Goal: Communication & Community: Answer question/provide support

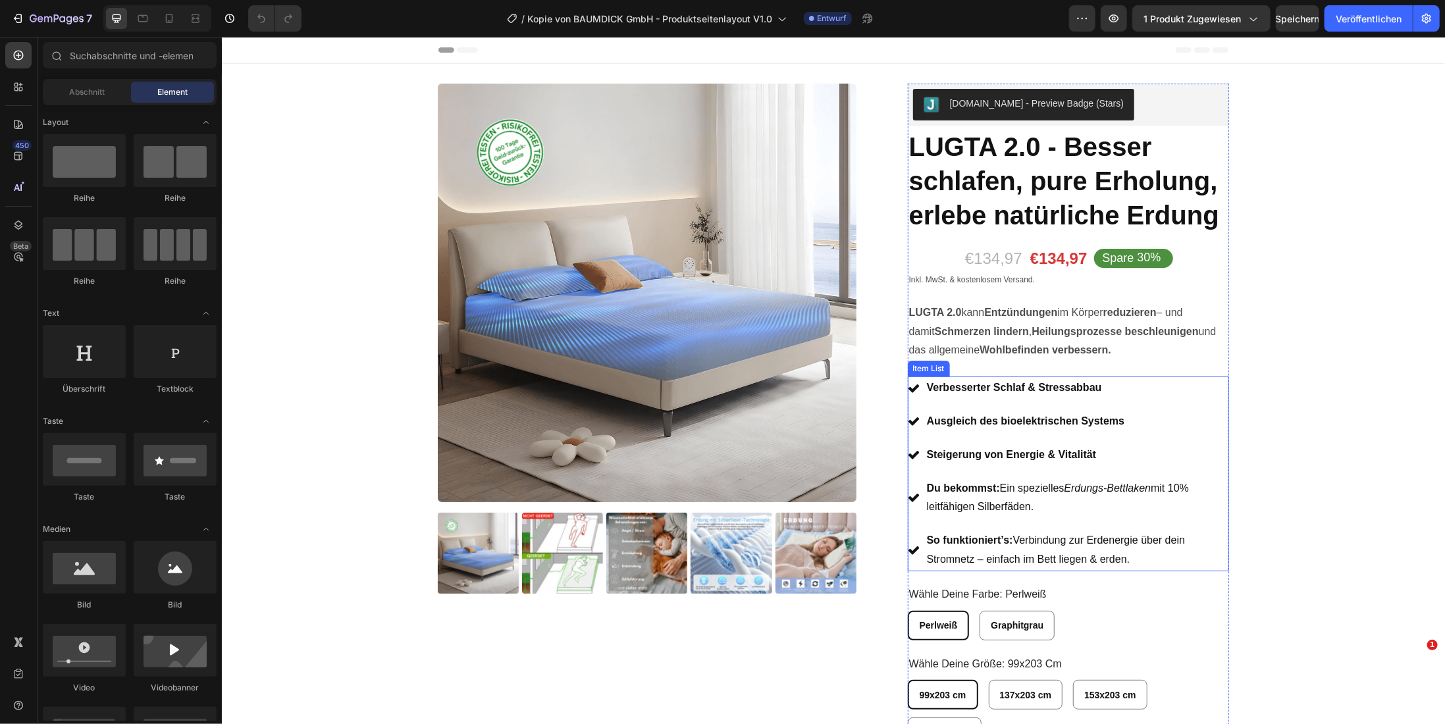
radio input "false"
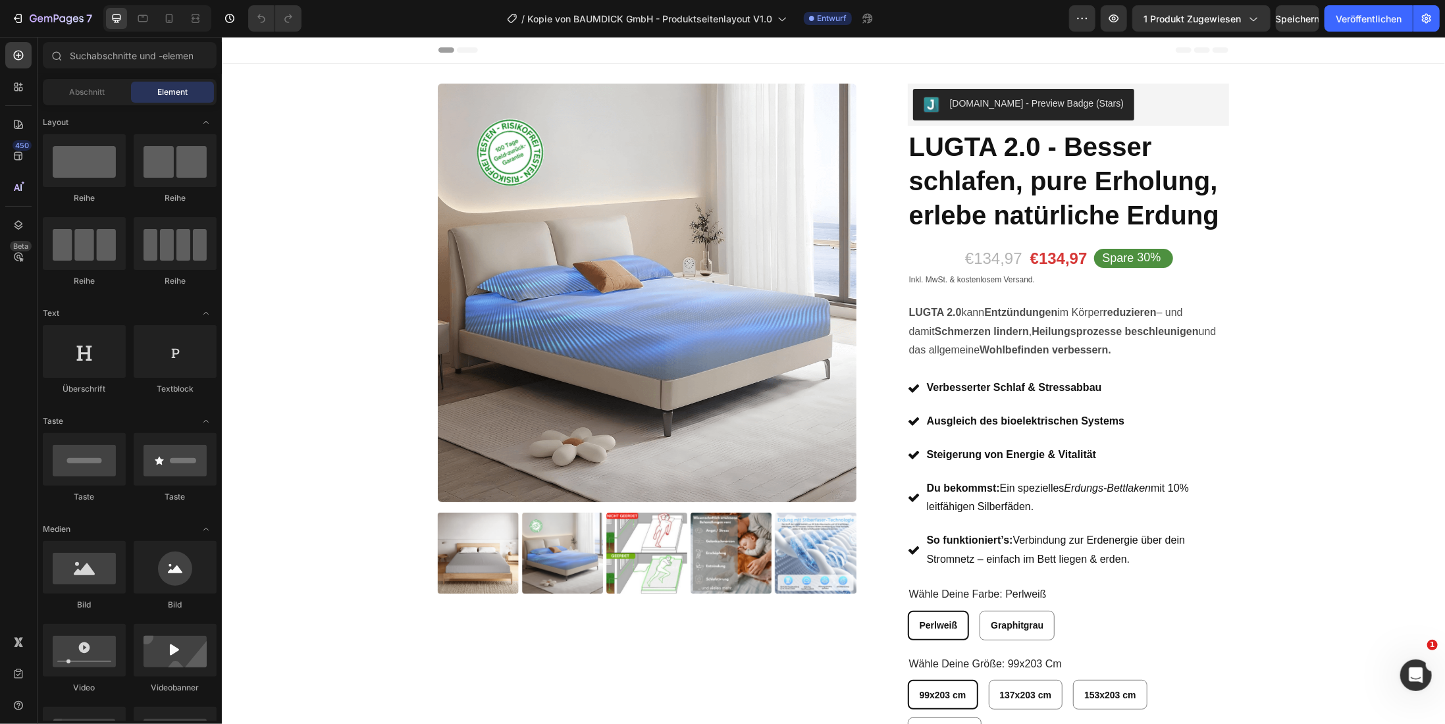
click at [1261, 19] on button "1 Produkt zugewiesen" at bounding box center [1201, 18] width 138 height 26
click at [995, 255] on div "€134,97" at bounding box center [993, 257] width 60 height 23
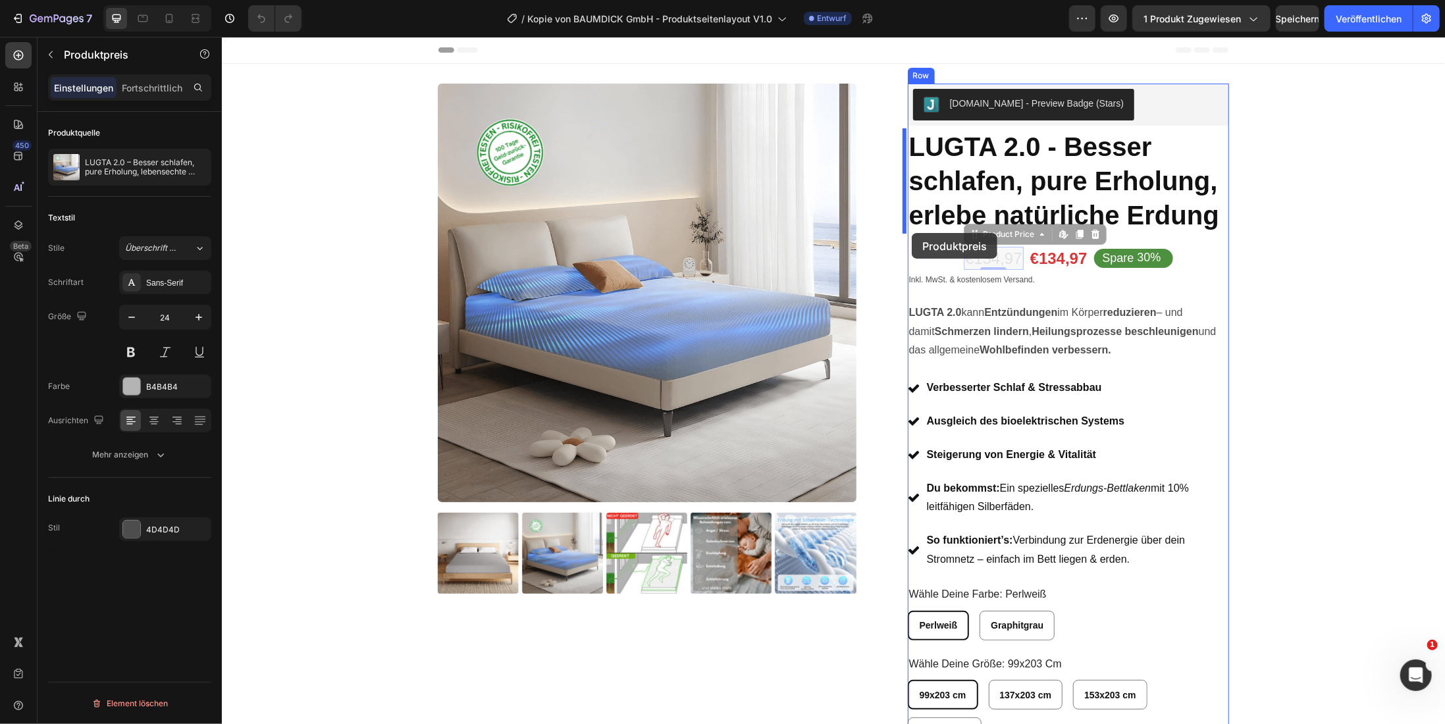
drag, startPoint x: 972, startPoint y: 238, endPoint x: 911, endPoint y: 232, distance: 60.8
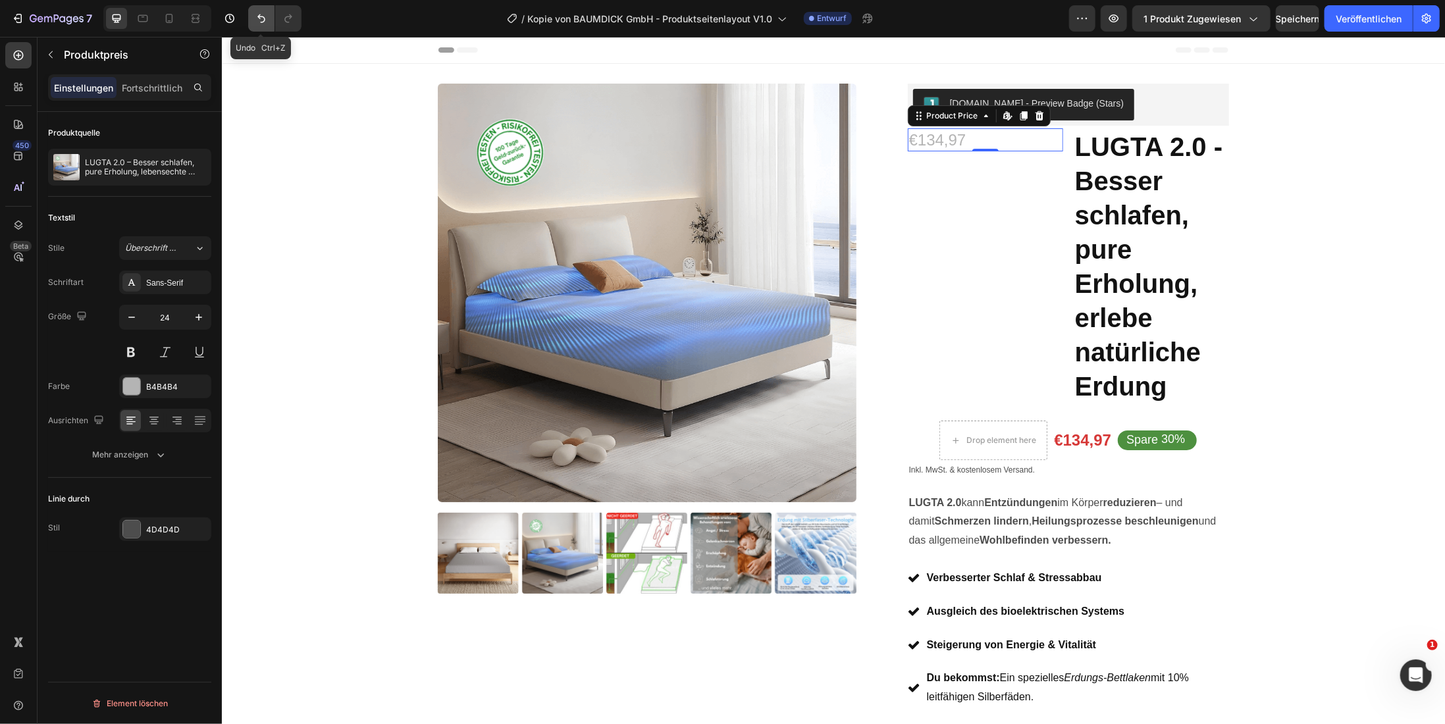
drag, startPoint x: 262, startPoint y: 18, endPoint x: 142, endPoint y: 101, distance: 145.4
click at [262, 18] on icon "Rückgängig/Wiederholen" at bounding box center [261, 18] width 13 height 13
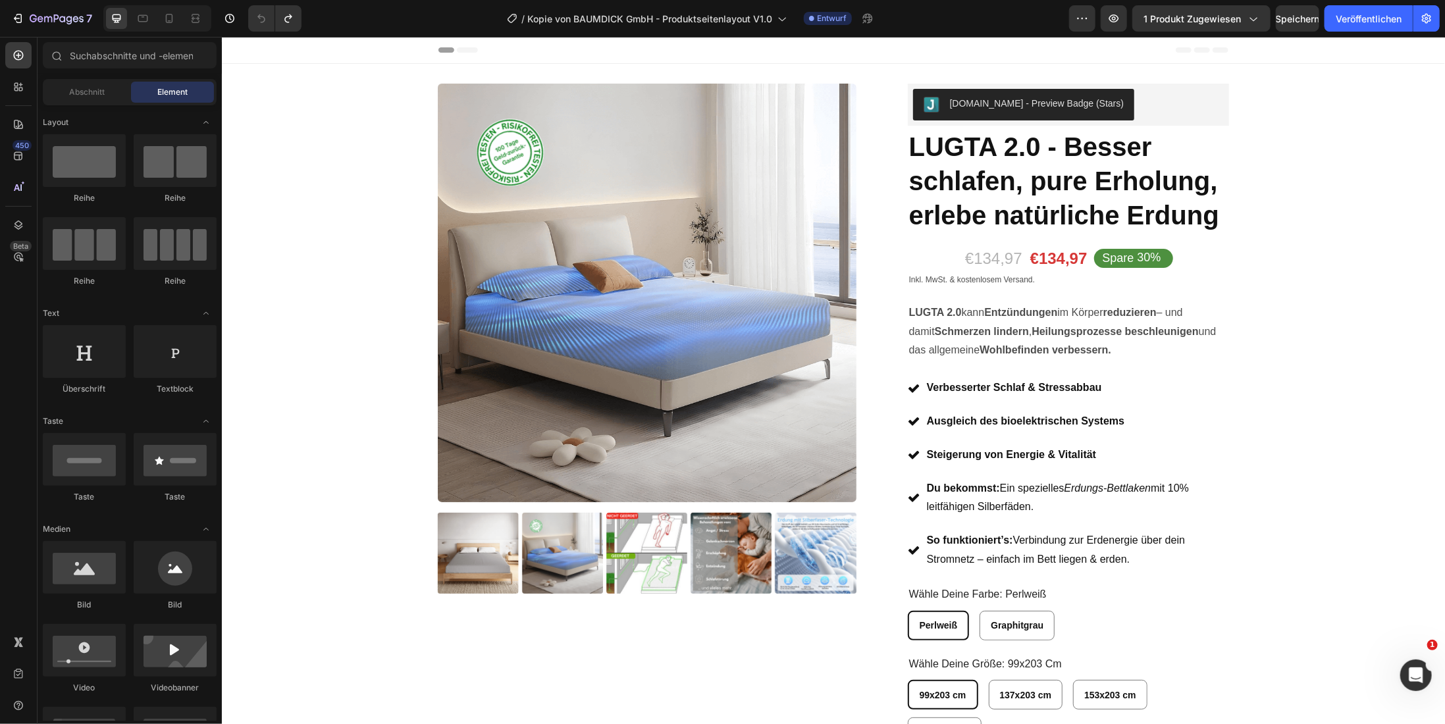
click at [995, 265] on div "€134,97" at bounding box center [993, 257] width 60 height 23
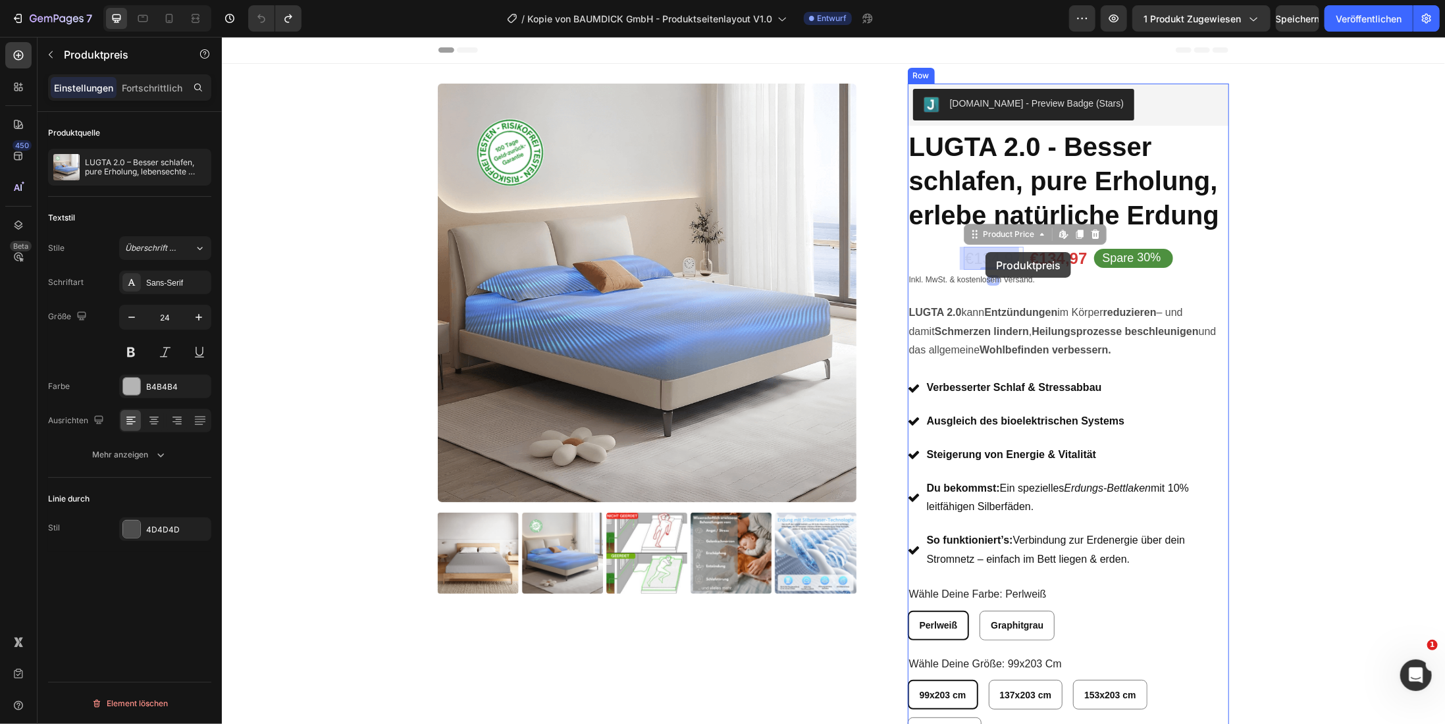
drag, startPoint x: 991, startPoint y: 255, endPoint x: 985, endPoint y: 251, distance: 7.4
click at [154, 421] on icon at bounding box center [153, 420] width 13 height 13
click at [174, 421] on icon at bounding box center [177, 420] width 13 height 13
click at [128, 425] on icon at bounding box center [130, 420] width 13 height 13
click at [1039, 236] on icon at bounding box center [1041, 233] width 11 height 11
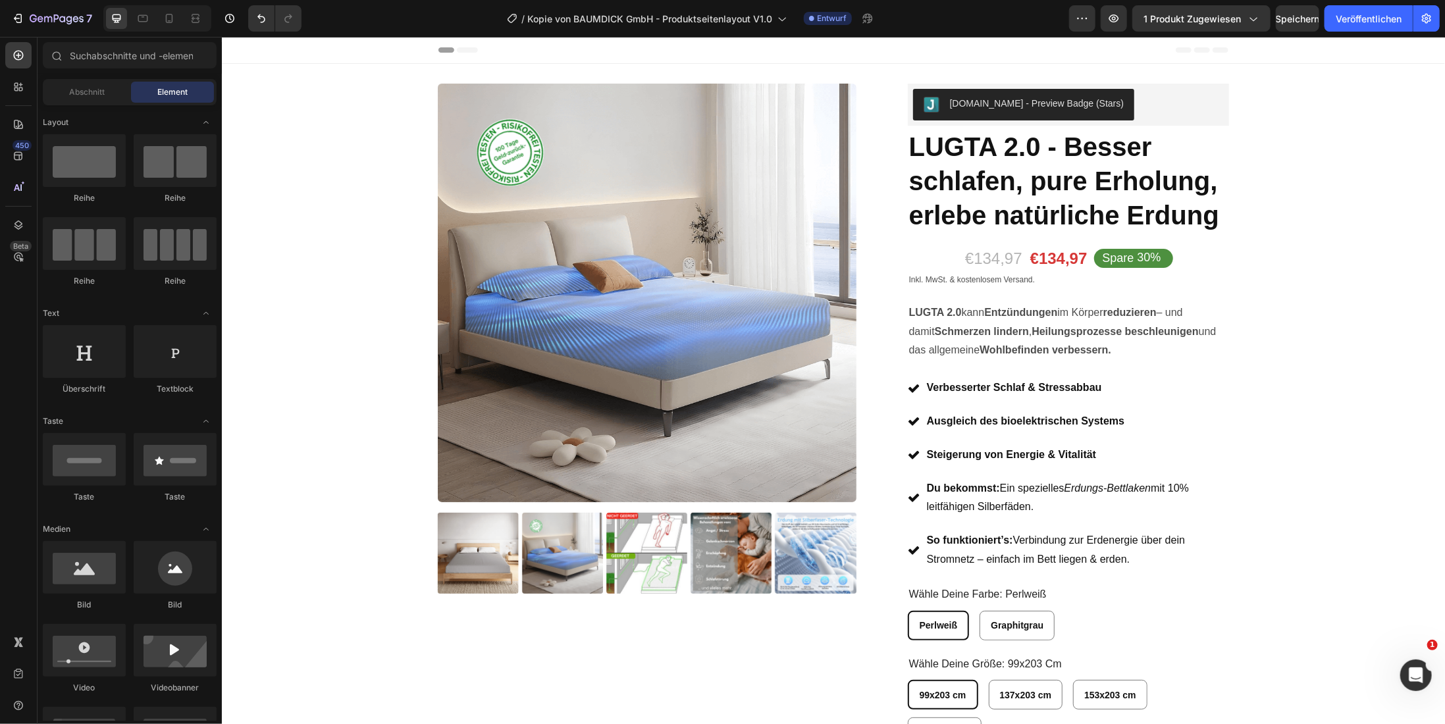
click at [830, 25] on div "/ Kopie von BAUMDICK GmbH - Produktseitenlayout V1.0 Entwurf" at bounding box center [690, 18] width 757 height 26
click at [830, 17] on font "Entwurf" at bounding box center [832, 18] width 30 height 10
click at [1436, 25] on button "button" at bounding box center [1426, 18] width 26 height 26
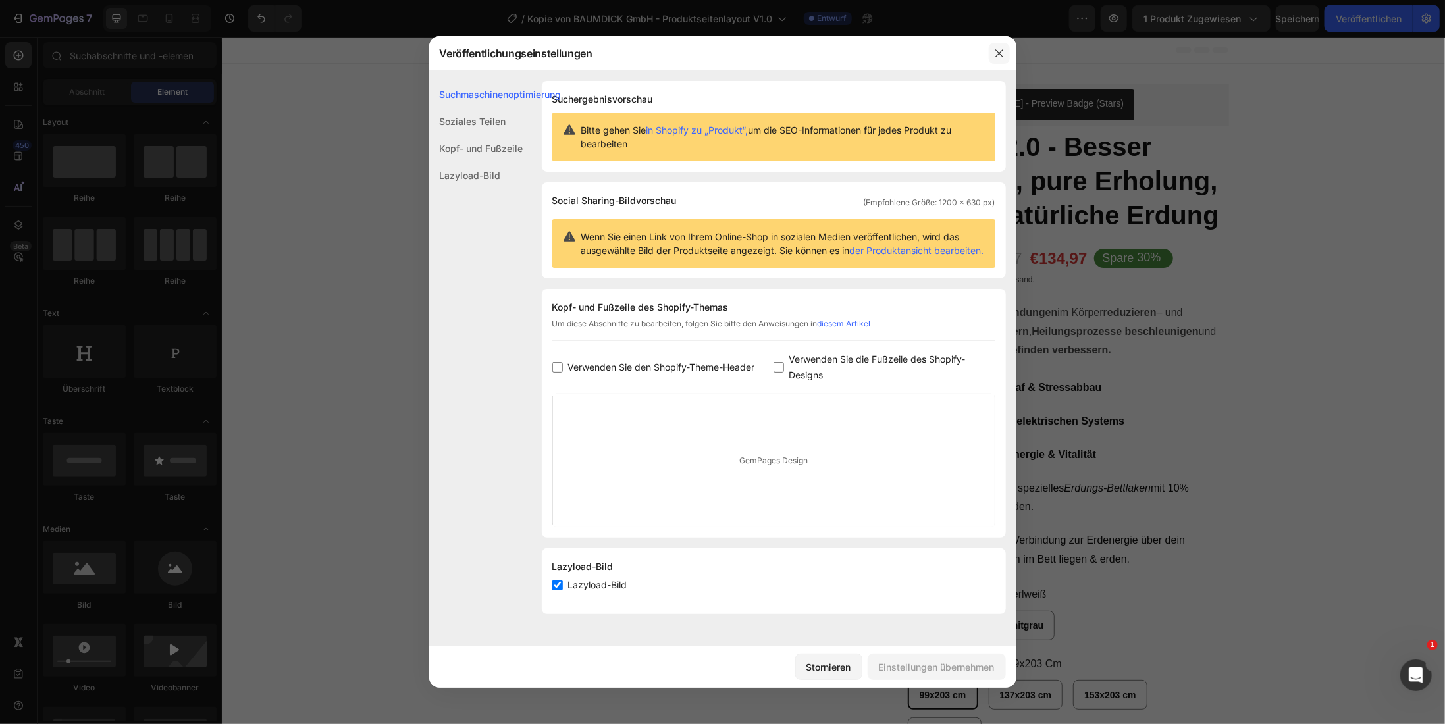
click at [1001, 51] on icon "button" at bounding box center [999, 53] width 11 height 11
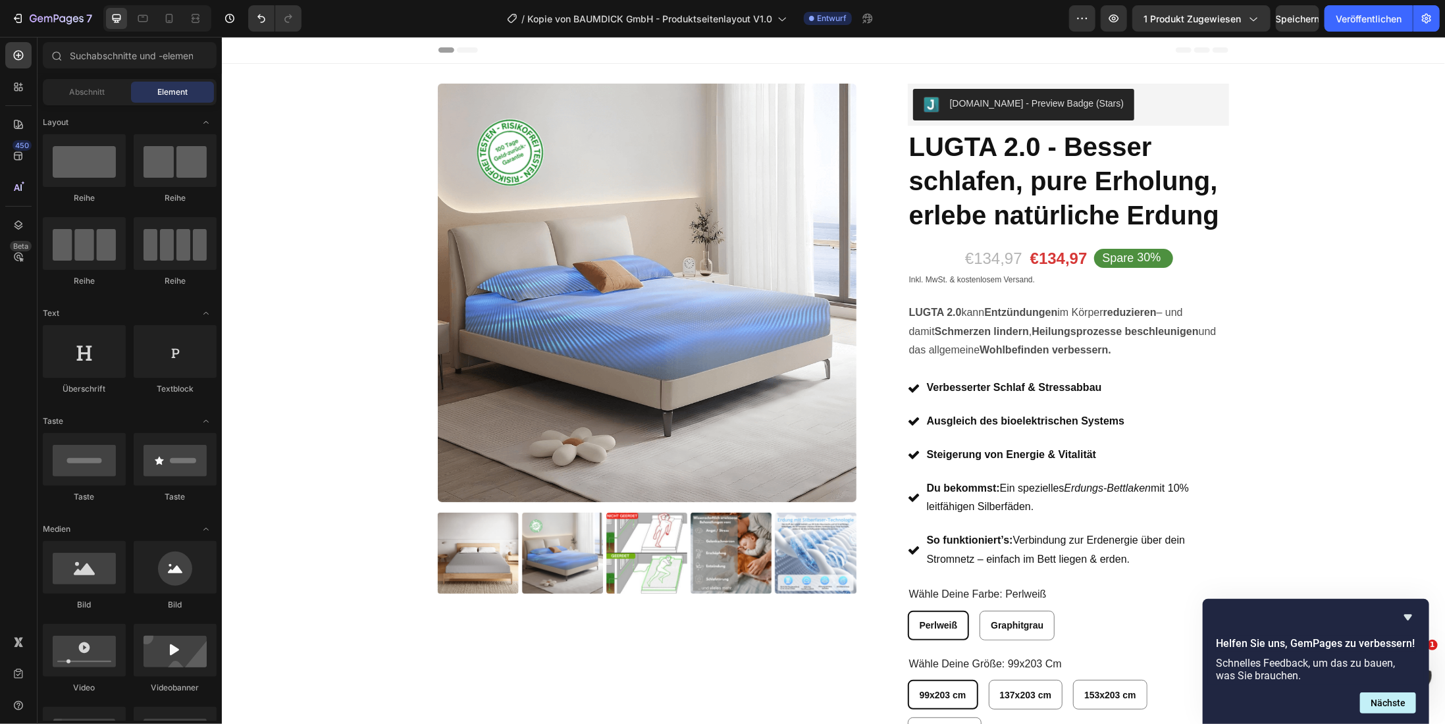
click at [1084, 26] on button "button" at bounding box center [1082, 18] width 26 height 26
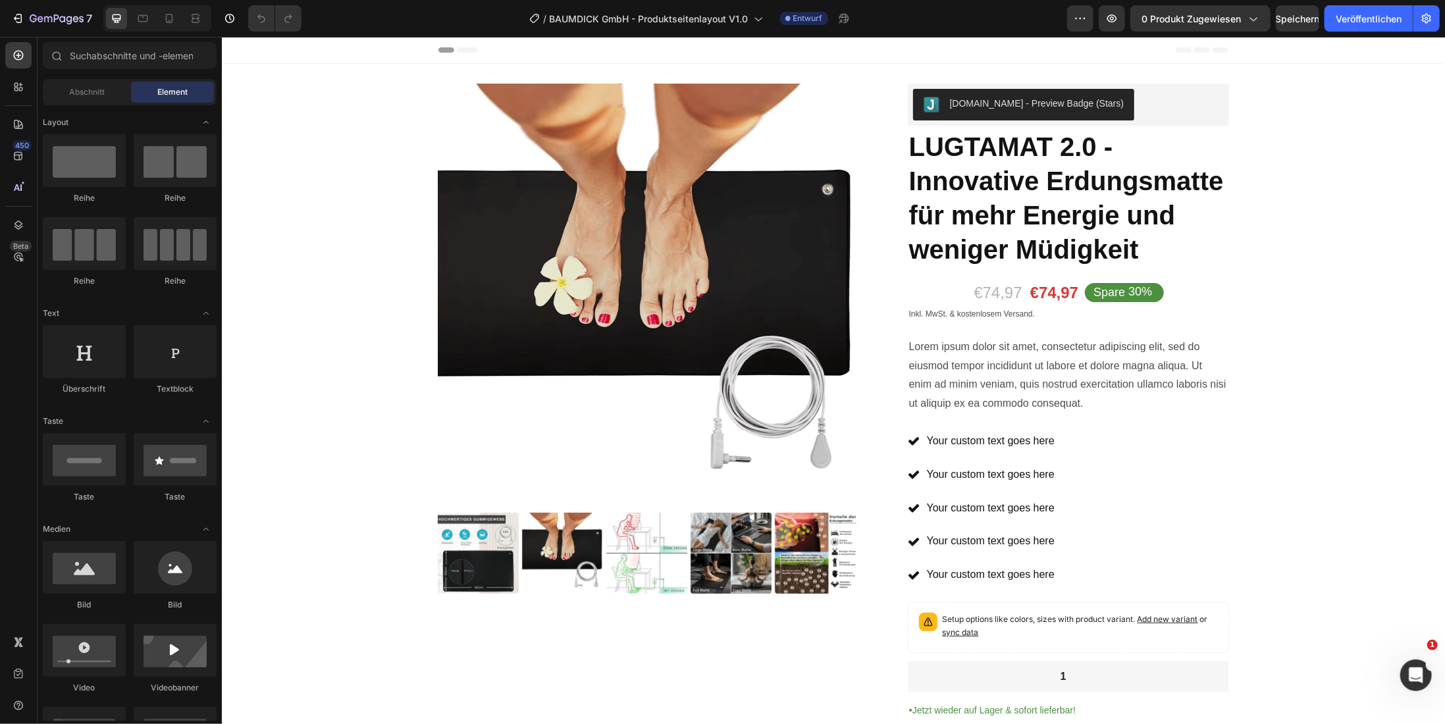
scroll to position [263, 0]
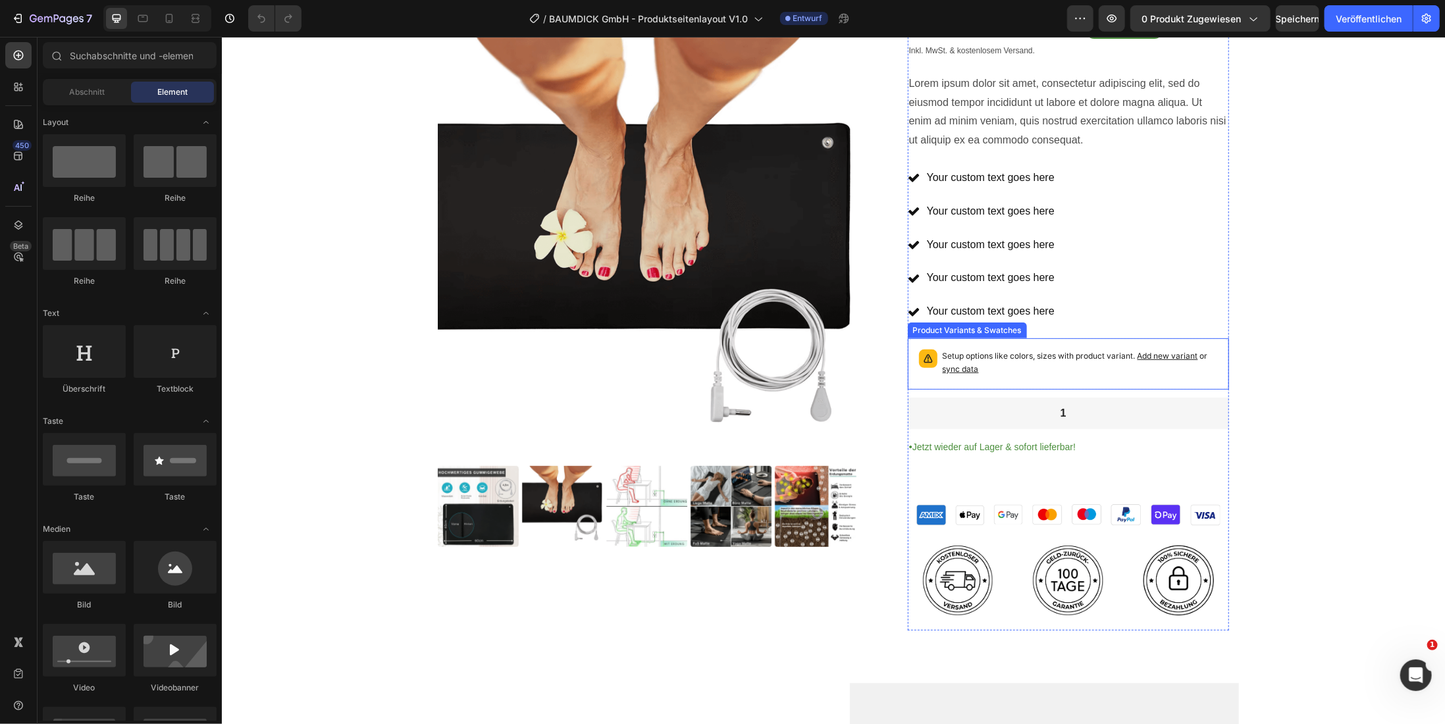
click at [1151, 352] on span "Add new variant" at bounding box center [1167, 355] width 61 height 10
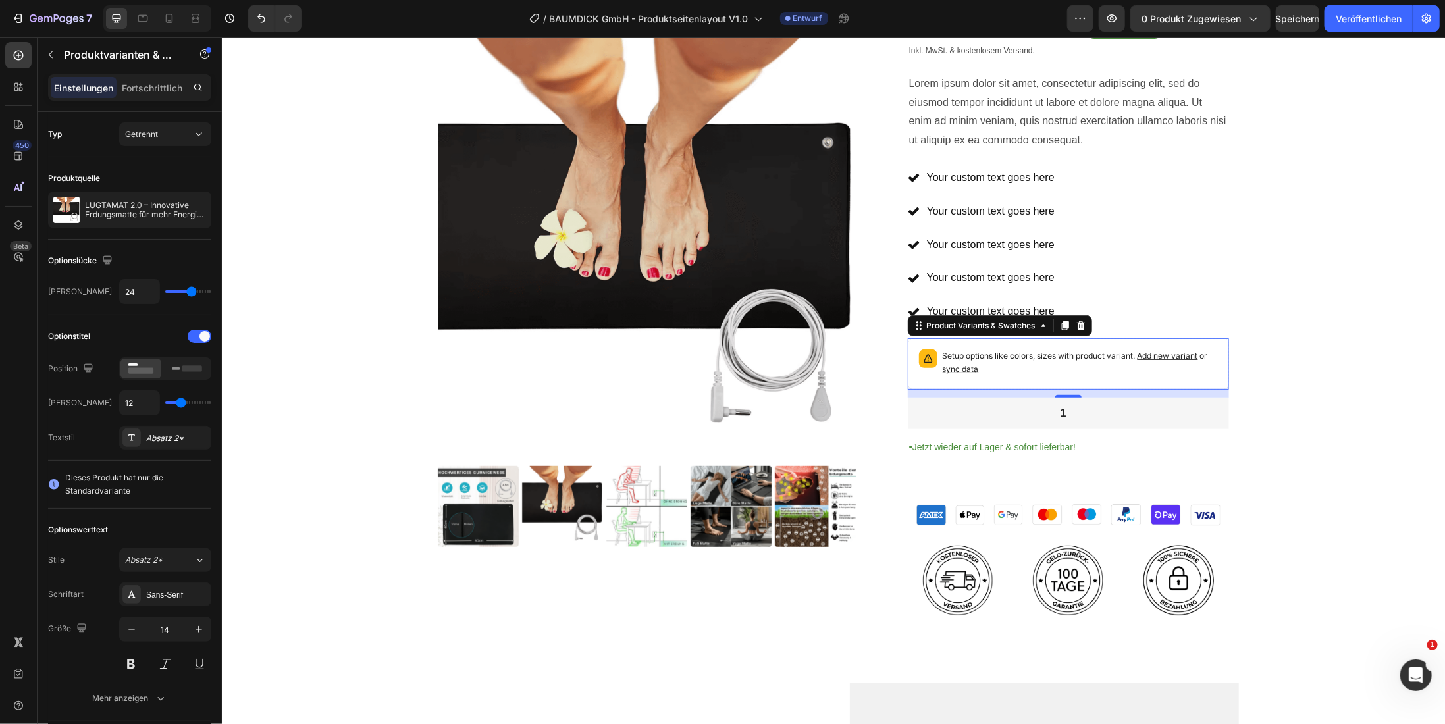
click at [949, 365] on span "sync data" at bounding box center [960, 368] width 36 height 10
click at [957, 367] on span "sync data" at bounding box center [960, 368] width 36 height 10
click at [947, 363] on span "sync data" at bounding box center [960, 368] width 36 height 10
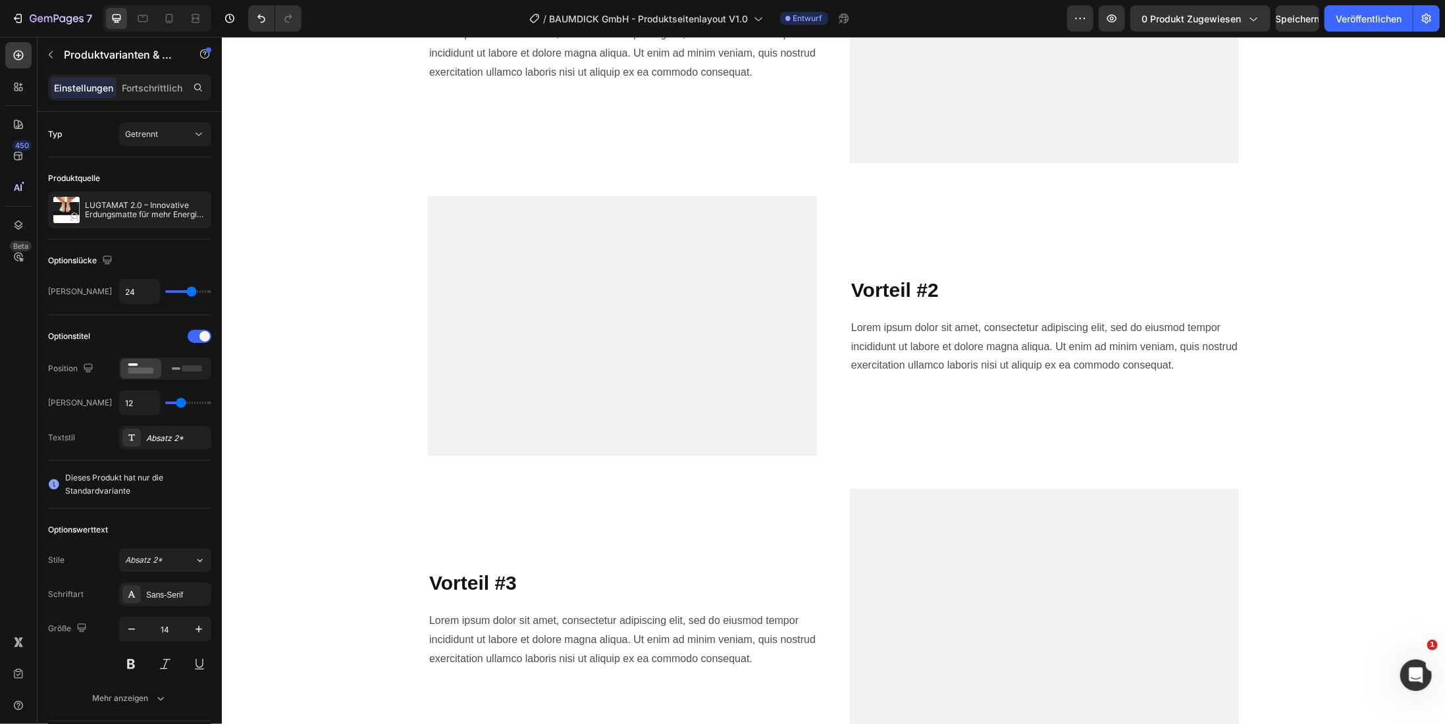
scroll to position [0, 0]
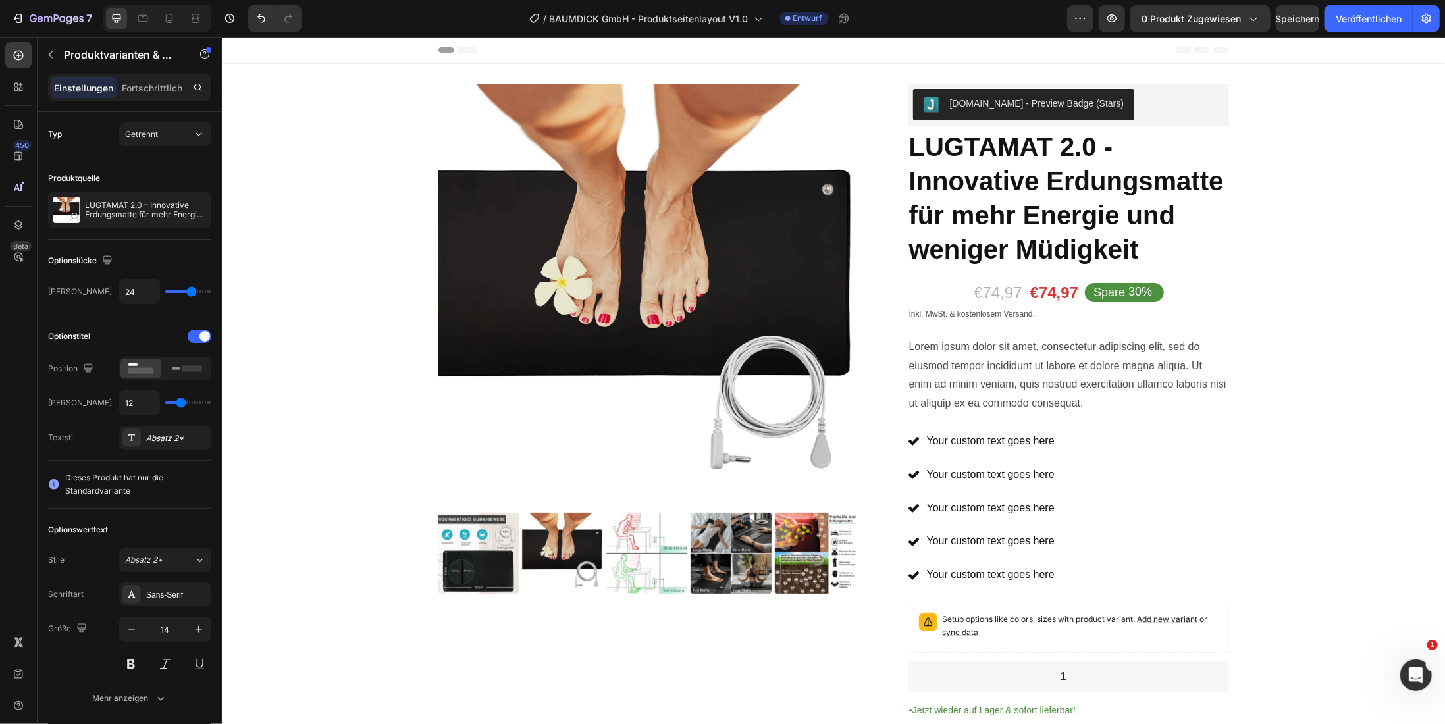
click at [955, 627] on span "sync data" at bounding box center [960, 632] width 36 height 10
click at [1282, 22] on font "Speichern" at bounding box center [1298, 18] width 44 height 11
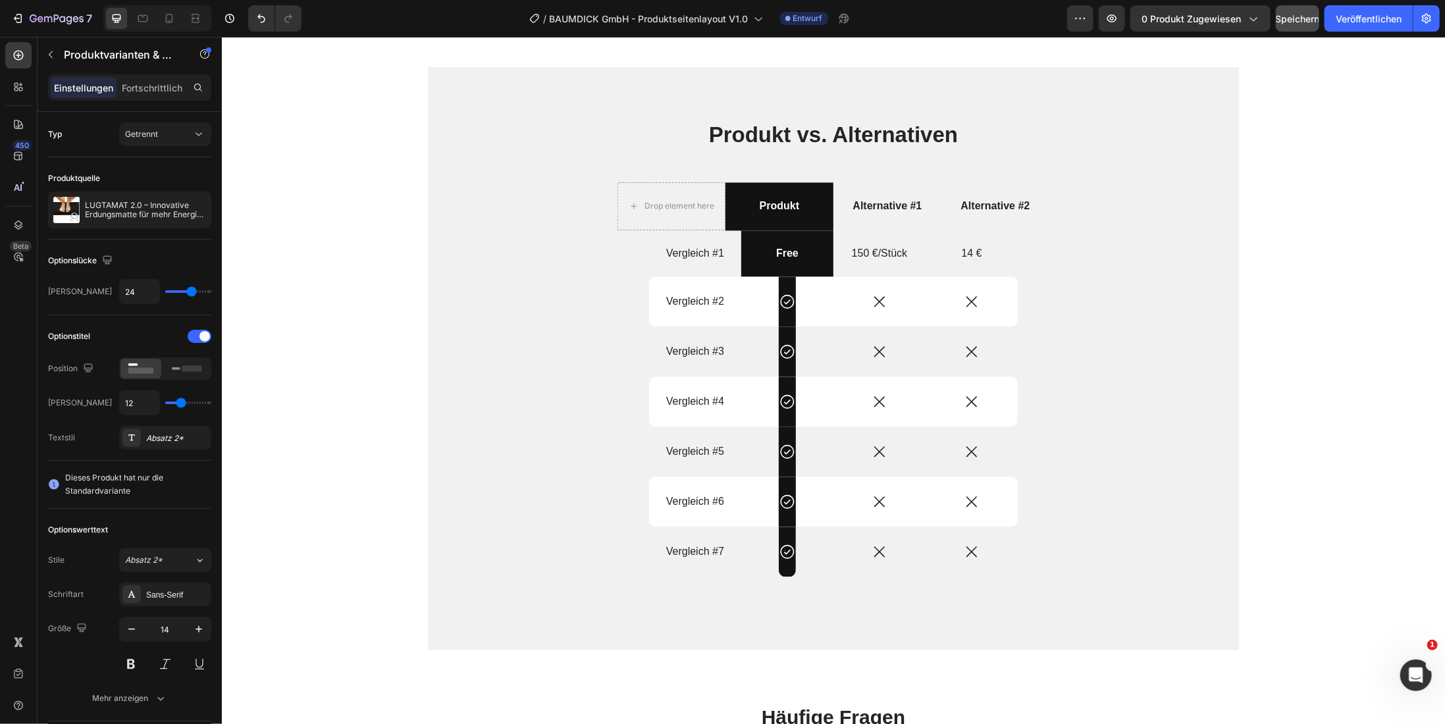
scroll to position [1843, 0]
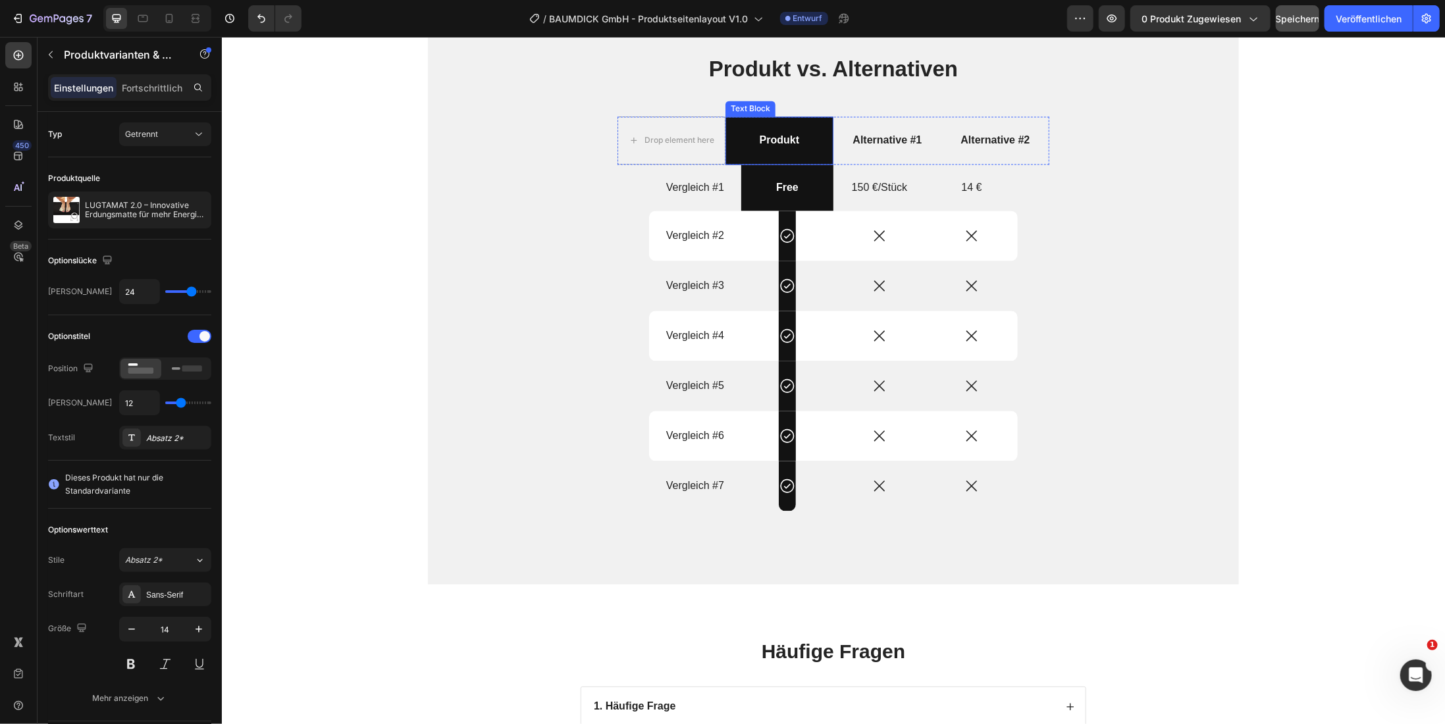
click at [728, 155] on div "Produkt" at bounding box center [779, 140] width 108 height 48
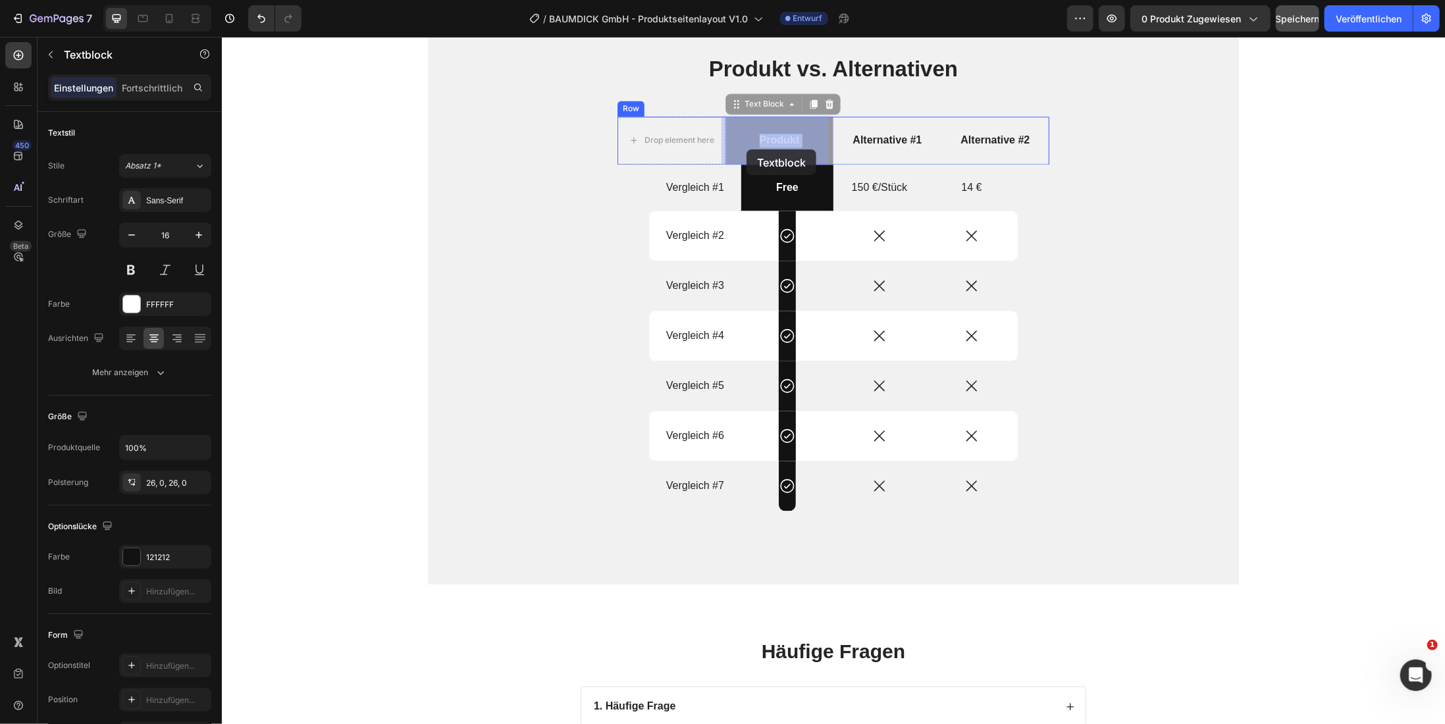
drag, startPoint x: 725, startPoint y: 151, endPoint x: 746, endPoint y: 149, distance: 21.2
click at [454, 288] on div "Produkt vs. Alternativen Heading Drop element here Produkt Text Block 0 Alterna…" at bounding box center [832, 303] width 791 height 500
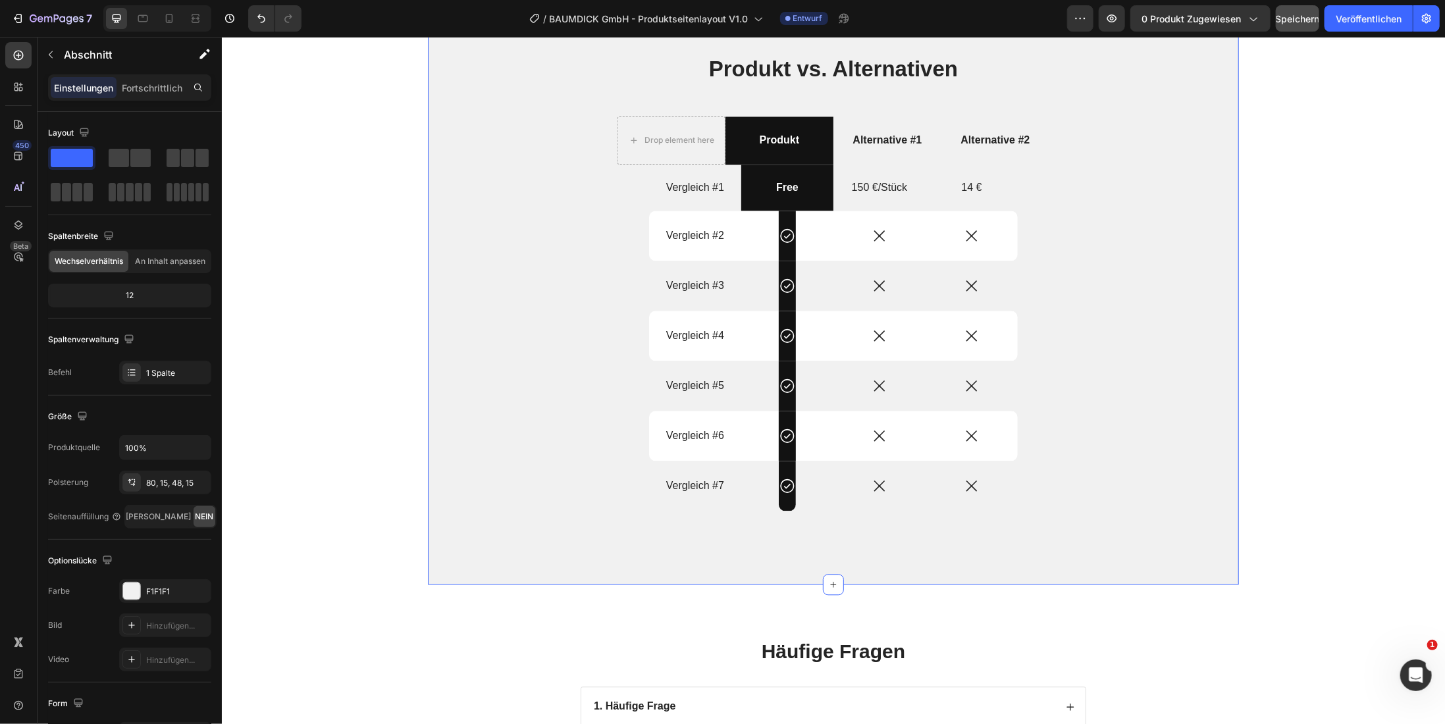
click at [1184, 174] on div "Produkt vs. Alternativen Heading Drop element here Produkt Text Block Alternati…" at bounding box center [832, 303] width 791 height 500
click at [805, 141] on p "Produkt" at bounding box center [778, 140] width 105 height 14
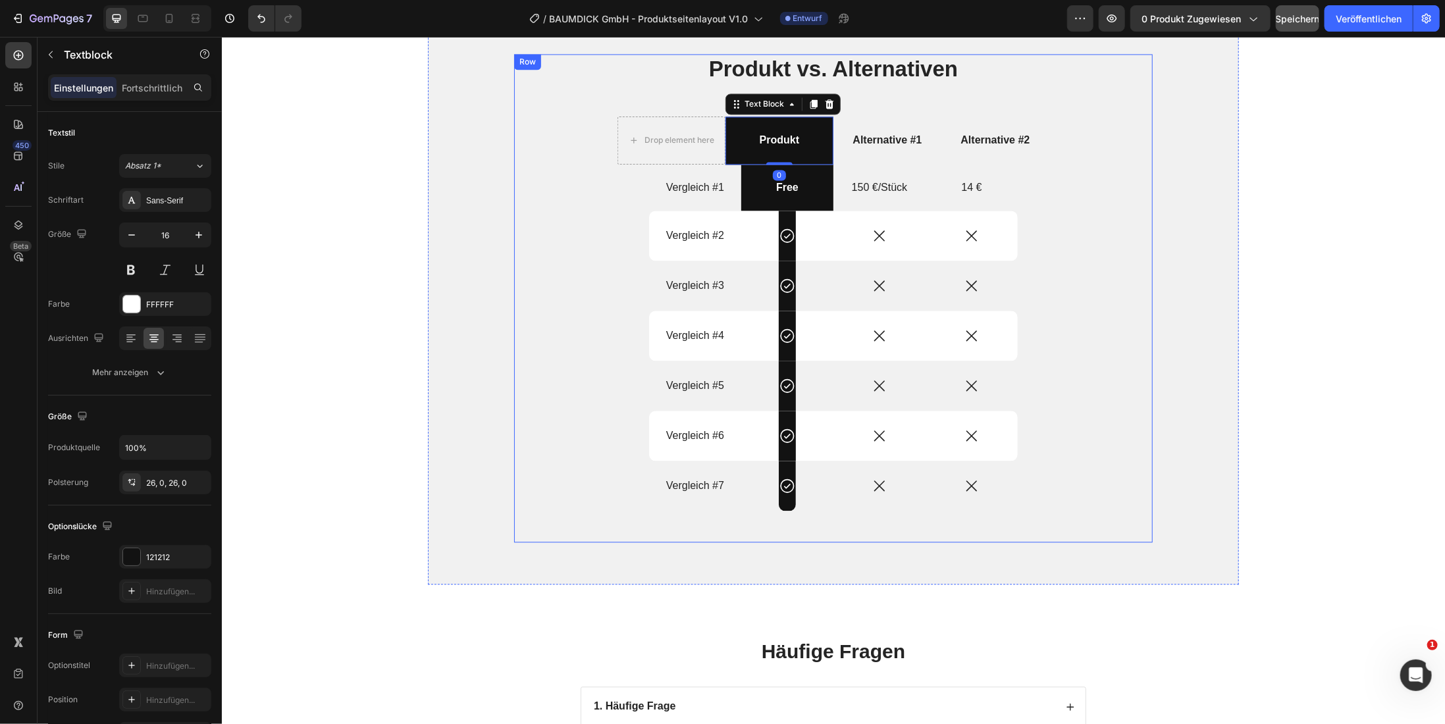
click at [1119, 234] on div "Produkt vs. Alternativen Heading Drop element here Produkt Text Block 0 Alterna…" at bounding box center [833, 297] width 639 height 489
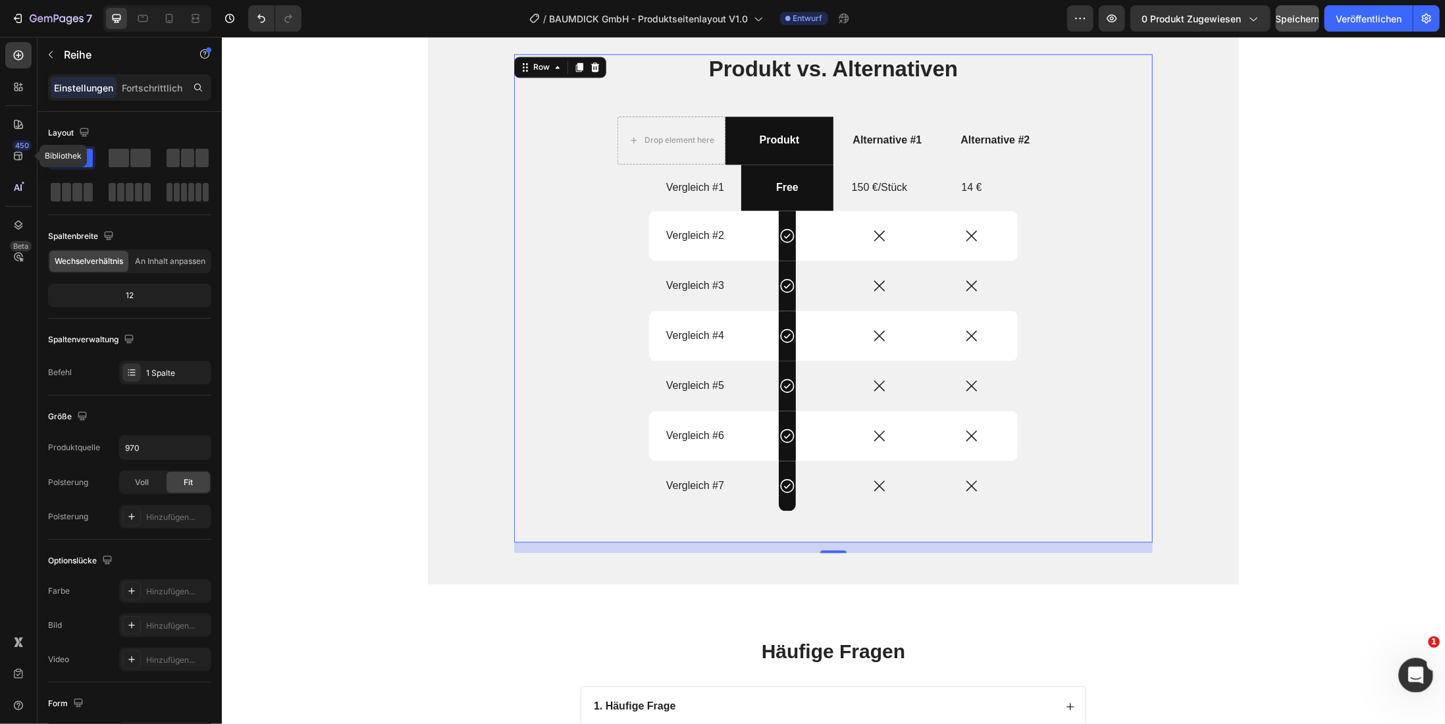
click at [1419, 679] on icon "Intercom-Nachrichtendienst öffnen" at bounding box center [1415, 674] width 22 height 22
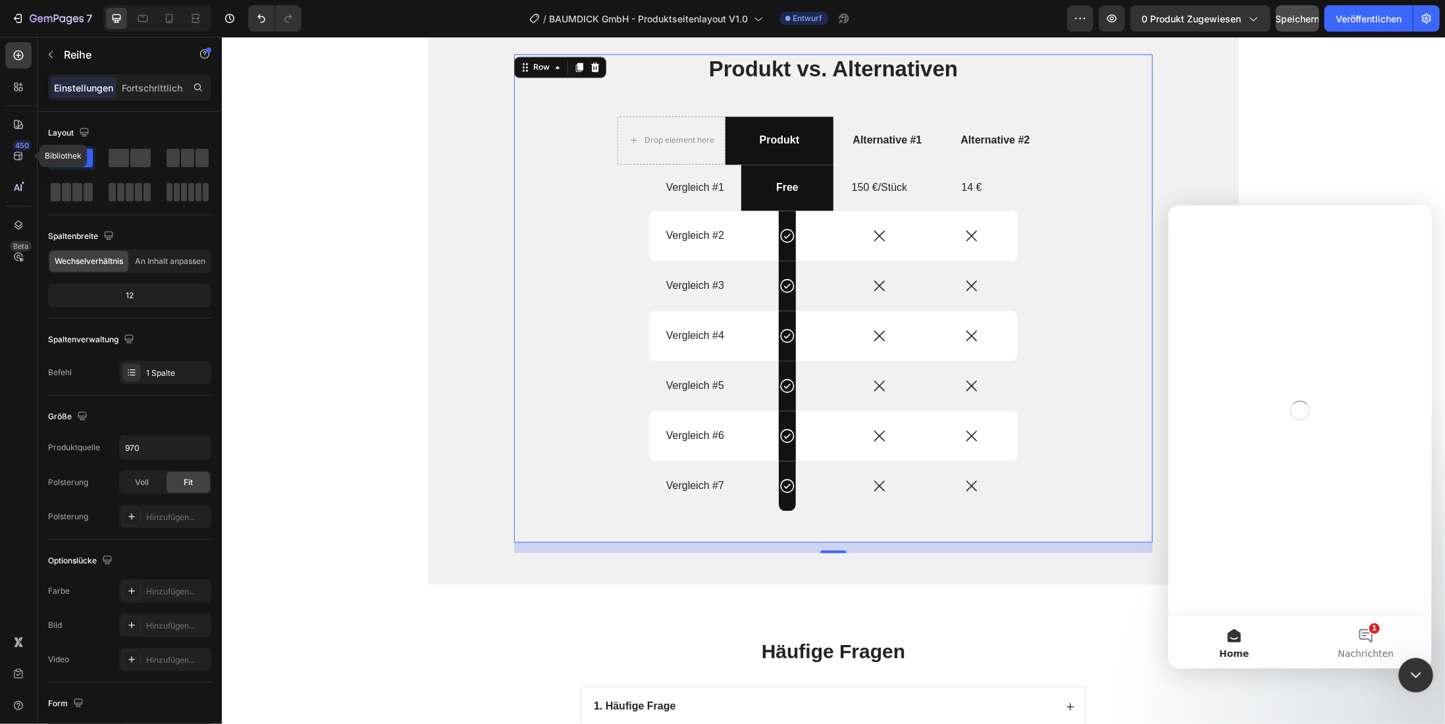
scroll to position [0, 0]
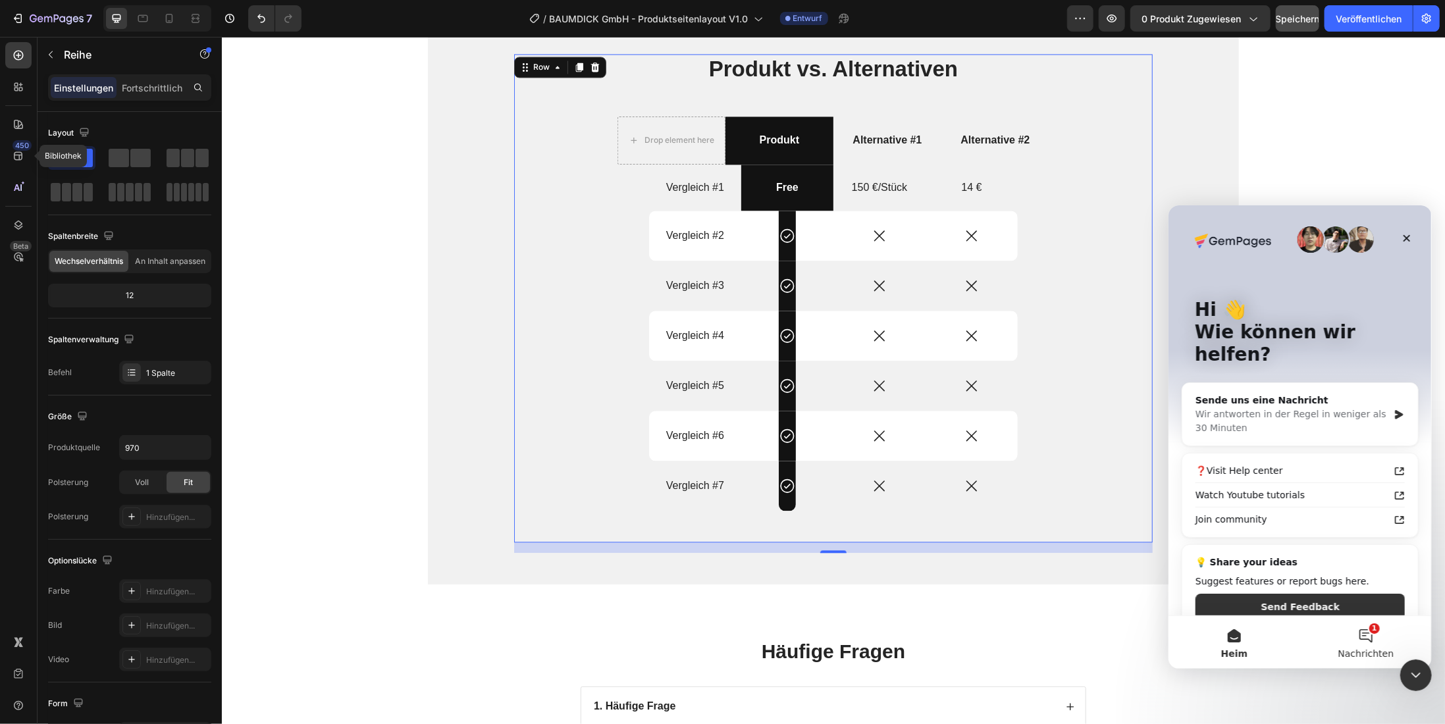
click at [1372, 638] on button "1 Nachrichten" at bounding box center [1366, 642] width 132 height 53
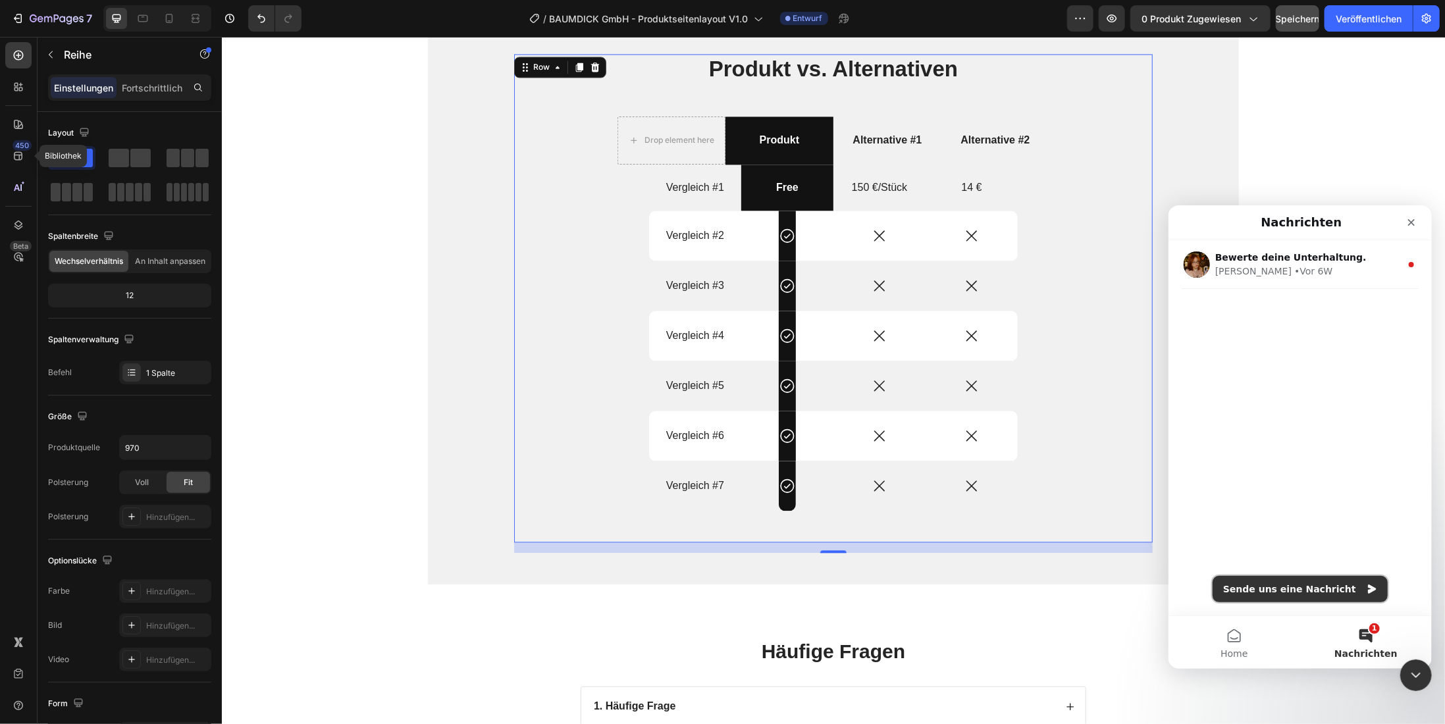
click at [1296, 590] on button "Sende uns eine Nachricht" at bounding box center [1299, 588] width 175 height 26
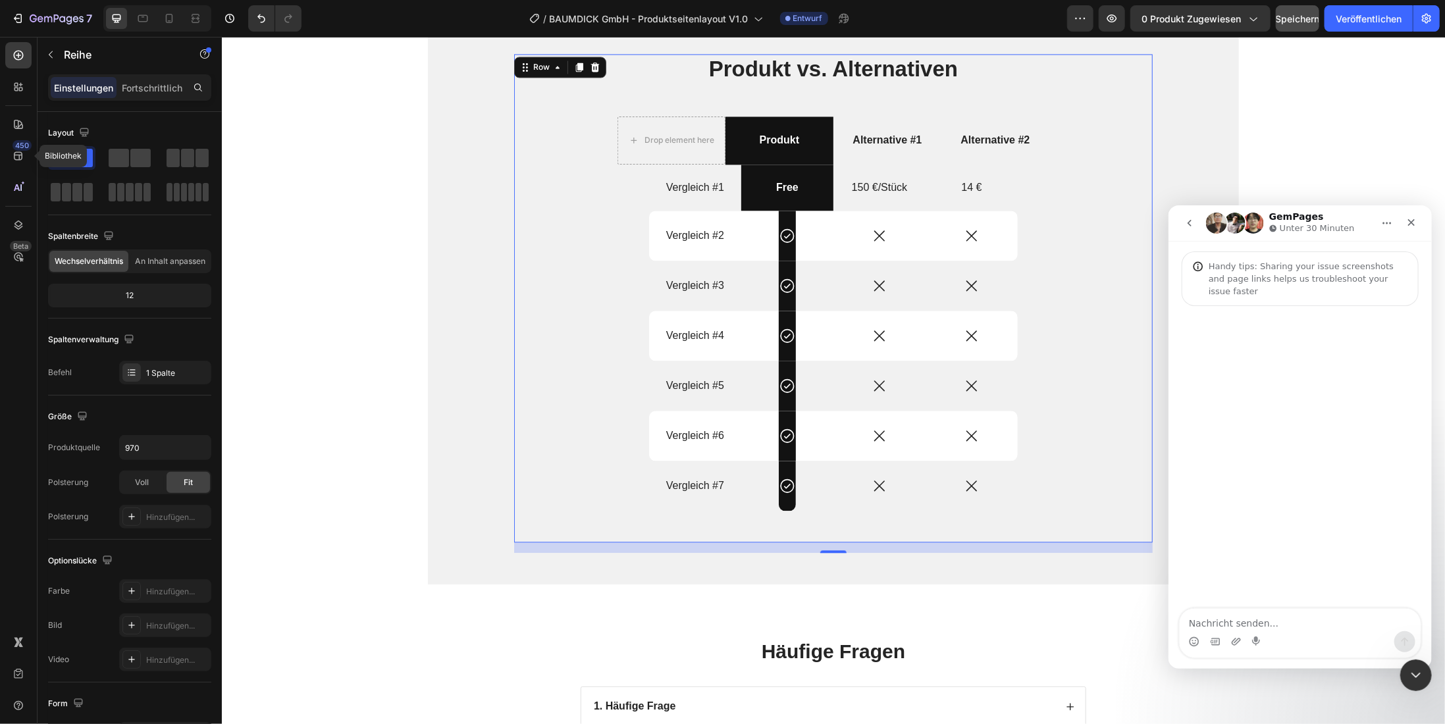
click at [1239, 622] on textarea "Nachricht senden..." at bounding box center [1299, 619] width 241 height 22
click at [1227, 630] on textarea "Hallo, es gibt einige Ansichten die vom baumdick theme" at bounding box center [1299, 613] width 241 height 36
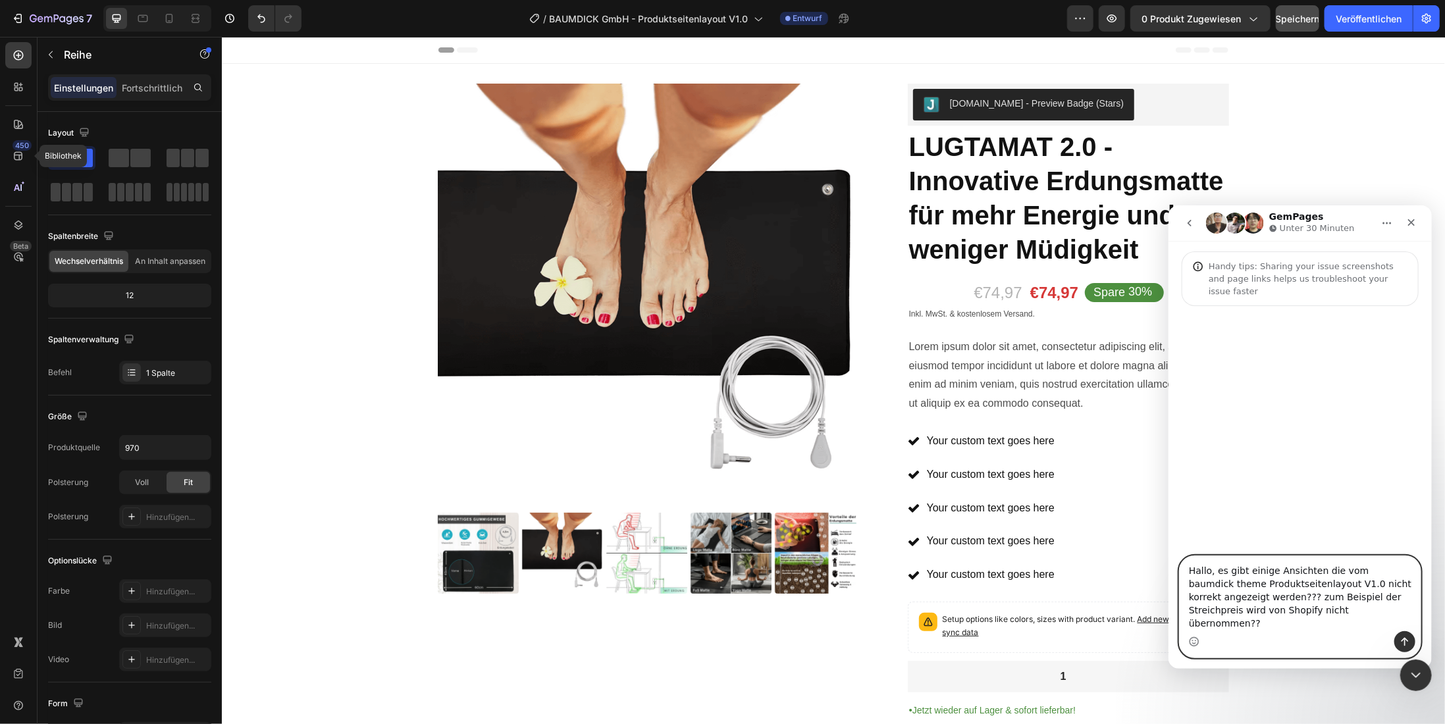
type textarea "Hallo, es gibt einige Ansichten die vom baumdick theme Produktseitenlayout V1.0…"
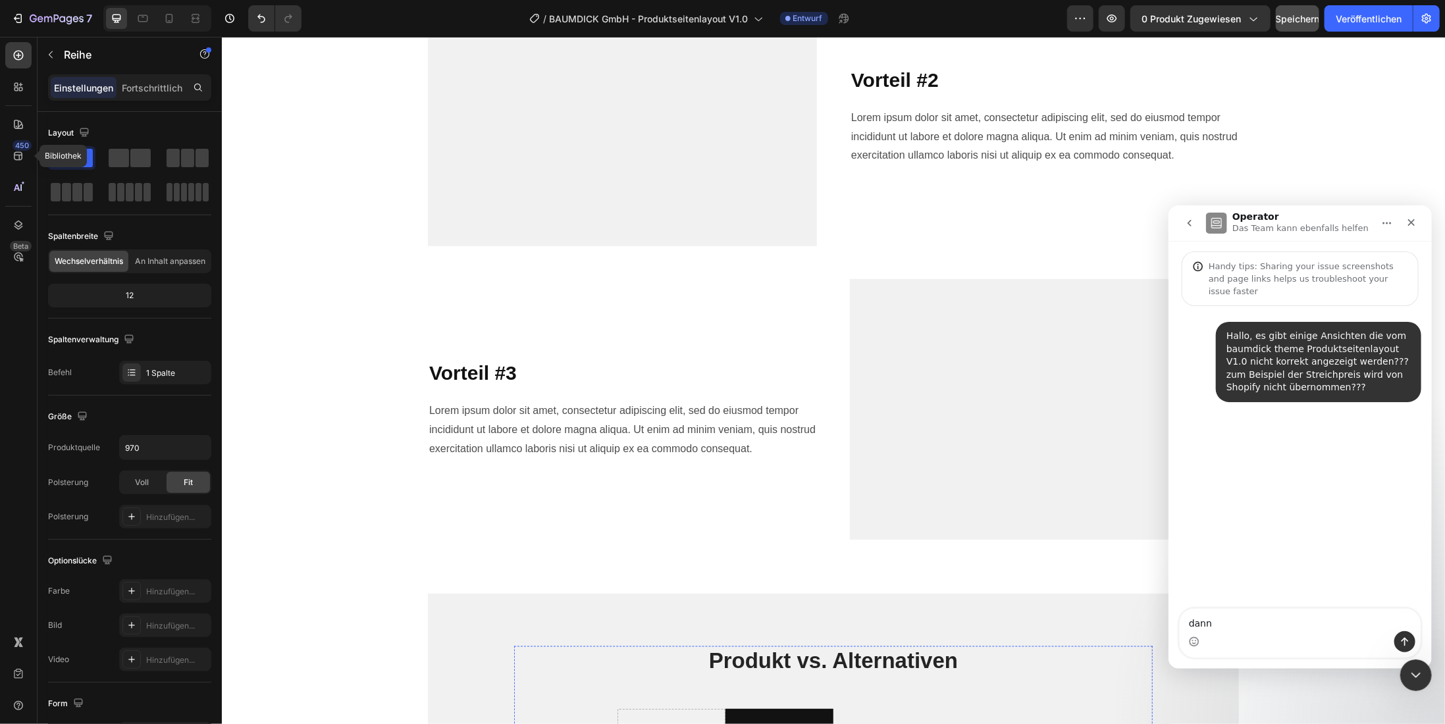
scroll to position [1712, 0]
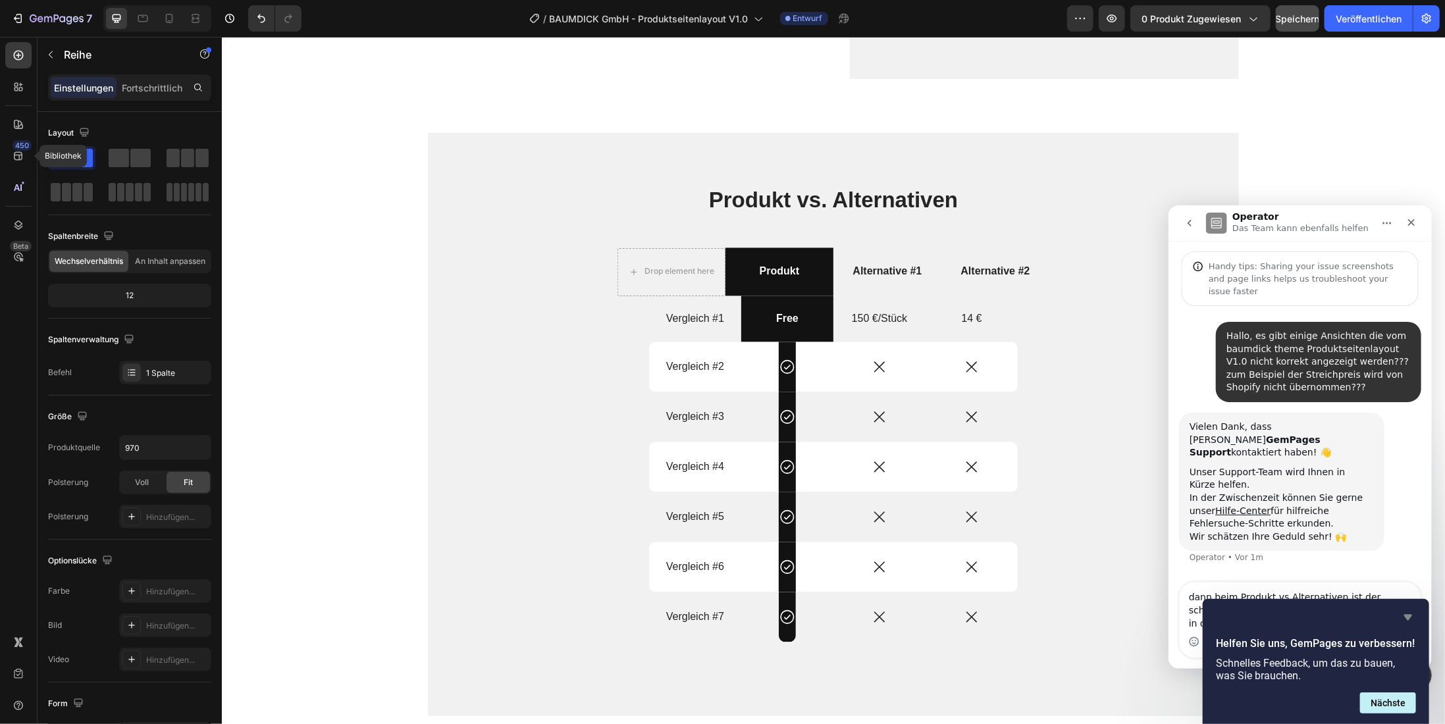
type textarea "dann beim Produkt vs Alternativen ist der schwarze Balken bei "Produkt nicht du…"
click at [1407, 613] on icon "Umfrage ausblenden" at bounding box center [1408, 618] width 16 height 16
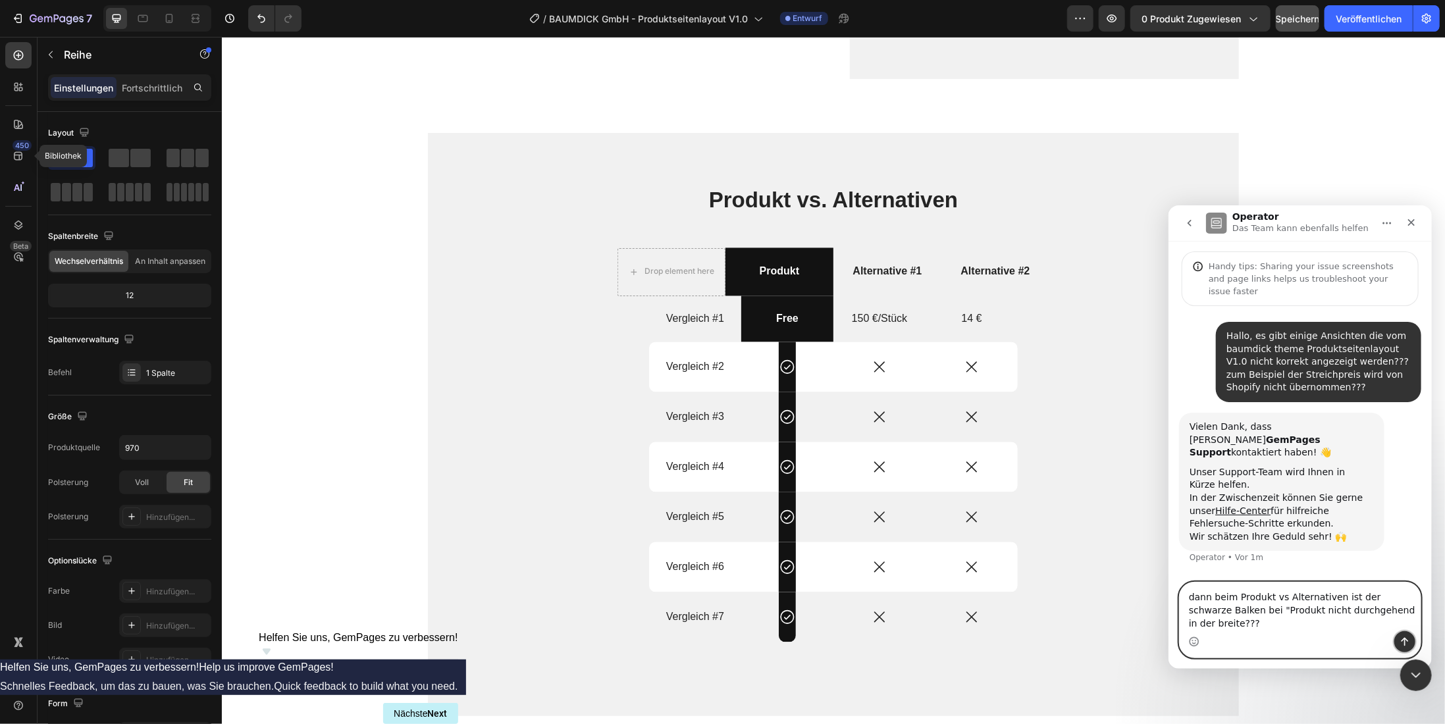
click at [1404, 645] on icon "Sende eine Nachricht…" at bounding box center [1404, 641] width 11 height 11
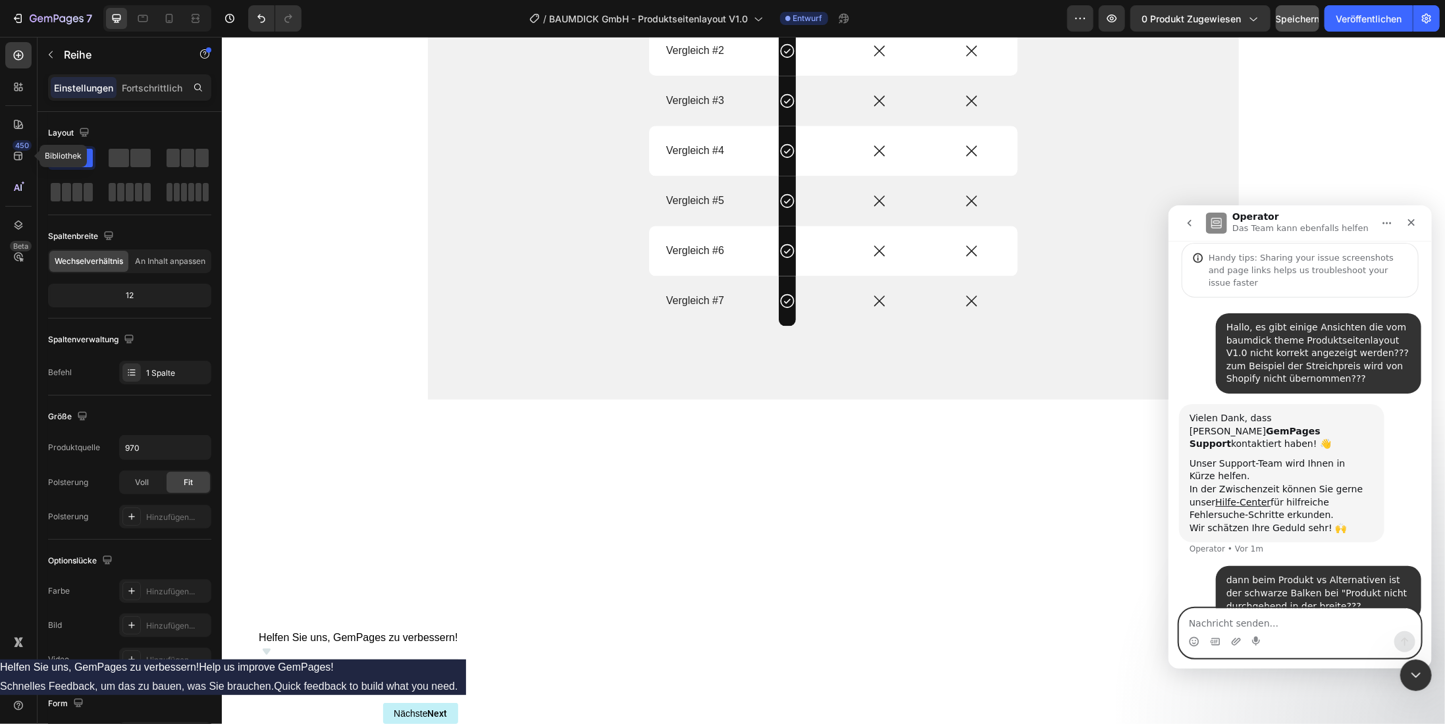
scroll to position [1568, 0]
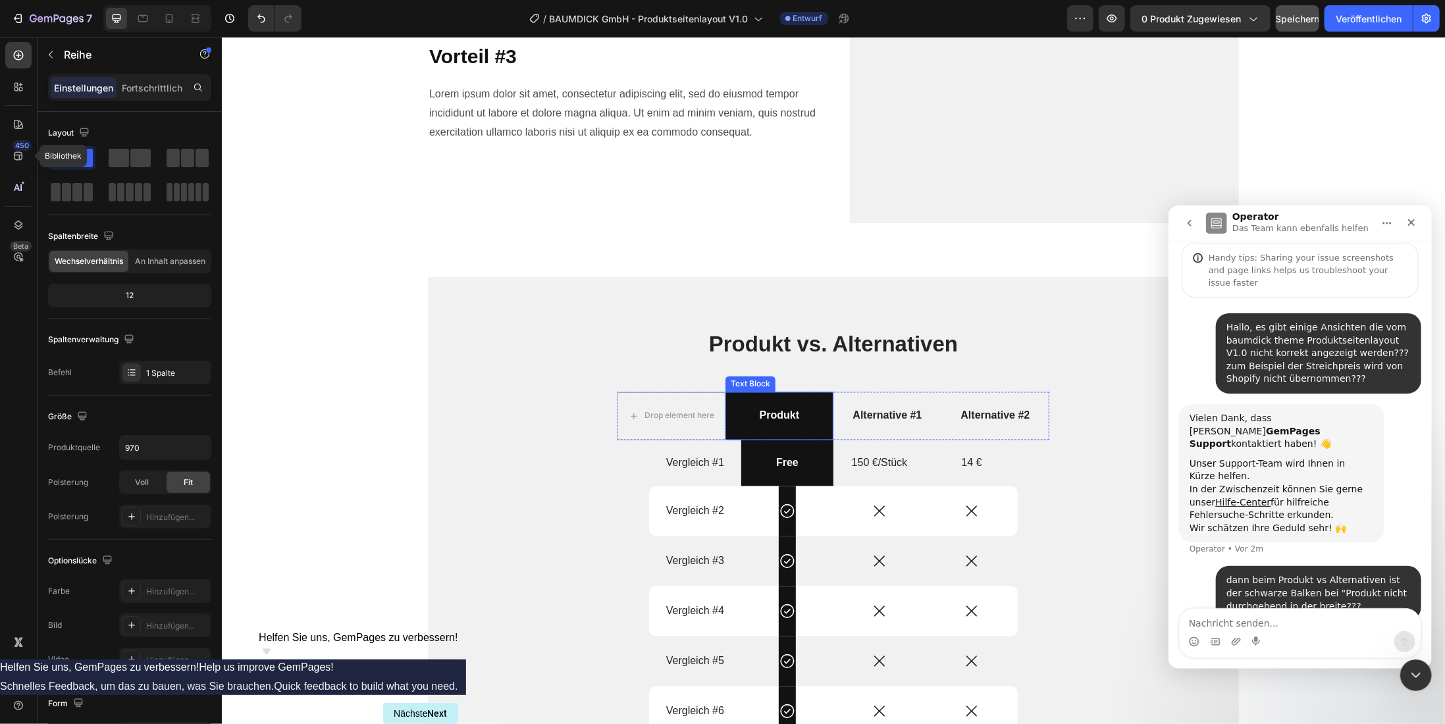
click at [751, 429] on div "Produkt" at bounding box center [779, 416] width 108 height 48
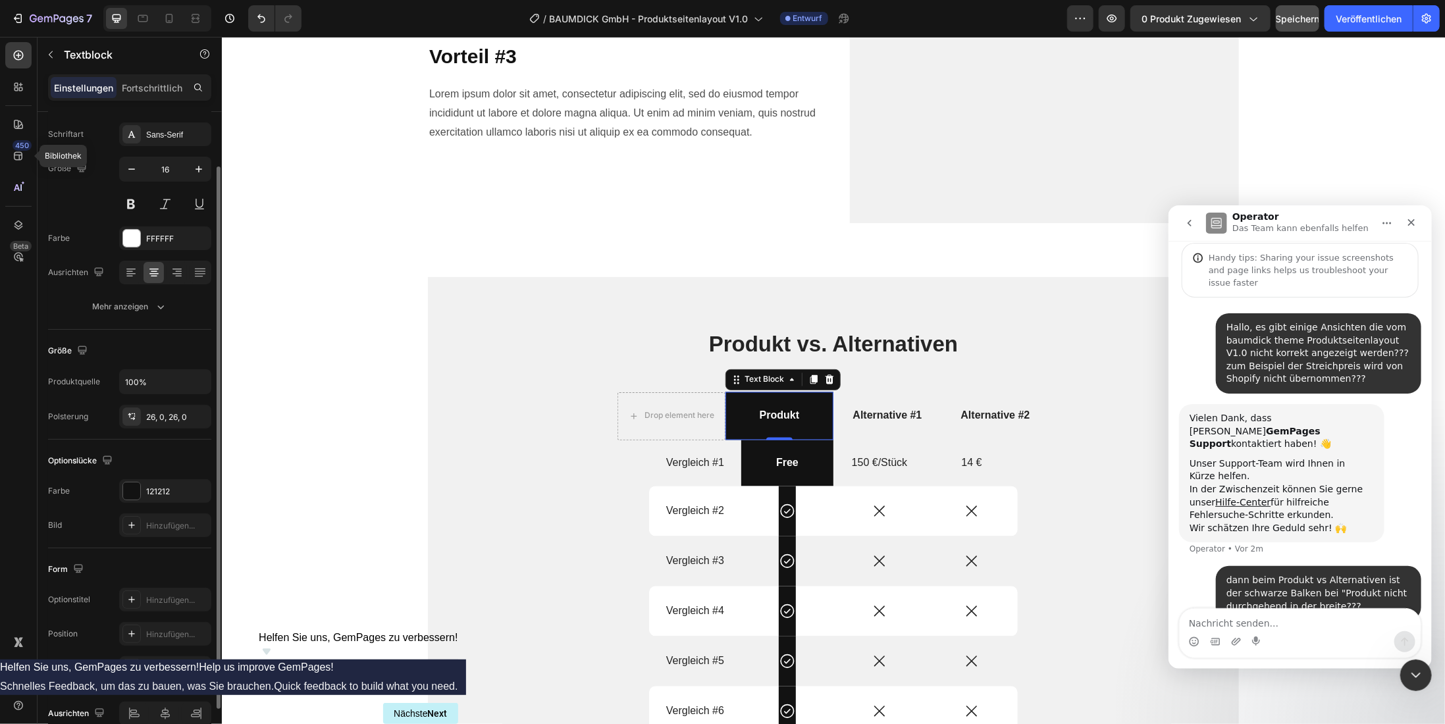
scroll to position [128, 0]
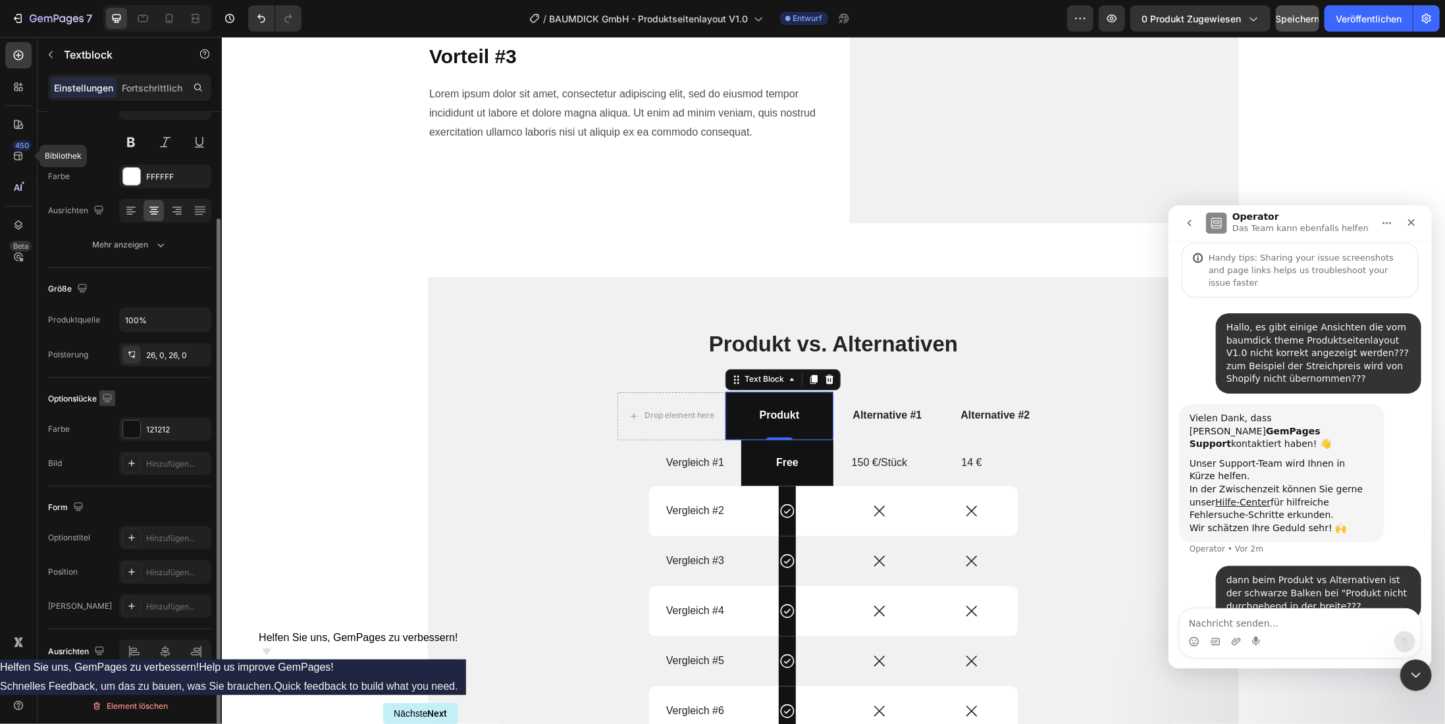
click at [108, 396] on icon "button" at bounding box center [107, 398] width 9 height 9
click at [113, 469] on icon "button" at bounding box center [109, 466] width 13 height 13
type input "14"
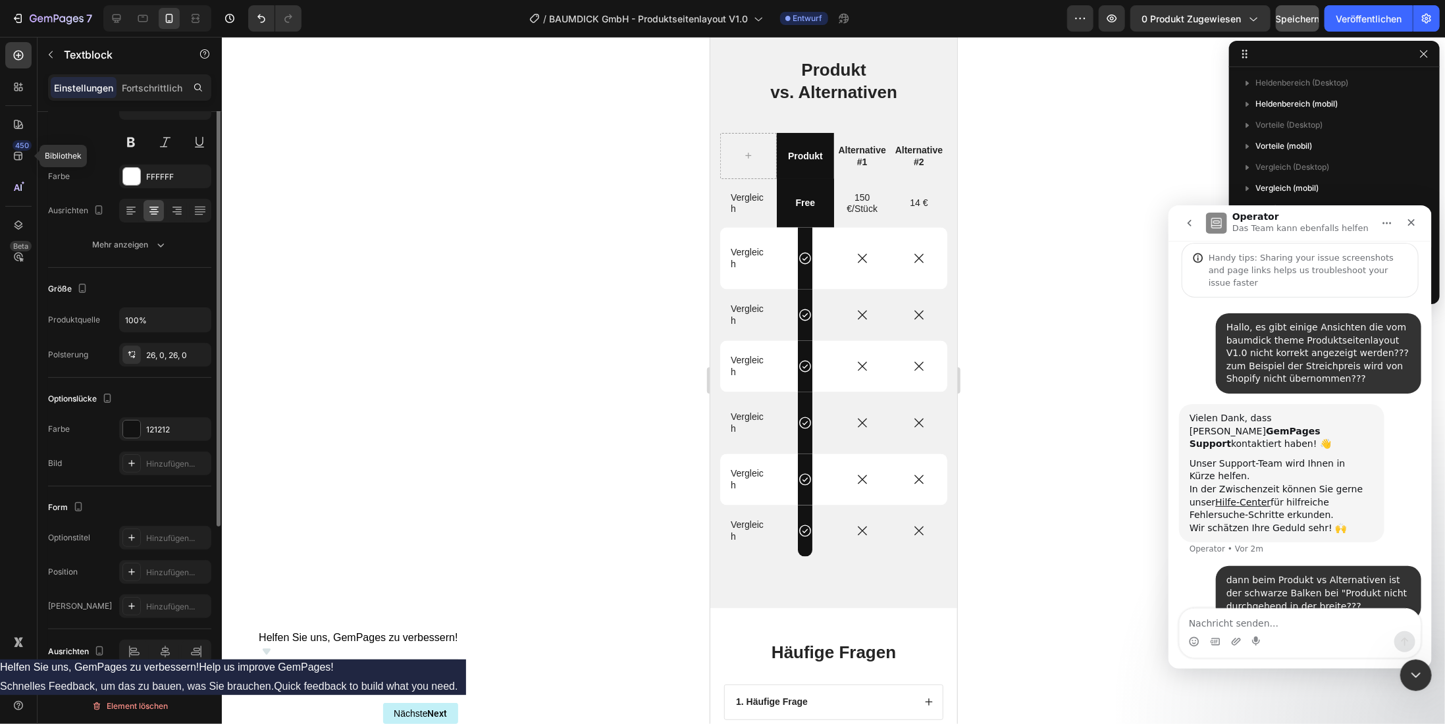
scroll to position [0, 0]
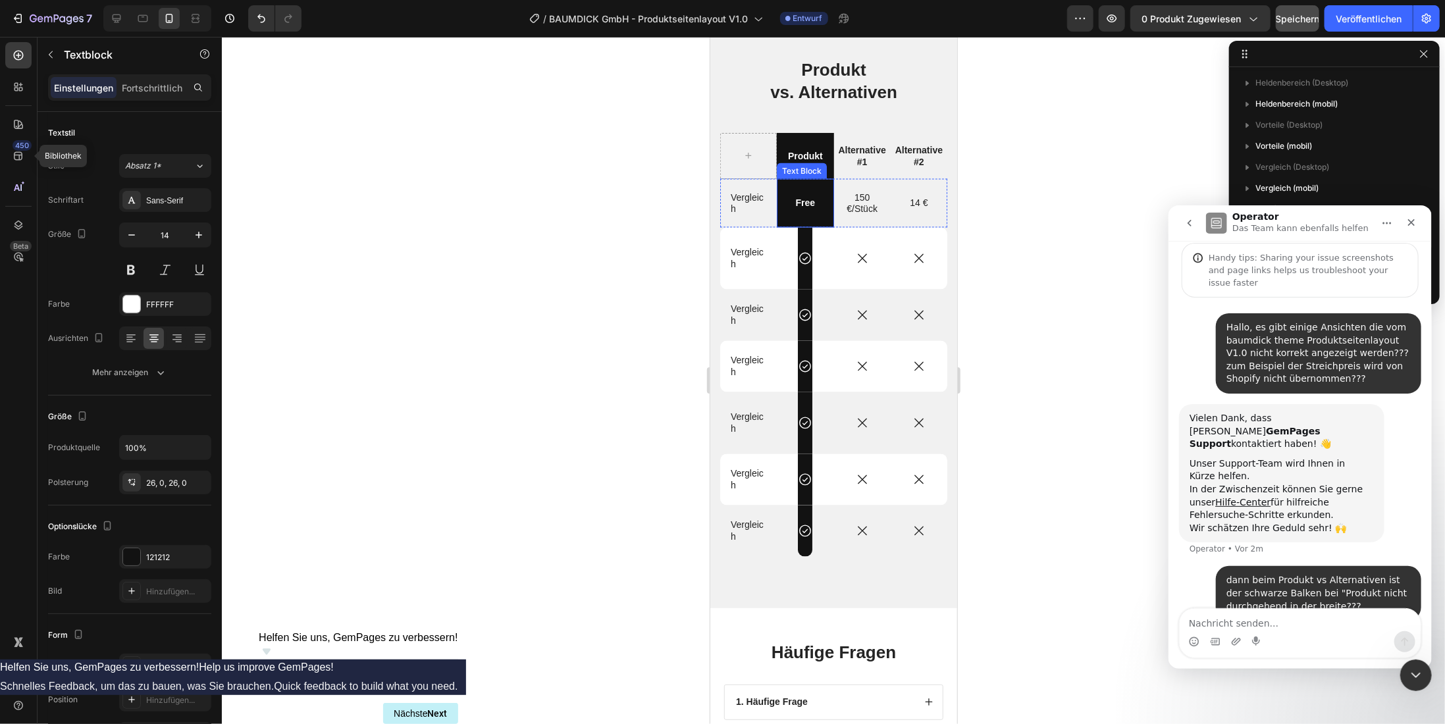
click at [797, 193] on div "Free" at bounding box center [804, 202] width 57 height 49
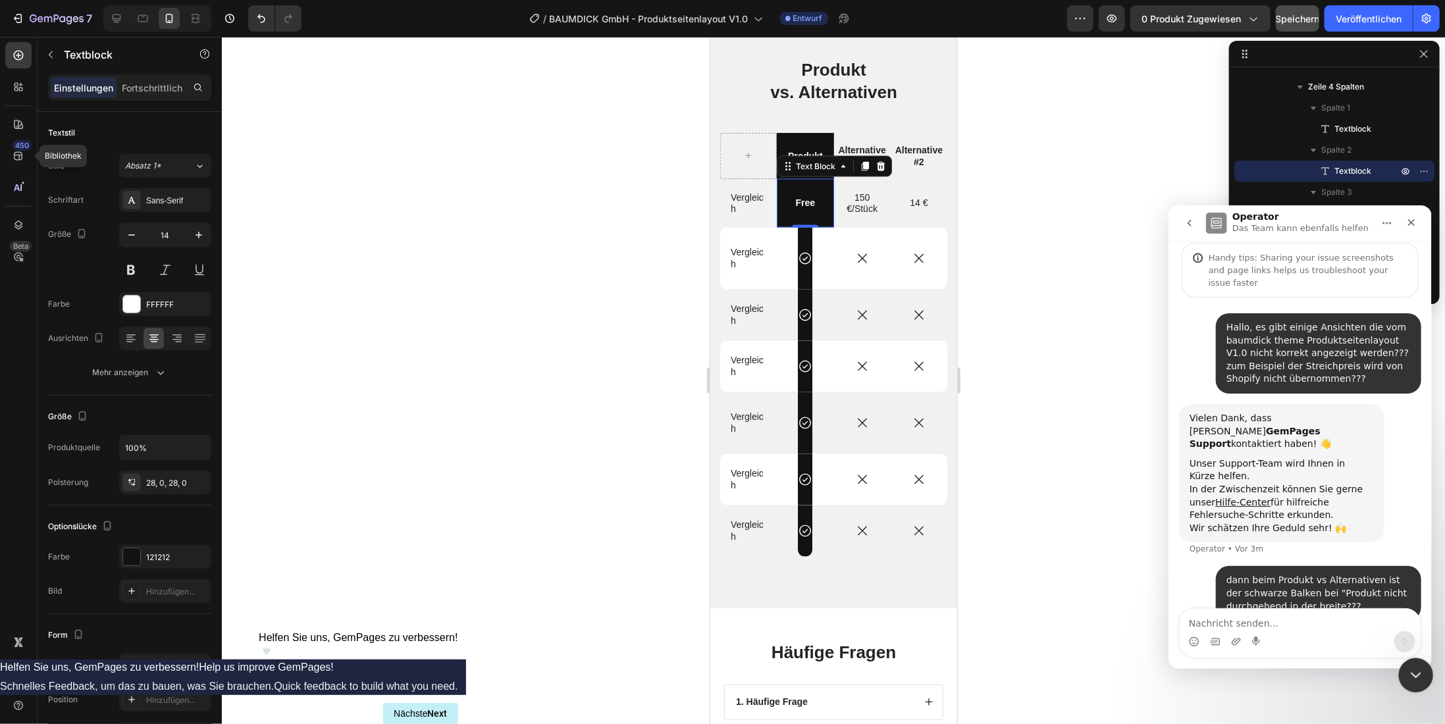
click at [1415, 678] on icon "Intercom-Nachrichtendienst schließen" at bounding box center [1414, 674] width 16 height 16
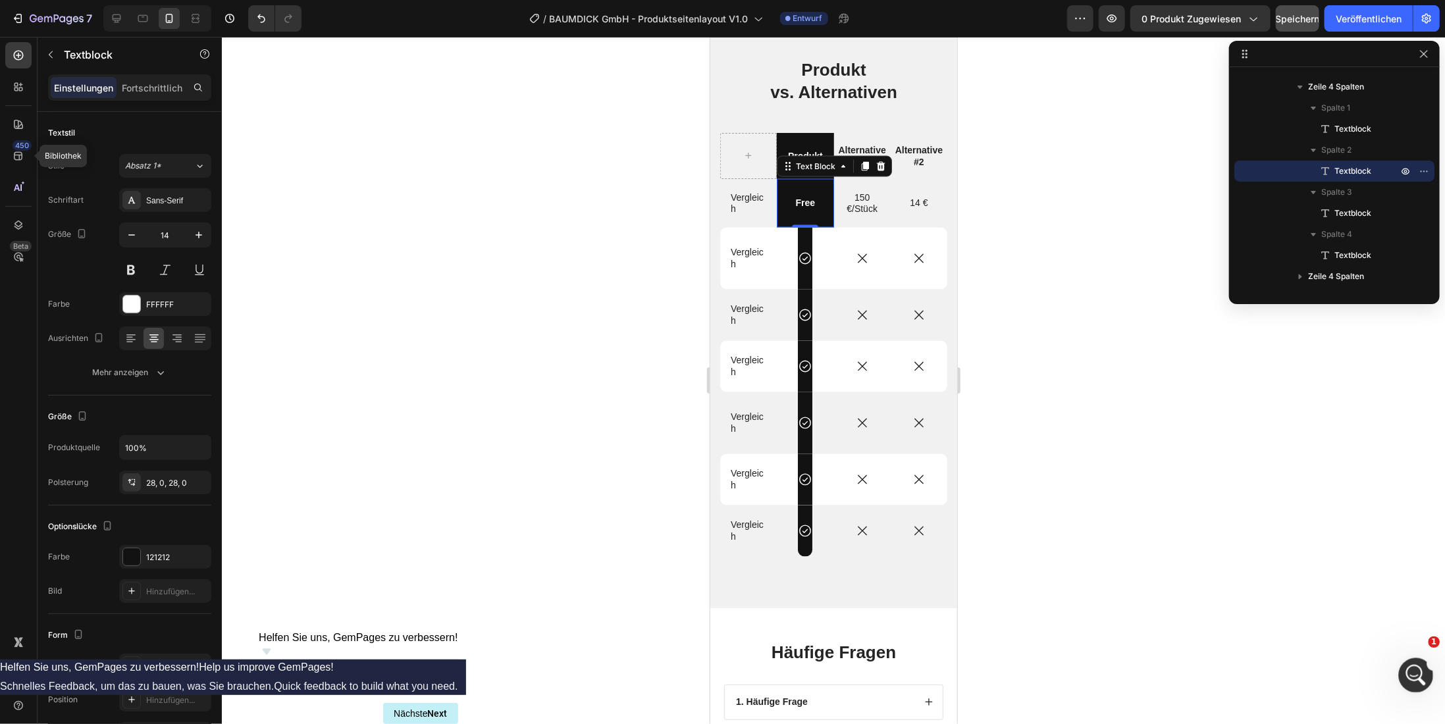
scroll to position [21, 0]
click at [807, 217] on div "Free" at bounding box center [804, 202] width 57 height 49
click at [816, 165] on div "Produkt" at bounding box center [804, 155] width 57 height 46
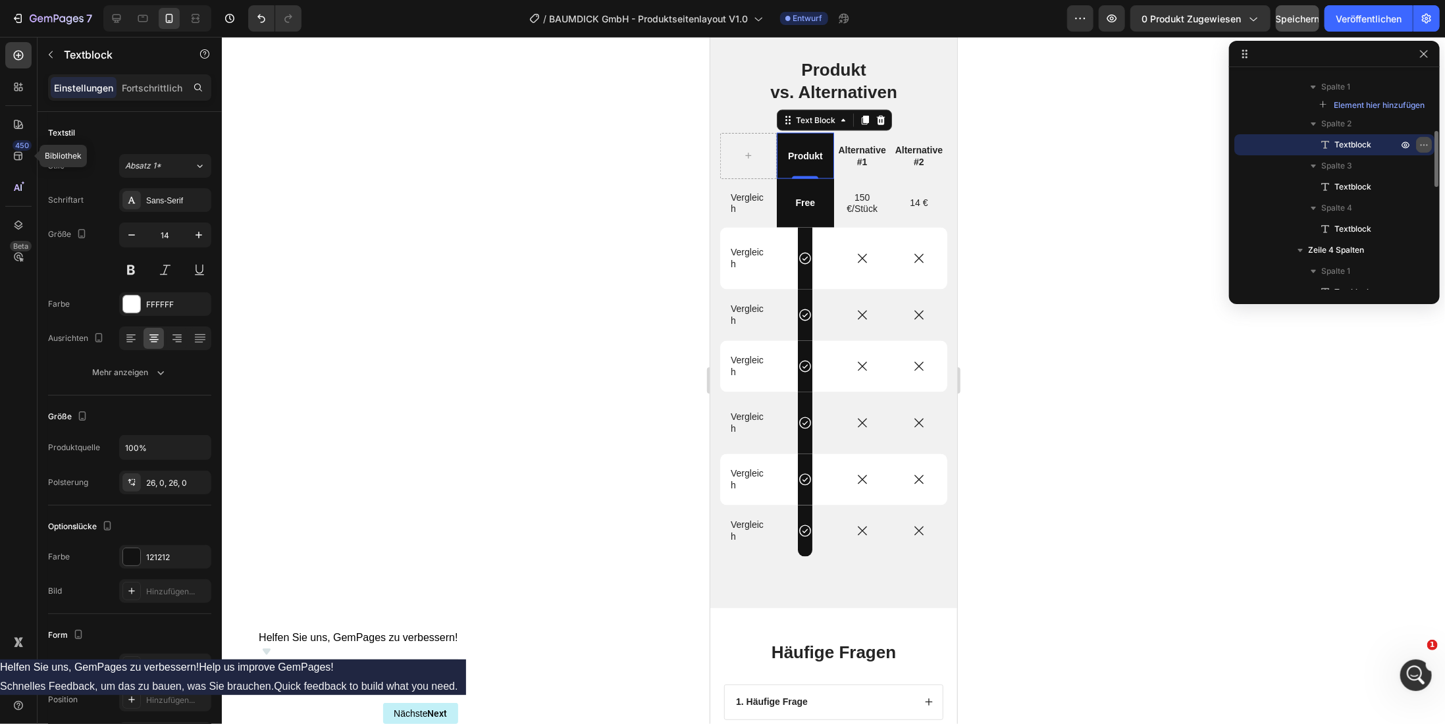
click at [1423, 144] on icon "button" at bounding box center [1424, 145] width 11 height 11
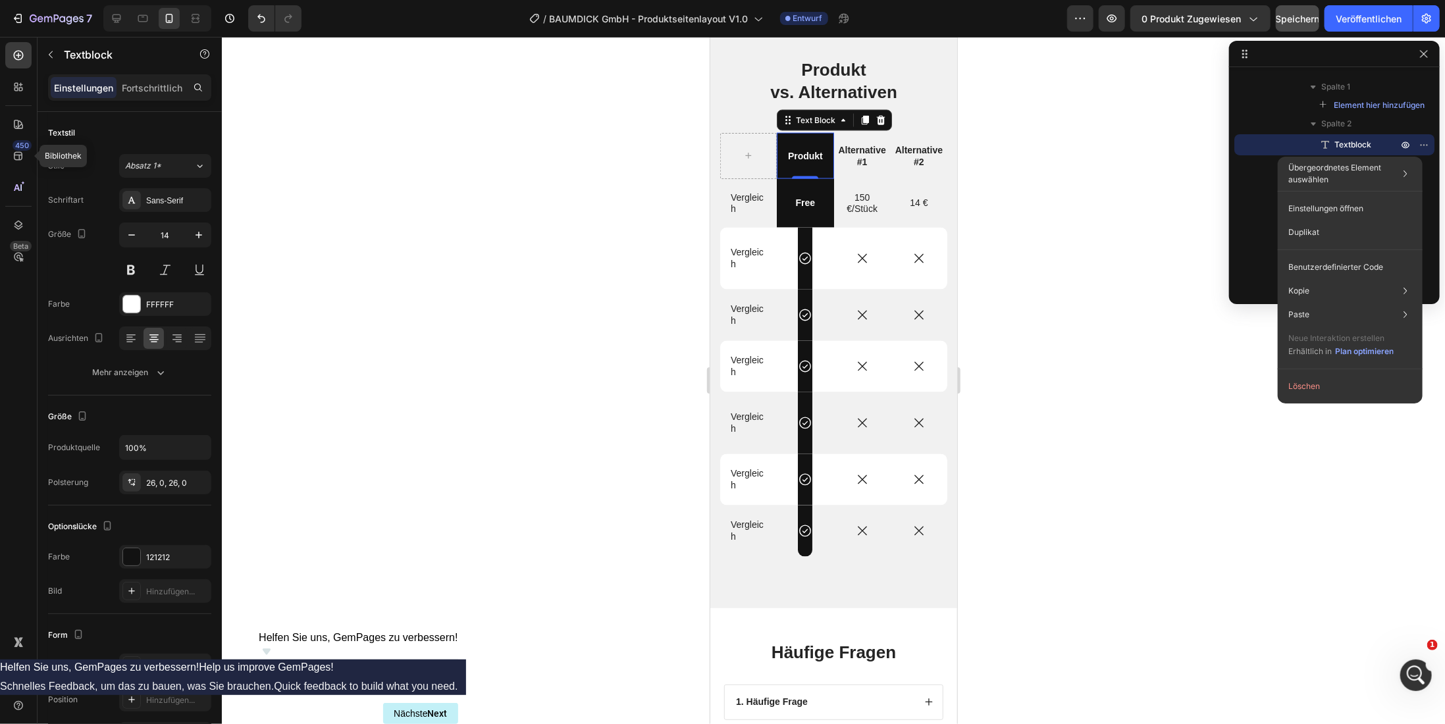
click at [1088, 536] on div at bounding box center [833, 380] width 1223 height 687
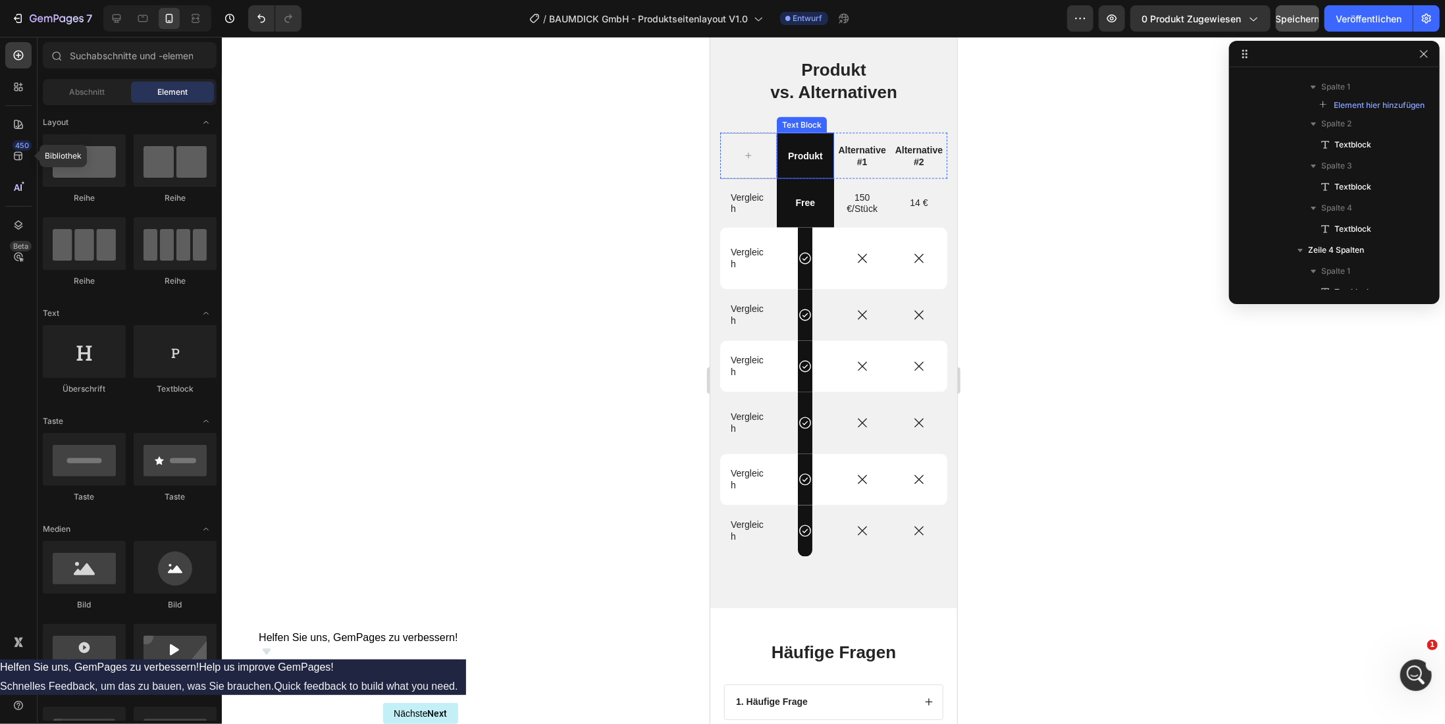
click at [810, 172] on div "Produkt" at bounding box center [804, 155] width 57 height 46
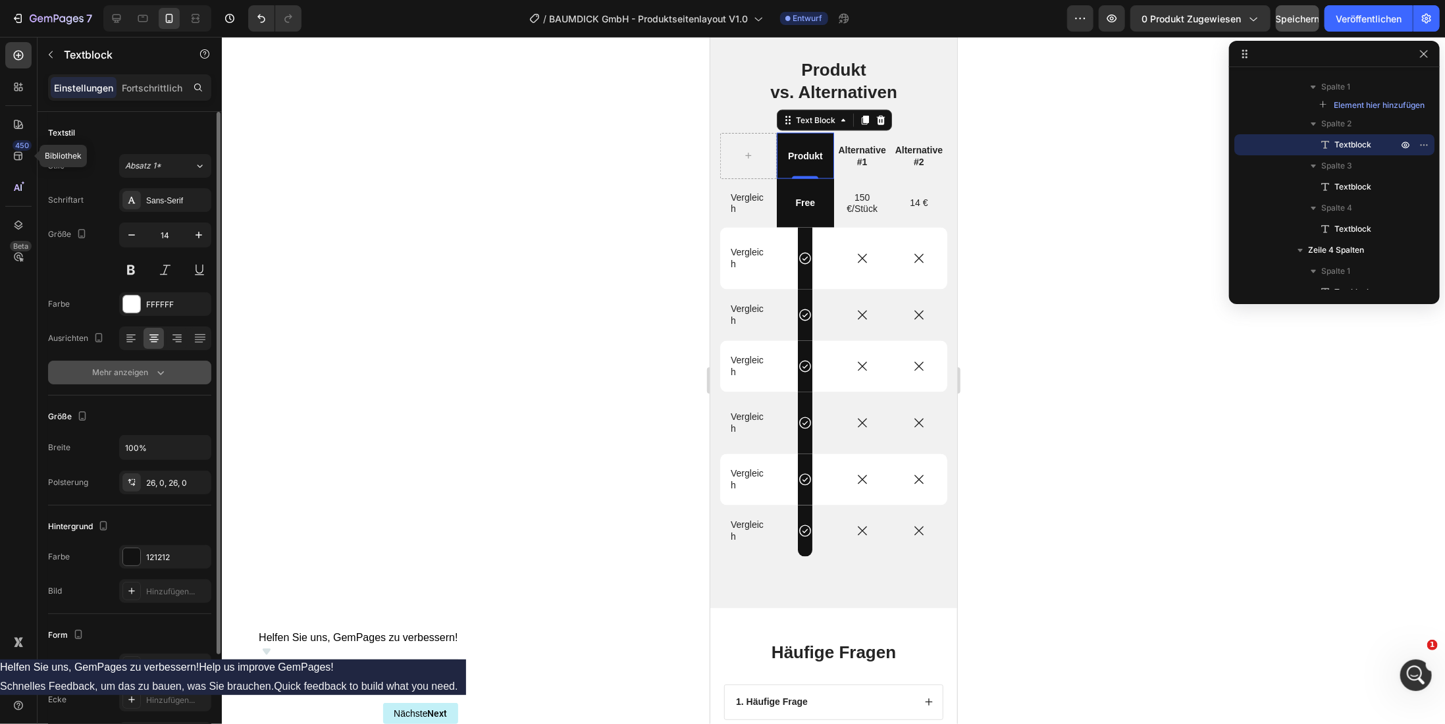
click at [162, 375] on icon "button" at bounding box center [160, 372] width 13 height 13
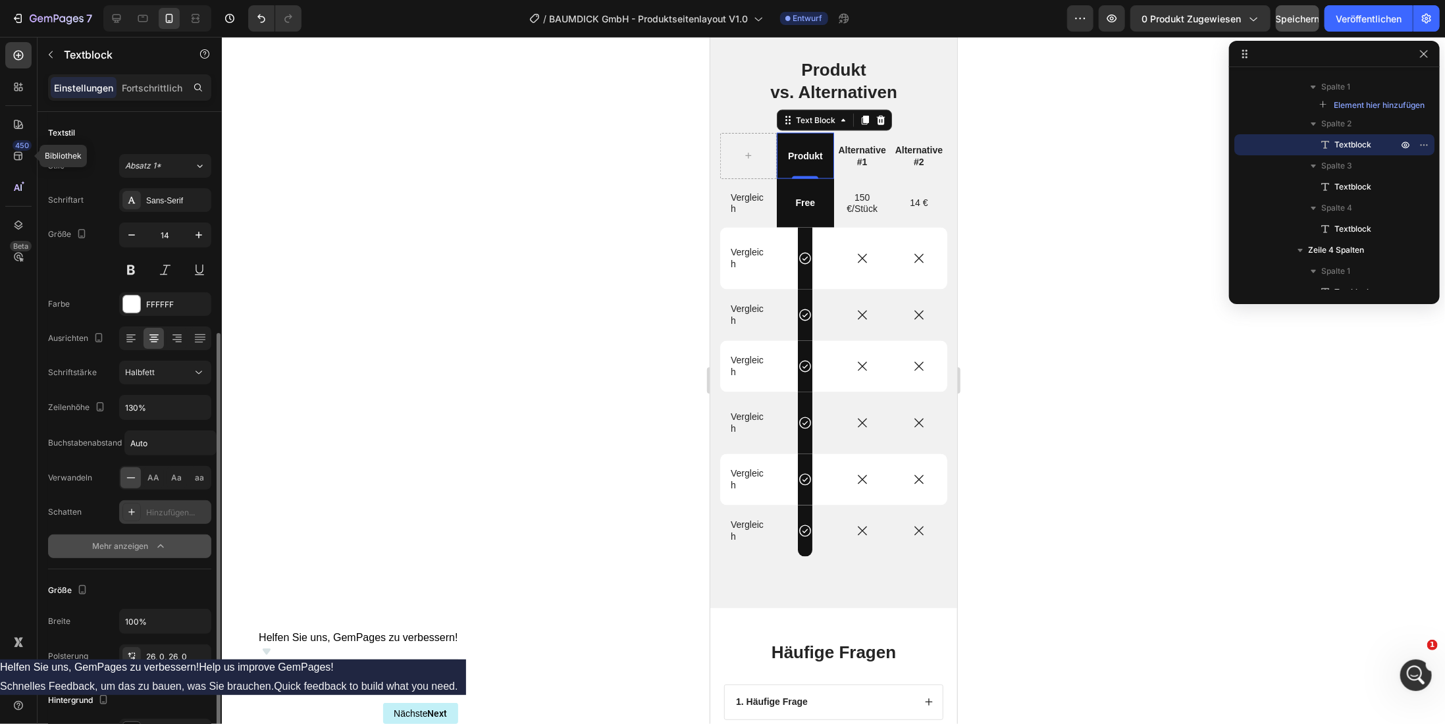
scroll to position [132, 0]
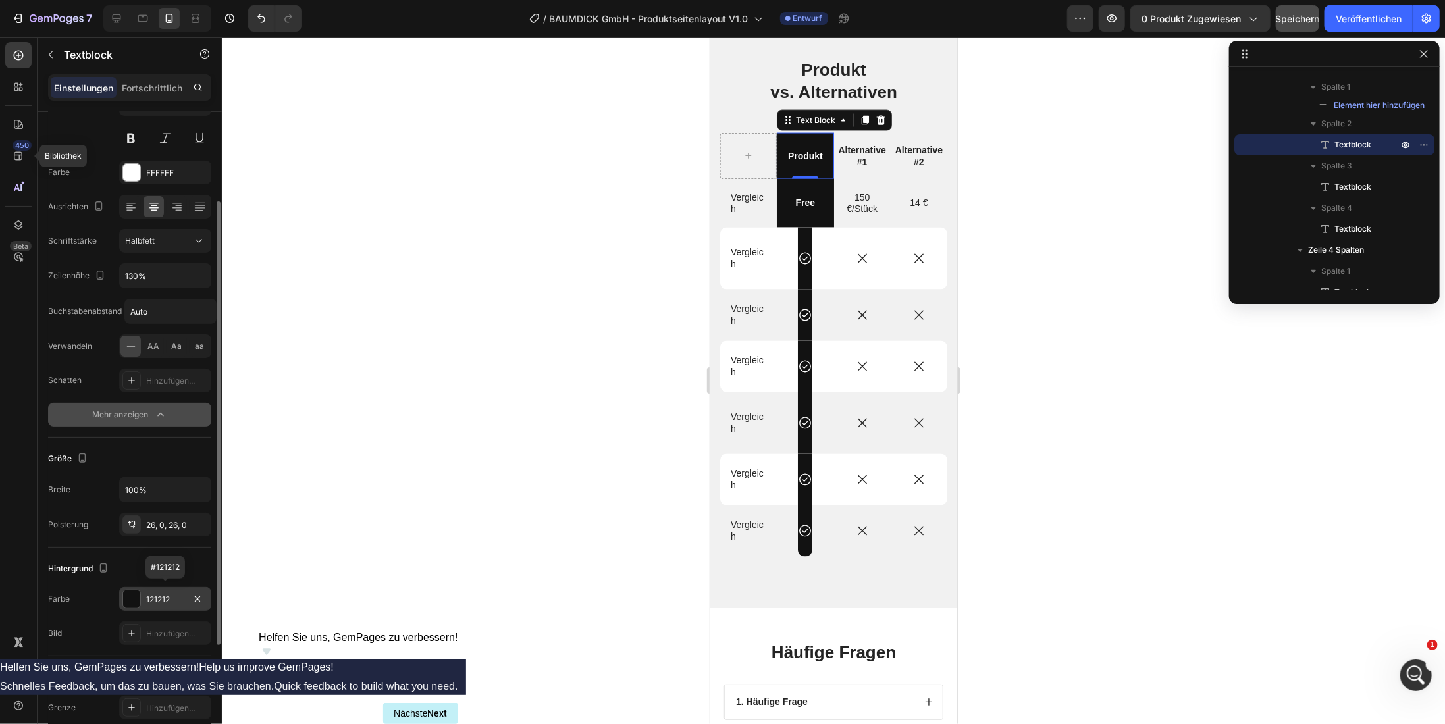
click at [132, 597] on div at bounding box center [131, 599] width 17 height 17
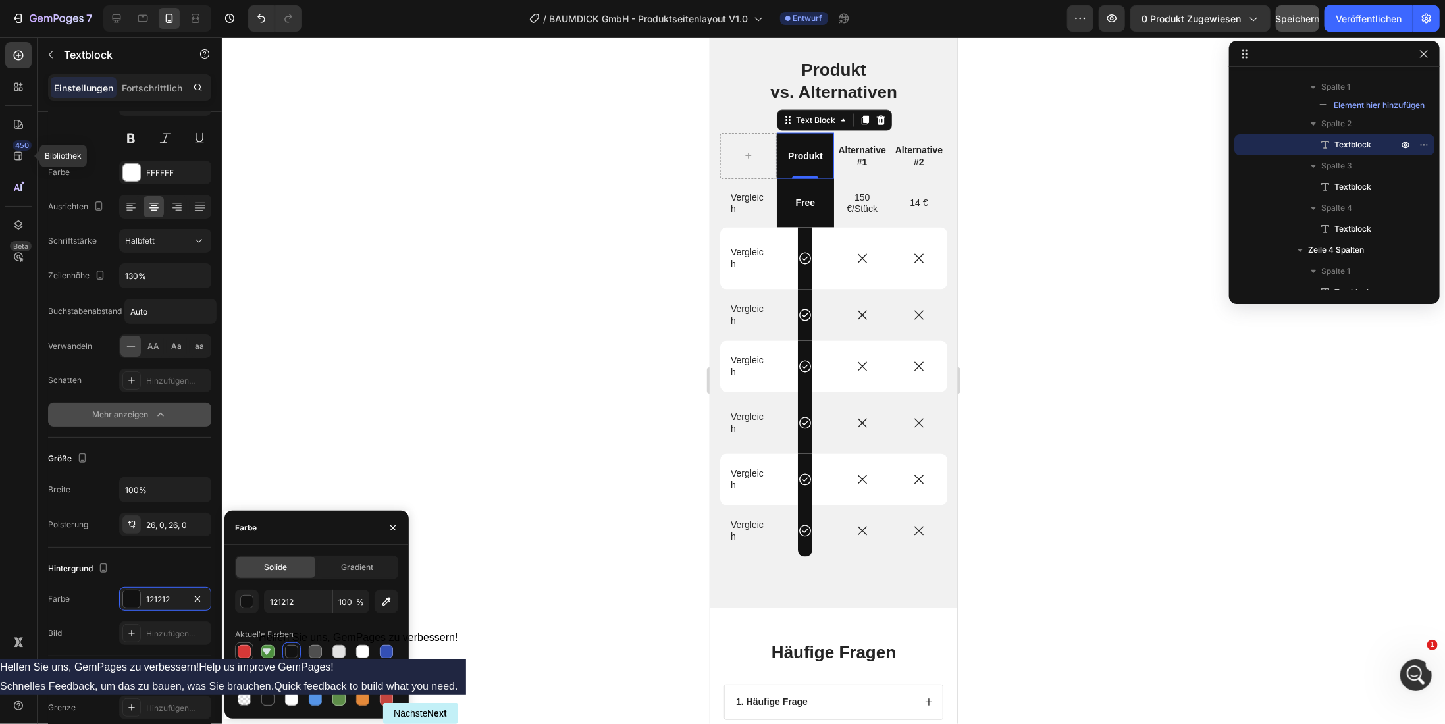
click at [246, 654] on div at bounding box center [244, 651] width 13 height 13
type input "D63837"
click at [251, 23] on button "Rückgängig/Wiederholen" at bounding box center [261, 18] width 26 height 26
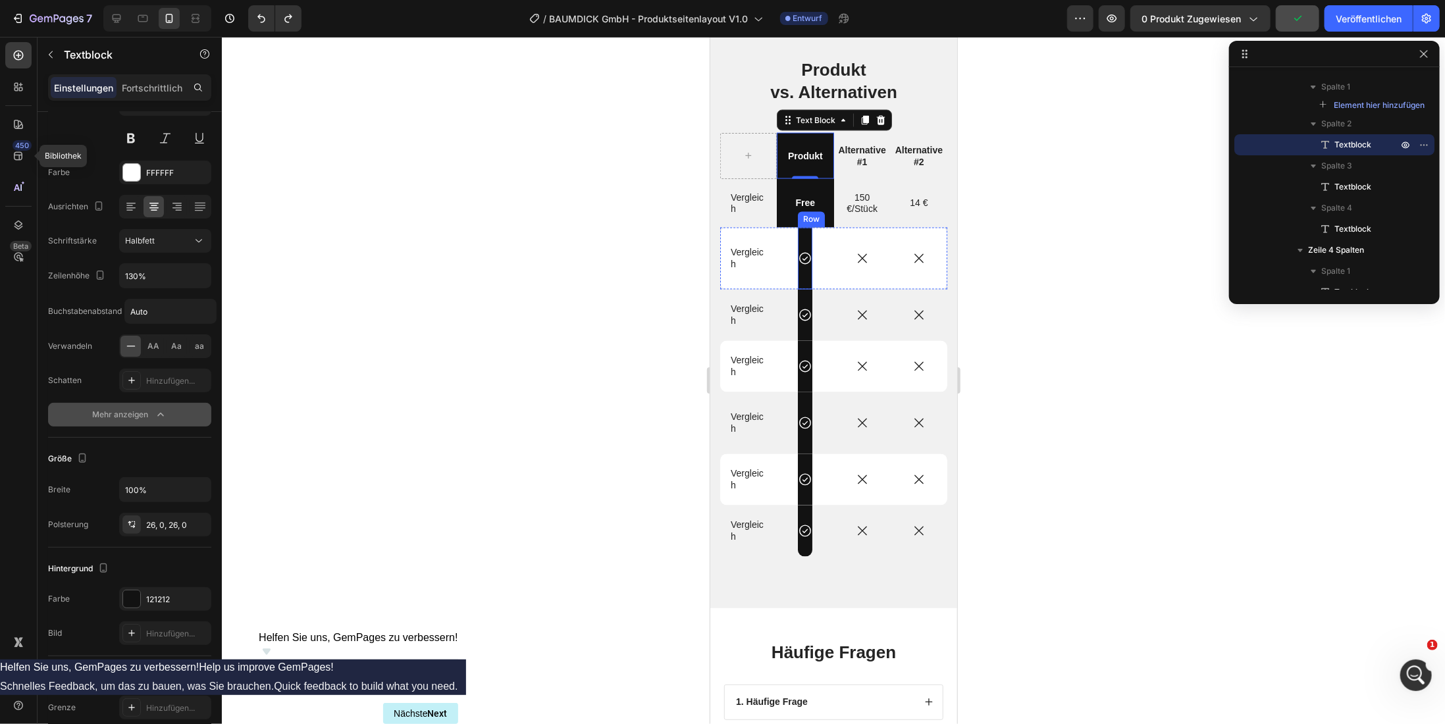
click at [797, 280] on div "Icon Row" at bounding box center [804, 258] width 14 height 62
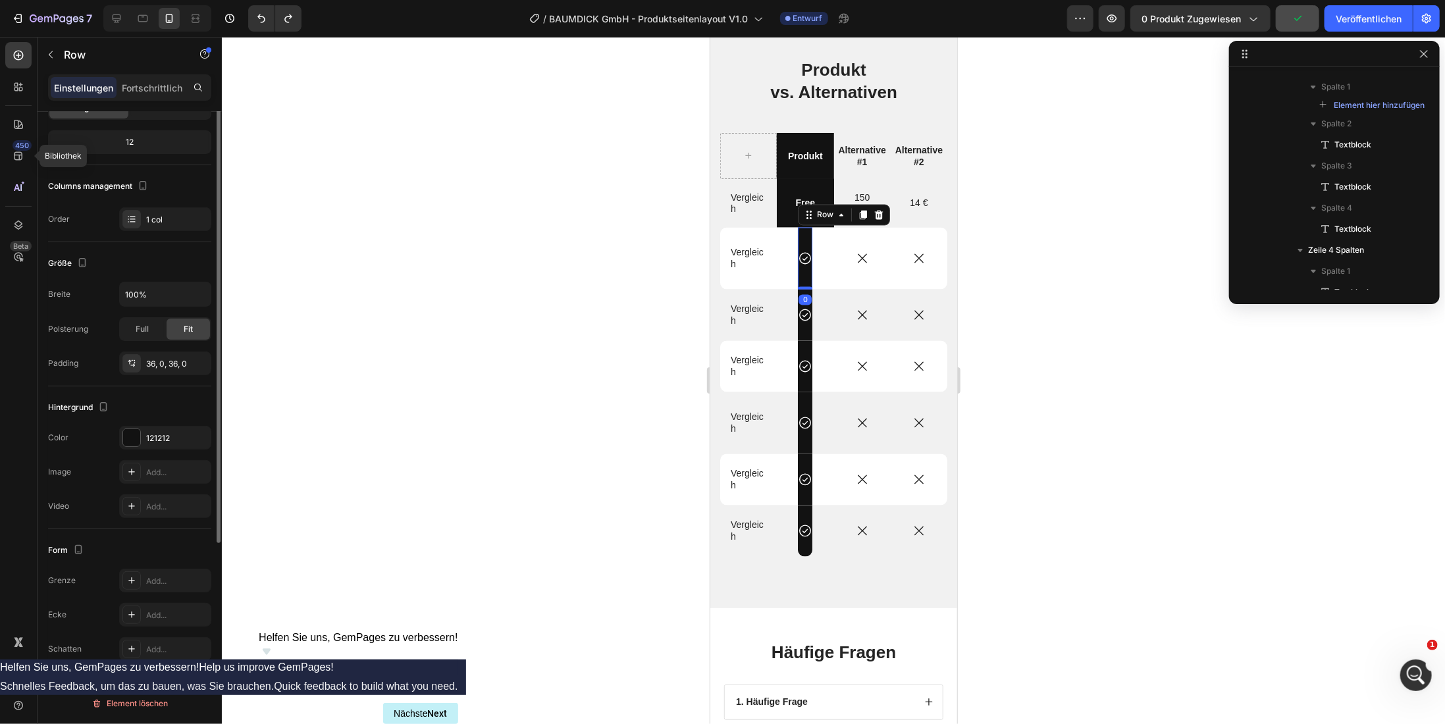
scroll to position [0, 0]
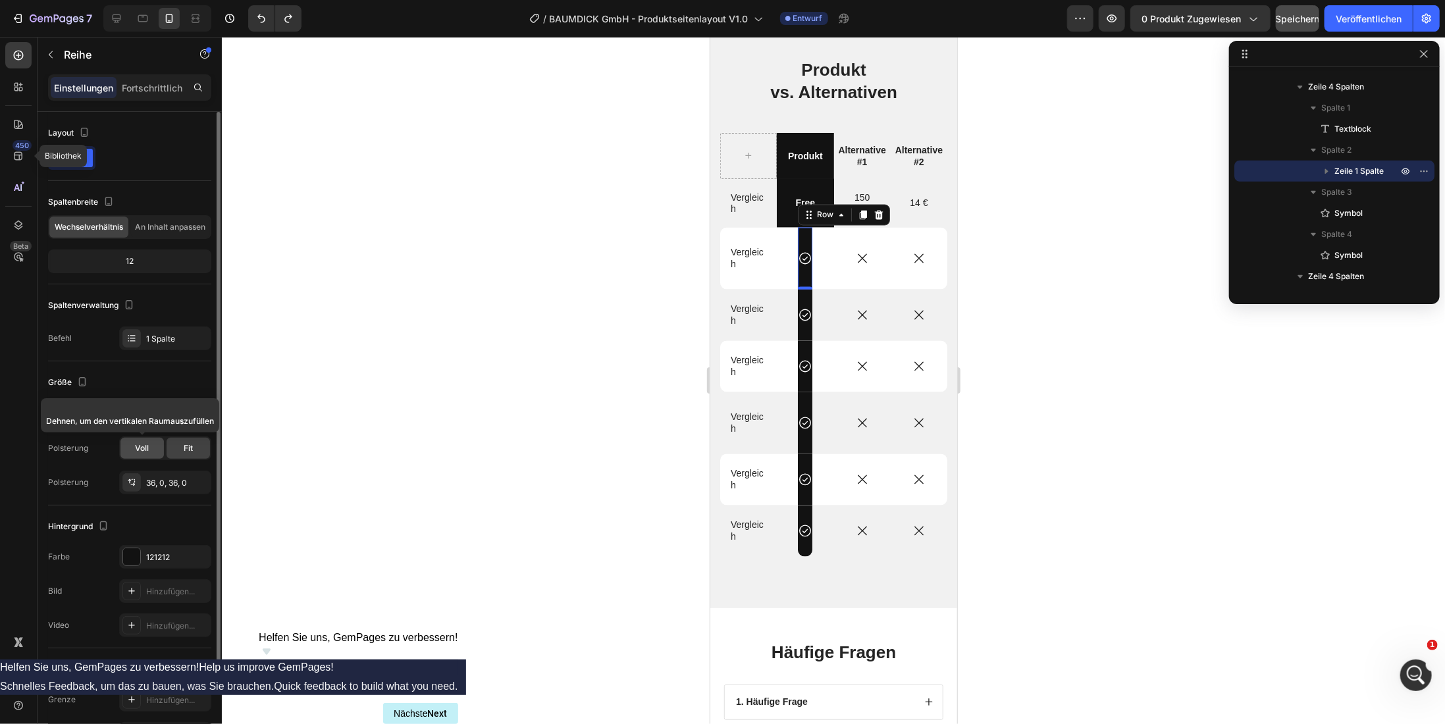
click at [140, 443] on font "Voll" at bounding box center [143, 448] width 14 height 10
click at [194, 447] on div "Fit" at bounding box center [188, 448] width 43 height 21
click at [136, 444] on font "Voll" at bounding box center [143, 448] width 14 height 10
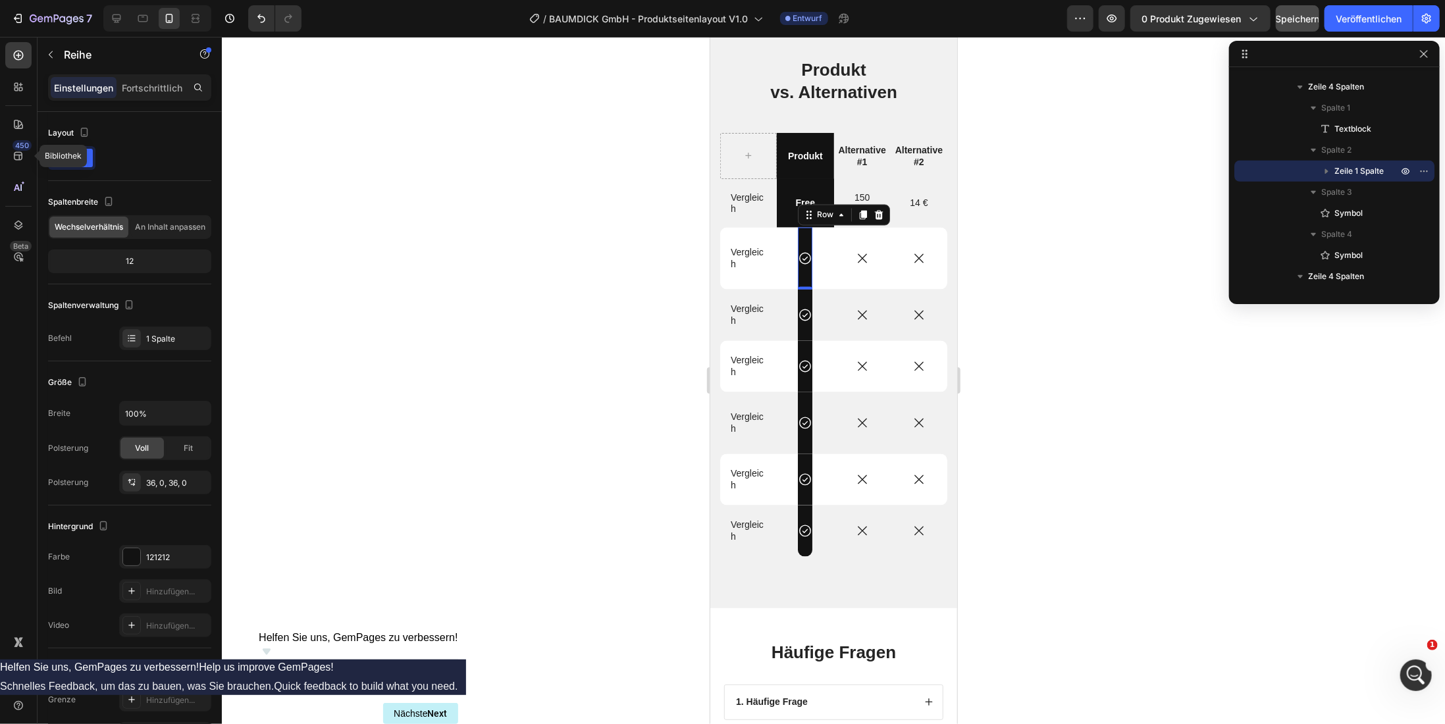
click at [293, 443] on div at bounding box center [833, 380] width 1223 height 687
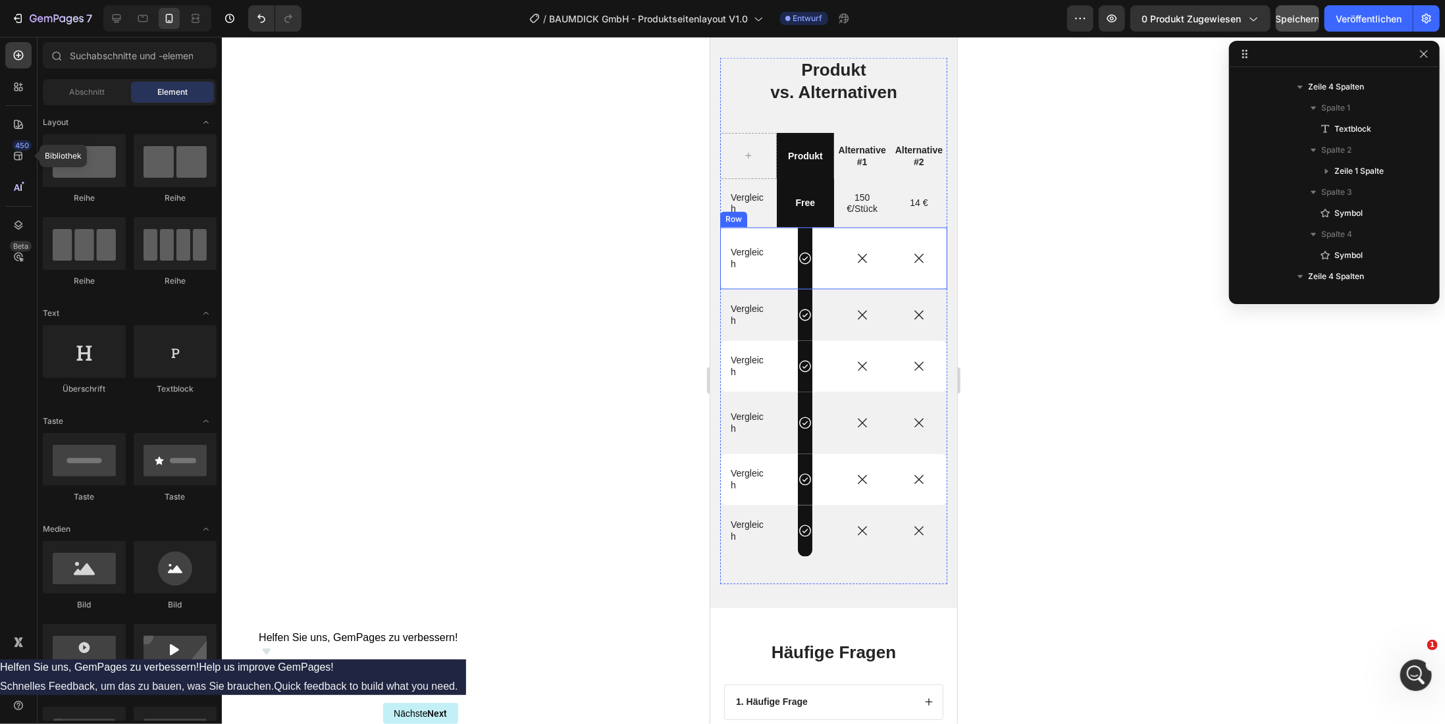
click at [793, 285] on div "Icon Row" at bounding box center [804, 258] width 57 height 62
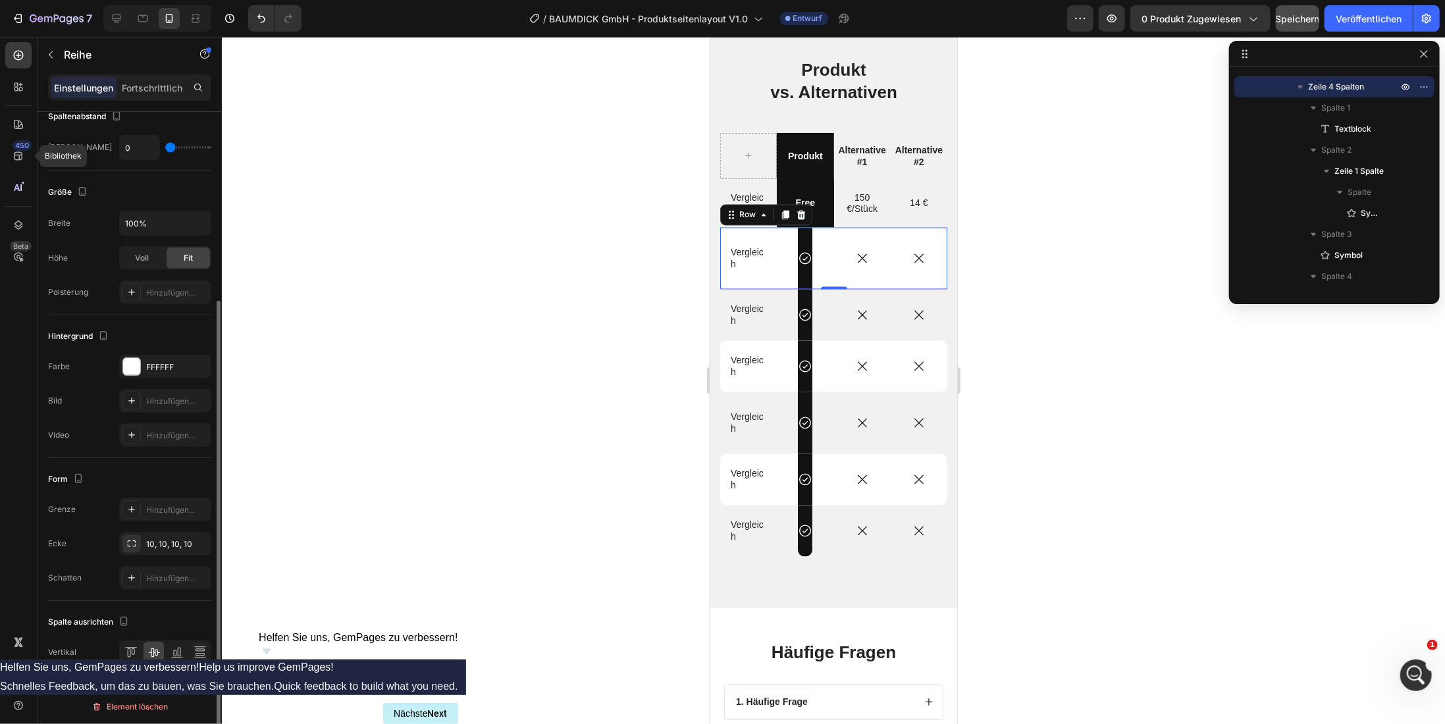
scroll to position [200, 0]
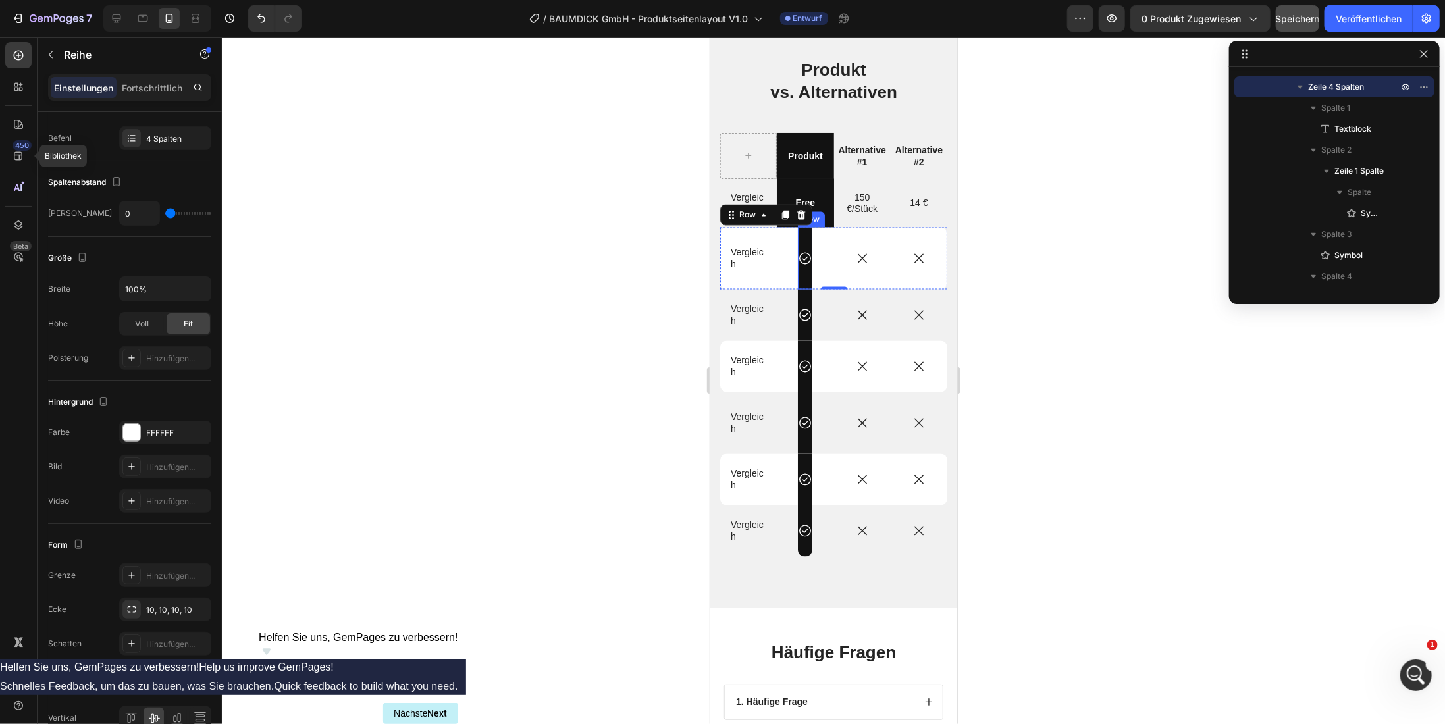
click at [801, 277] on div "Icon Row" at bounding box center [804, 258] width 14 height 62
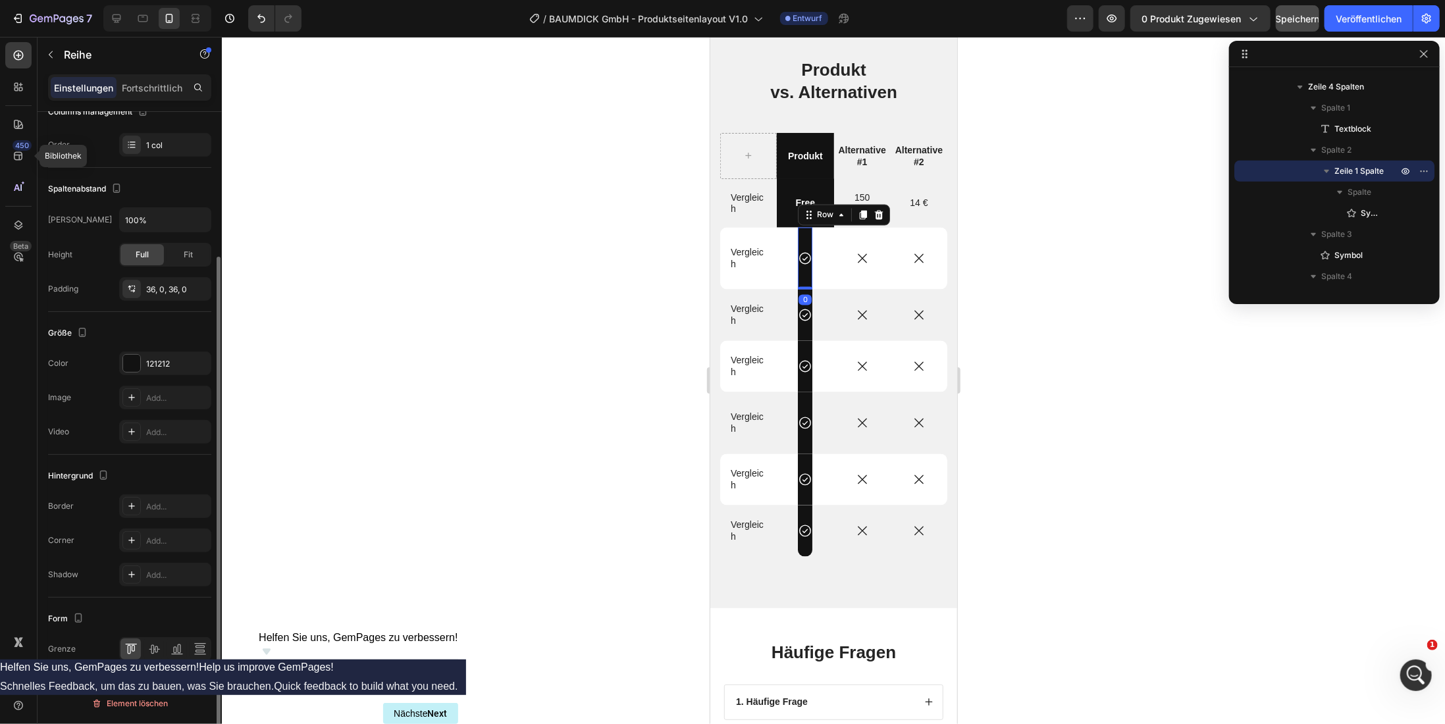
scroll to position [191, 0]
click at [653, 325] on div at bounding box center [833, 380] width 1223 height 687
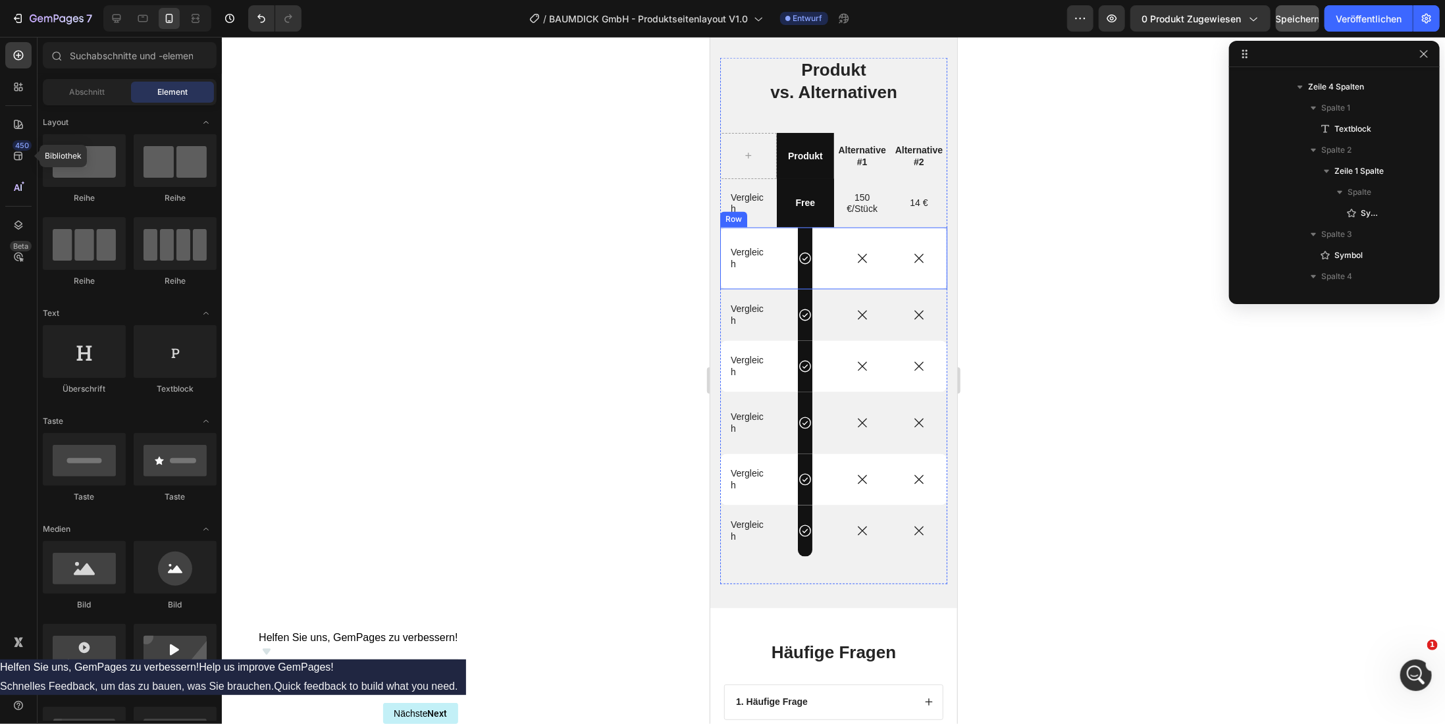
click at [797, 280] on div "Icon Row" at bounding box center [804, 258] width 14 height 62
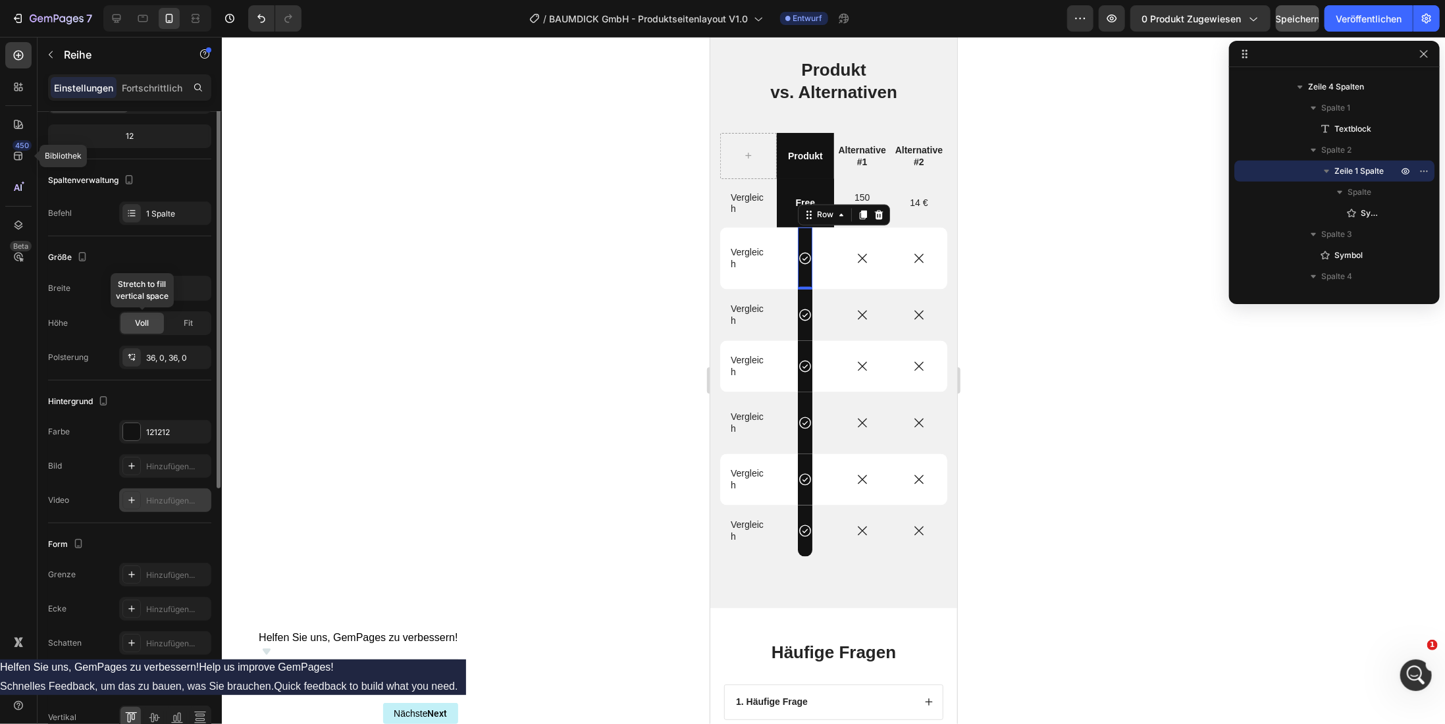
scroll to position [0, 0]
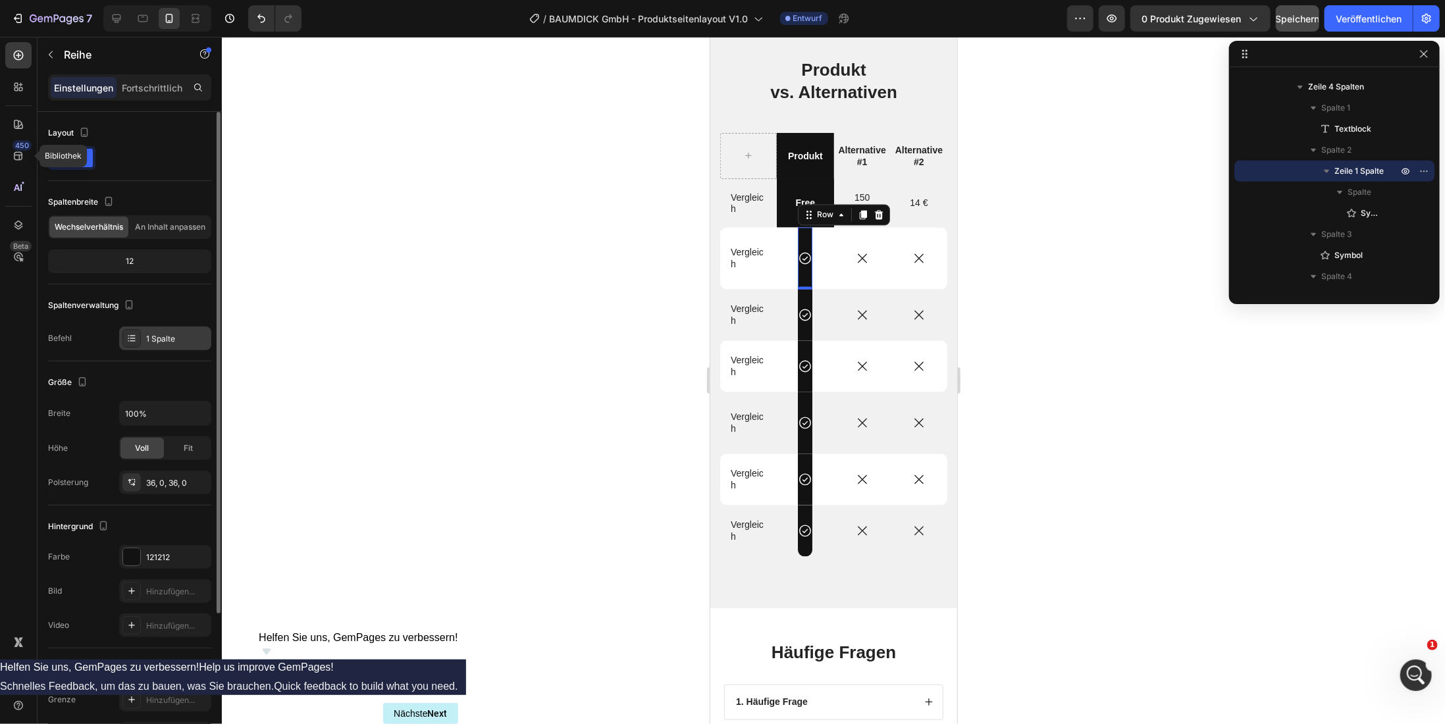
click at [132, 335] on icon at bounding box center [131, 338] width 11 height 11
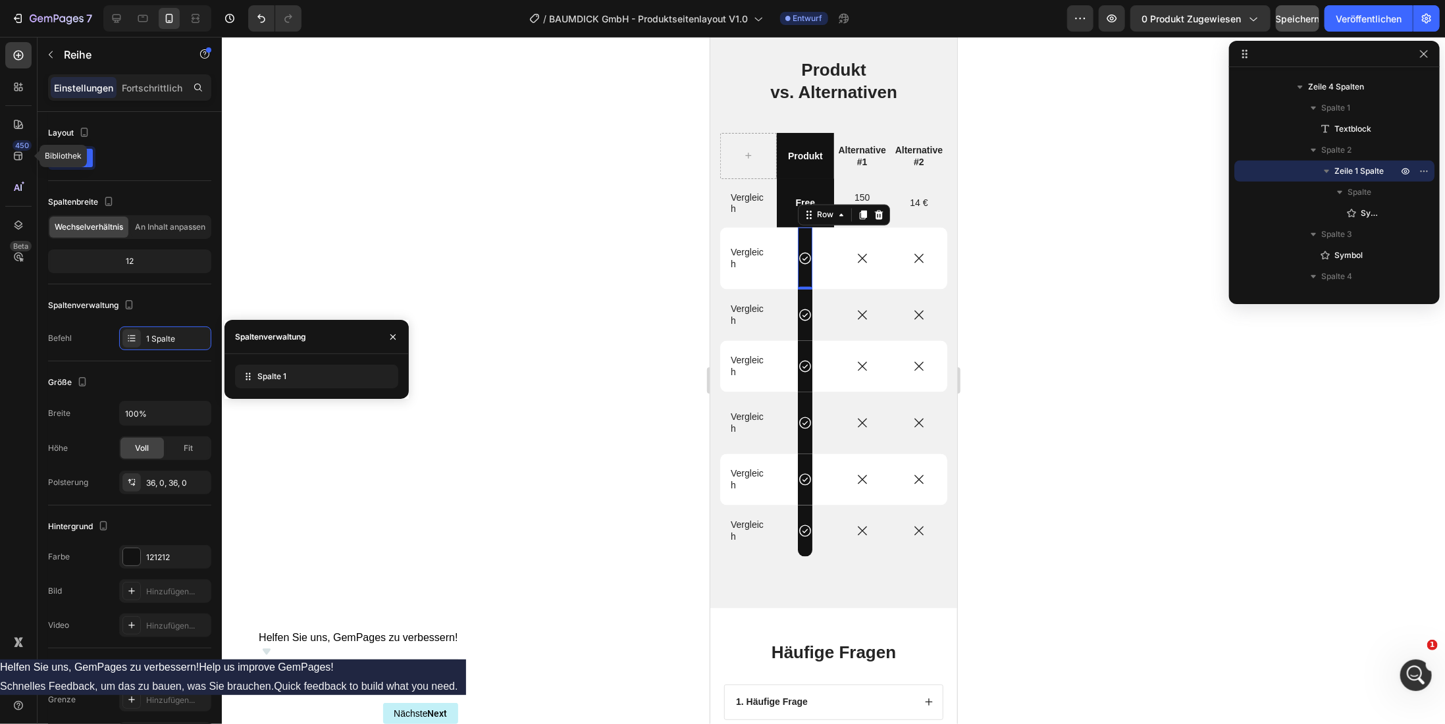
click at [296, 220] on div at bounding box center [833, 380] width 1223 height 687
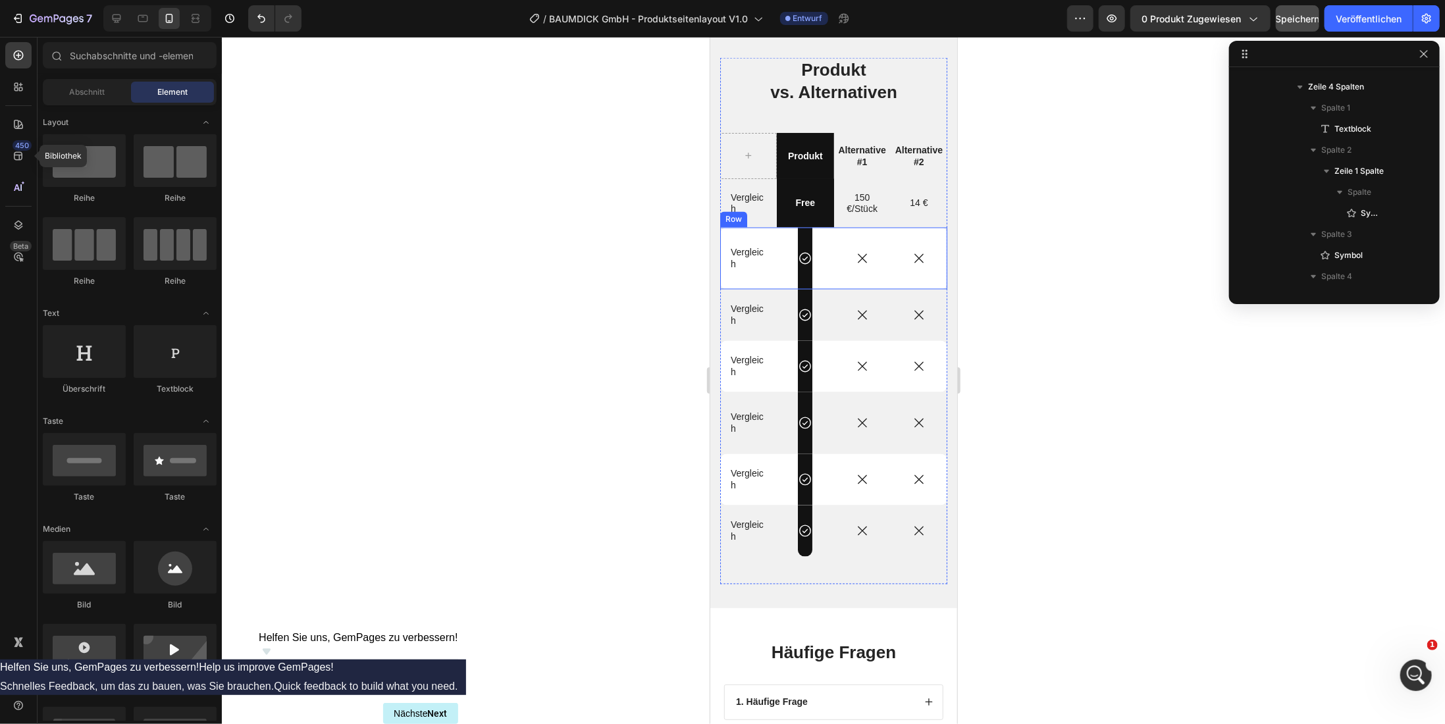
click at [785, 277] on div "Icon Row" at bounding box center [804, 258] width 57 height 62
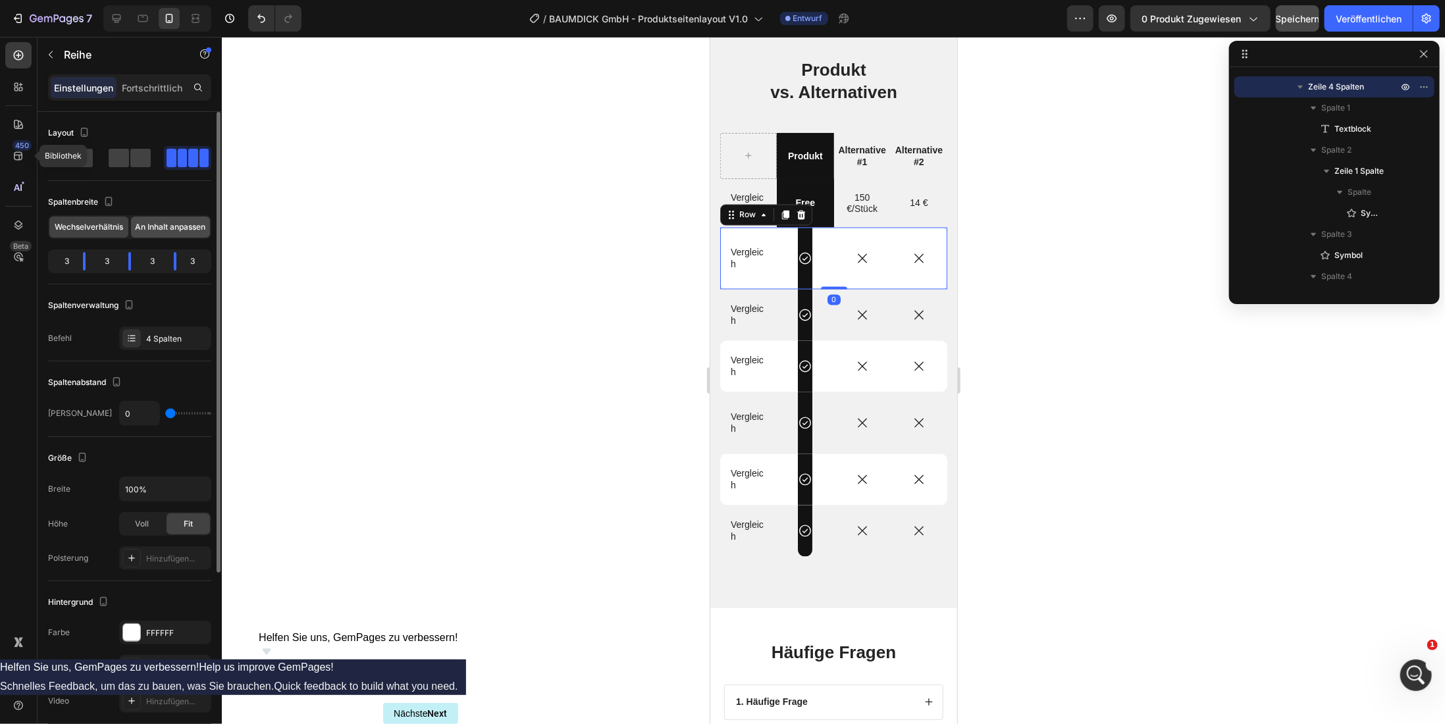
click at [180, 228] on font "An Inhalt anpassen" at bounding box center [171, 227] width 70 height 10
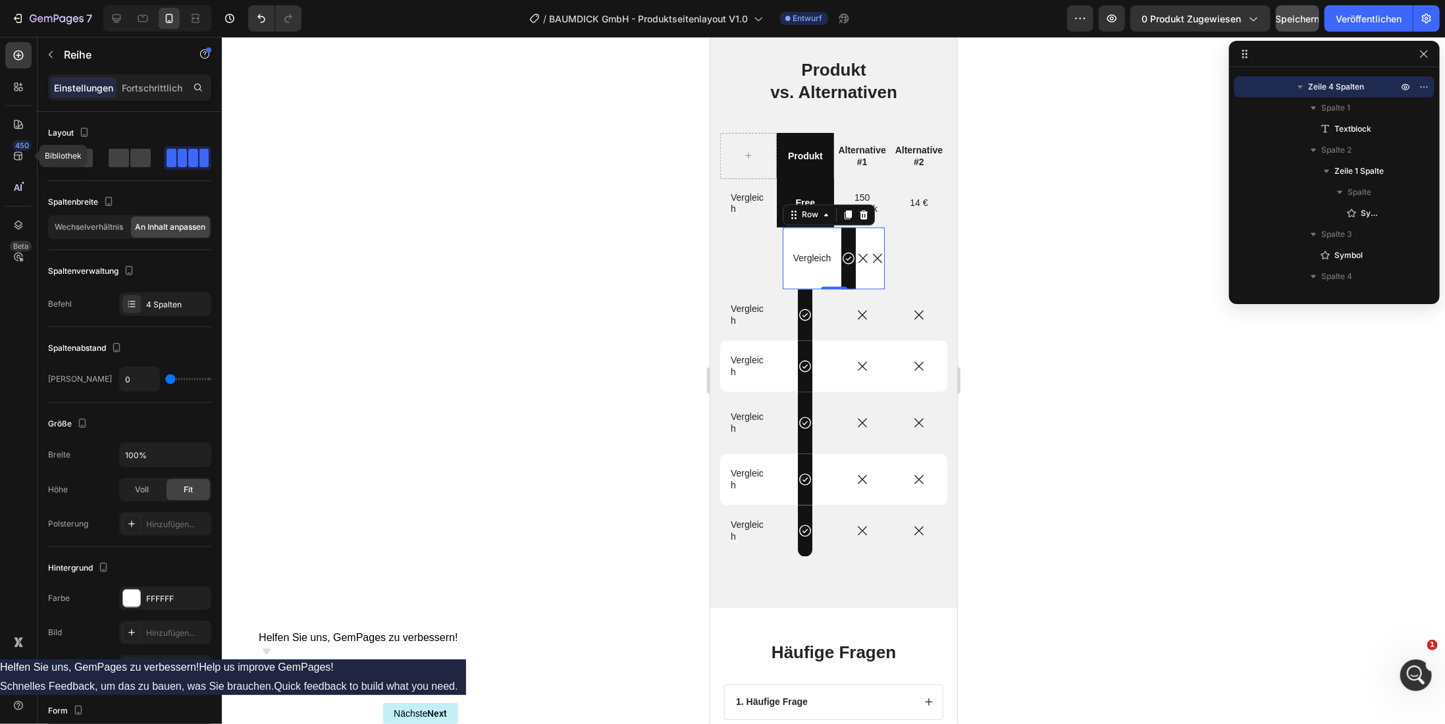
click at [506, 355] on div at bounding box center [833, 380] width 1223 height 687
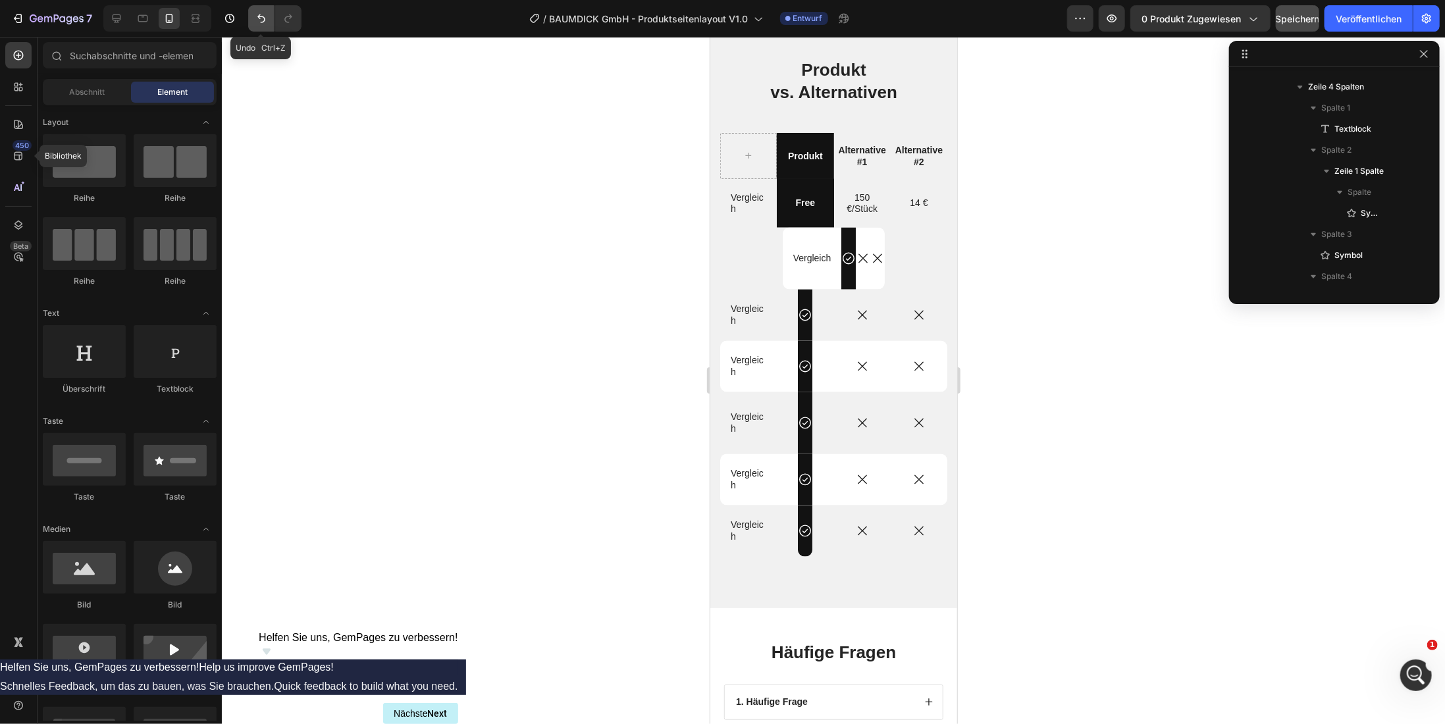
click at [257, 29] on button "Rückgängig/Wiederholen" at bounding box center [261, 18] width 26 height 26
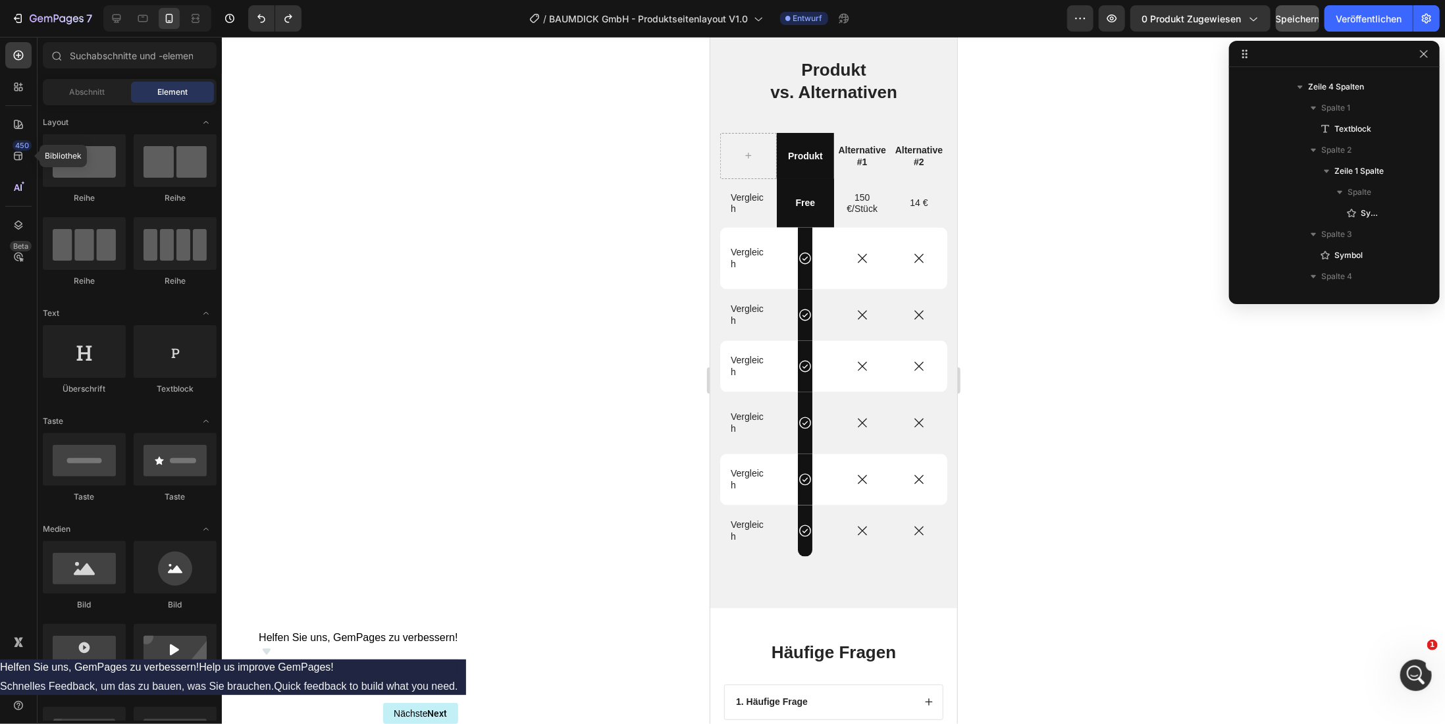
click at [585, 487] on div at bounding box center [833, 380] width 1223 height 687
click at [263, 18] on icon "Rückgängig/Wiederholen" at bounding box center [261, 18] width 8 height 9
click at [263, 18] on icon "Rückgängig/Wiederholen" at bounding box center [261, 18] width 13 height 13
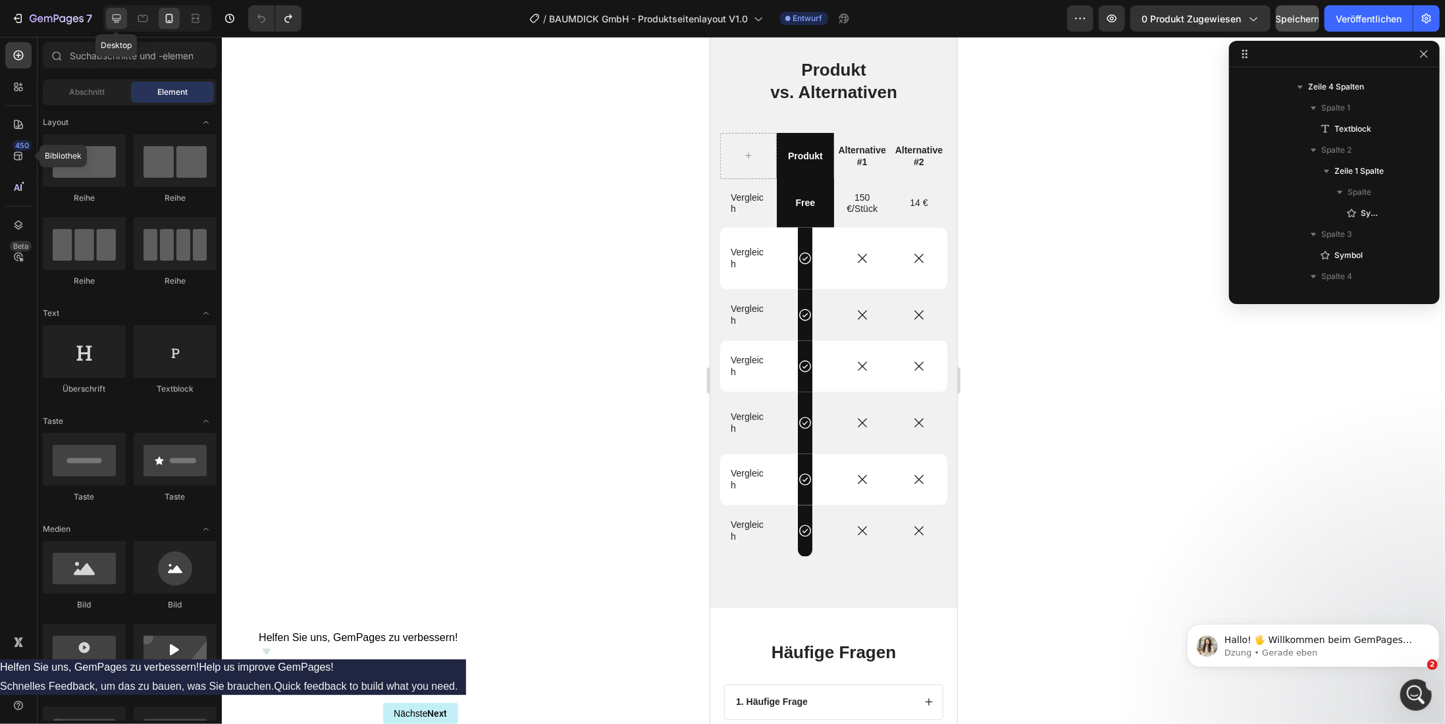
click at [120, 17] on icon at bounding box center [117, 18] width 9 height 9
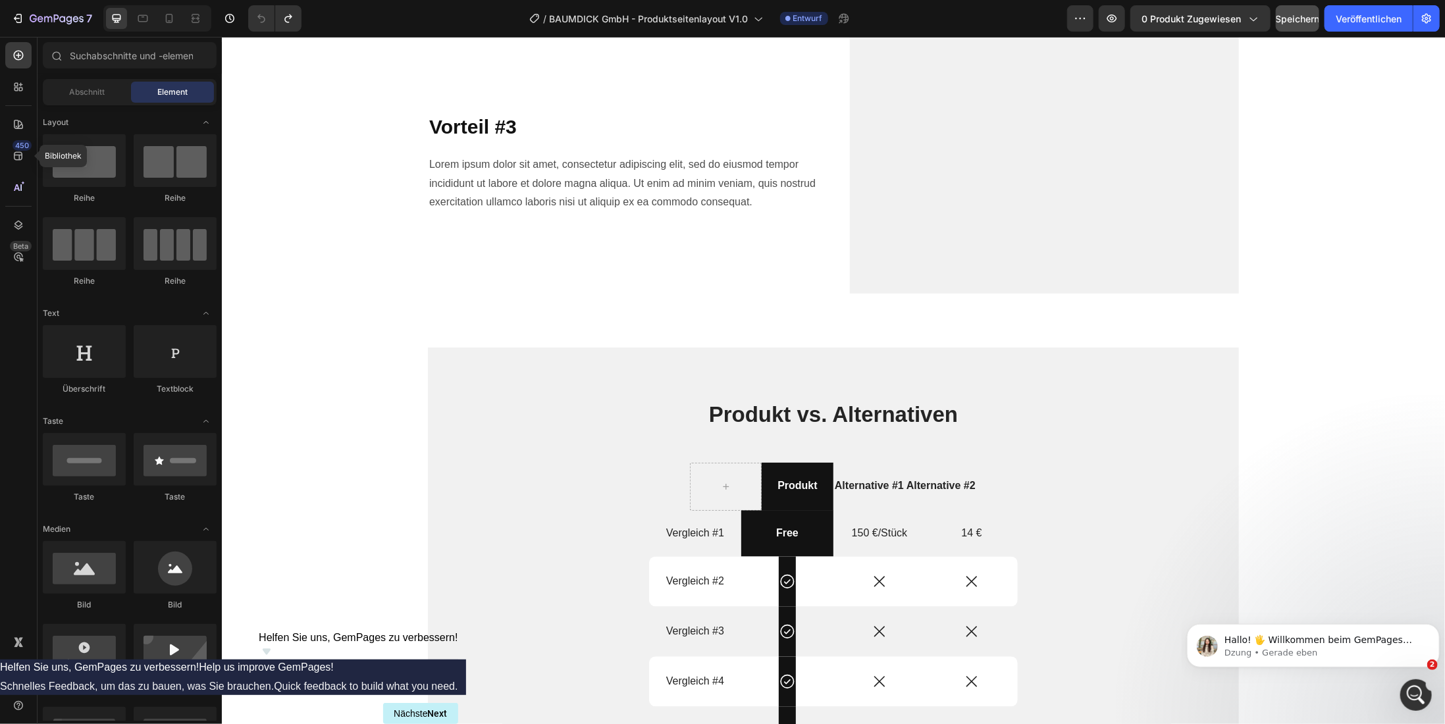
scroll to position [464, 0]
click at [770, 488] on p "Produkt" at bounding box center [796, 486] width 69 height 14
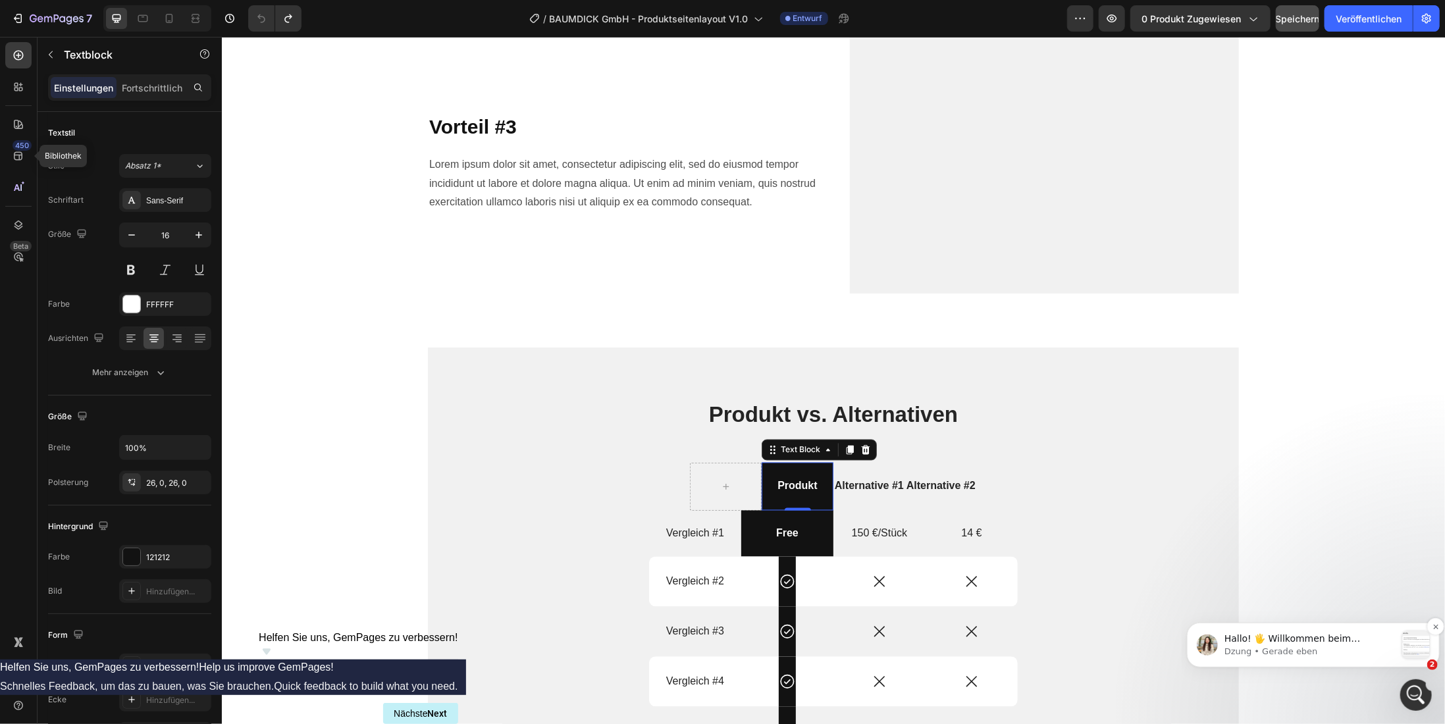
scroll to position [687, 0]
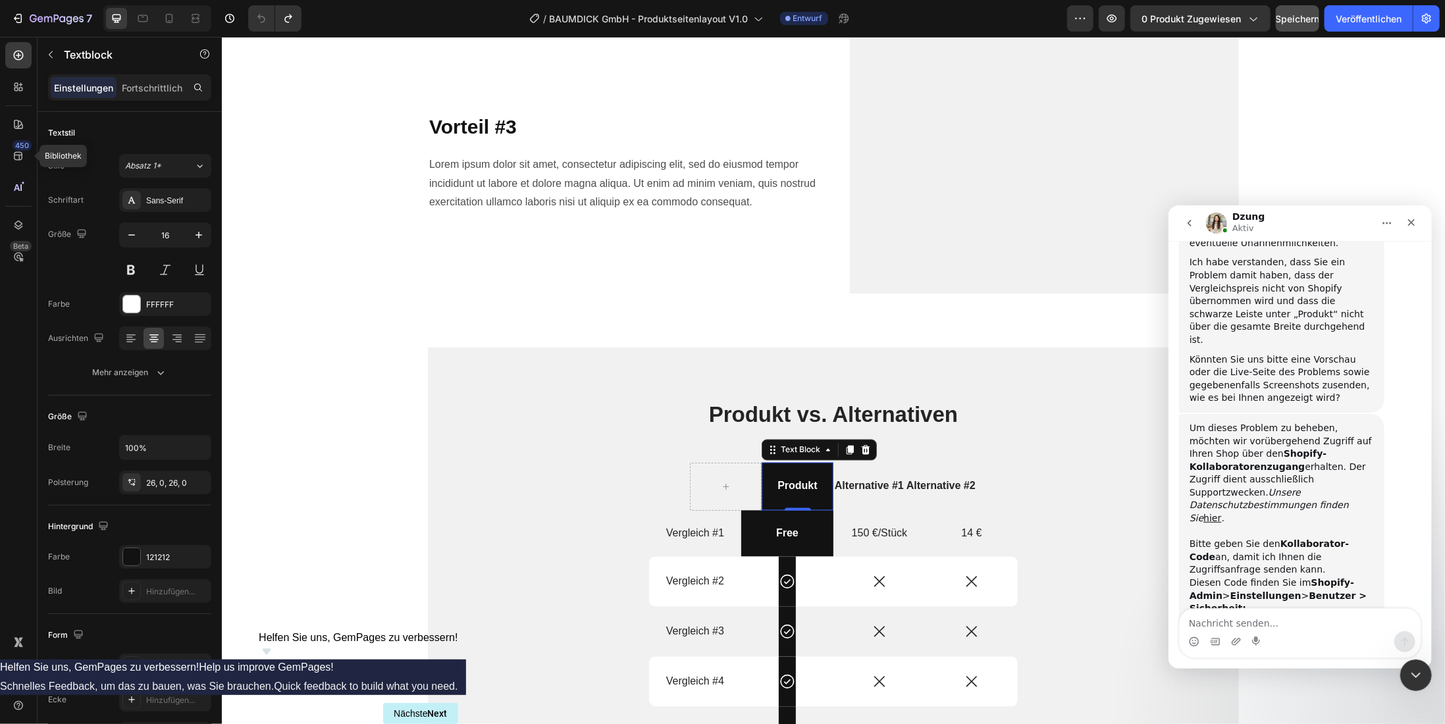
scroll to position [697, 0]
click at [1238, 622] on textarea "Nachricht senden..." at bounding box center [1299, 619] width 241 height 22
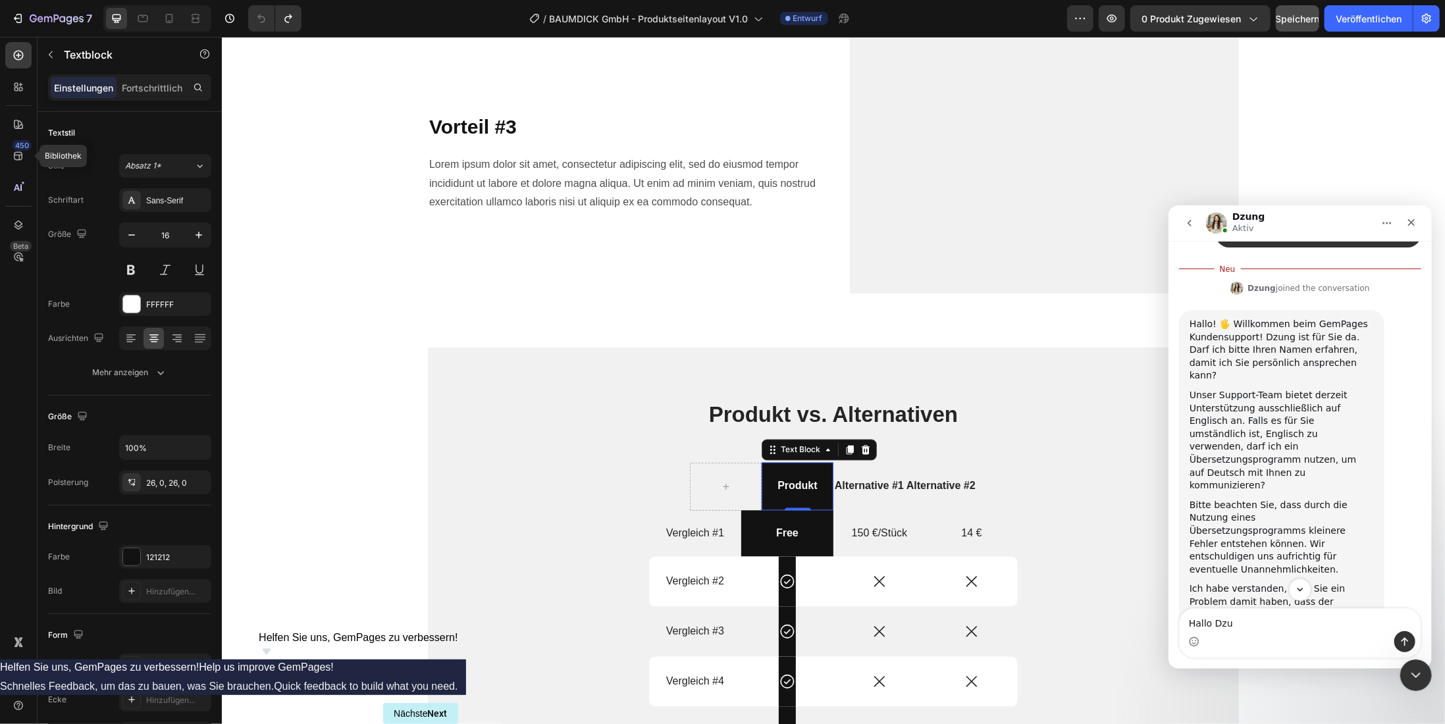
scroll to position [433, 0]
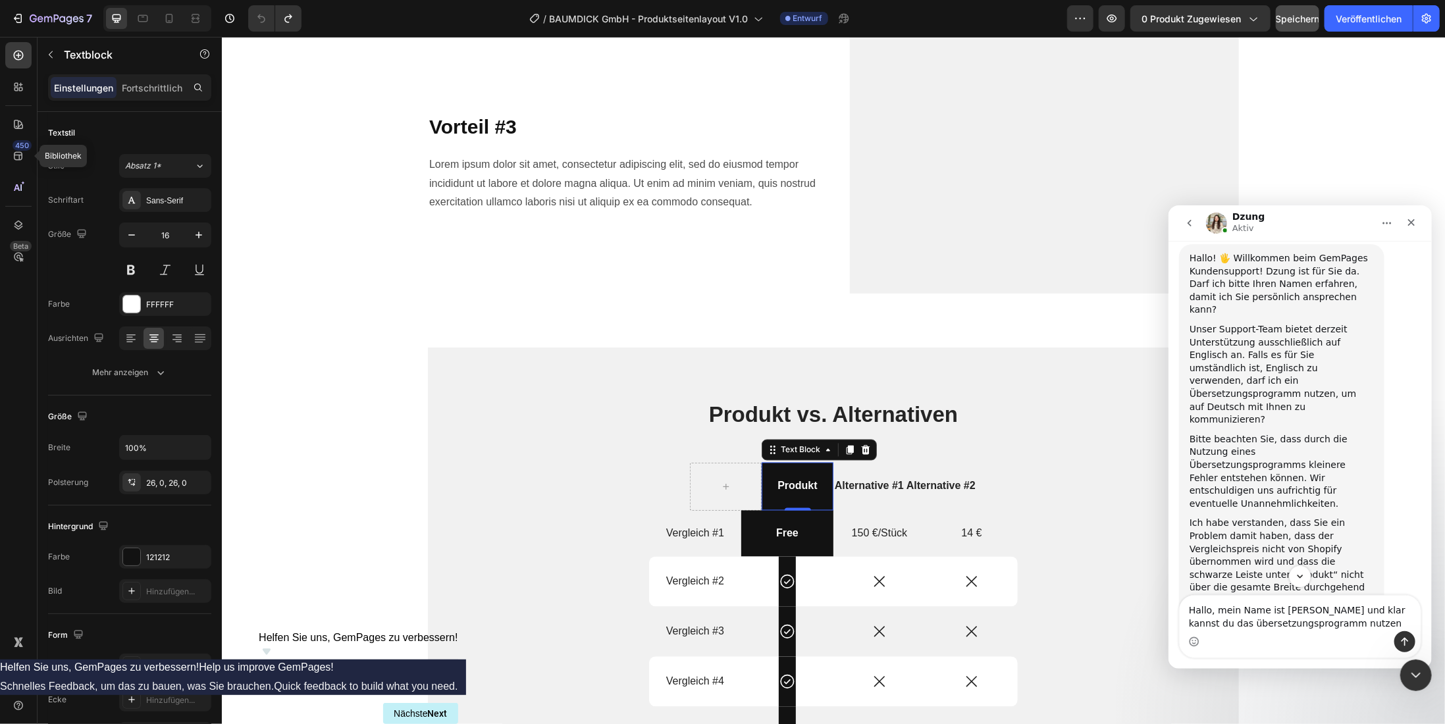
type textarea "Hallo, mein Name ist [PERSON_NAME] und klar kannst du das übersetzungsprogramm …"
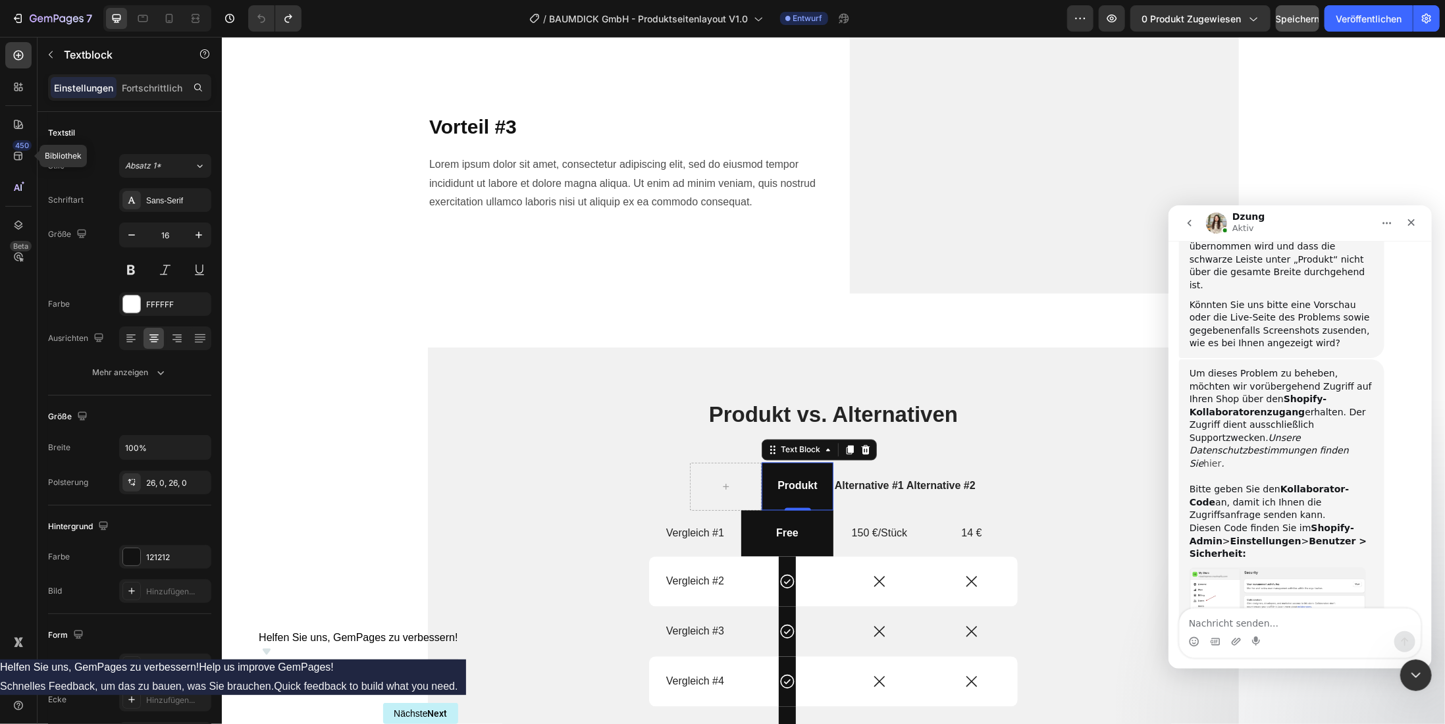
click at [1221, 458] on link "hier" at bounding box center [1212, 463] width 18 height 11
click at [1291, 567] on img "Dzung sagt…" at bounding box center [1277, 602] width 176 height 70
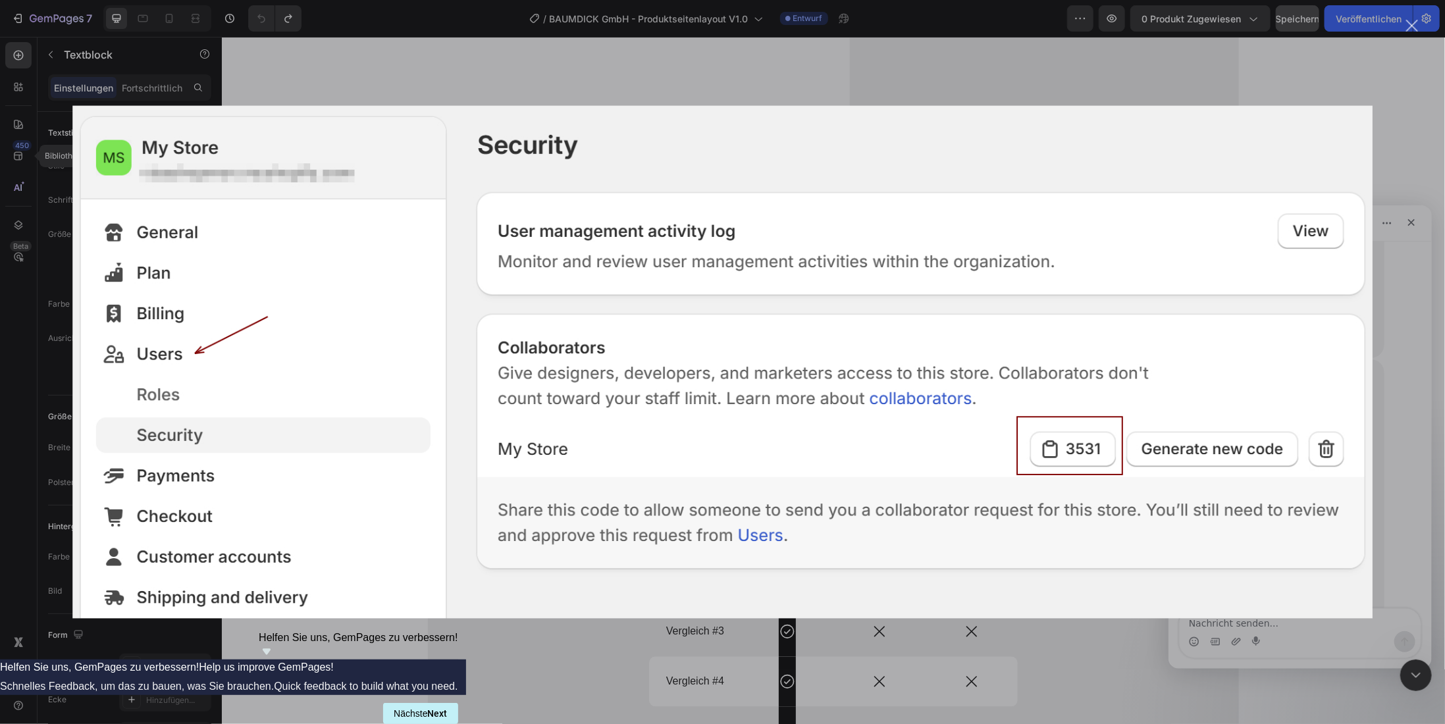
scroll to position [778, 0]
click at [1400, 182] on div "Intercom Messenger" at bounding box center [722, 362] width 1445 height 724
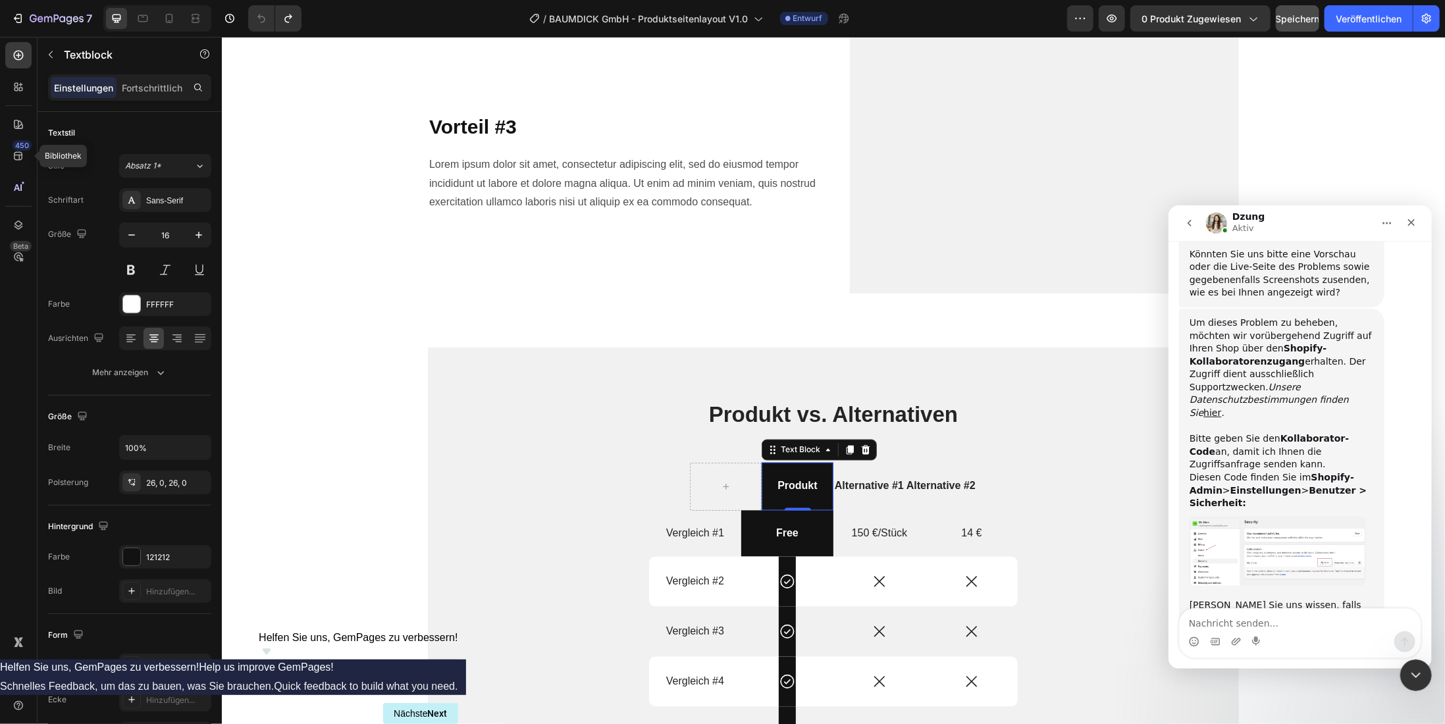
scroll to position [727, 0]
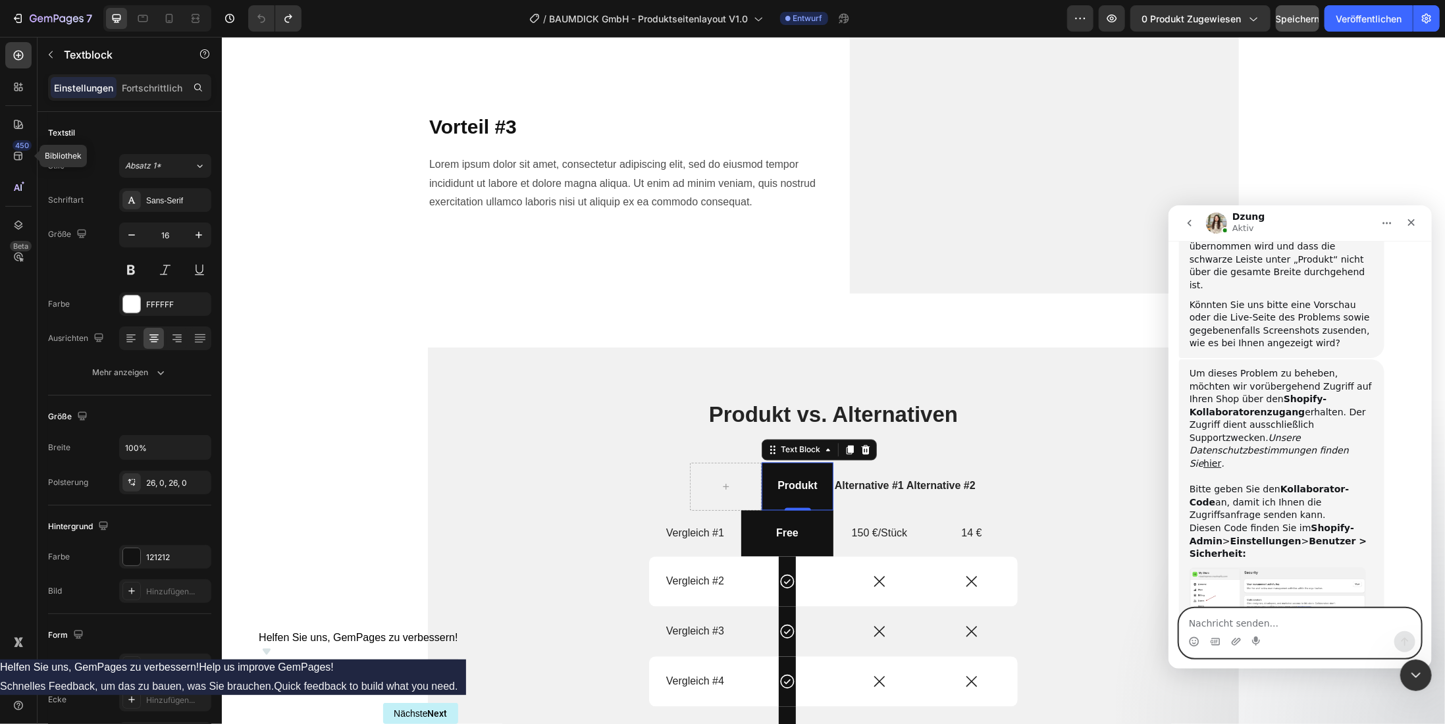
click at [1258, 621] on textarea "Nachricht senden..." at bounding box center [1299, 619] width 241 height 22
paste textarea "7725"
type textarea "der pin ist 7725"
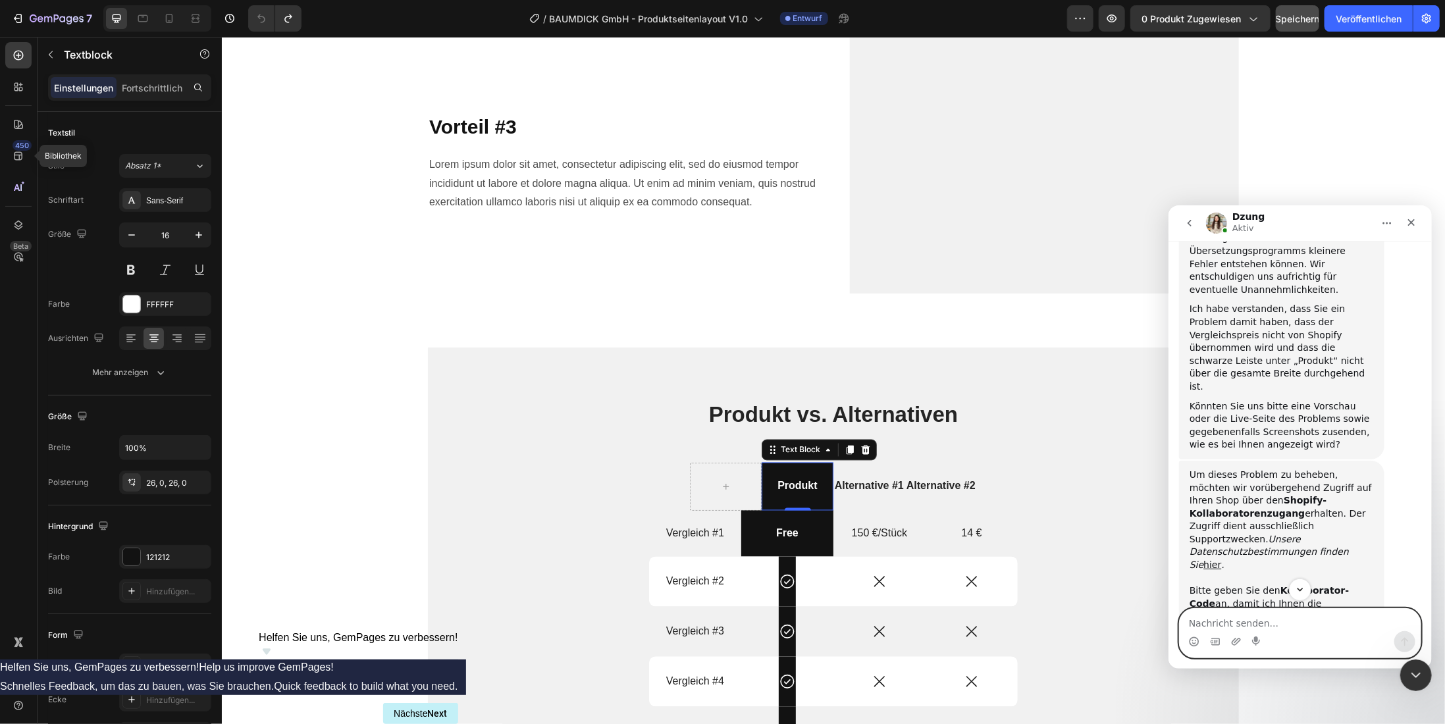
scroll to position [757, 0]
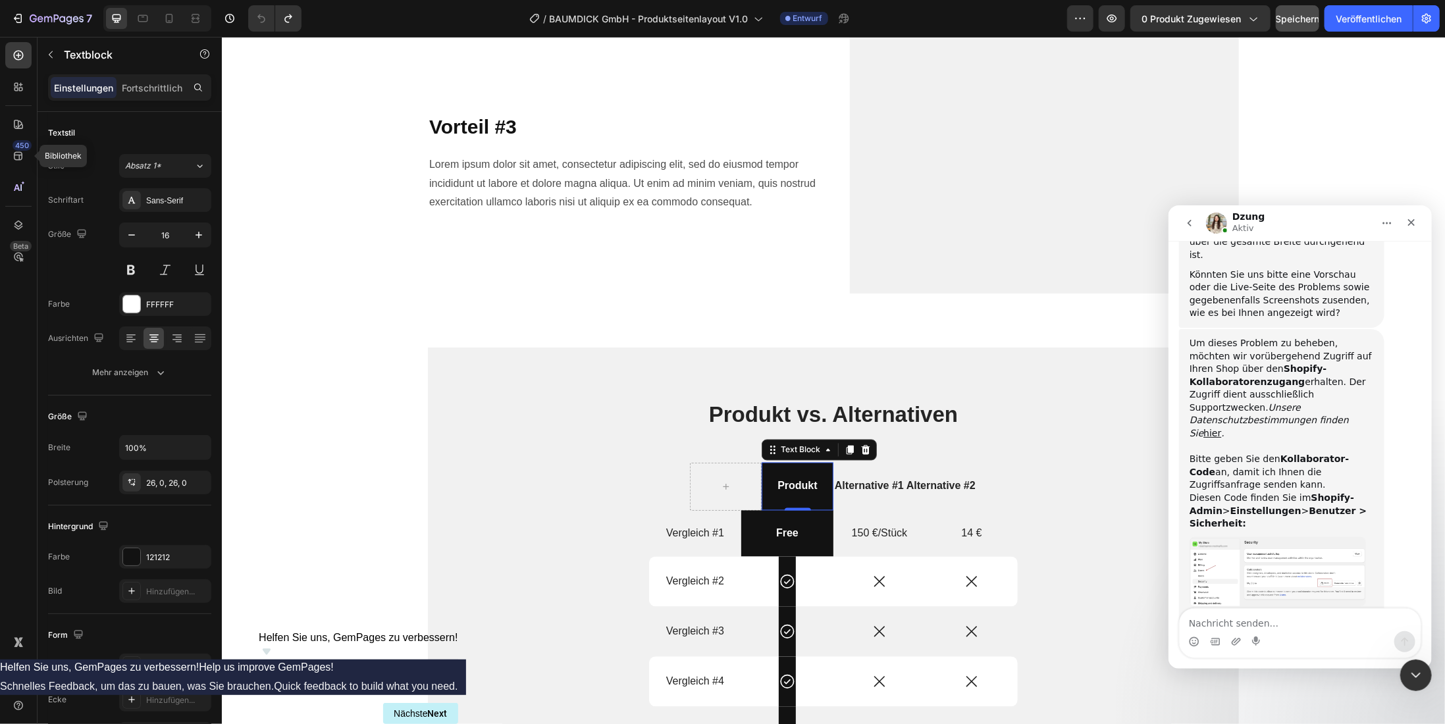
click at [1389, 226] on icon "Home" at bounding box center [1386, 222] width 11 height 11
click at [1356, 260] on div "Fenster einblenden" at bounding box center [1346, 256] width 114 height 14
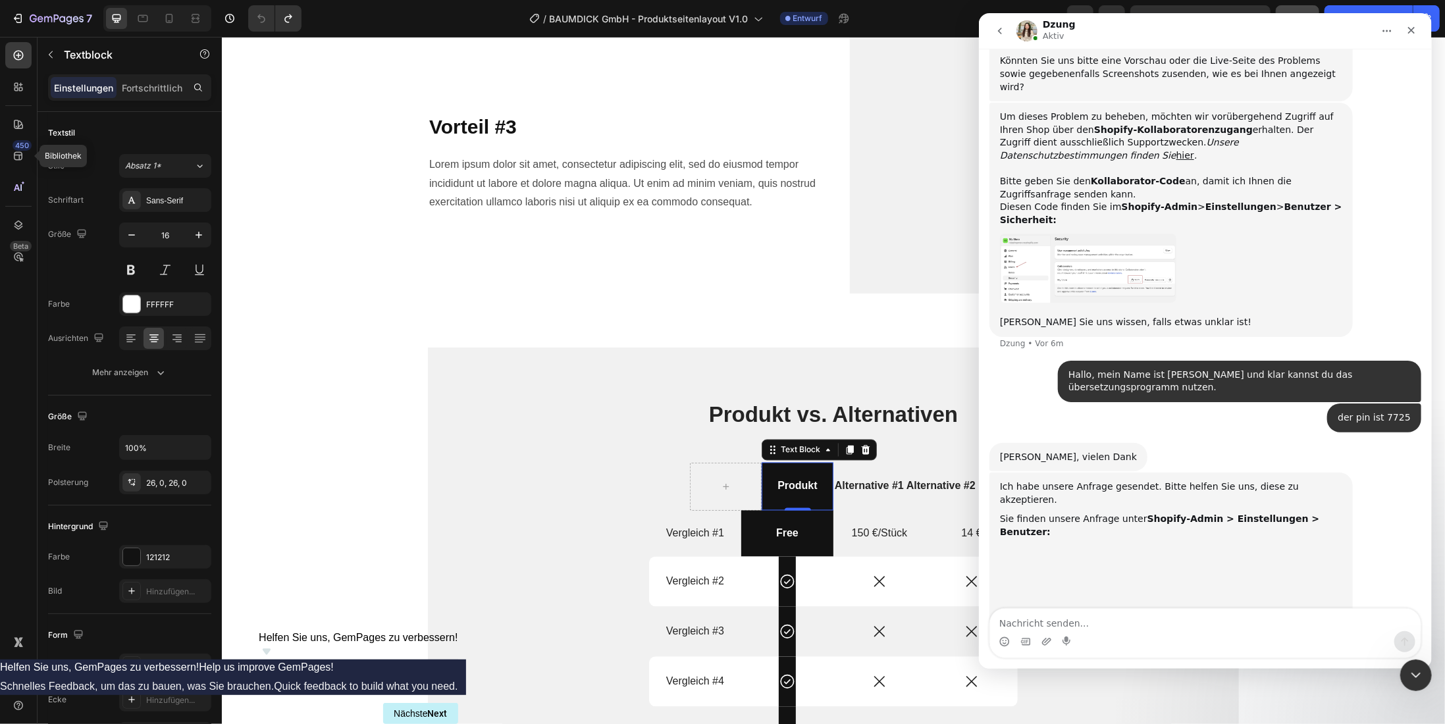
scroll to position [524, 0]
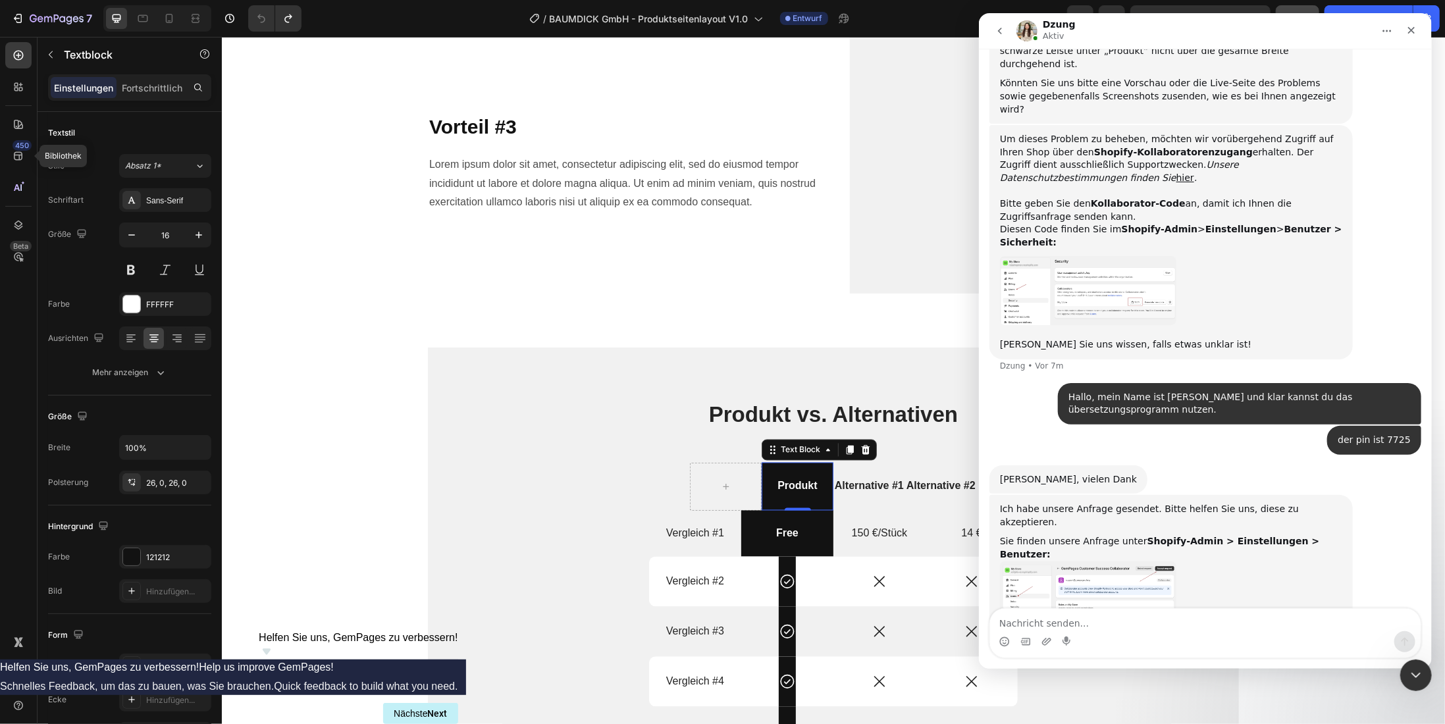
click at [1110, 562] on img "Dzung sagt…" at bounding box center [1087, 600] width 176 height 76
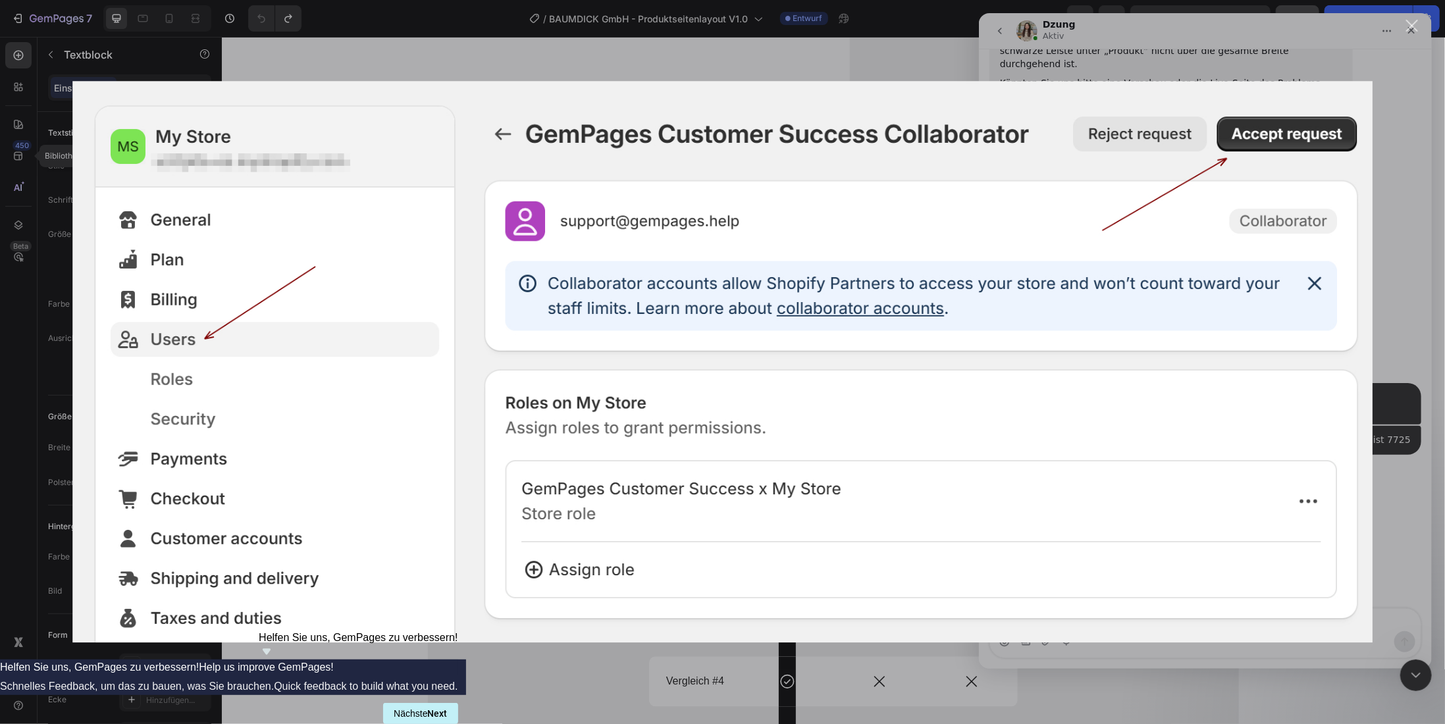
click at [1404, 440] on div "Intercom Messenger" at bounding box center [722, 362] width 1445 height 724
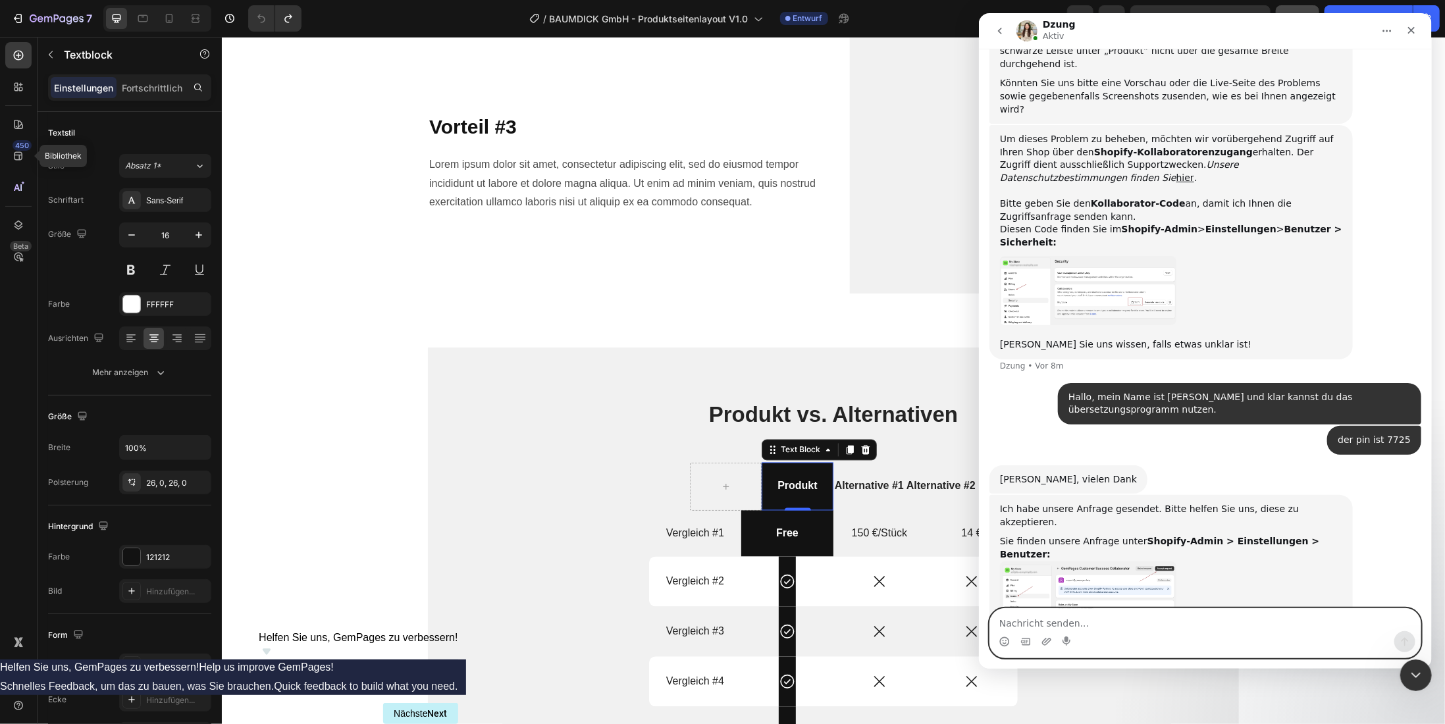
click at [1061, 626] on textarea "Nachricht senden..." at bounding box center [1205, 620] width 431 height 22
type textarea "Anfrage wurde bestätigt"
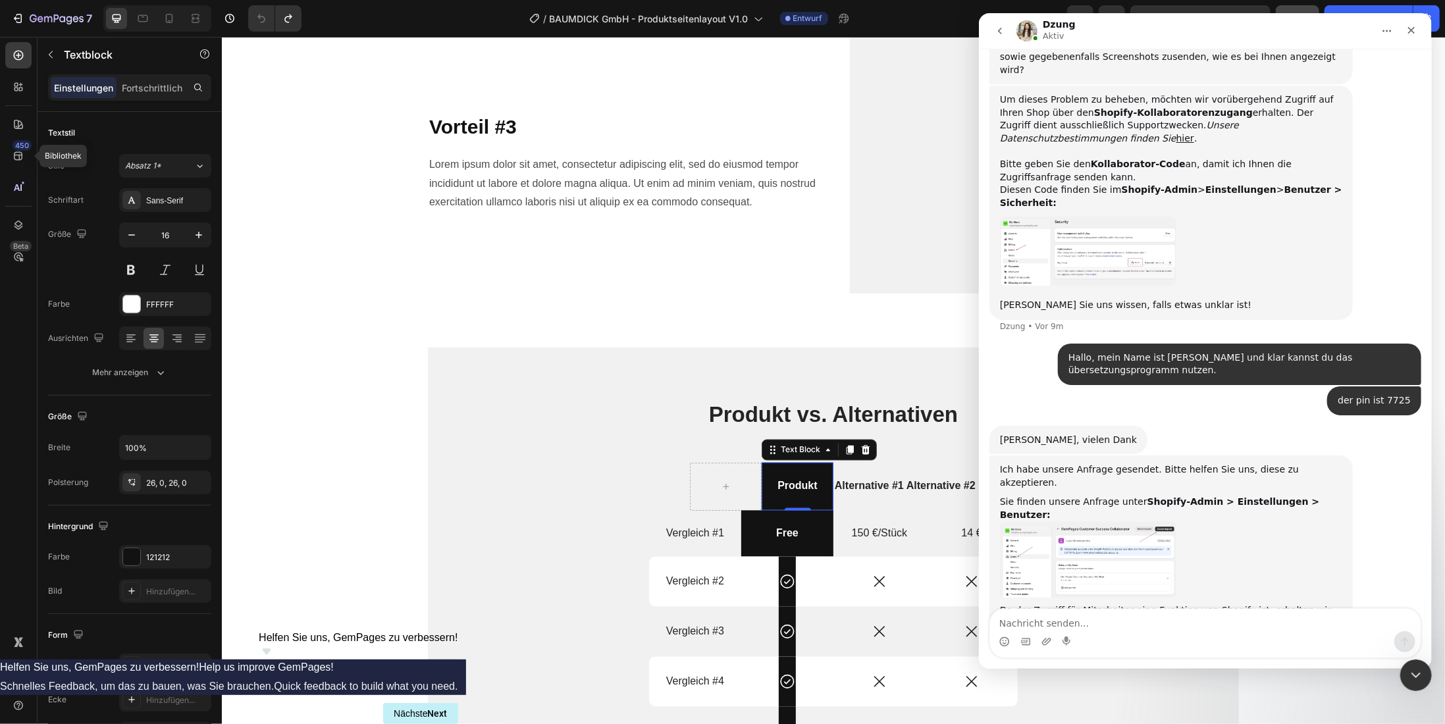
click at [389, 359] on div "Product Images Judge.me - Preview Badge (Stars) Judge.me LUGTAMAT 2.0 - Innovat…" at bounding box center [832, 83] width 1223 height 3082
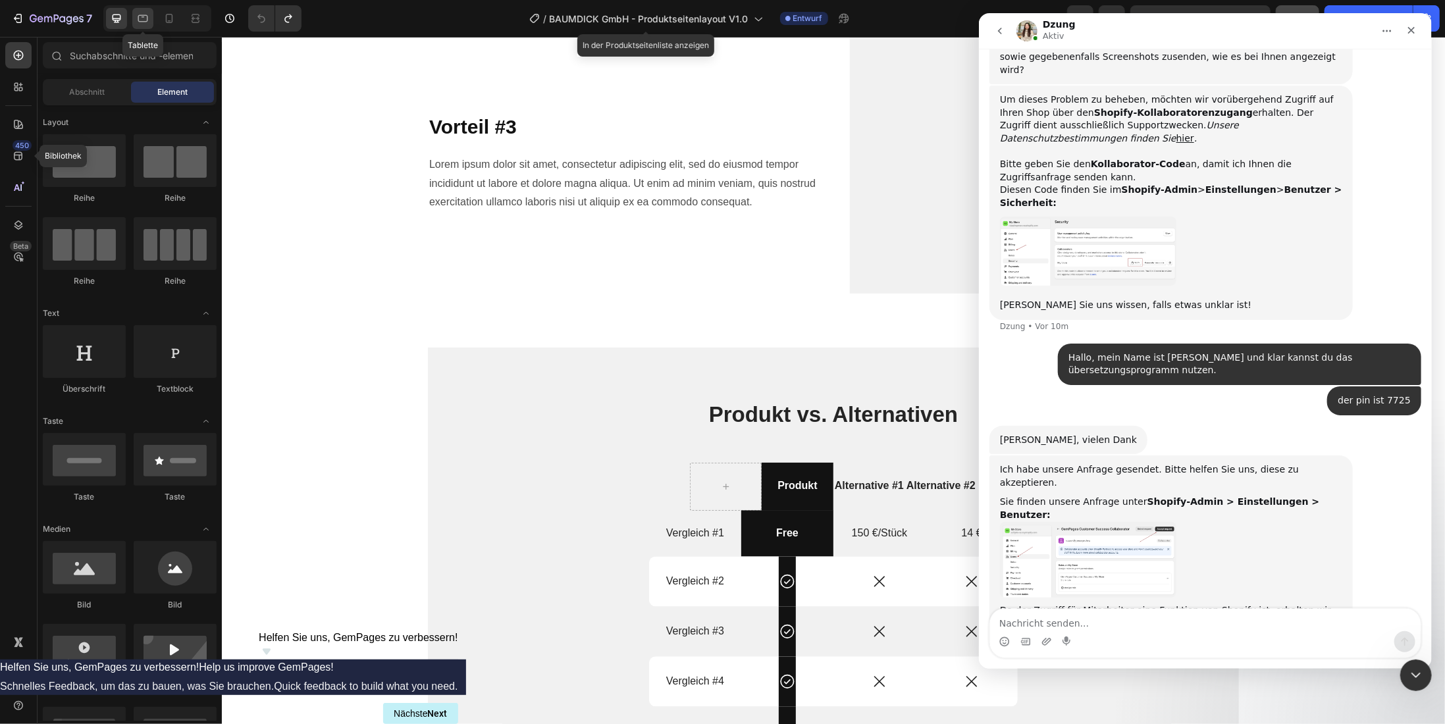
click at [143, 22] on icon at bounding box center [143, 18] width 10 height 7
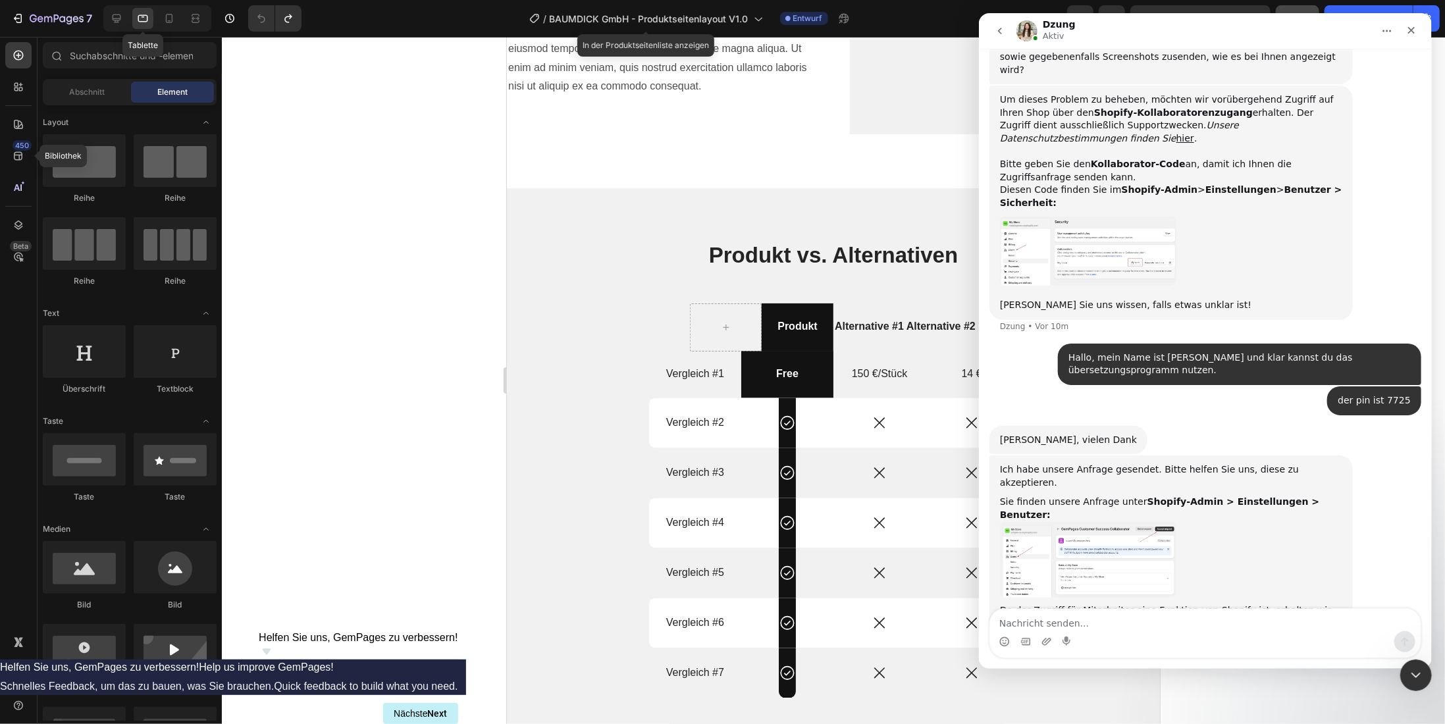
scroll to position [614, 0]
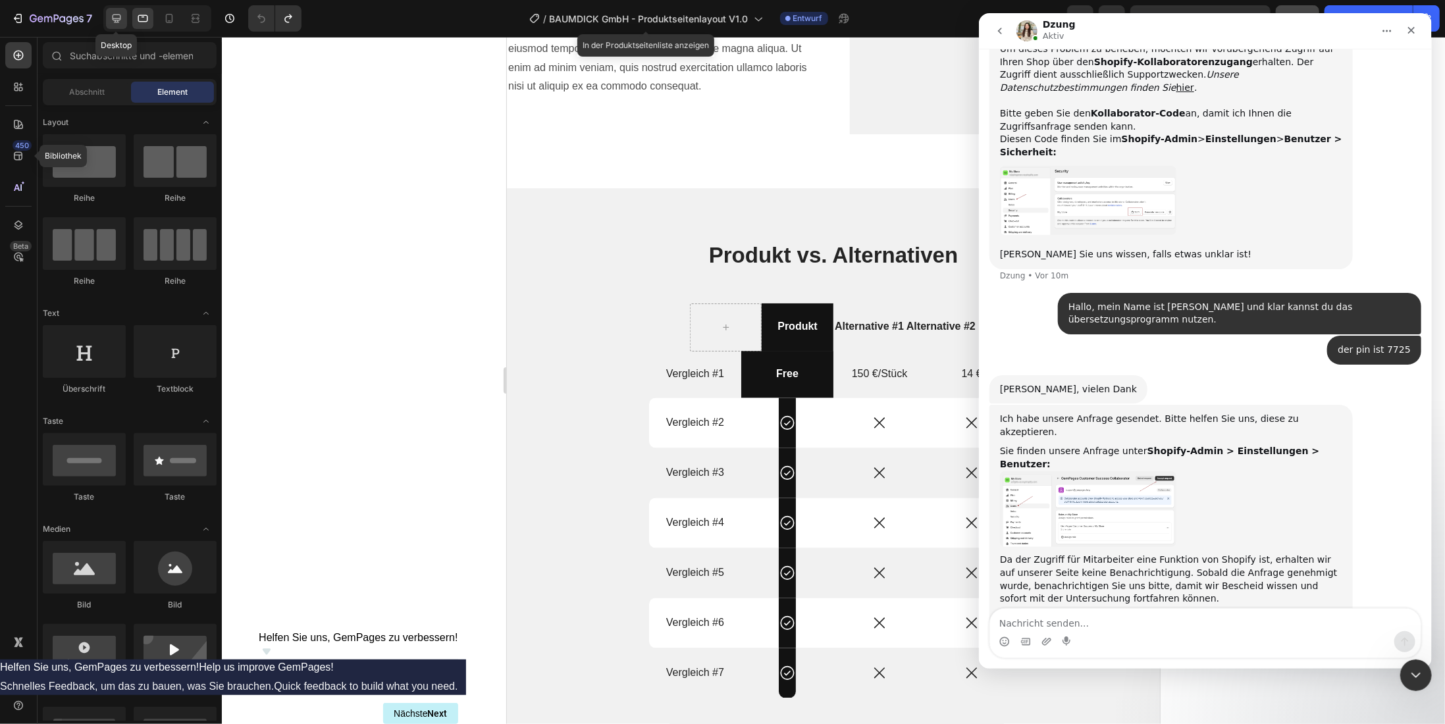
click at [118, 23] on icon at bounding box center [116, 18] width 13 height 13
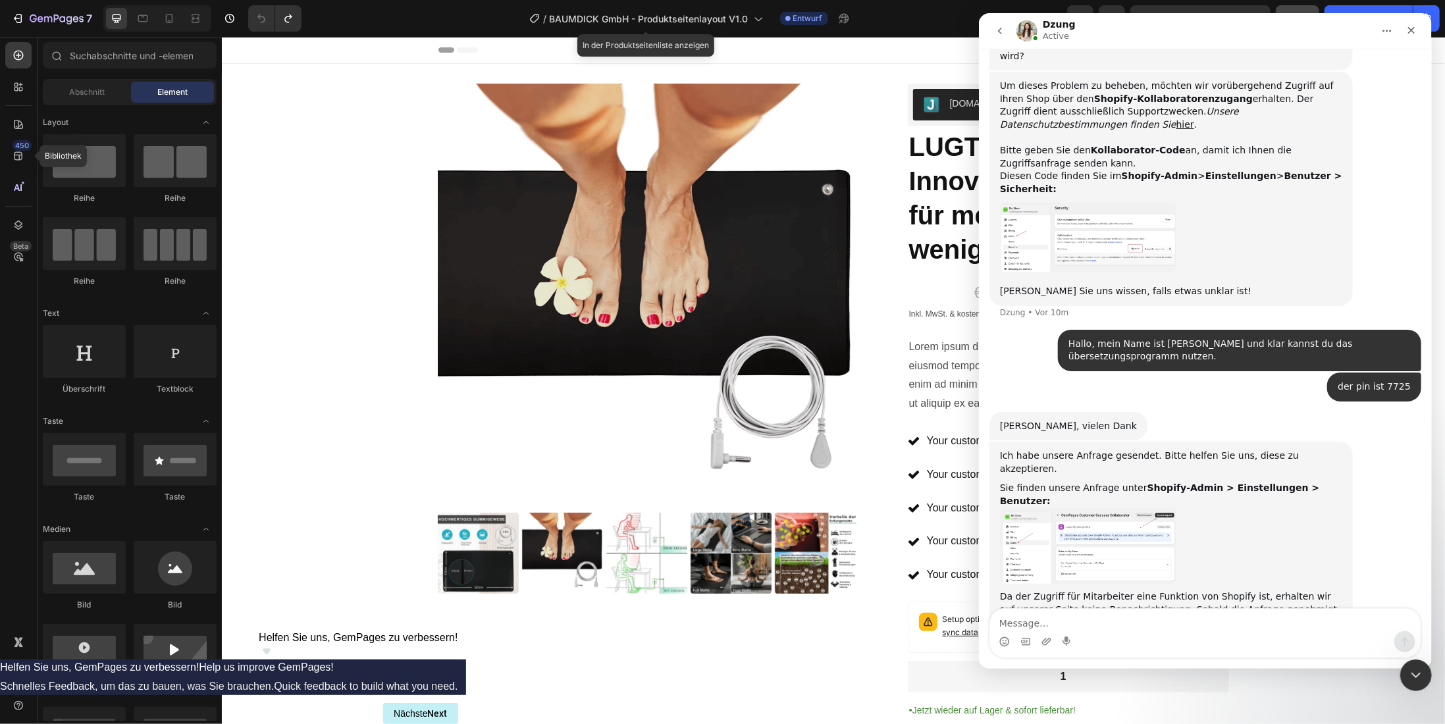
scroll to position [654, 0]
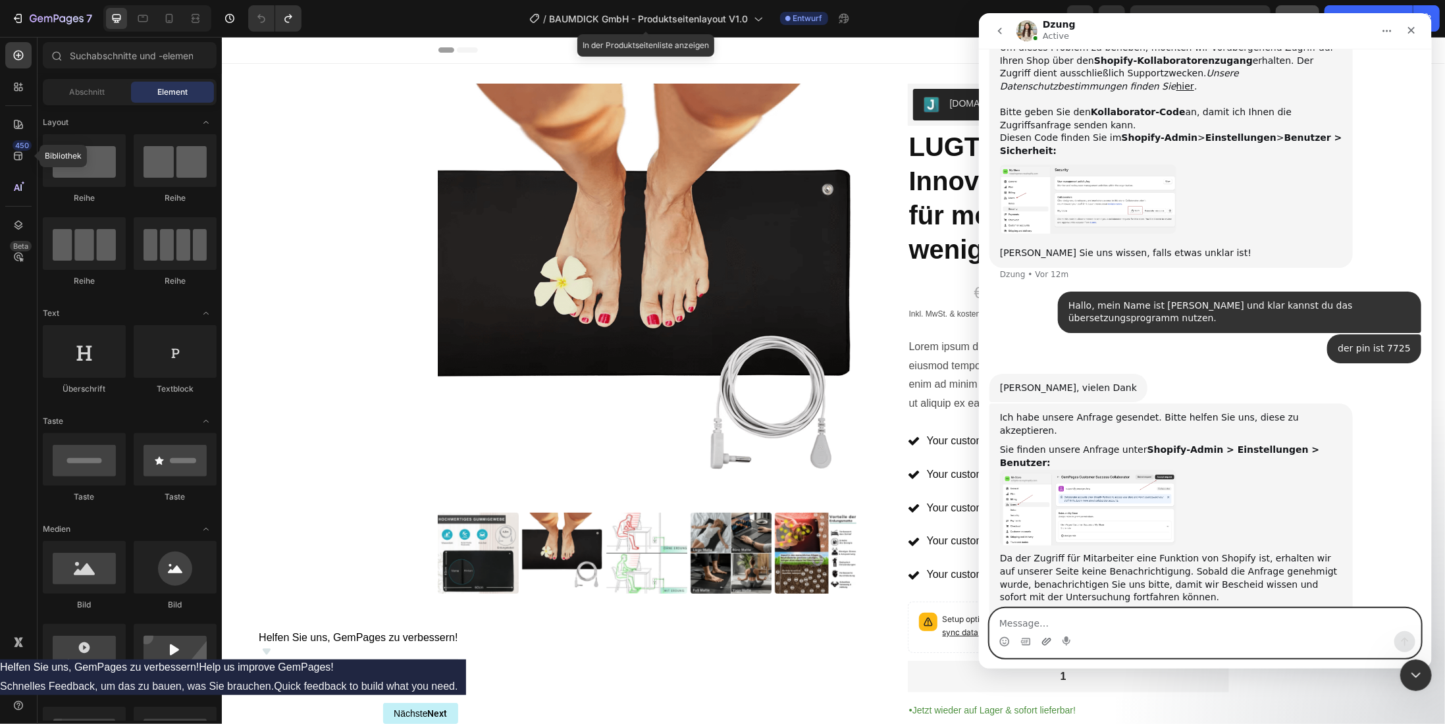
click at [1047, 643] on icon "Anhang hochladen" at bounding box center [1046, 641] width 9 height 7
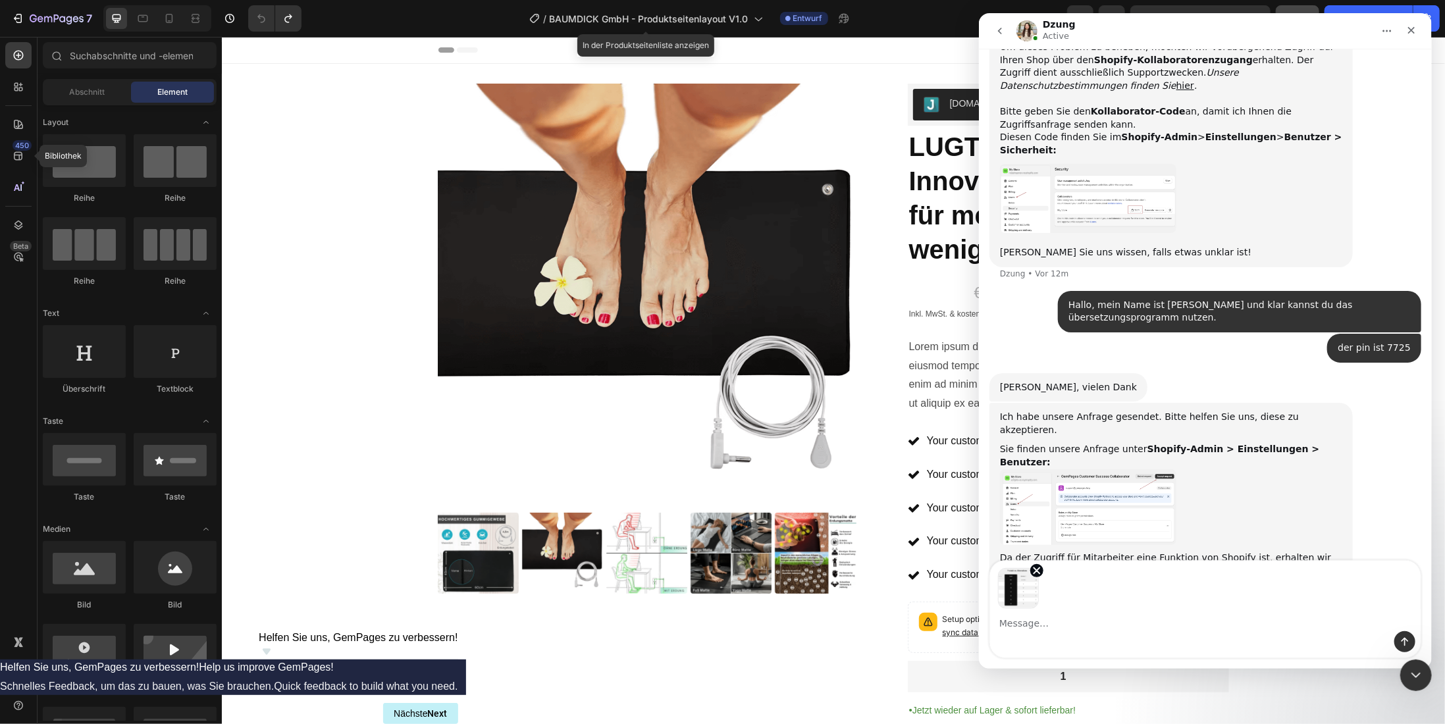
scroll to position [702, 0]
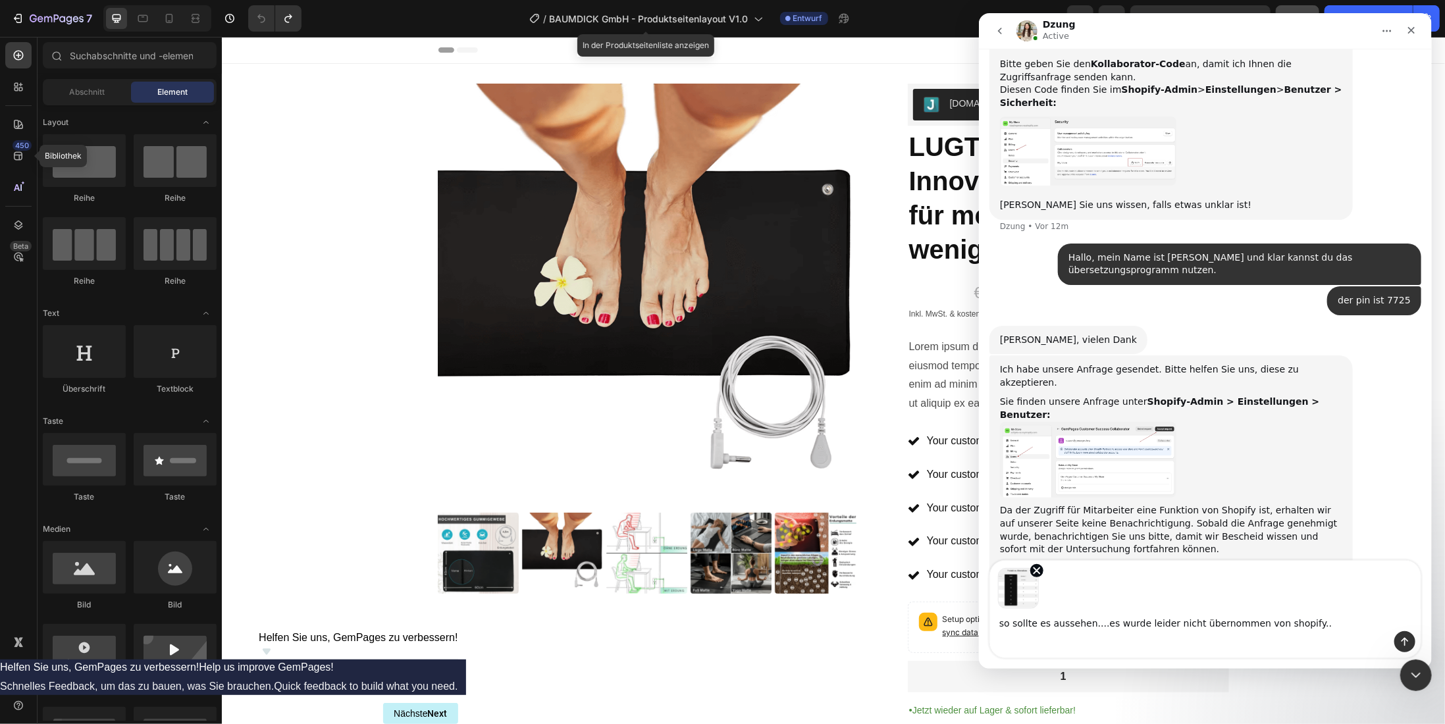
type textarea "so sollte es aussehen....es wurde leider nicht übernommen von shopify..."
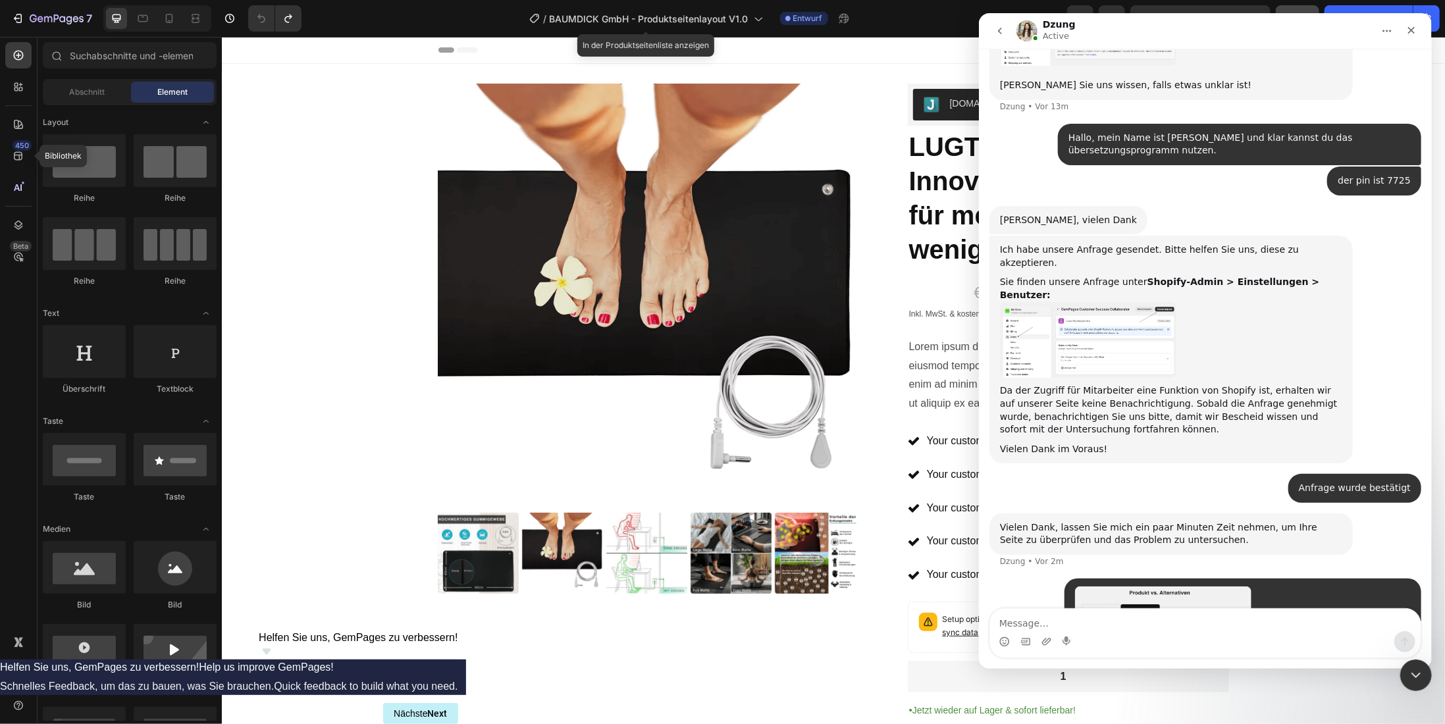
scroll to position [822, 0]
click at [1047, 645] on icon "Anhang hochladen" at bounding box center [1046, 642] width 11 height 11
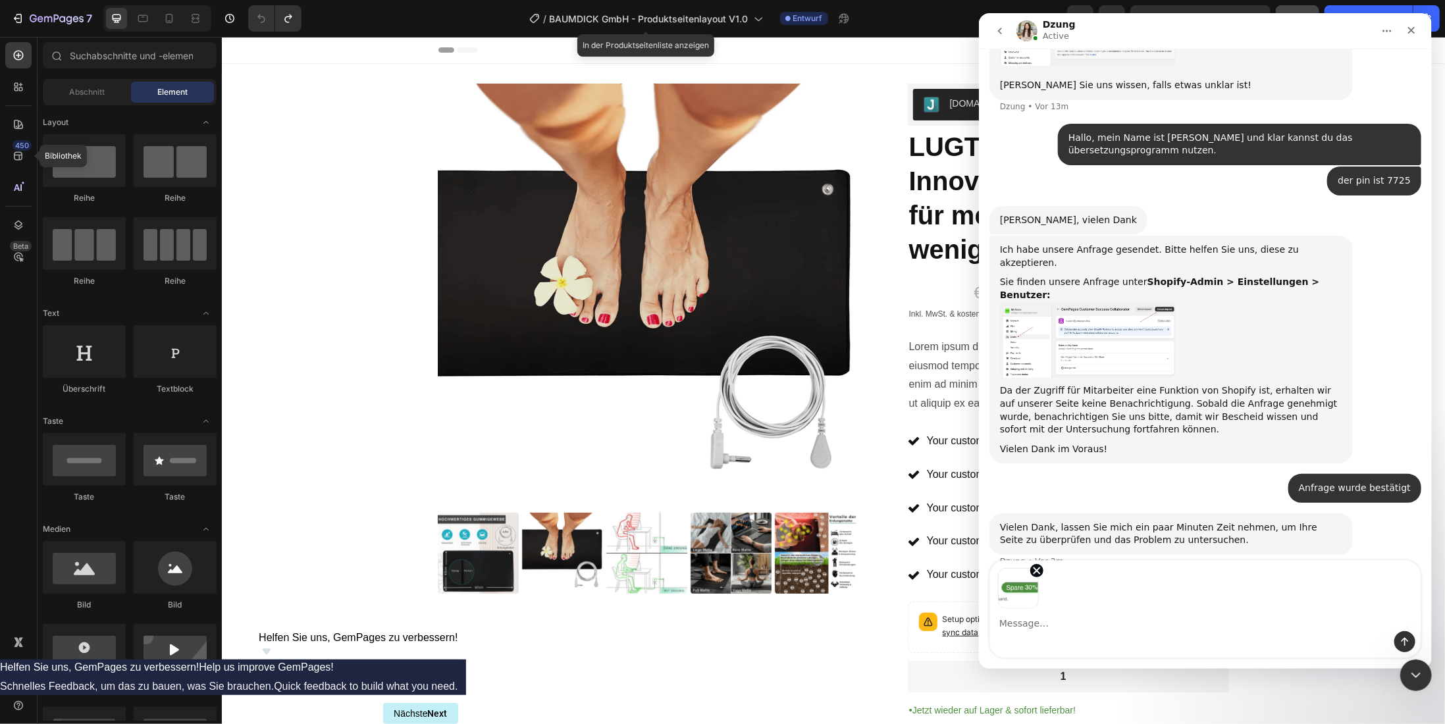
scroll to position [870, 0]
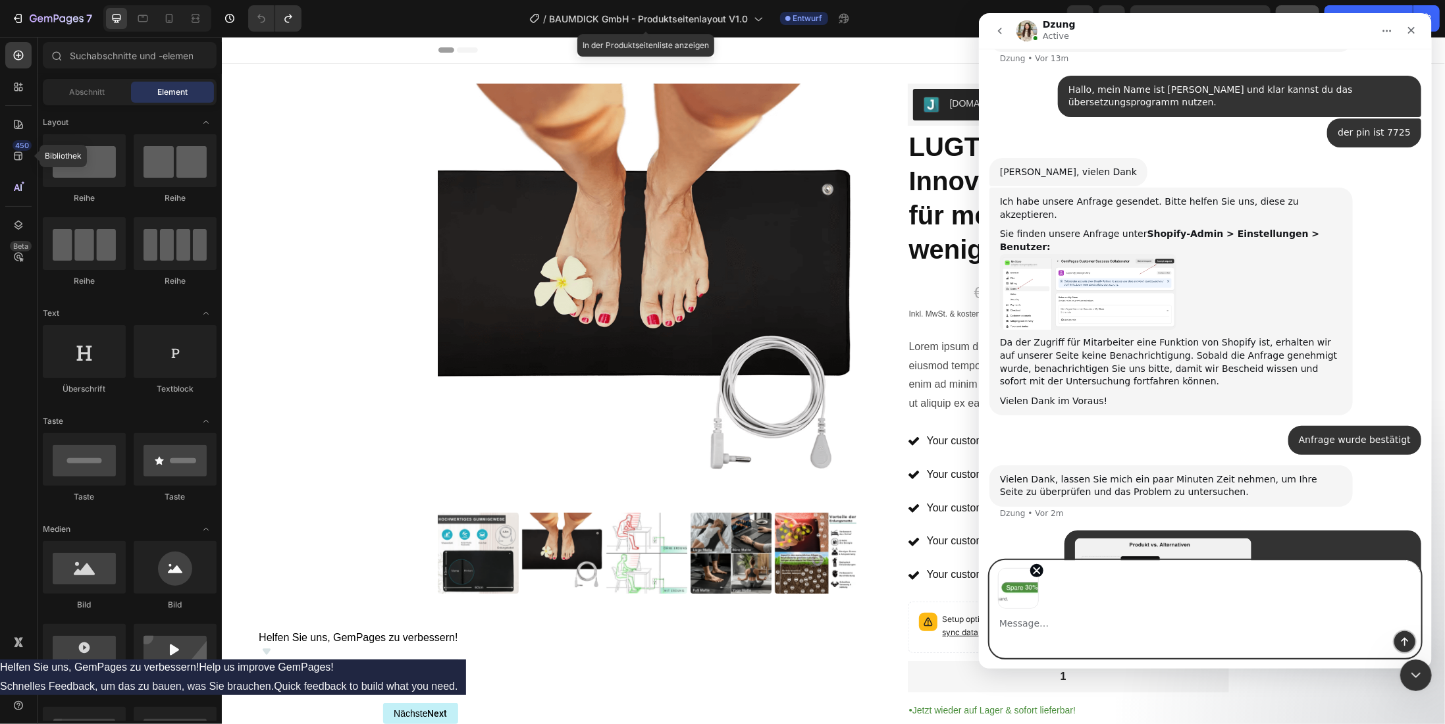
click at [1403, 641] on icon "Sende eine Nachricht…" at bounding box center [1404, 642] width 11 height 11
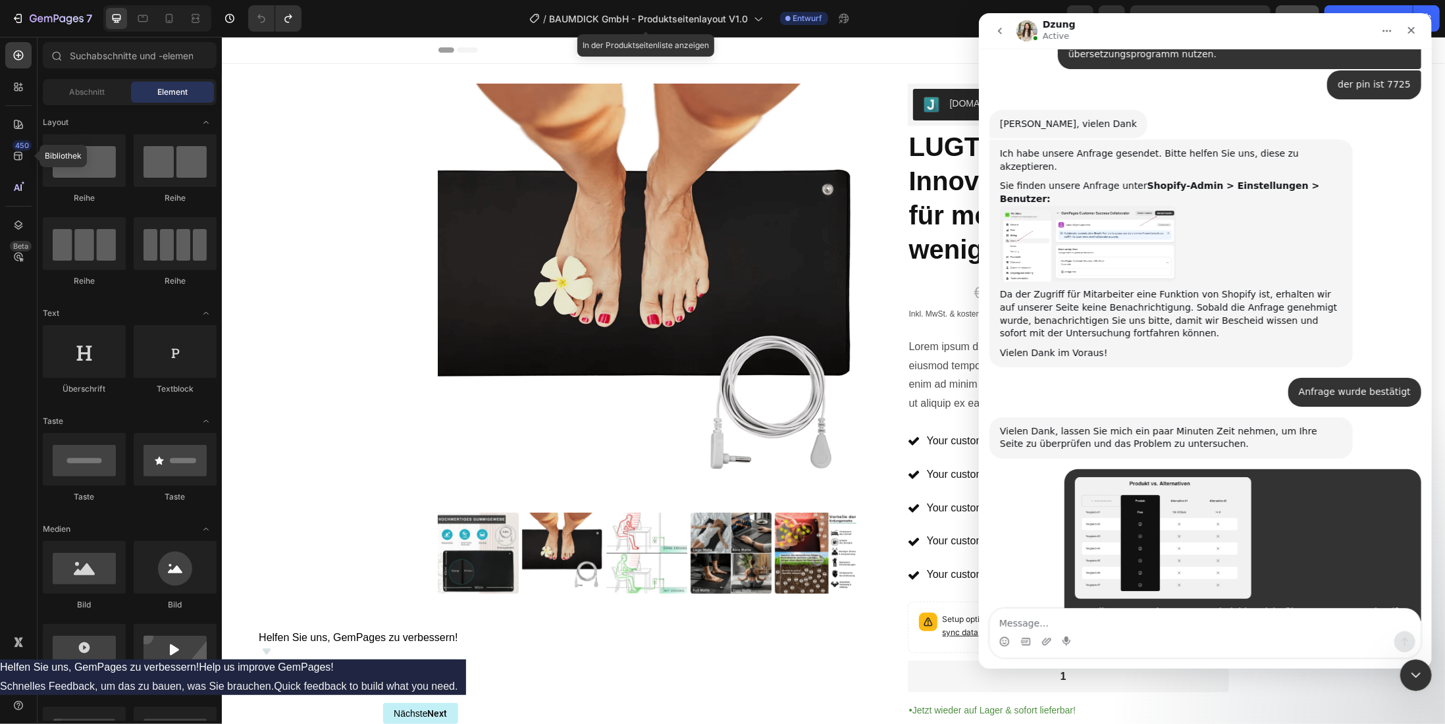
scroll to position [917, 0]
click at [852, 645] on div "Product Images" at bounding box center [662, 488] width 450 height 810
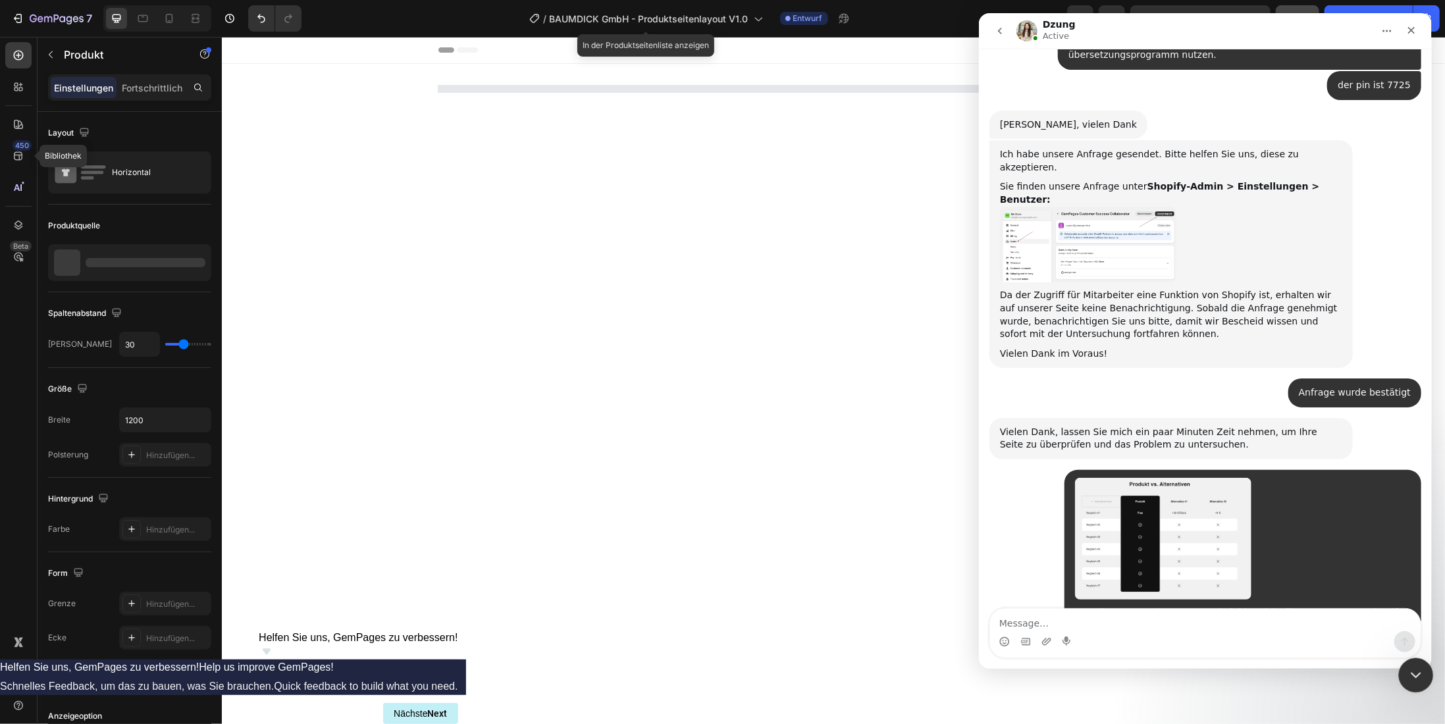
click at [1407, 674] on icon "Intercom-Nachrichtendienst schließen" at bounding box center [1414, 674] width 16 height 16
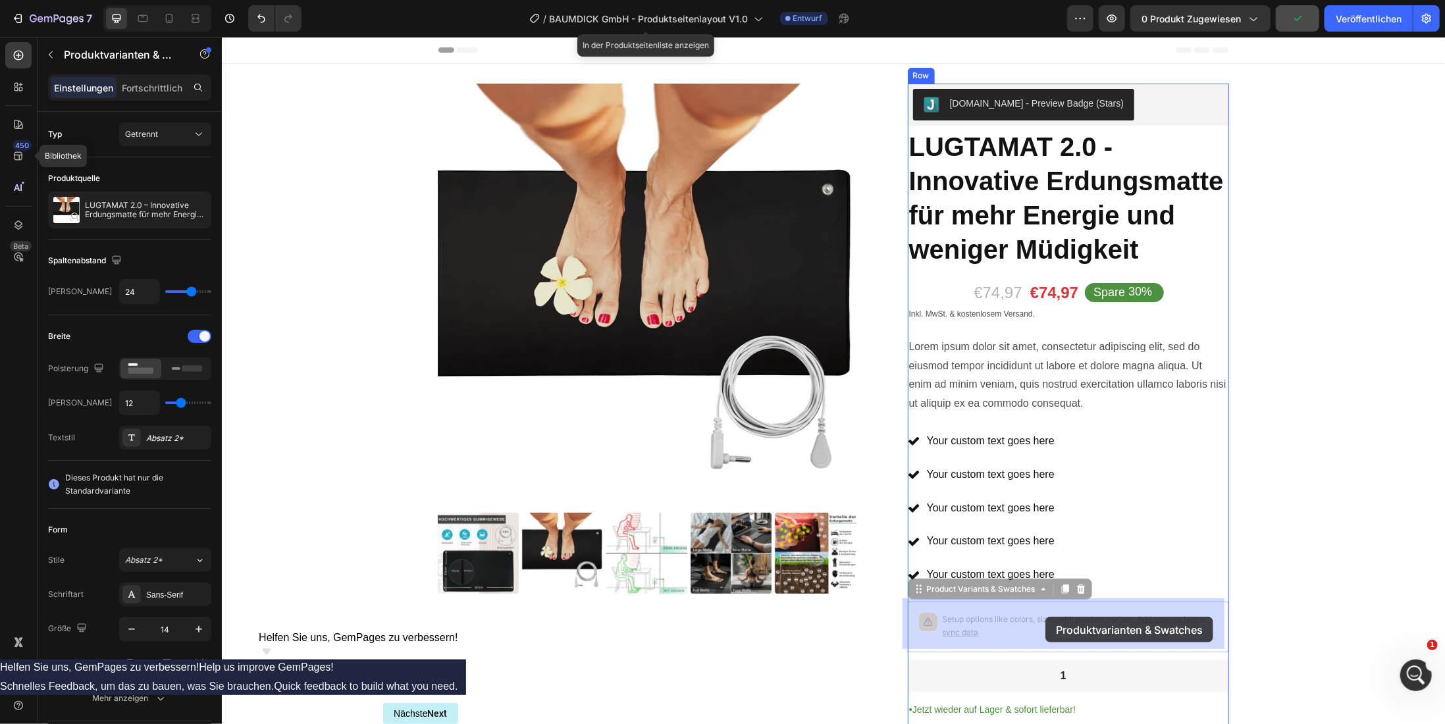
drag, startPoint x: 937, startPoint y: 615, endPoint x: 1045, endPoint y: 616, distance: 108.0
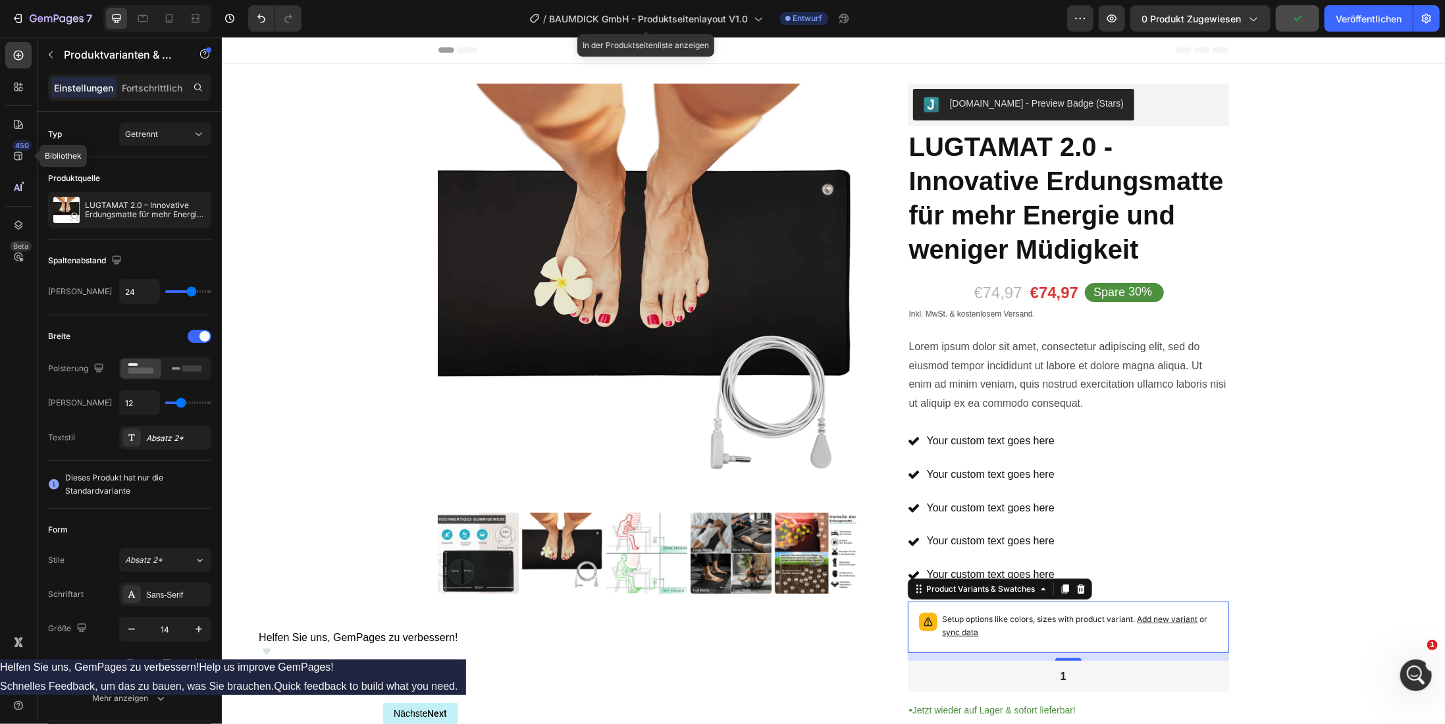
scroll to position [198, 0]
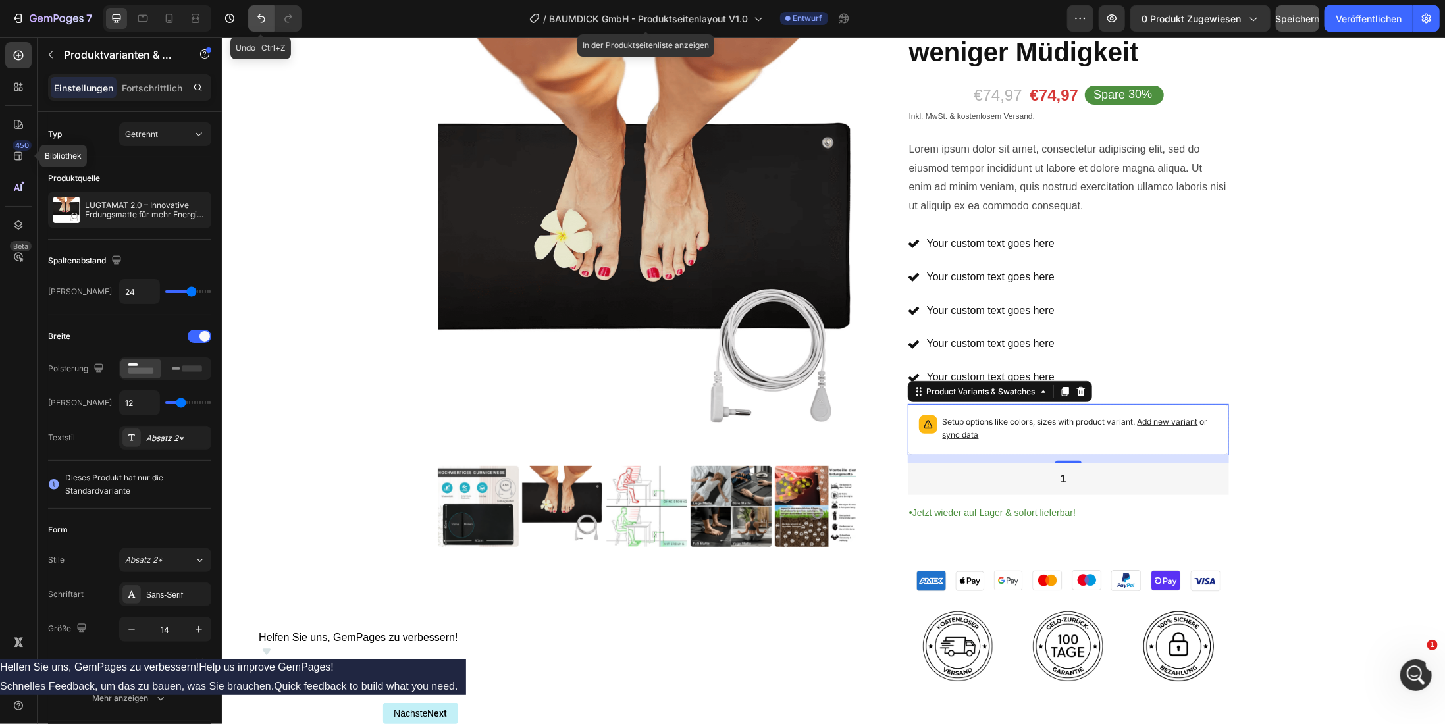
click at [266, 20] on icon "Rückgängig/Wiederholen" at bounding box center [261, 18] width 13 height 13
click at [261, 24] on icon "Rückgängig/Wiederholen" at bounding box center [261, 18] width 13 height 13
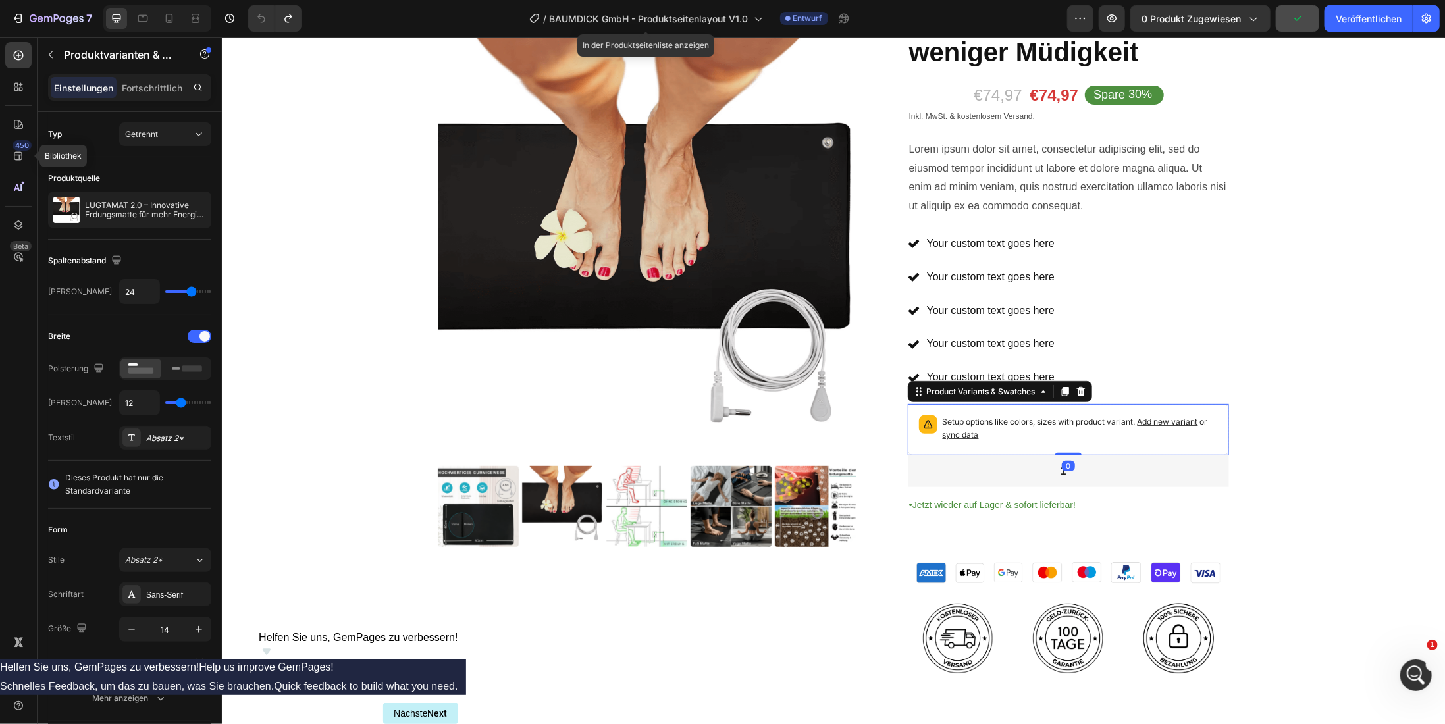
drag, startPoint x: 1059, startPoint y: 456, endPoint x: 1054, endPoint y: 440, distance: 17.1
click at [1054, 440] on div "Setup options like colors, sizes with product variant. Add new variant or sync …" at bounding box center [1067, 429] width 321 height 51
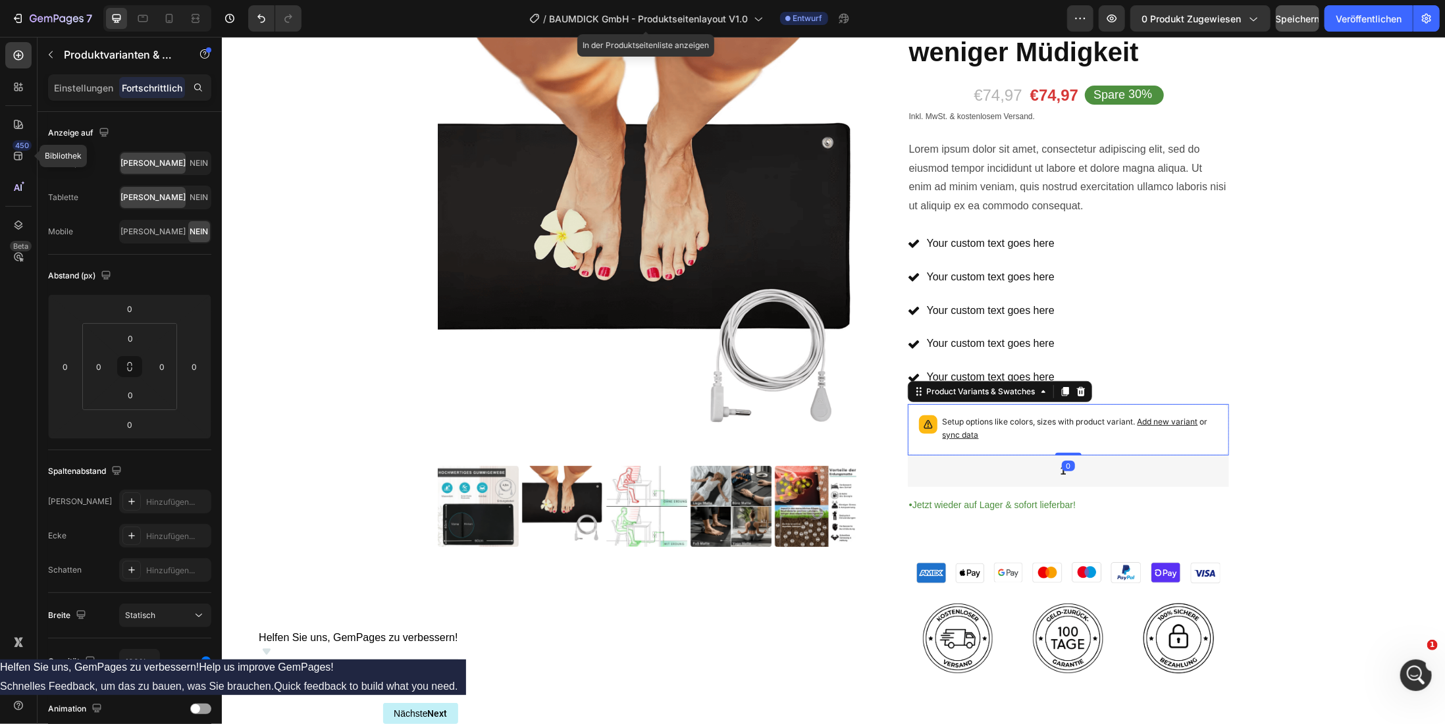
click at [963, 432] on span "sync data" at bounding box center [960, 434] width 36 height 10
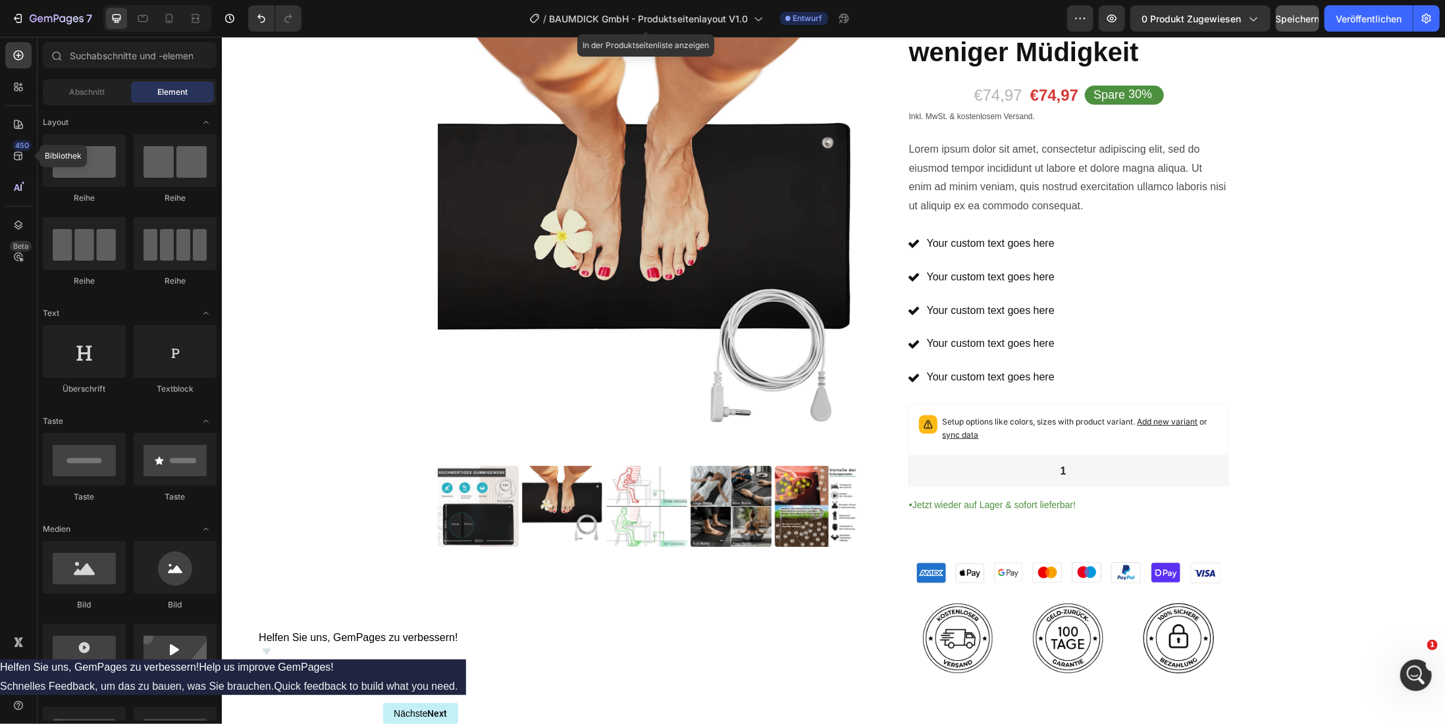
click at [1435, 645] on span "1" at bounding box center [1435, 643] width 12 height 12
click at [271, 655] on icon "Umfrage anzeigen – Helfen Sie uns, GemPages zu verbessern!" at bounding box center [267, 652] width 8 height 6
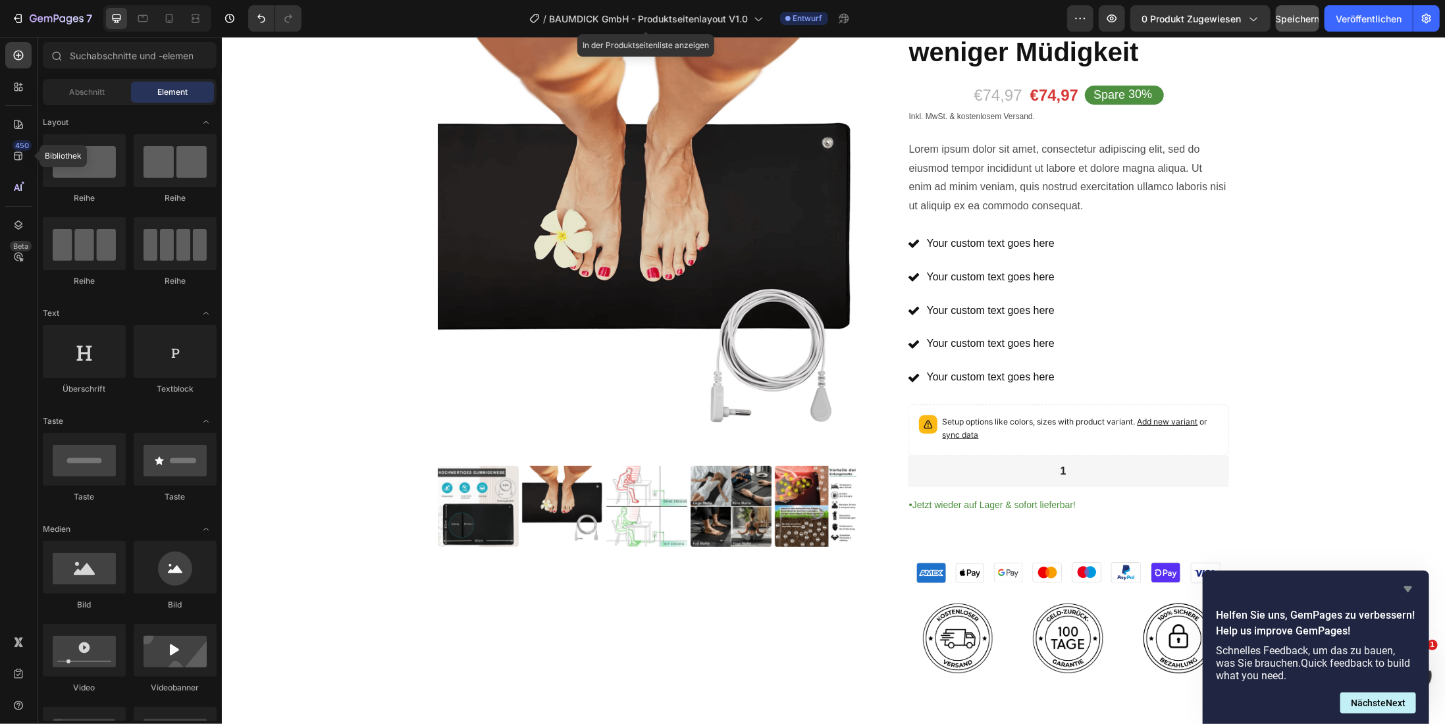
click at [1400, 588] on icon "Hide survey" at bounding box center [1408, 589] width 16 height 16
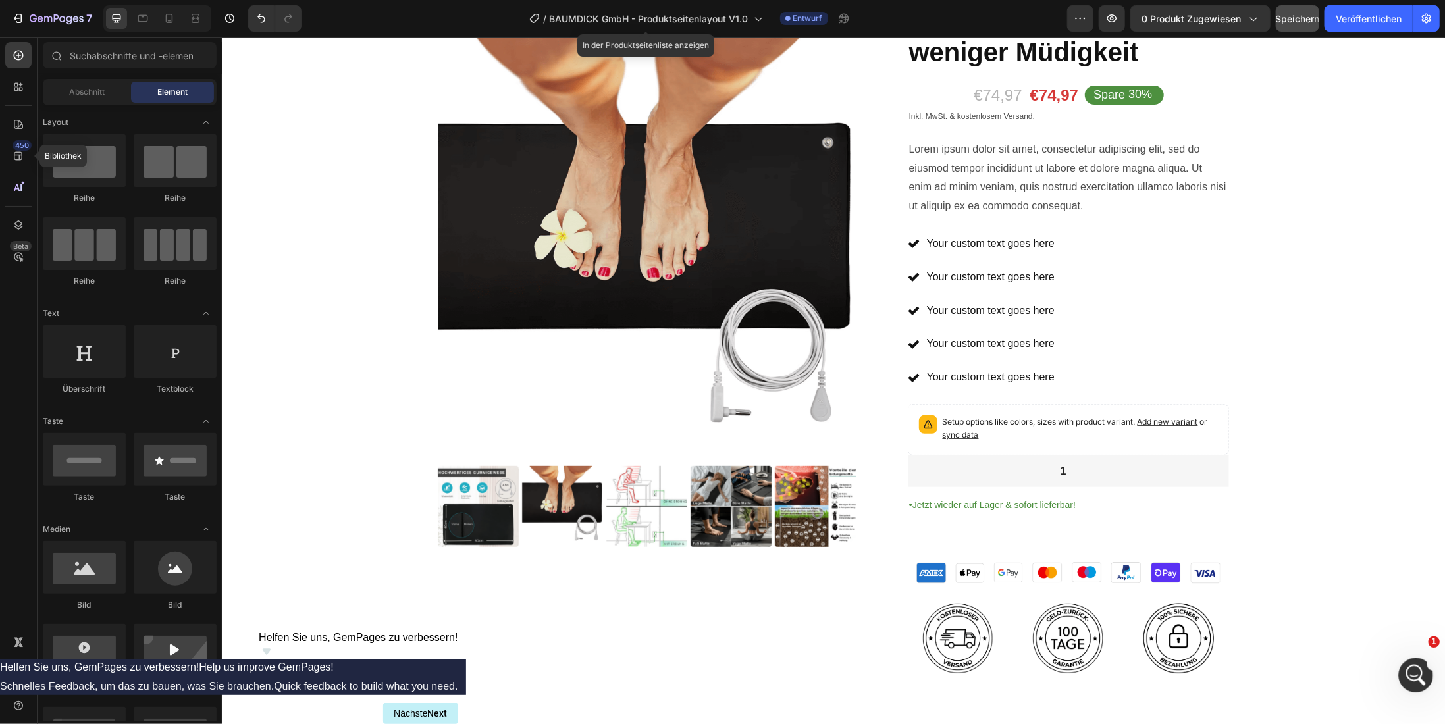
click at [1404, 677] on div "Intercom-Nachrichtendienst öffnen" at bounding box center [1413, 673] width 43 height 43
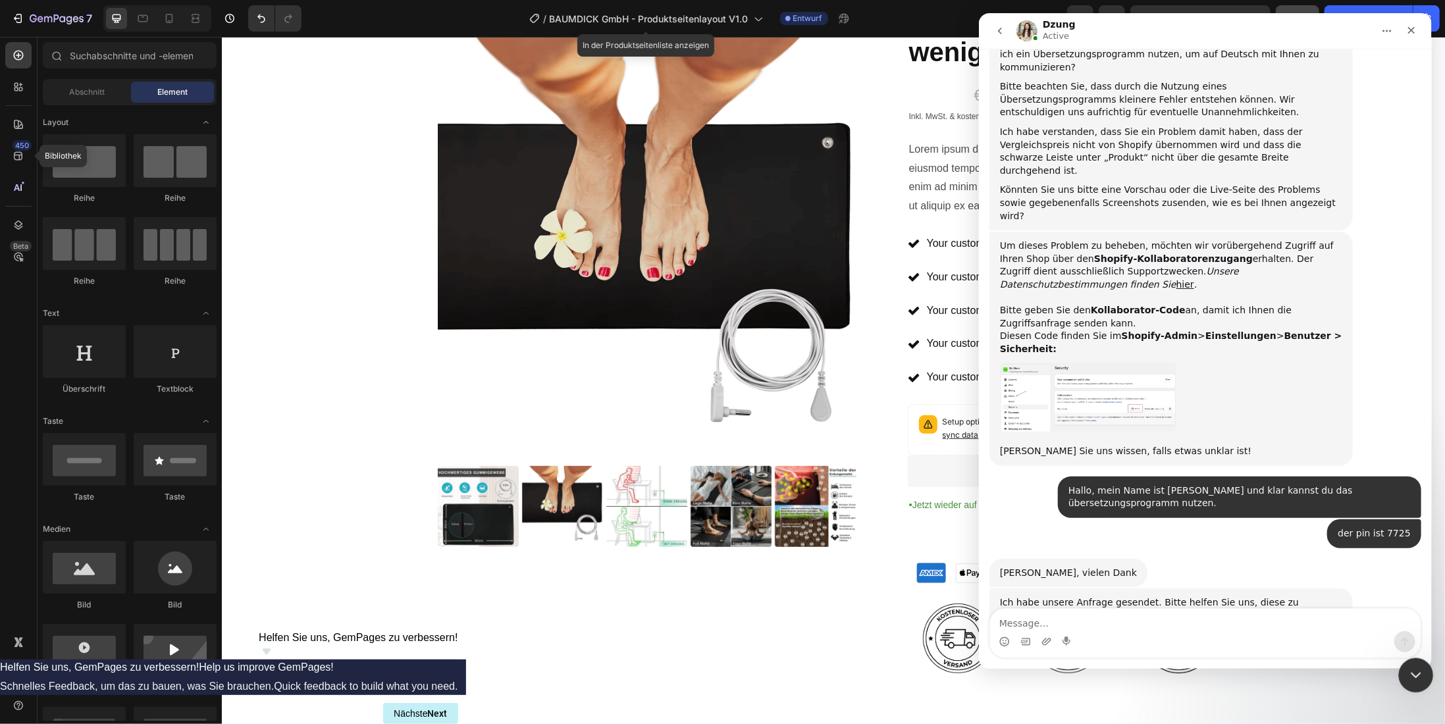
scroll to position [955, 0]
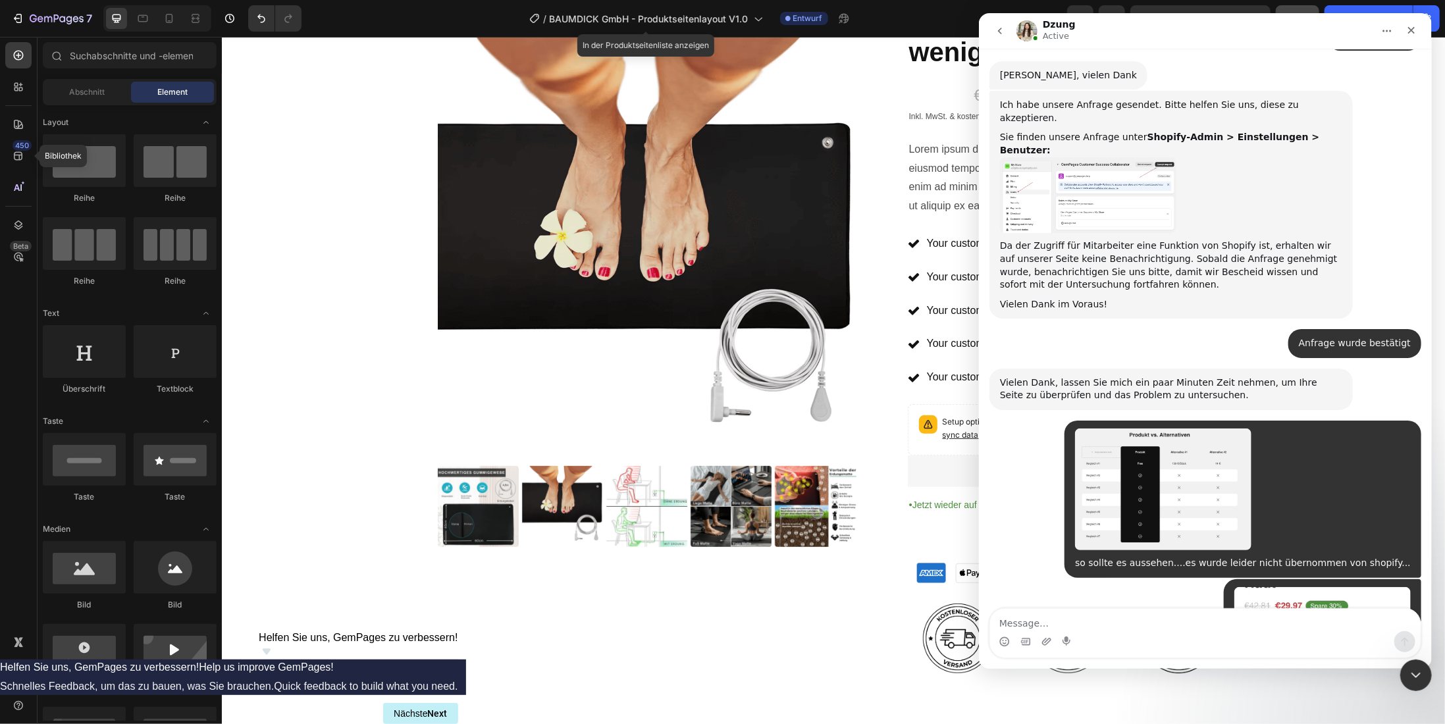
click at [1137, 620] on textarea "Message…" at bounding box center [1205, 620] width 431 height 22
click at [921, 425] on icon at bounding box center [927, 423] width 13 height 13
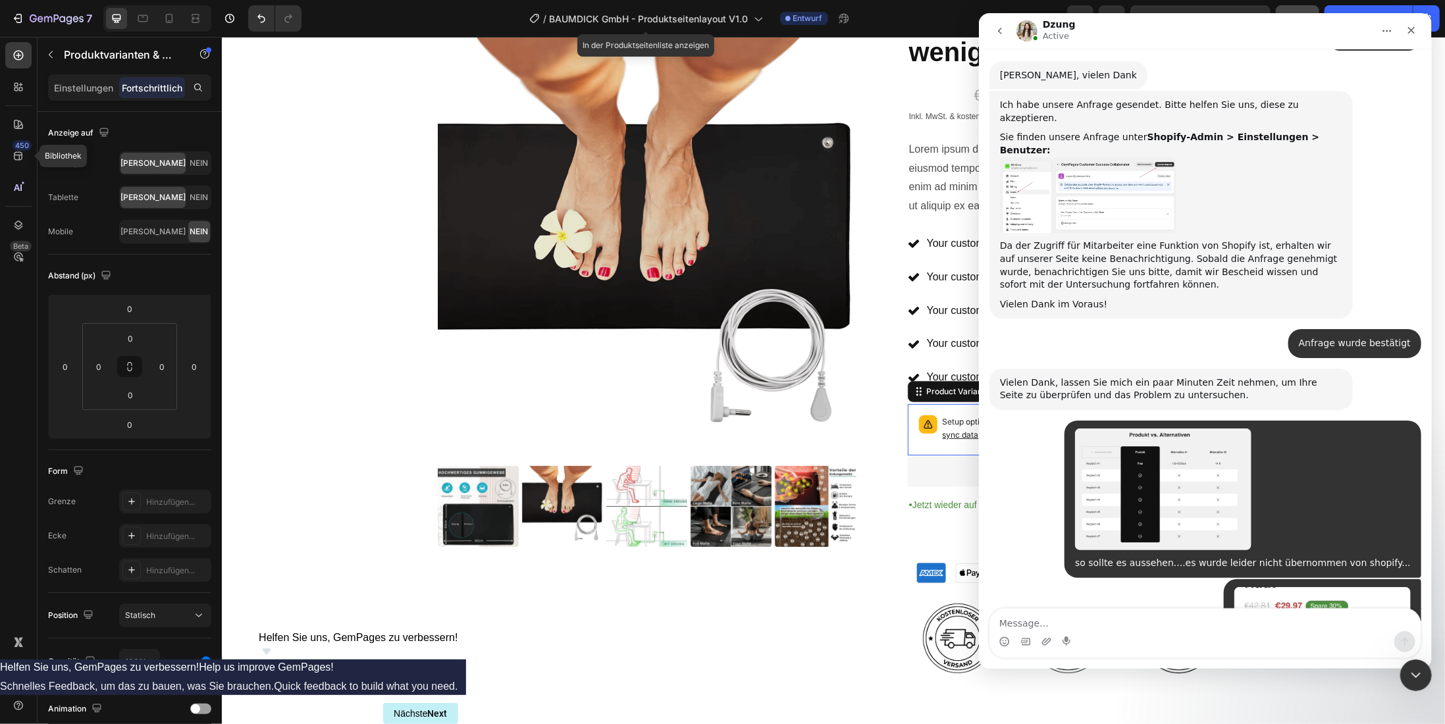
drag, startPoint x: 1167, startPoint y: 28, endPoint x: 1110, endPoint y: 32, distance: 57.4
click at [1110, 32] on div "Dzung Active" at bounding box center [1194, 31] width 357 height 23
click at [1416, 676] on icon "Intercom-Nachrichtendienst schließen" at bounding box center [1414, 674] width 16 height 16
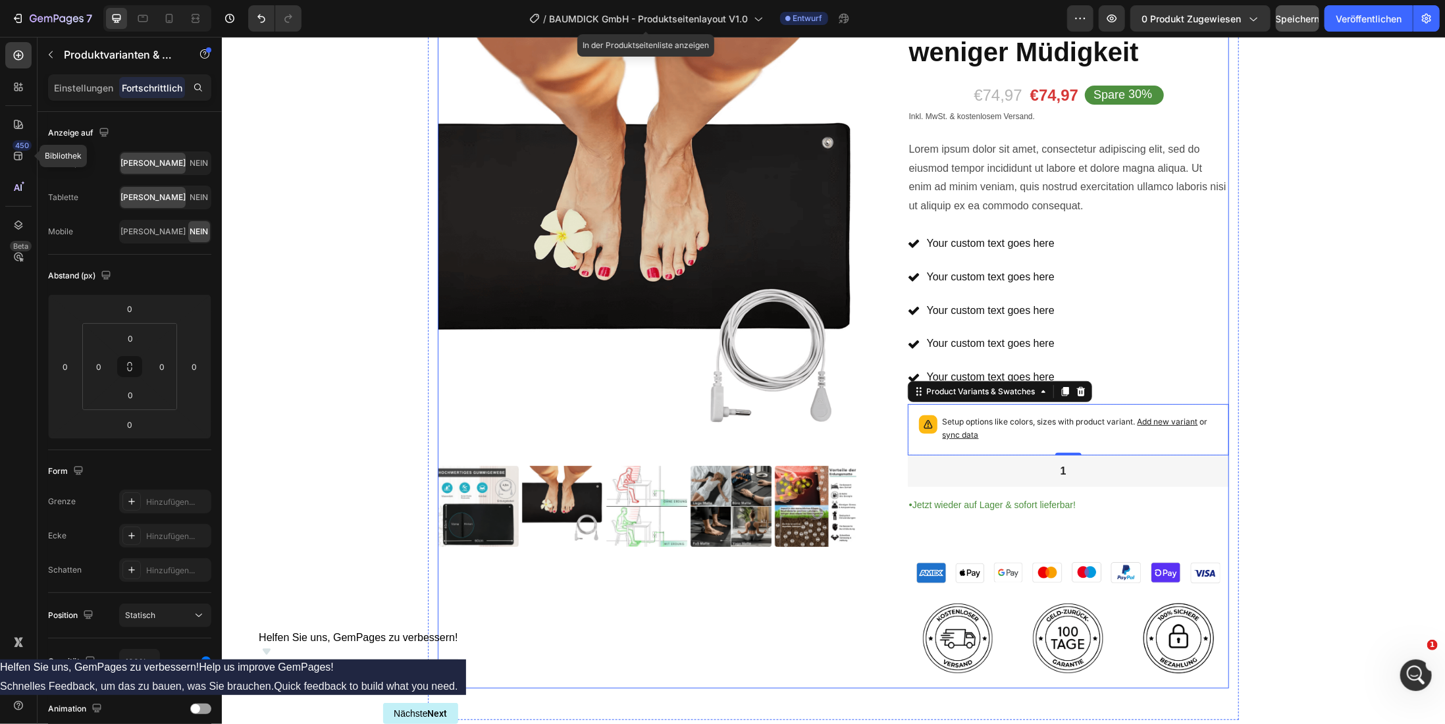
click at [885, 473] on div "Product Images Icon Icon Icon Icon Icon Icon List 2,500+ Verified Reviews! Text…" at bounding box center [832, 286] width 791 height 803
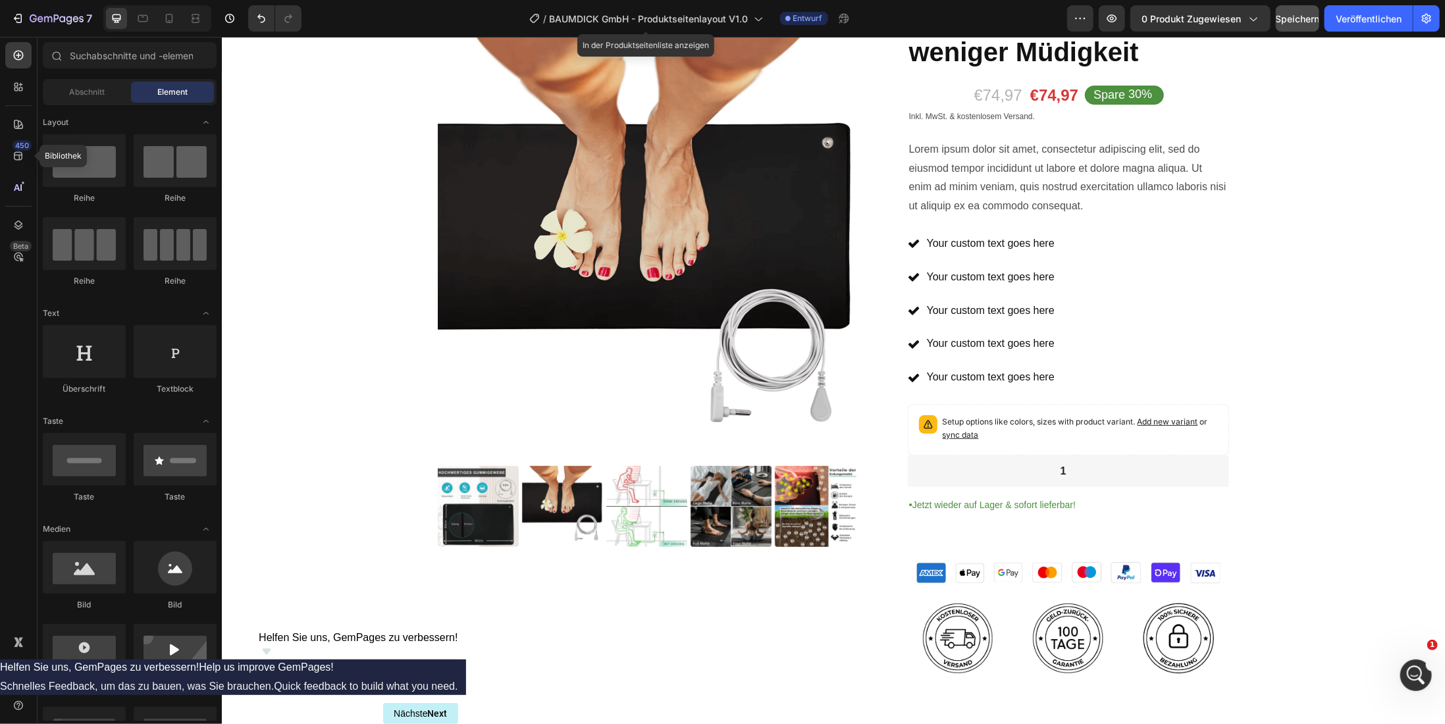
scroll to position [904, 0]
click at [1406, 673] on icon "Intercom-Nachrichtendienst öffnen" at bounding box center [1415, 674] width 22 height 22
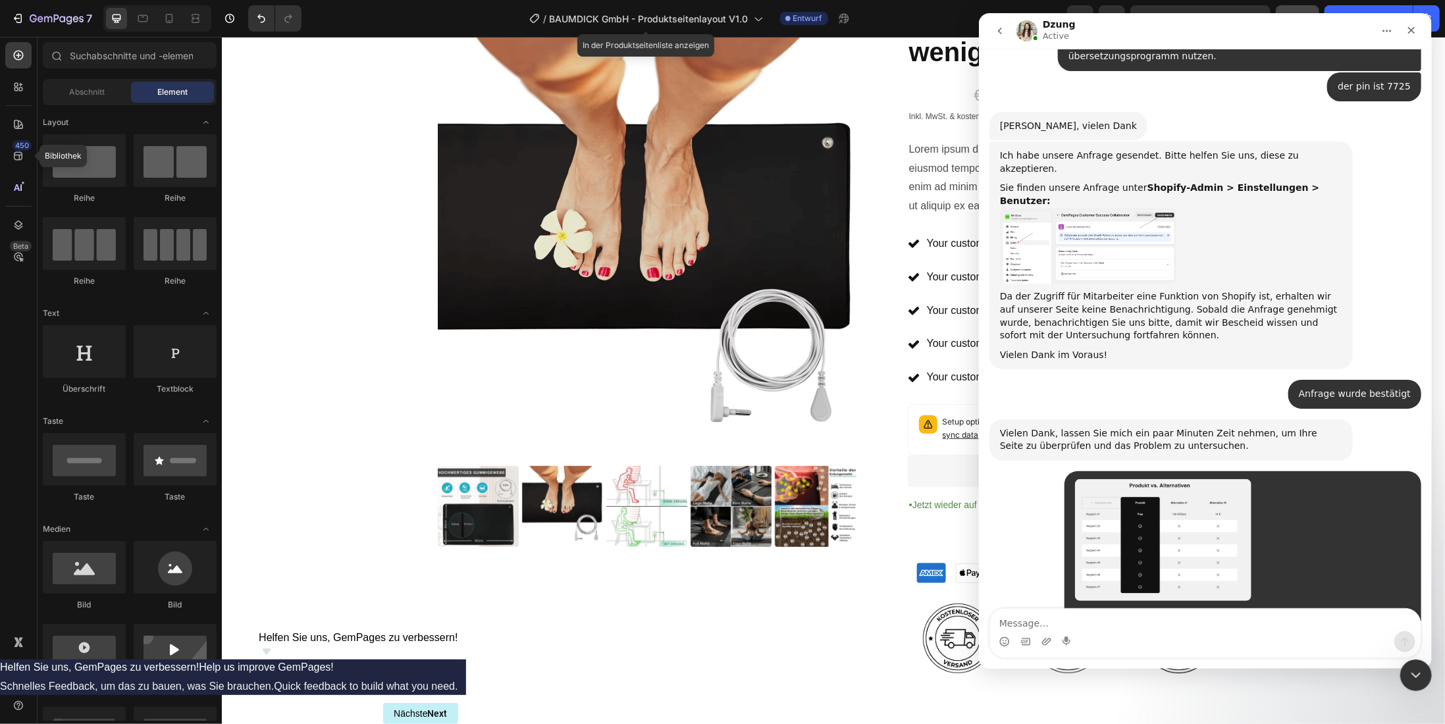
click at [1042, 627] on textarea "Message…" at bounding box center [1205, 620] width 431 height 22
click at [1049, 643] on icon "Anhang hochladen" at bounding box center [1046, 642] width 11 height 11
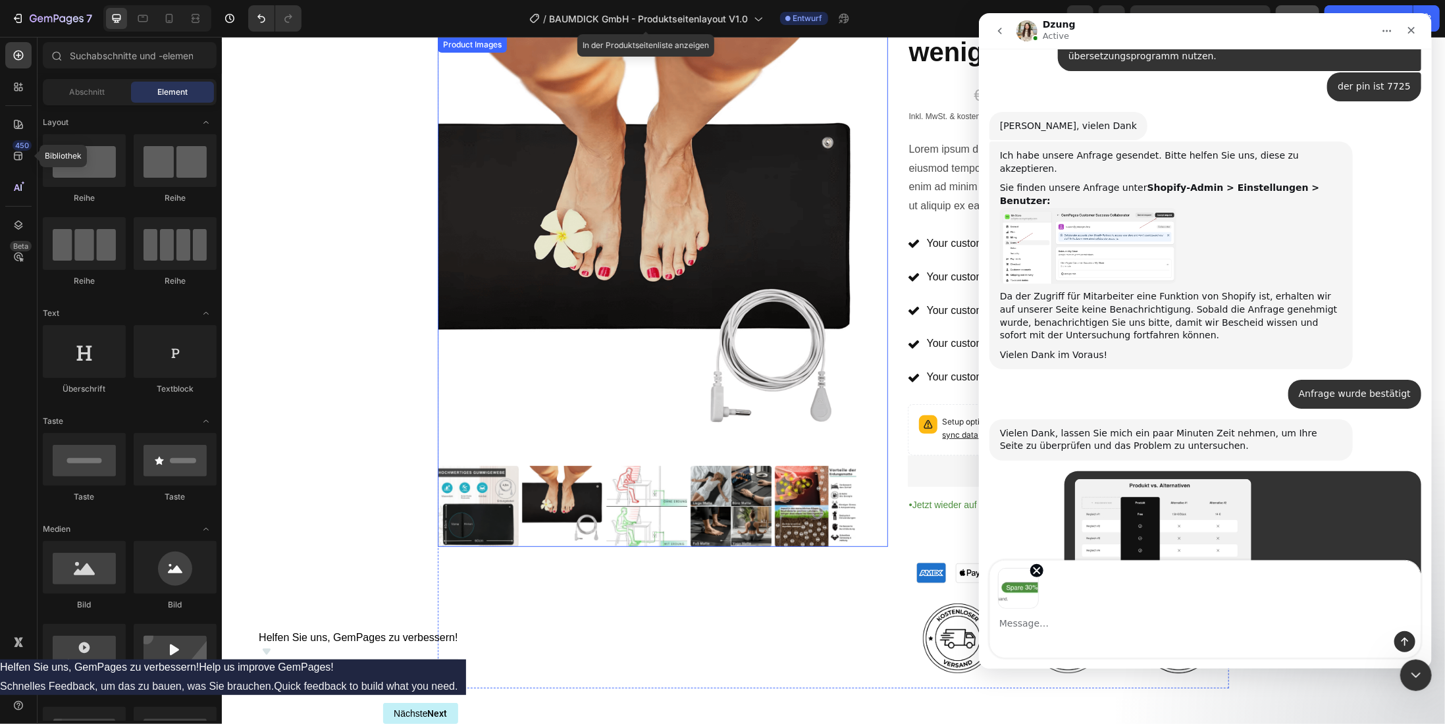
scroll to position [952, 0]
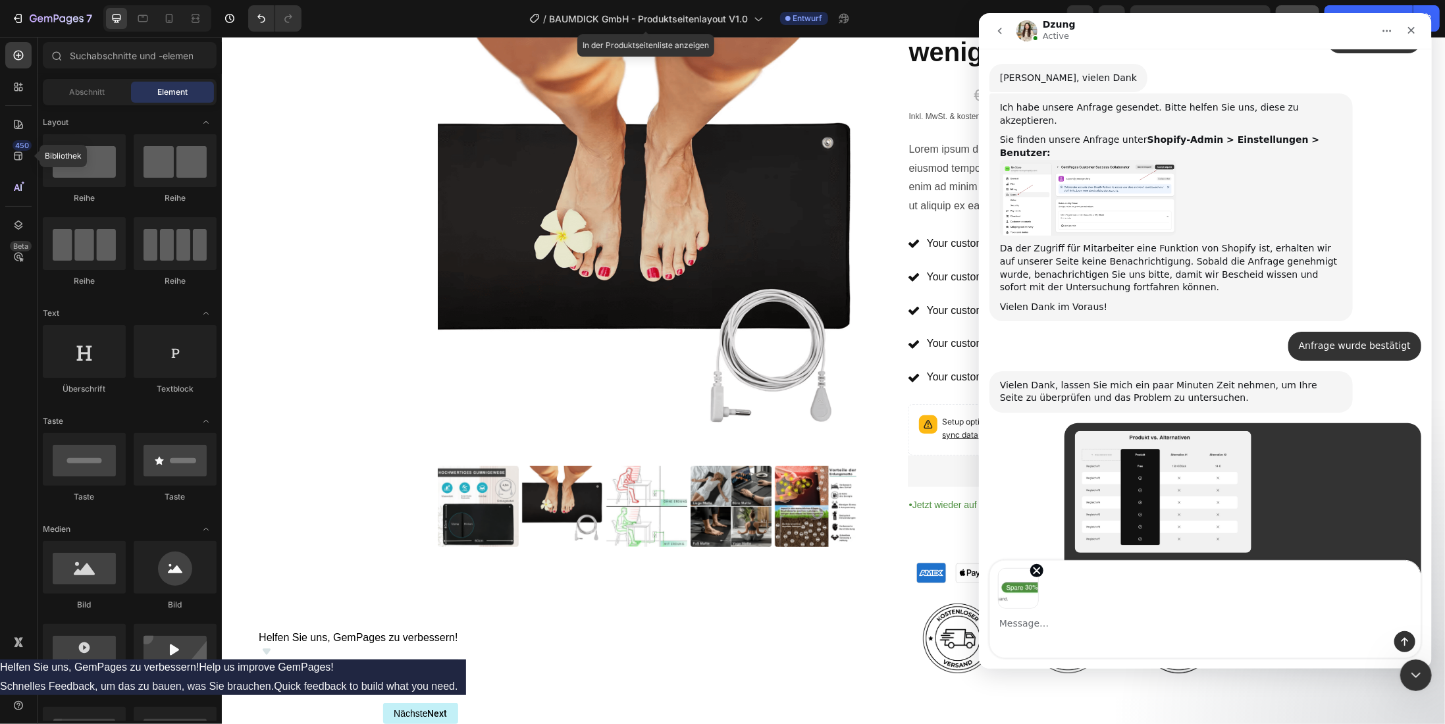
click at [1042, 573] on div "Bildvorschauen" at bounding box center [1205, 585] width 431 height 48
click at [1036, 573] on icon "Abbildung 1 entfernen" at bounding box center [1036, 571] width 12 height 12
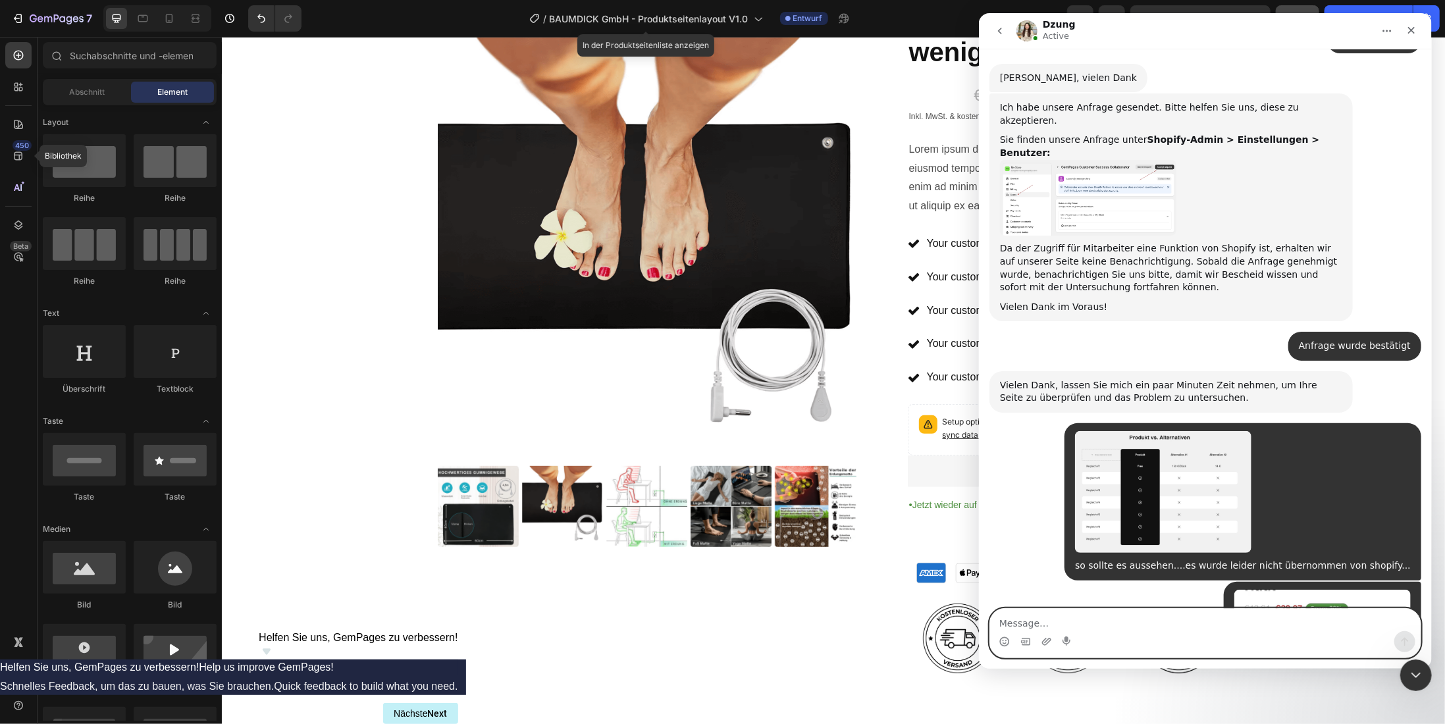
scroll to position [904, 0]
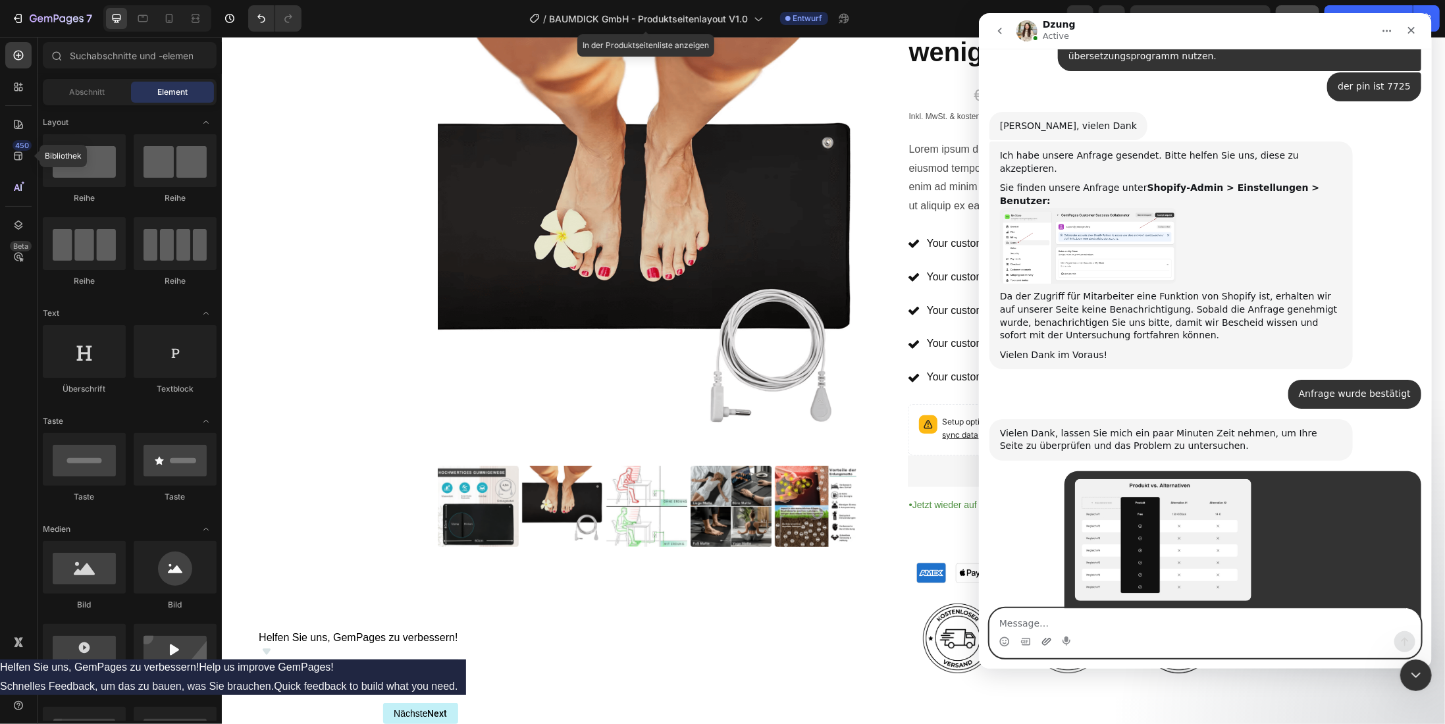
click at [1046, 644] on icon "Anhang hochladen" at bounding box center [1046, 641] width 9 height 7
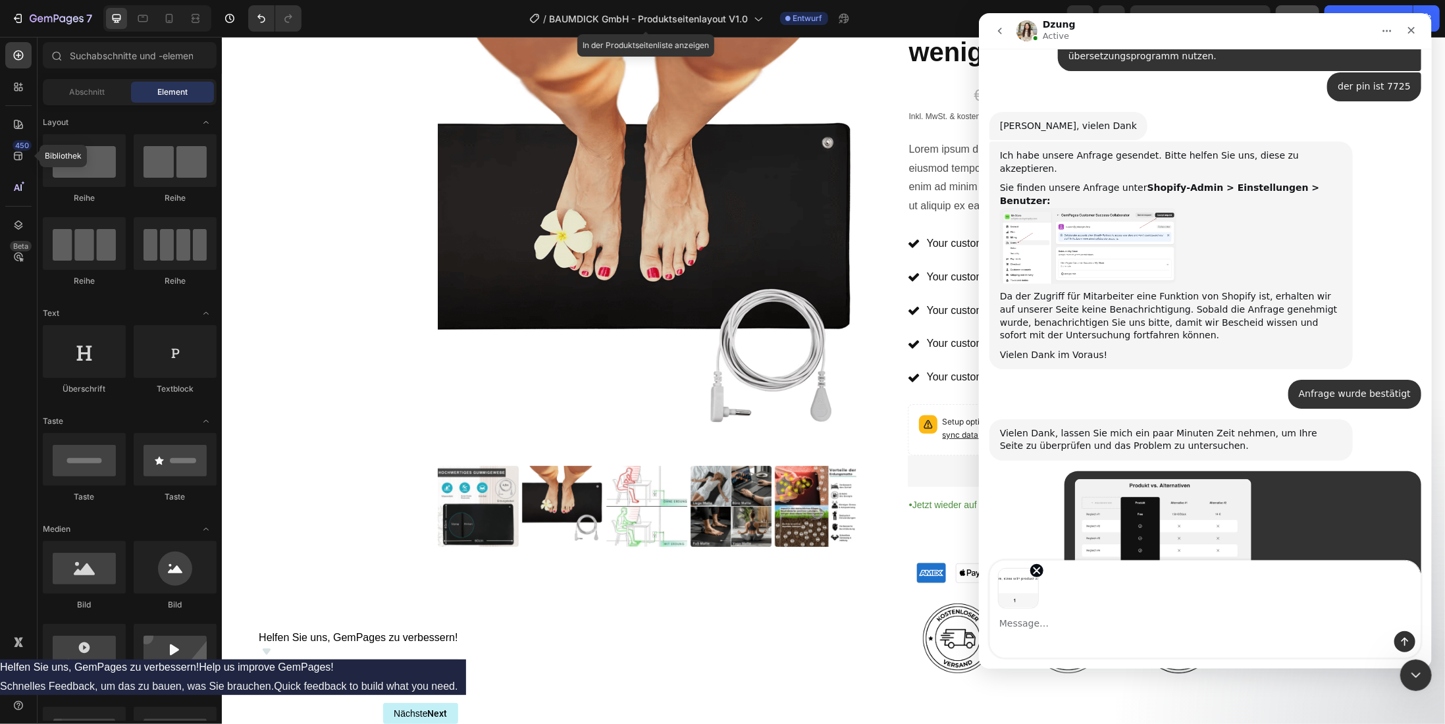
scroll to position [952, 0]
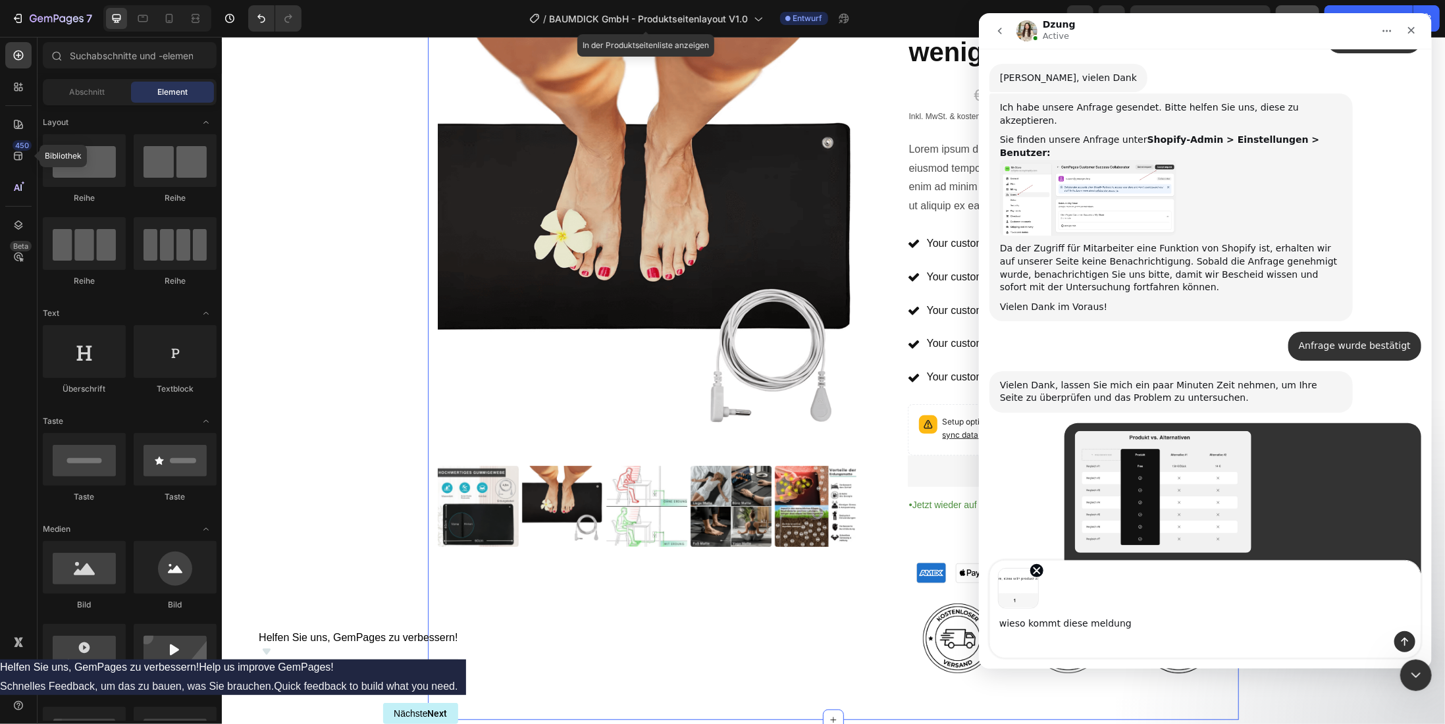
type textarea "wieso kommt diese meldung?"
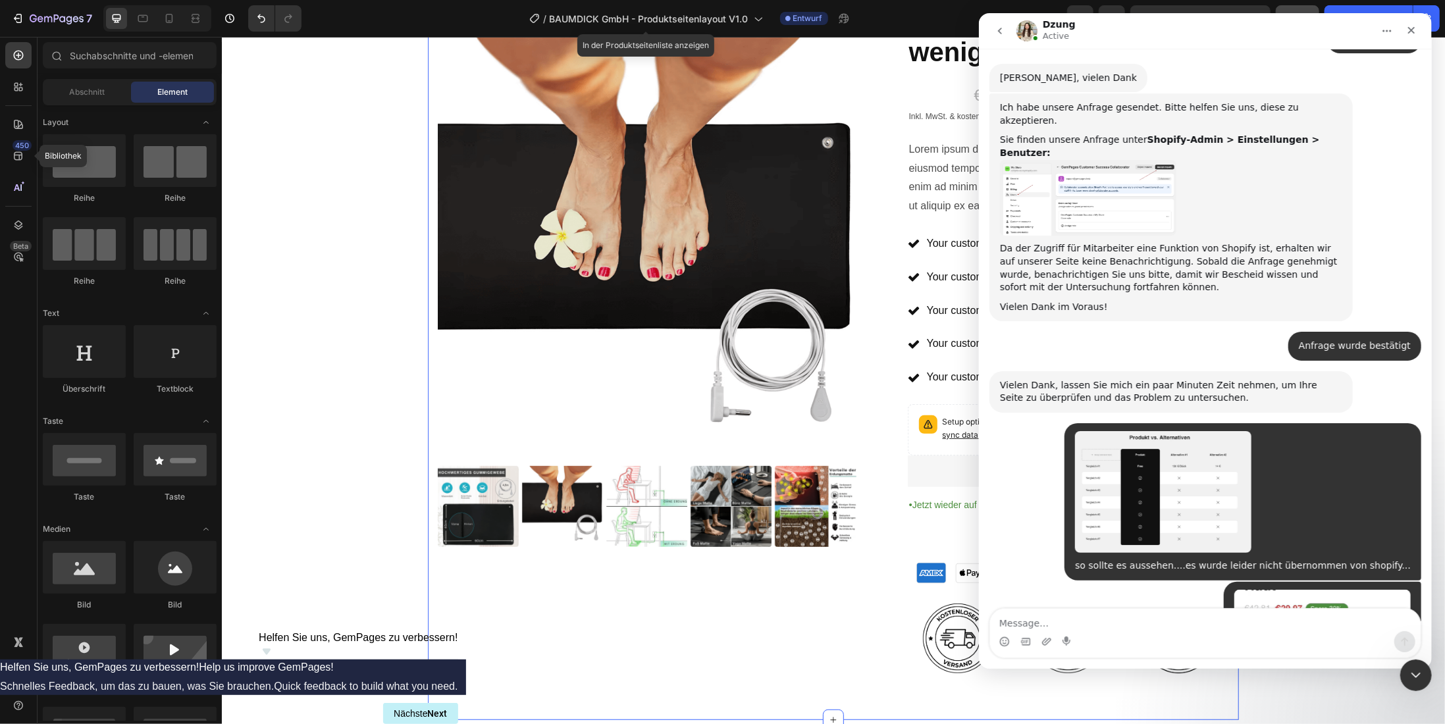
scroll to position [997, 0]
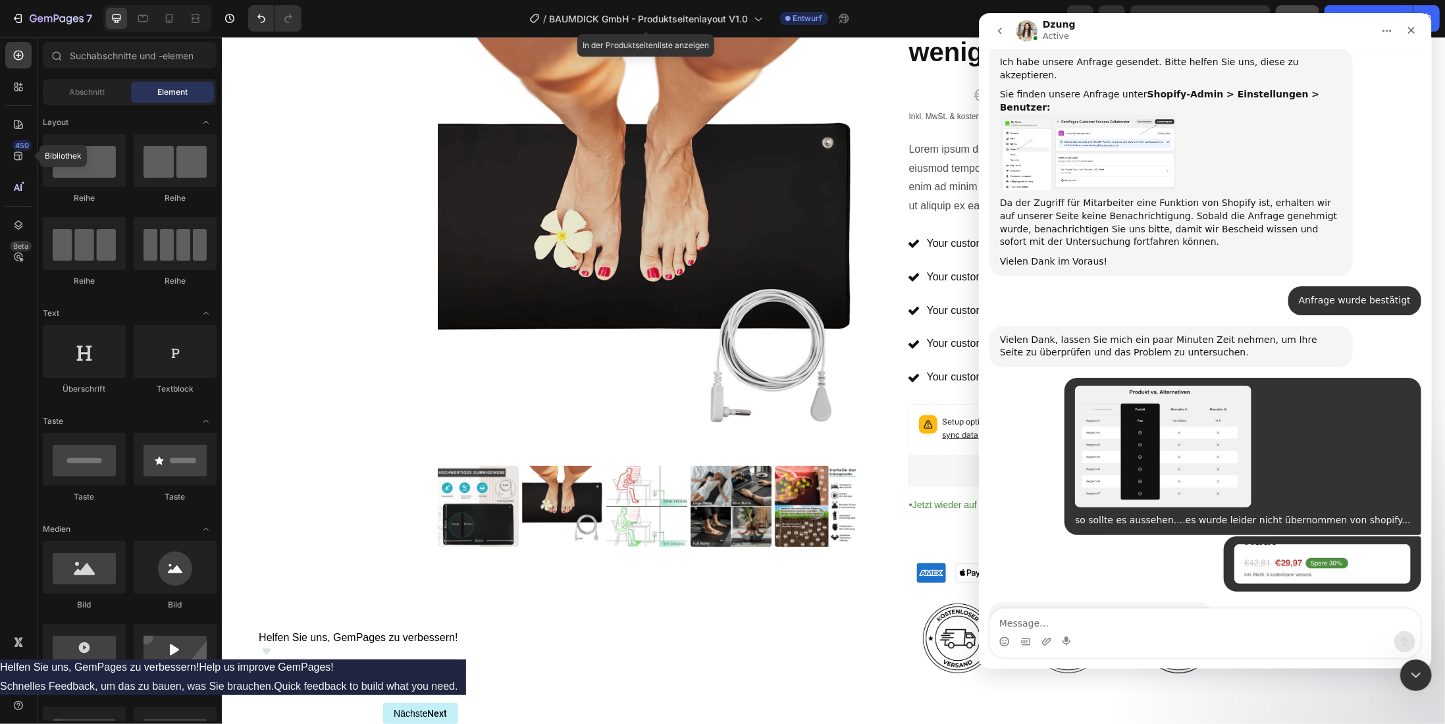
click at [755, 22] on icon at bounding box center [757, 18] width 13 height 13
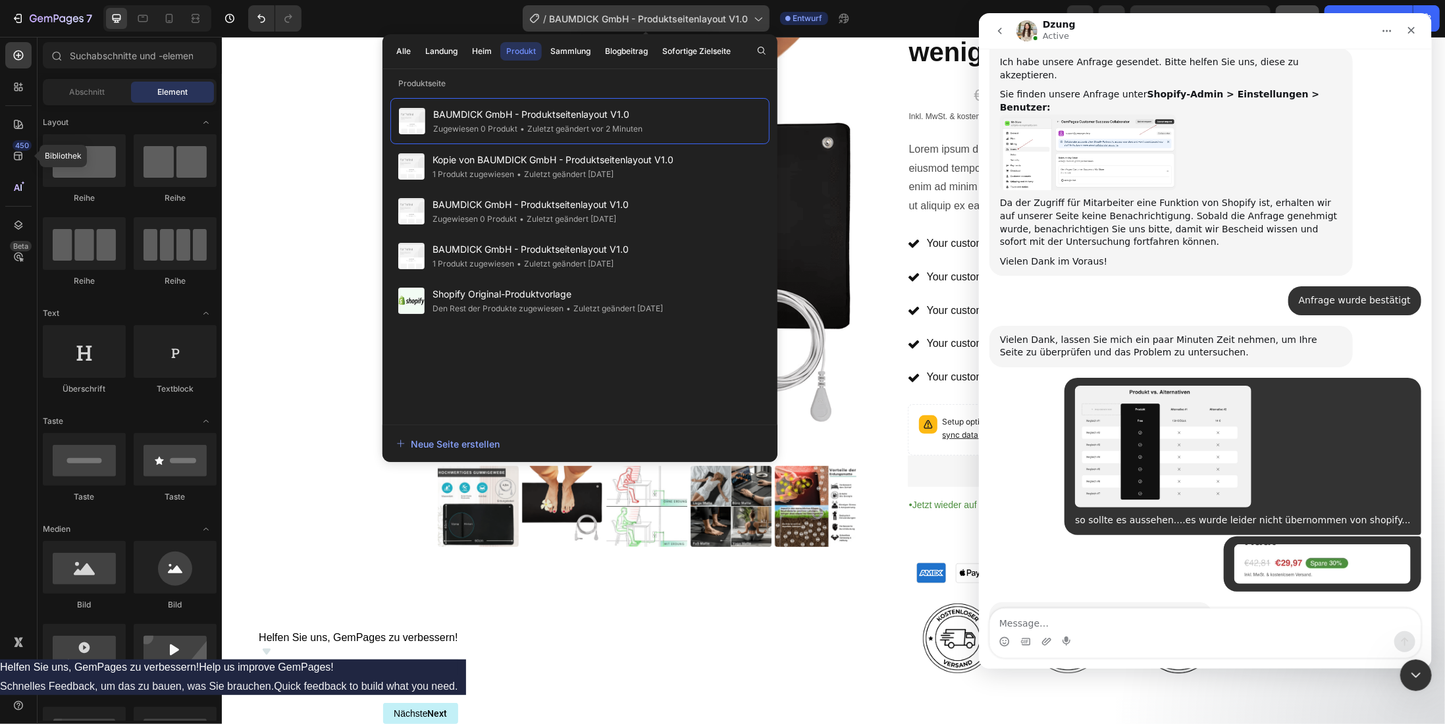
click at [755, 22] on icon at bounding box center [757, 18] width 13 height 13
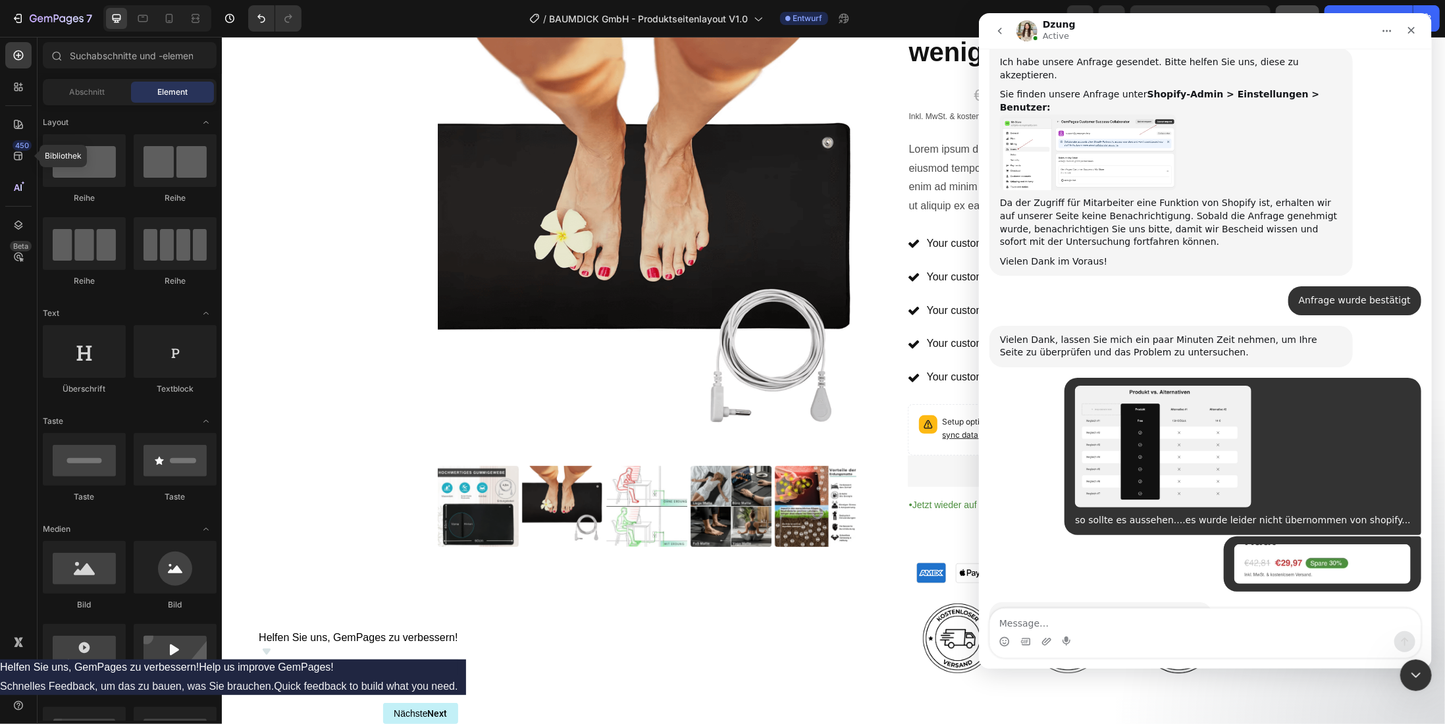
click at [1410, 675] on icon "Intercom-Nachrichtendienst schließen" at bounding box center [1414, 674] width 16 height 16
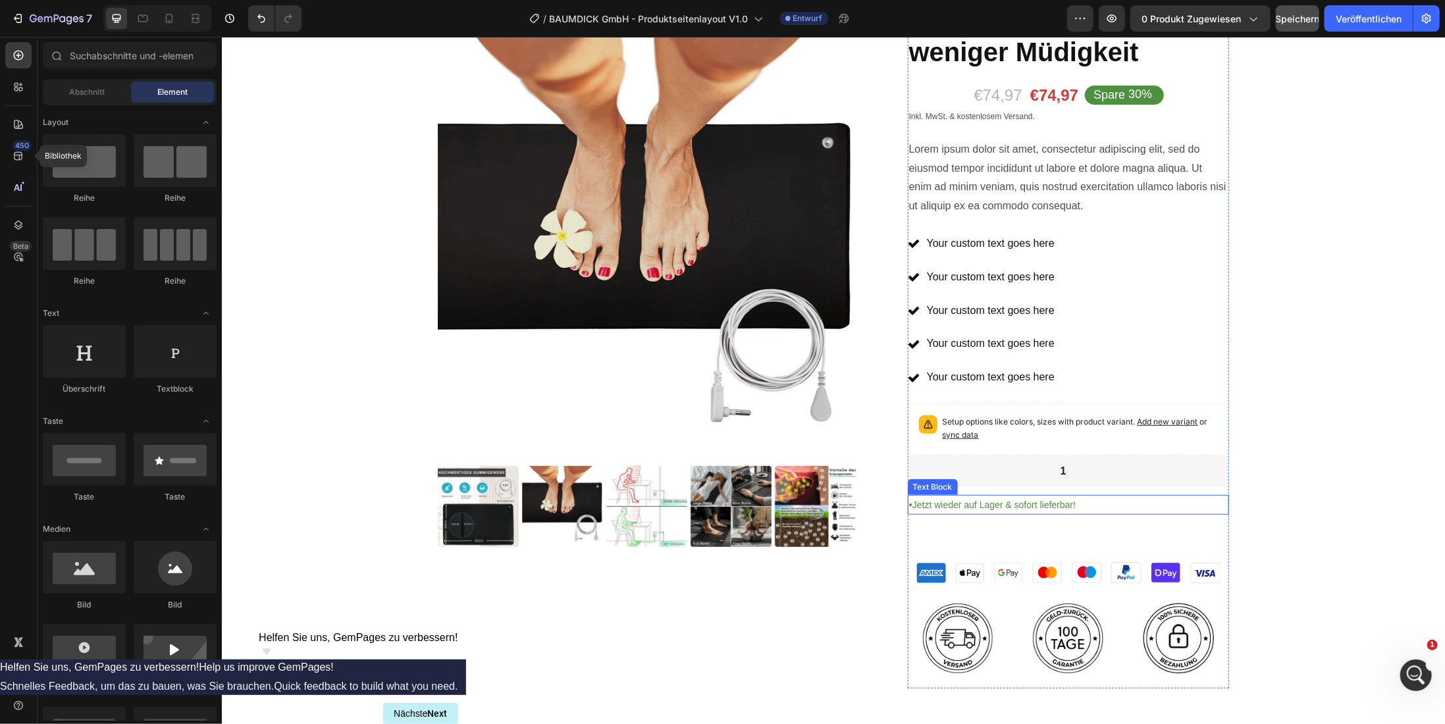
scroll to position [1048, 0]
click at [957, 429] on span "sync data" at bounding box center [960, 434] width 36 height 10
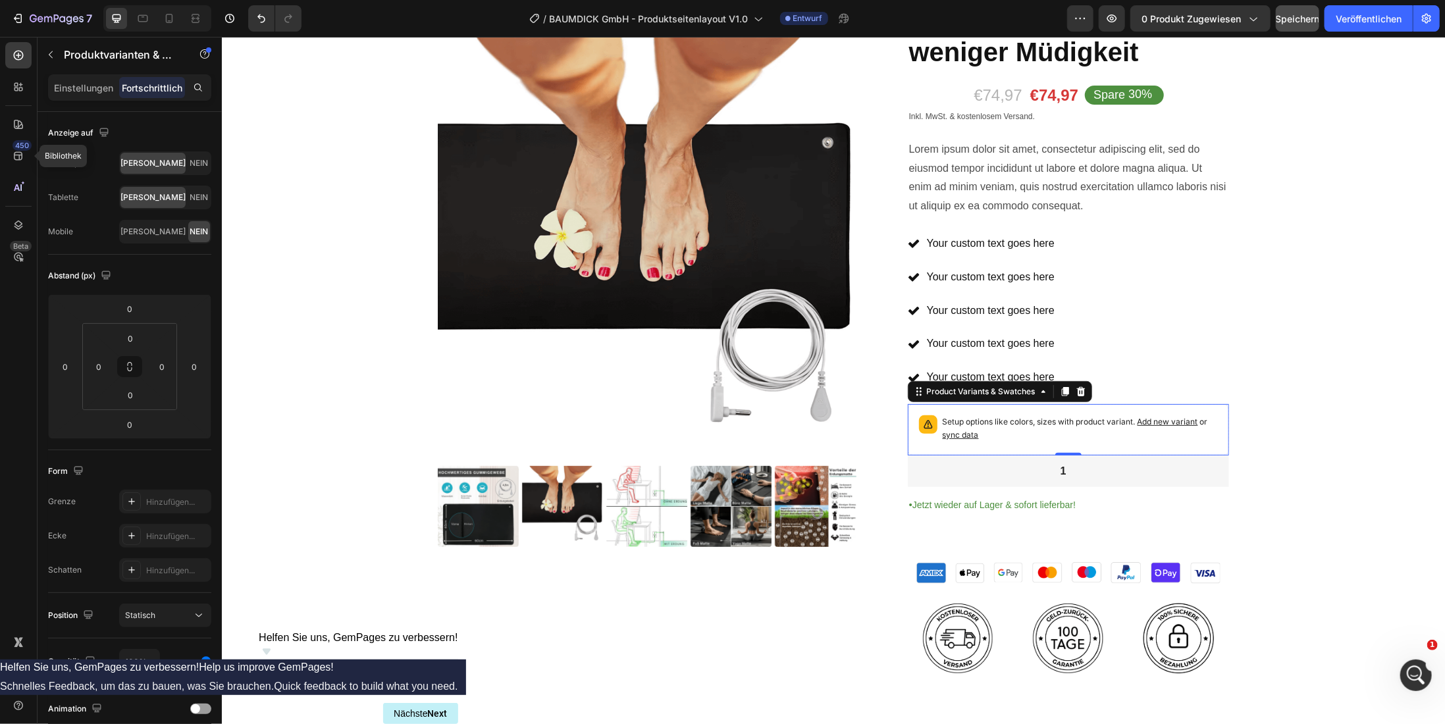
click at [947, 430] on span "sync data" at bounding box center [960, 434] width 36 height 10
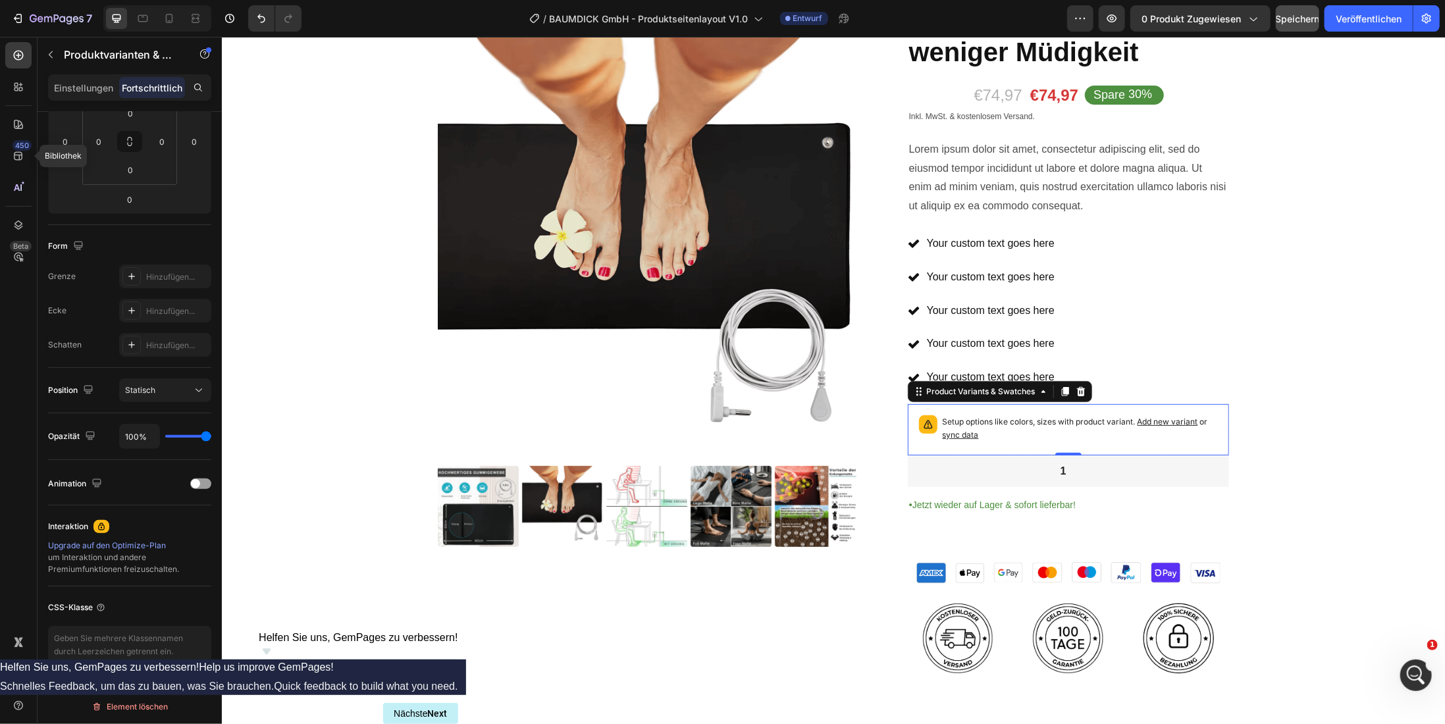
drag, startPoint x: 1332, startPoint y: 240, endPoint x: 1336, endPoint y: 246, distance: 7.1
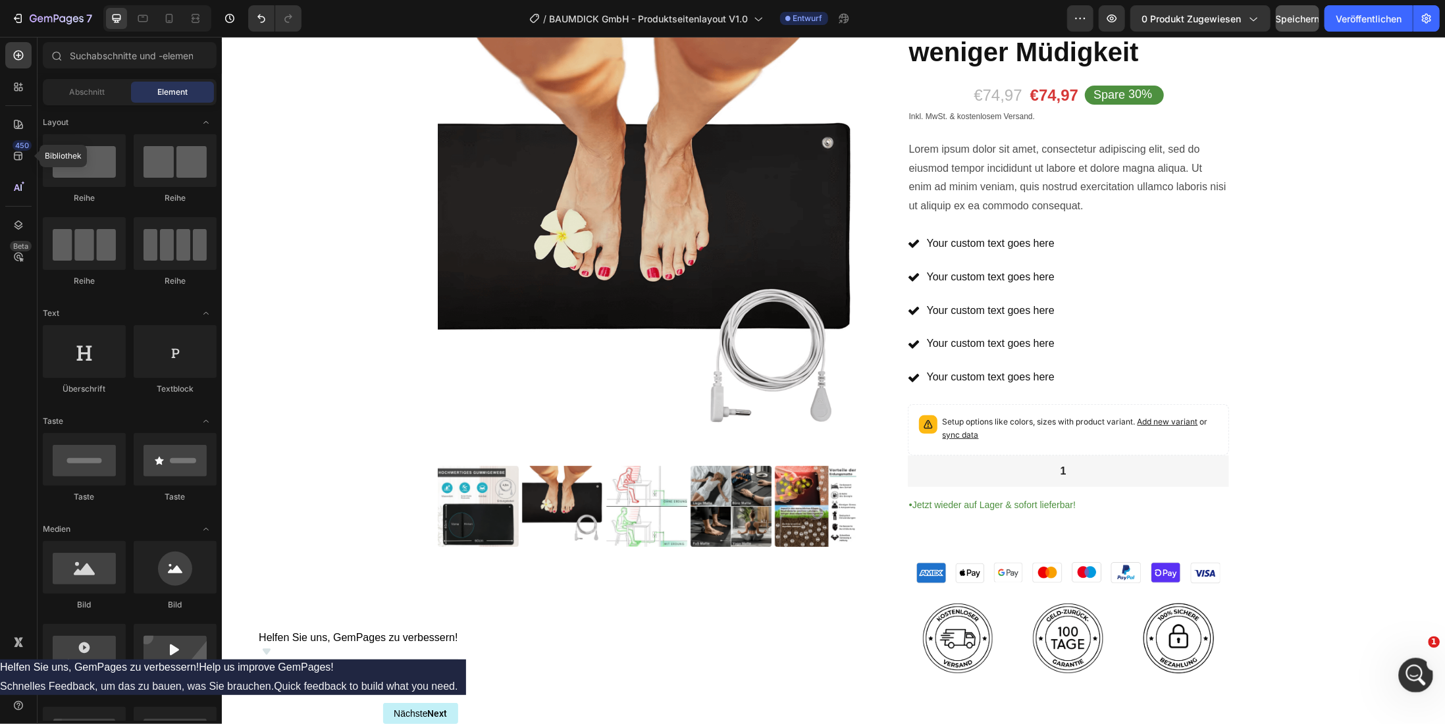
click at [1418, 675] on icon "Intercom-Nachrichtendienst öffnen" at bounding box center [1415, 674] width 22 height 22
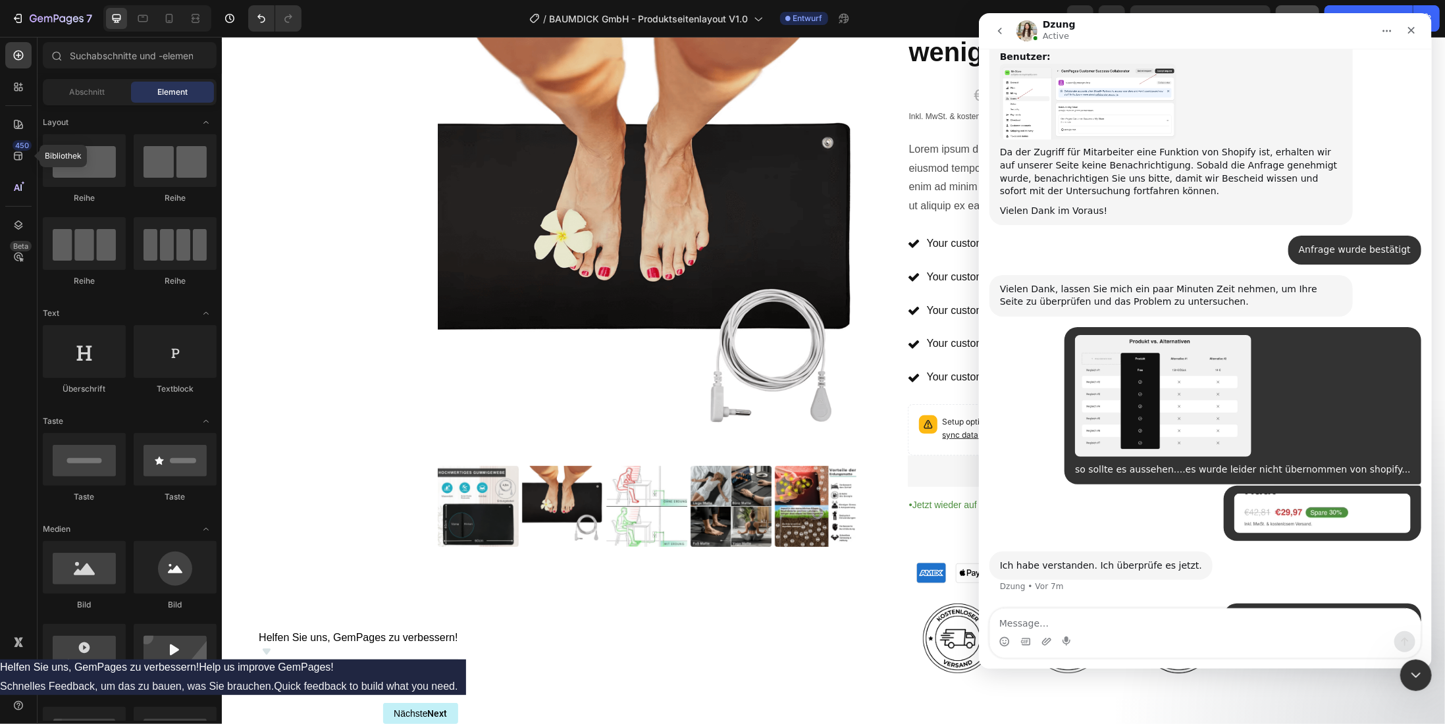
click at [1117, 620] on textarea "Message…" at bounding box center [1205, 620] width 431 height 22
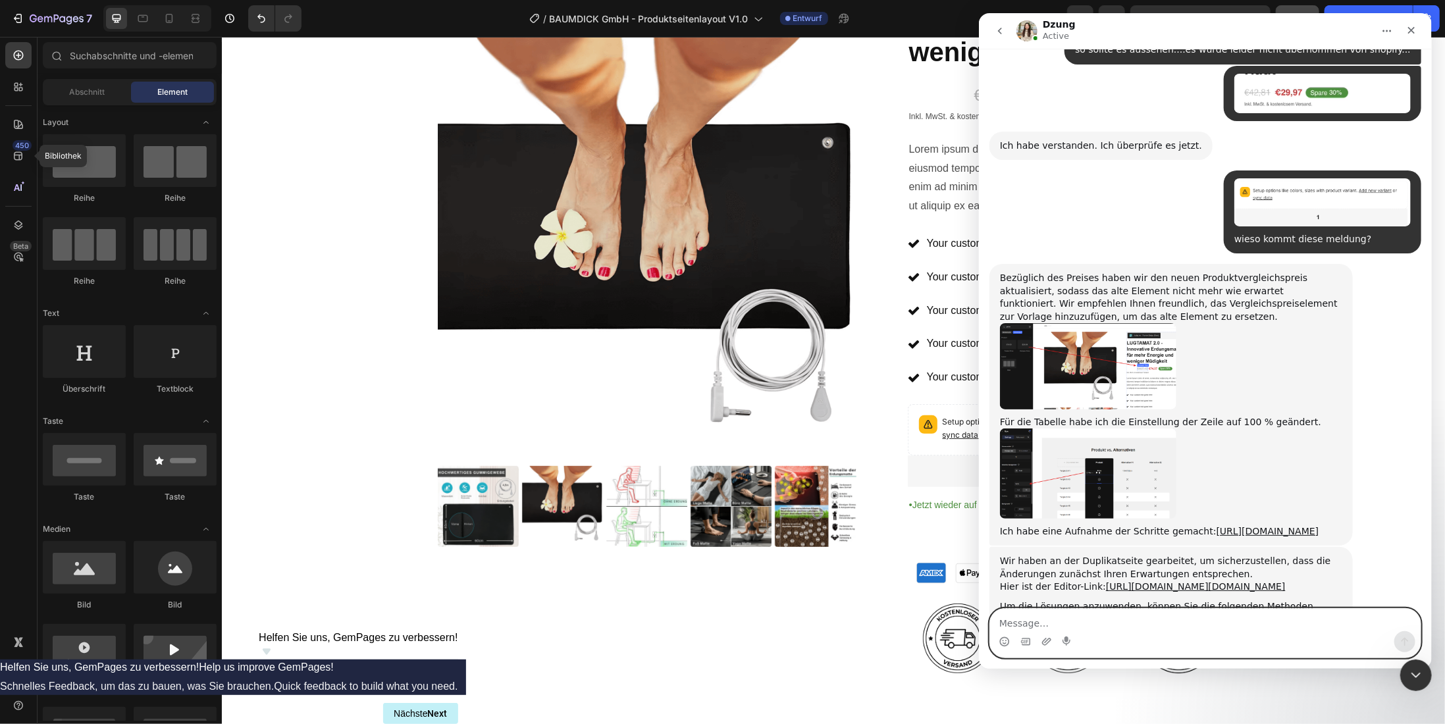
scroll to position [1519, 0]
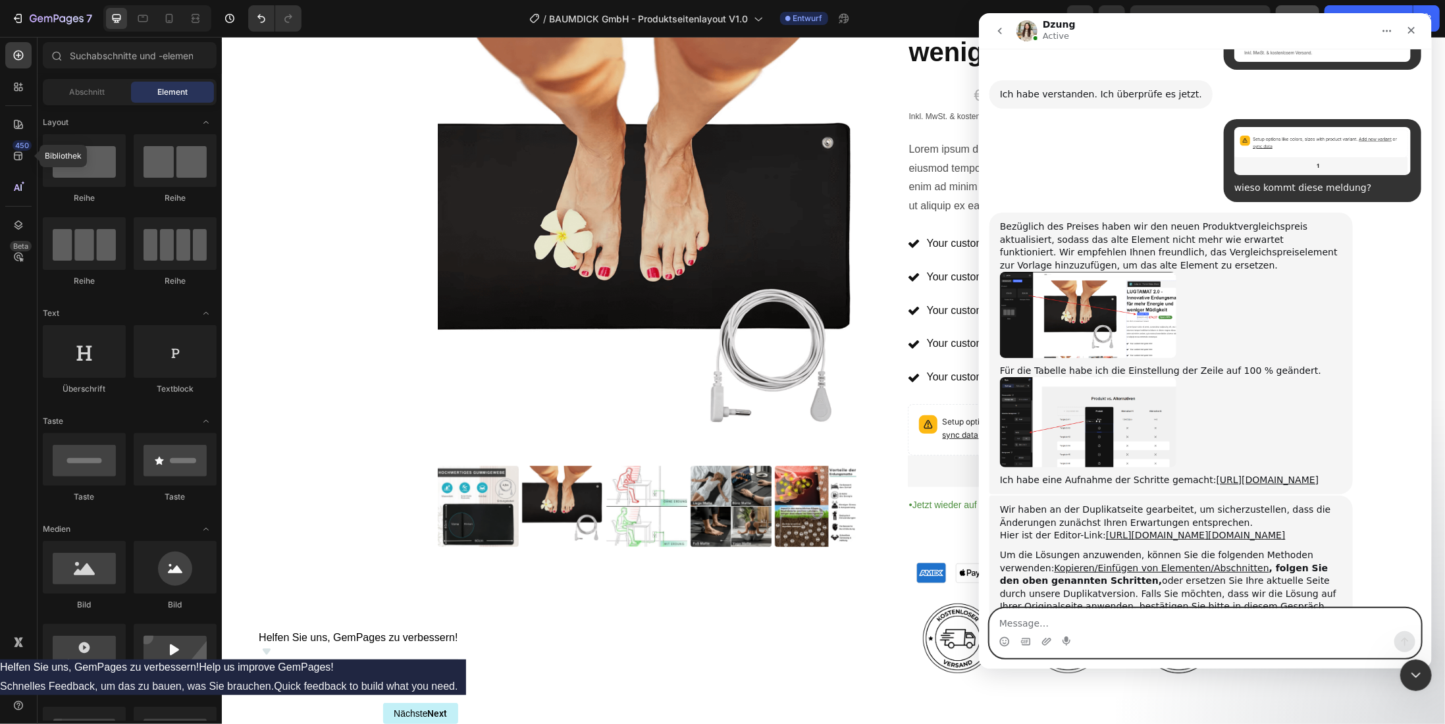
click at [1089, 622] on textarea "Message…" at bounding box center [1205, 620] width 431 height 22
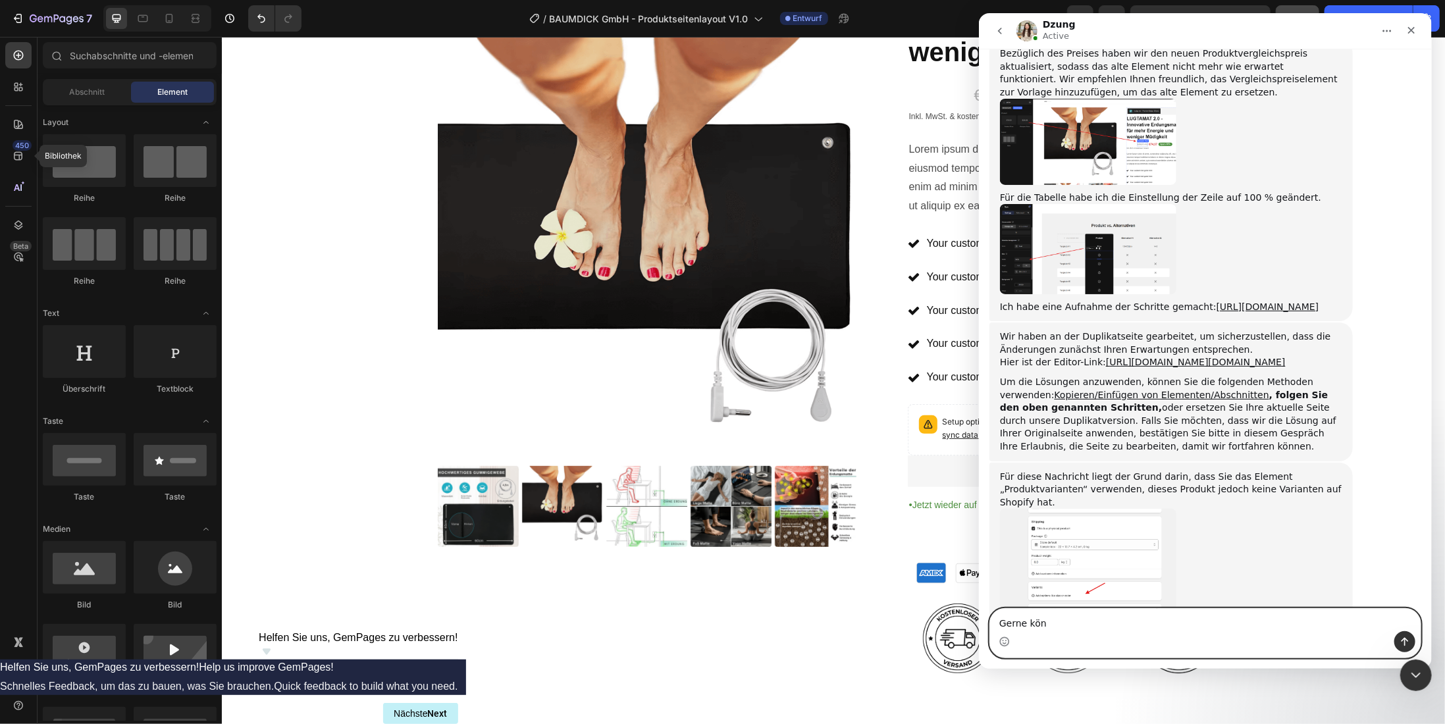
scroll to position [1730, 0]
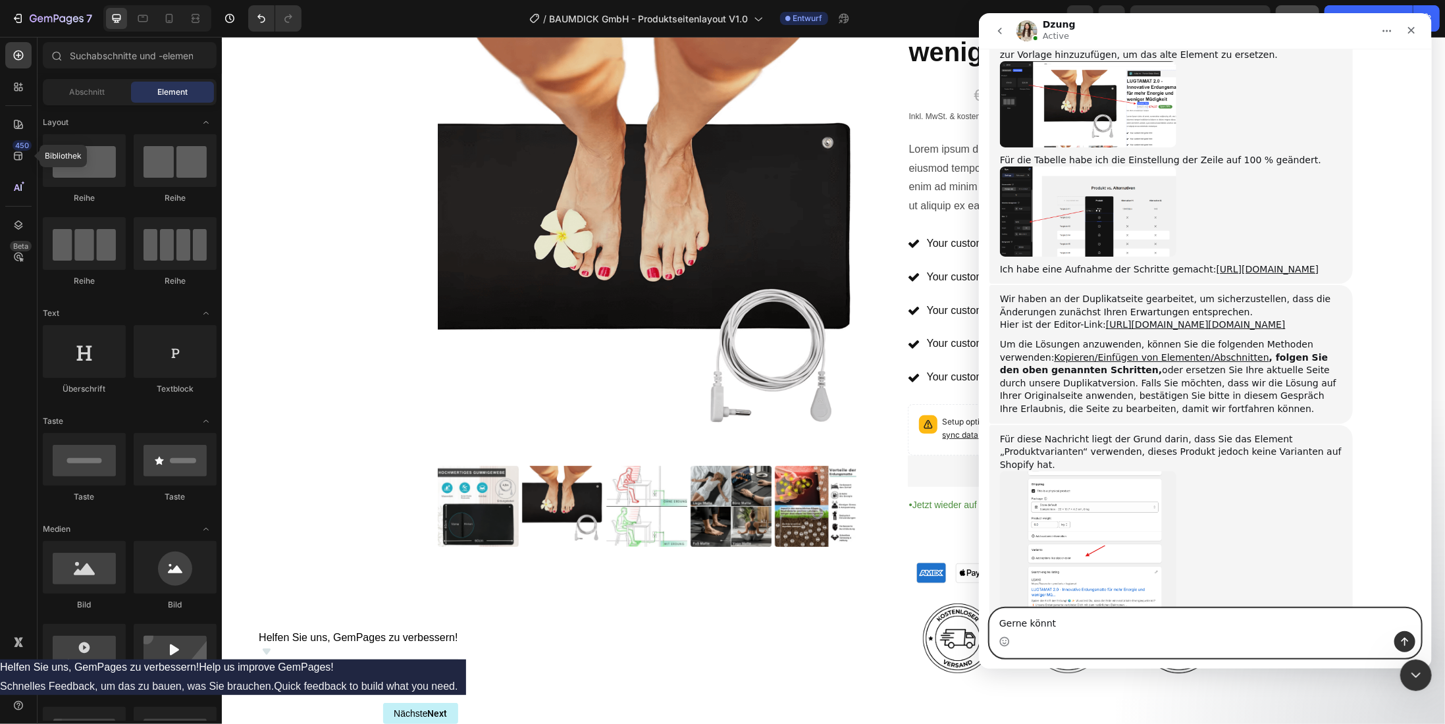
click at [1061, 623] on textarea "Gerne könnt" at bounding box center [1205, 620] width 431 height 22
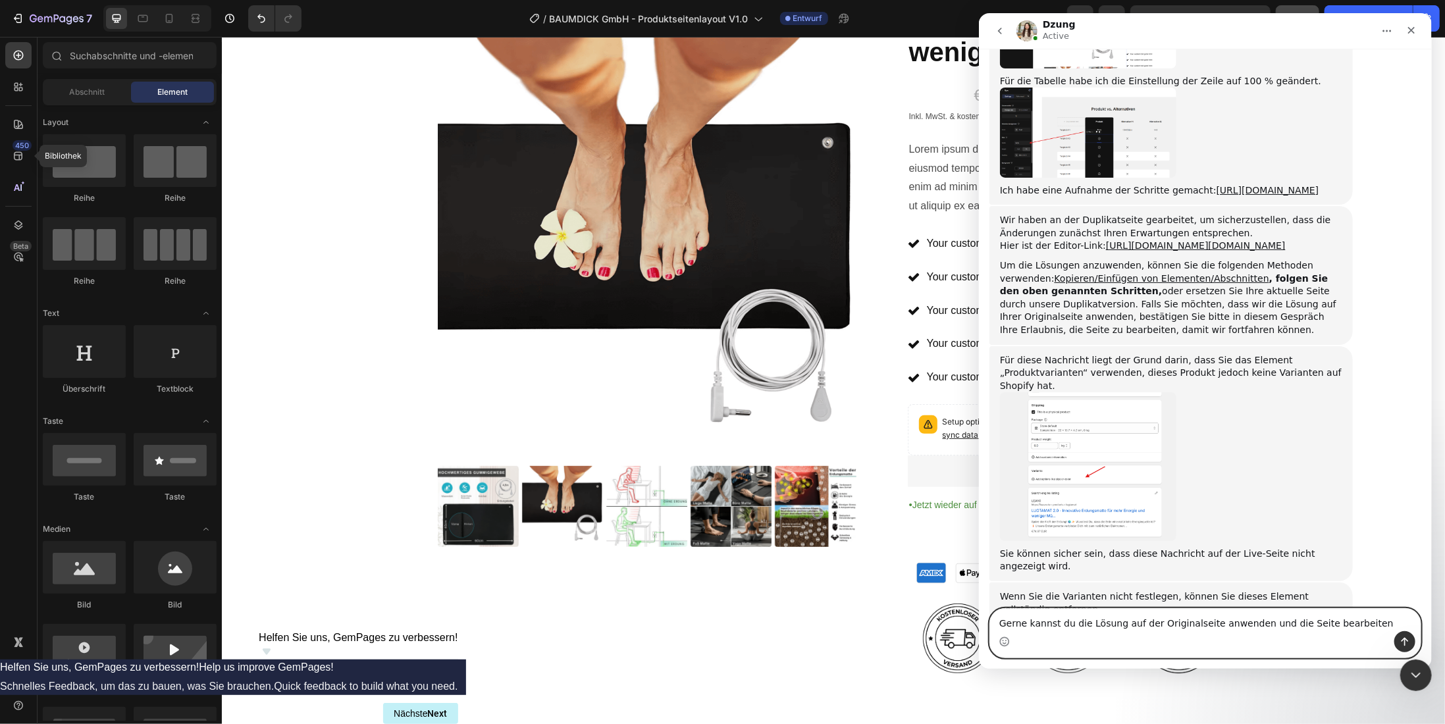
type textarea "Gerne kannst du die Lösung auf der Originalseite anwenden und die Seite bearbei…"
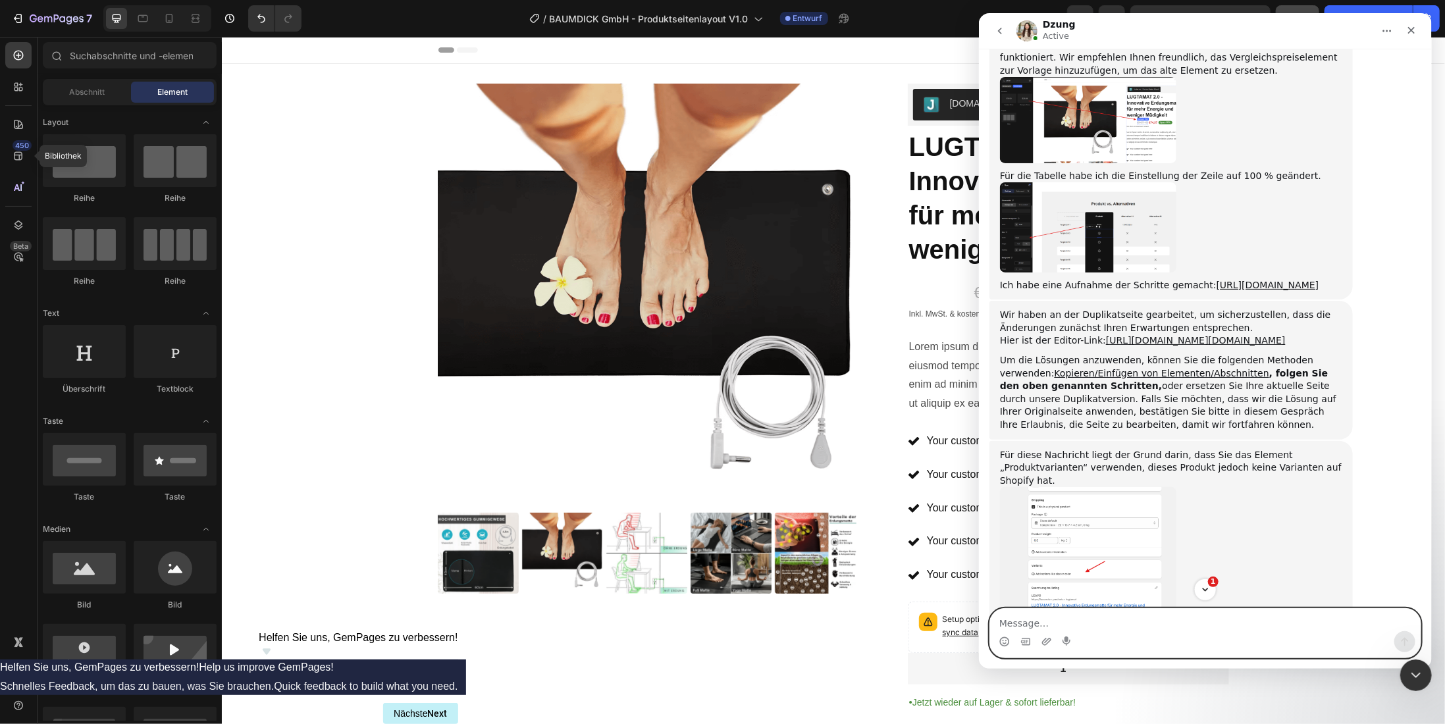
scroll to position [1993, 0]
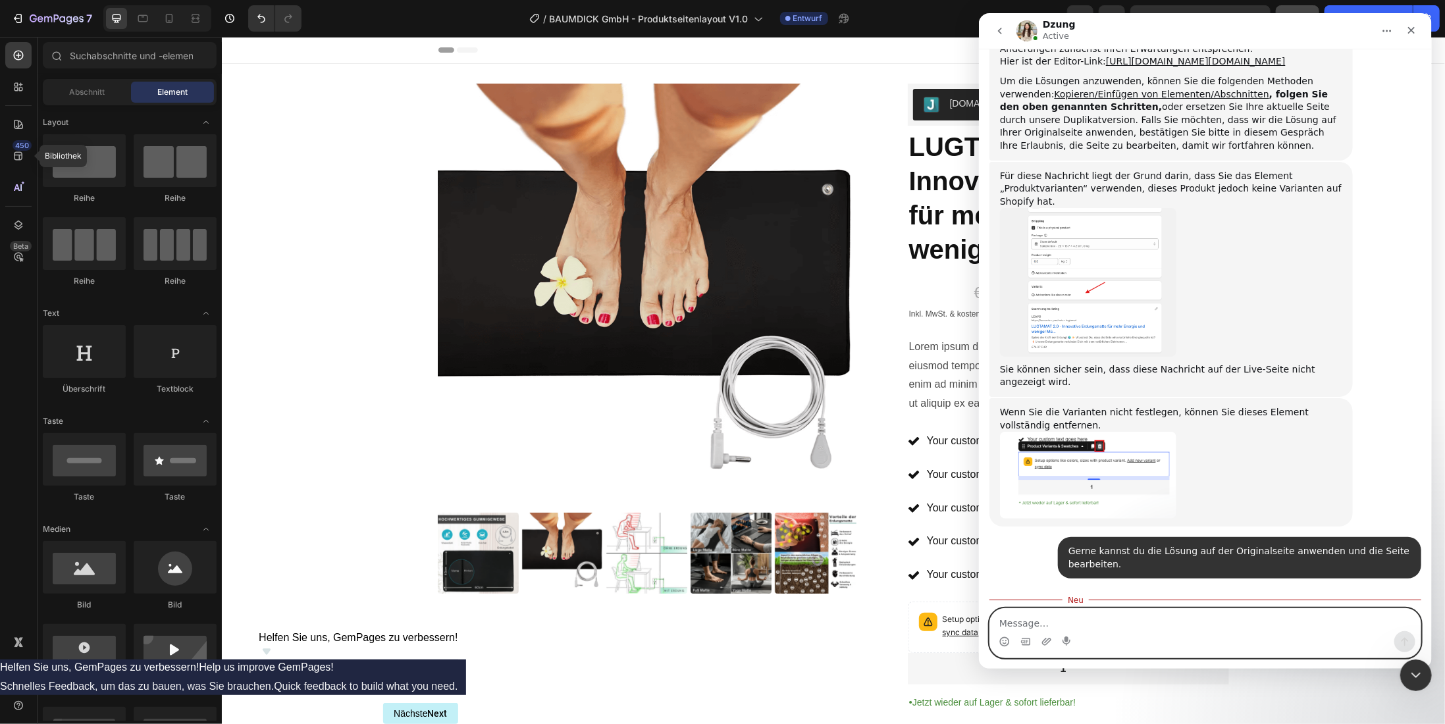
click at [1043, 625] on textarea "Message…" at bounding box center [1205, 620] width 431 height 22
click at [1042, 625] on textarea "Message…" at bounding box center [1205, 620] width 431 height 22
type textarea "muss ich den gempage tab schliessen?"
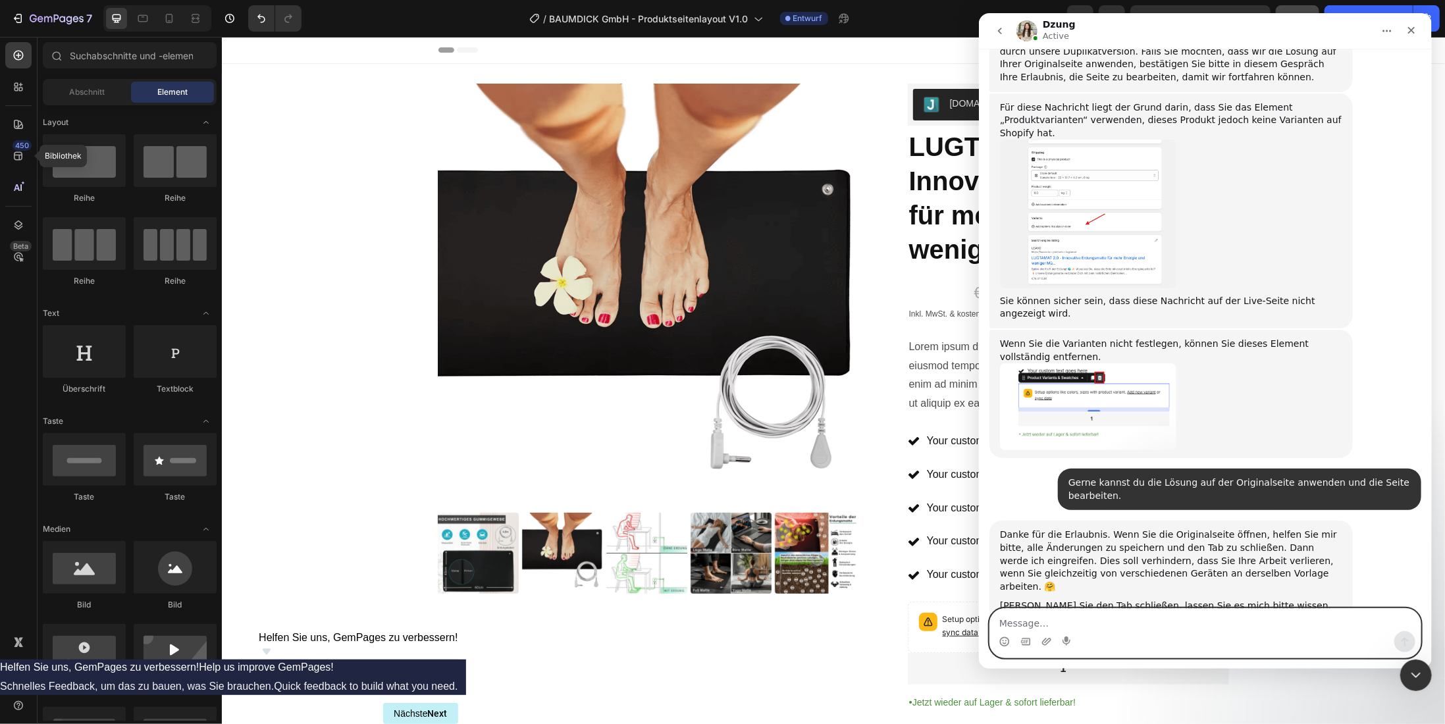
scroll to position [2227, 0]
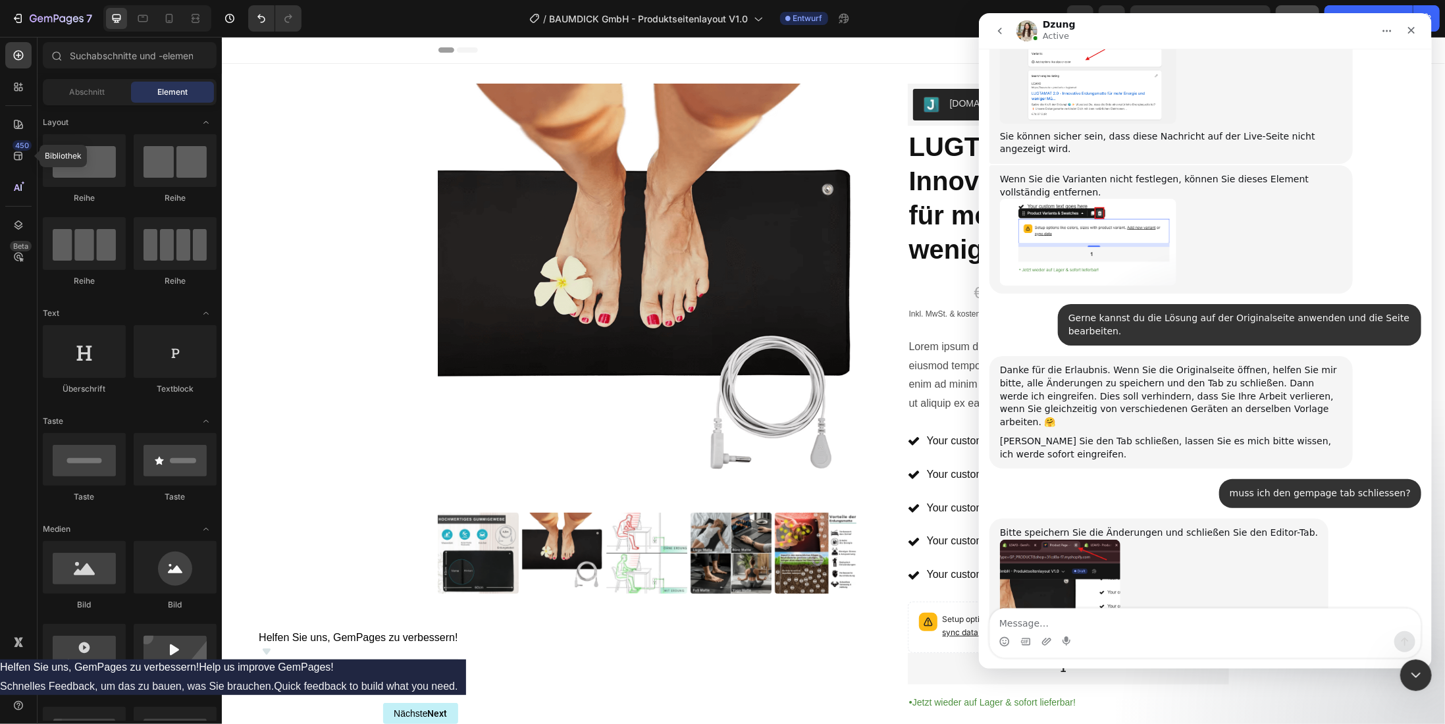
click at [1079, 540] on img "Dzung sagt…" at bounding box center [1059, 628] width 120 height 176
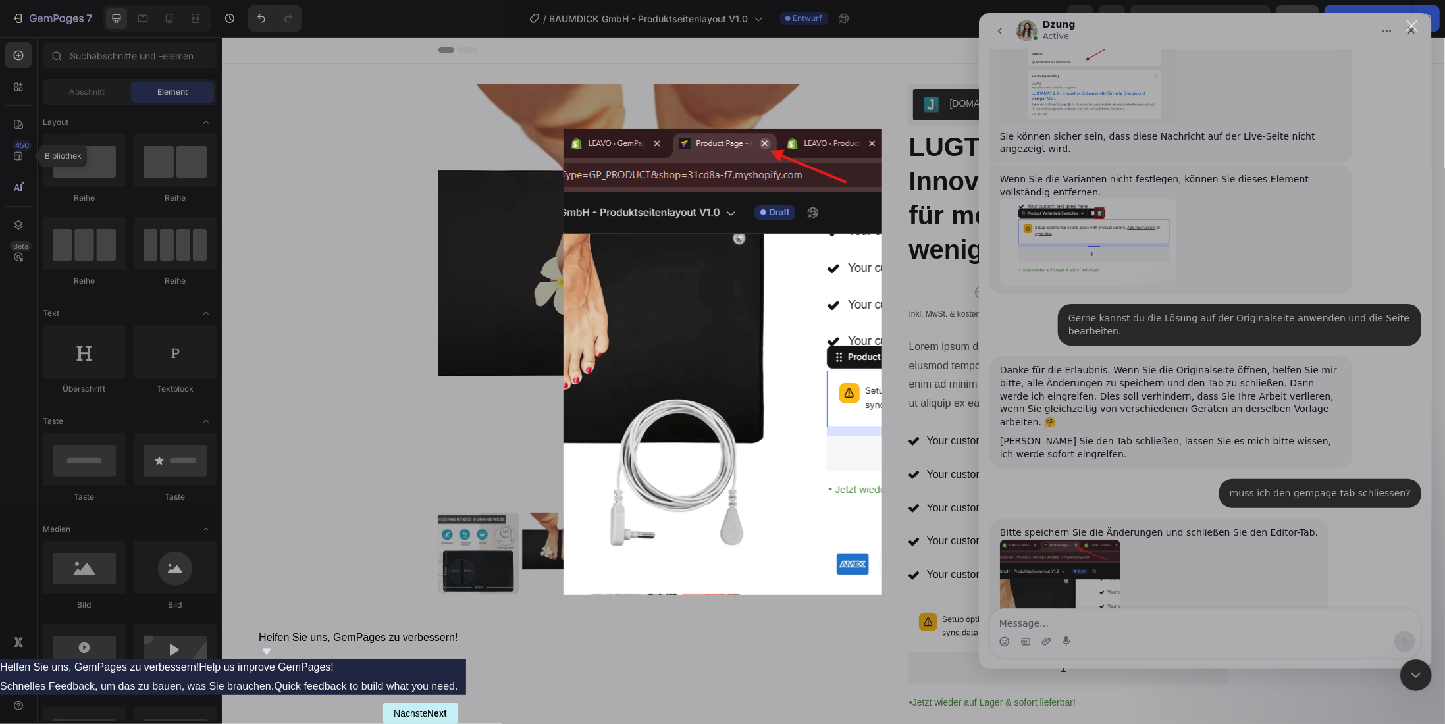
click at [1049, 496] on div "Intercom Messenger" at bounding box center [722, 362] width 1445 height 724
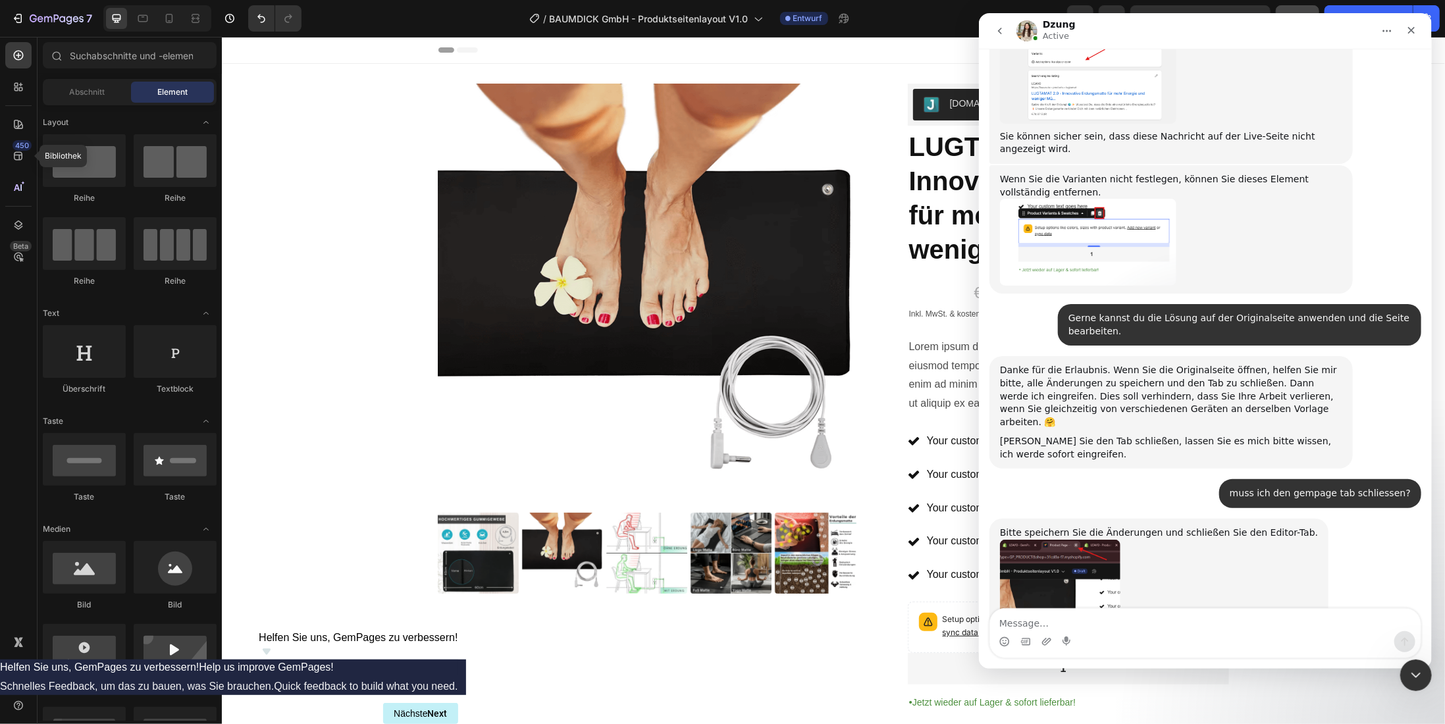
click at [1411, 681] on div "Intercom-Nachrichtendienst schließen" at bounding box center [1414, 674] width 32 height 32
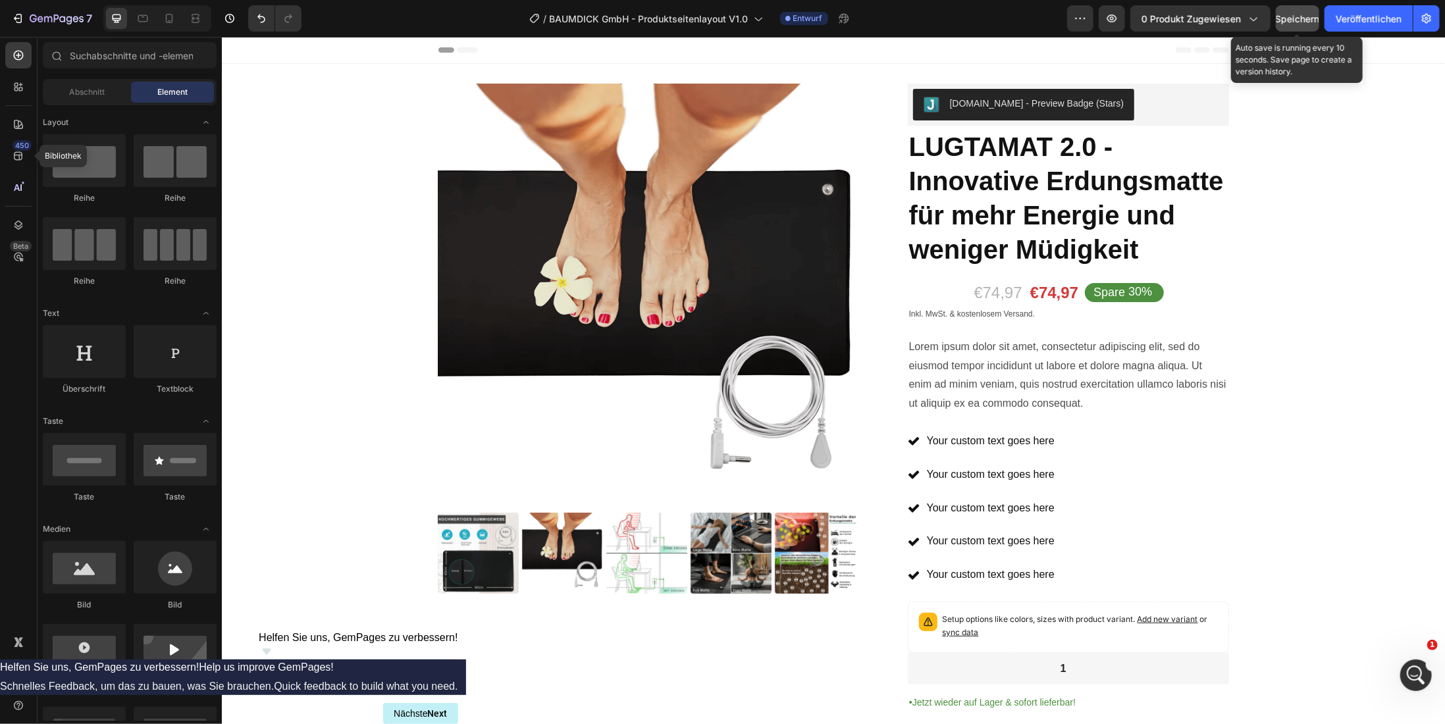
click at [1292, 18] on font "Speichern" at bounding box center [1298, 18] width 44 height 11
click at [1413, 672] on icon "Intercom-Nachrichtendienst öffnen" at bounding box center [1415, 674] width 22 height 22
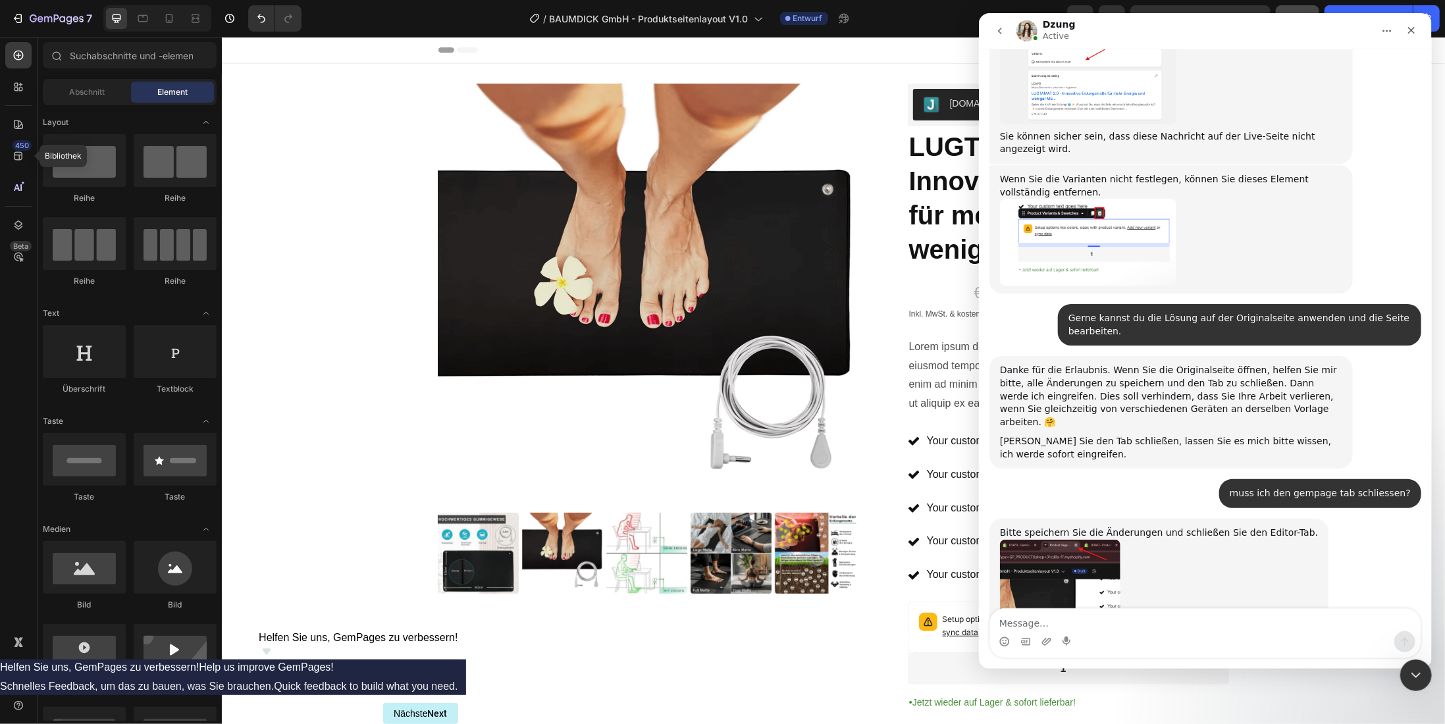
scroll to position [2227, 0]
click at [1072, 623] on textarea "Message…" at bounding box center [1205, 620] width 431 height 22
type textarea "ich schliesse den tab jetzt"
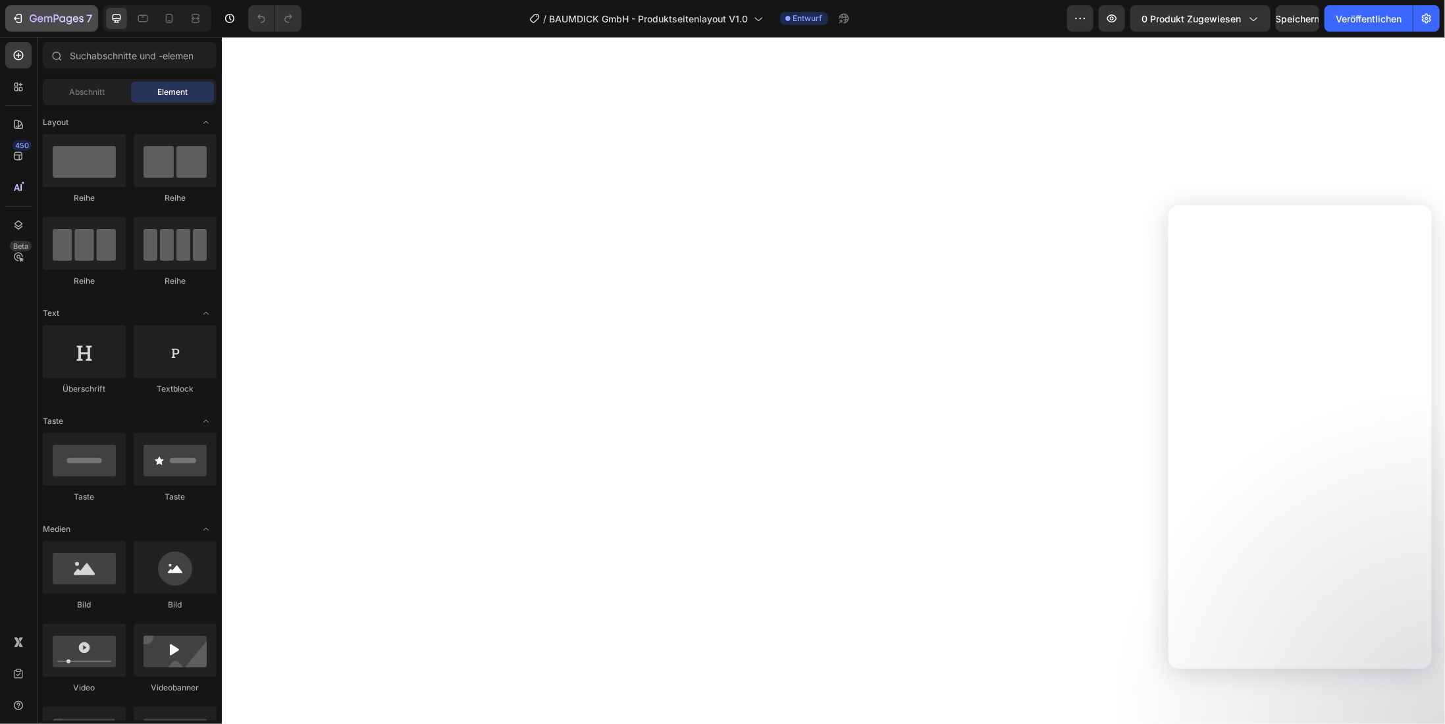
click at [18, 14] on icon "button" at bounding box center [19, 18] width 6 height 9
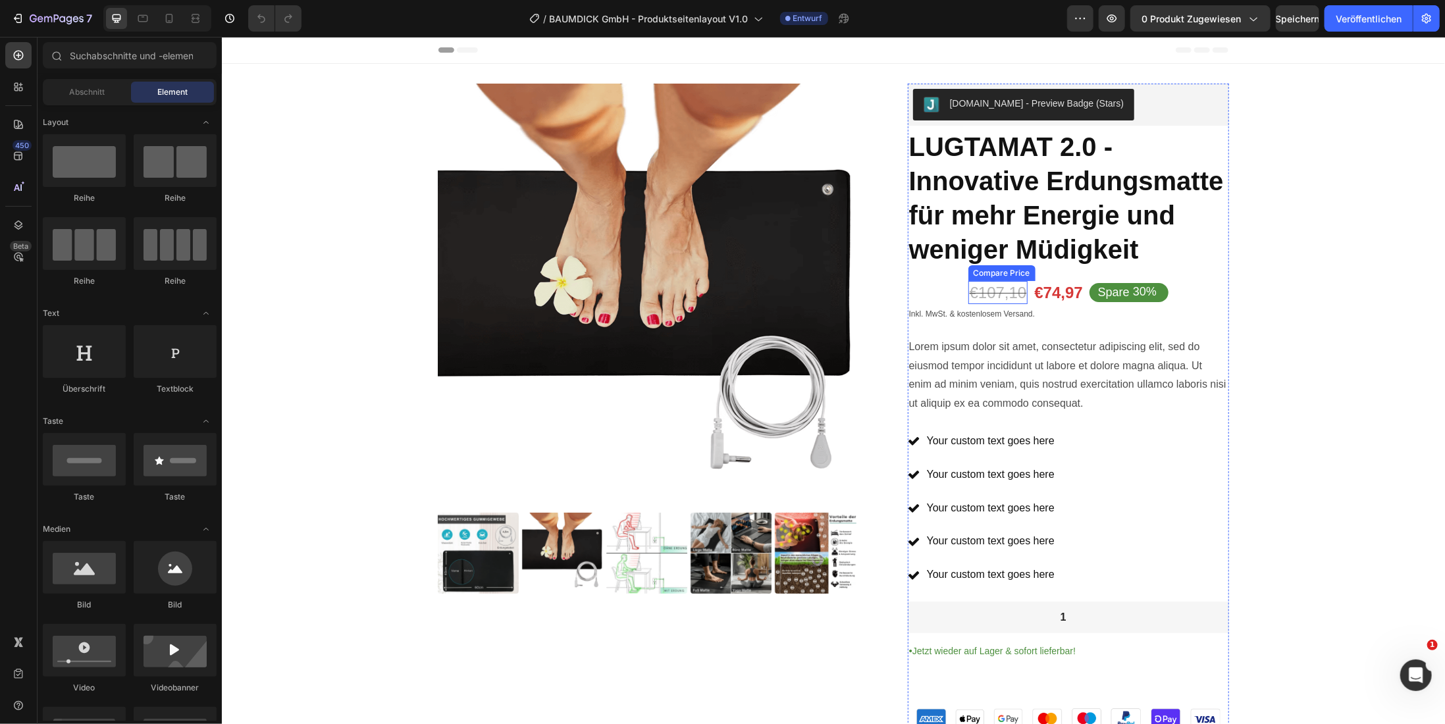
click at [981, 292] on div "€107,10" at bounding box center [998, 291] width 60 height 23
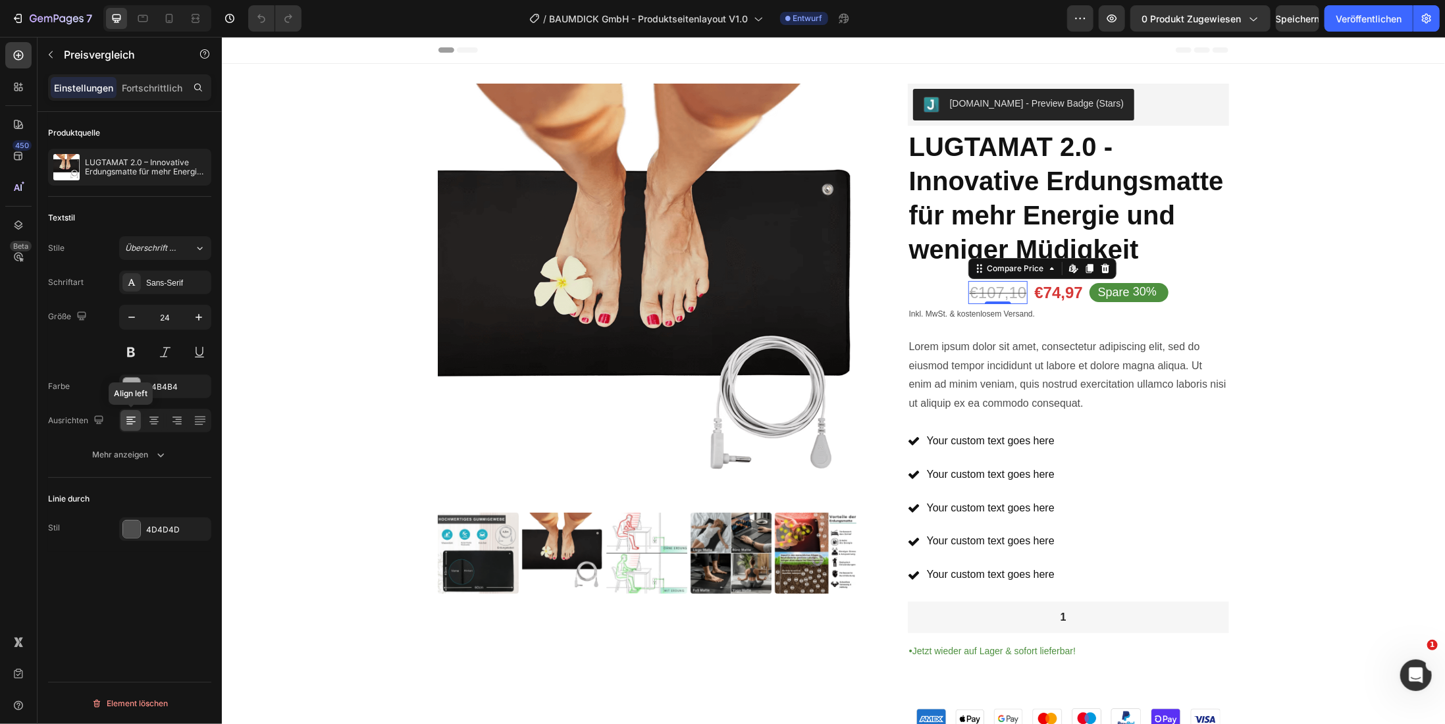
click at [133, 425] on icon at bounding box center [130, 420] width 13 height 13
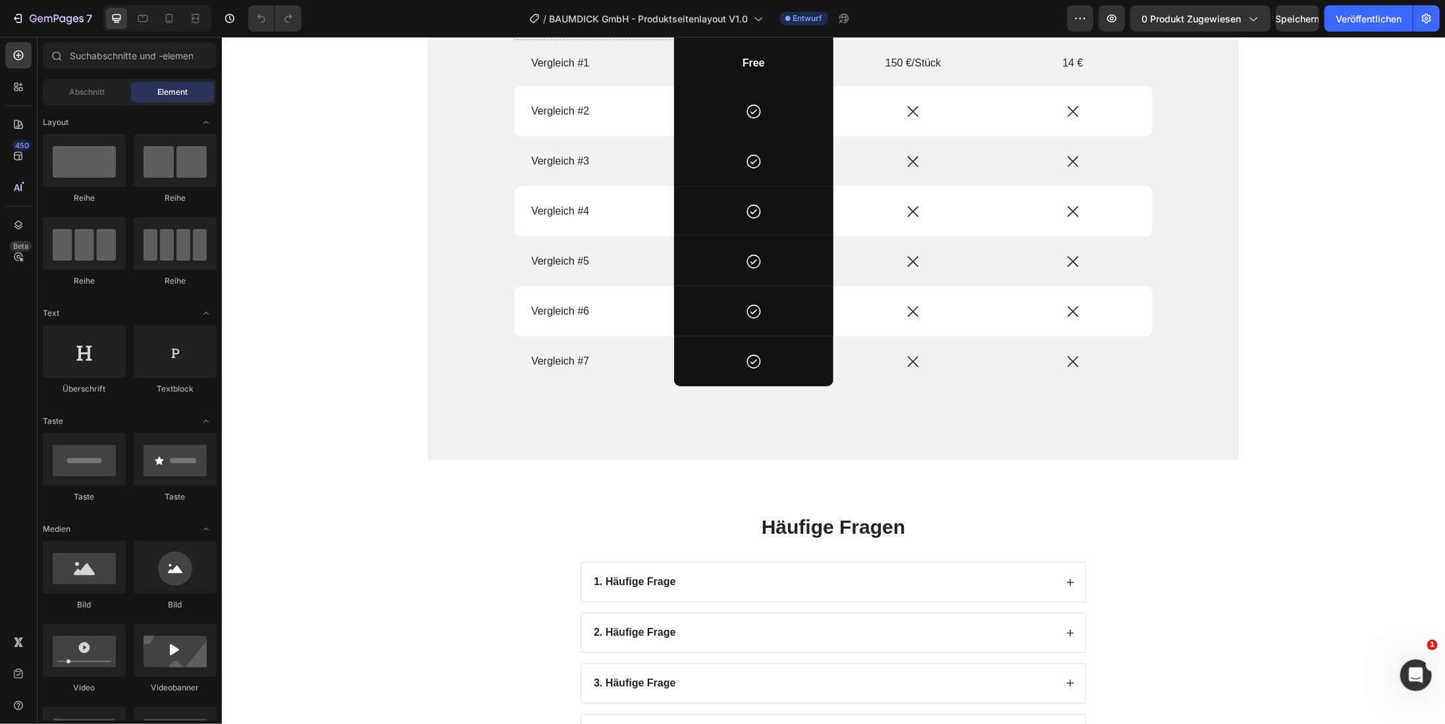
scroll to position [1843, 0]
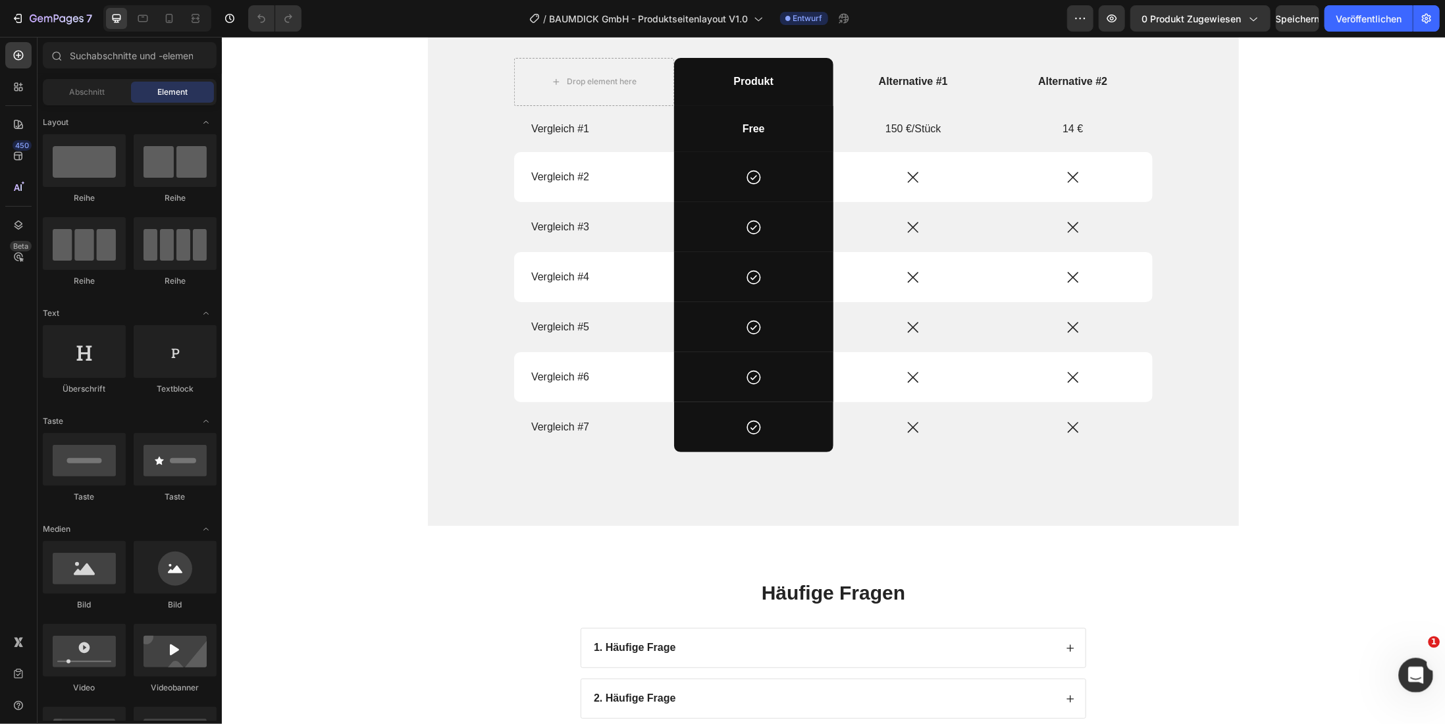
click at [1419, 675] on icon "Intercom-Nachrichtendienst öffnen" at bounding box center [1415, 674] width 22 height 22
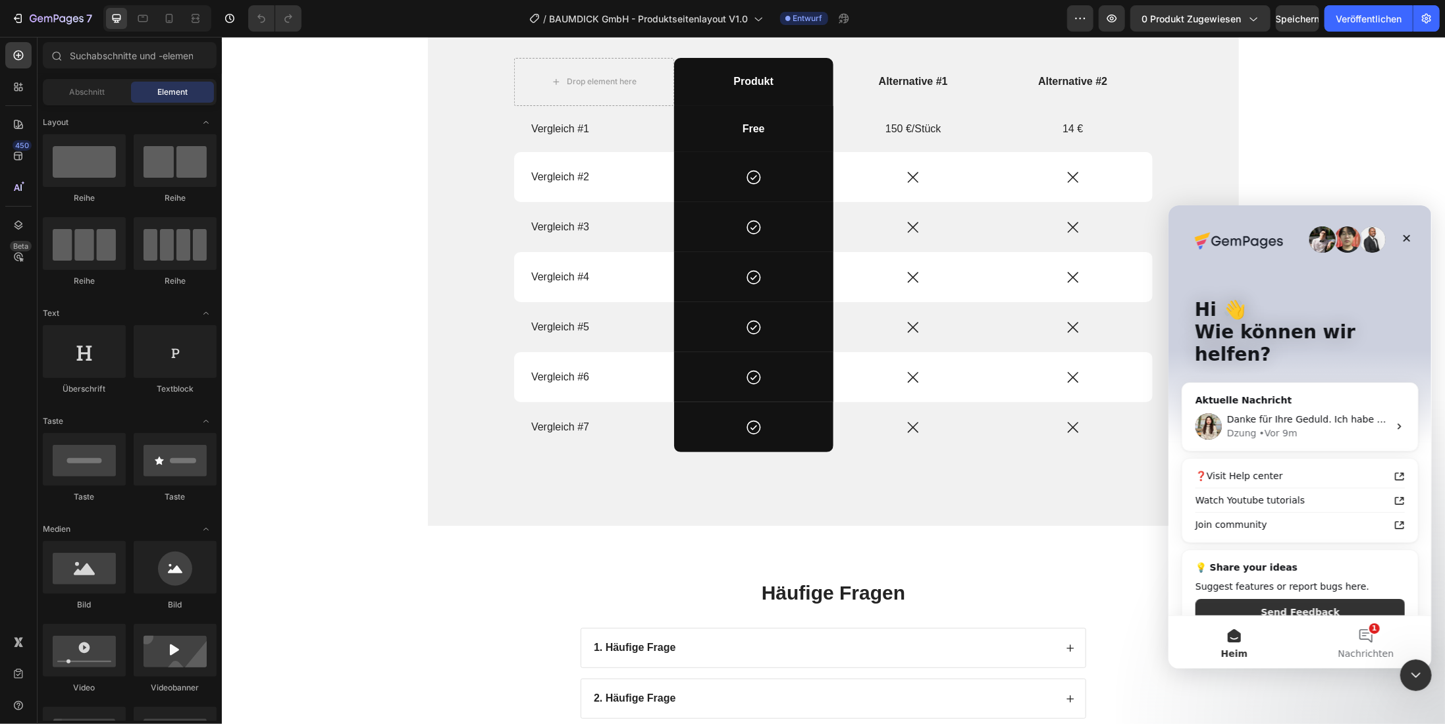
scroll to position [3, 0]
click at [1319, 423] on div "Dzung • Vor 9m" at bounding box center [1308, 430] width 162 height 14
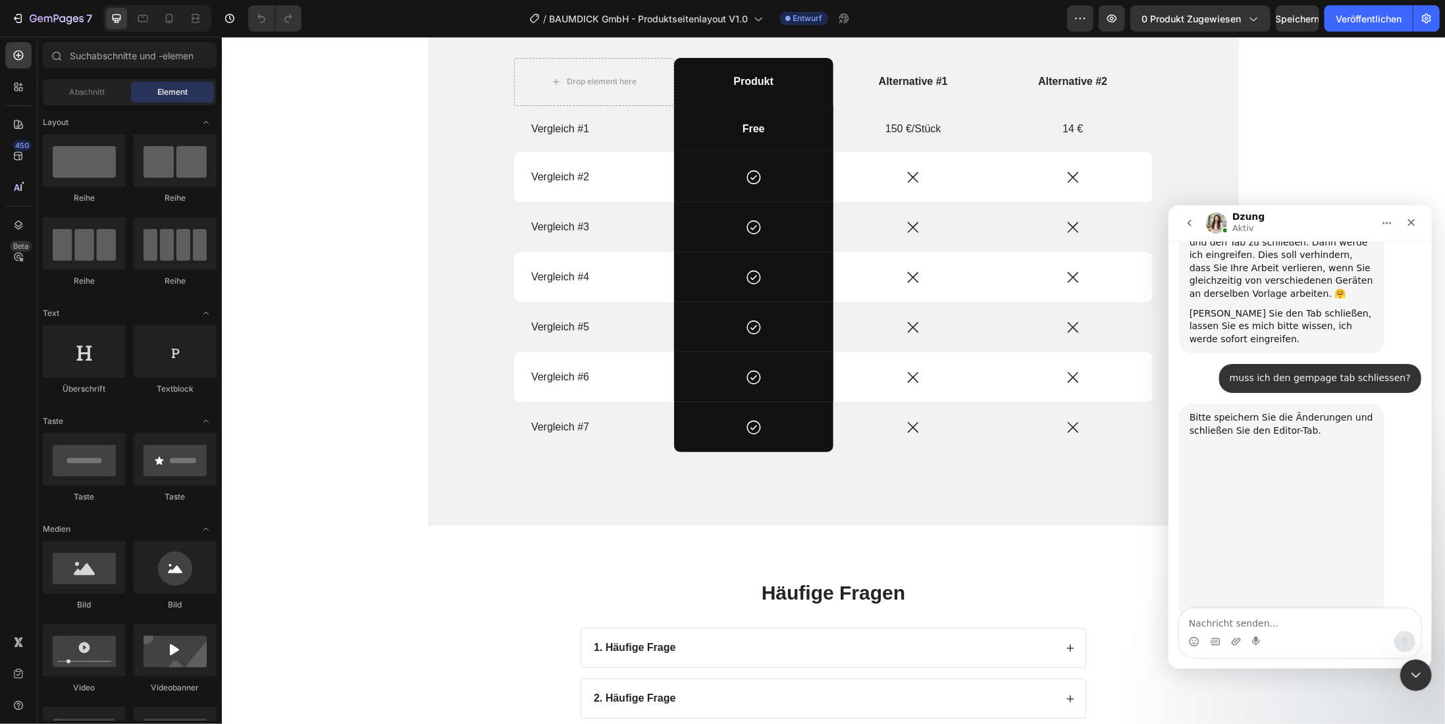
scroll to position [3283, 0]
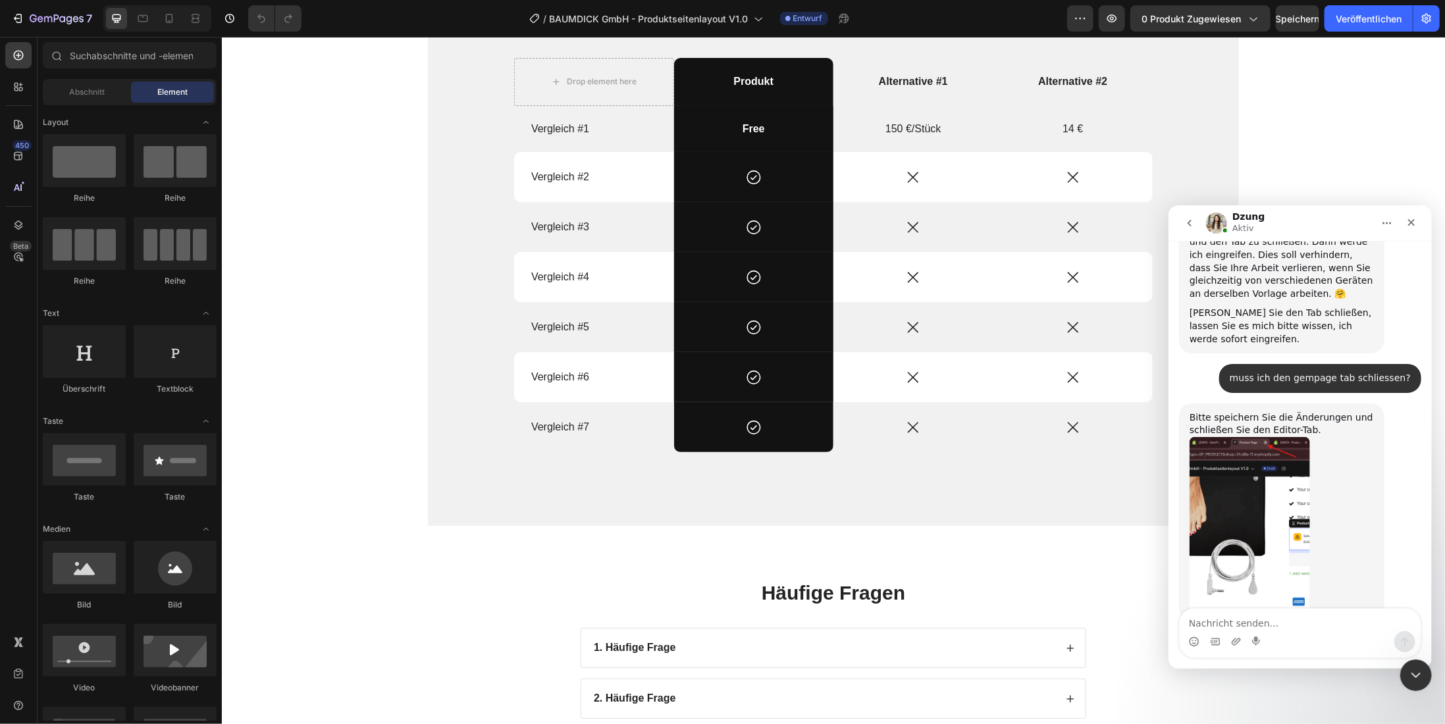
click at [1229, 623] on textarea "Nachricht senden..." at bounding box center [1299, 619] width 241 height 22
click at [1237, 621] on textarea "Nachricht senden..." at bounding box center [1299, 619] width 241 height 22
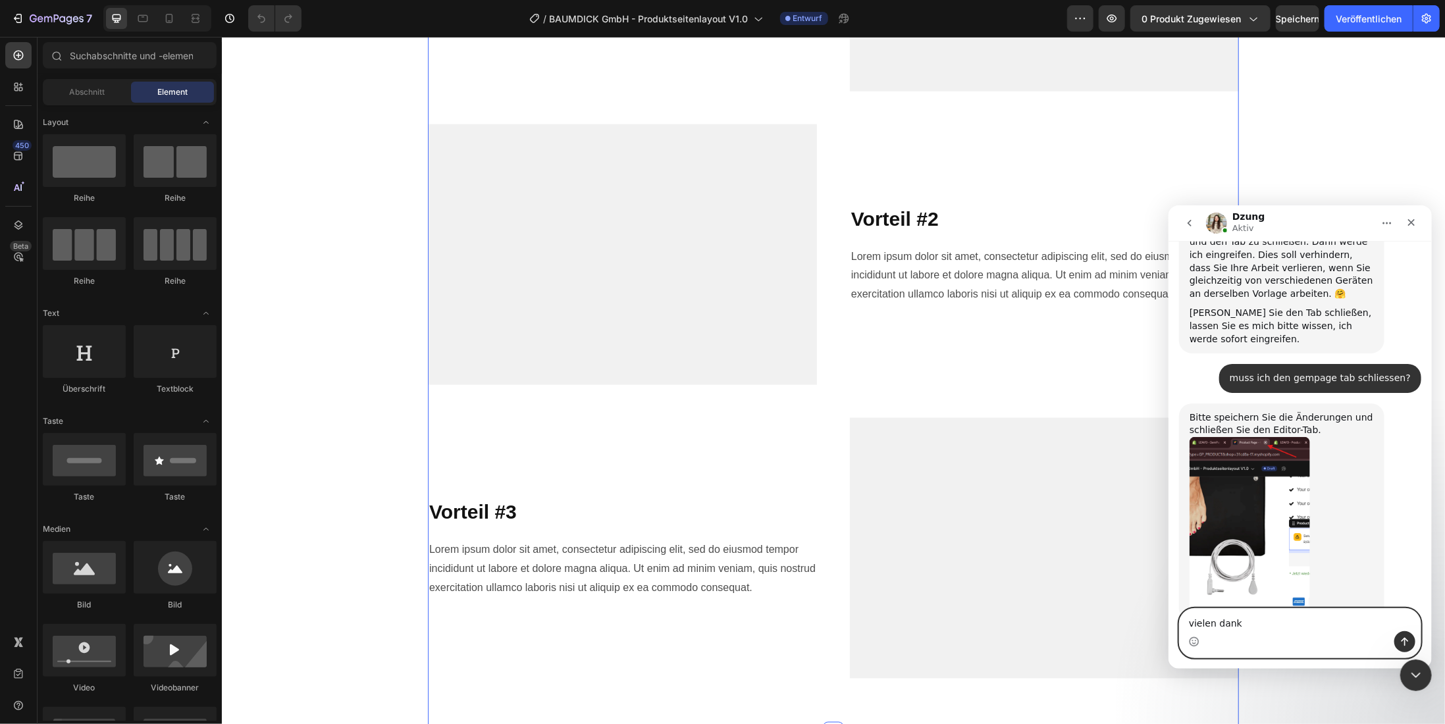
scroll to position [0, 0]
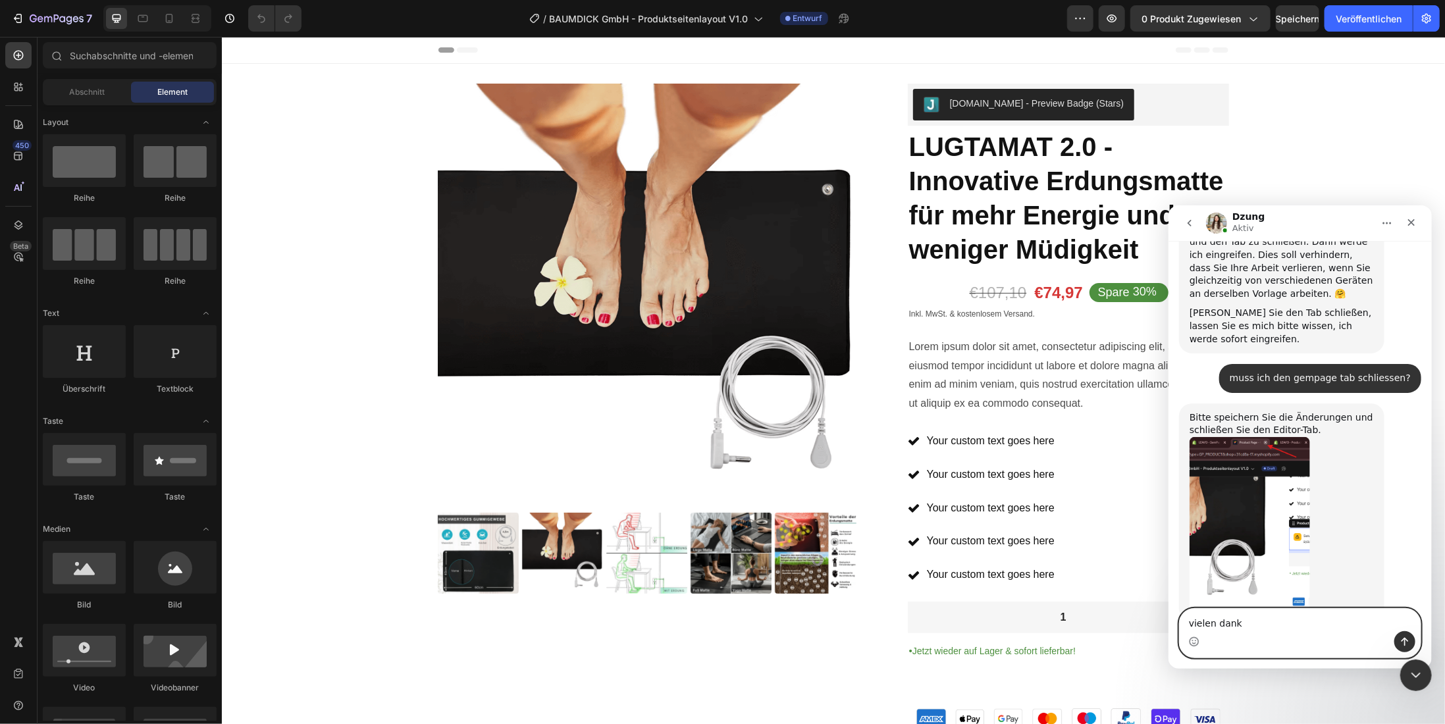
click at [1246, 619] on textarea "vielen dank" at bounding box center [1299, 619] width 241 height 22
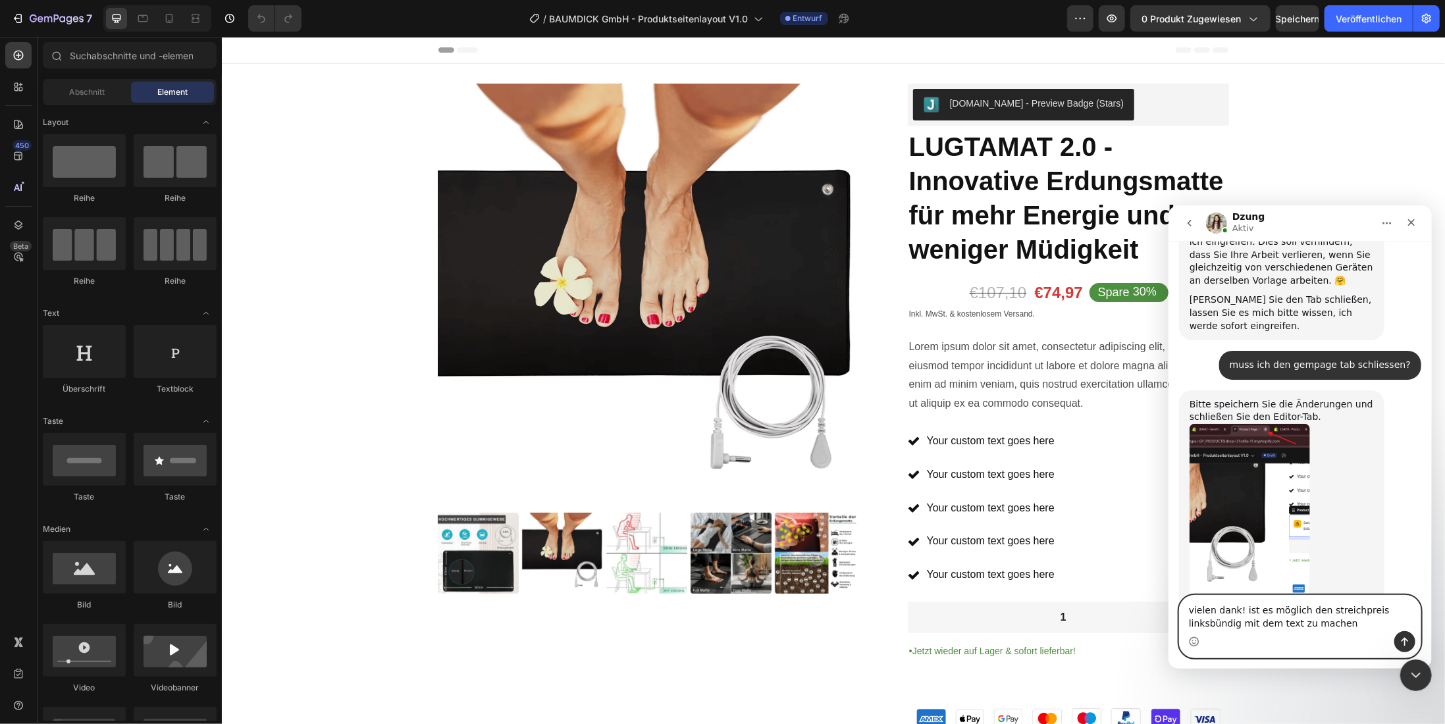
type textarea "vielen dank! ist es möglich den streichpreis linksbündig mit dem text zu machen?"
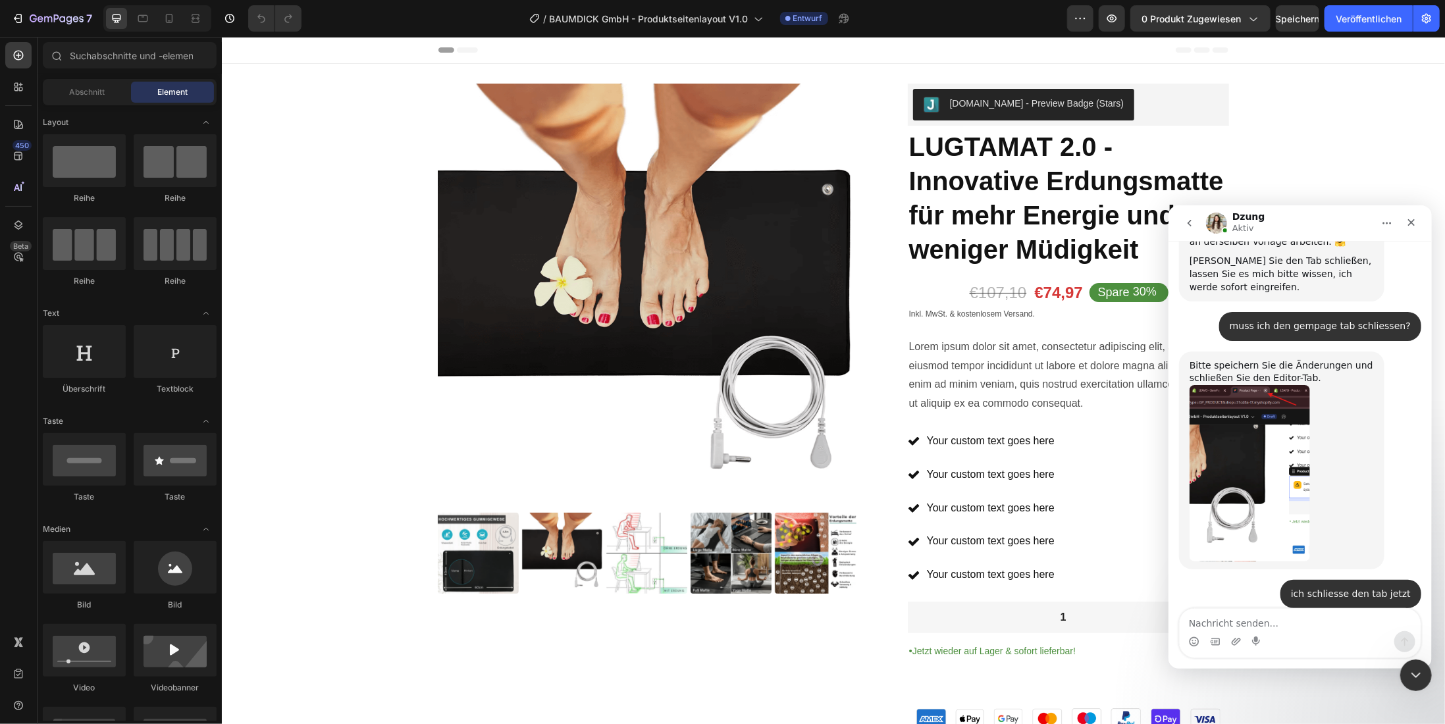
click at [1234, 641] on icon "Anhang hochladen" at bounding box center [1235, 641] width 11 height 11
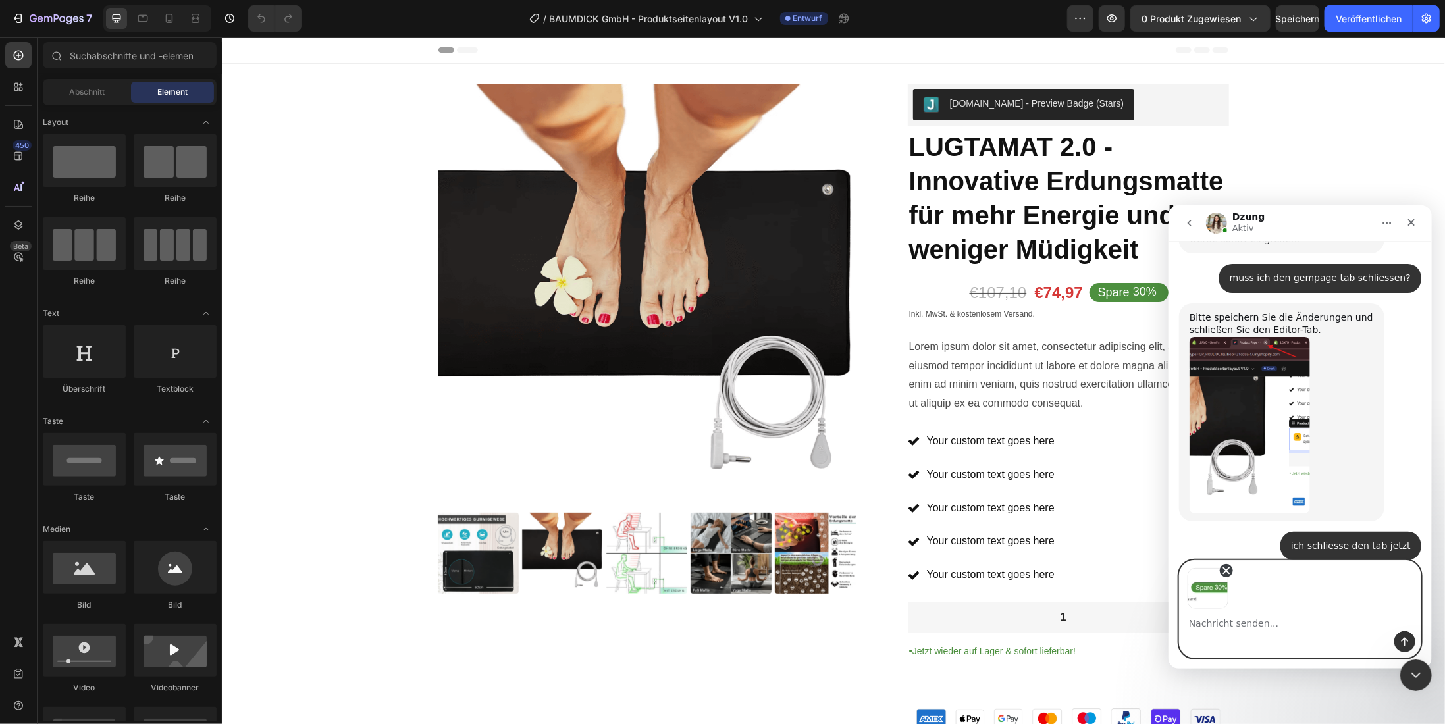
click at [1220, 569] on icon "Abbildung 1 entfernen" at bounding box center [1226, 570] width 12 height 12
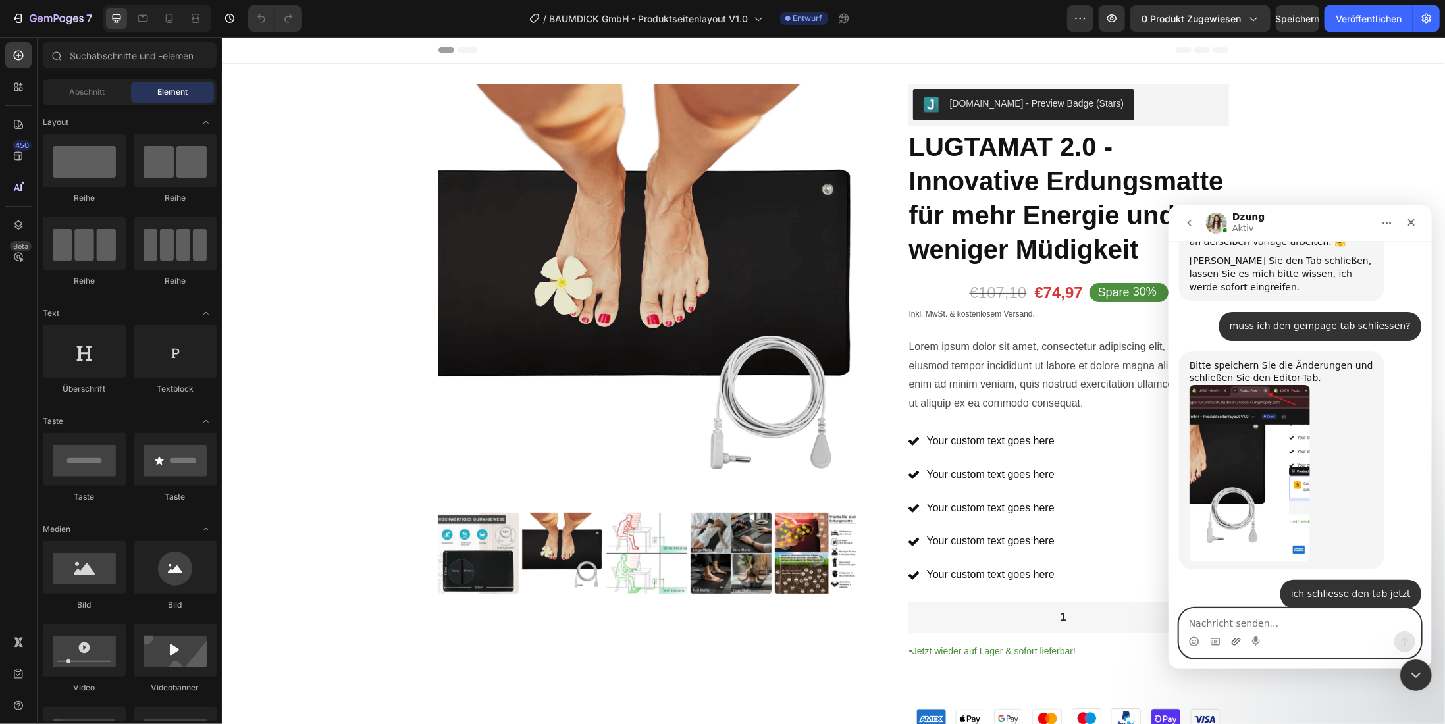
click at [1232, 643] on icon "Anhang hochladen" at bounding box center [1235, 641] width 11 height 11
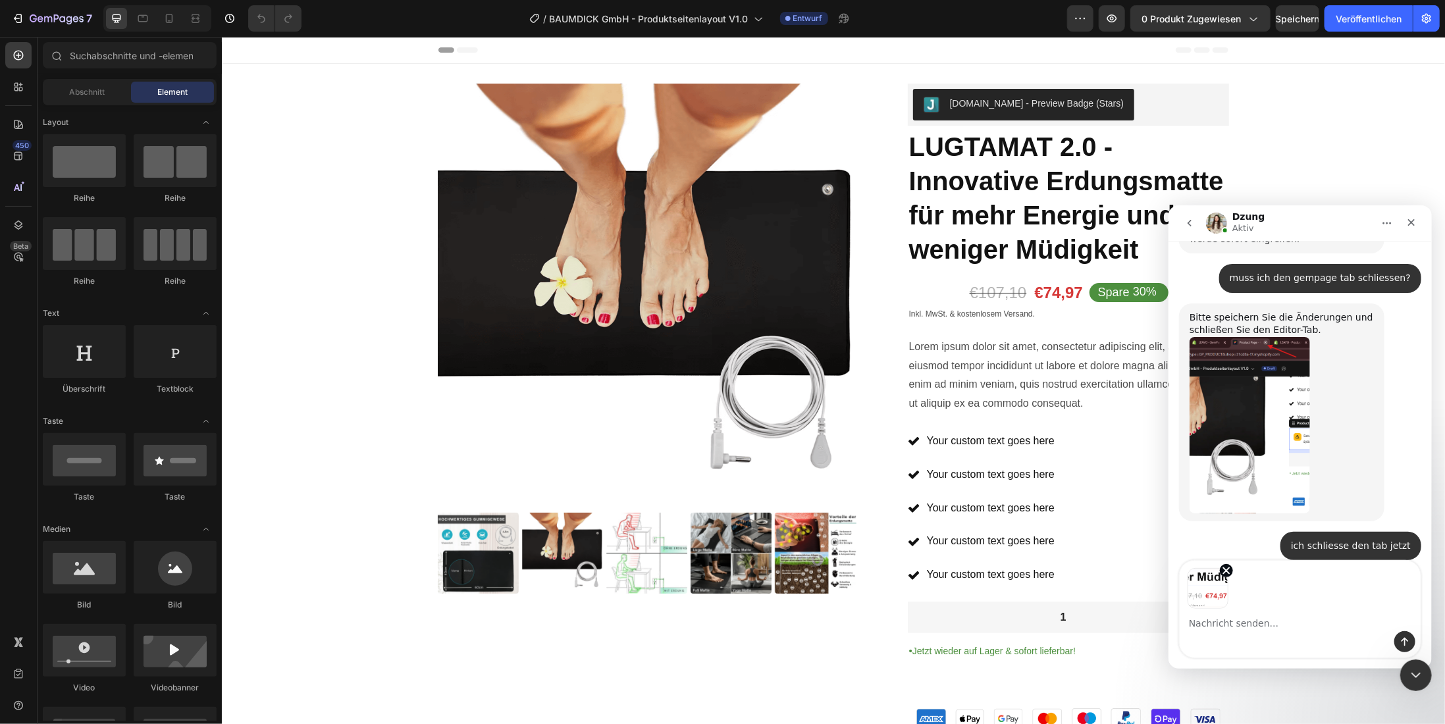
click at [1201, 586] on img "Bildvorschauen" at bounding box center [1207, 588] width 41 height 41
click at [1408, 636] on icon "Sende eine Nachricht…" at bounding box center [1404, 641] width 11 height 11
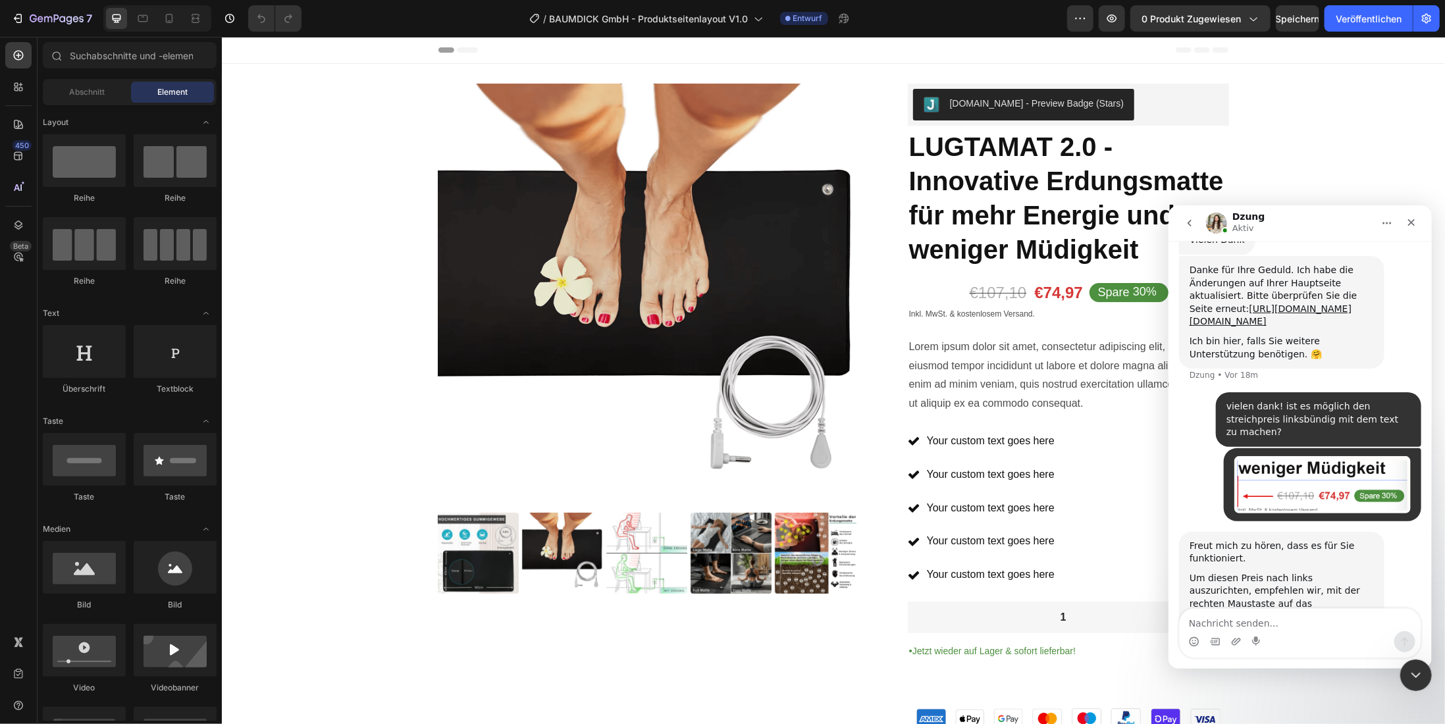
scroll to position [3662, 0]
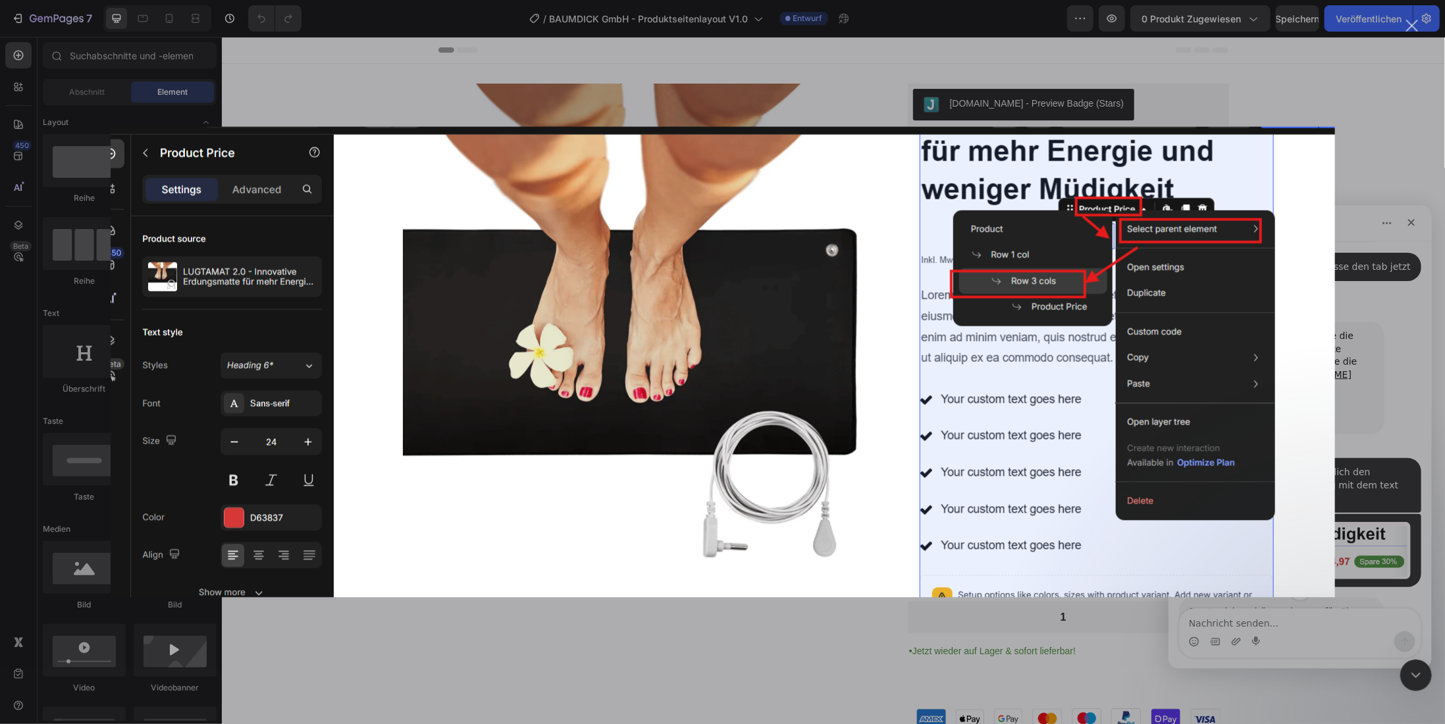
click at [1383, 153] on div "Intercom Messenger" at bounding box center [722, 362] width 1445 height 724
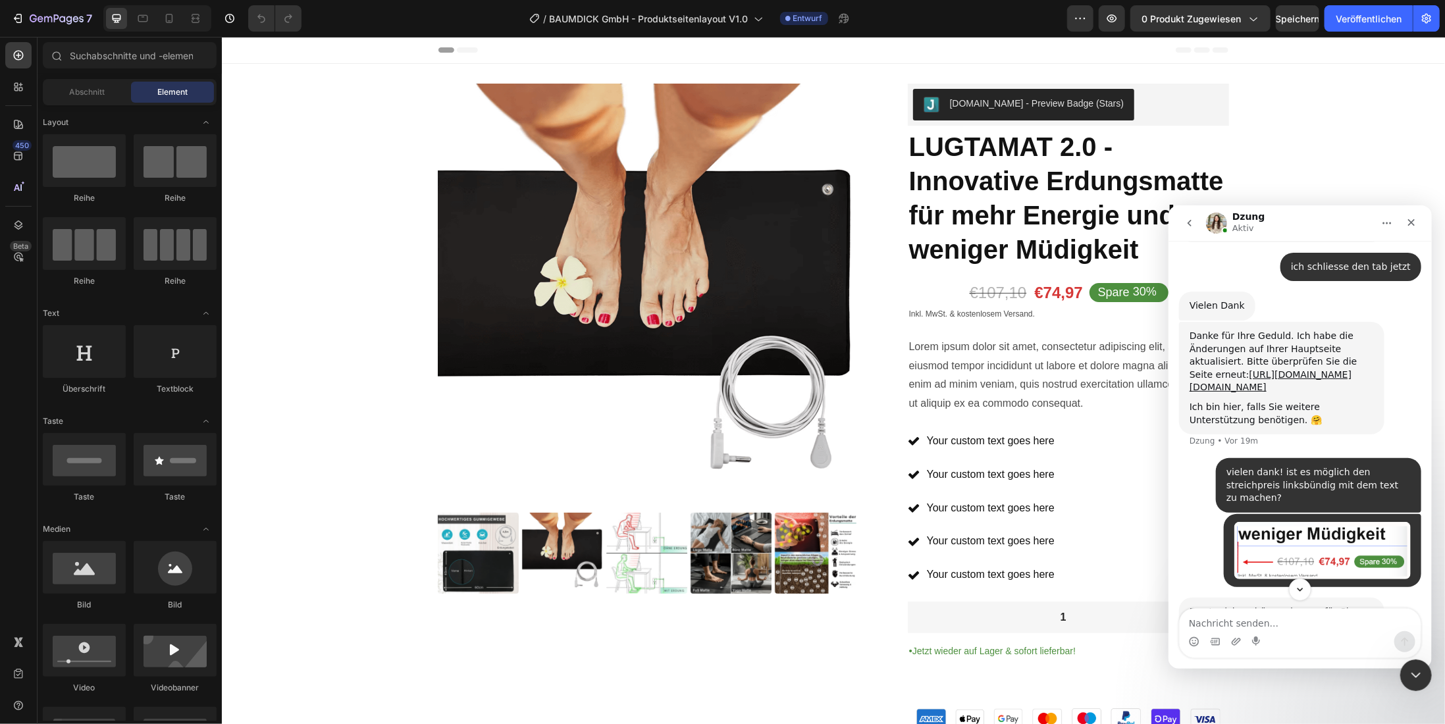
scroll to position [3793, 0]
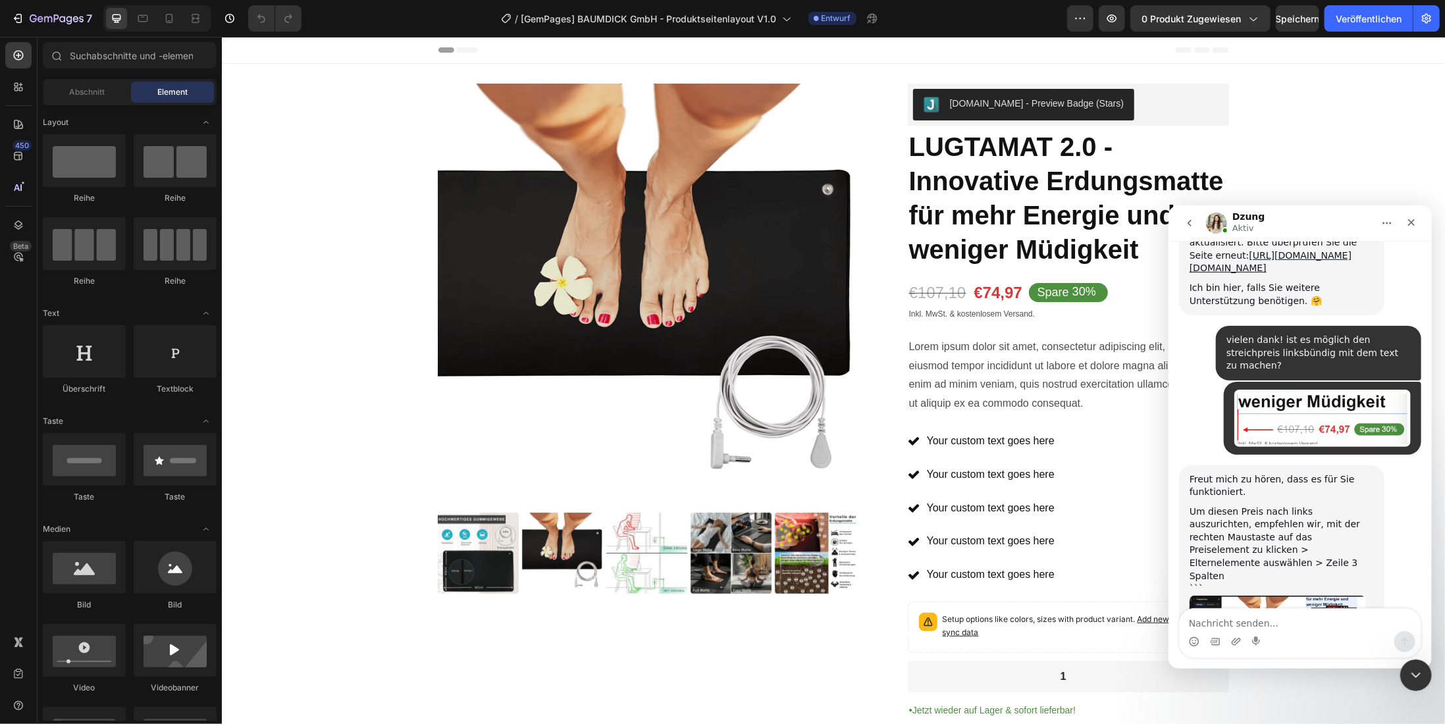
click at [1228, 624] on textarea "Nachricht senden..." at bounding box center [1299, 619] width 241 height 22
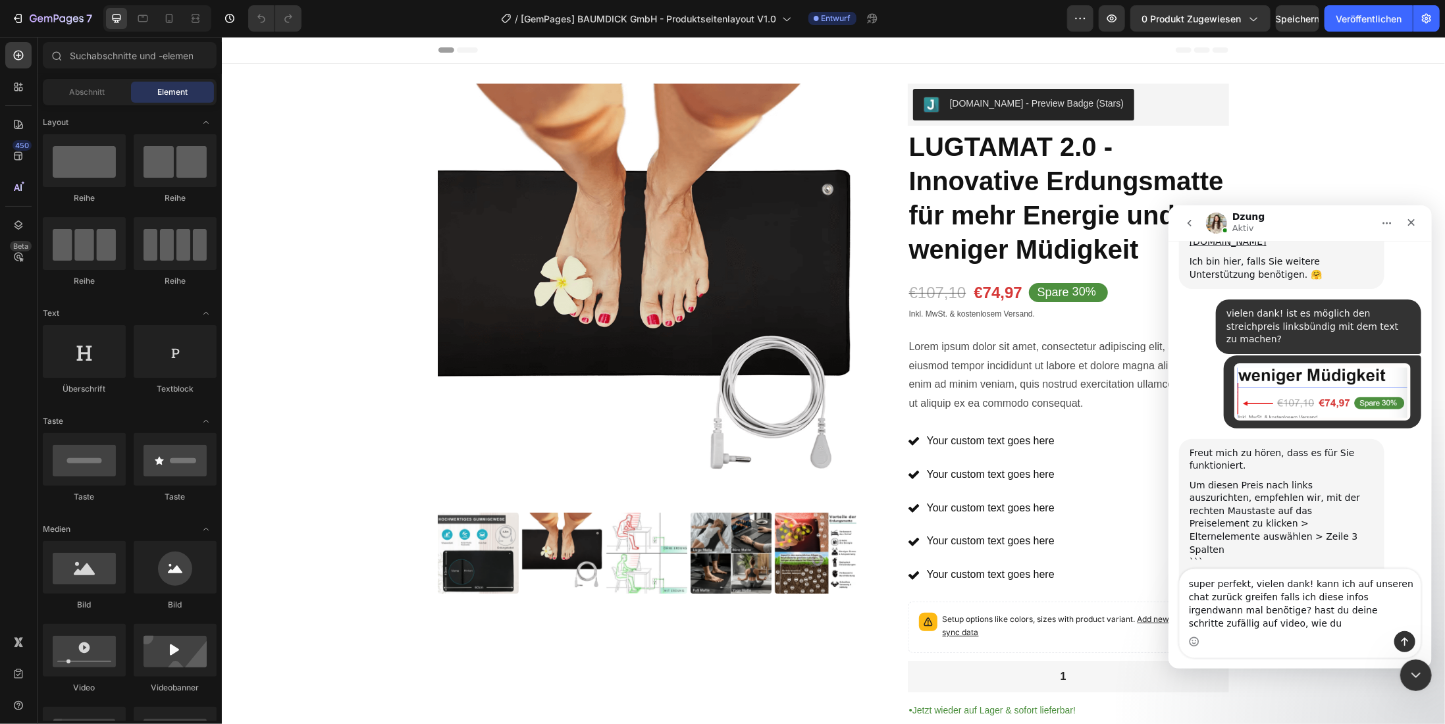
scroll to position [3820, 0]
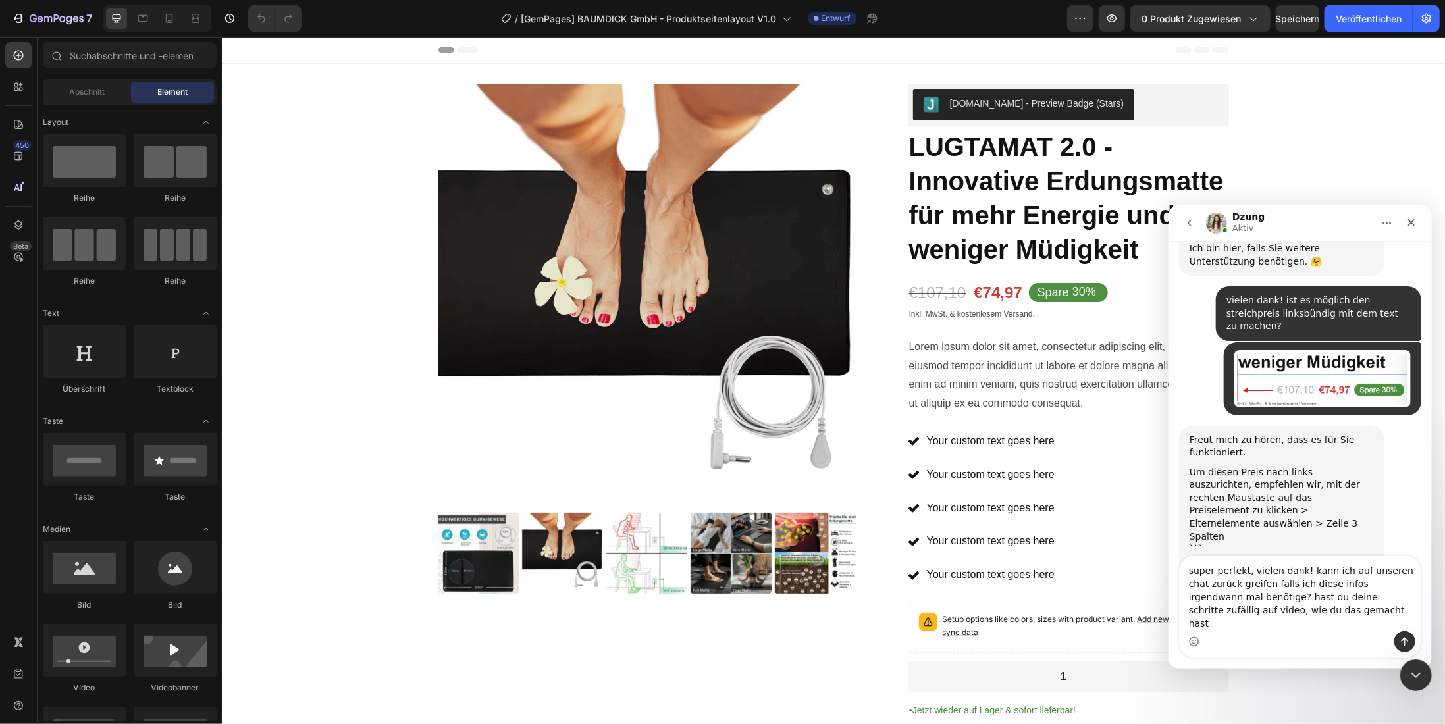
type textarea "super perfekt, vielen dank! kann ich auf unseren chat zurück greifen falls ich …"
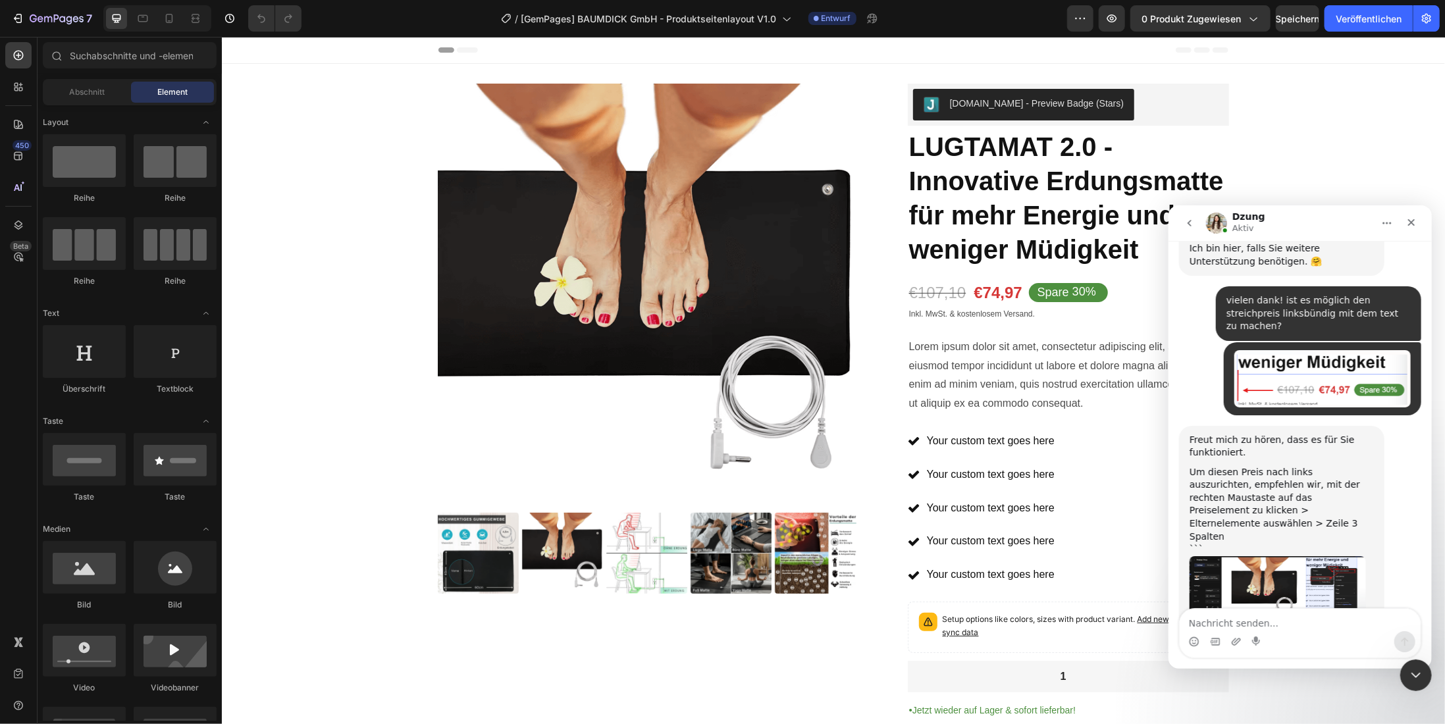
scroll to position [3872, 0]
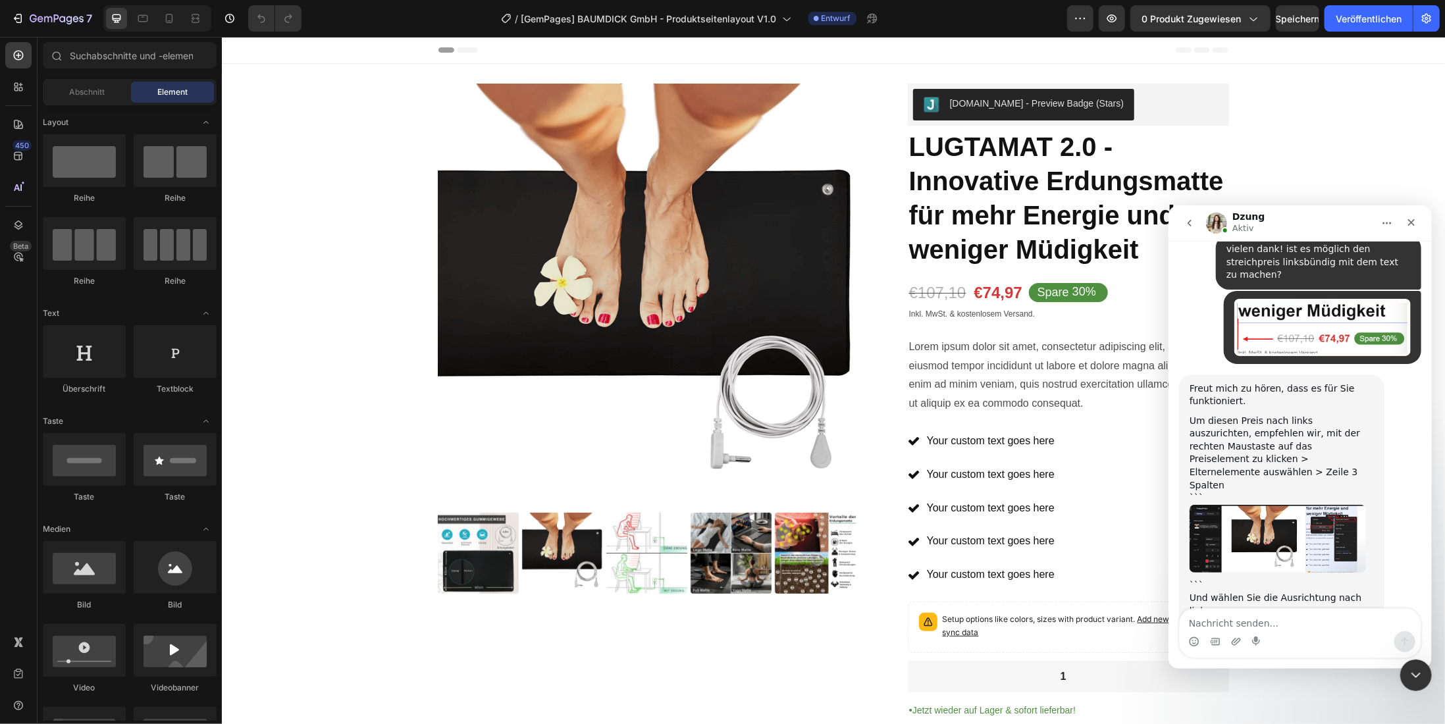
click at [1274, 630] on img "Dzung sagt…" at bounding box center [1277, 675] width 176 height 91
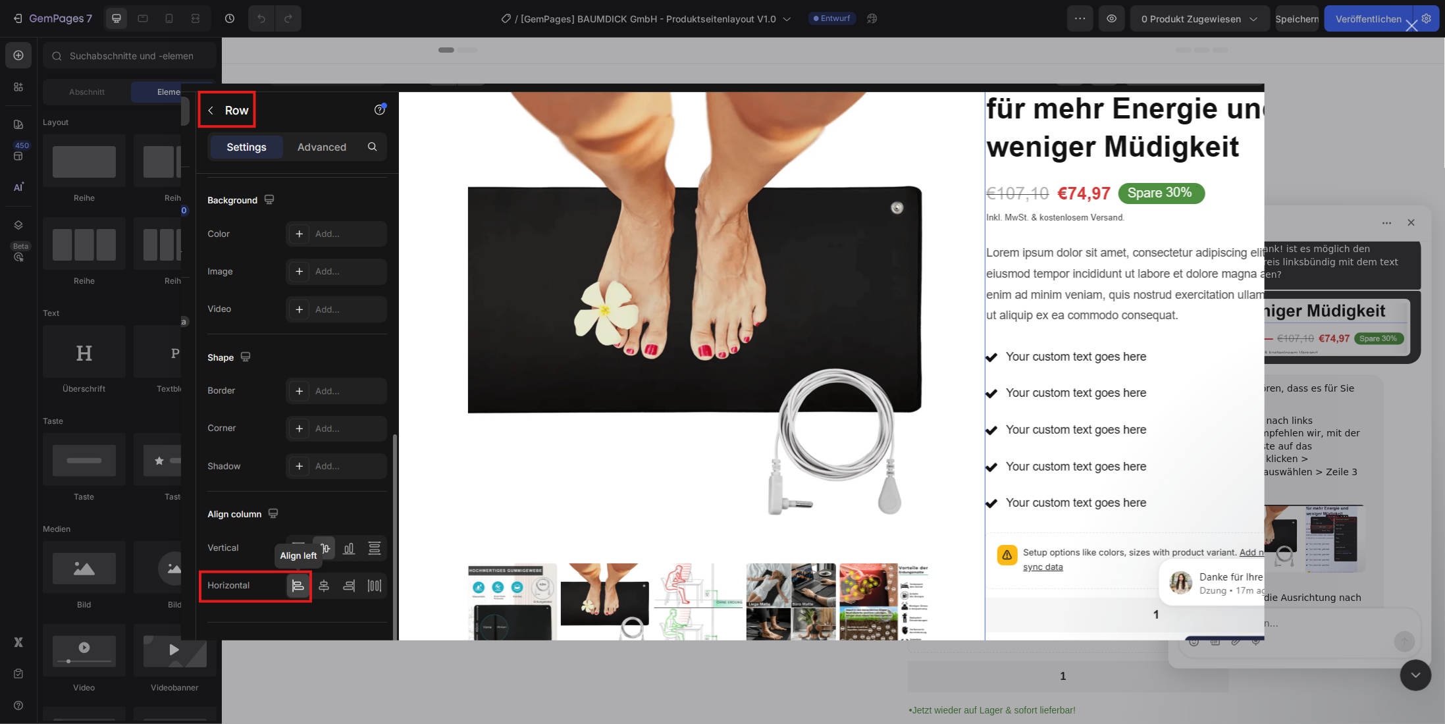
scroll to position [0, 0]
click at [1309, 133] on div "Intercom Messenger" at bounding box center [722, 362] width 1445 height 724
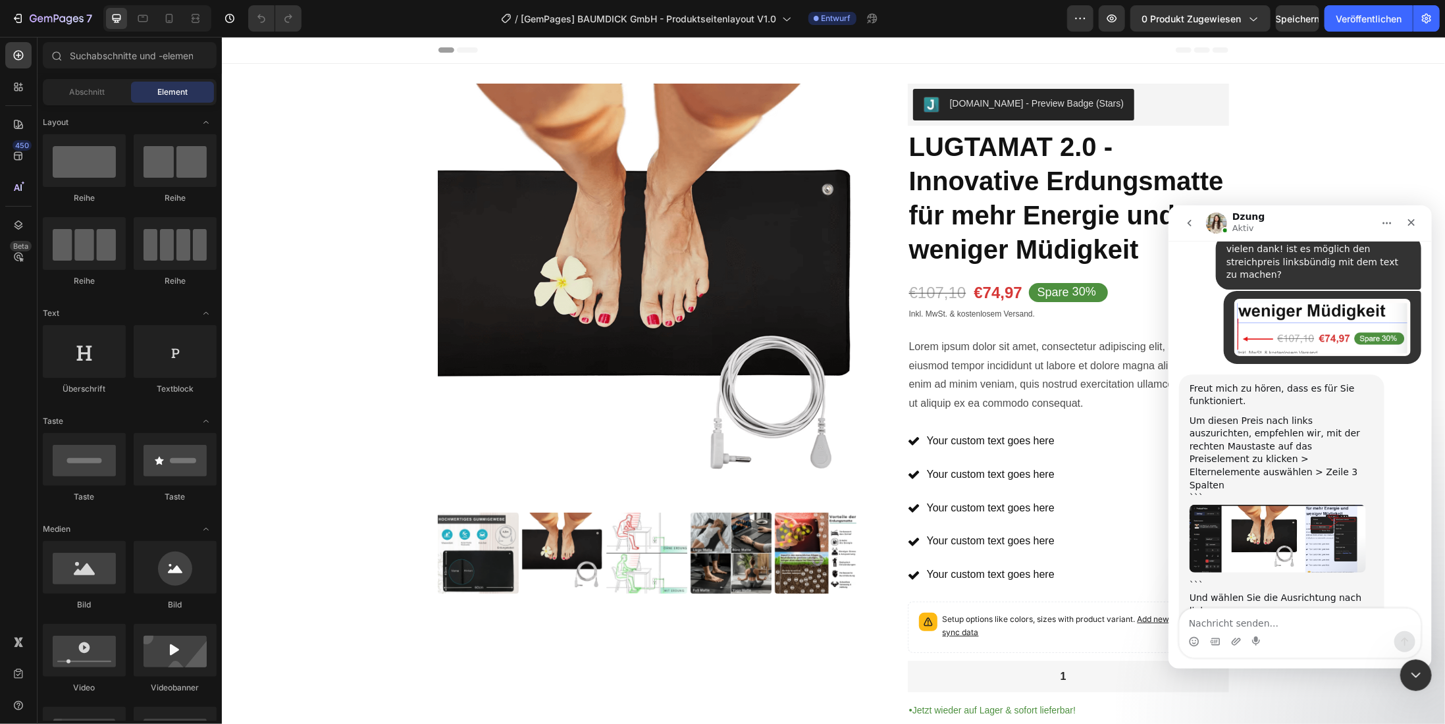
click at [1254, 504] on img "Dzung sagt…" at bounding box center [1277, 538] width 176 height 68
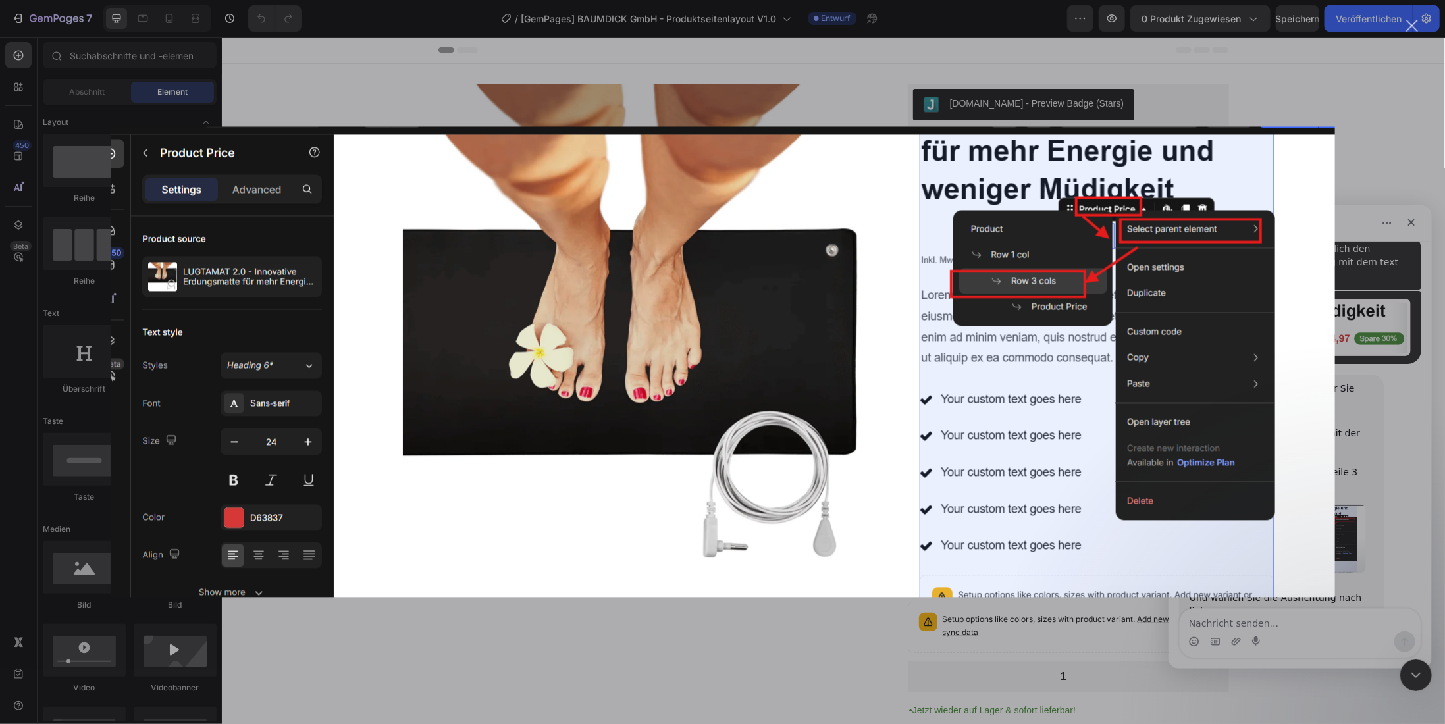
click at [1354, 105] on div "Intercom Messenger" at bounding box center [722, 362] width 1445 height 724
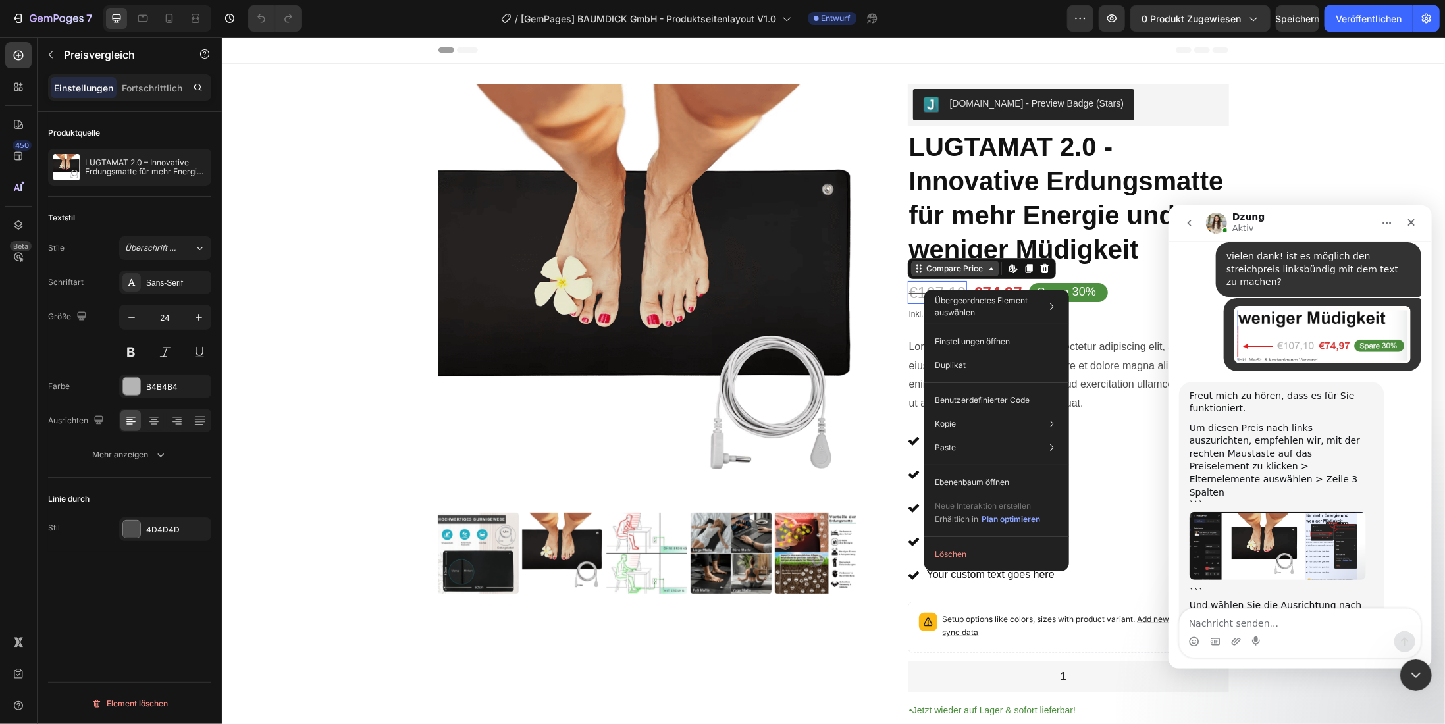
scroll to position [3872, 0]
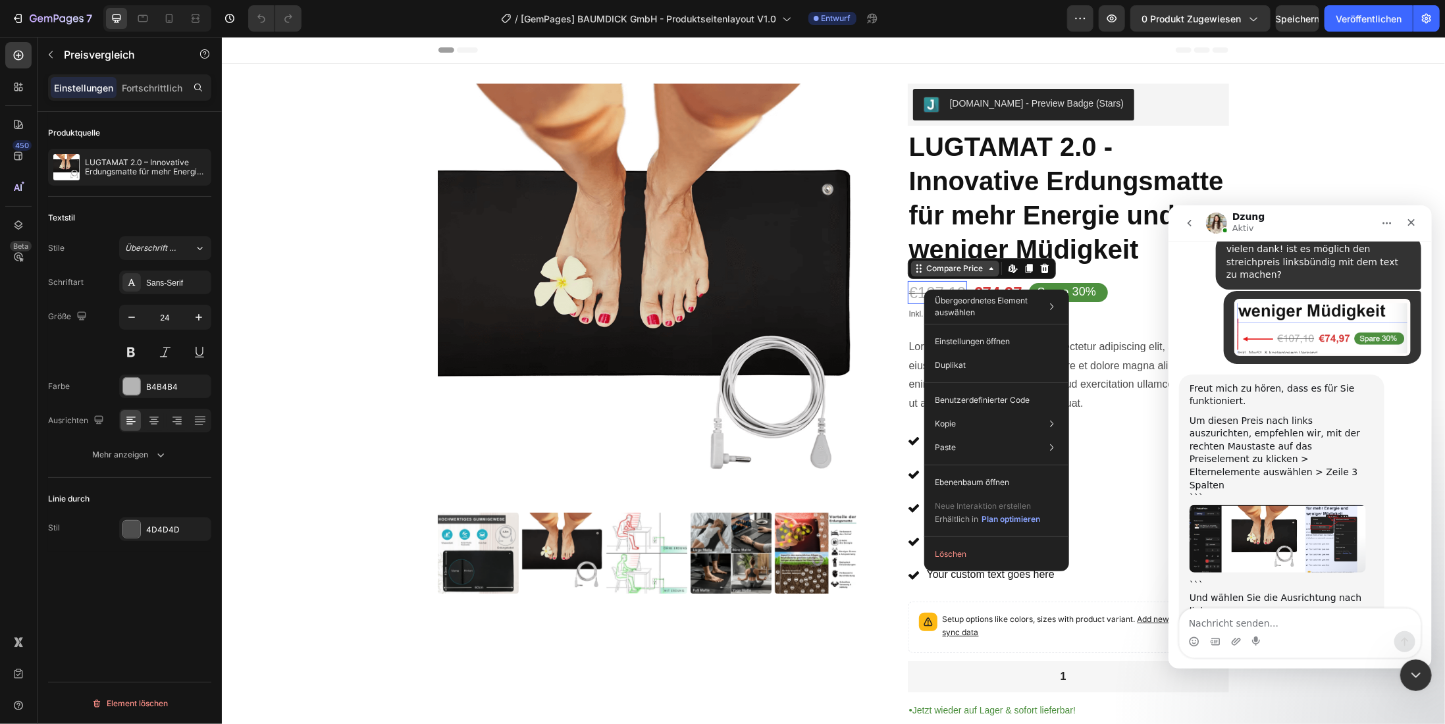
click at [933, 269] on div "Compare Price" at bounding box center [955, 268] width 62 height 12
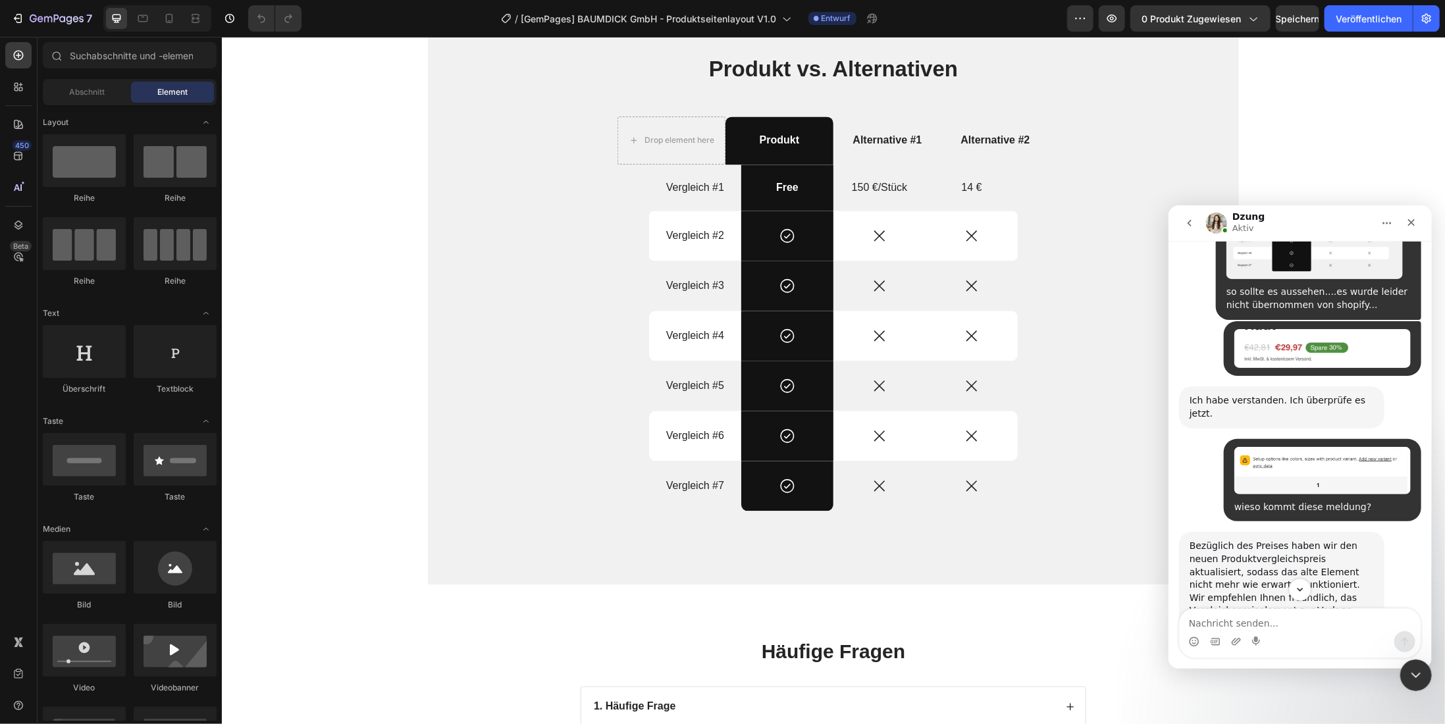
scroll to position [2028, 0]
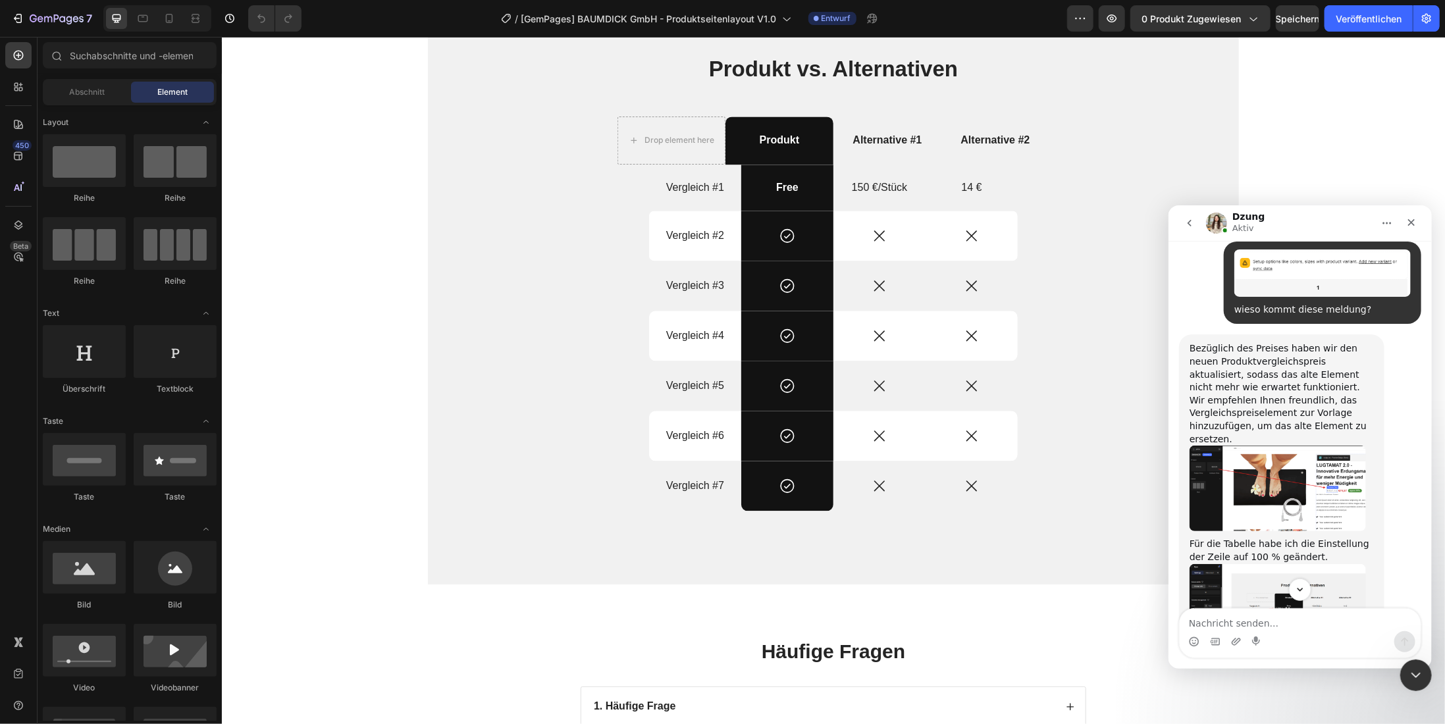
click at [1281, 564] on img "Dzung sagt…" at bounding box center [1277, 609] width 176 height 90
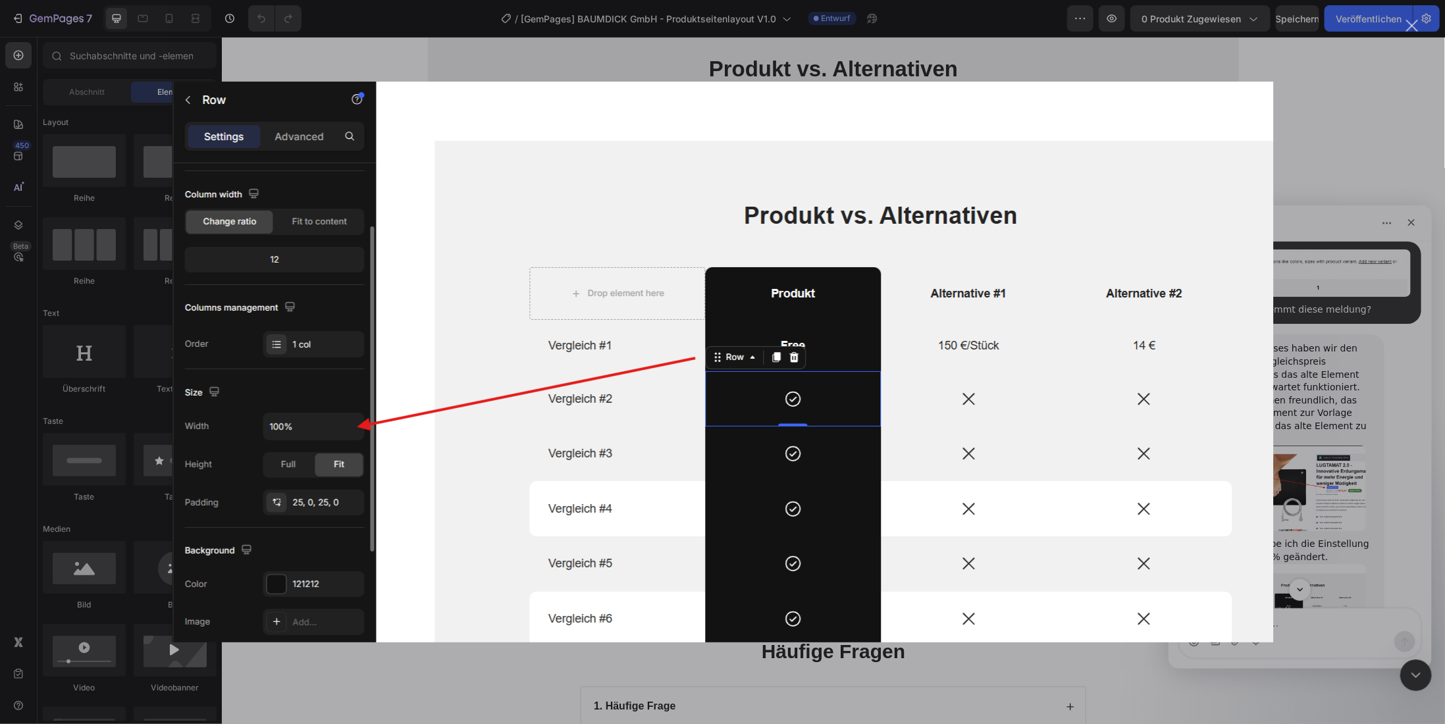
click at [1372, 127] on div "Intercom Messenger" at bounding box center [722, 362] width 1445 height 724
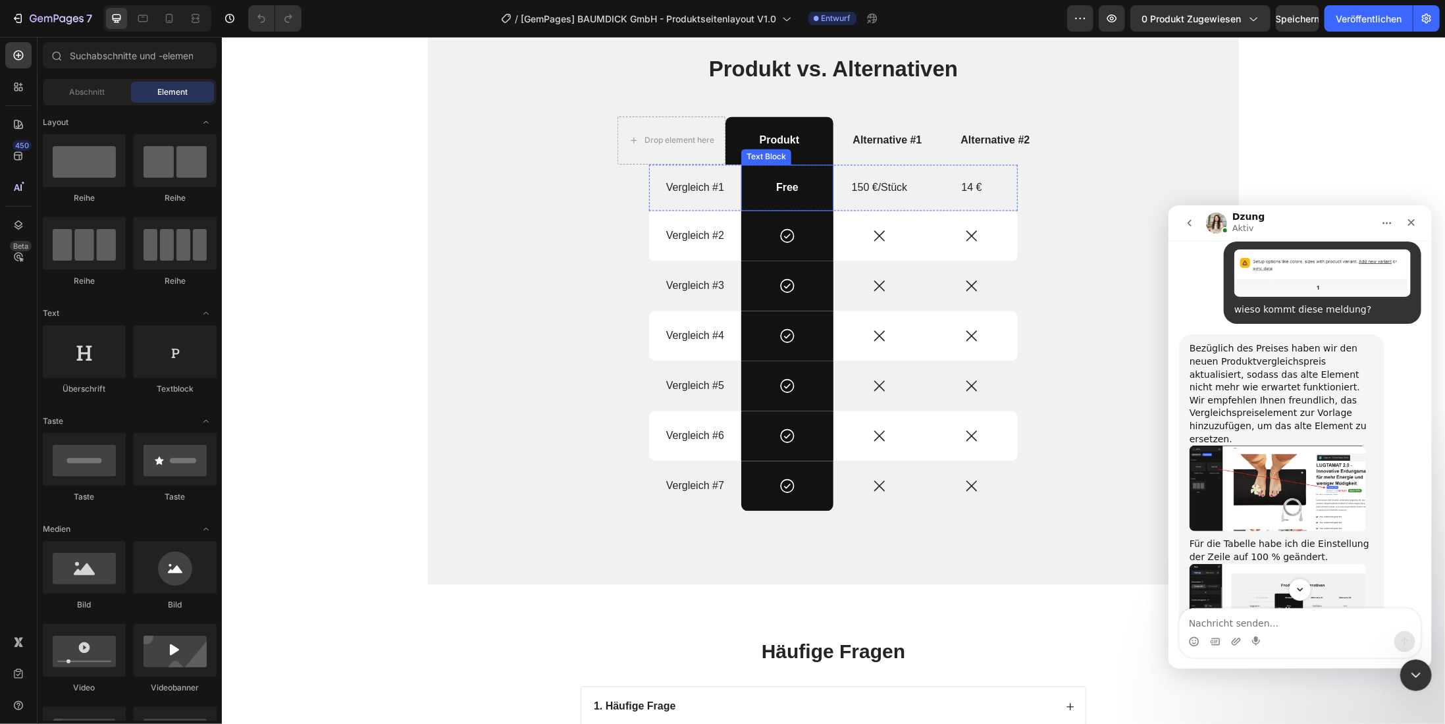
click at [759, 190] on p "Free" at bounding box center [787, 187] width 90 height 14
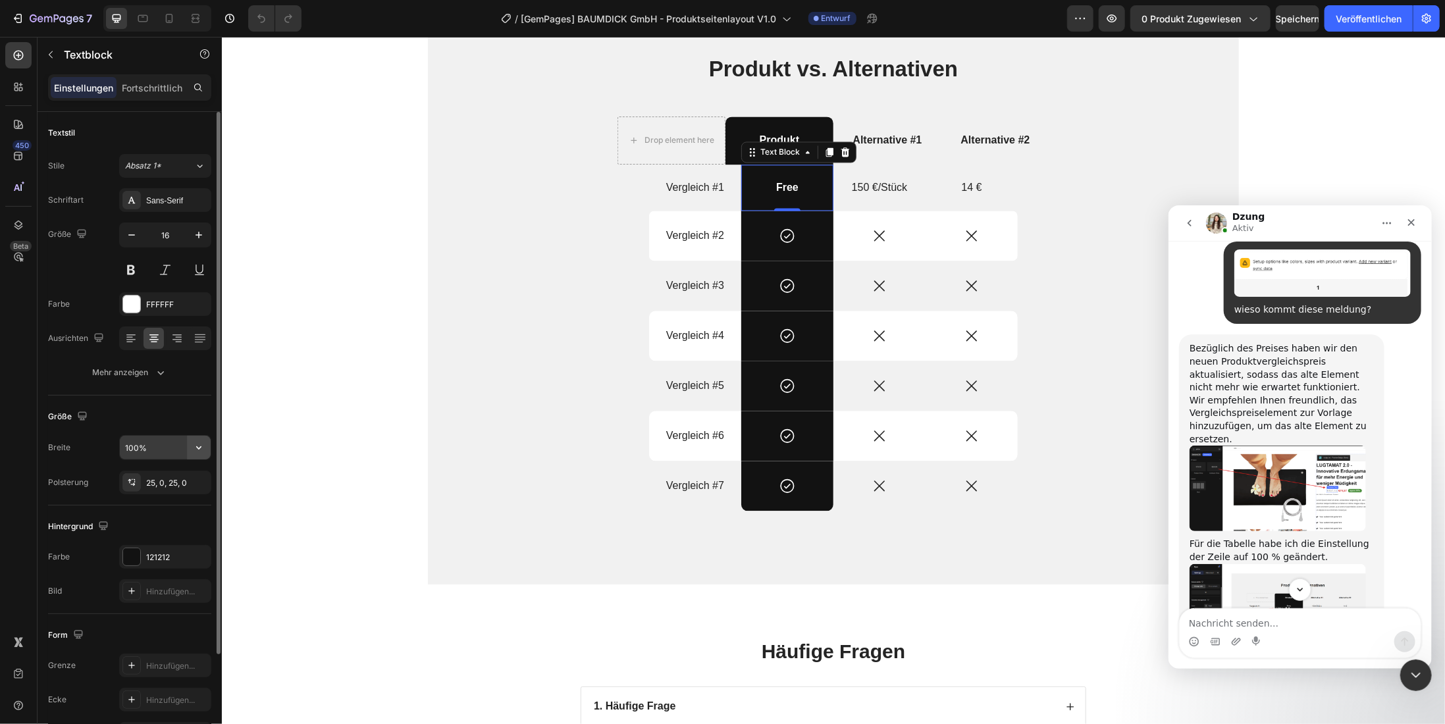
click at [198, 448] on icon "button" at bounding box center [198, 447] width 13 height 13
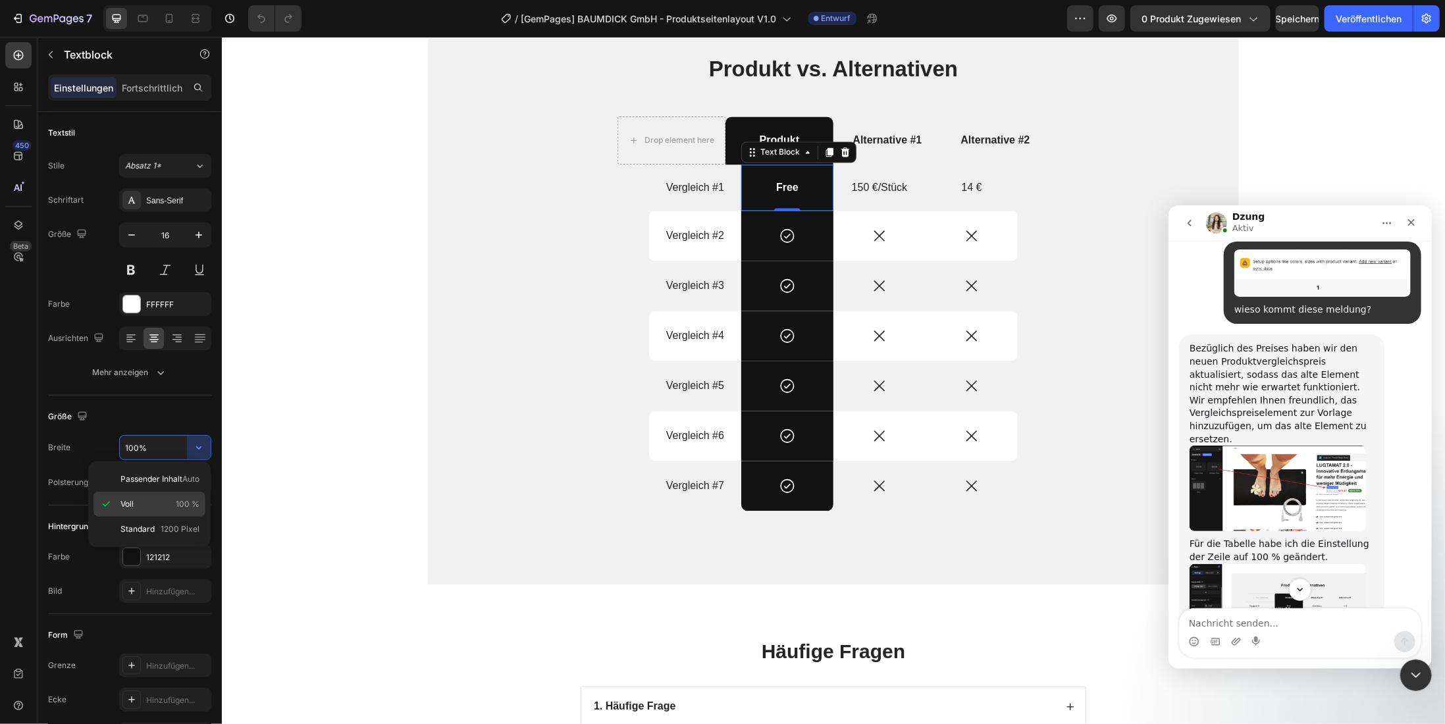
click at [130, 500] on font "Voll" at bounding box center [126, 504] width 13 height 10
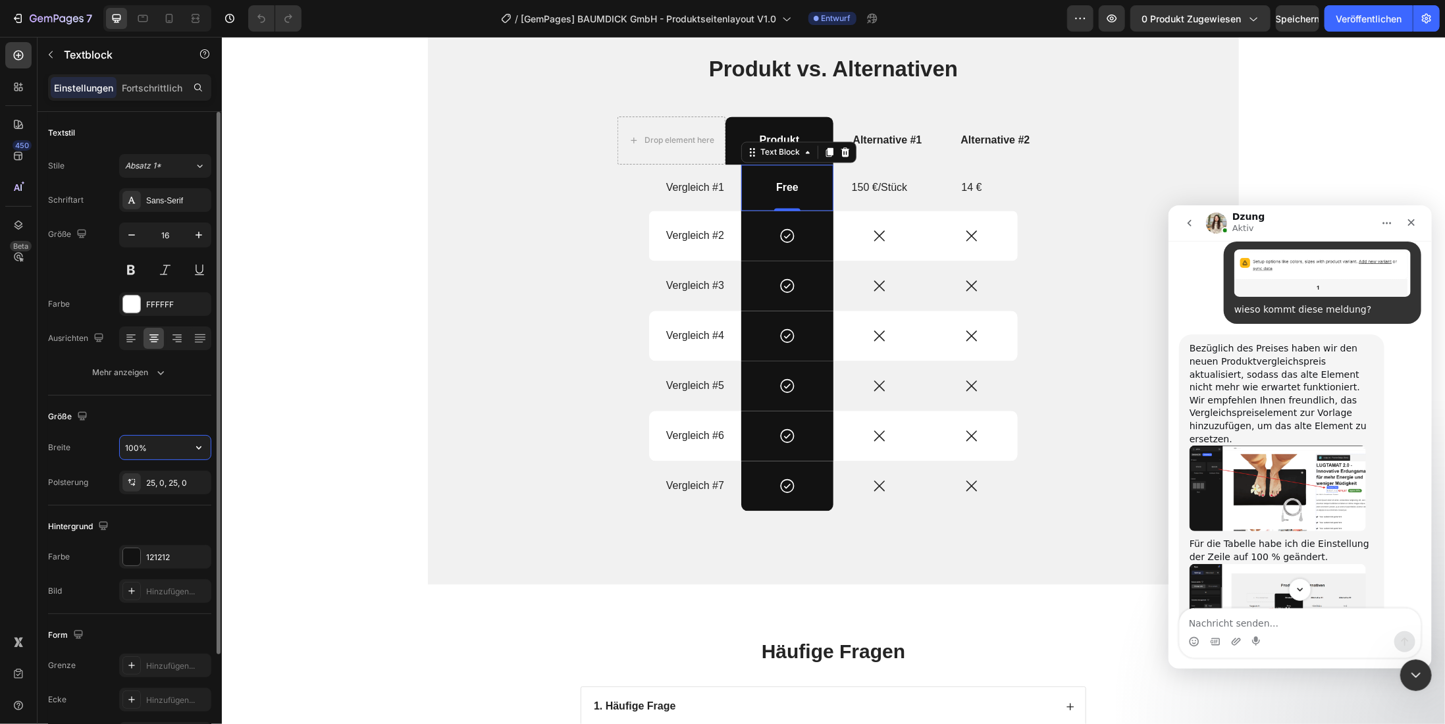
click at [168, 448] on input "100%" at bounding box center [165, 448] width 91 height 24
click at [201, 448] on icon "button" at bounding box center [198, 447] width 13 height 13
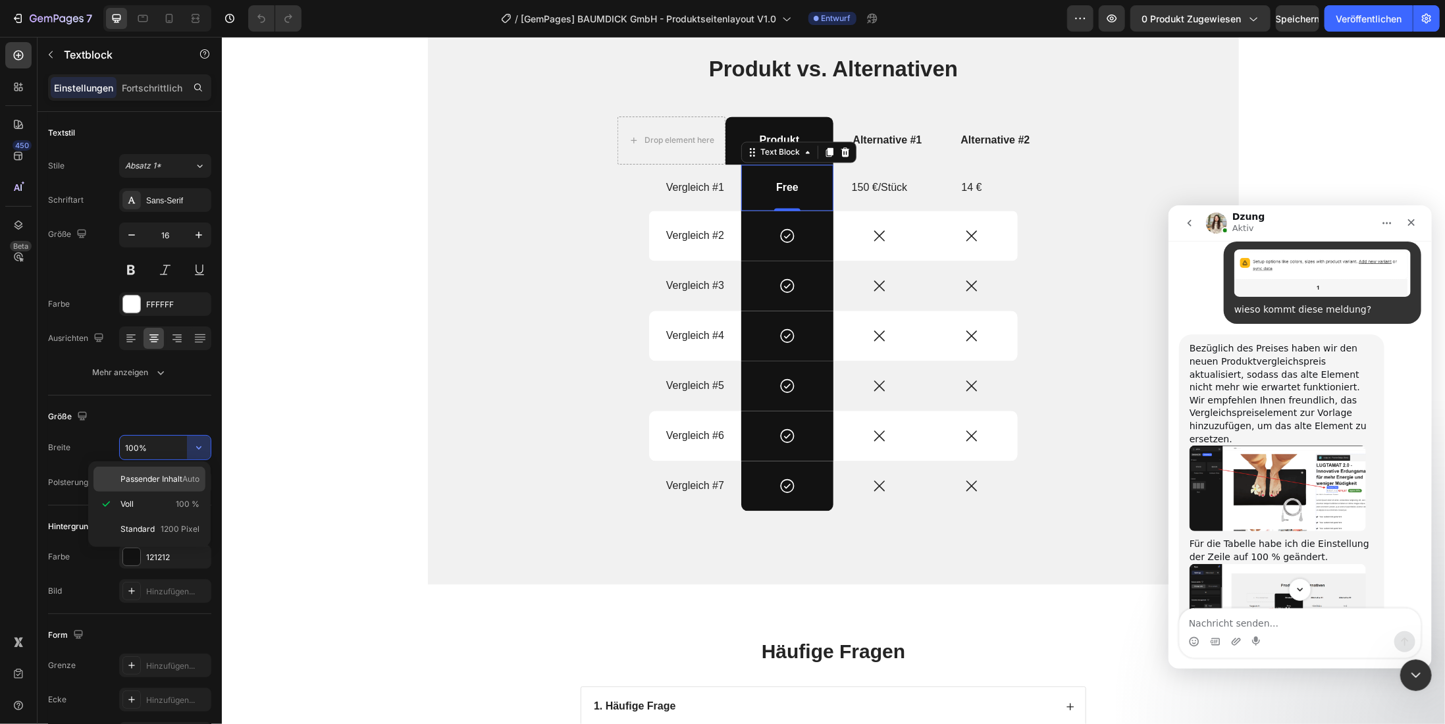
click at [116, 479] on div "Passender Inhalt Auto" at bounding box center [149, 479] width 112 height 25
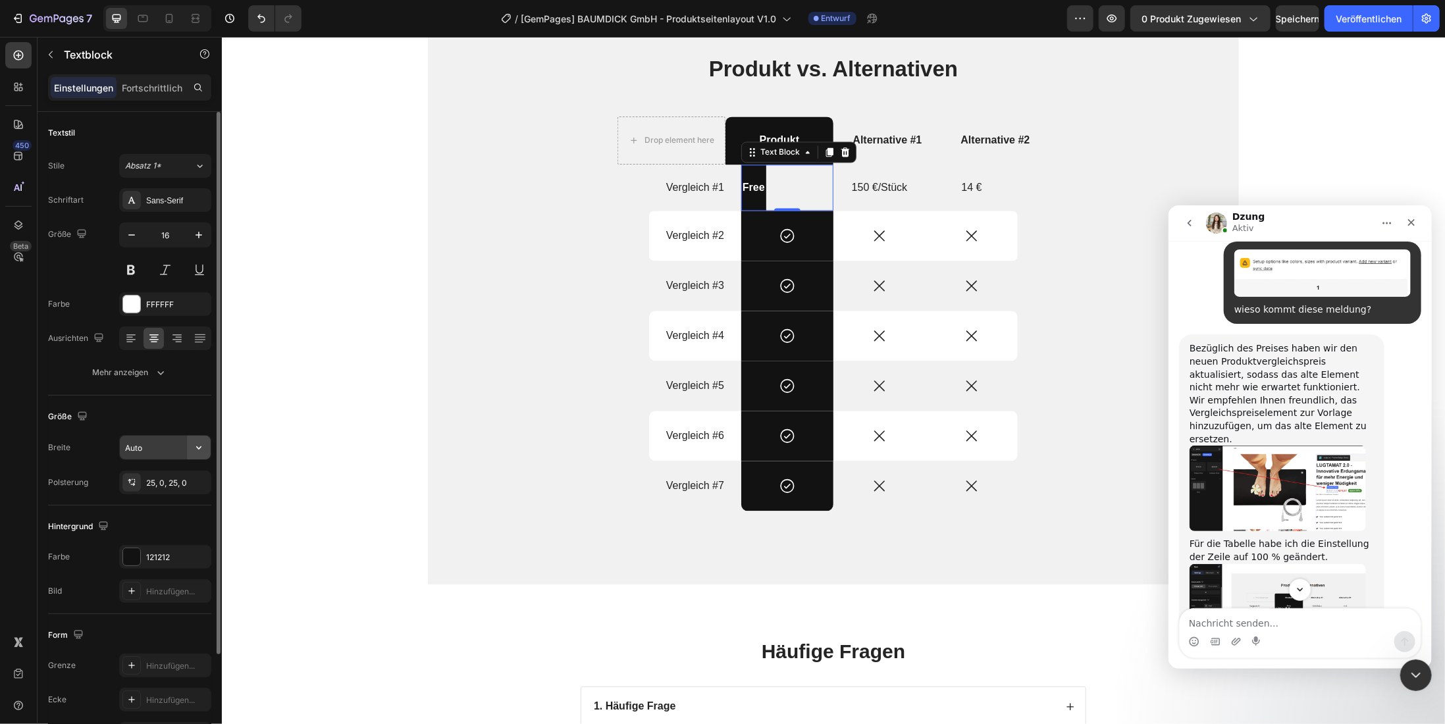
click at [203, 446] on icon "button" at bounding box center [198, 447] width 13 height 13
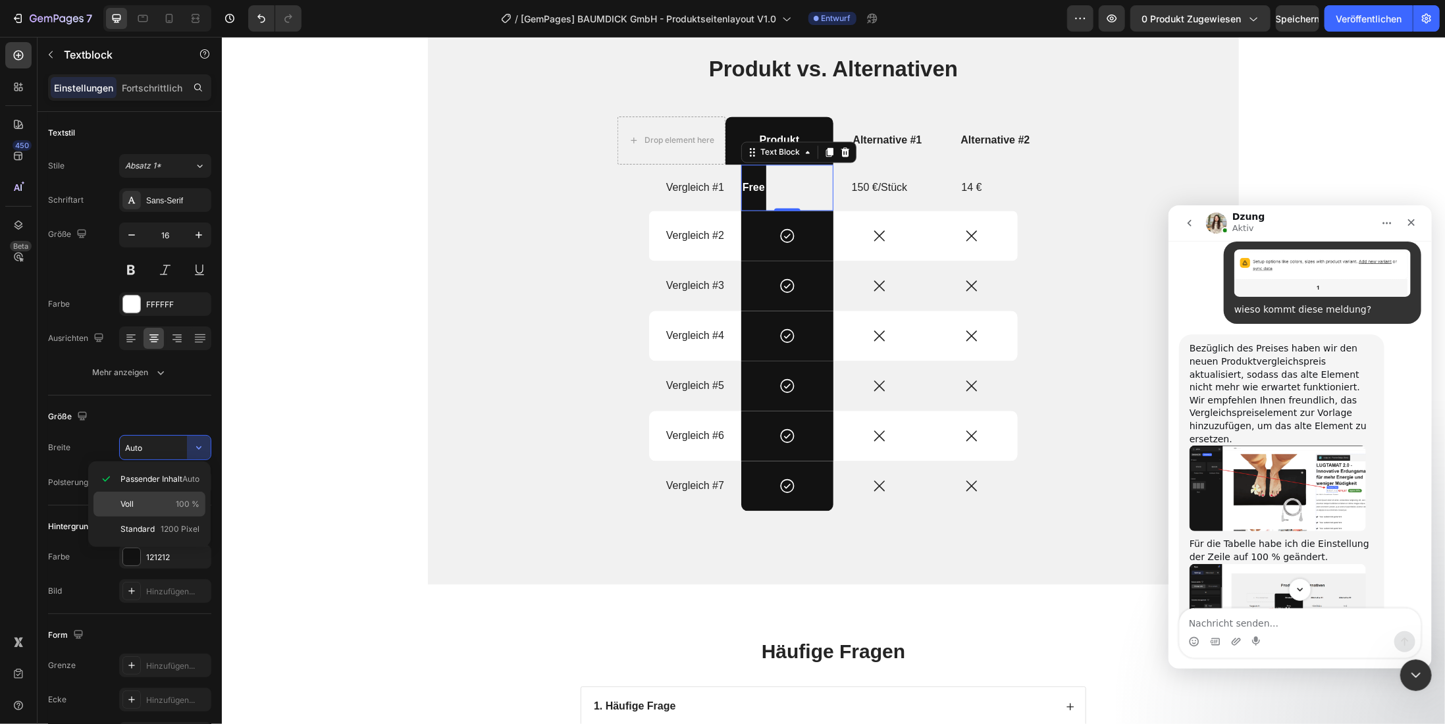
click at [129, 499] on font "Voll" at bounding box center [126, 504] width 13 height 10
type input "100%"
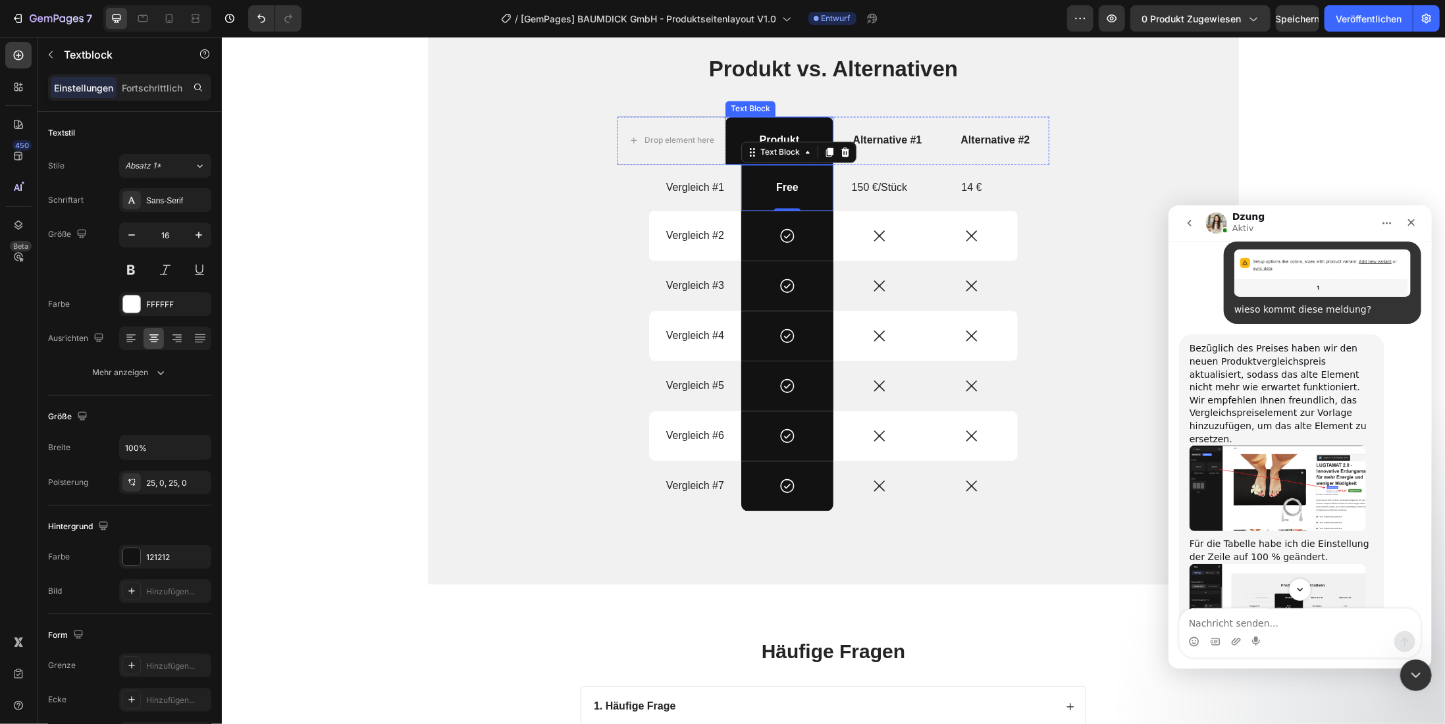
click at [776, 126] on div "Produkt" at bounding box center [779, 140] width 108 height 48
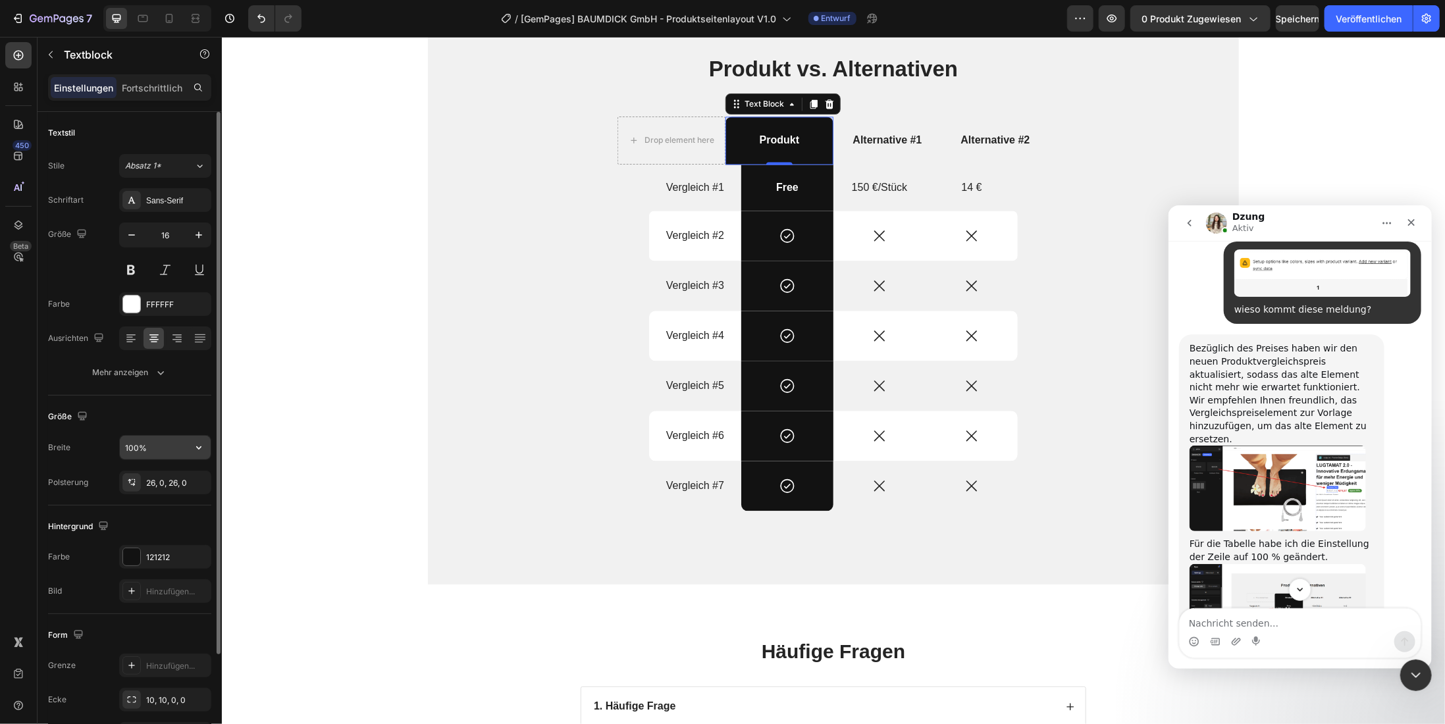
click at [179, 442] on input "100%" at bounding box center [165, 448] width 91 height 24
click at [200, 446] on icon "button" at bounding box center [198, 447] width 5 height 3
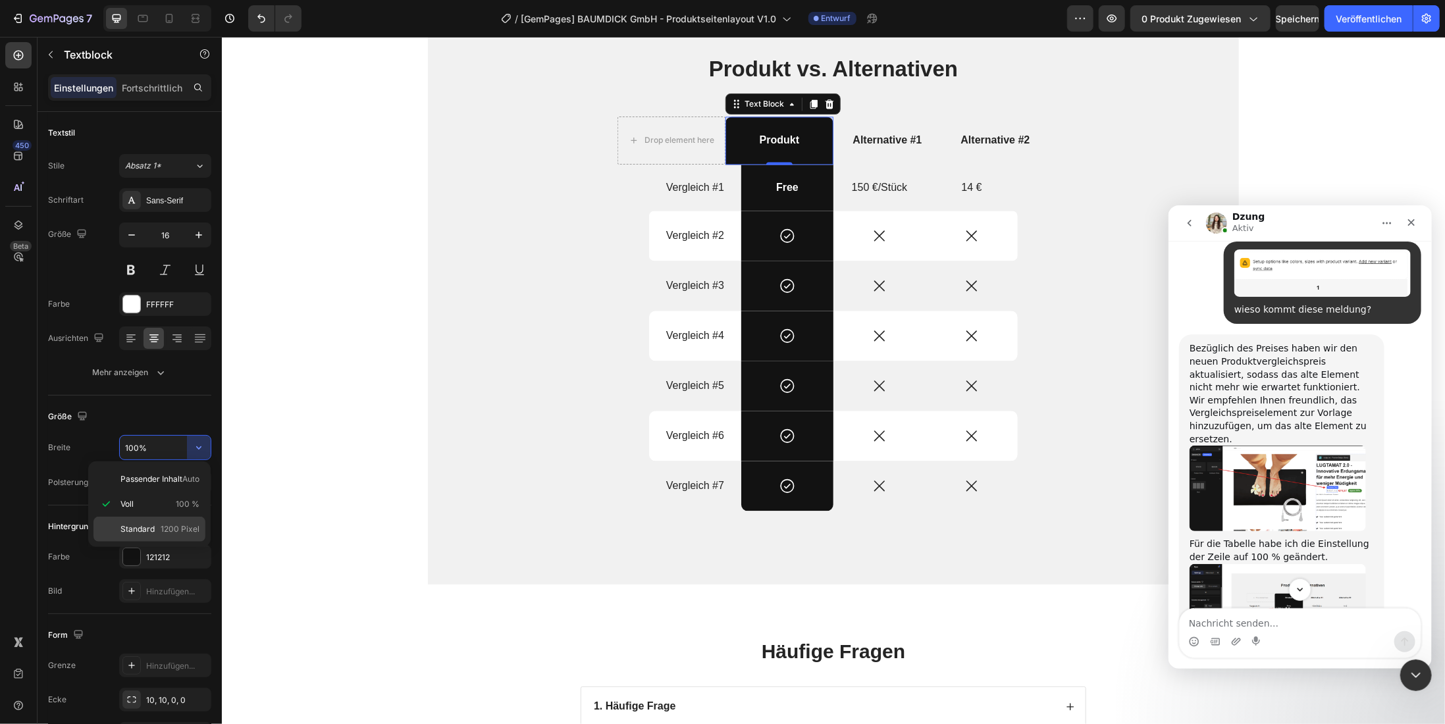
click at [138, 529] on font "Standard" at bounding box center [137, 529] width 34 height 10
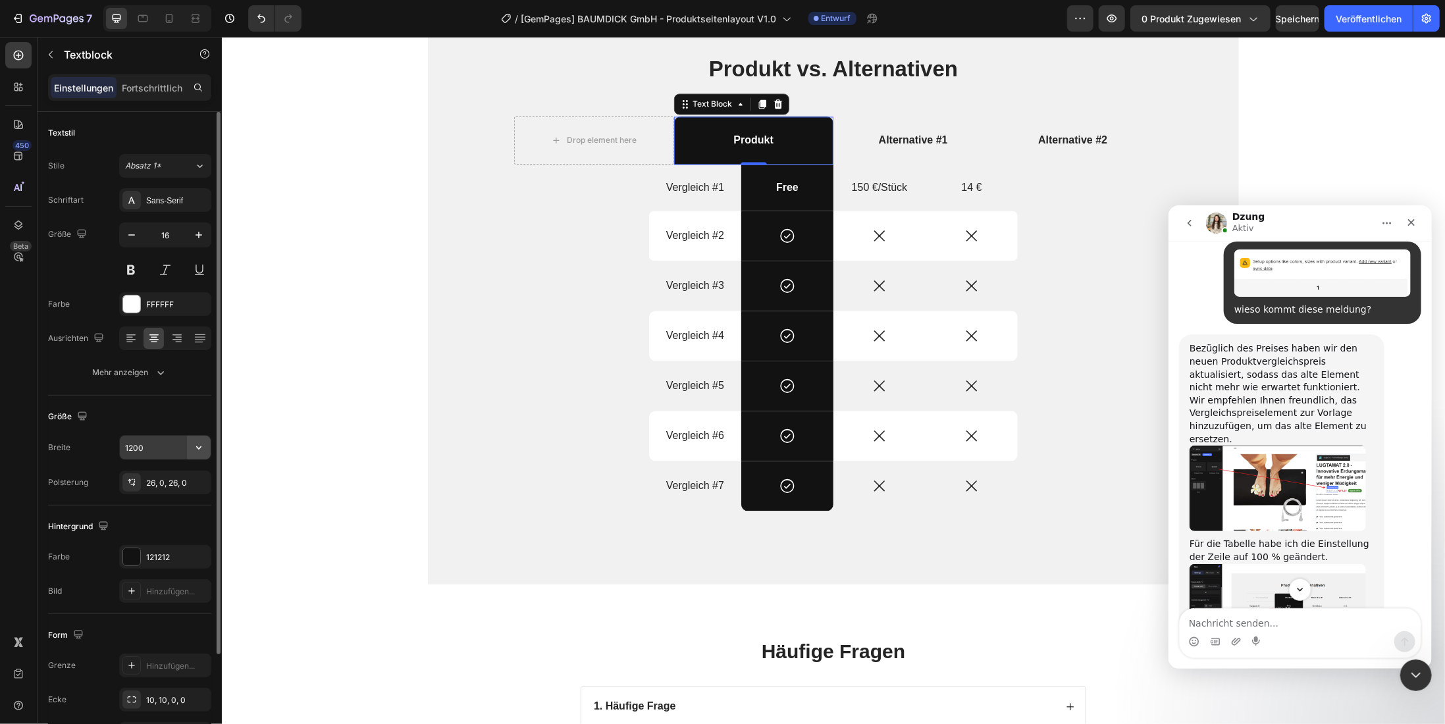
click at [198, 447] on icon "button" at bounding box center [198, 447] width 13 height 13
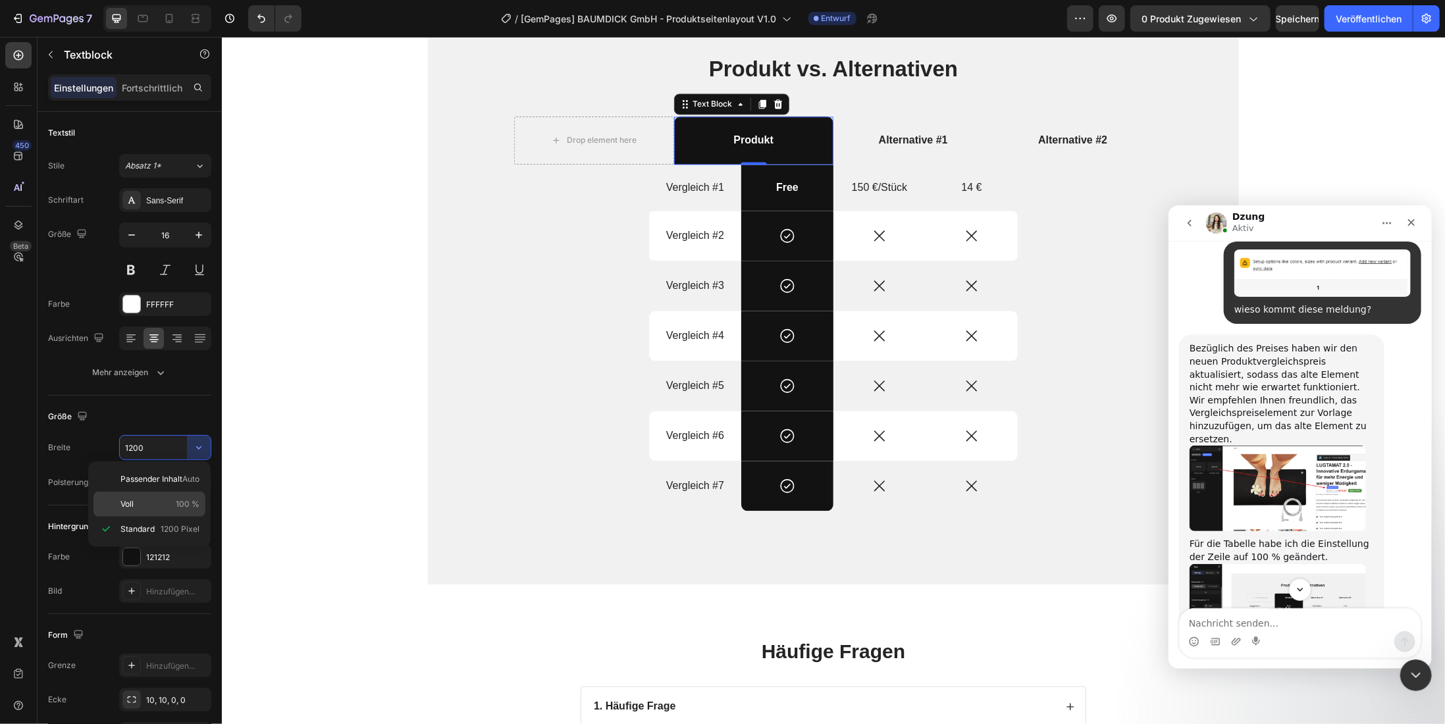
click at [138, 500] on p "Voll 100 %" at bounding box center [159, 504] width 79 height 12
type input "100%"
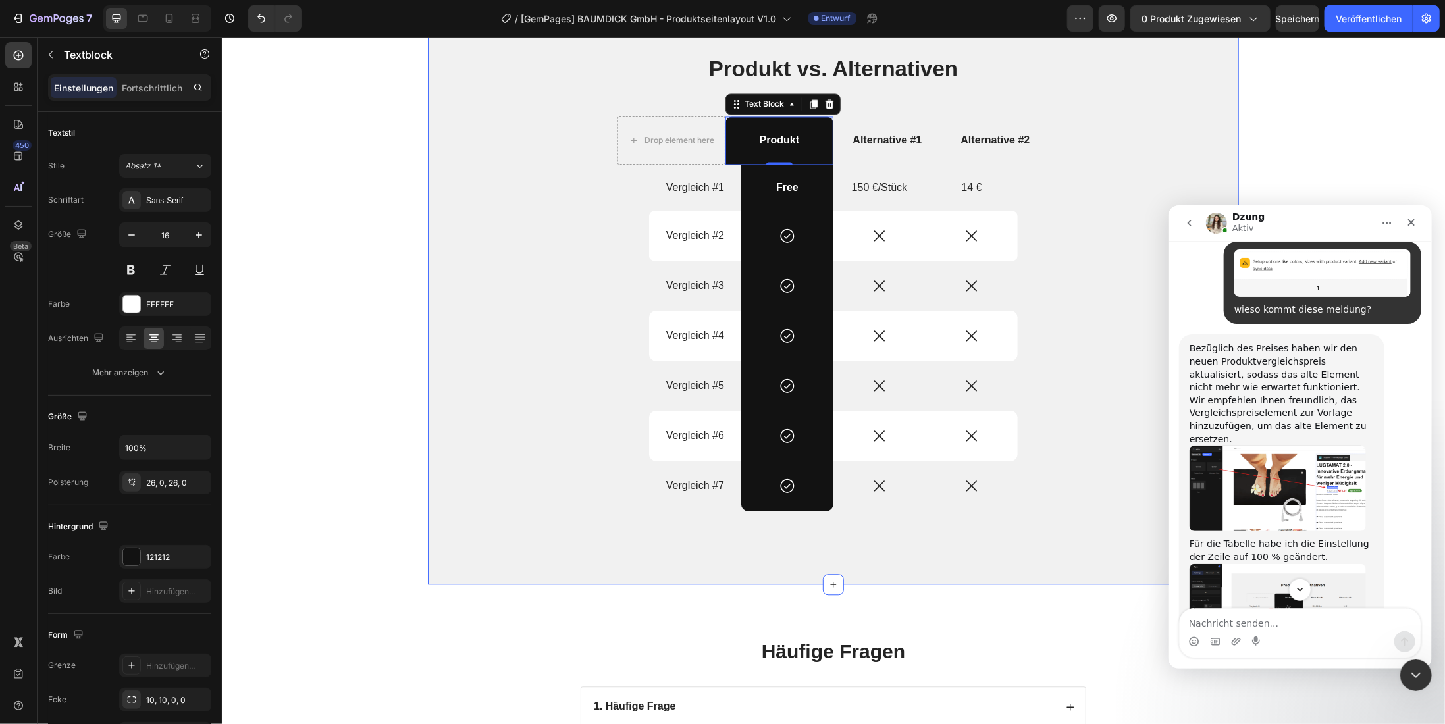
click at [461, 313] on div "Produkt vs. Alternativen Heading Drop element here Produkt Text Block 0 Alterna…" at bounding box center [832, 303] width 791 height 500
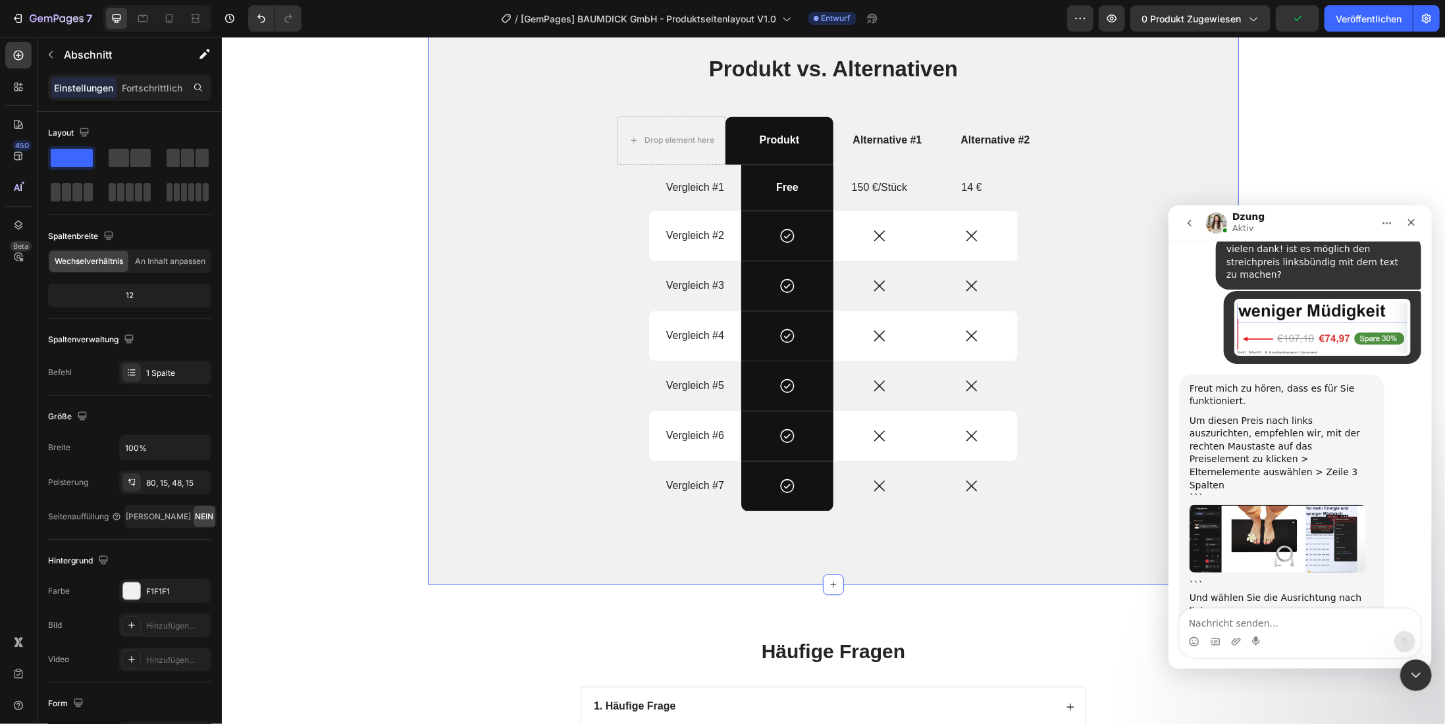
scroll to position [3922, 0]
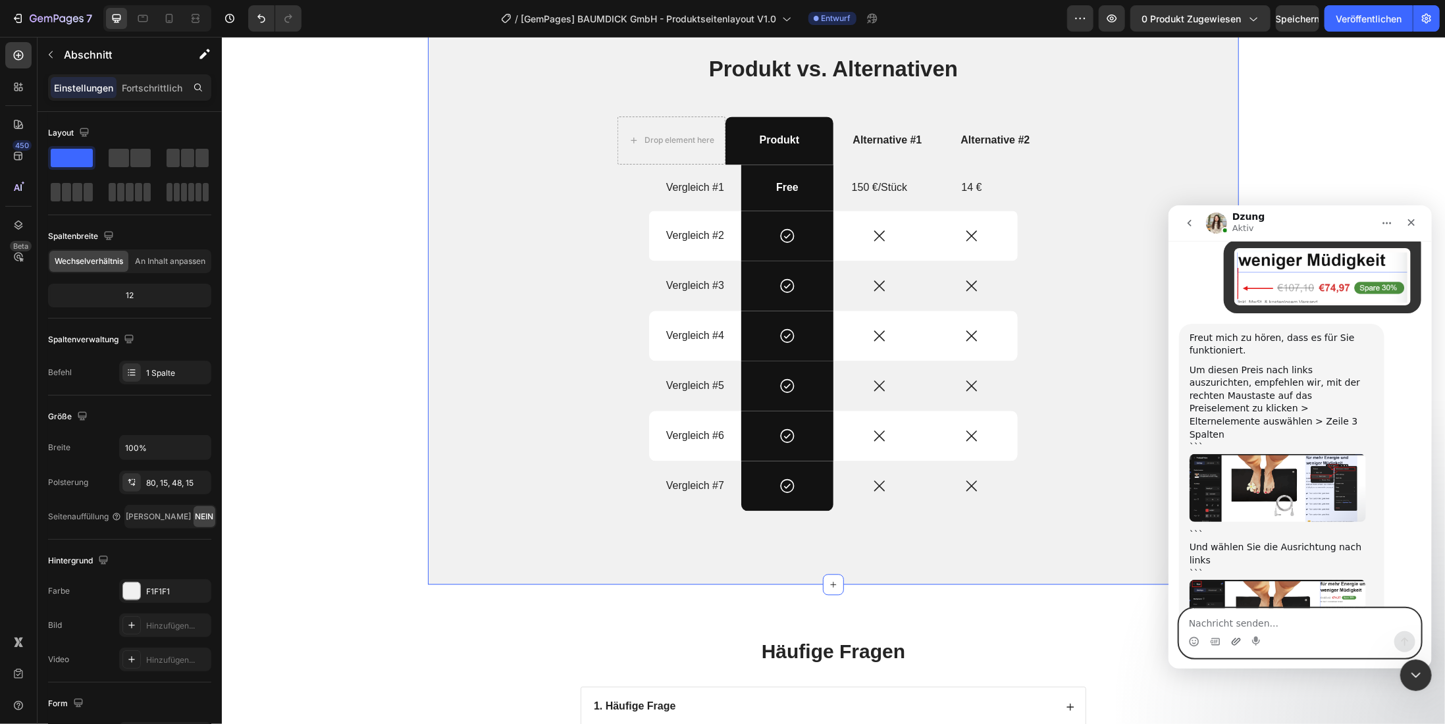
click at [1237, 641] on icon "Anhang hochladen" at bounding box center [1235, 641] width 11 height 11
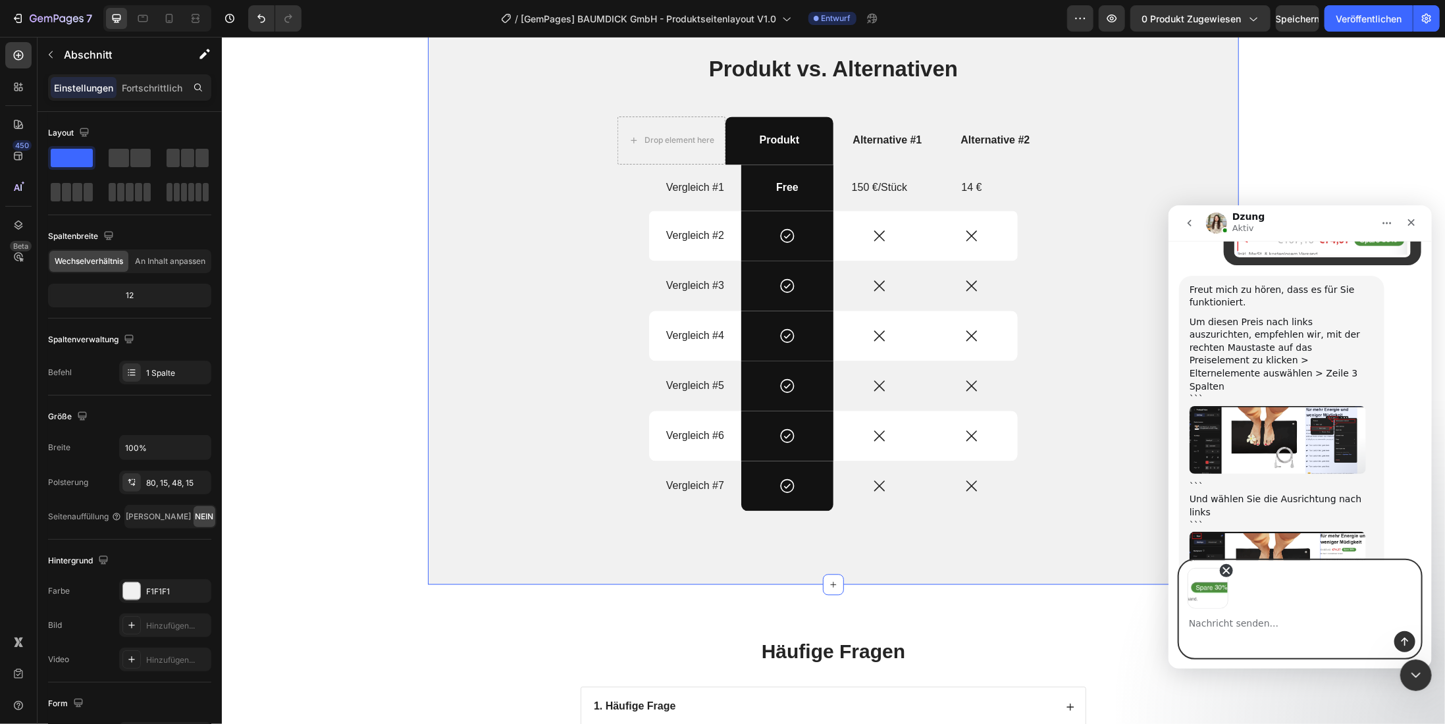
click at [1223, 572] on icon "Abbildung 1 entfernen" at bounding box center [1226, 571] width 6 height 6
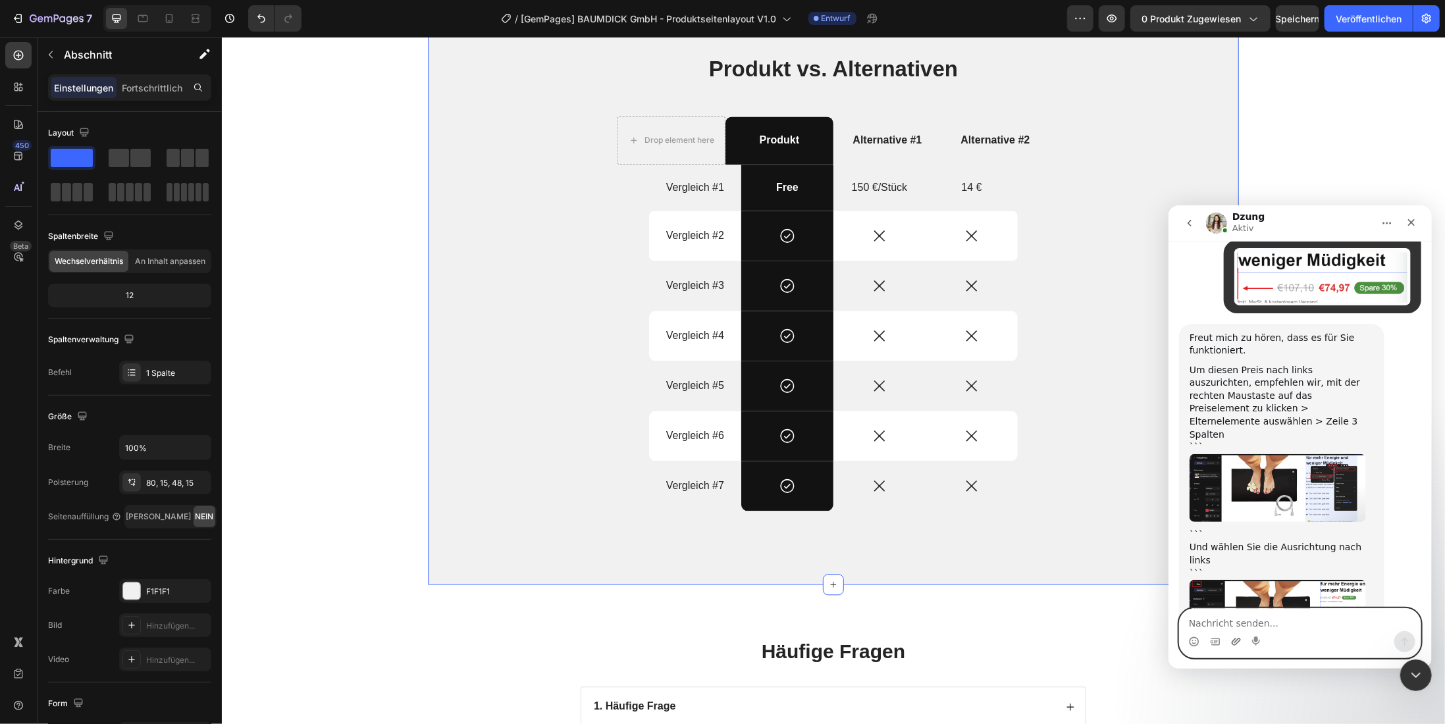
click at [1235, 647] on icon "Anhang hochladen" at bounding box center [1235, 641] width 11 height 11
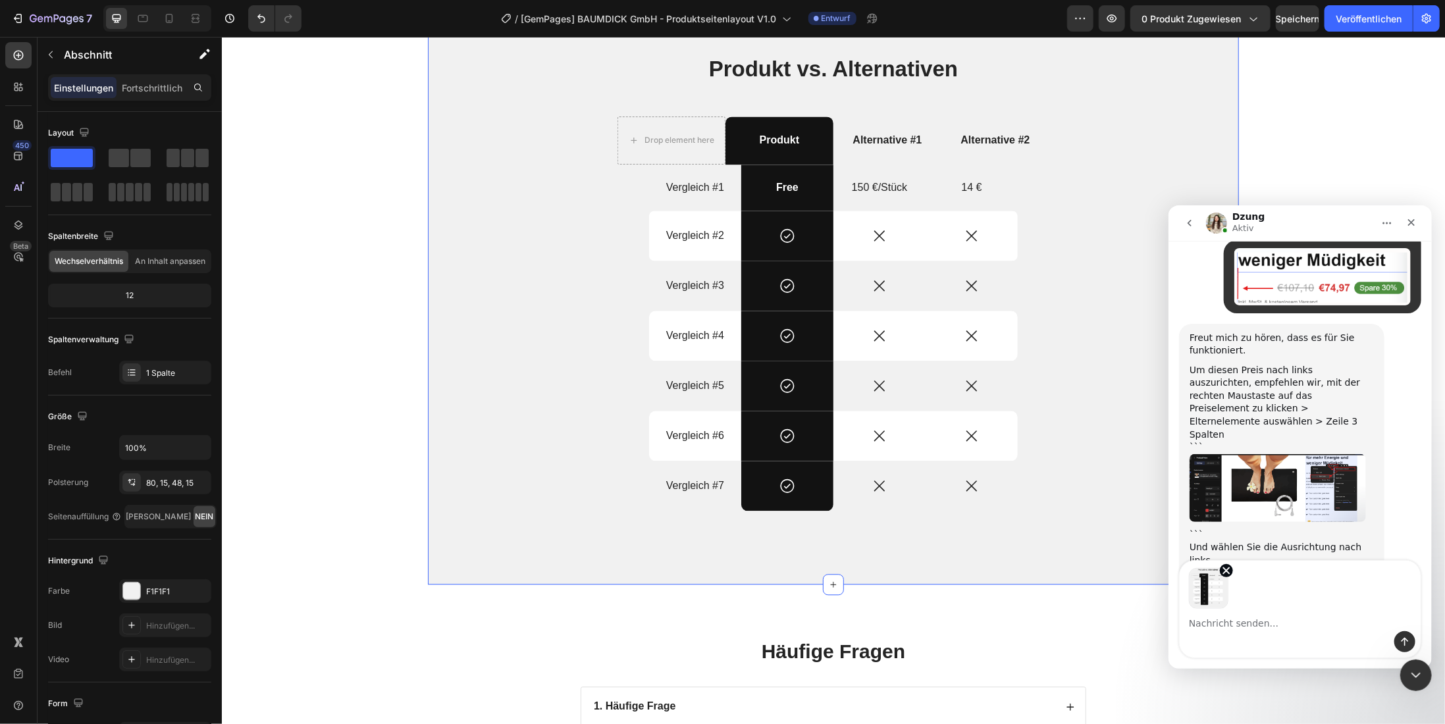
scroll to position [3971, 0]
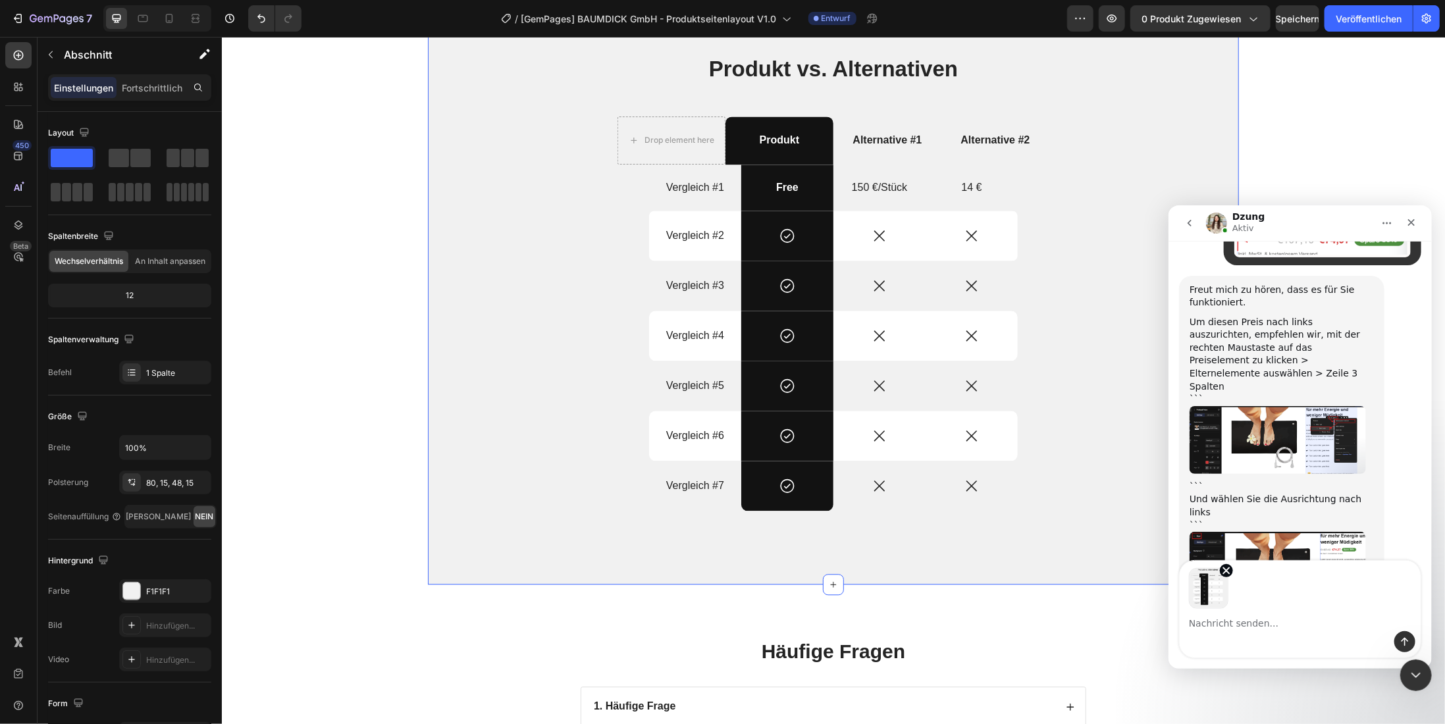
click at [1213, 628] on textarea "Nachricht senden..." at bounding box center [1299, 619] width 241 height 22
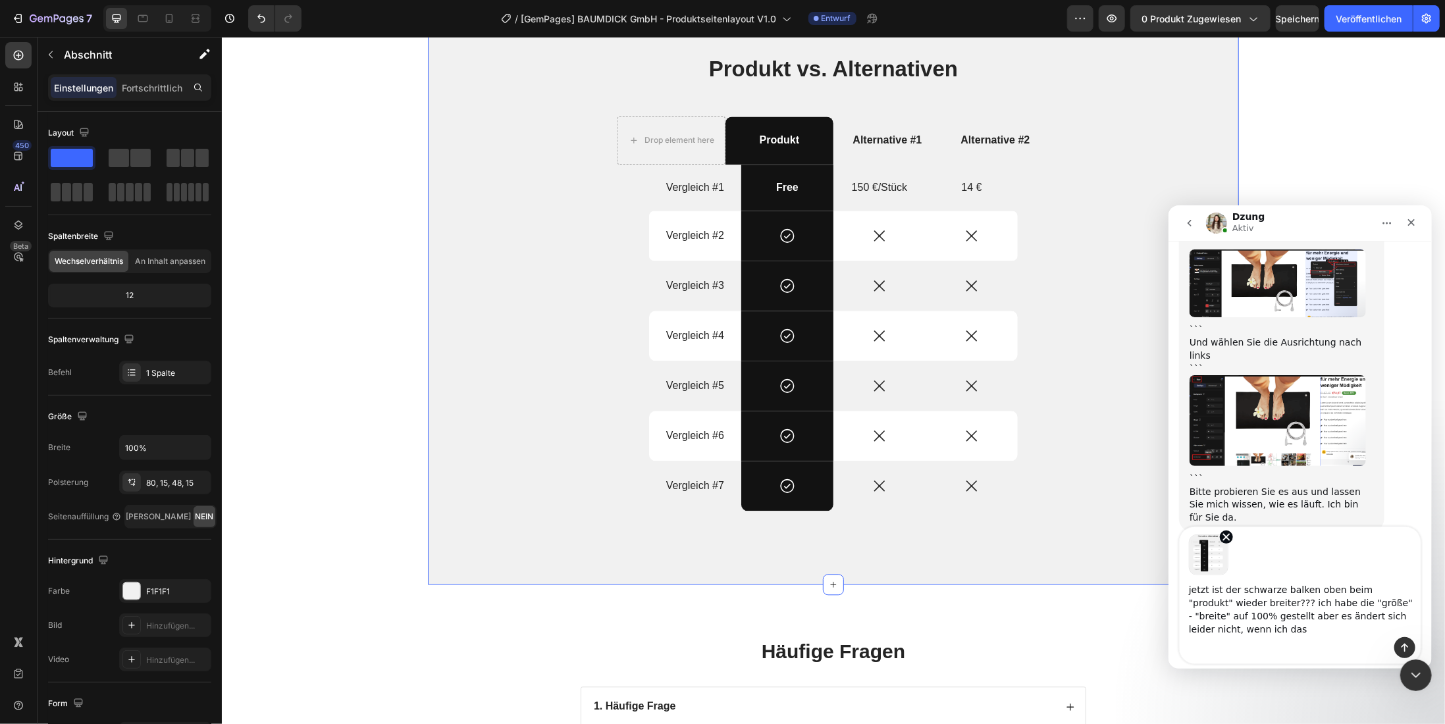
scroll to position [4135, 0]
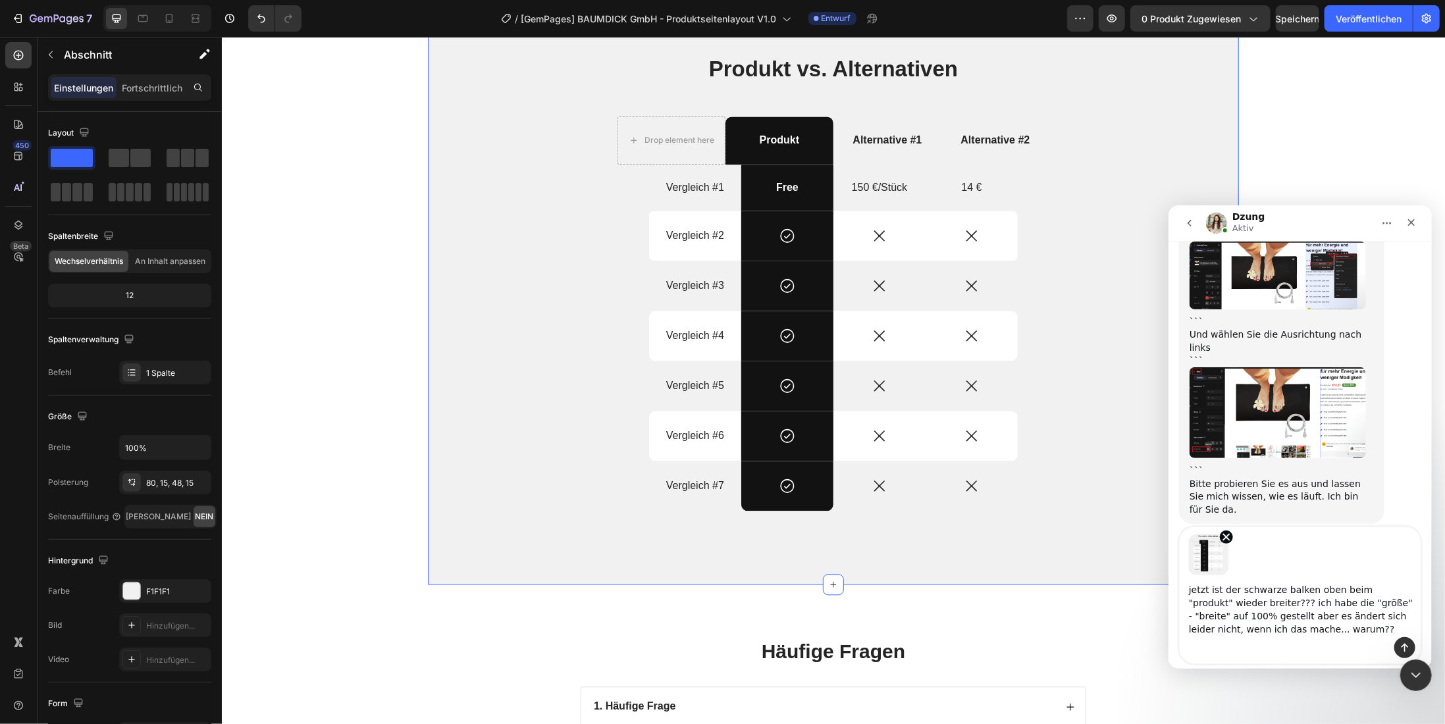
type textarea "jetzt ist der schwarze balken oben beim "produkt" wieder breiter??? ich habe di…"
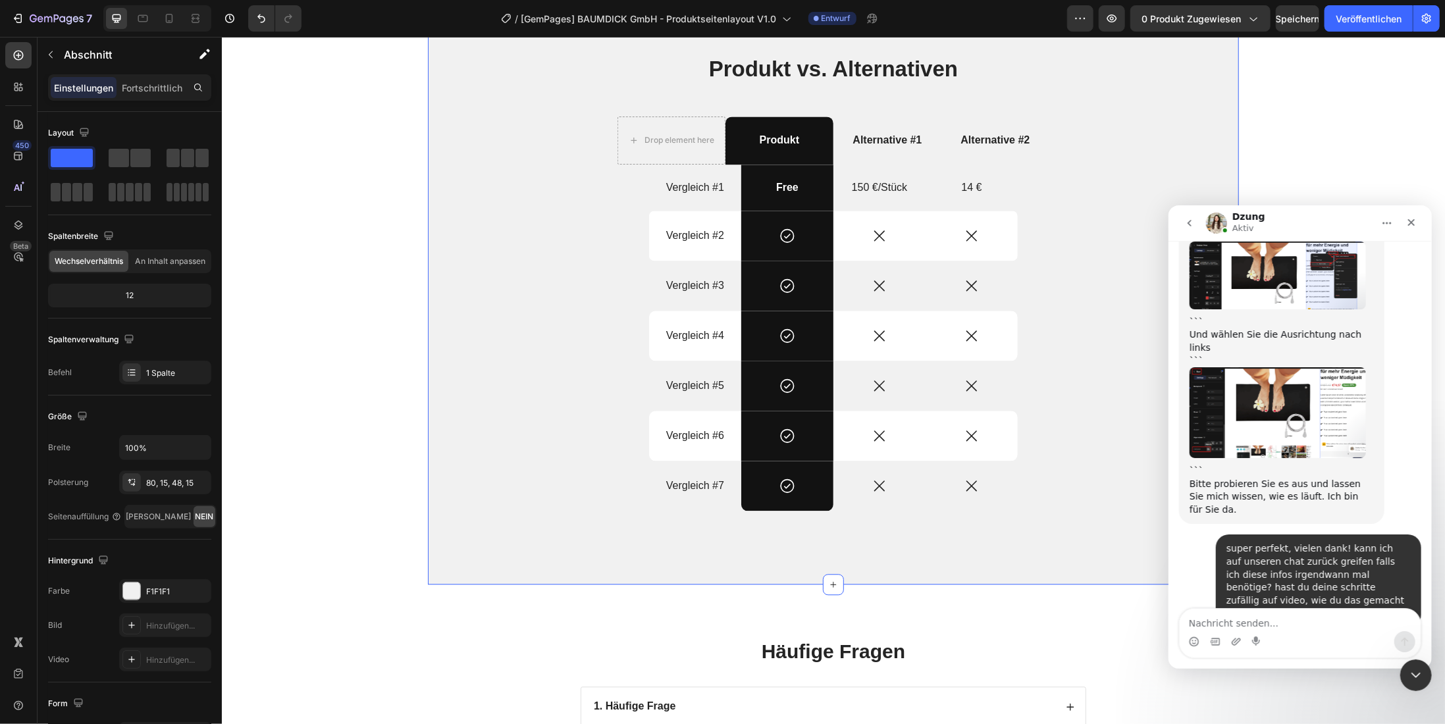
scroll to position [4327, 0]
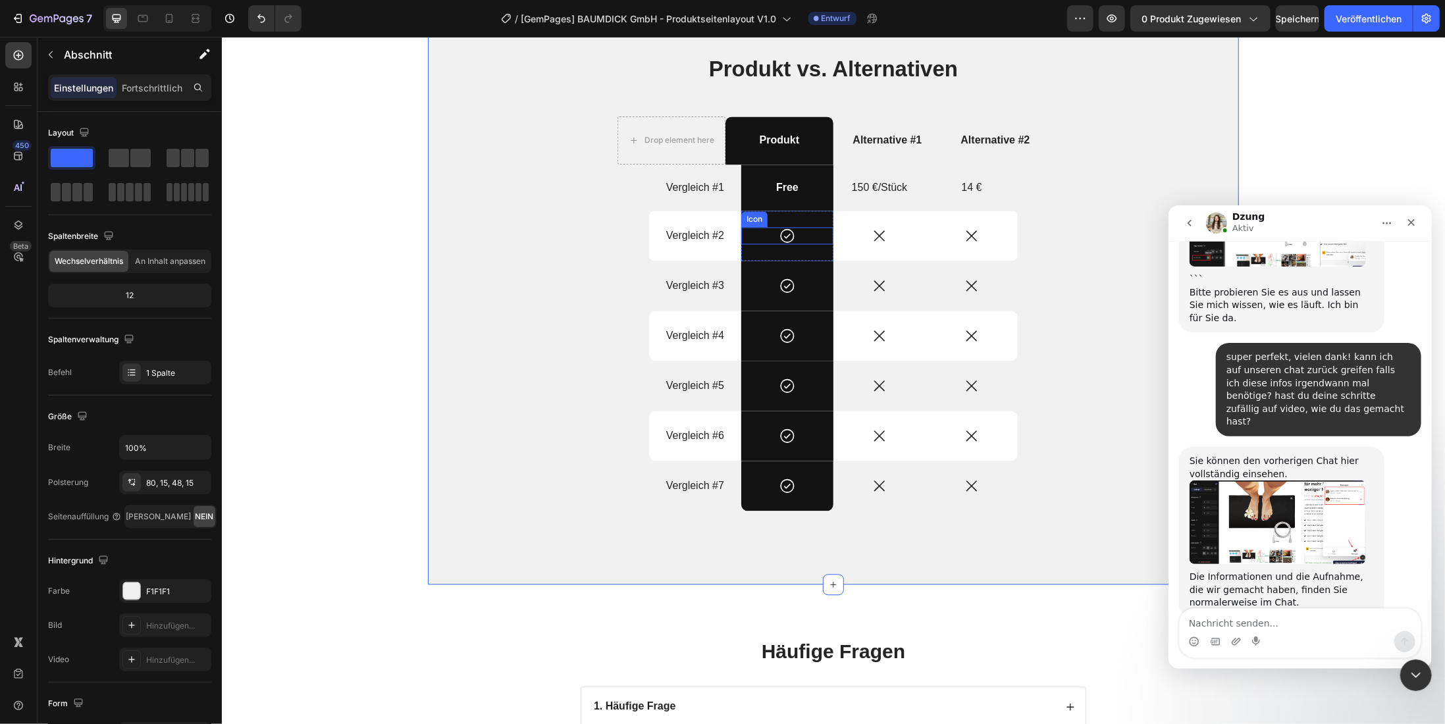
click at [753, 227] on div "Icon" at bounding box center [787, 234] width 92 height 17
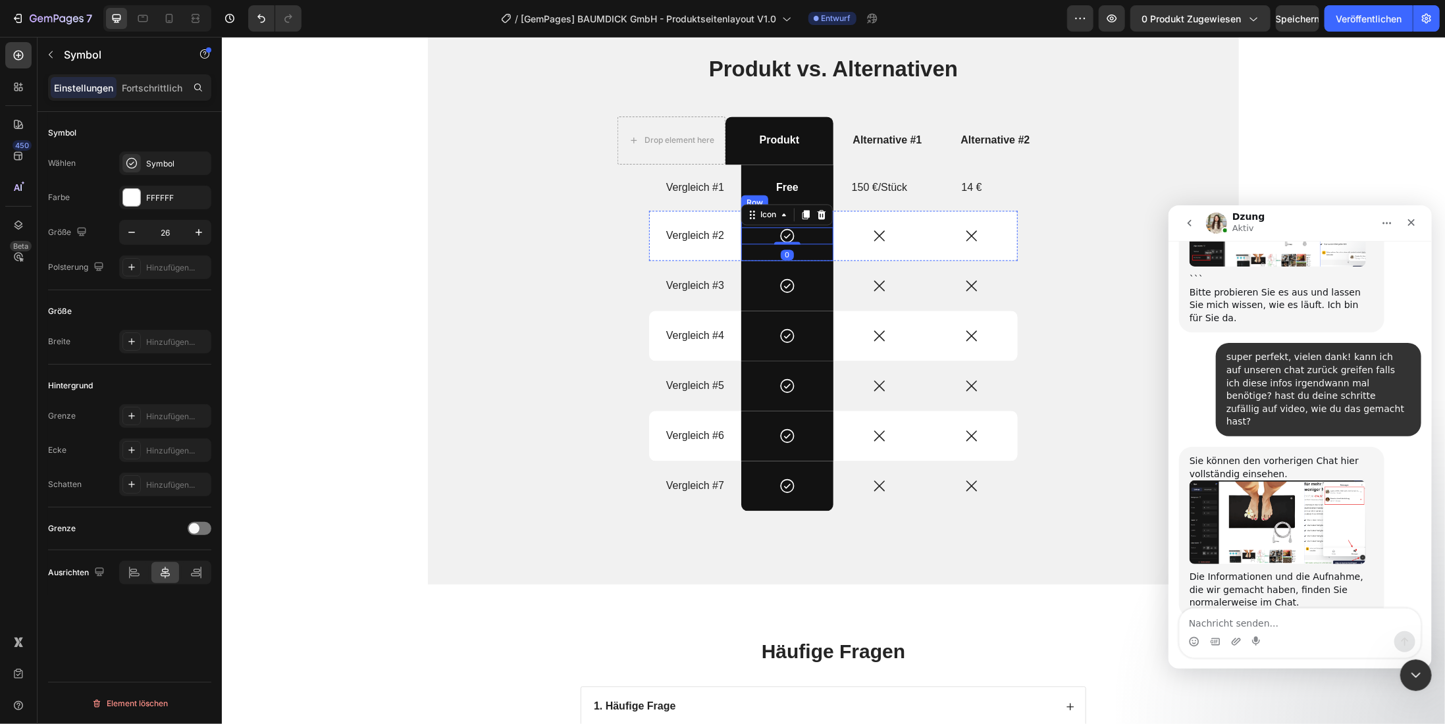
click at [746, 254] on div "Icon 0 Row" at bounding box center [787, 235] width 92 height 50
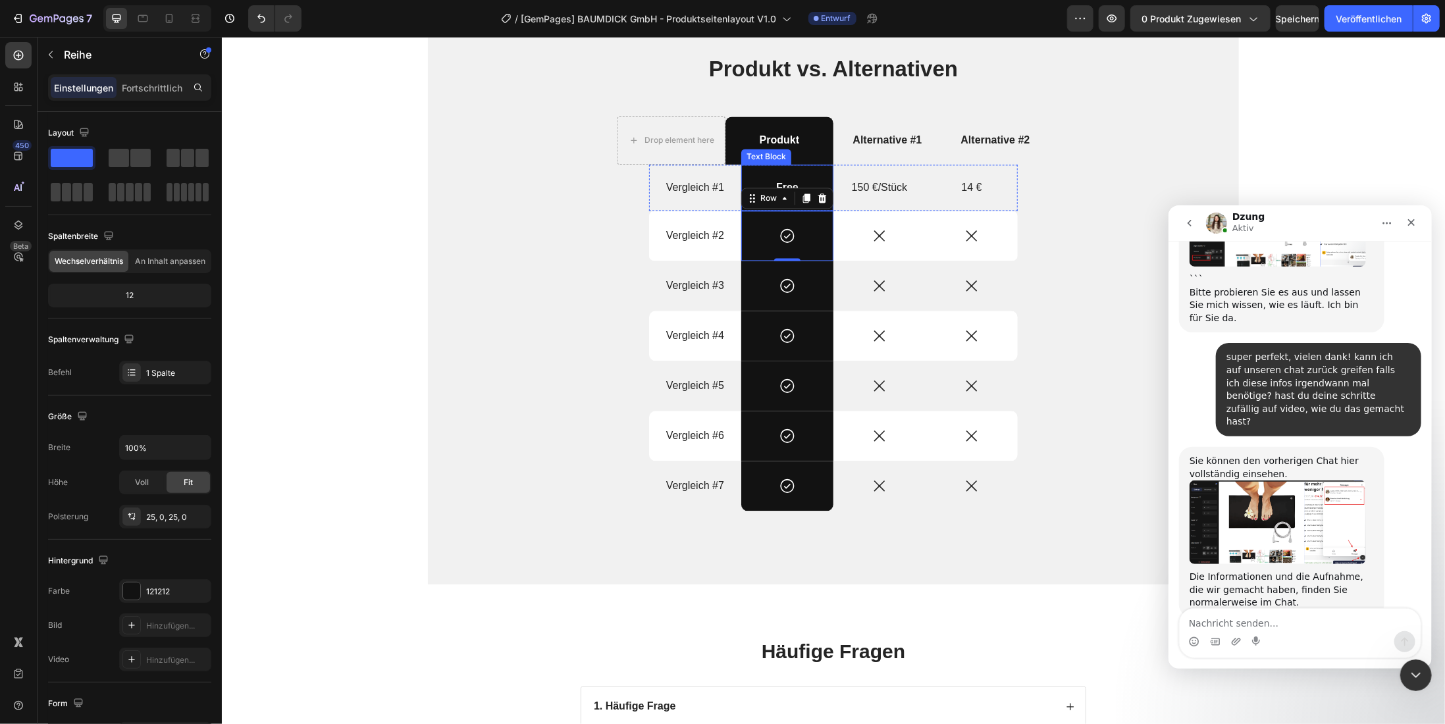
click at [756, 175] on div "Free" at bounding box center [787, 187] width 92 height 47
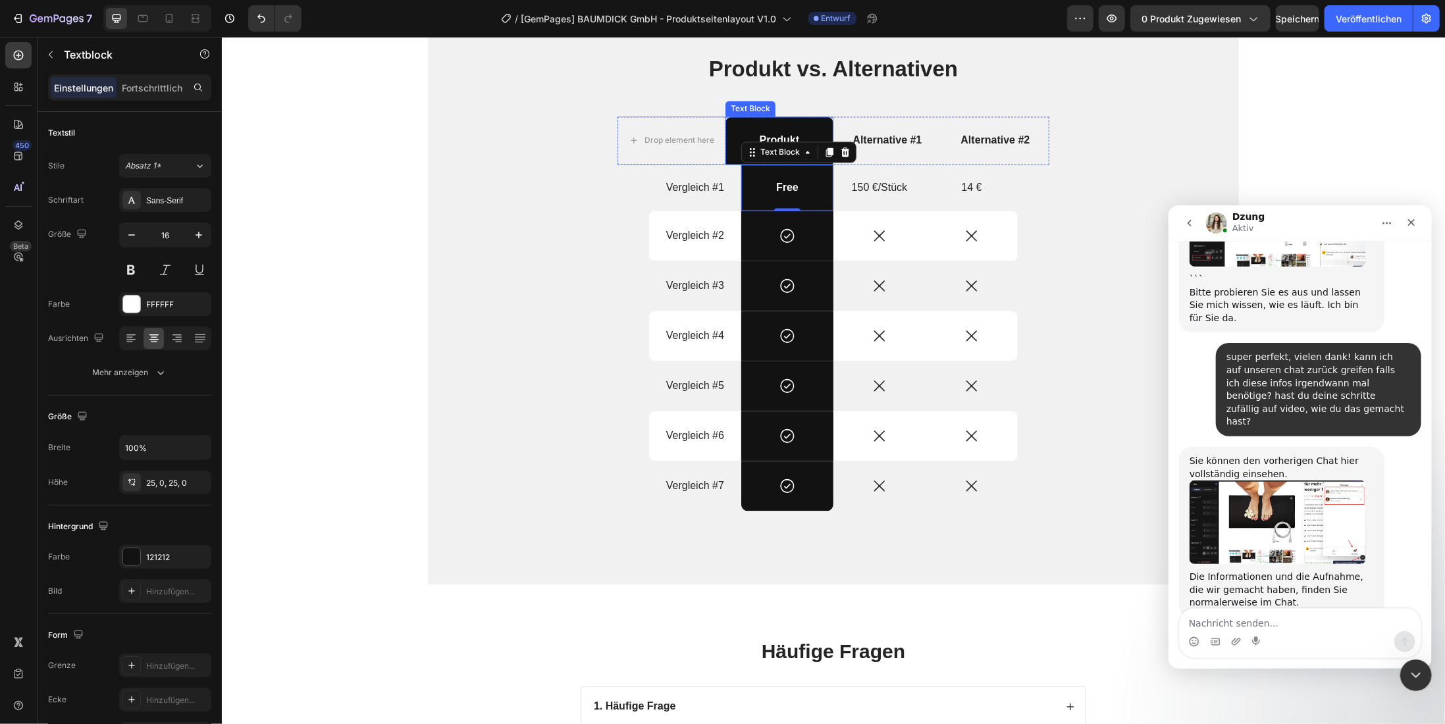
click at [738, 128] on div "Produkt" at bounding box center [779, 140] width 108 height 48
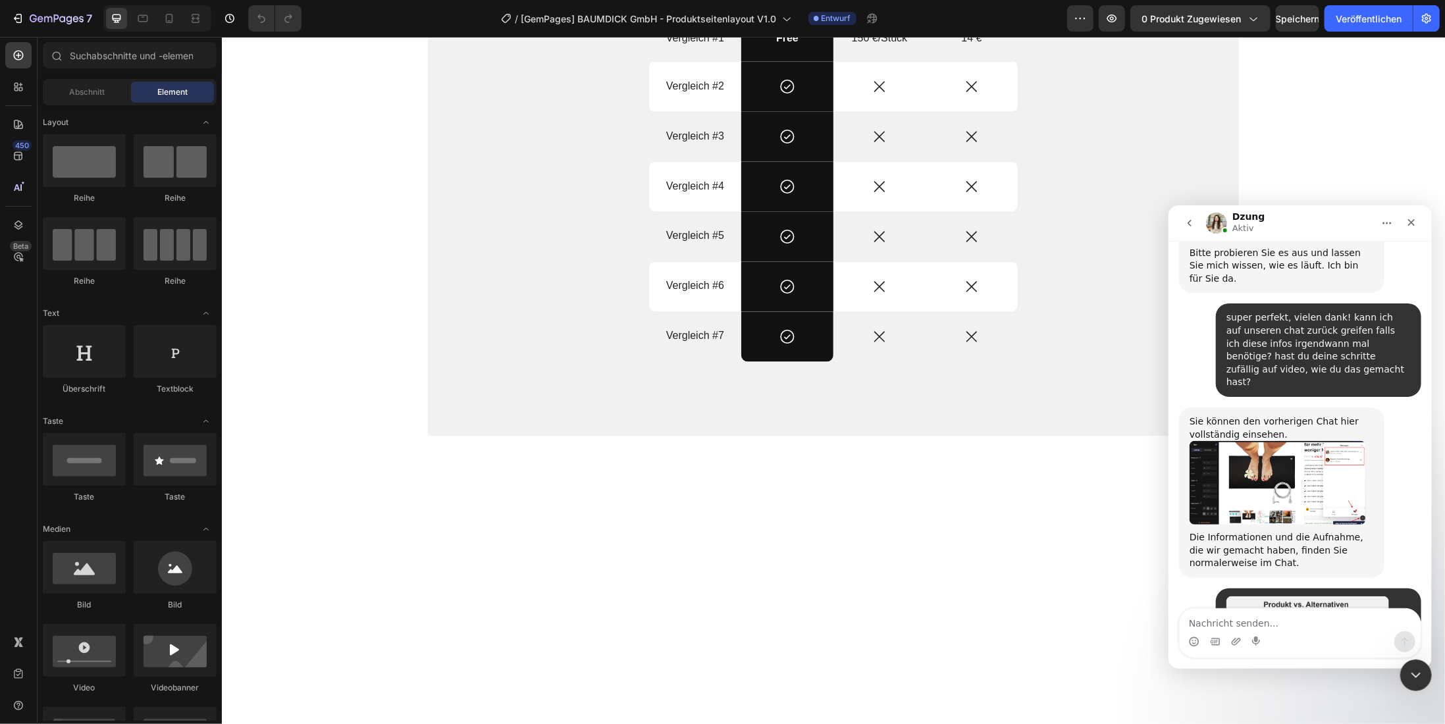
scroll to position [1580, 0]
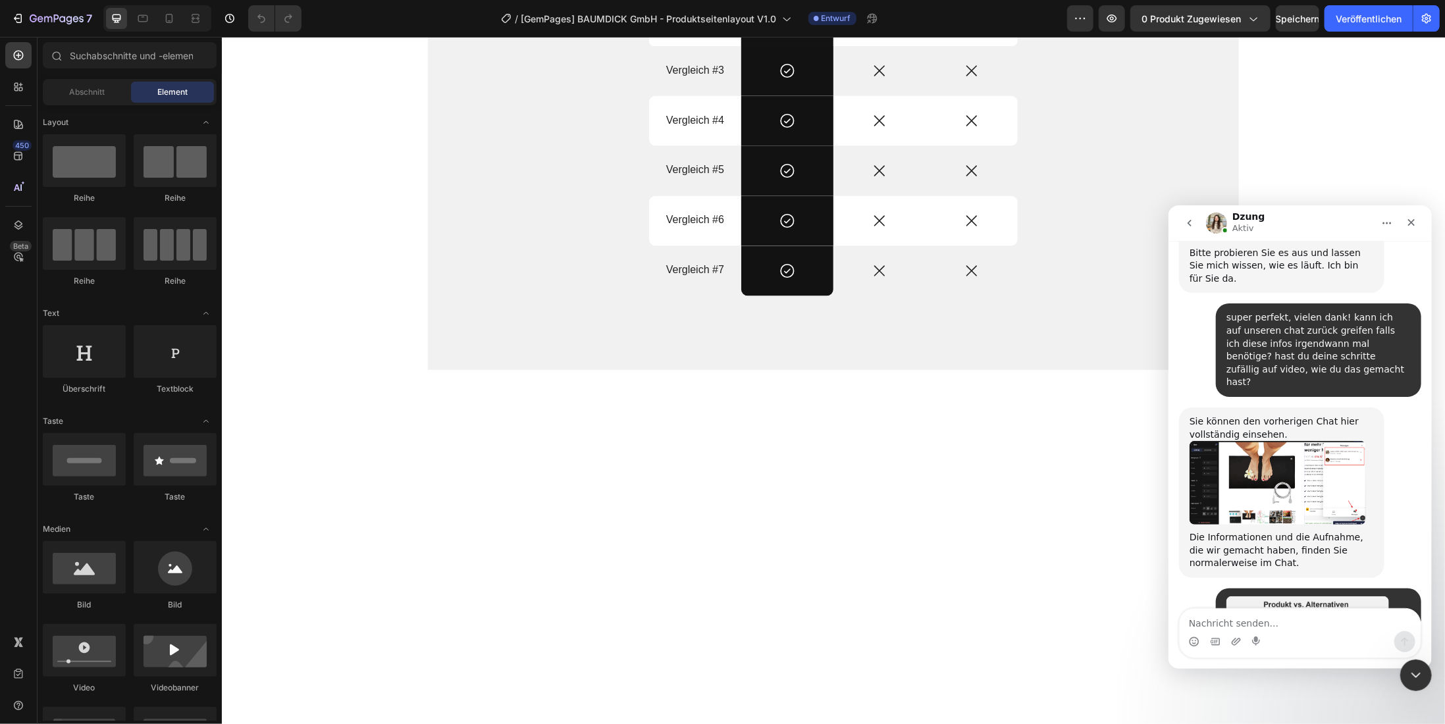
click at [1227, 621] on textarea "Nachricht senden..." at bounding box center [1299, 619] width 241 height 22
click at [1233, 623] on textarea "wenn ich" at bounding box center [1299, 619] width 241 height 22
type textarea "wenn ich bei shopify - apps- gempage builder-"
drag, startPoint x: 1186, startPoint y: 627, endPoint x: 1394, endPoint y: 620, distance: 208.1
click at [1394, 620] on textarea "wenn ich bei shopify - apps- gempage builder-" at bounding box center [1299, 619] width 241 height 22
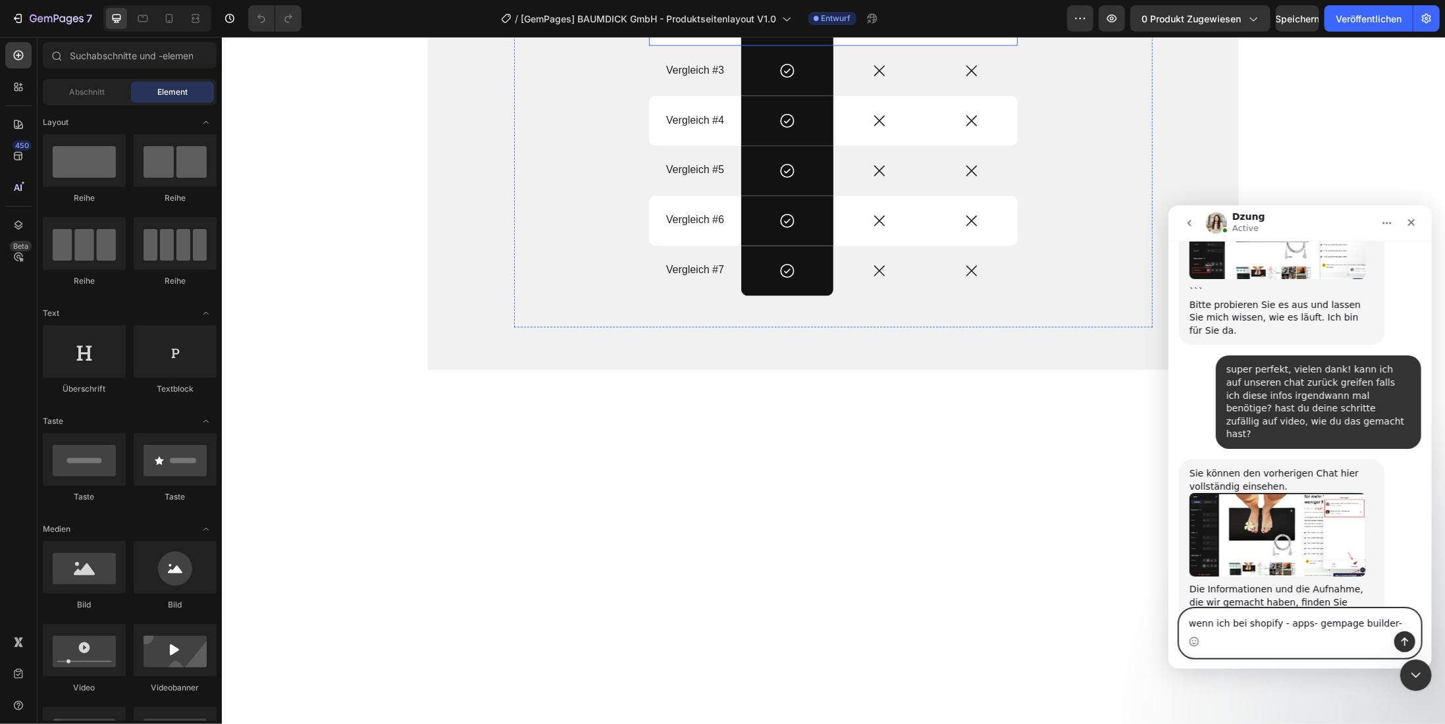
scroll to position [4541, 0]
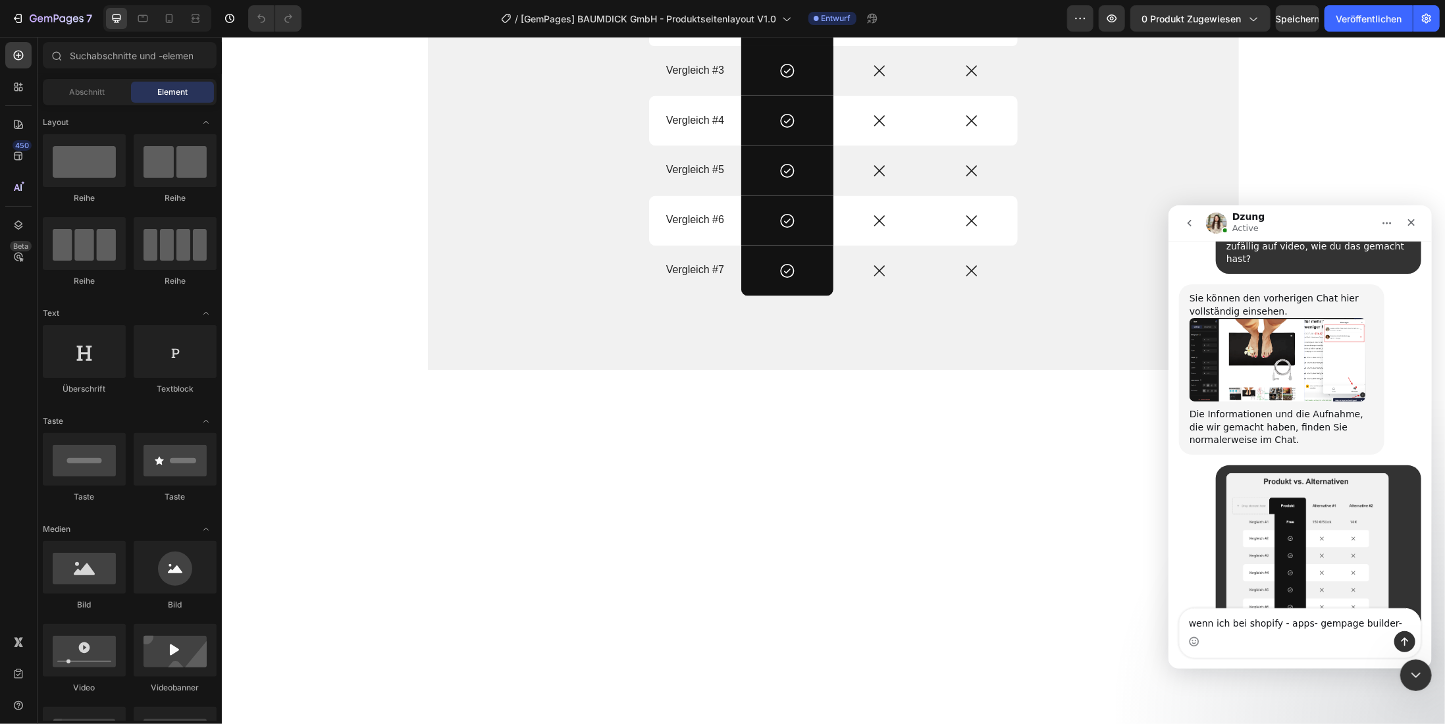
click at [1356, 633] on div "Intercom Messenger" at bounding box center [1299, 641] width 241 height 21
click at [1379, 624] on textarea "wenn ich bei shopify - apps- gempage builder-" at bounding box center [1299, 619] width 241 height 22
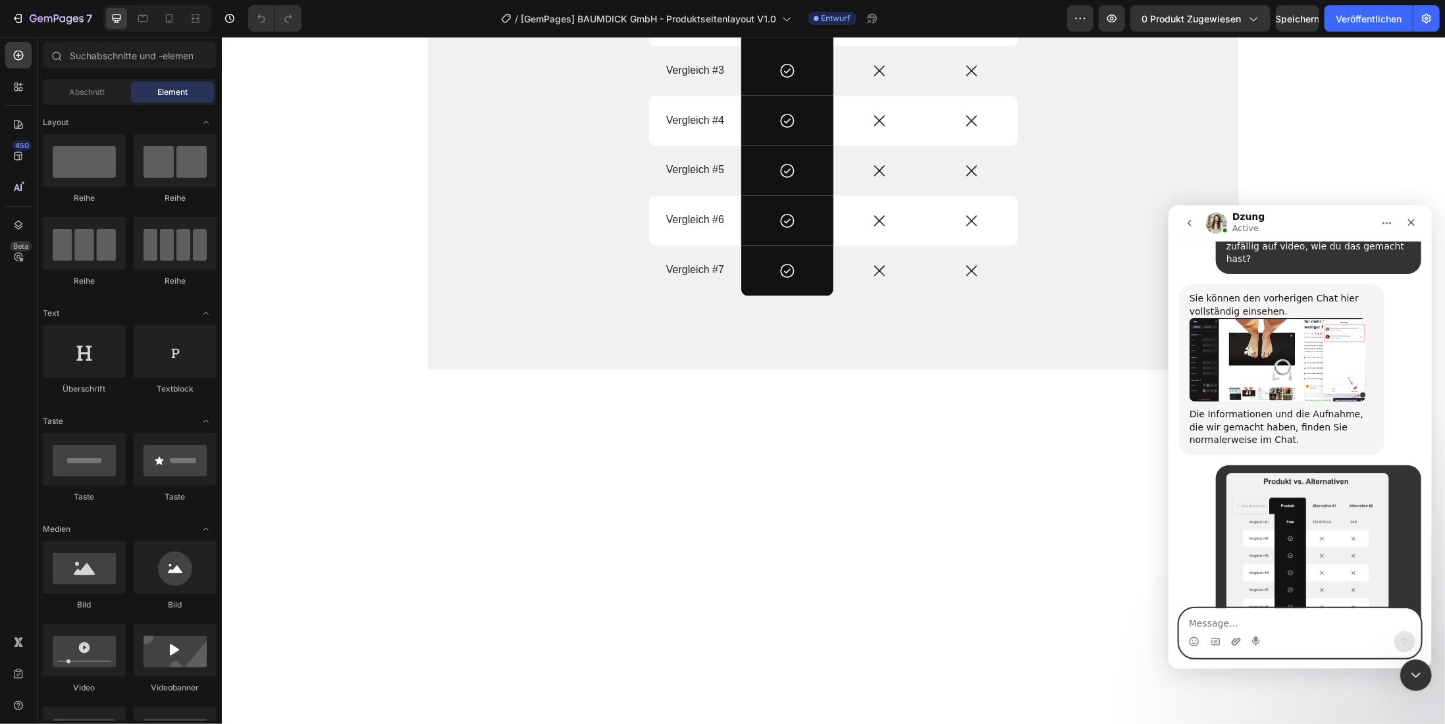
click at [1235, 641] on icon "Anhang hochladen" at bounding box center [1235, 640] width 9 height 7
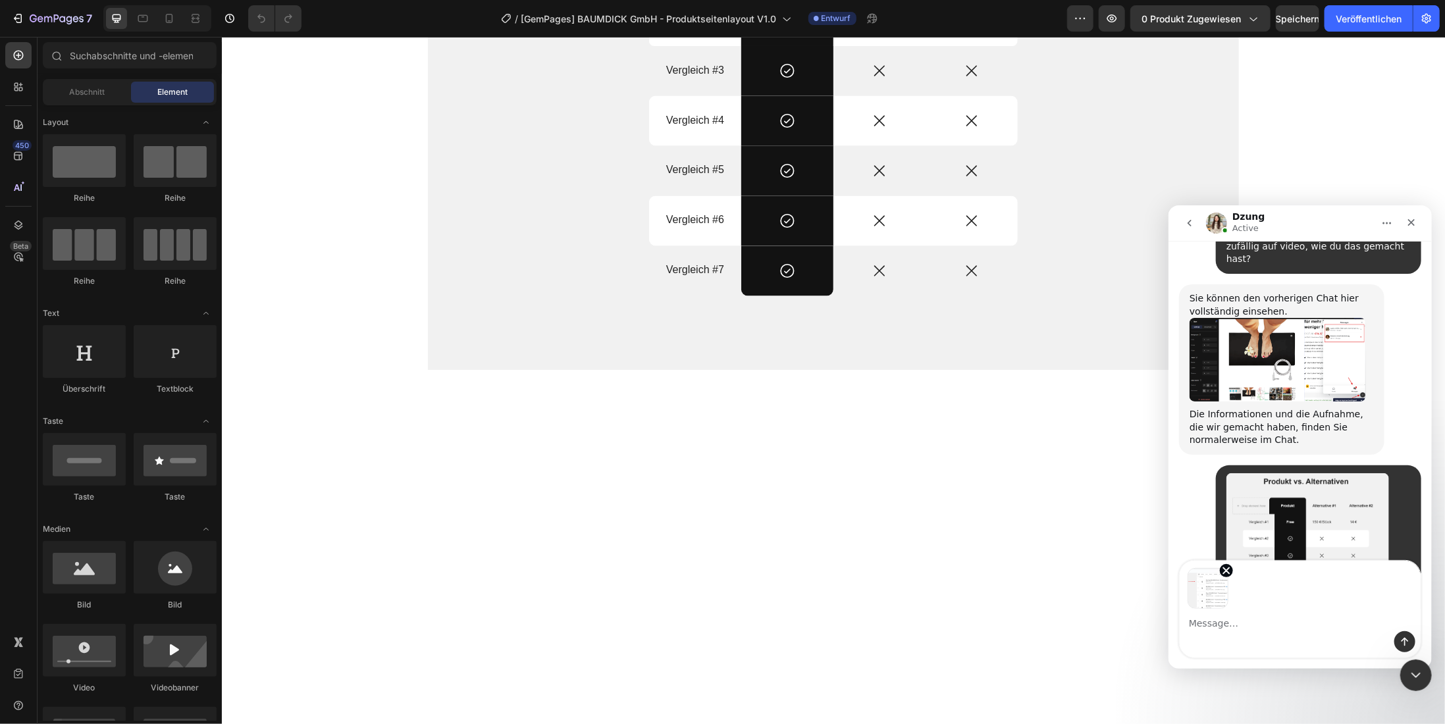
scroll to position [4590, 0]
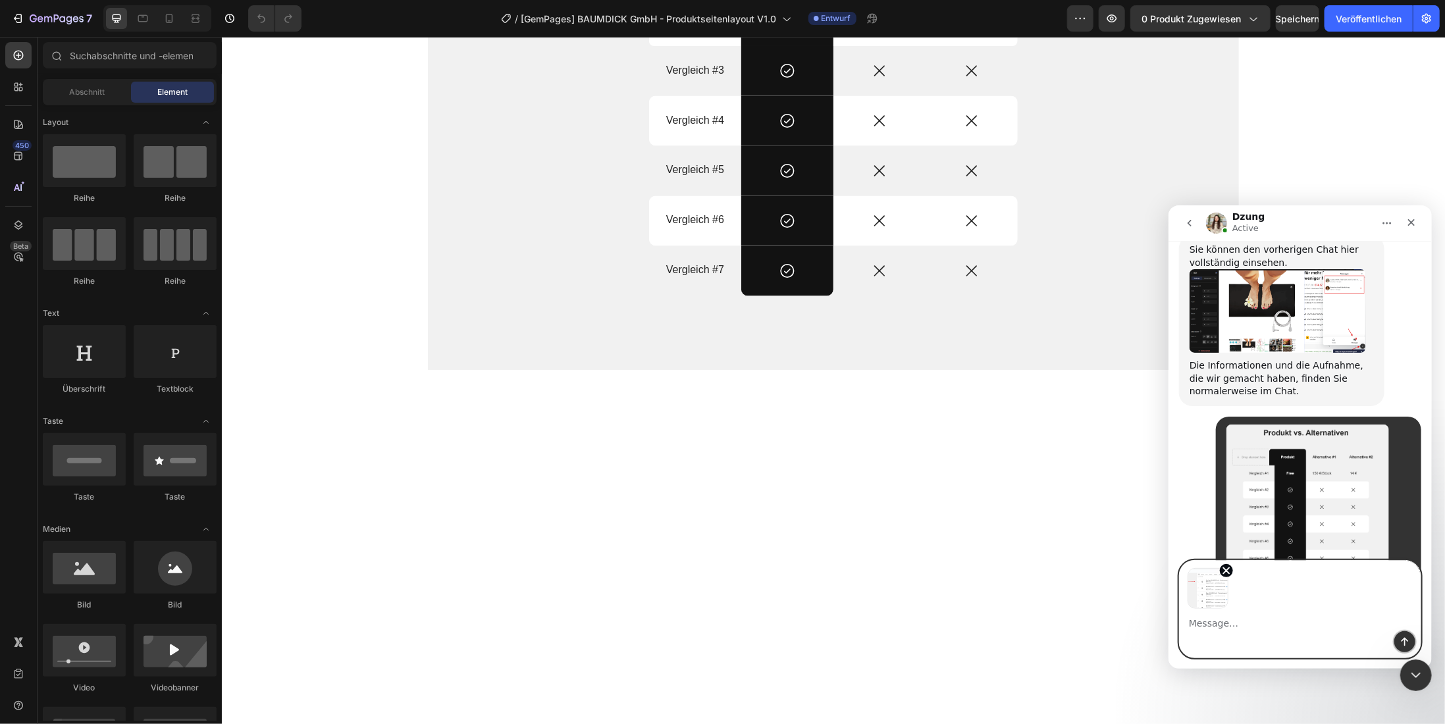
click at [1404, 641] on icon "Sende eine Nachricht…" at bounding box center [1404, 641] width 7 height 9
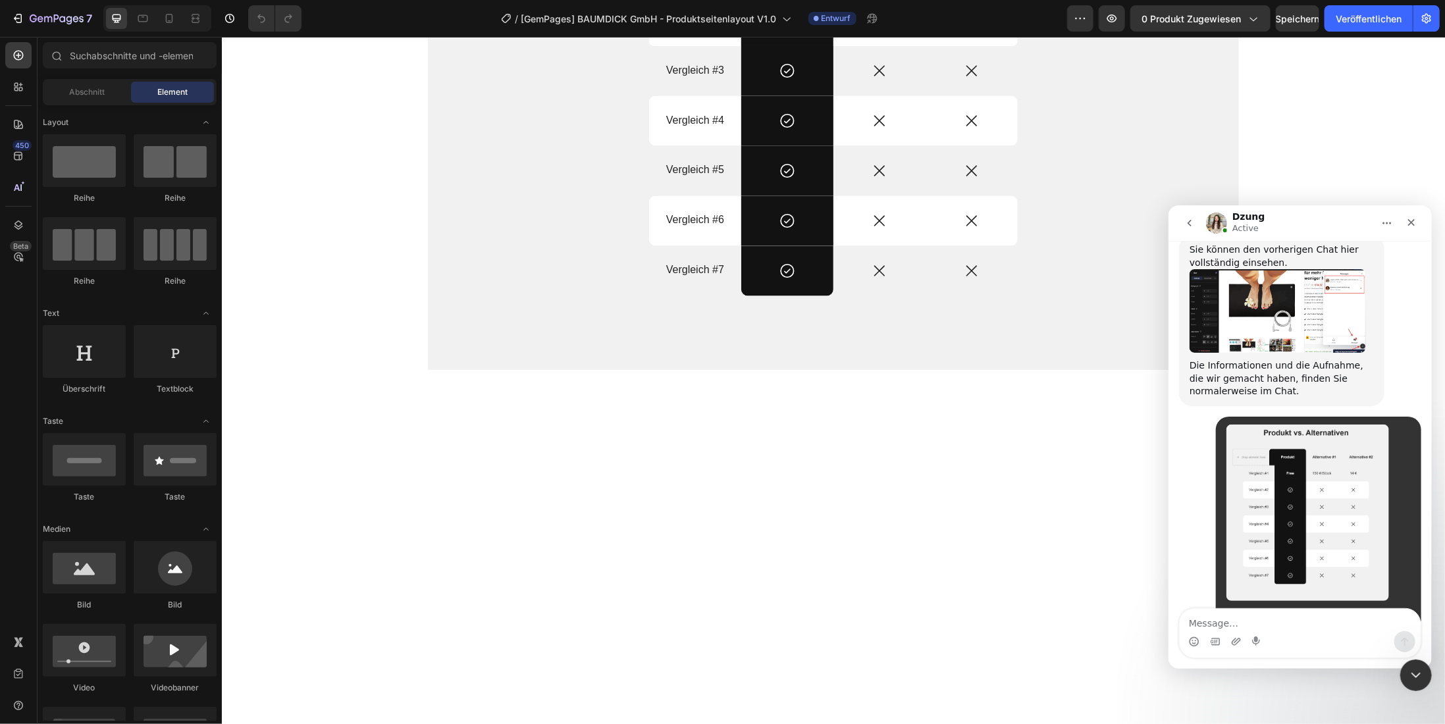
scroll to position [4628, 0]
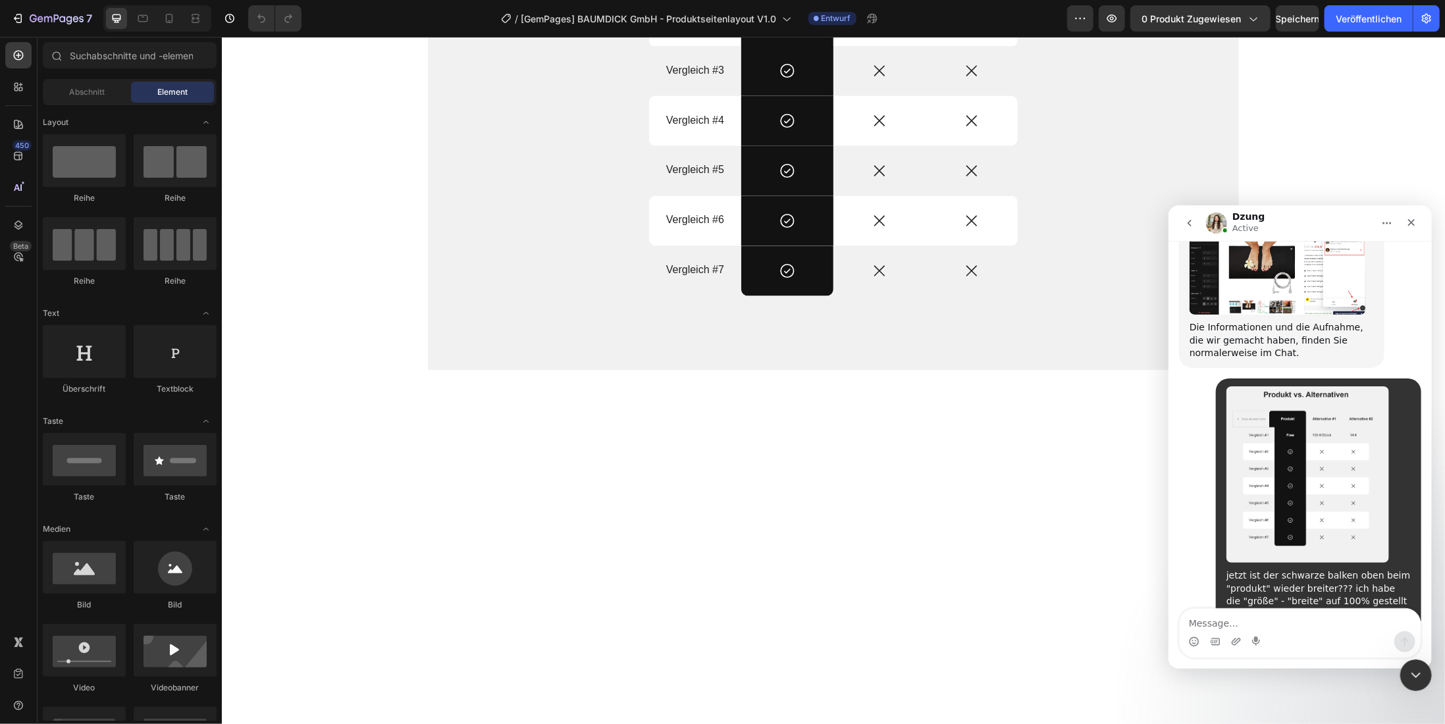
click at [1252, 624] on textarea "Message…" at bounding box center [1299, 619] width 241 height 22
type textarea "s"
type textarea "dieses Produktseitenlayout"
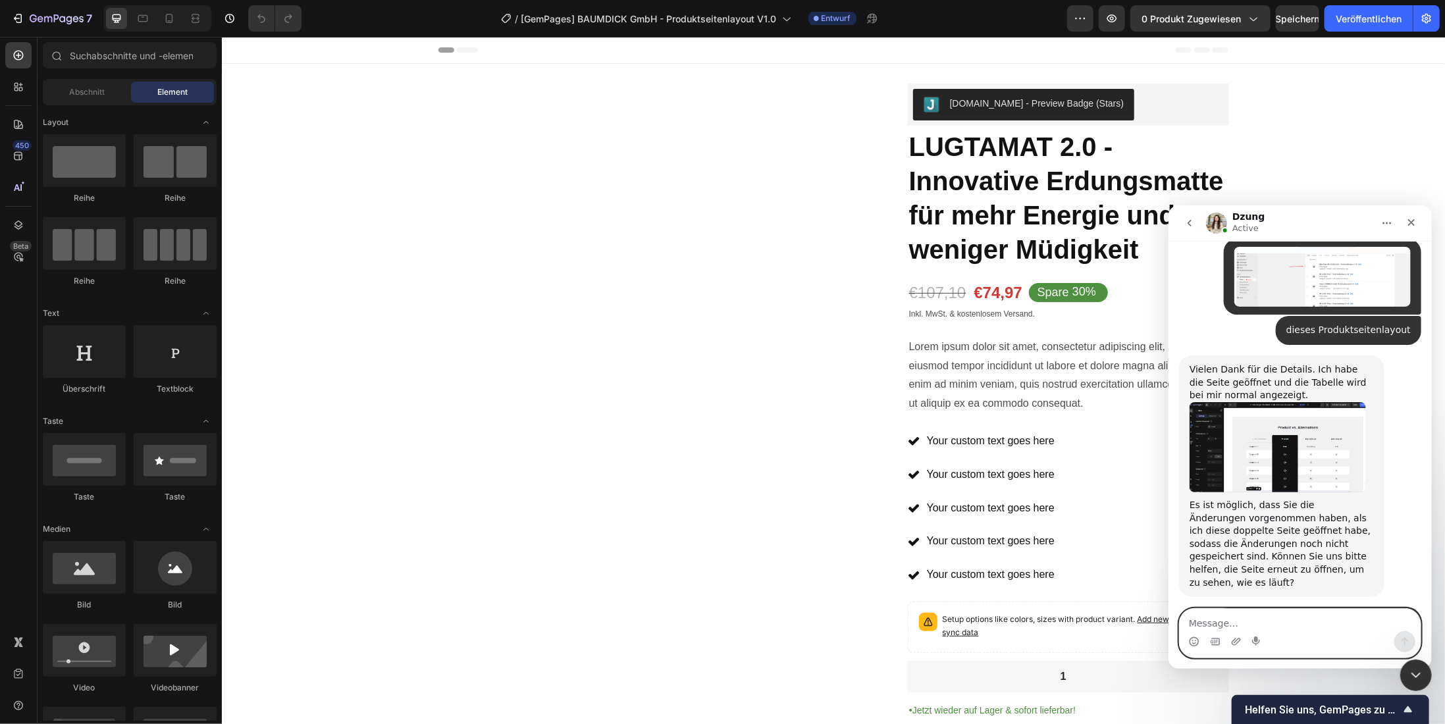
scroll to position [5217, 0]
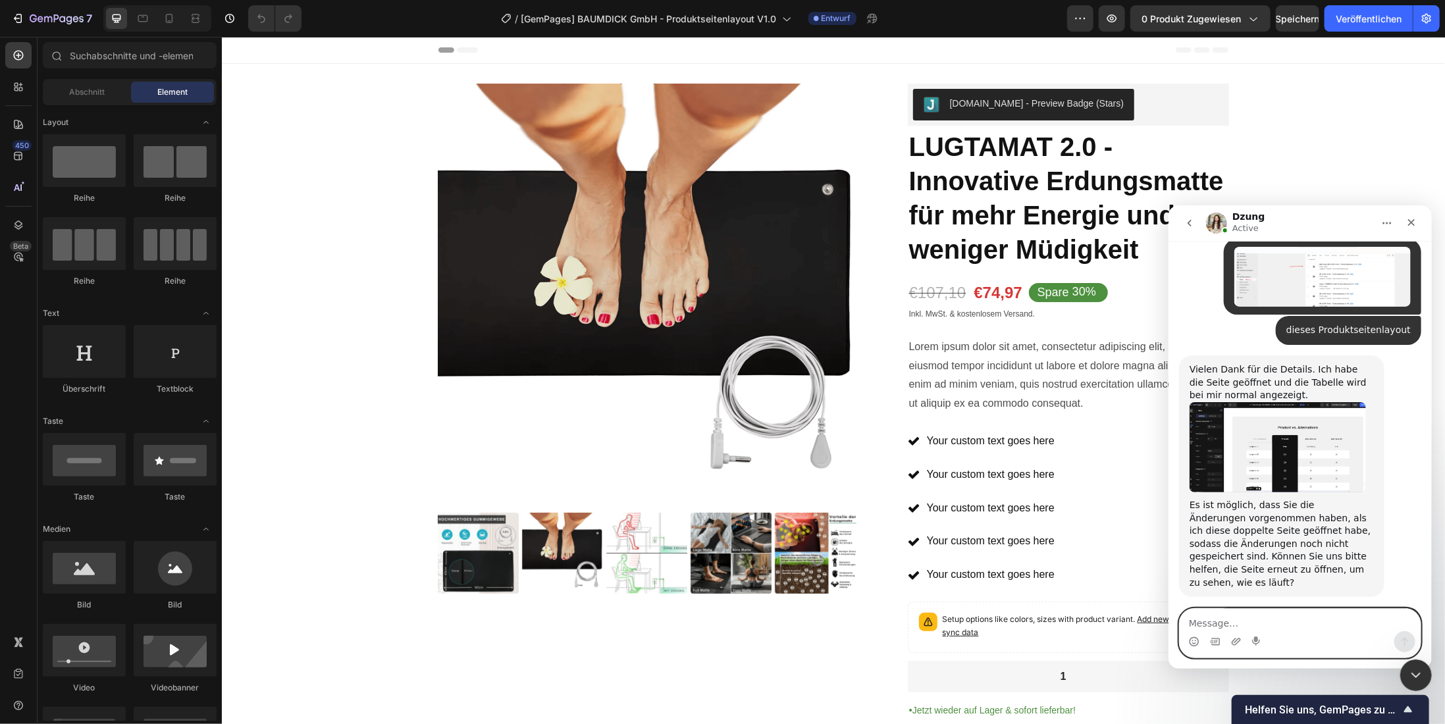
click at [1252, 625] on textarea "Message…" at bounding box center [1299, 619] width 241 height 22
click at [1267, 618] on textarea "Message…" at bounding box center [1299, 619] width 241 height 22
click at [1192, 643] on icon "Emoji-Auswahl" at bounding box center [1193, 643] width 3 height 1
type textarea "super perfekt😊vielen dank"
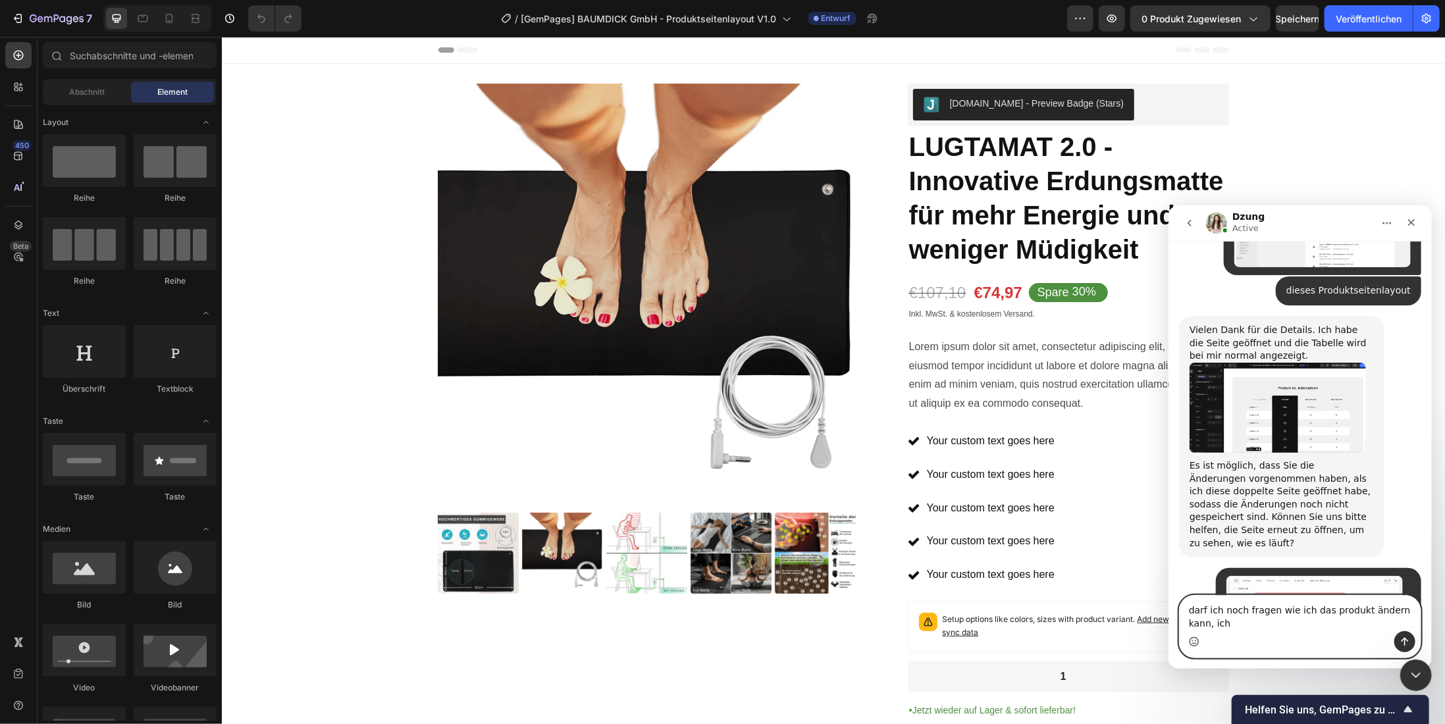
scroll to position [5270, 0]
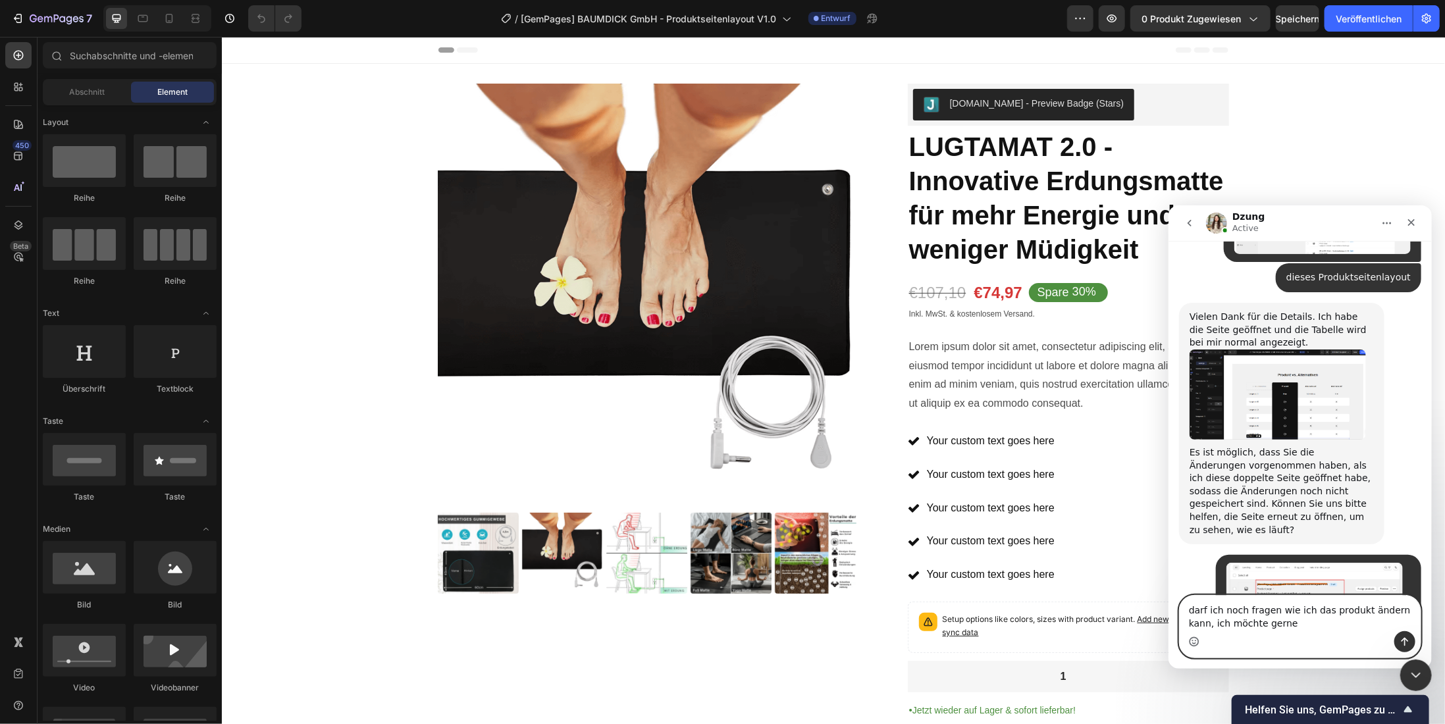
click at [1269, 630] on textarea "darf ich noch fragen wie ich das produkt ändern kann, ich möchte gerne" at bounding box center [1299, 613] width 241 height 36
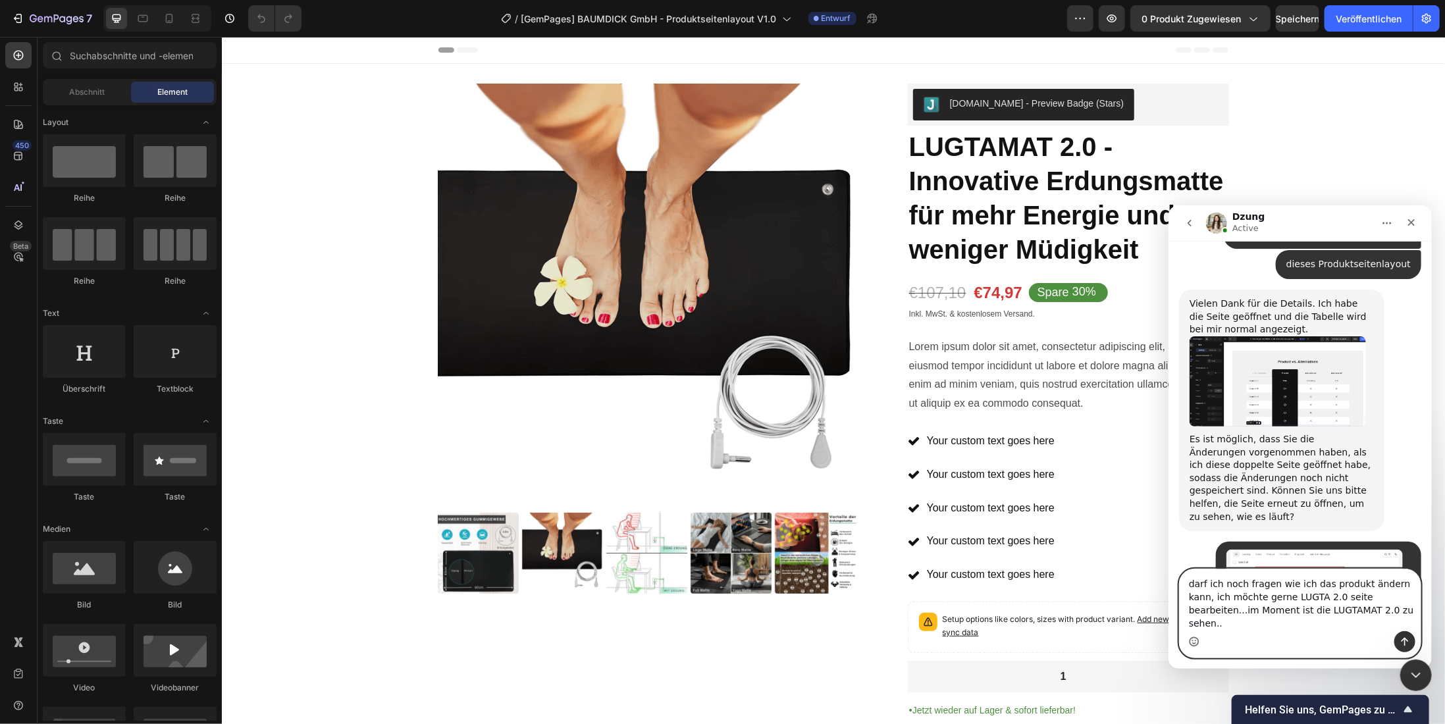
type textarea "darf ich noch fragen wie ich das produkt ändern kann, ich möchte gerne LUGTA 2.…"
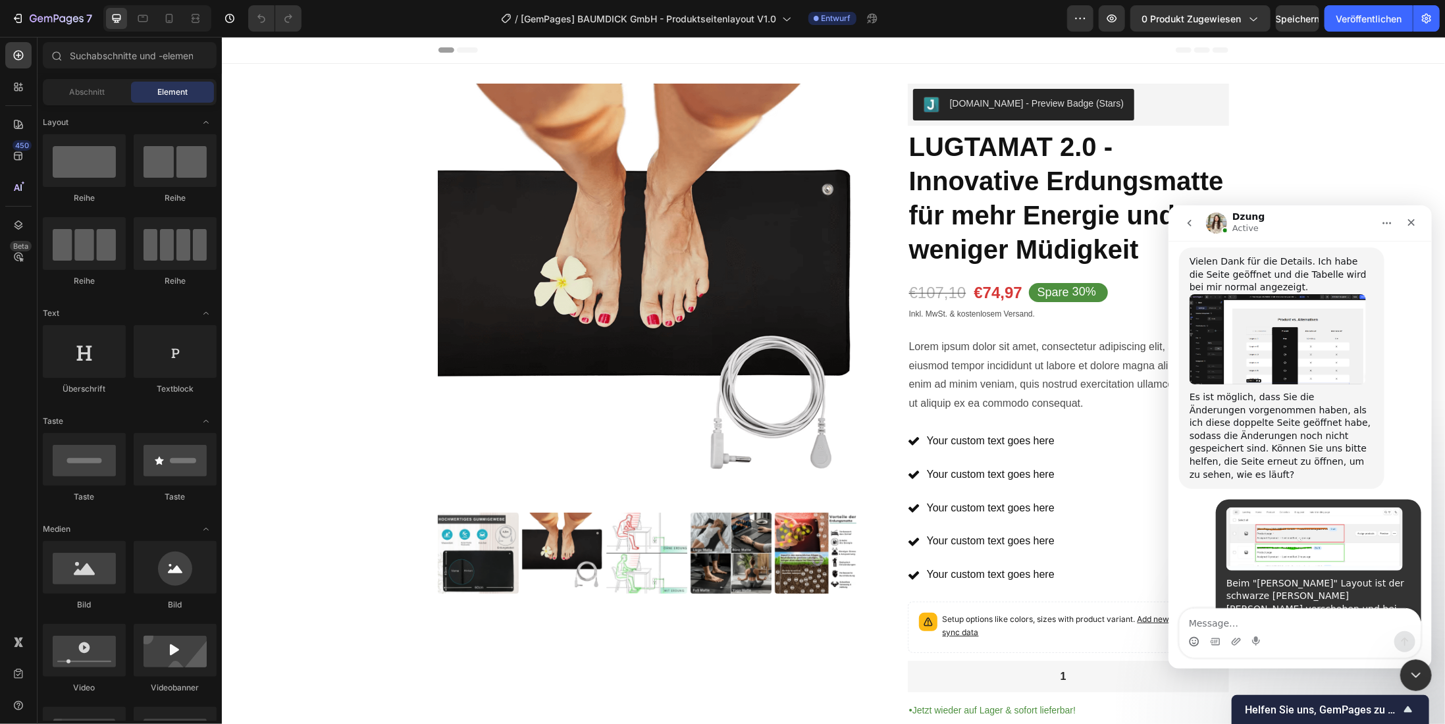
click at [493, 267] on img at bounding box center [646, 292] width 419 height 419
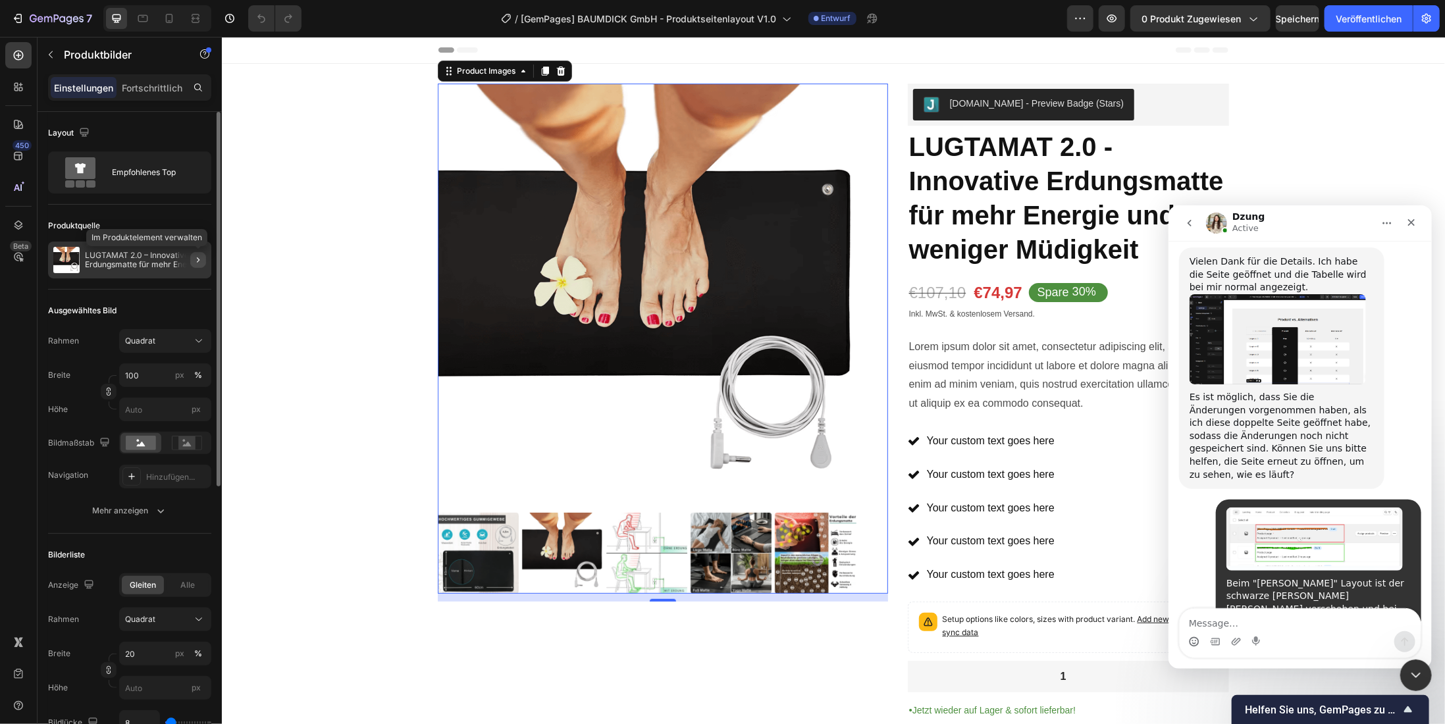
click at [196, 262] on icon "button" at bounding box center [198, 260] width 11 height 11
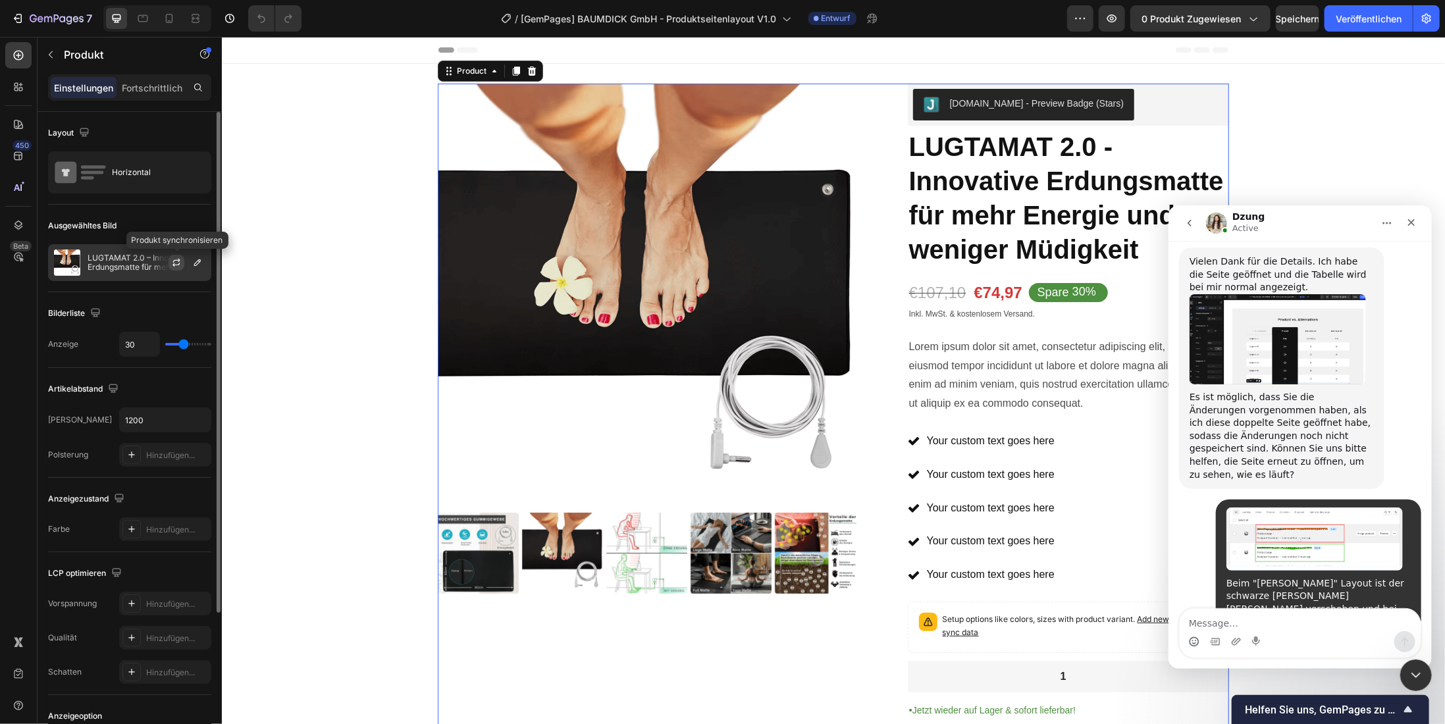
click at [175, 265] on icon "button" at bounding box center [176, 262] width 11 height 11
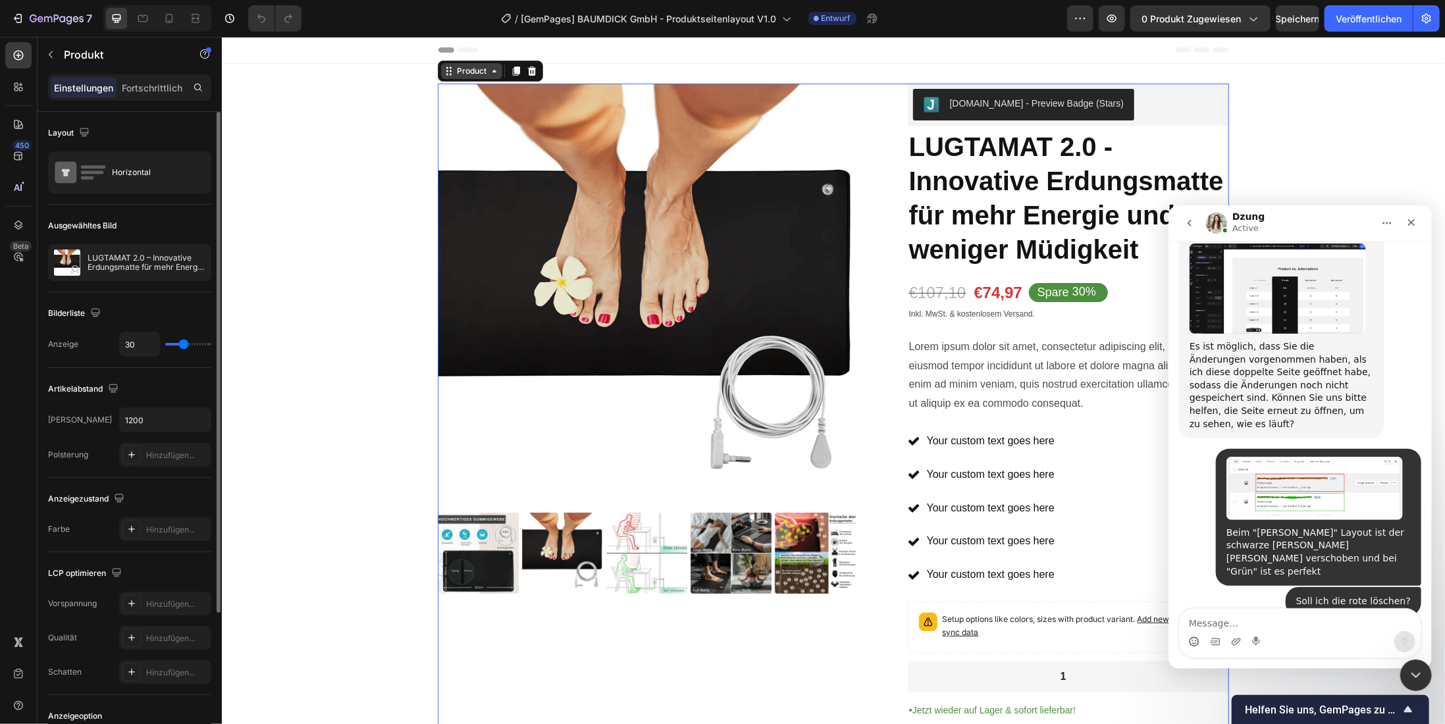
click at [492, 70] on icon at bounding box center [494, 70] width 4 height 3
click at [197, 263] on icon "button" at bounding box center [197, 262] width 7 height 7
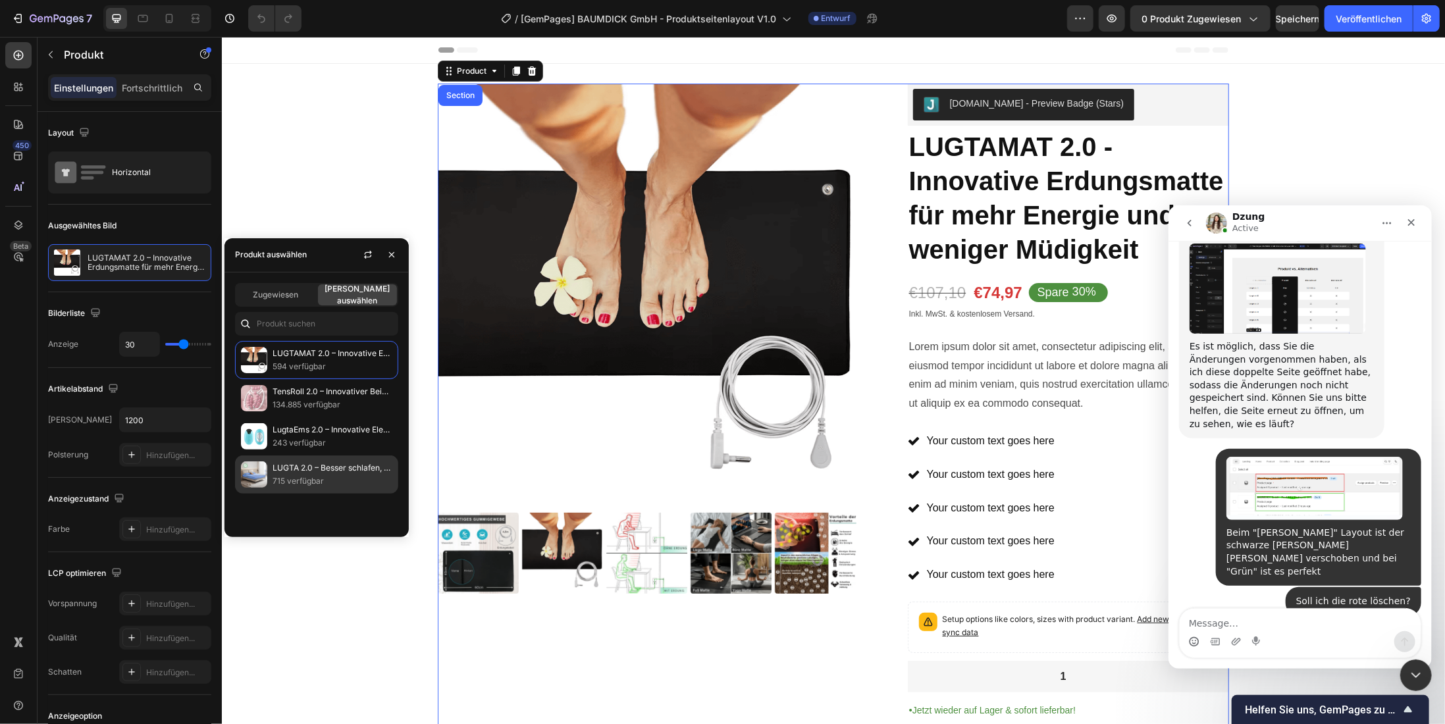
click at [307, 475] on p "715 verfügbar" at bounding box center [333, 481] width 120 height 13
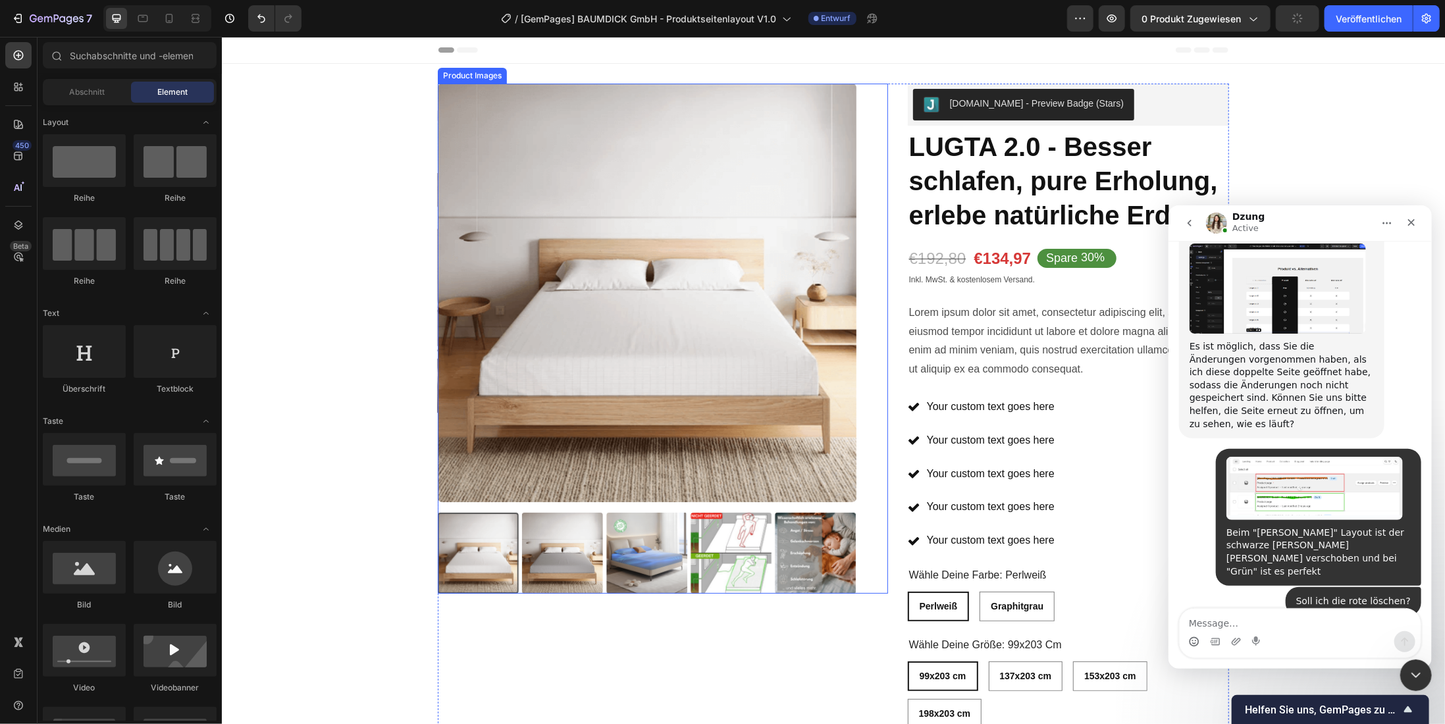
click at [617, 560] on img at bounding box center [646, 552] width 81 height 81
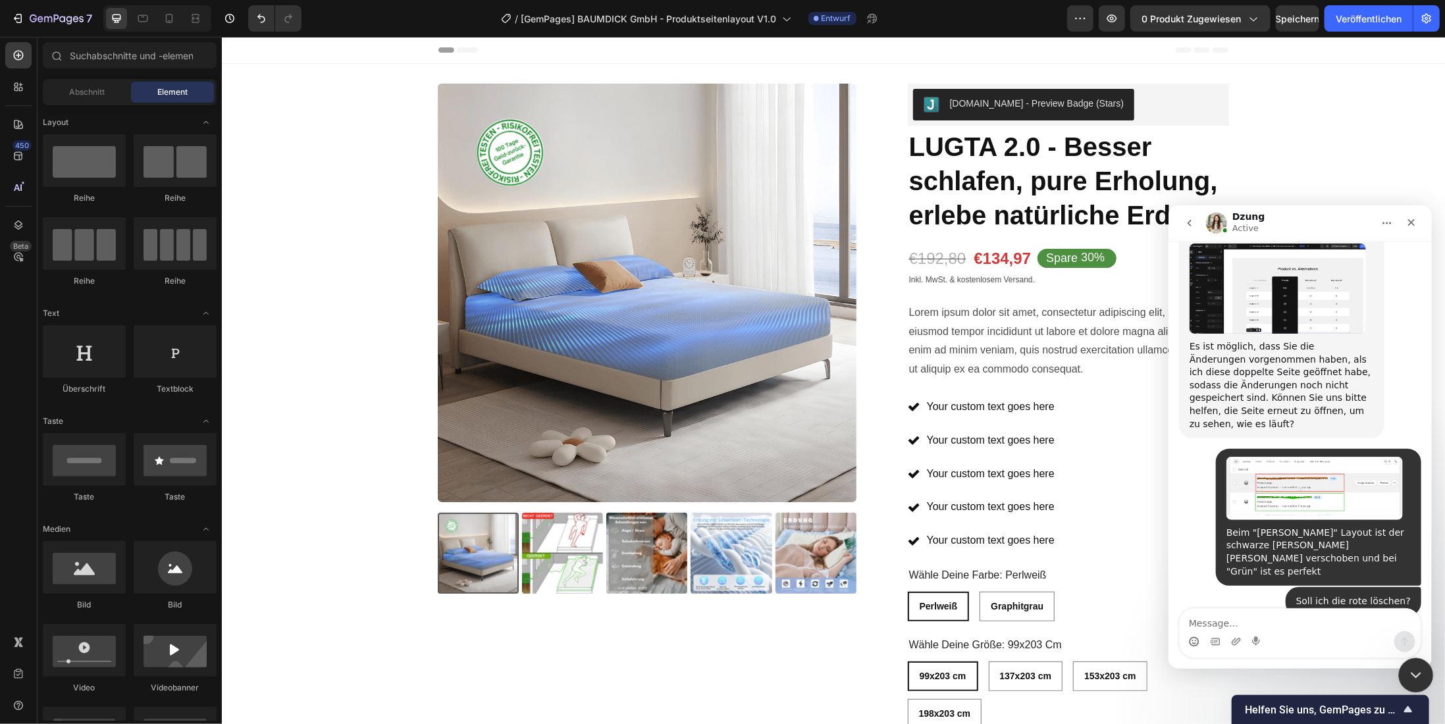
click at [1419, 672] on icon "Intercom-Nachrichtendienst schließen" at bounding box center [1414, 674] width 16 height 16
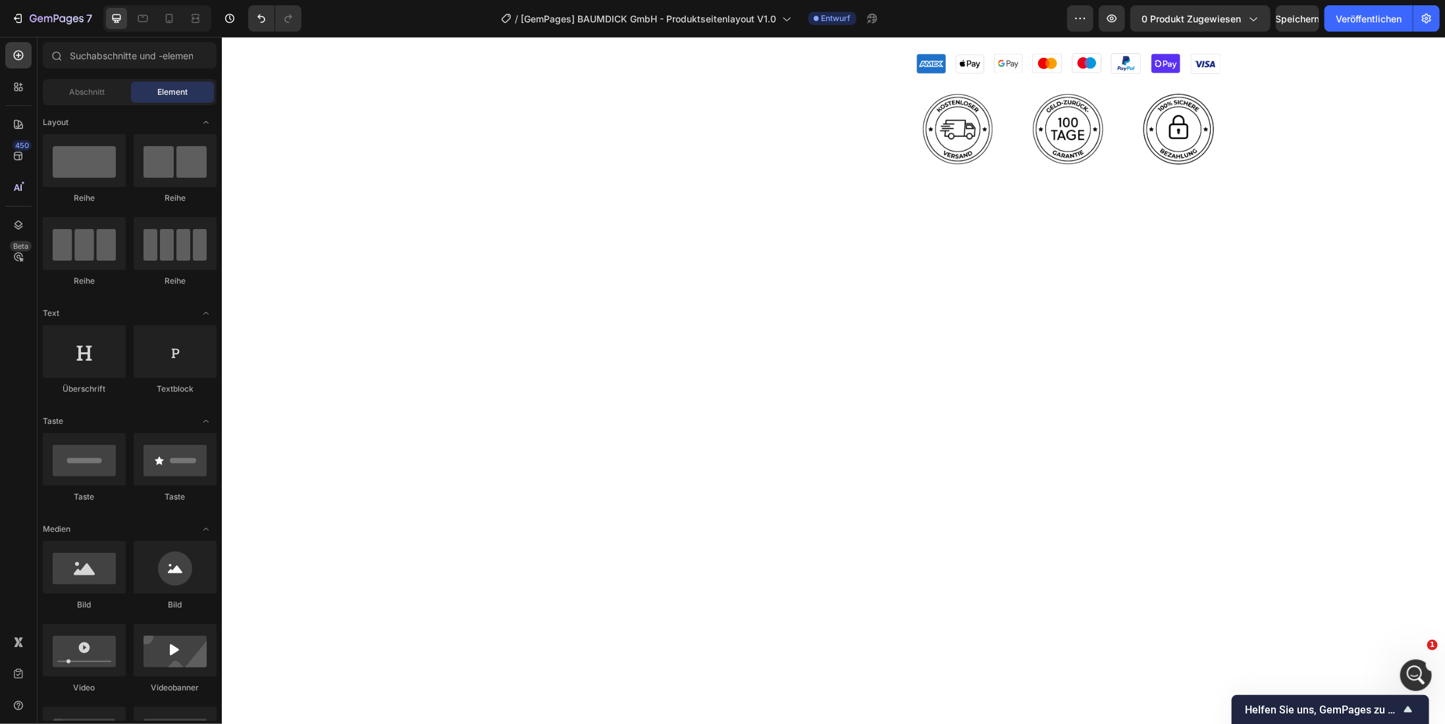
scroll to position [0, 0]
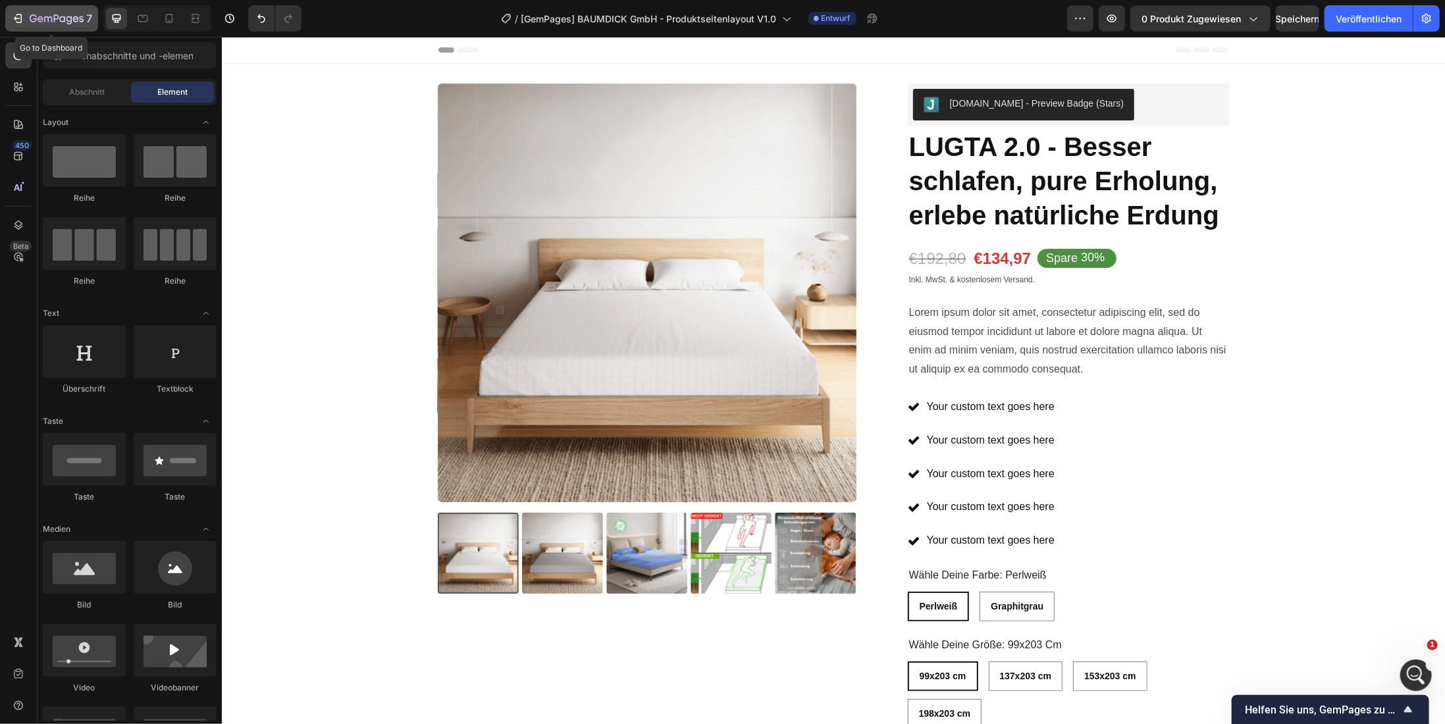
click at [19, 18] on icon "button" at bounding box center [17, 18] width 13 height 13
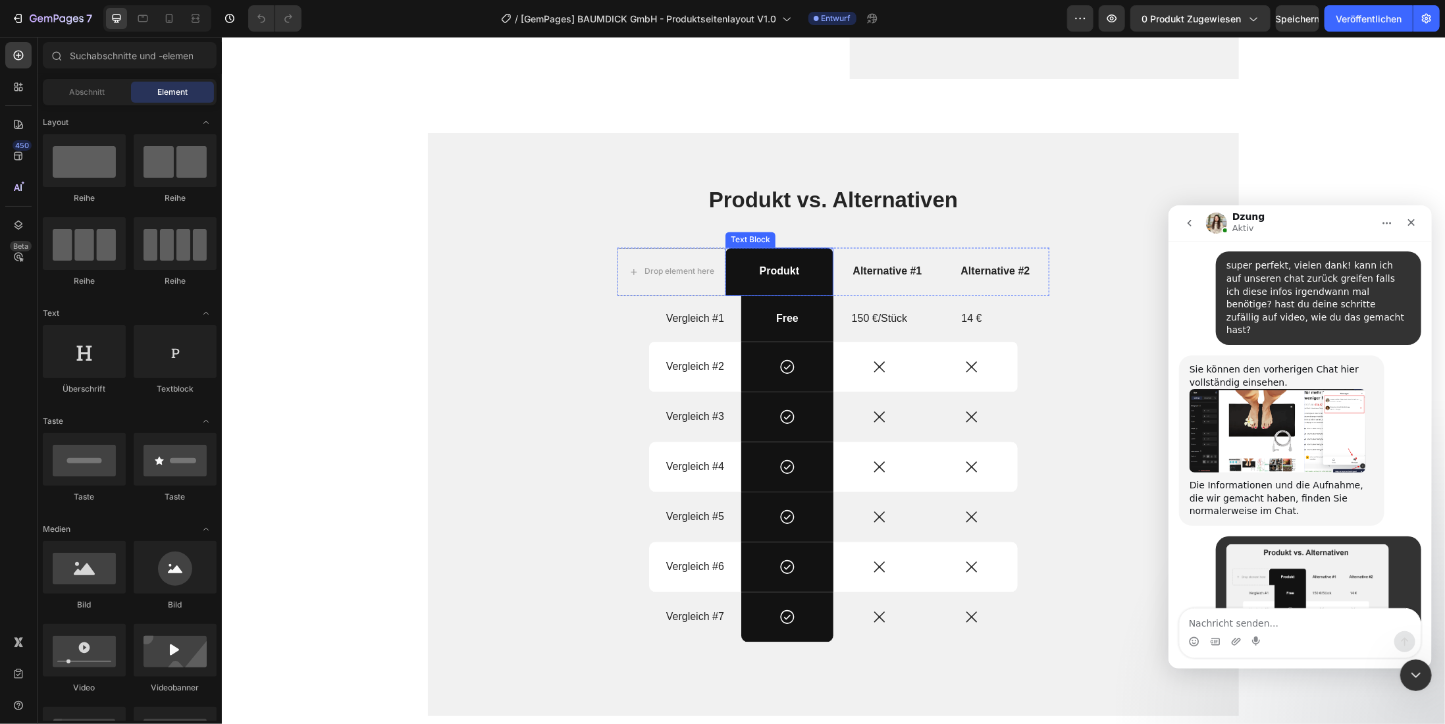
scroll to position [1185, 0]
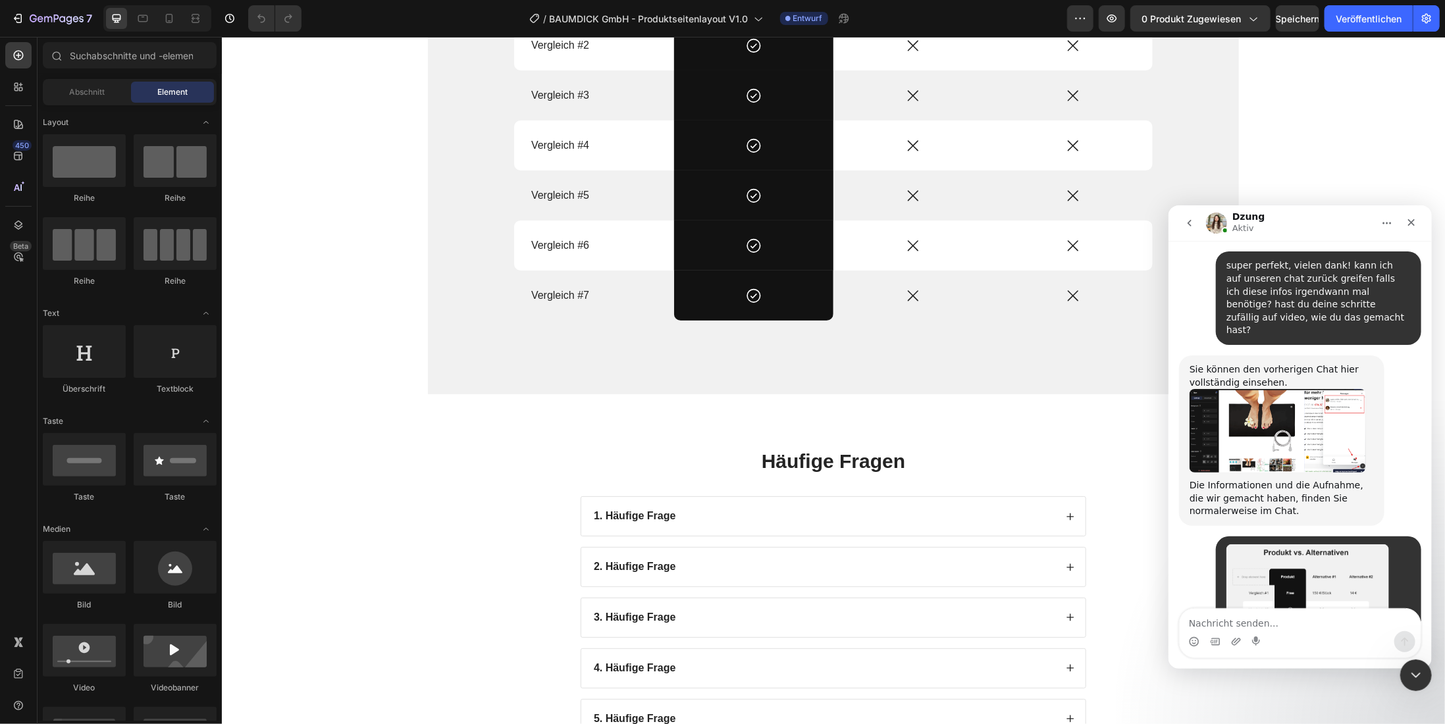
scroll to position [1580, 0]
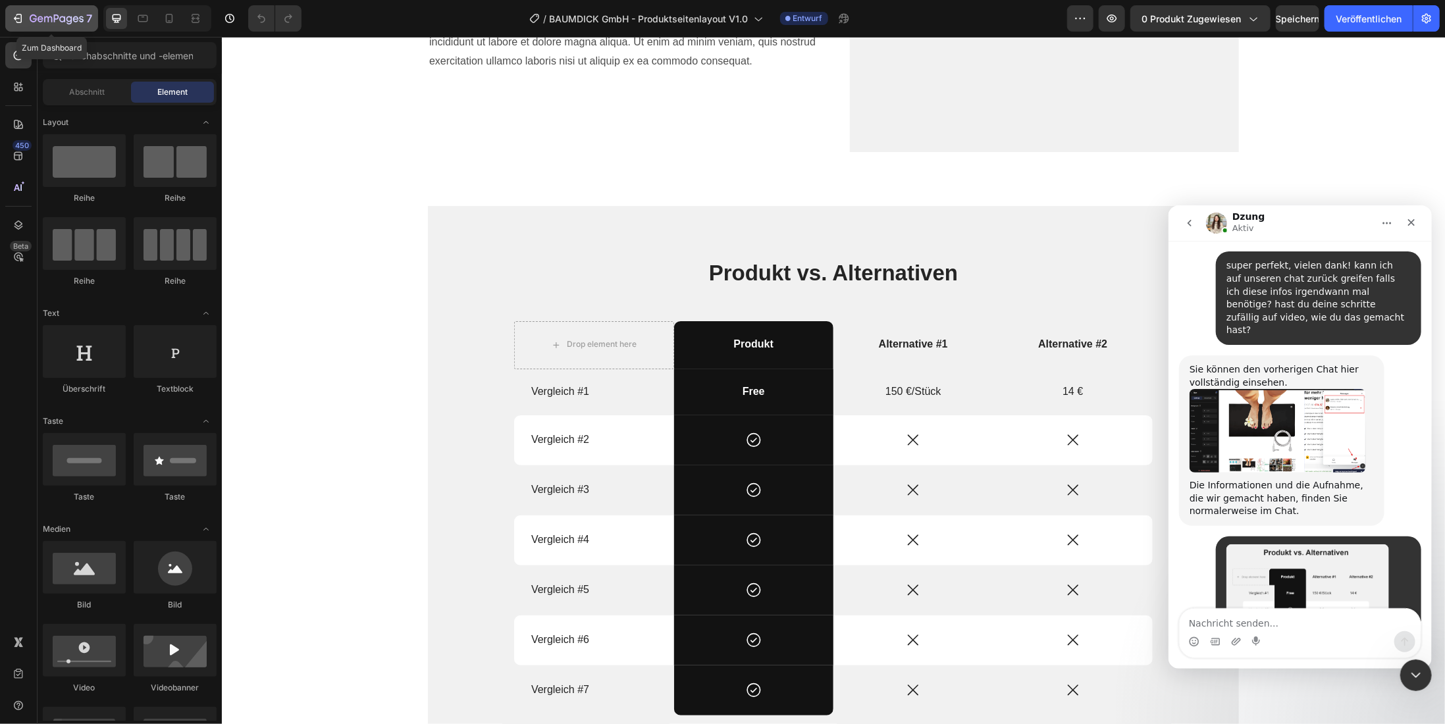
click at [22, 21] on icon "button" at bounding box center [17, 18] width 13 height 13
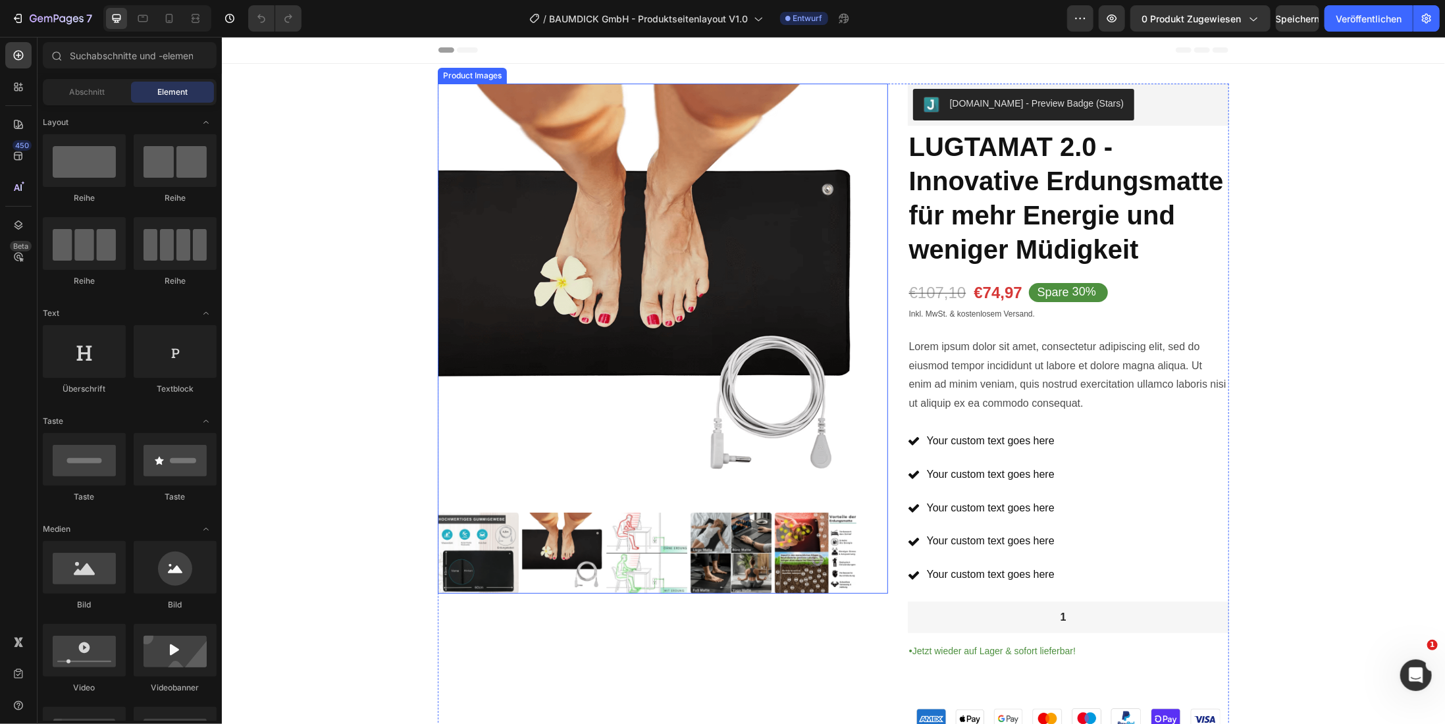
click at [475, 352] on img at bounding box center [646, 292] width 419 height 419
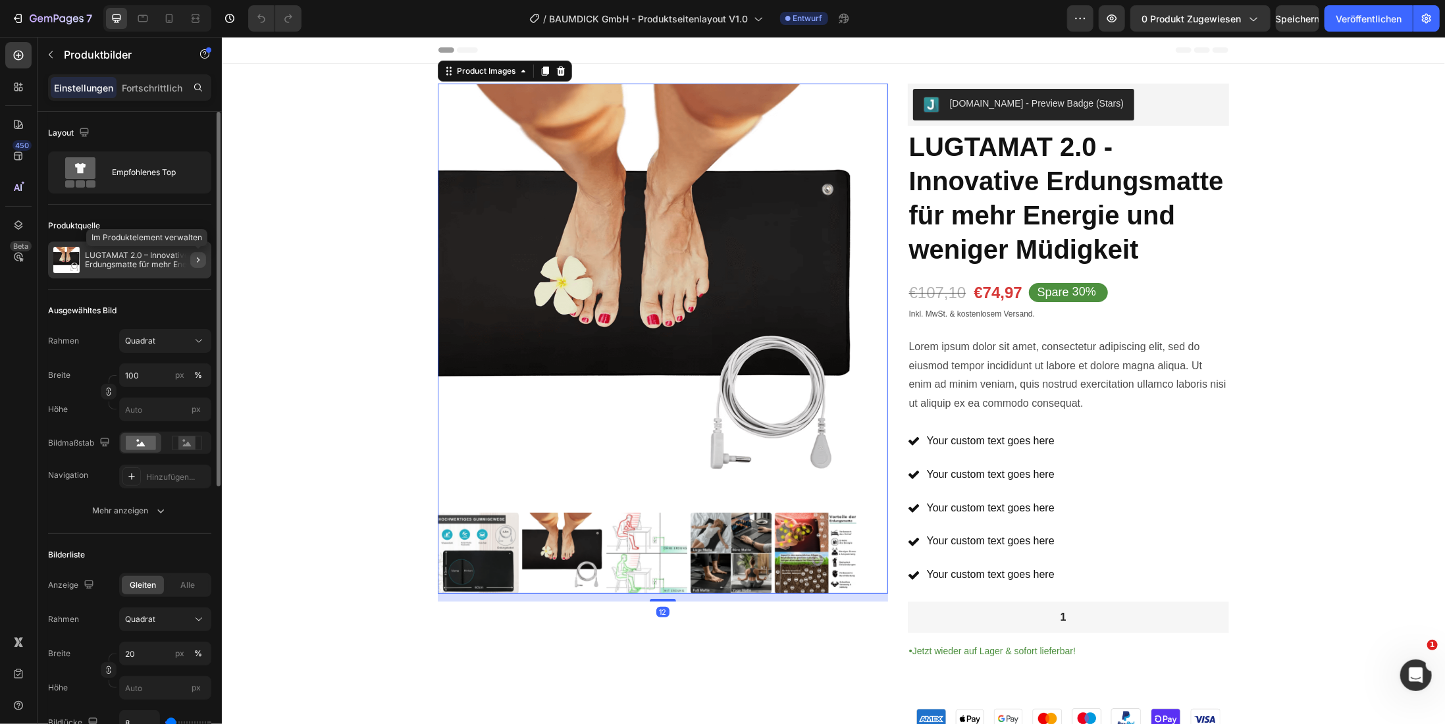
click at [199, 257] on icon "button" at bounding box center [198, 260] width 11 height 11
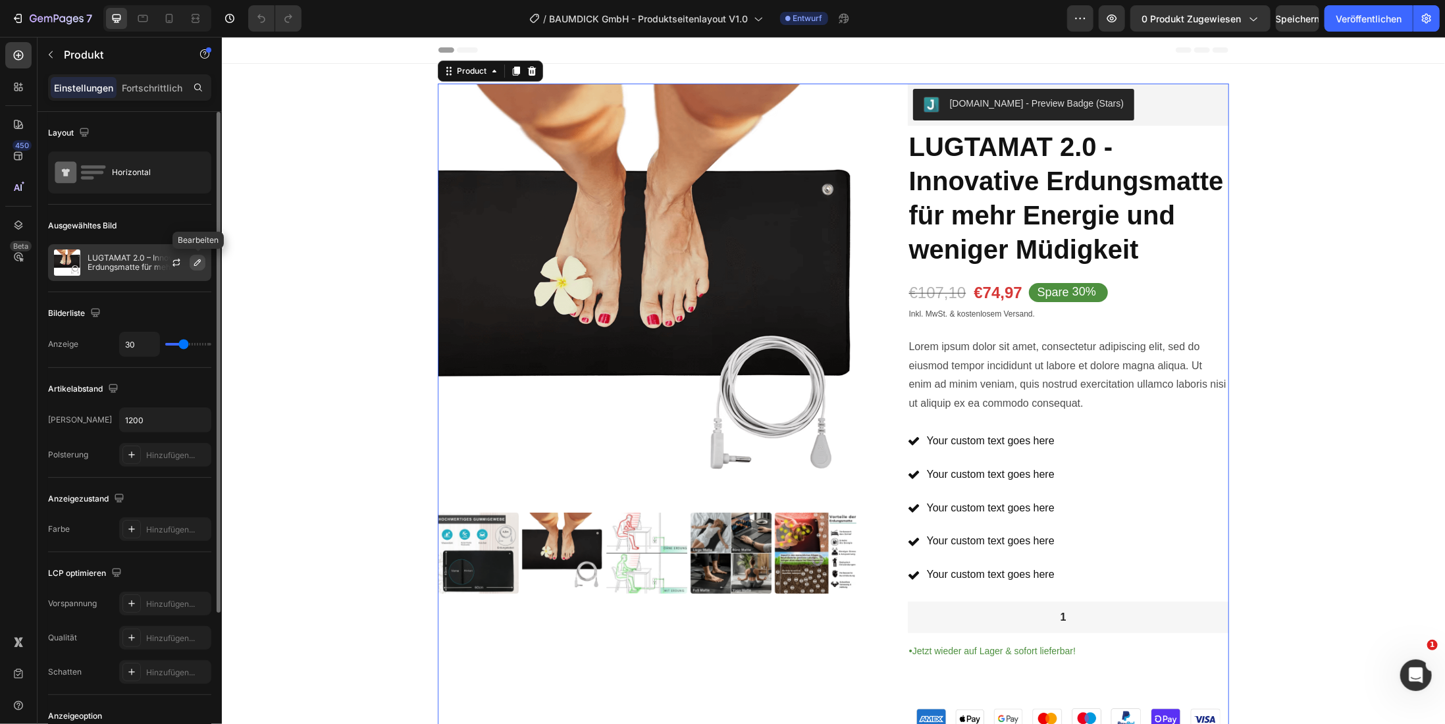
click at [196, 263] on icon "button" at bounding box center [197, 262] width 11 height 11
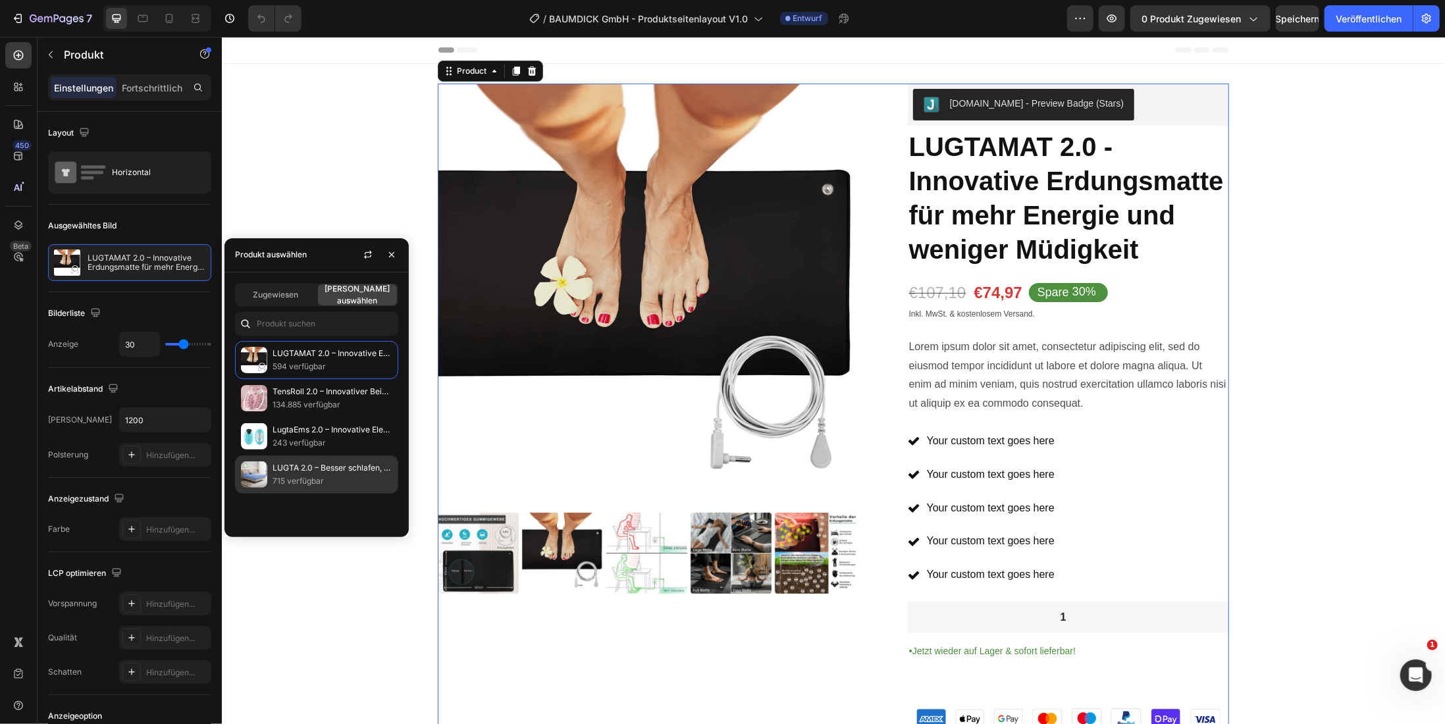
click at [257, 467] on img at bounding box center [254, 475] width 26 height 26
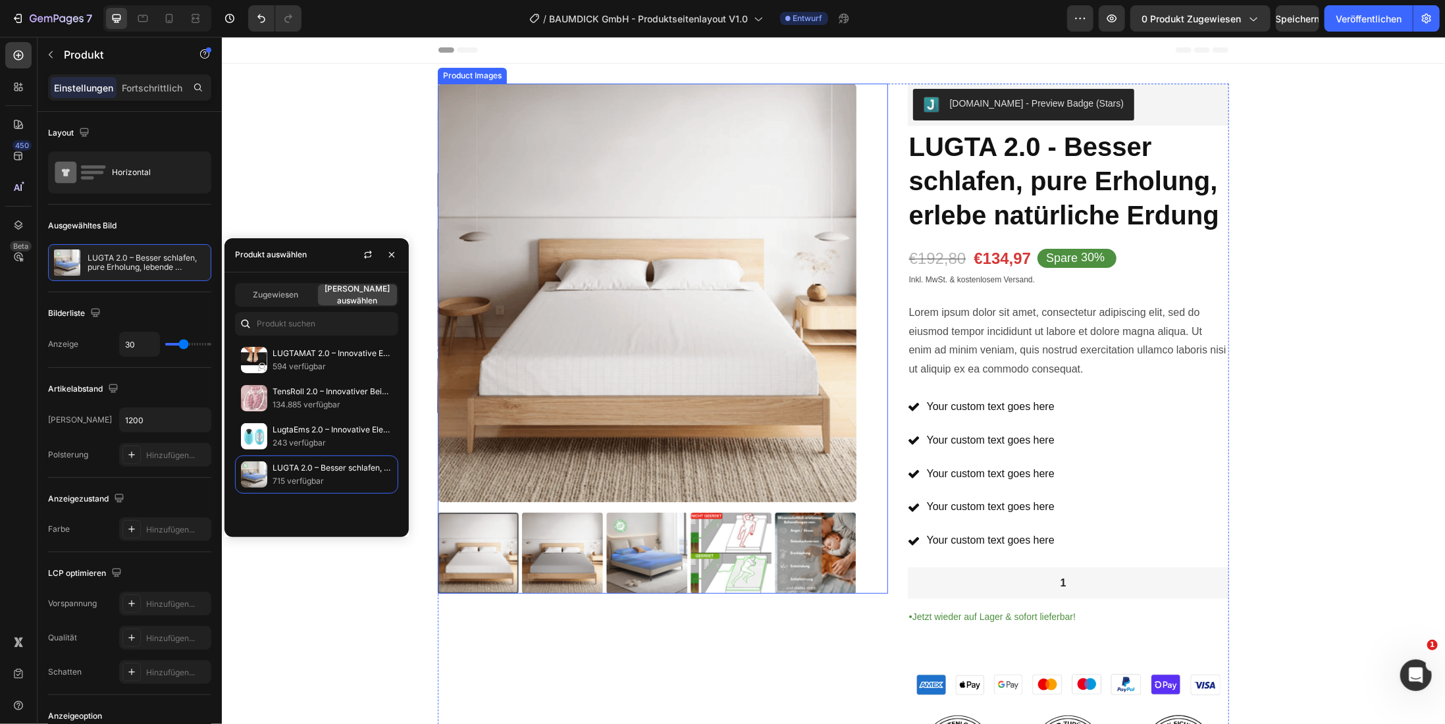
click at [652, 577] on img at bounding box center [646, 552] width 81 height 81
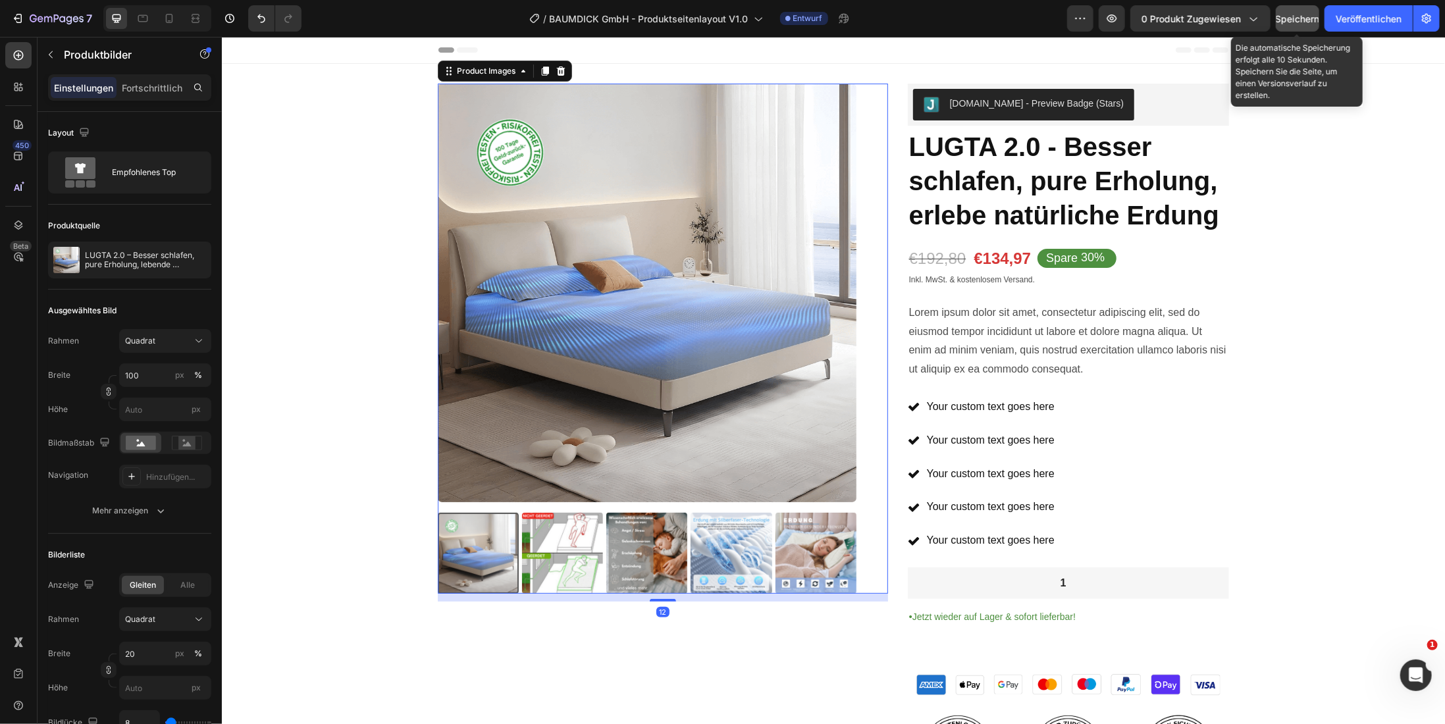
click at [1304, 24] on font "Speichern" at bounding box center [1298, 18] width 44 height 11
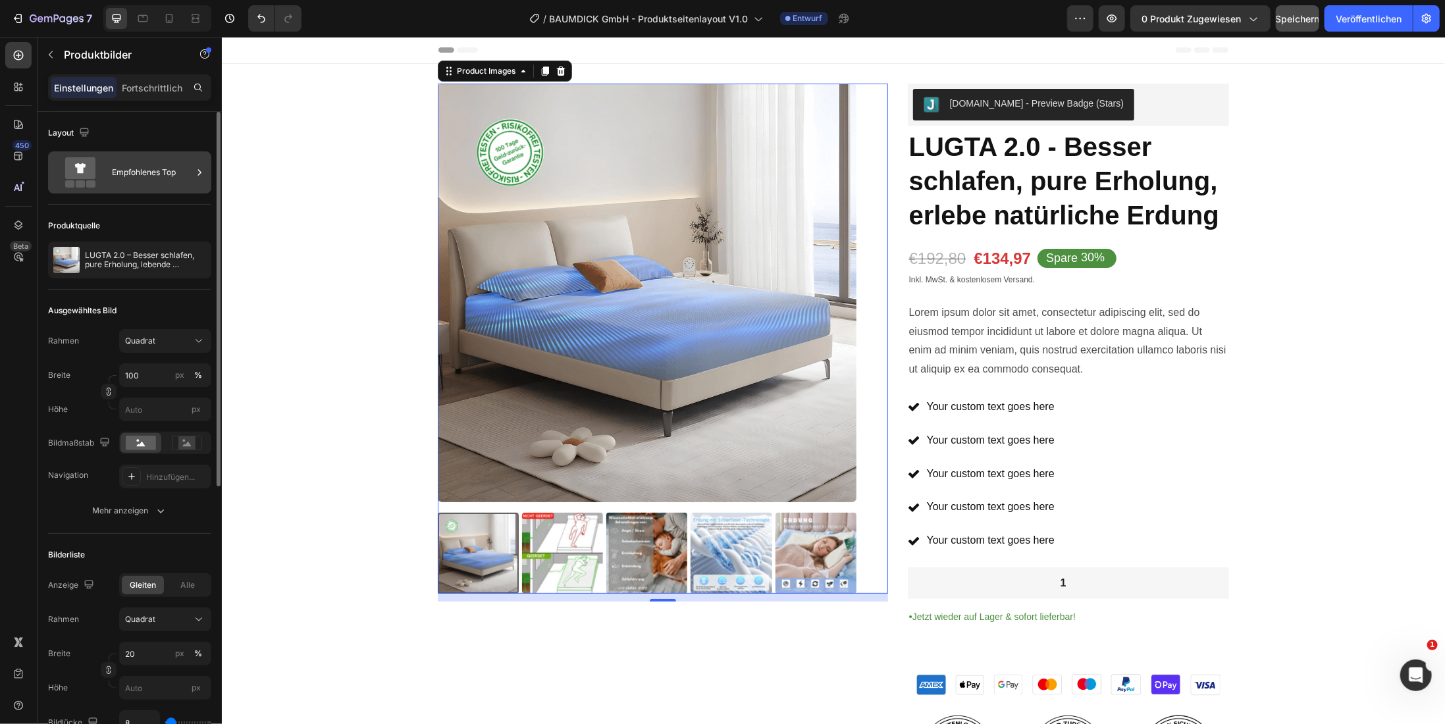
click at [124, 169] on font "Empfohlenes Top" at bounding box center [144, 172] width 64 height 10
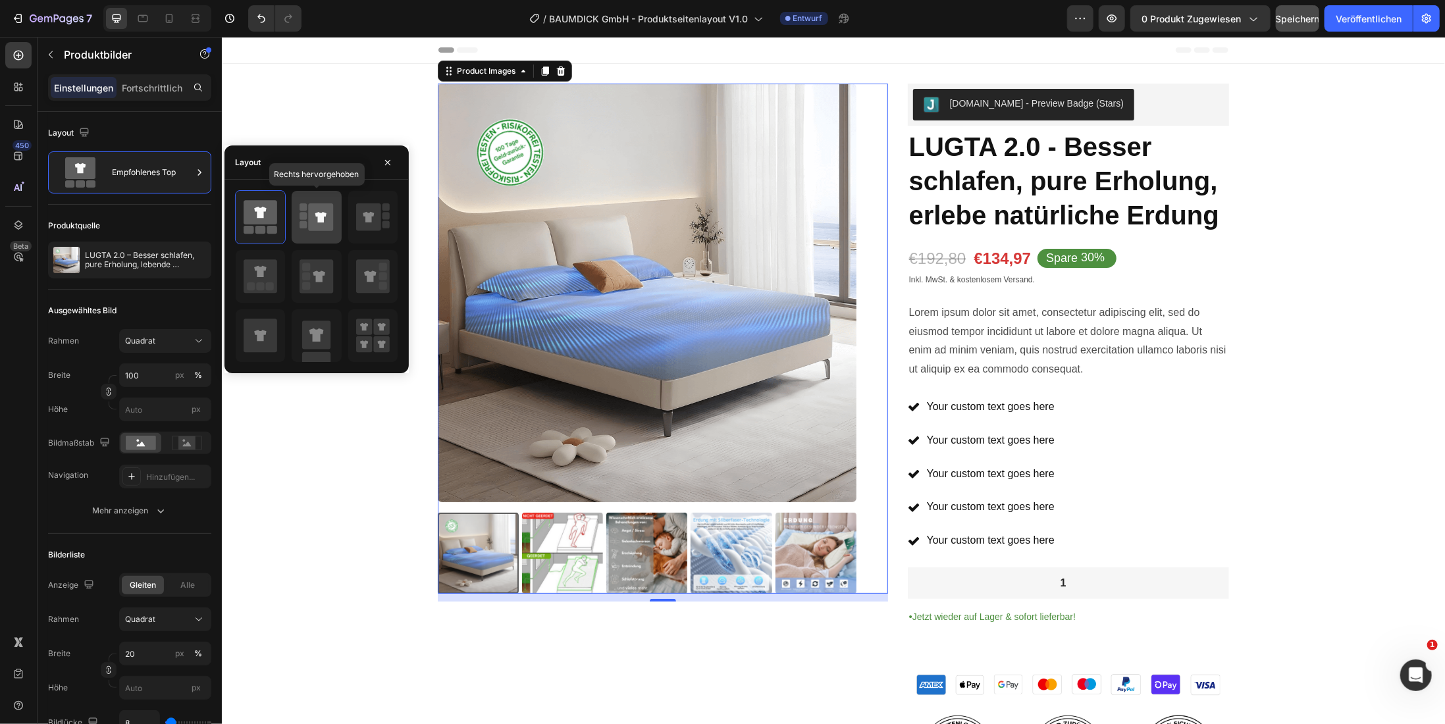
click at [324, 226] on icon at bounding box center [321, 217] width 25 height 28
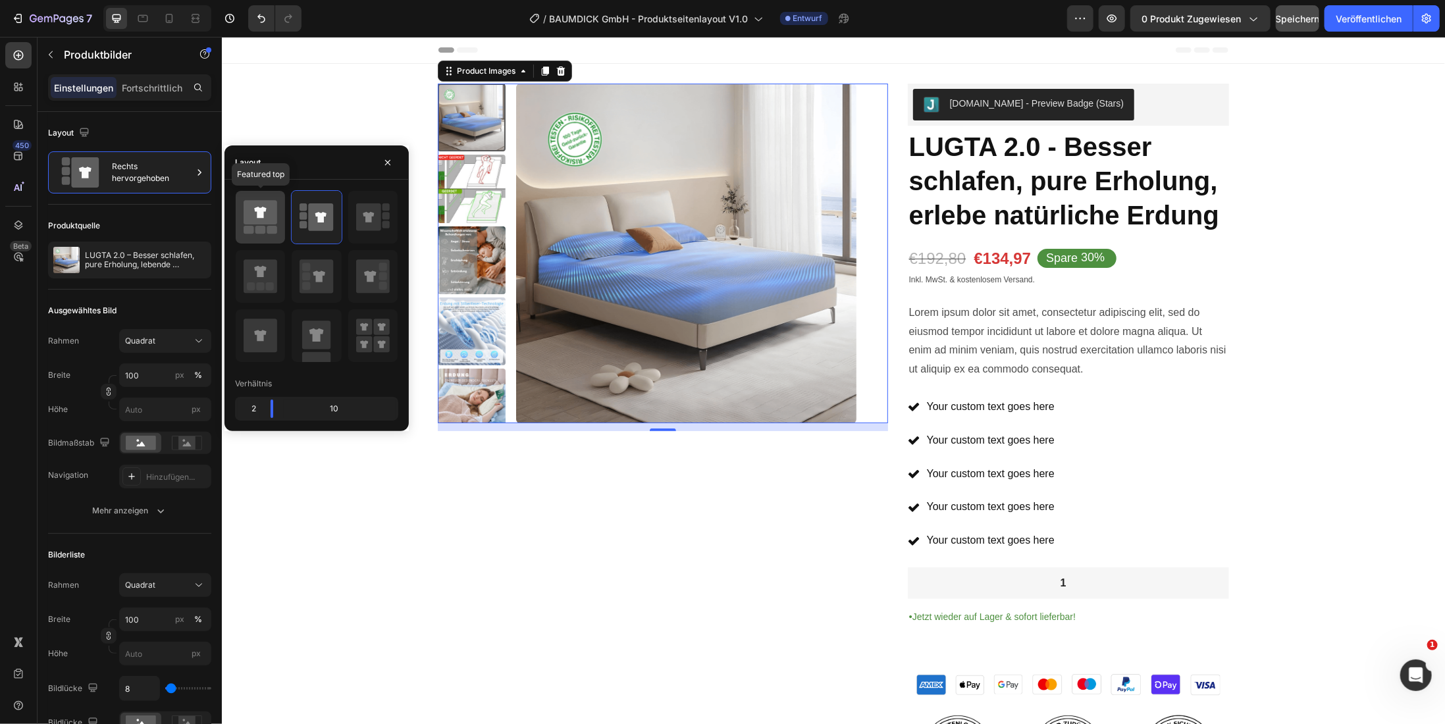
click at [271, 225] on icon at bounding box center [261, 217] width 34 height 37
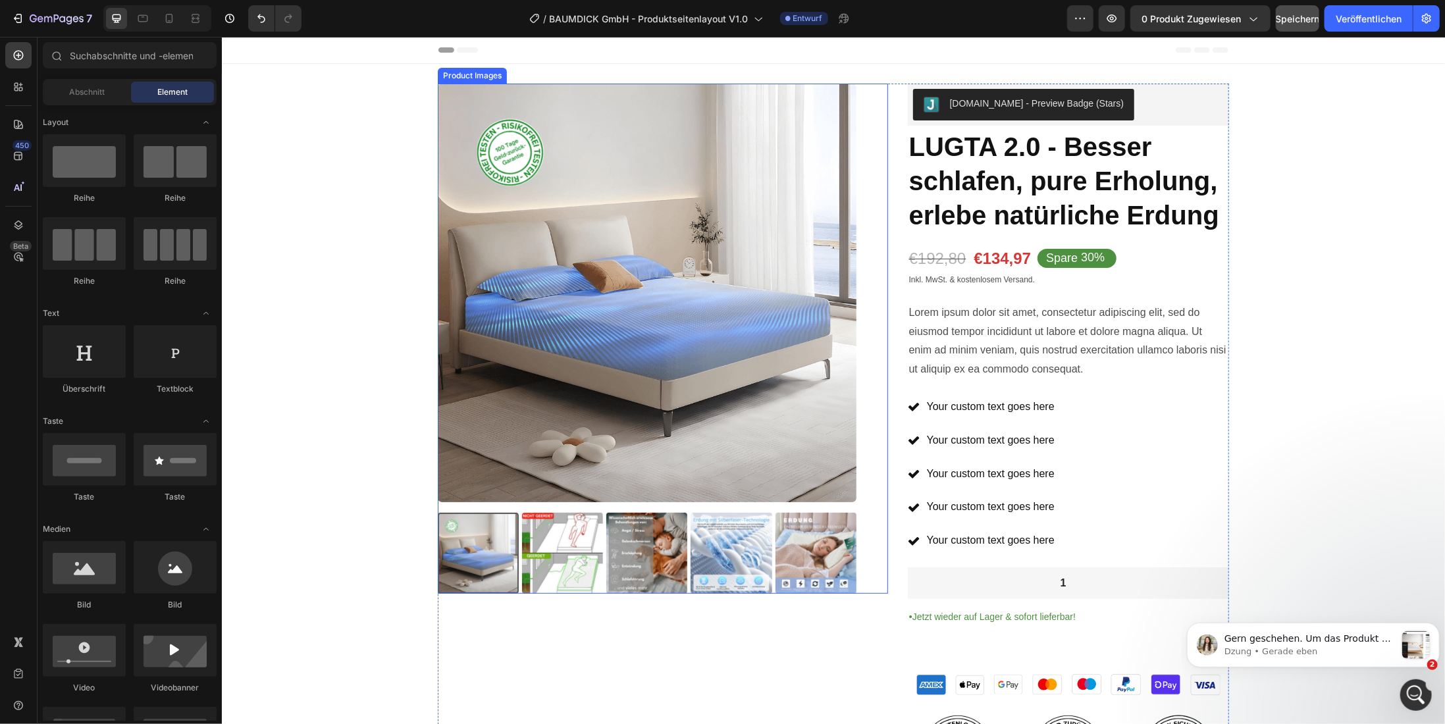
click at [536, 390] on img at bounding box center [646, 292] width 419 height 419
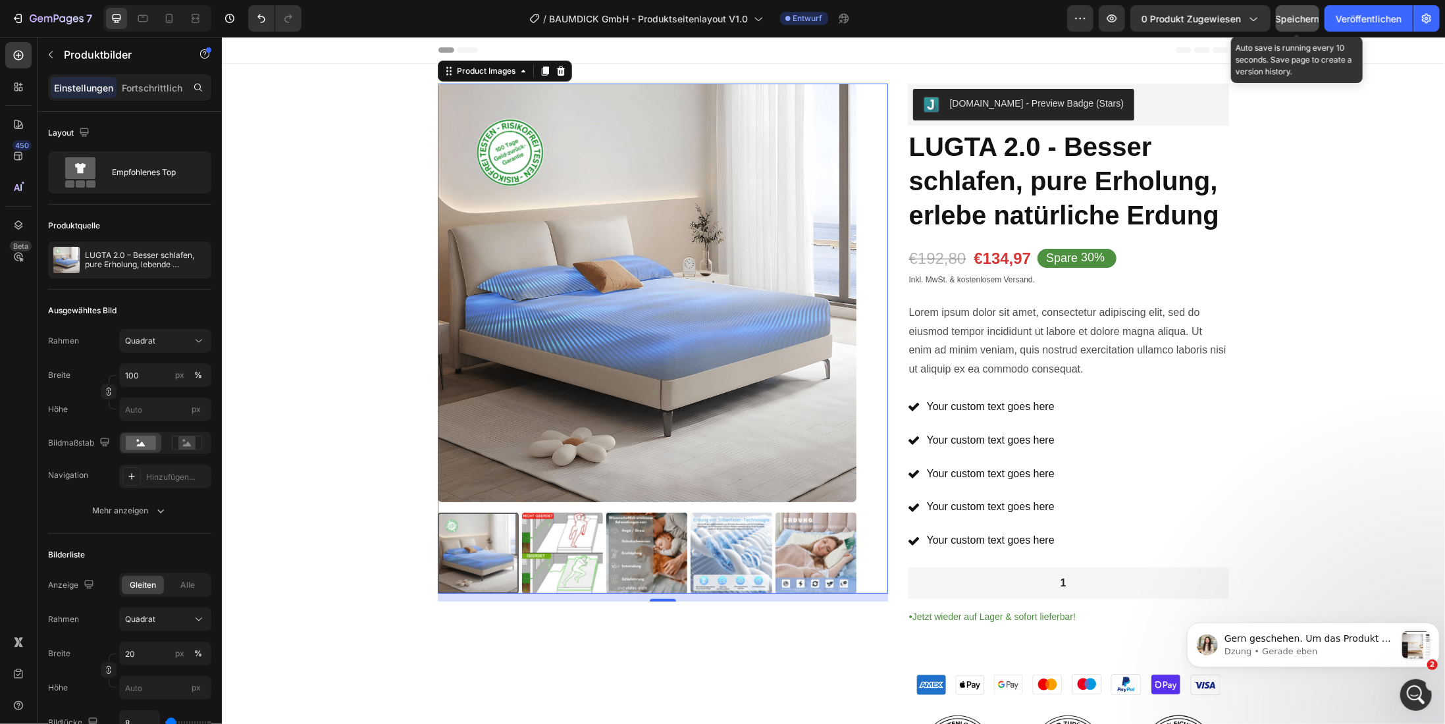
click at [1307, 20] on font "Speichern" at bounding box center [1298, 18] width 44 height 11
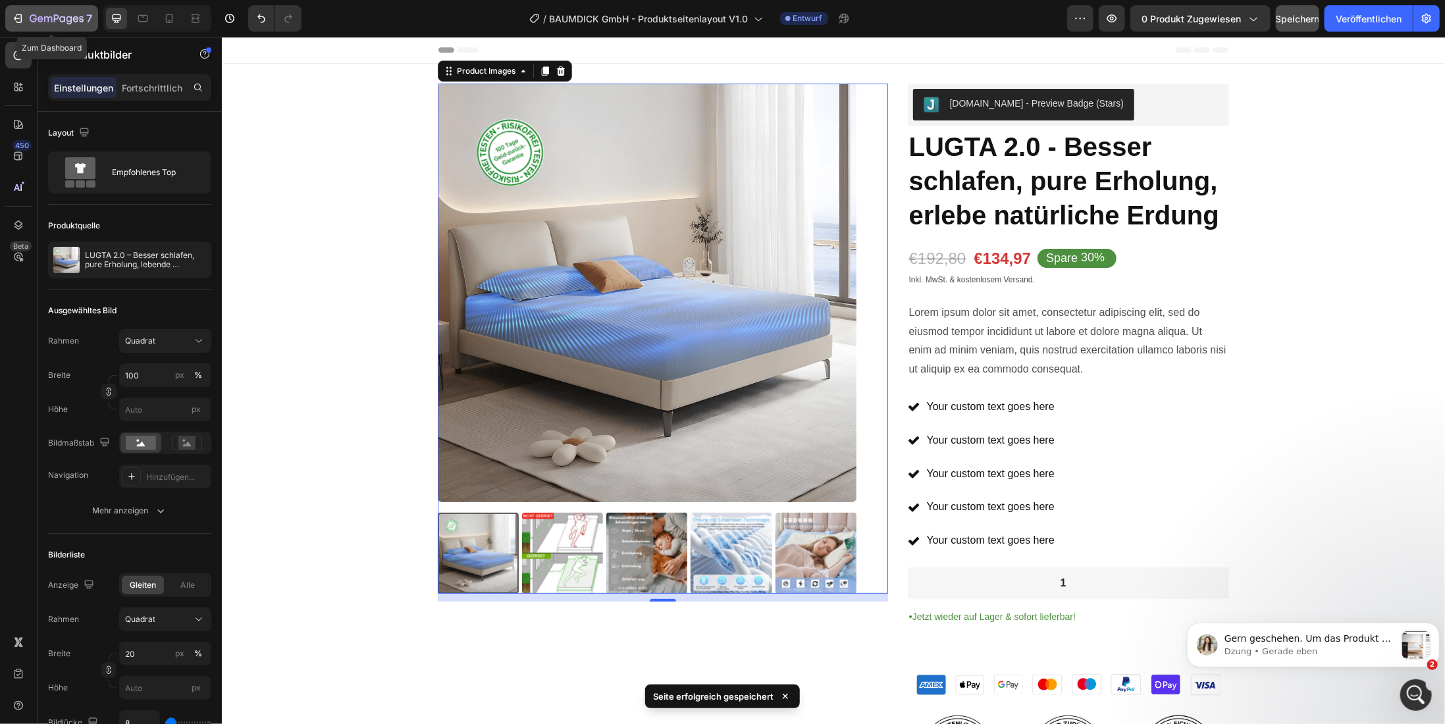
click at [21, 18] on icon "button" at bounding box center [19, 18] width 6 height 9
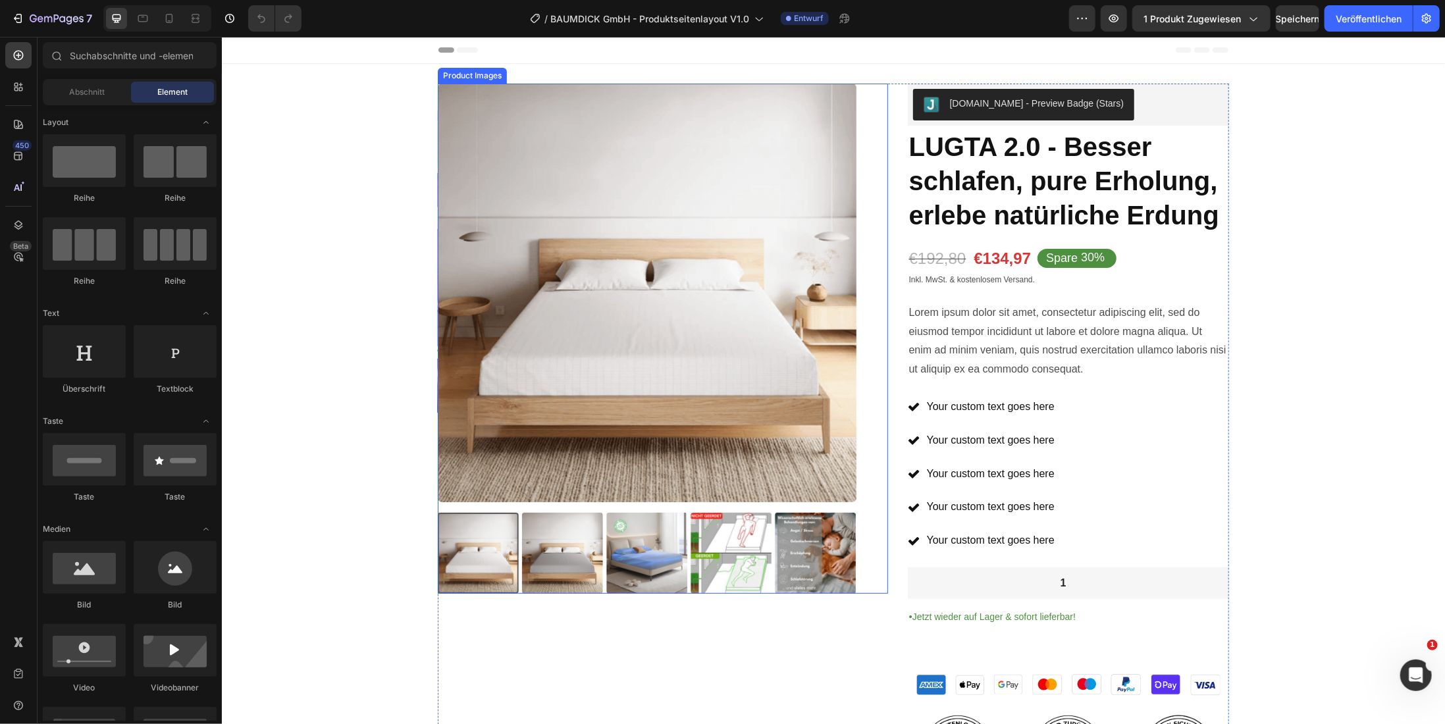
click at [641, 569] on img at bounding box center [646, 552] width 81 height 81
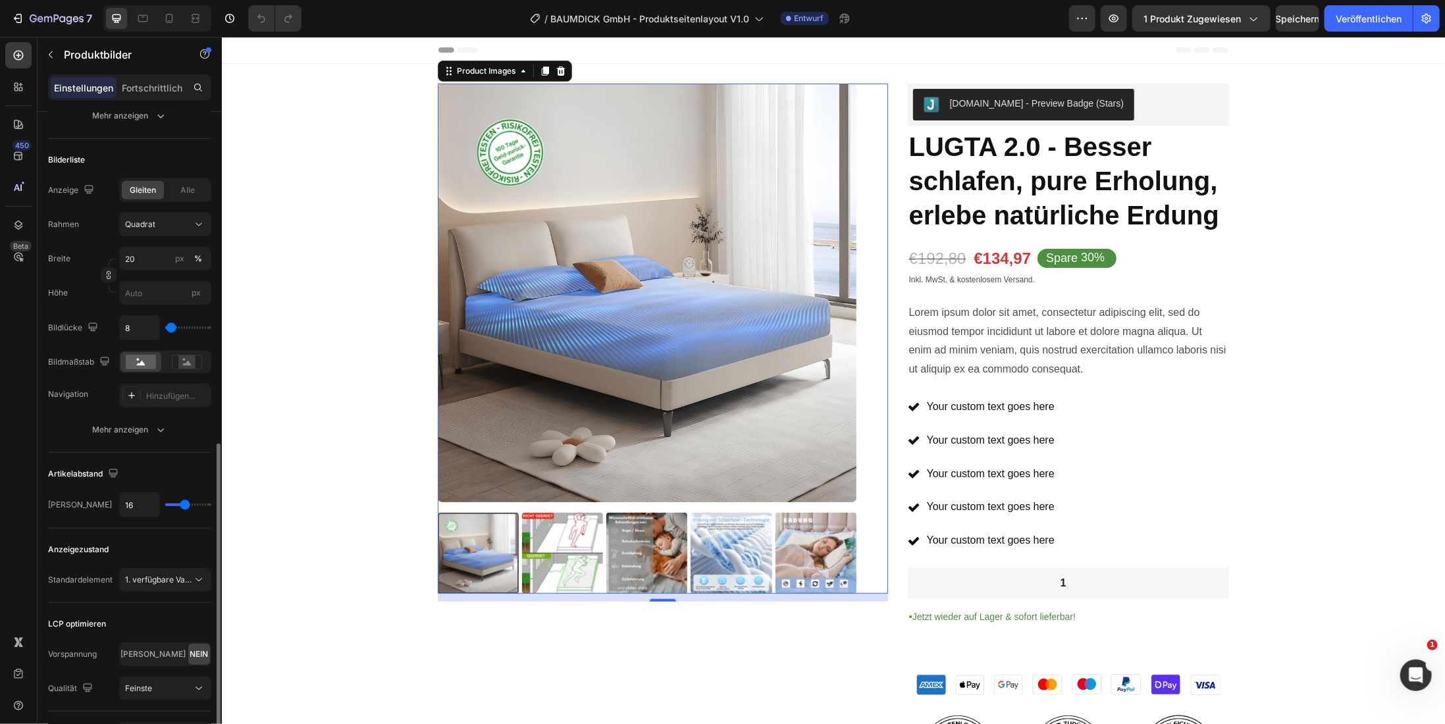
scroll to position [461, 0]
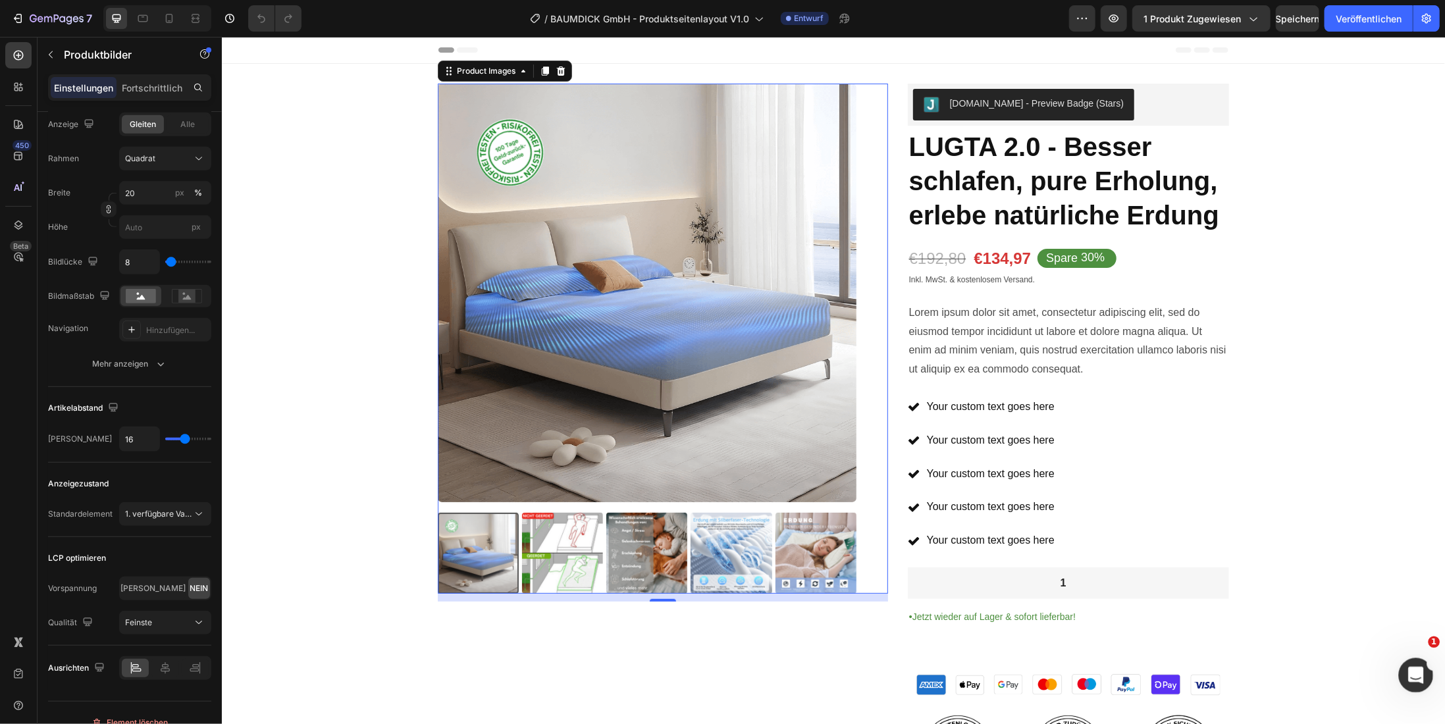
click at [1413, 681] on icon "Intercom-Nachrichtendienst öffnen" at bounding box center [1415, 674] width 22 height 22
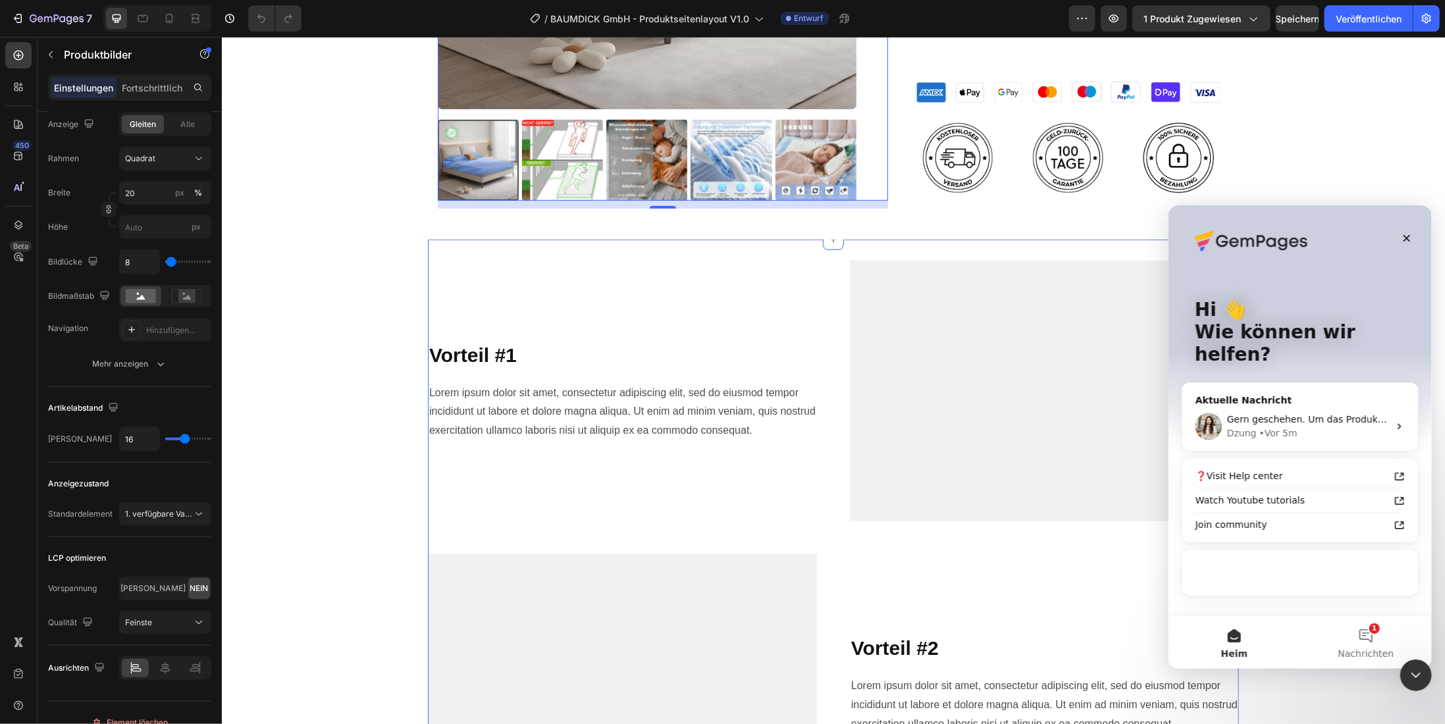
scroll to position [724, 0]
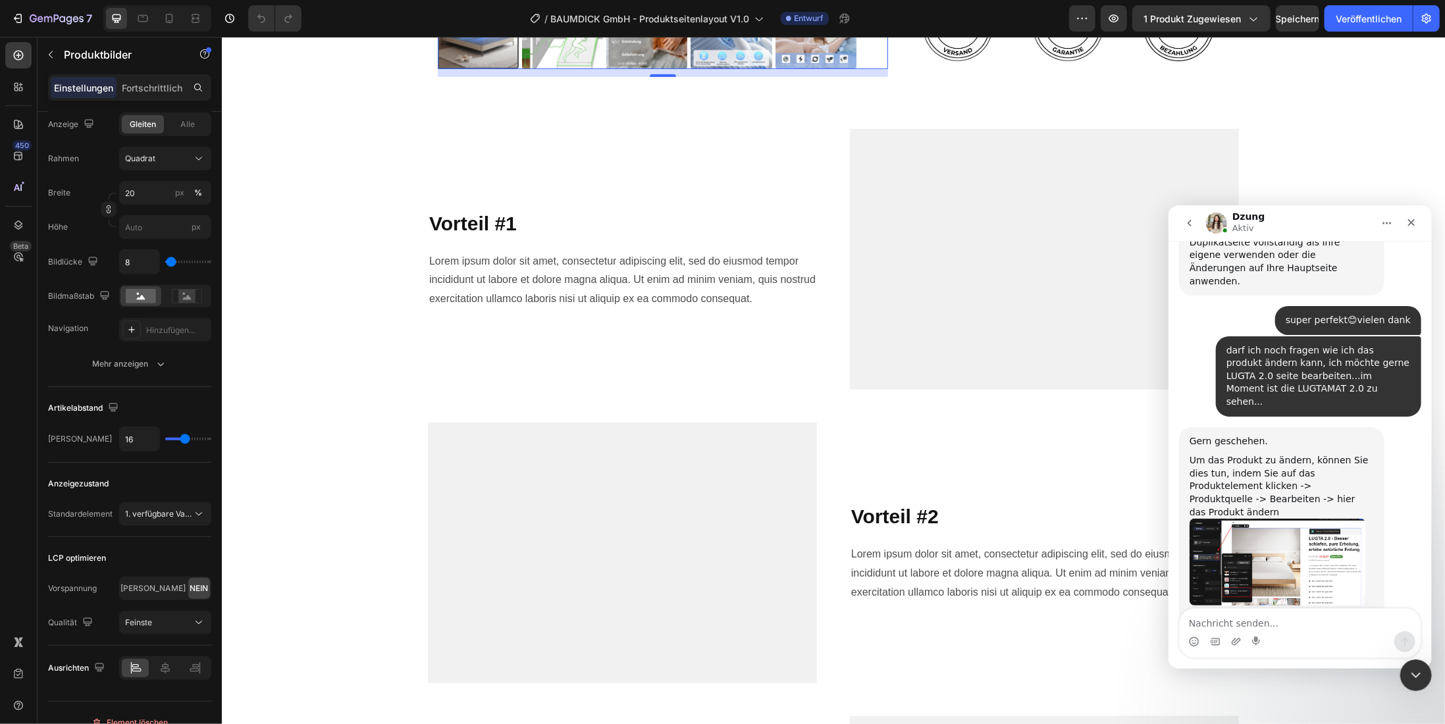
scroll to position [5826, 0]
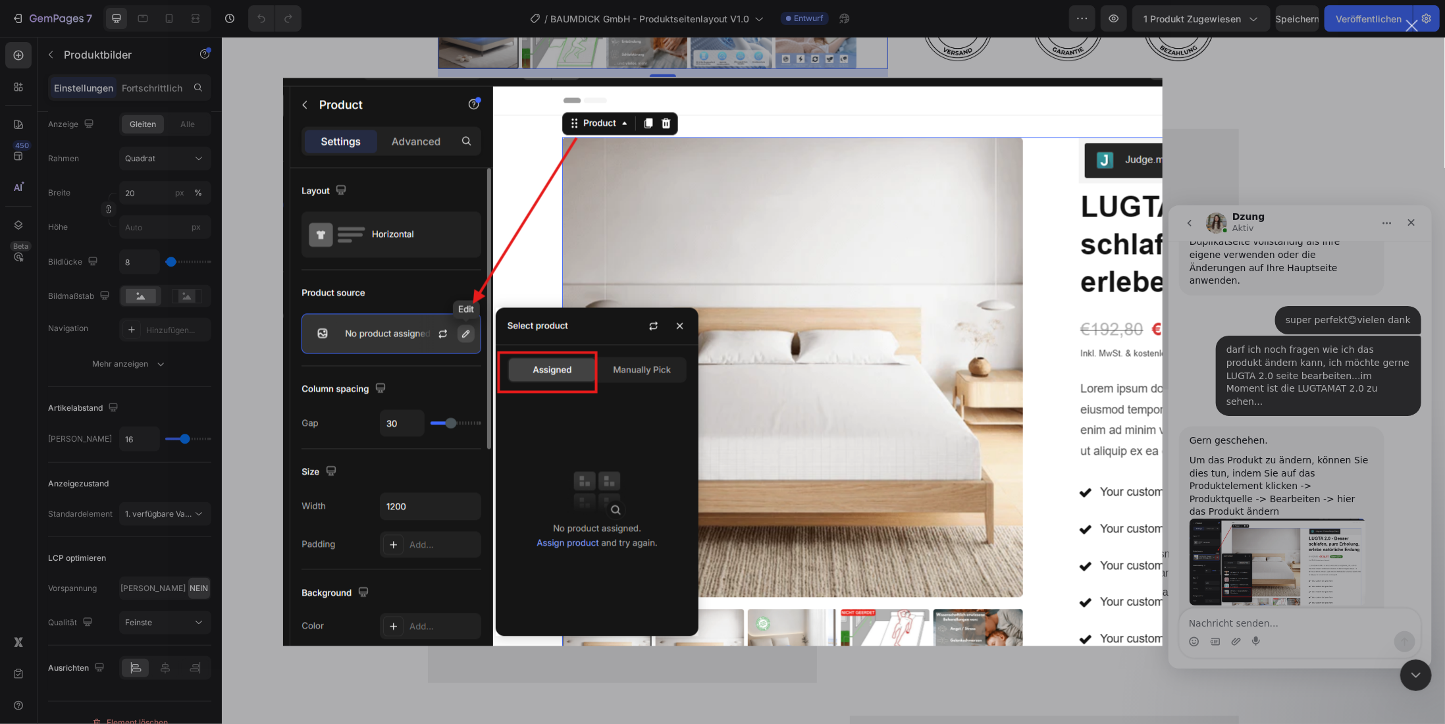
click at [1321, 169] on div "Intercom Messenger" at bounding box center [722, 362] width 1445 height 724
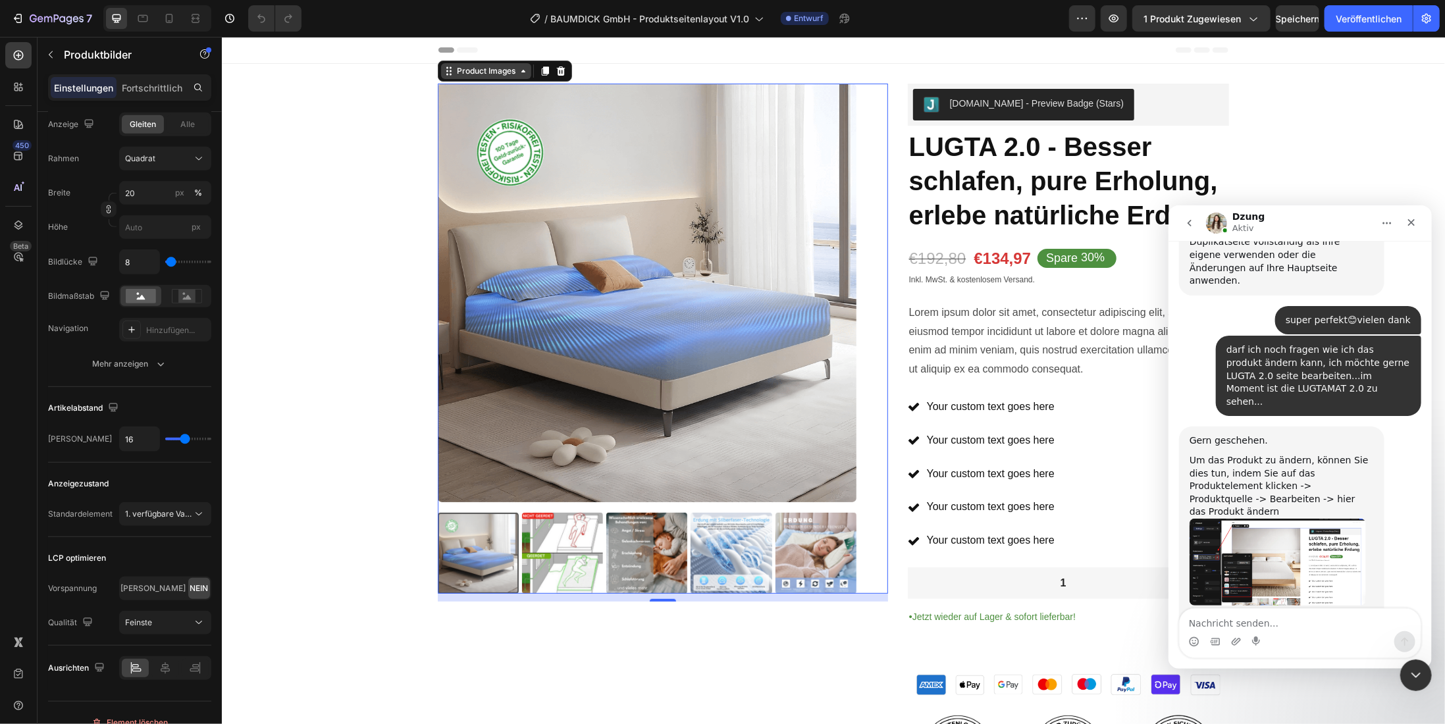
click at [460, 74] on div "Product Images" at bounding box center [486, 71] width 64 height 12
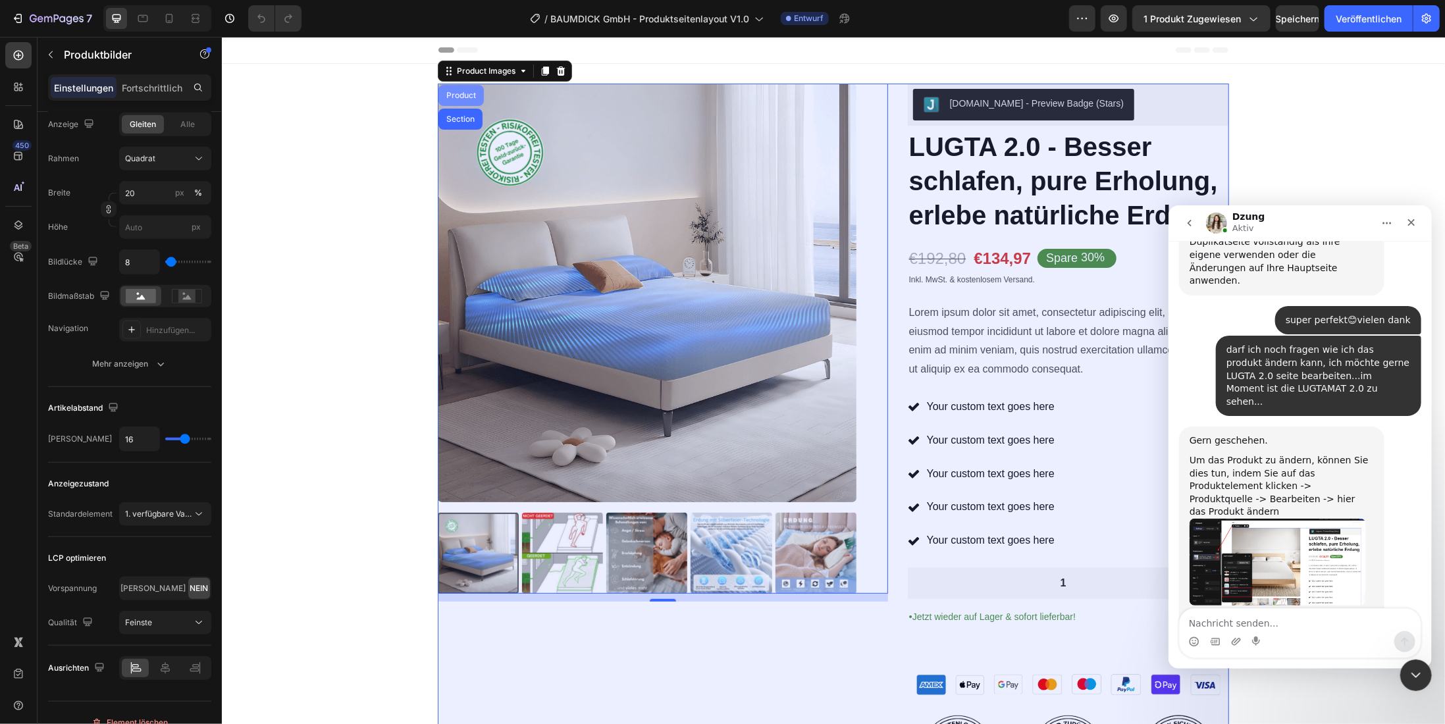
click at [459, 93] on div "Product" at bounding box center [460, 95] width 35 height 8
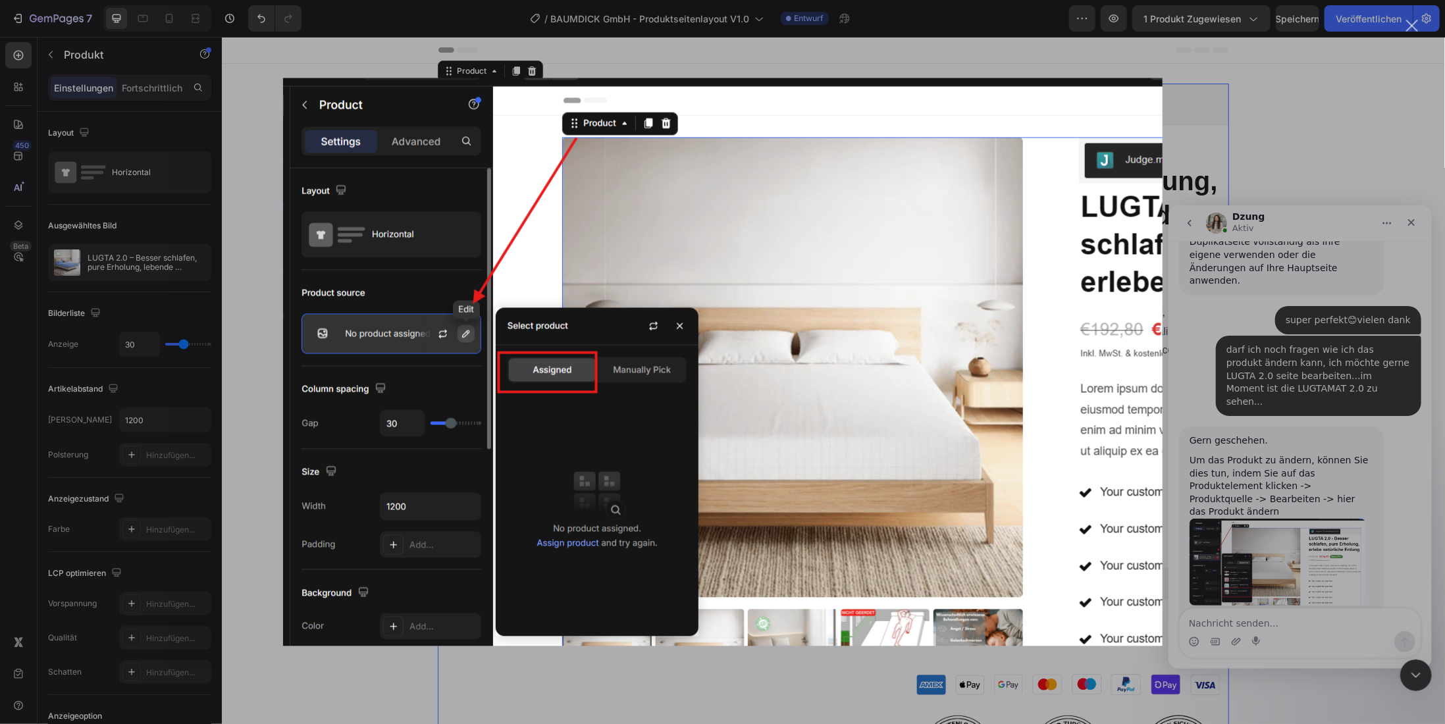
click at [117, 260] on div "Intercom Messenger" at bounding box center [722, 362] width 1445 height 724
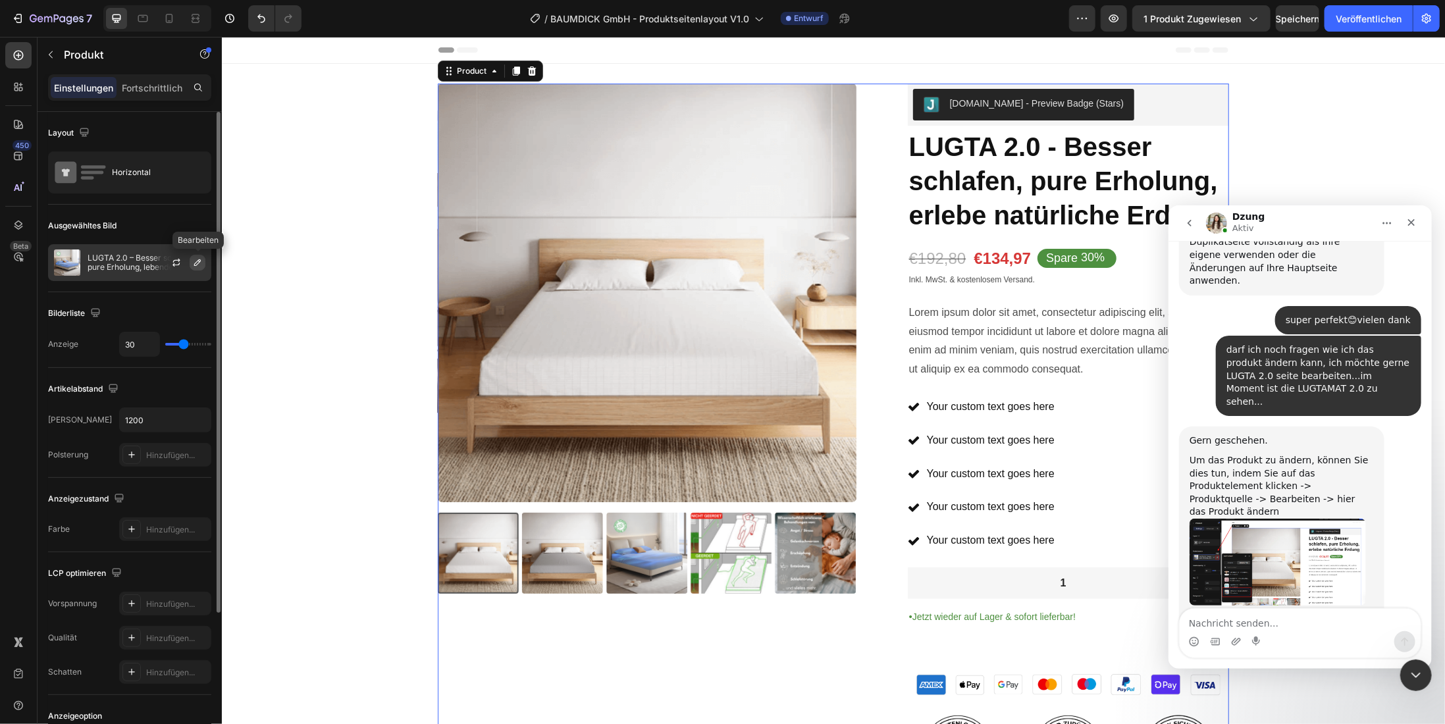
click at [198, 263] on icon "button" at bounding box center [197, 262] width 7 height 7
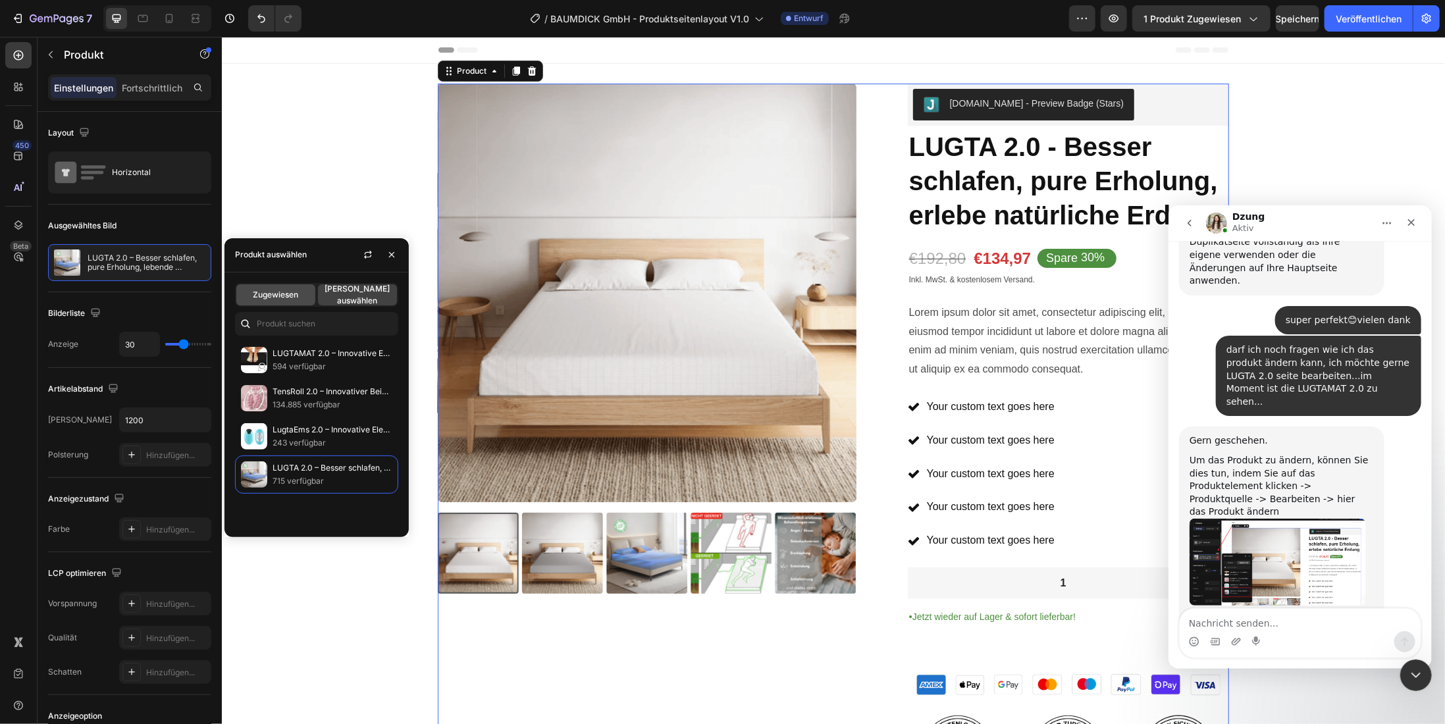
click at [266, 289] on span "Zugewiesen" at bounding box center [275, 295] width 45 height 12
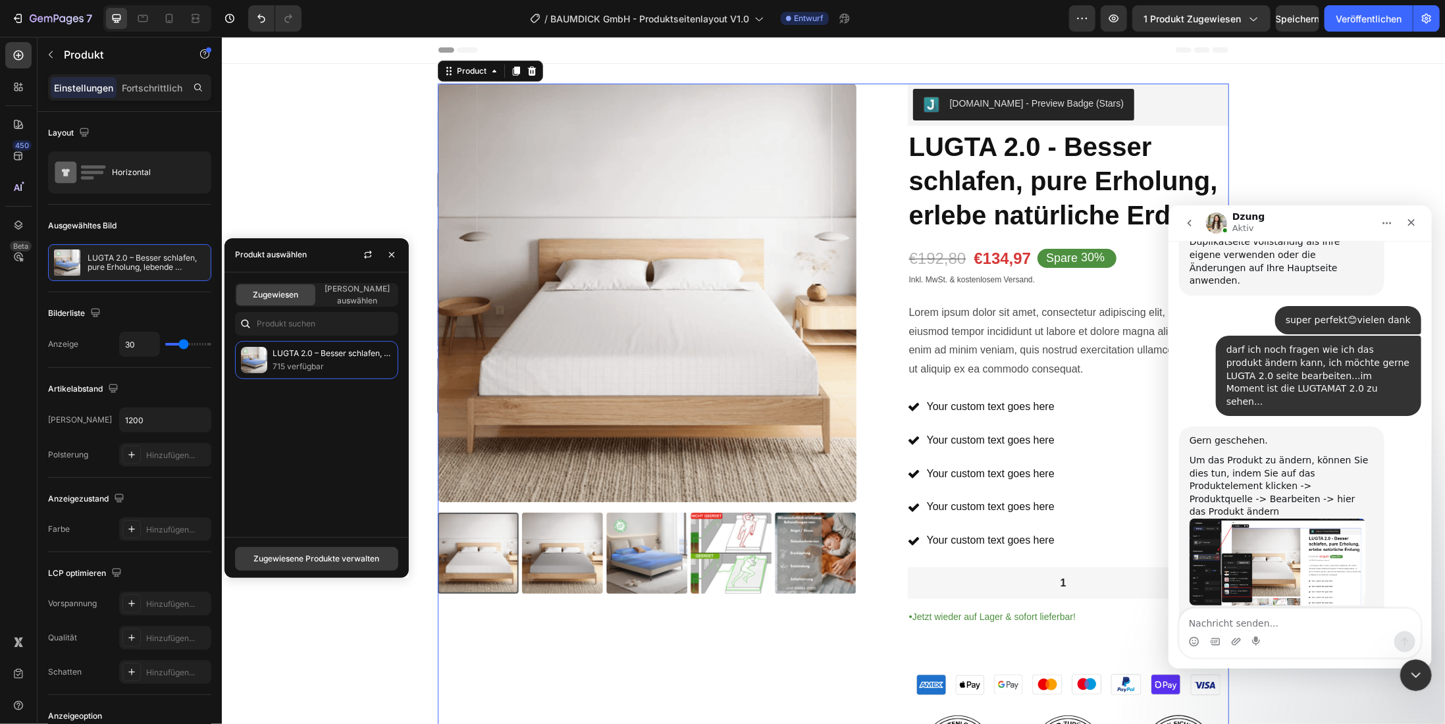
click at [304, 561] on font "Zugewiesene Produkte verwalten" at bounding box center [317, 559] width 126 height 10
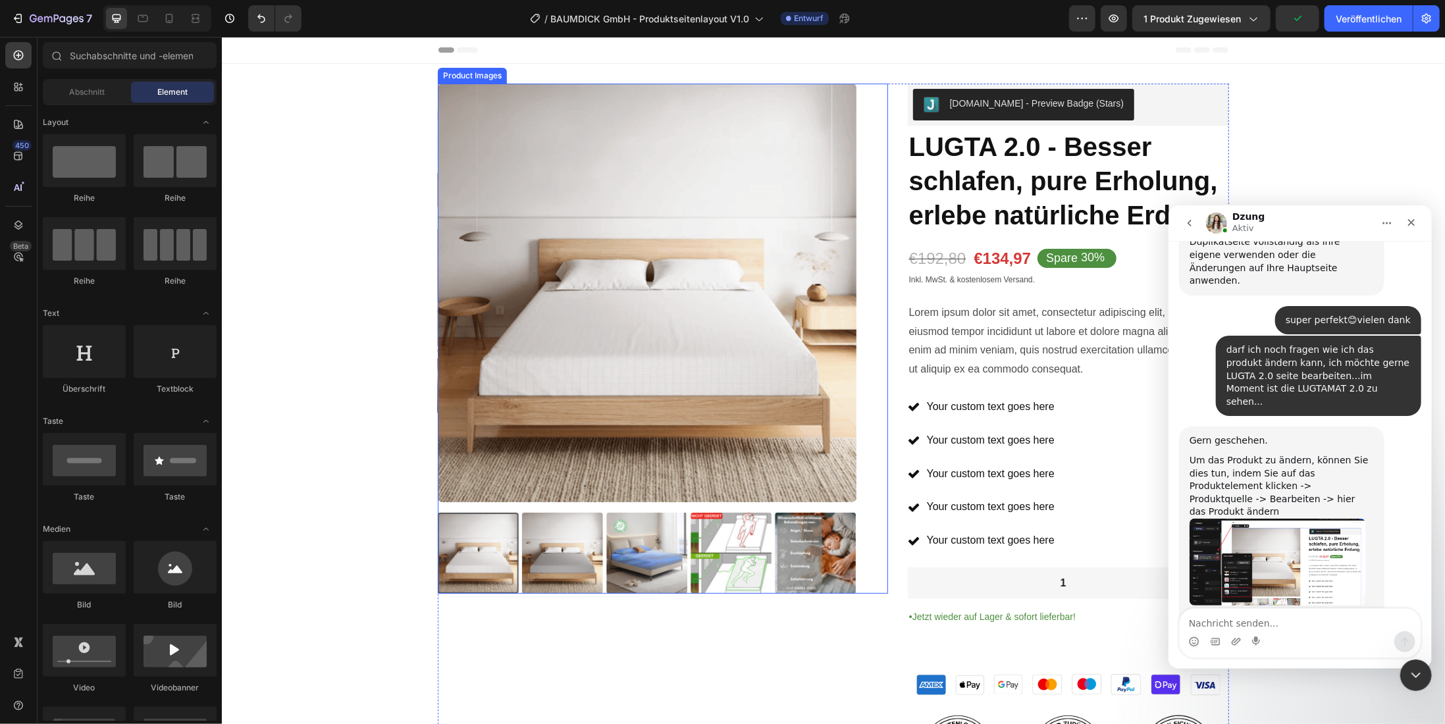
click at [631, 559] on img at bounding box center [646, 552] width 81 height 81
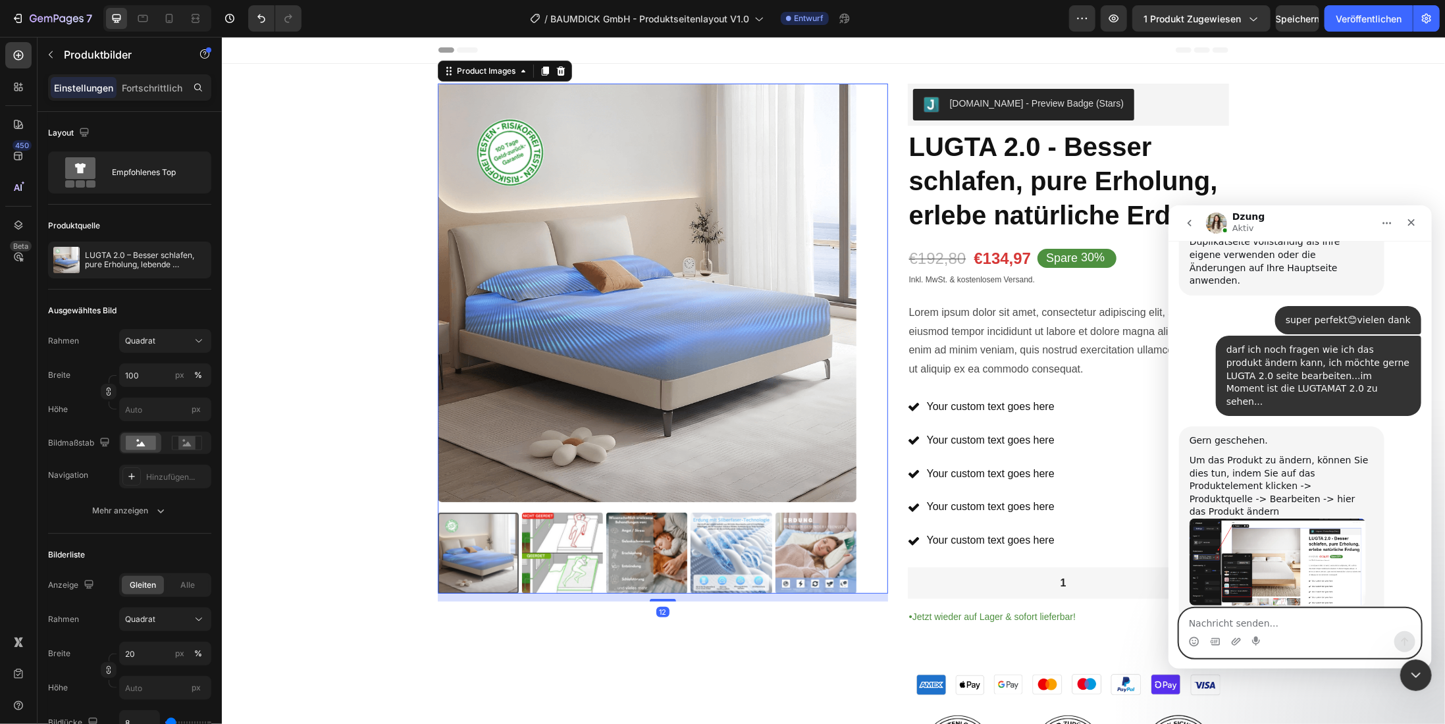
click at [1230, 623] on textarea "Nachricht senden..." at bounding box center [1299, 619] width 241 height 22
click at [1325, 624] on textarea "ich habe es geändert aber die" at bounding box center [1299, 619] width 241 height 22
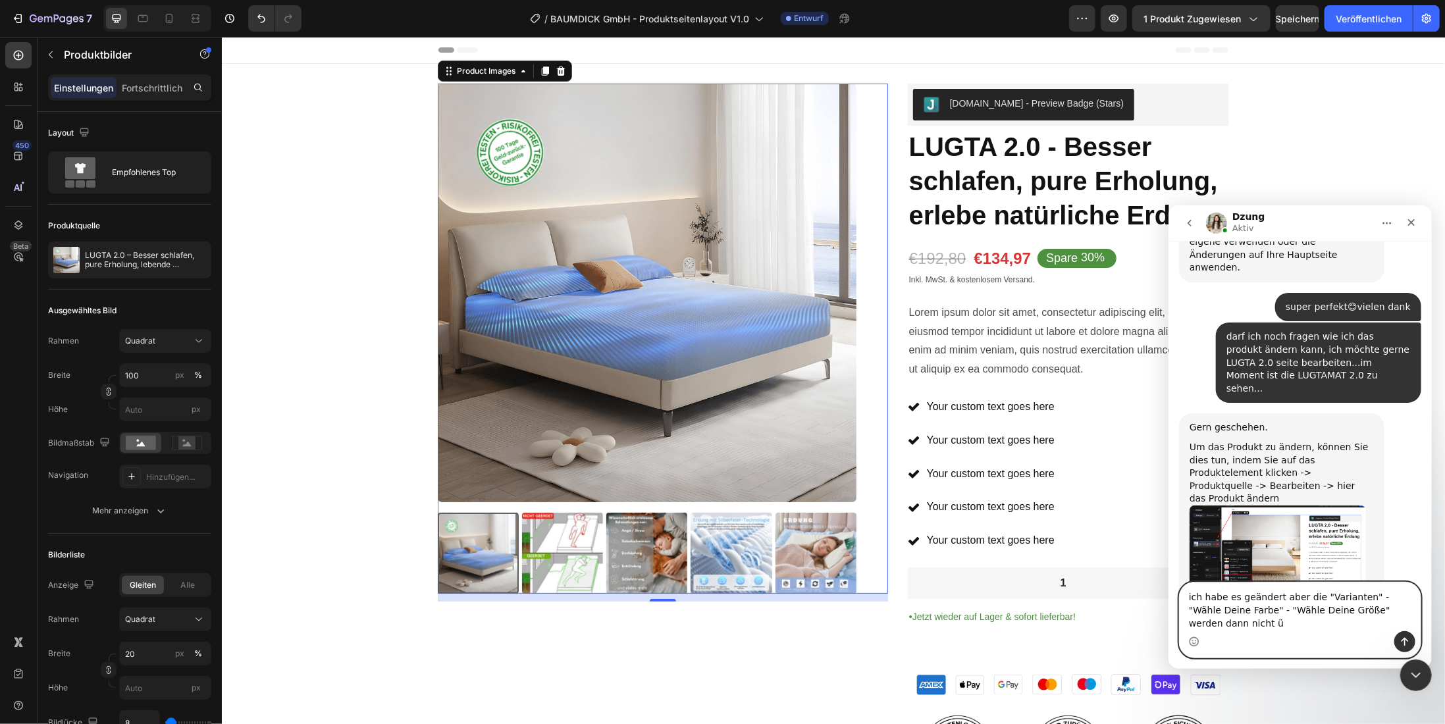
scroll to position [5852, 0]
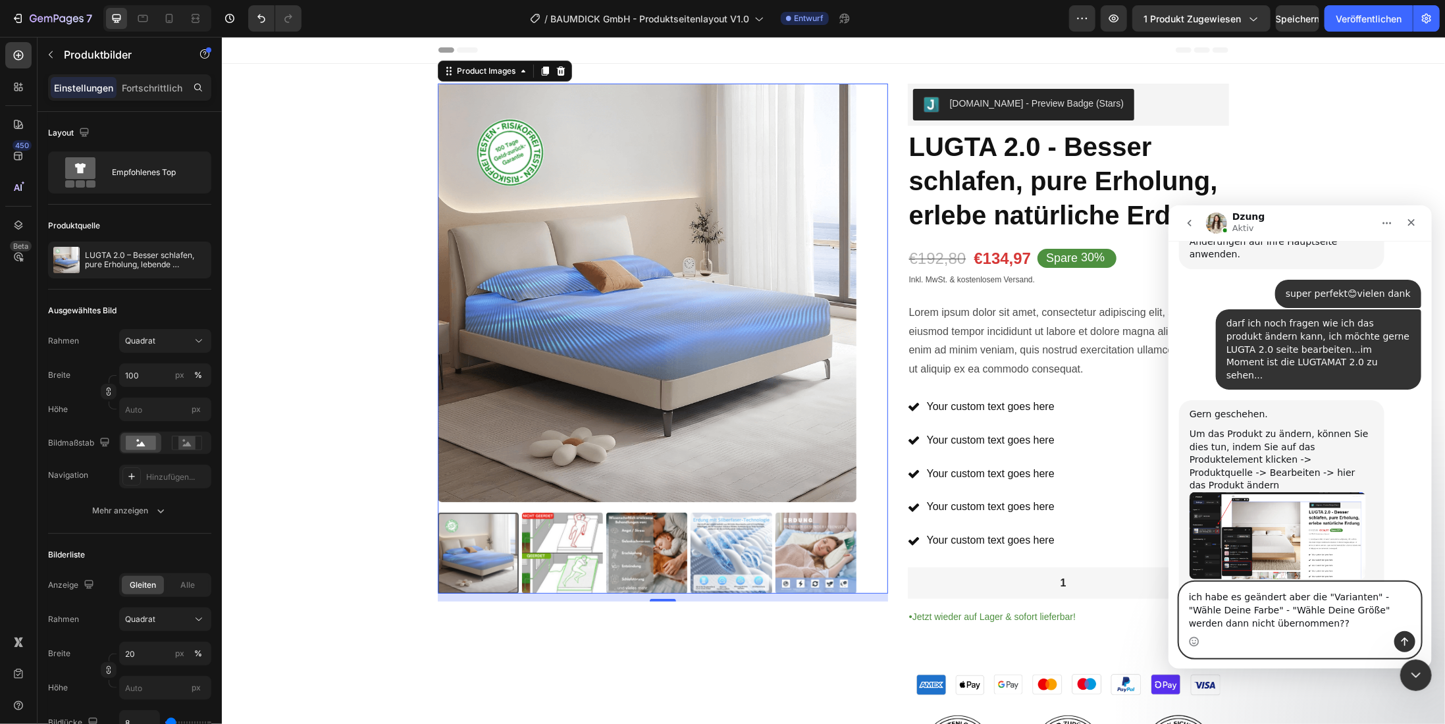
type textarea "ich habe es geändert aber die "Varianten" - "Wähle Deine Farbe" - "Wähle Deine …"
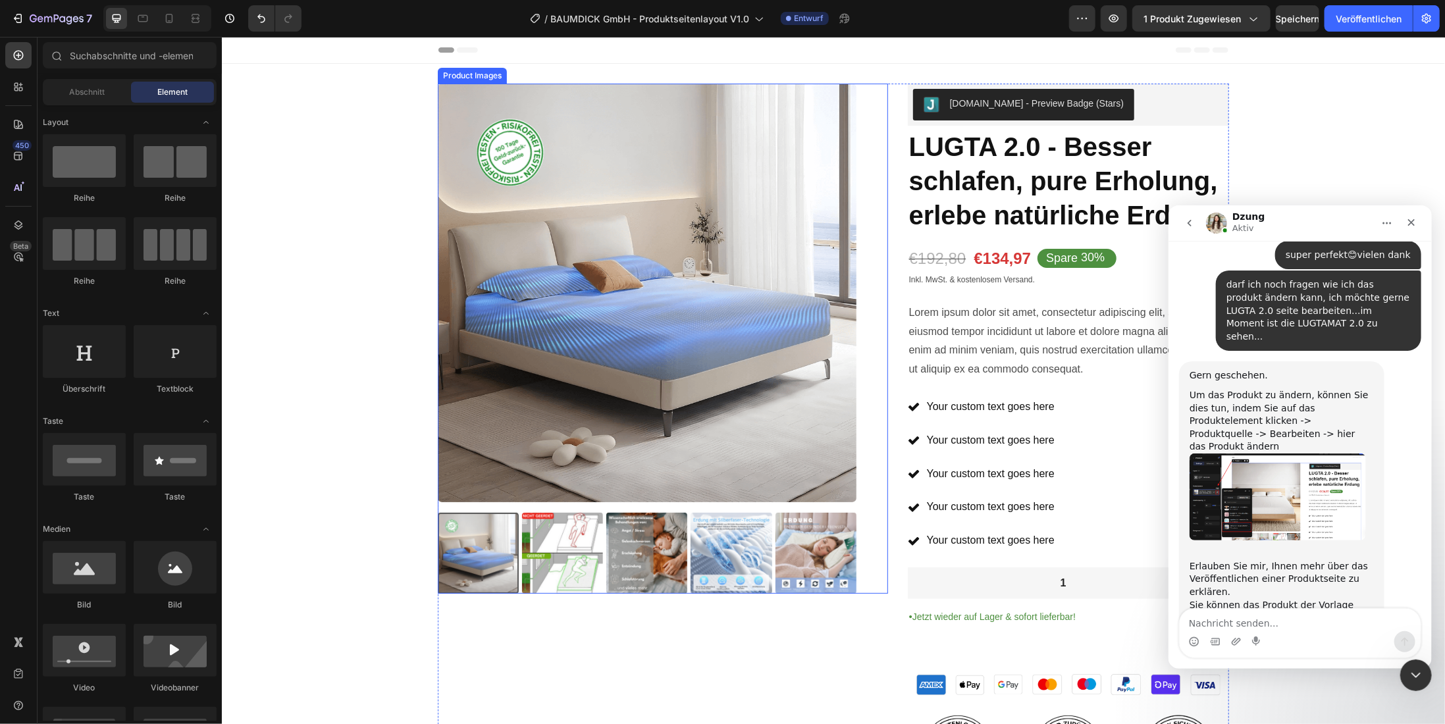
click at [568, 258] on img at bounding box center [646, 292] width 419 height 419
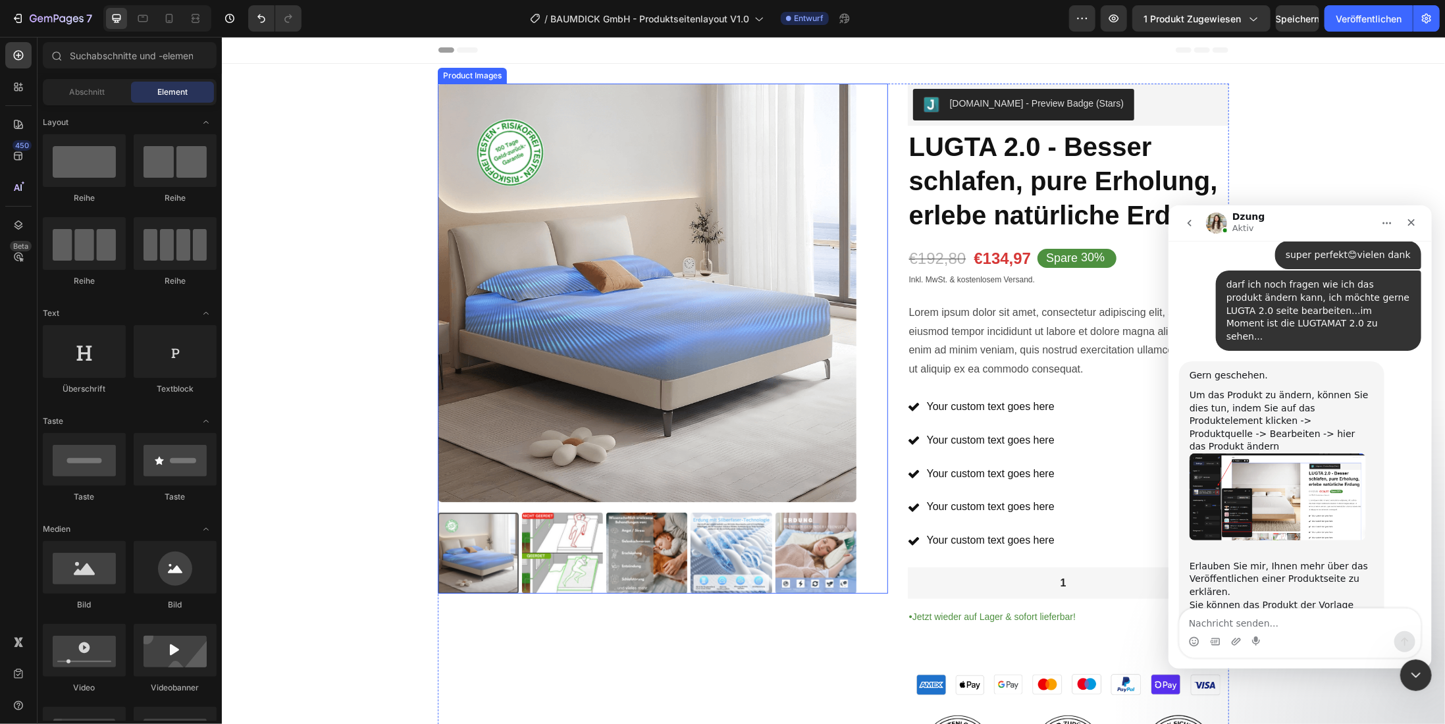
click at [554, 437] on img at bounding box center [646, 292] width 419 height 419
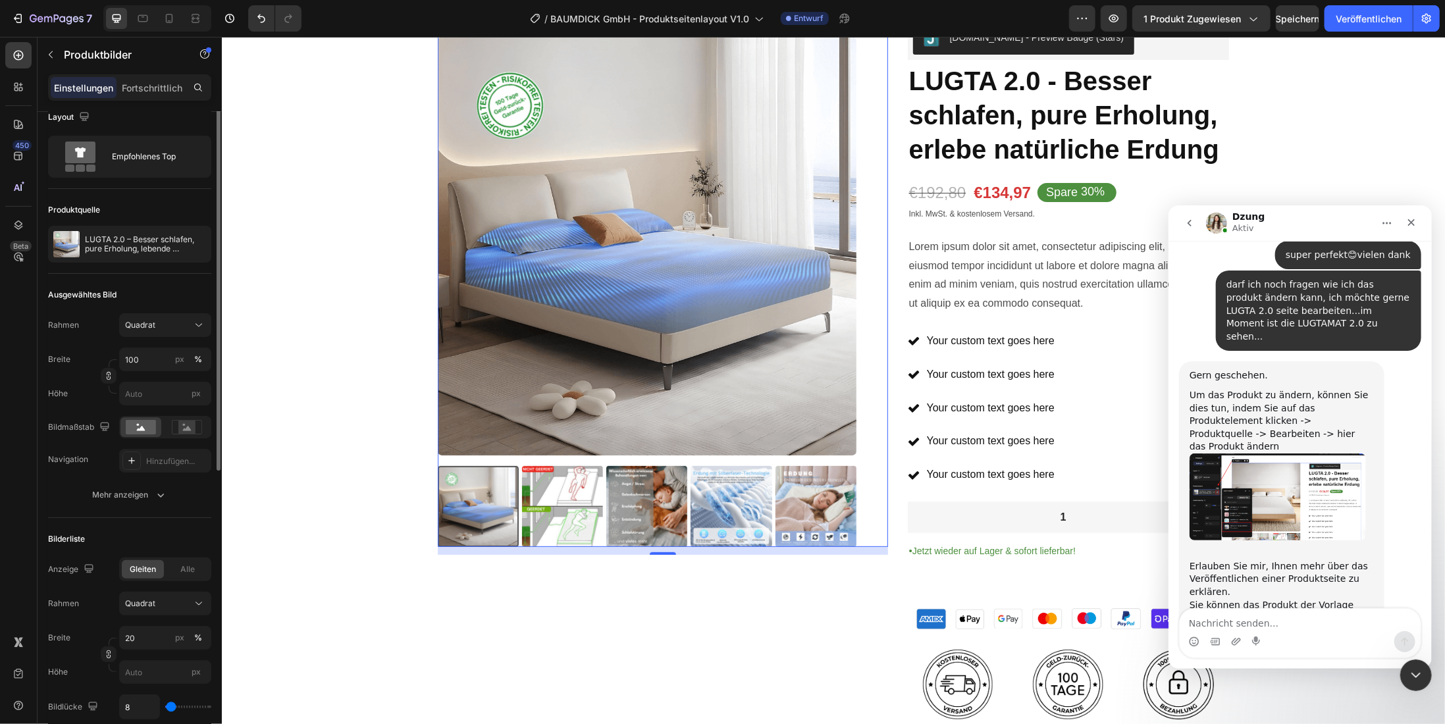
scroll to position [0, 0]
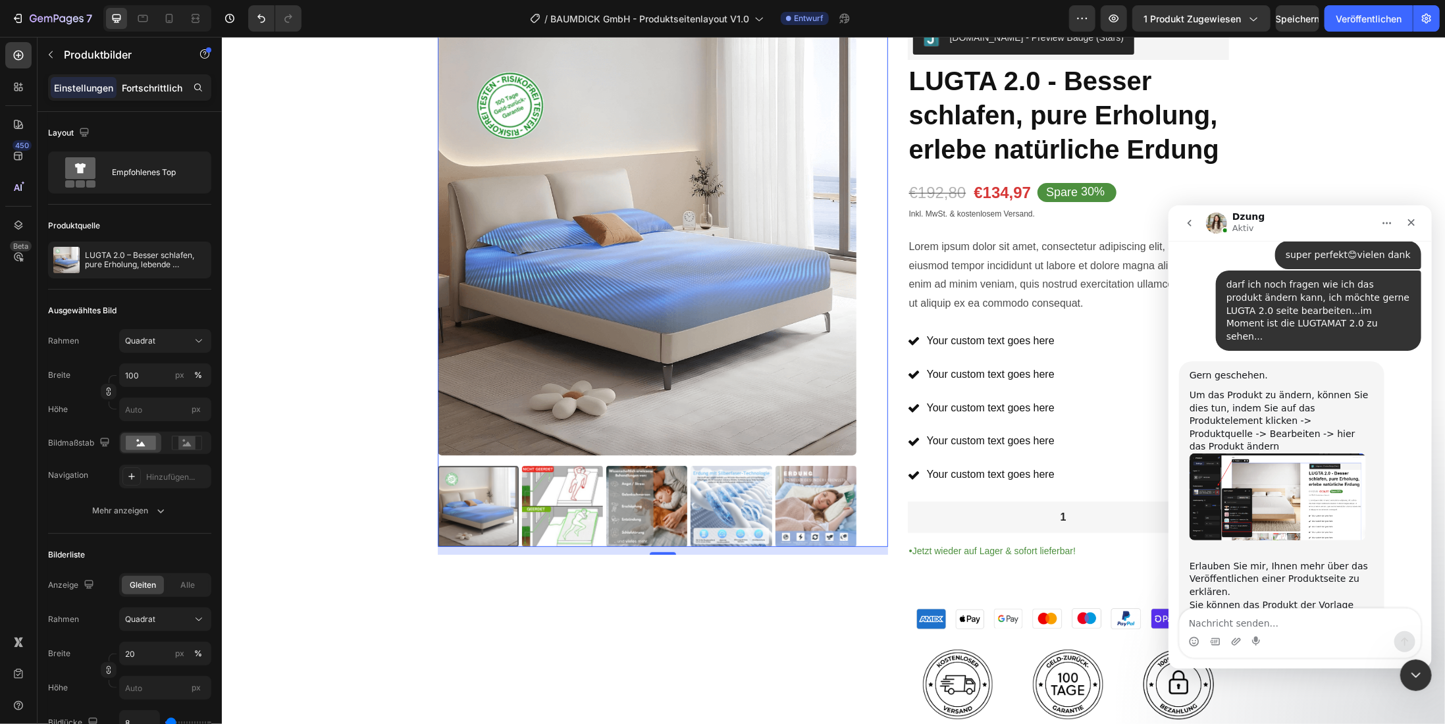
click at [157, 89] on font "Fortschrittlich" at bounding box center [152, 87] width 61 height 11
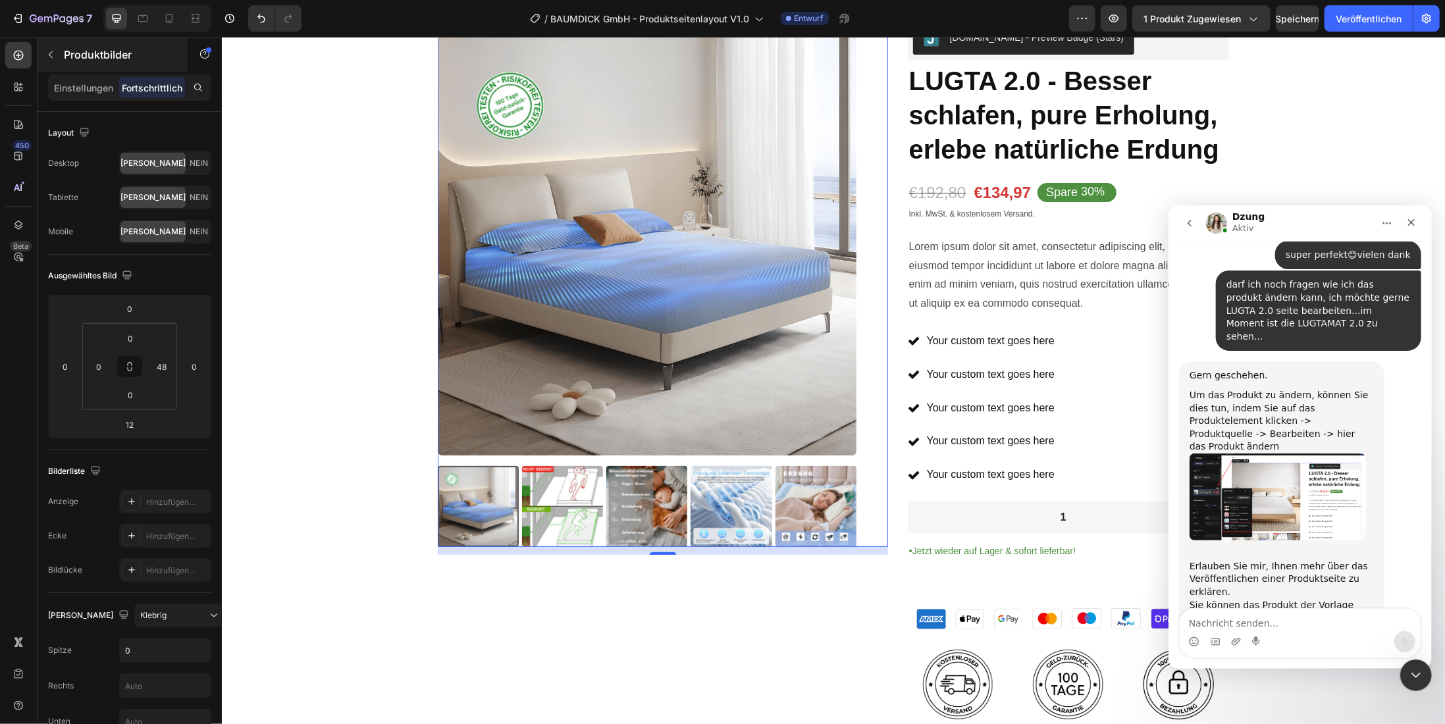
click at [76, 86] on font "Einstellungen" at bounding box center [83, 87] width 59 height 11
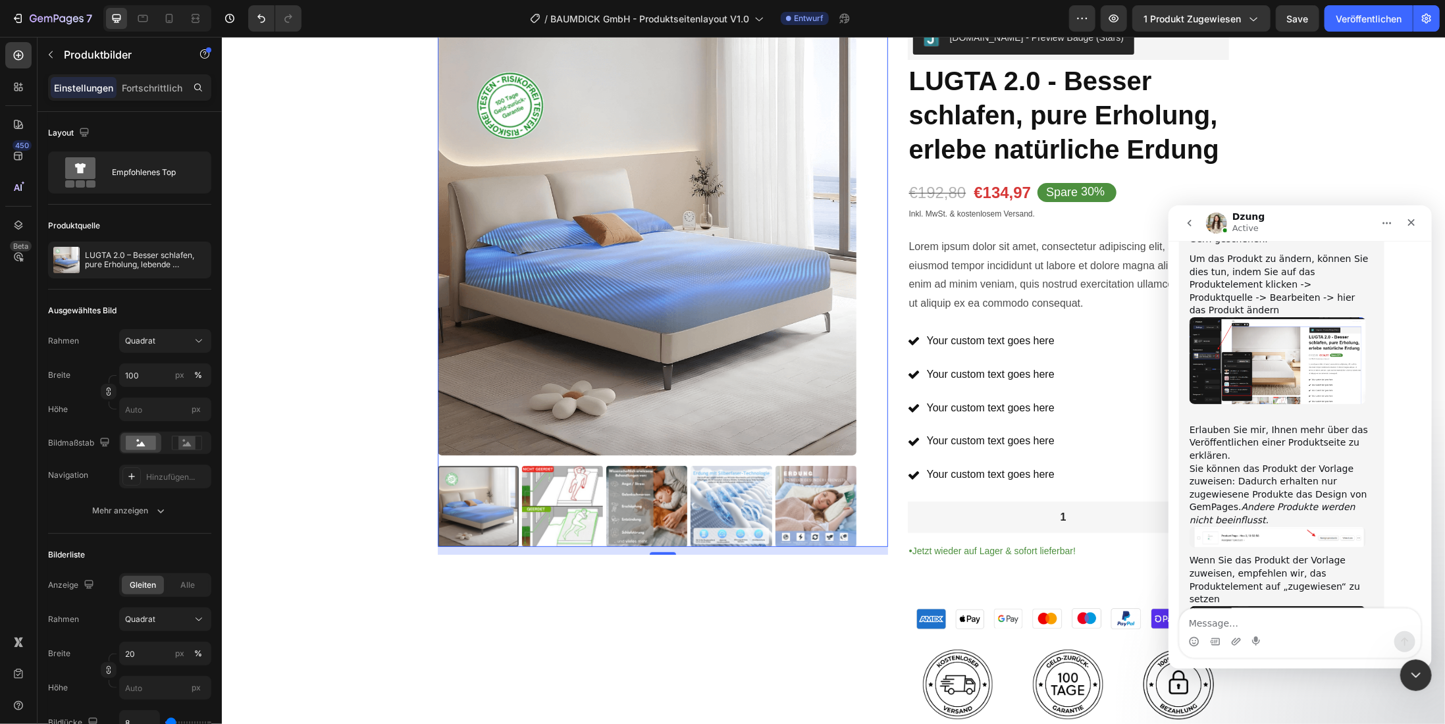
scroll to position [6079, 0]
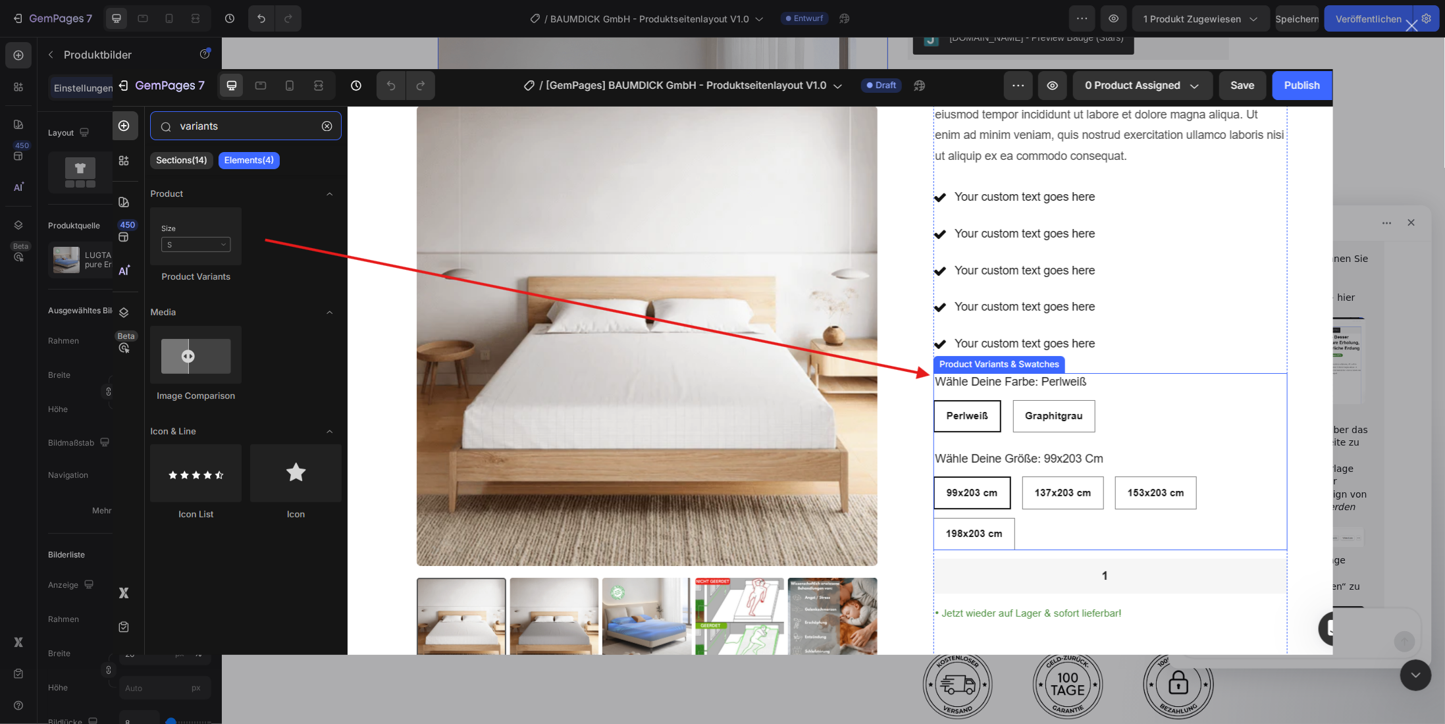
click at [1381, 103] on div "Intercom Messenger" at bounding box center [722, 362] width 1445 height 724
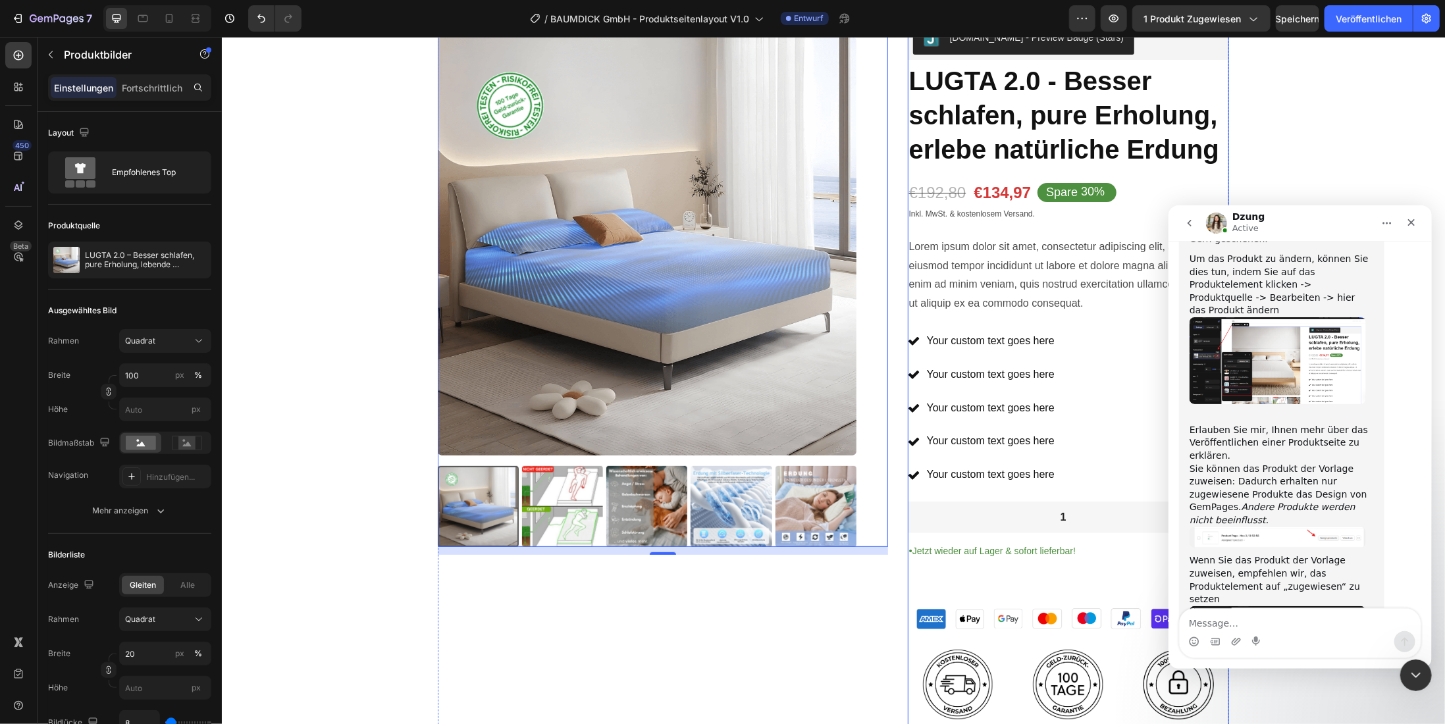
click at [999, 487] on div "Icon Icon Icon Icon Icon Icon List 2,500+ Verified Reviews! Text Block Row Judg…" at bounding box center [1067, 375] width 321 height 717
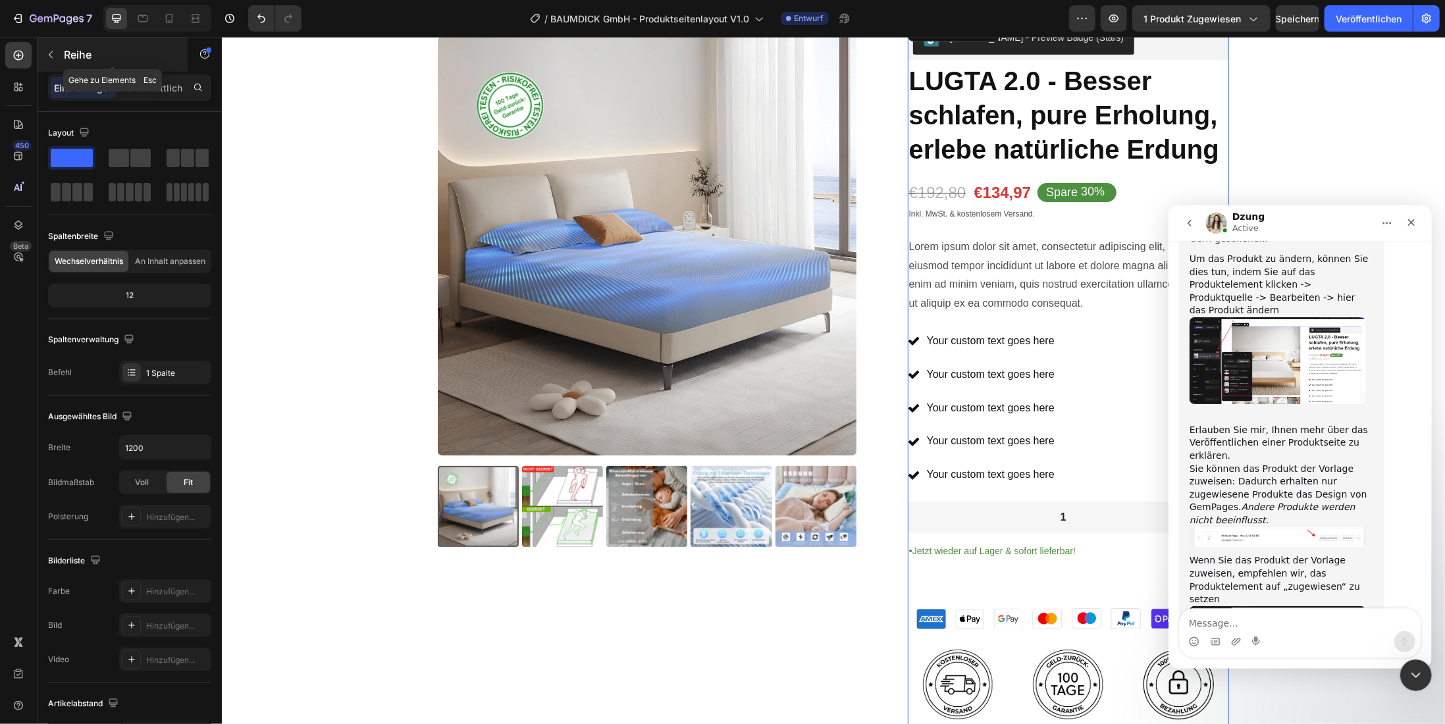
click at [56, 53] on button "button" at bounding box center [50, 54] width 21 height 21
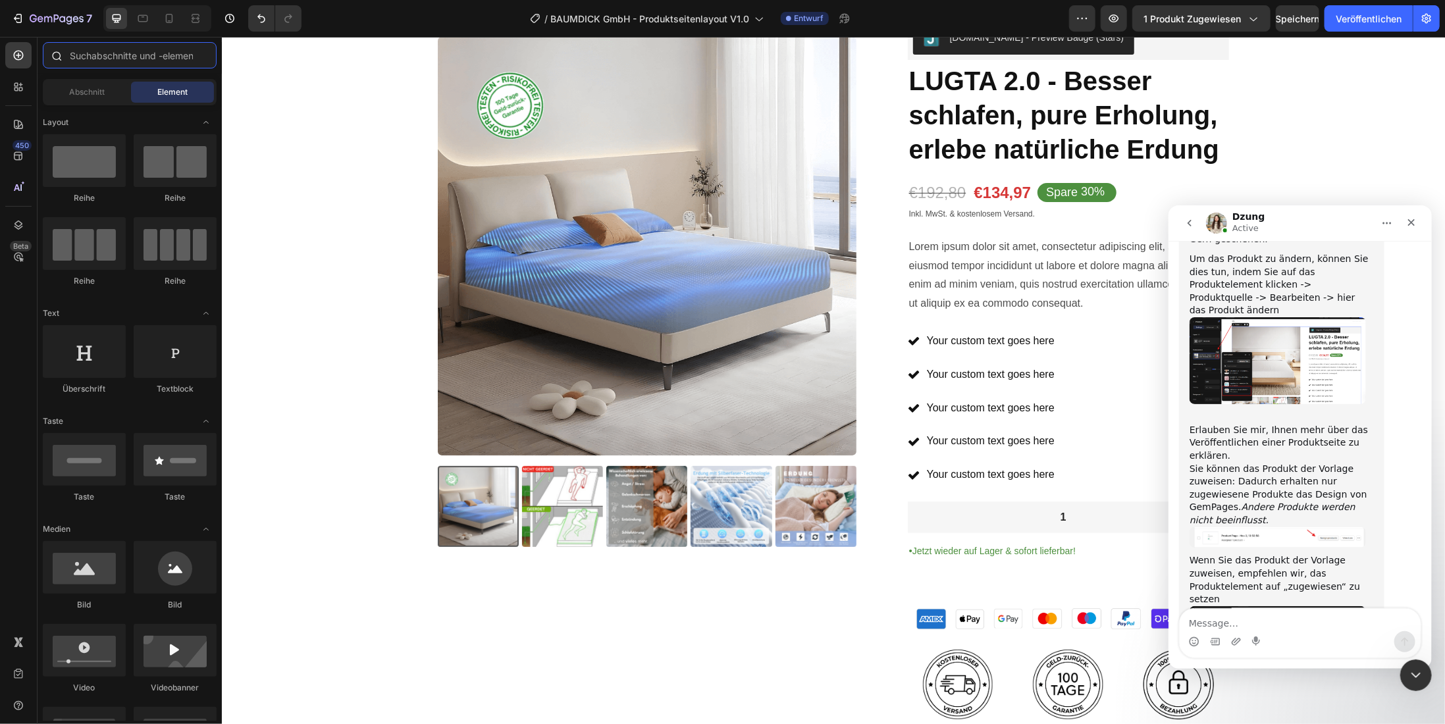
click at [126, 57] on input "text" at bounding box center [130, 55] width 174 height 26
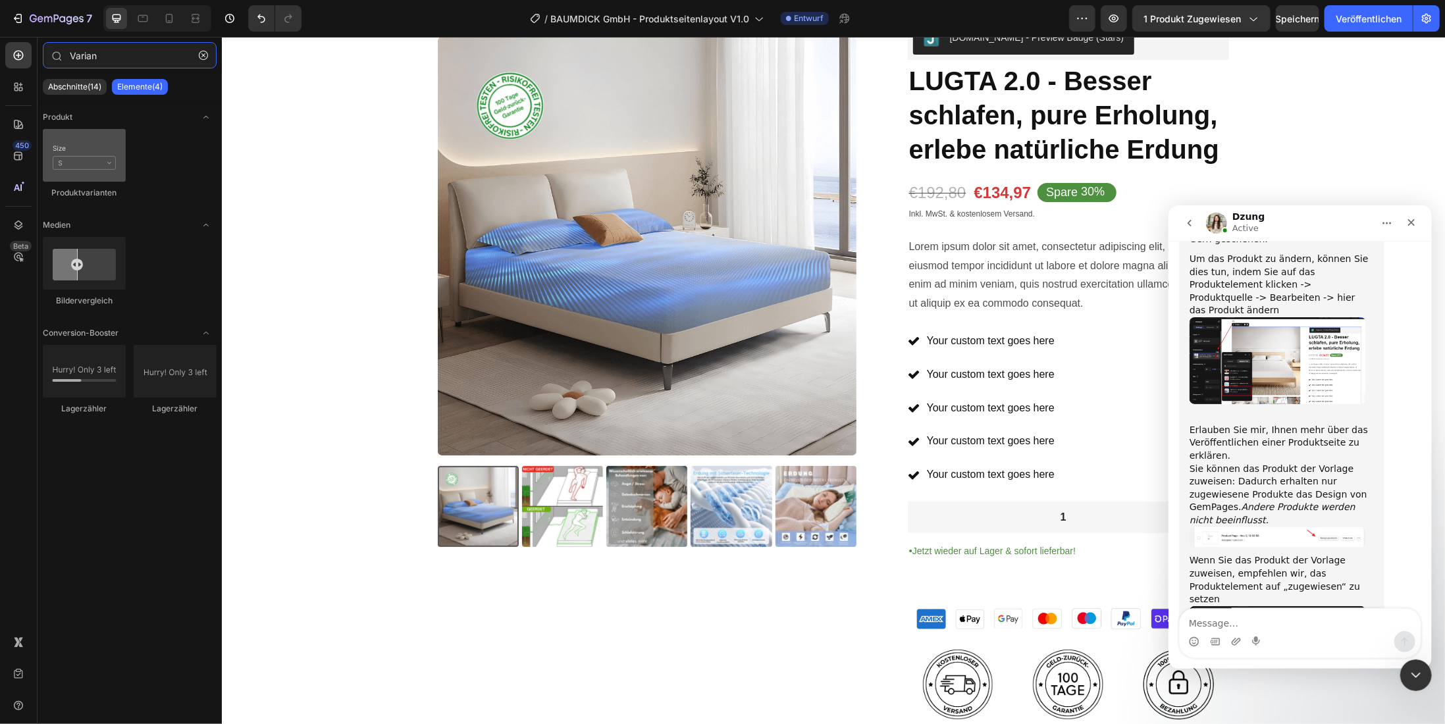
type input "Varian"
click at [83, 169] on div at bounding box center [84, 155] width 83 height 53
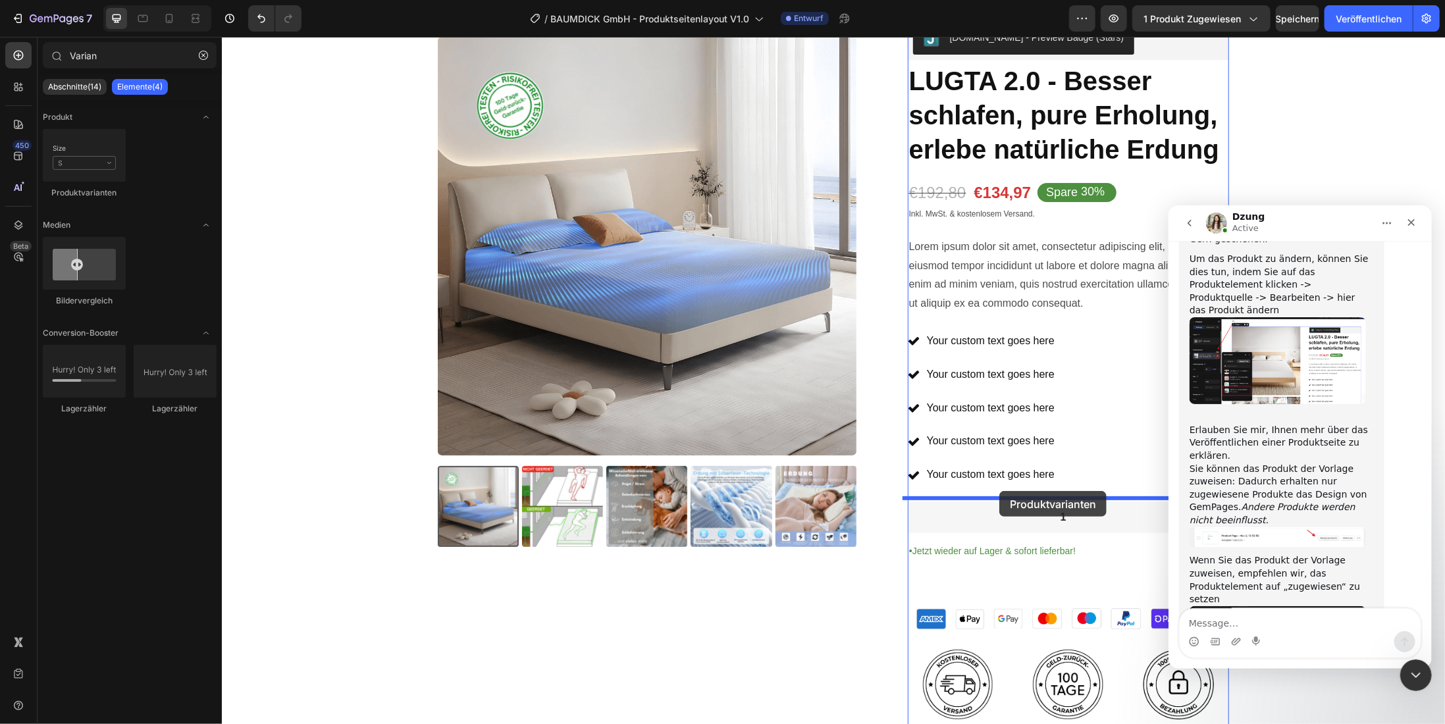
drag, startPoint x: 319, startPoint y: 198, endPoint x: 999, endPoint y: 490, distance: 740.5
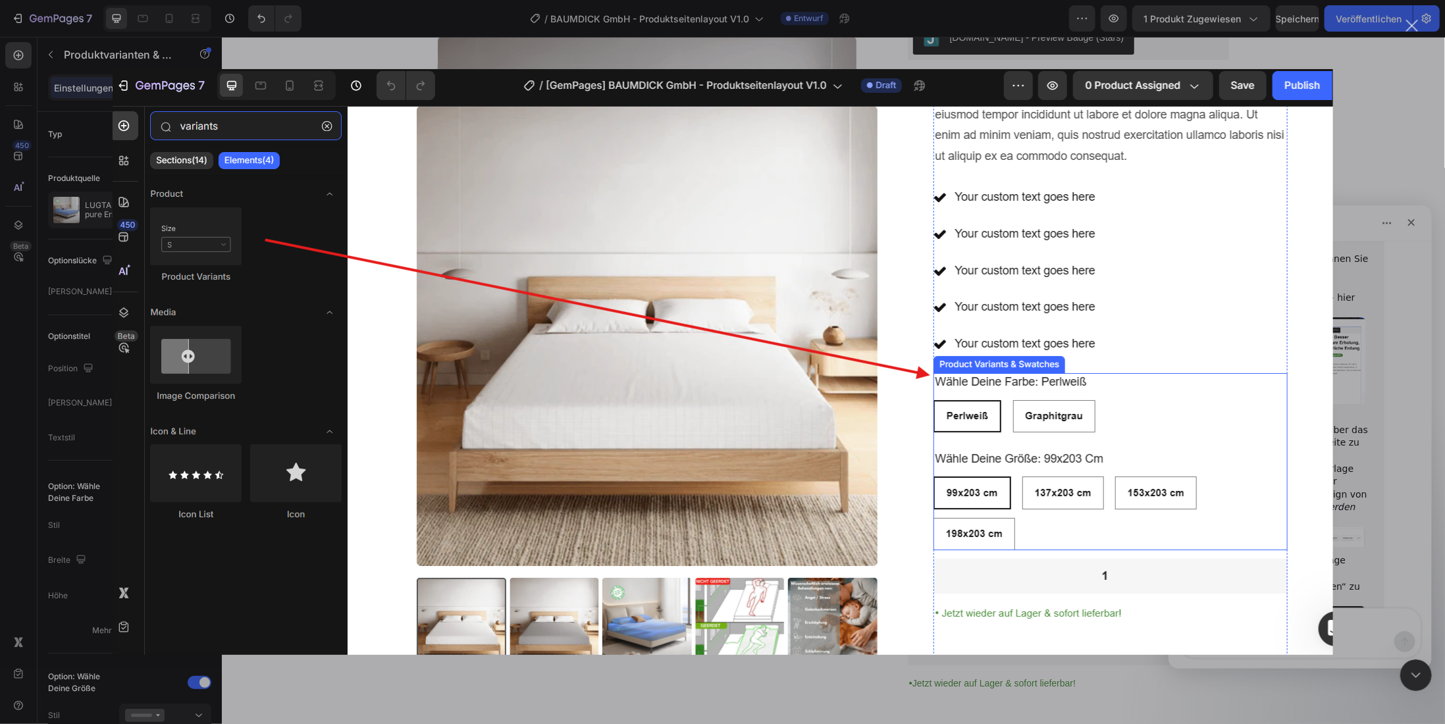
click at [1350, 101] on div "Intercom Messenger" at bounding box center [722, 362] width 1445 height 724
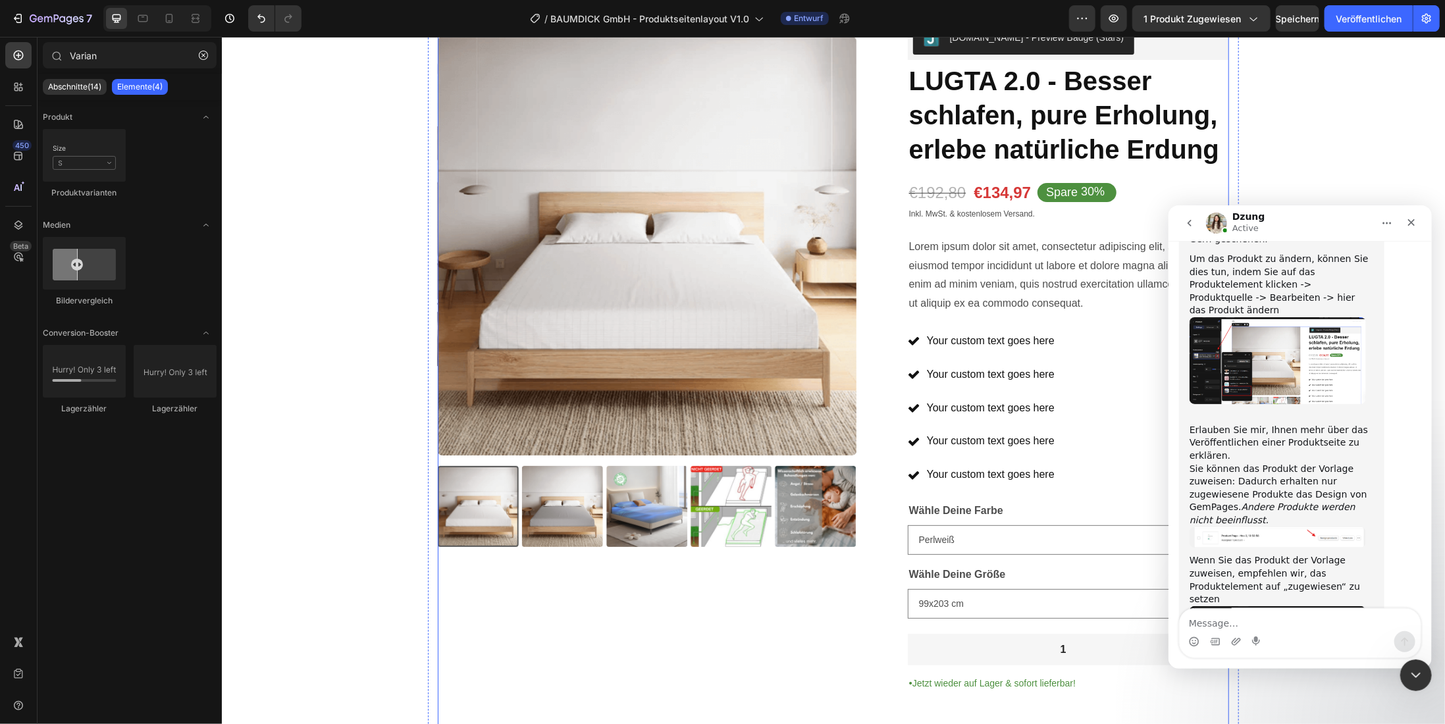
click at [847, 604] on div "Product Images" at bounding box center [662, 441] width 450 height 849
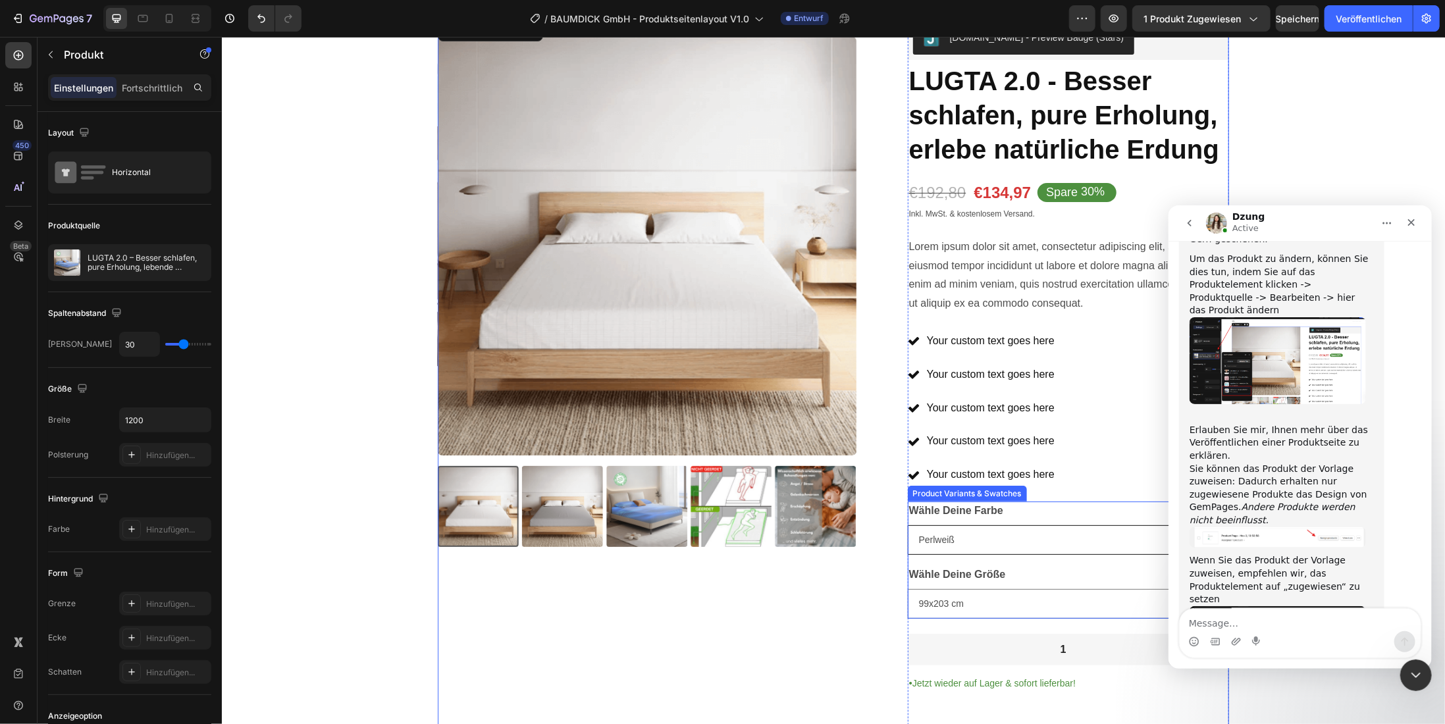
click at [1040, 535] on select "Perlweiß Graphitgrau" at bounding box center [1067, 540] width 321 height 30
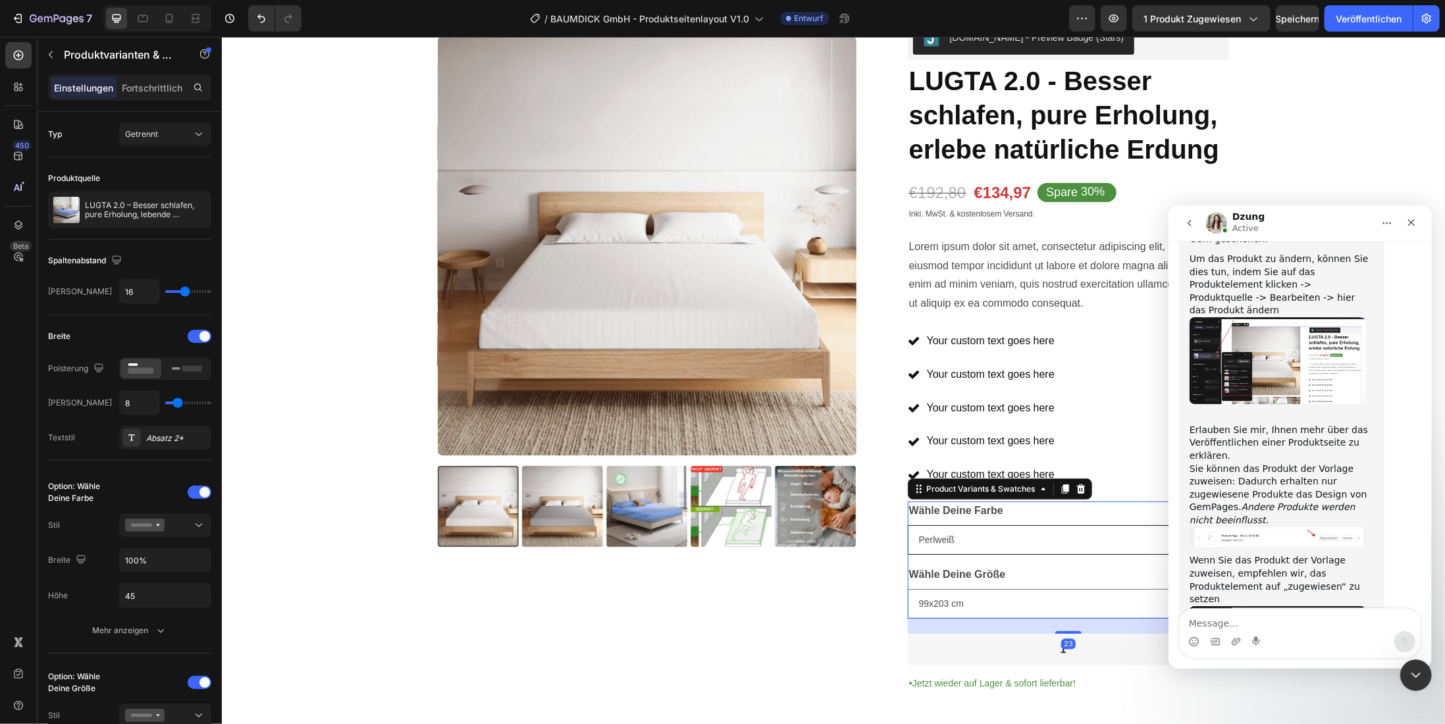
click at [1040, 535] on select "Perlweiß Graphitgrau" at bounding box center [1067, 540] width 321 height 30
click at [956, 603] on select "99x203 cm 137x203 cm 153x203 cm 198x203 cm" at bounding box center [1067, 604] width 321 height 30
click at [1267, 614] on textarea "Message…" at bounding box center [1299, 619] width 241 height 22
type textarea "j"
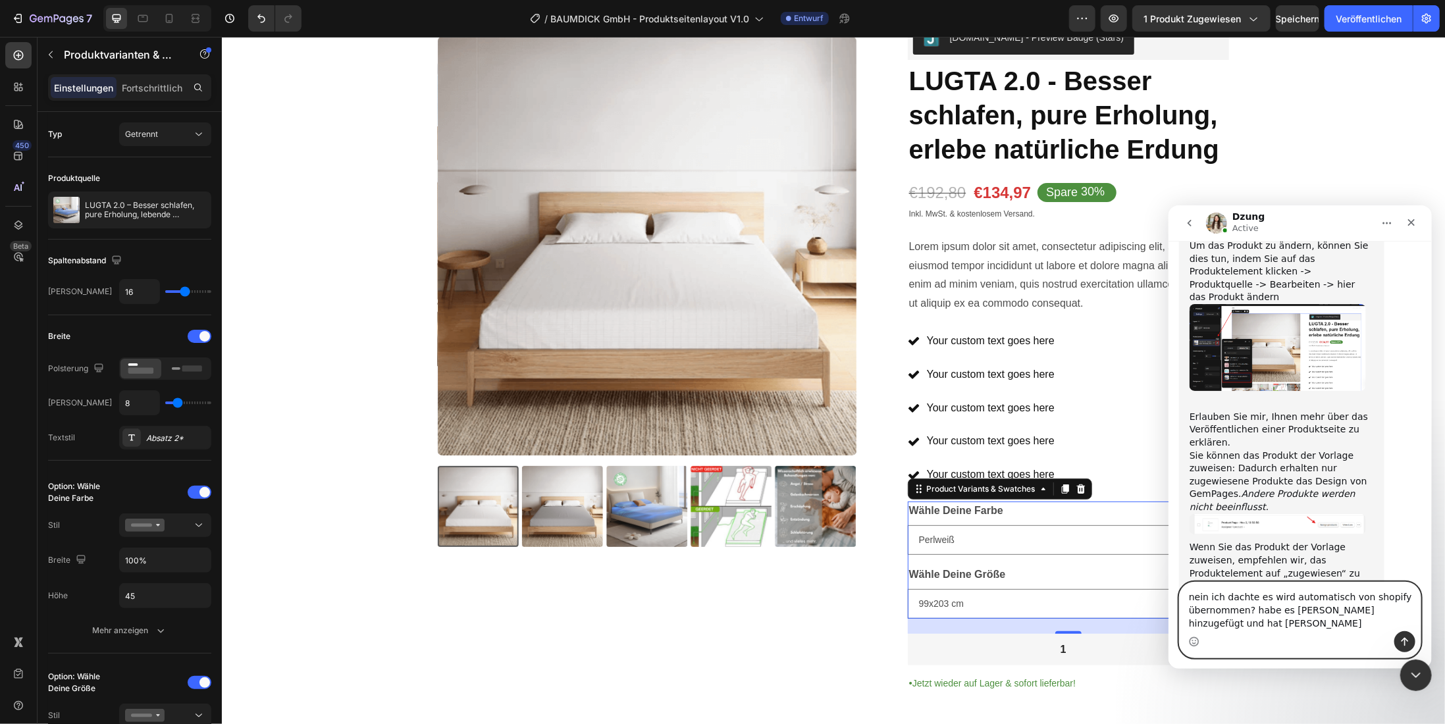
scroll to position [6106, 0]
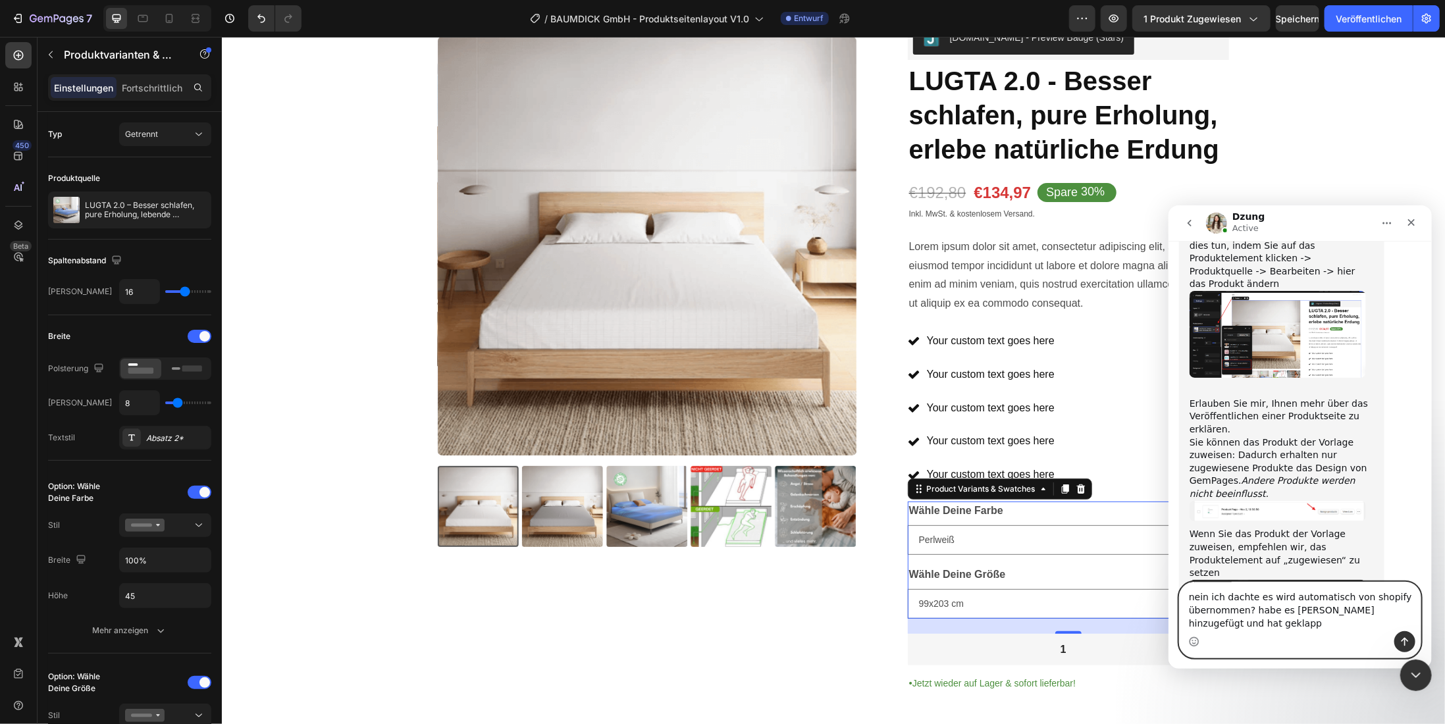
type textarea "nein ich dachte es wird automatisch von shopify übernommen? habe es [PERSON_NAM…"
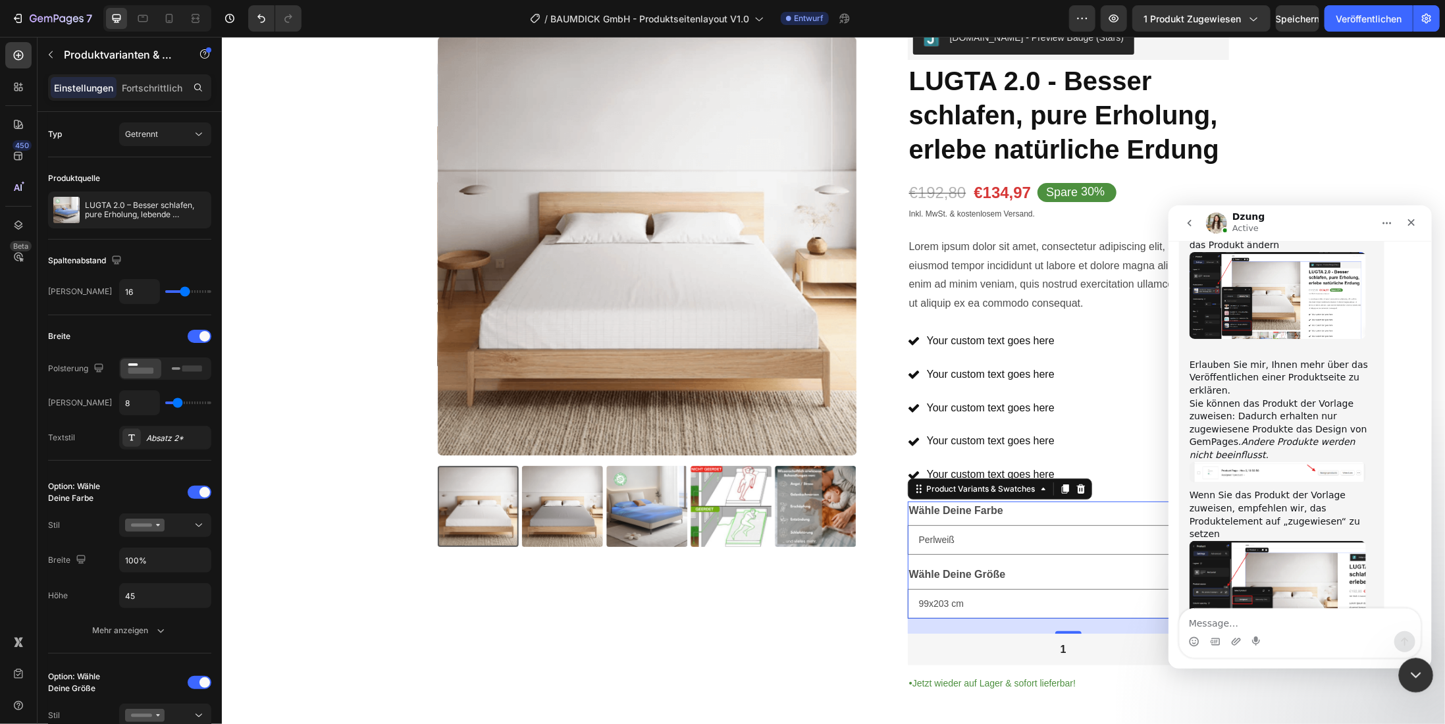
click at [1413, 670] on icon "Intercom-Nachrichtendienst schließen" at bounding box center [1414, 674] width 16 height 16
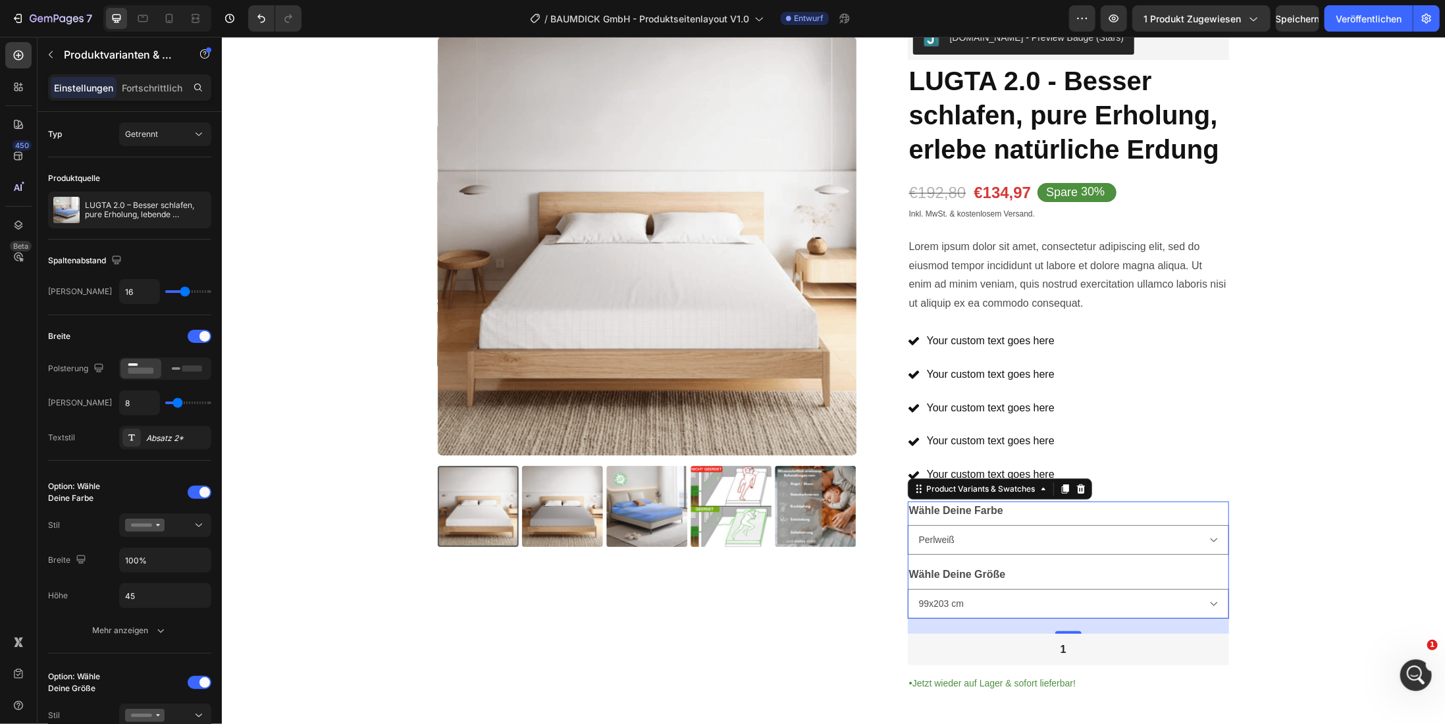
scroll to position [6198, 0]
click at [1038, 488] on icon at bounding box center [1043, 488] width 11 height 11
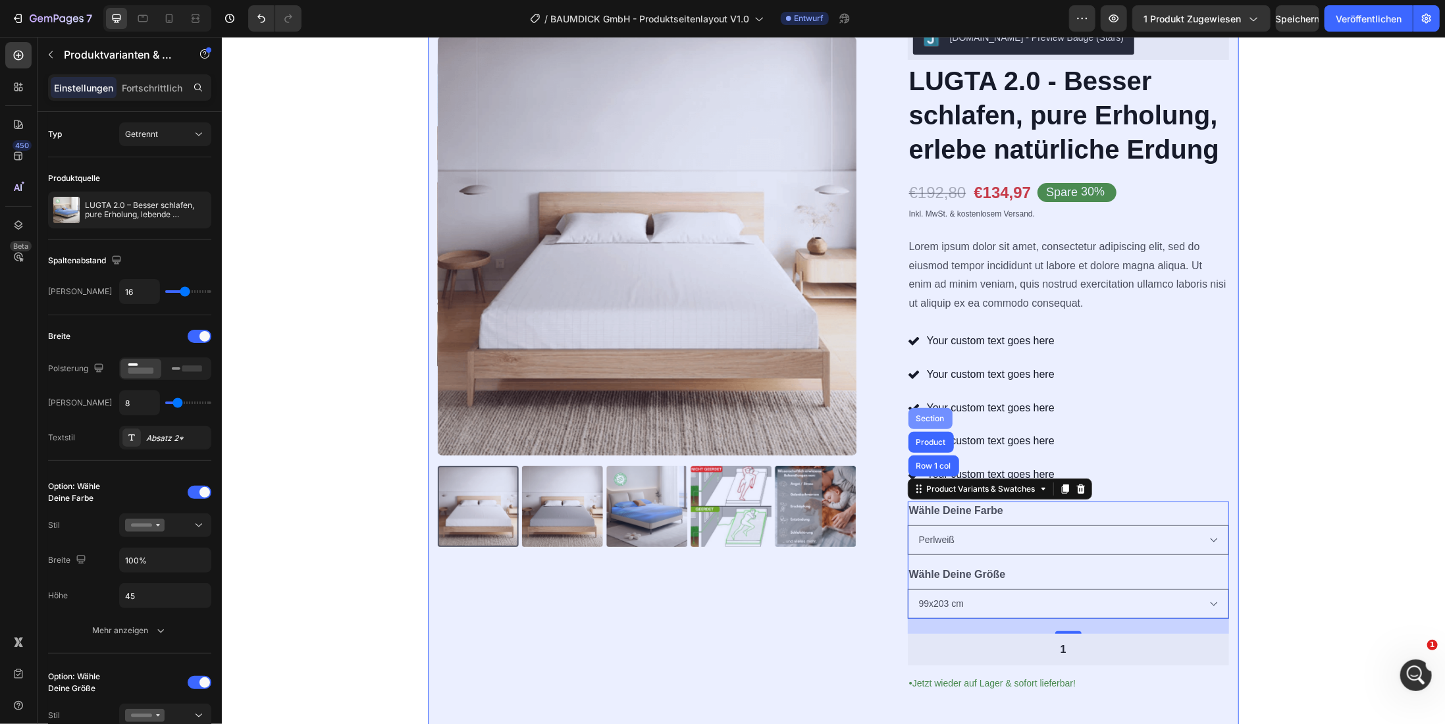
click at [929, 414] on div "Section" at bounding box center [930, 418] width 34 height 8
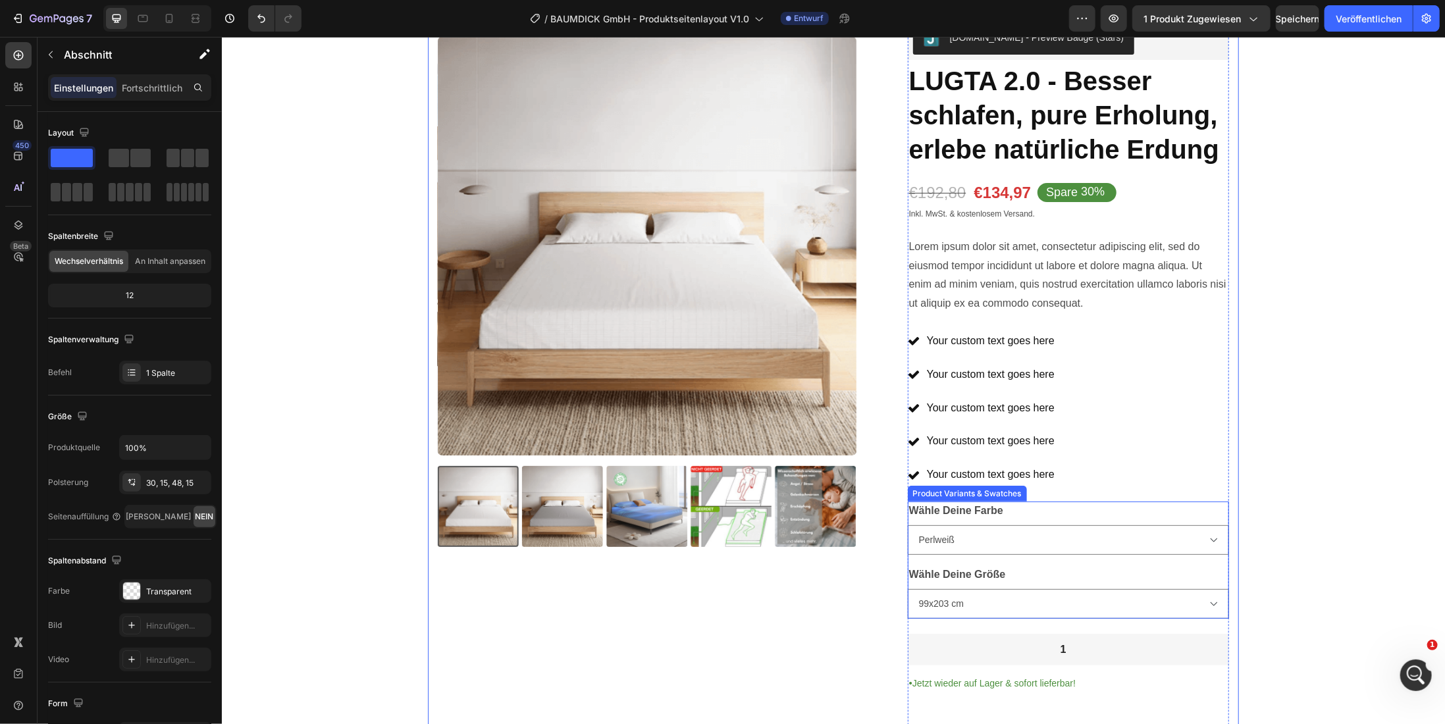
click at [993, 506] on legend "Wähle Deine Farbe" at bounding box center [955, 510] width 97 height 18
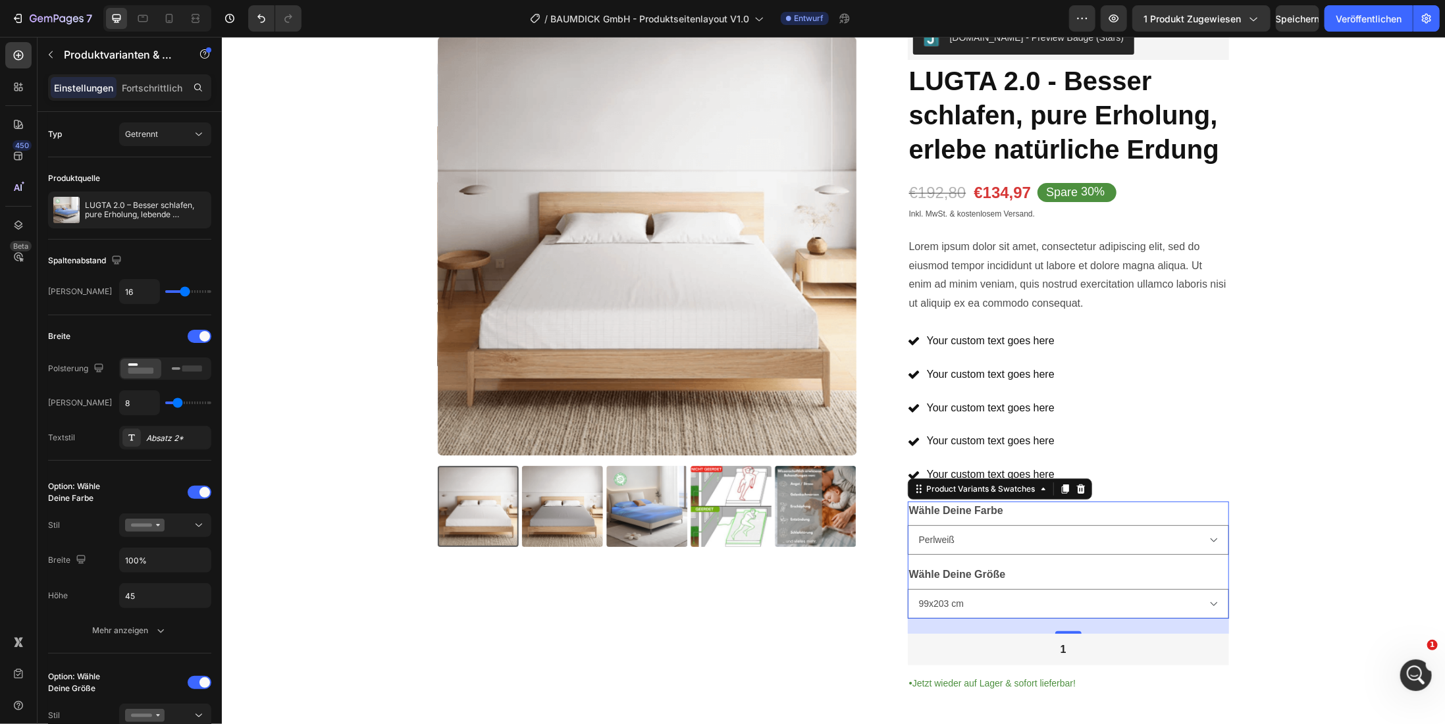
click at [934, 508] on legend "Wähle Deine Farbe" at bounding box center [955, 510] width 97 height 18
click at [944, 488] on div "Product Variants & Swatches" at bounding box center [981, 489] width 114 height 12
click at [199, 134] on icon at bounding box center [199, 134] width 7 height 3
click at [128, 188] on font "Kombinieren" at bounding box center [148, 191] width 47 height 10
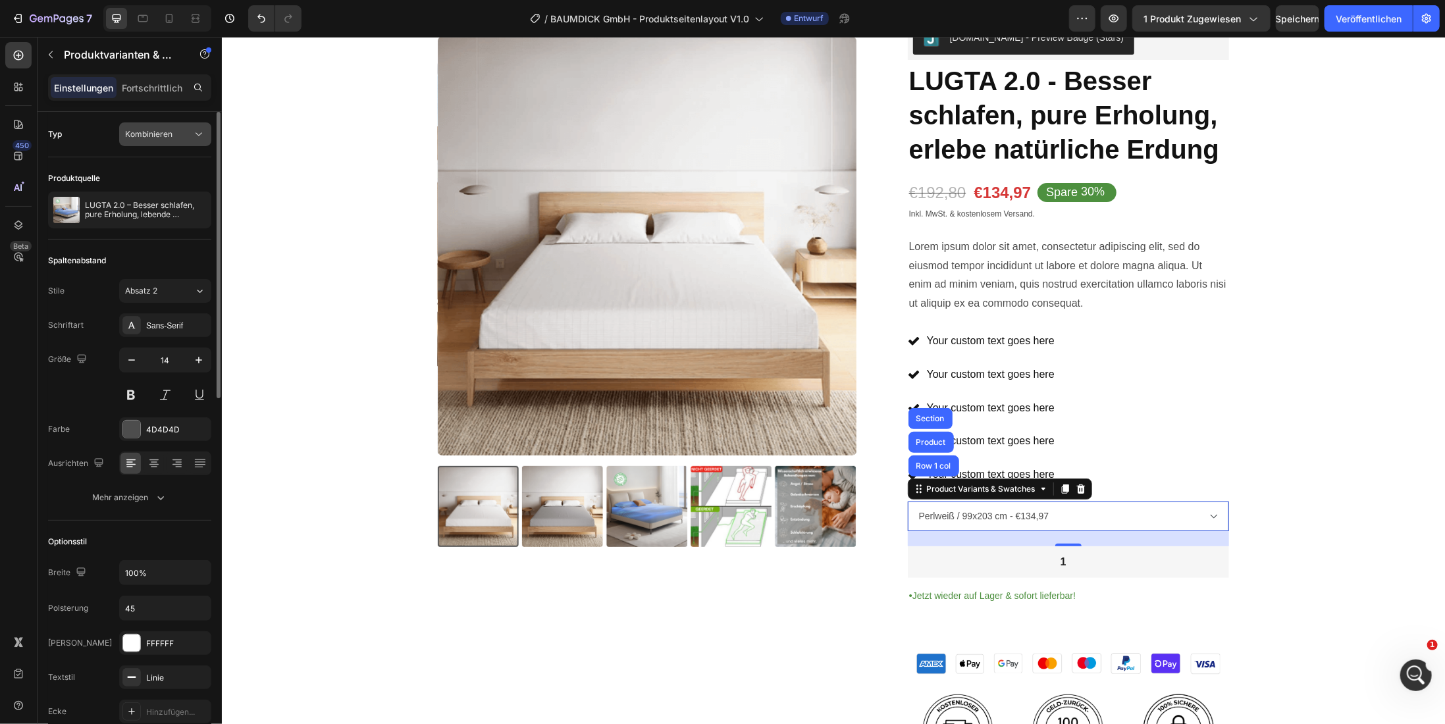
click at [182, 136] on div "Kombinieren" at bounding box center [158, 134] width 67 height 12
click at [151, 167] on font "Getrennt" at bounding box center [141, 166] width 33 height 10
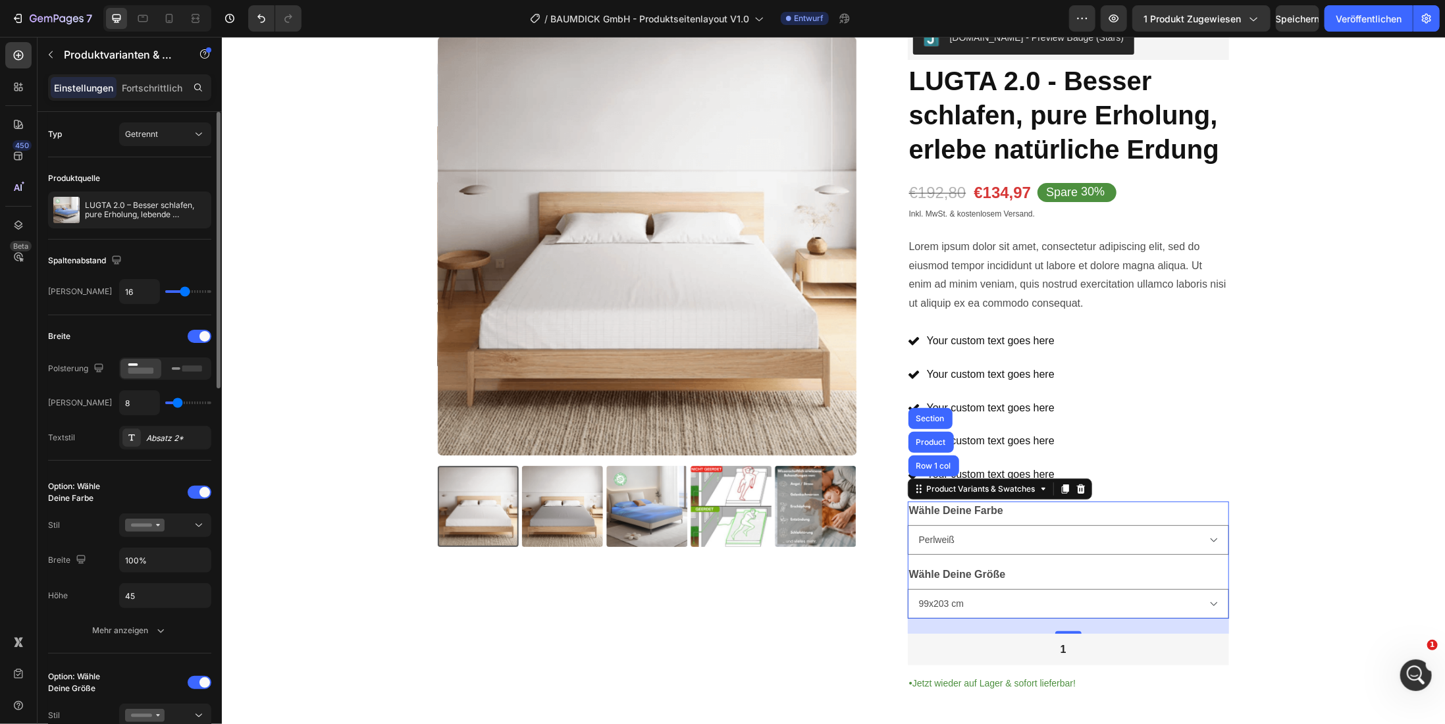
click at [57, 135] on font "Typ" at bounding box center [55, 134] width 14 height 10
click at [203, 525] on icon at bounding box center [198, 525] width 13 height 13
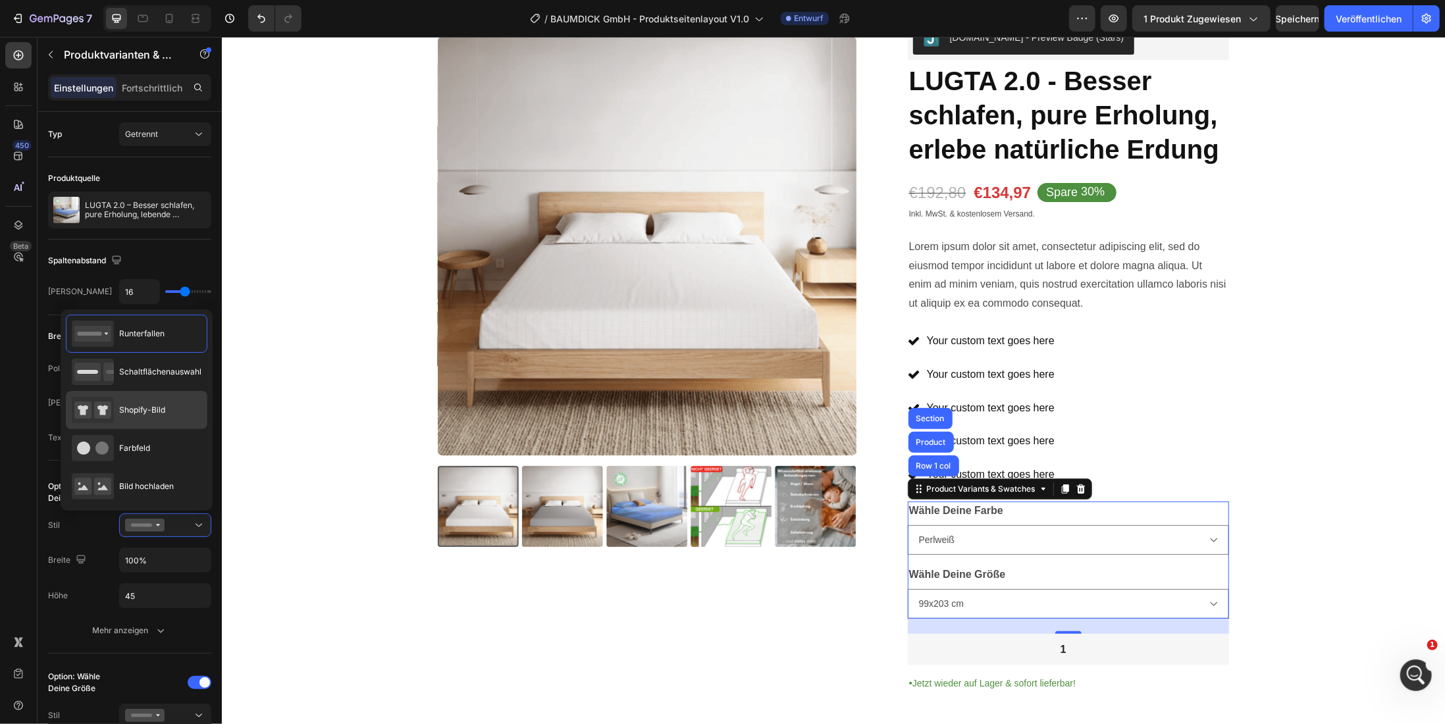
click at [143, 409] on font "Shopify-Bild" at bounding box center [142, 410] width 46 height 10
type input "64"
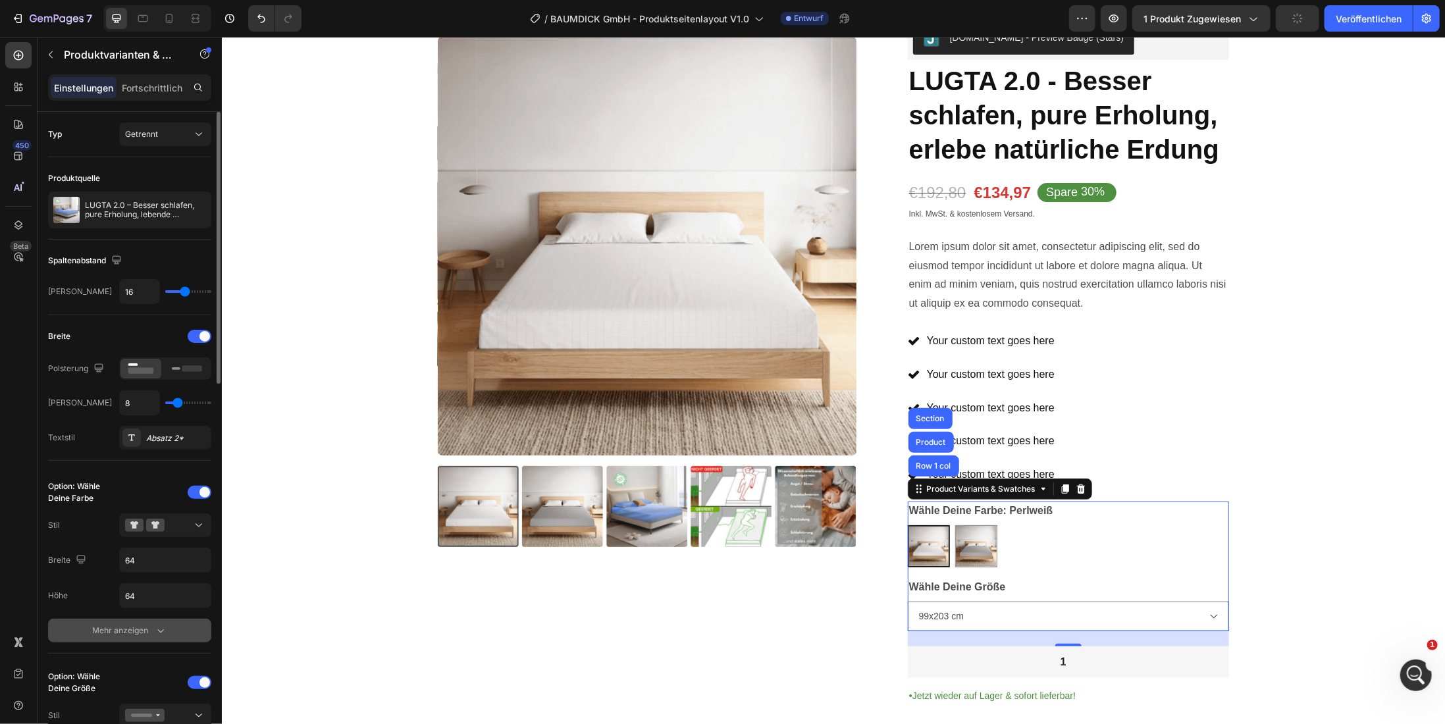
click at [162, 628] on icon "button" at bounding box center [160, 630] width 13 height 13
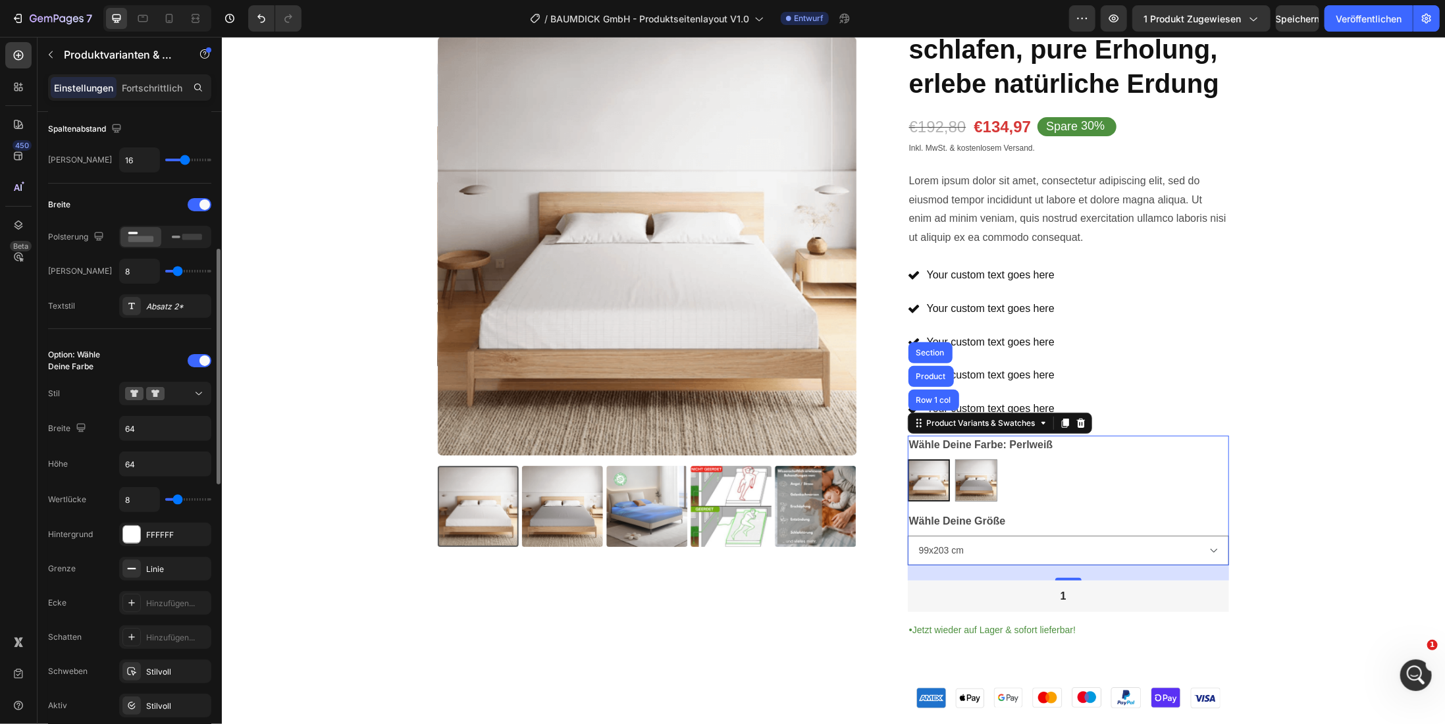
scroll to position [198, 0]
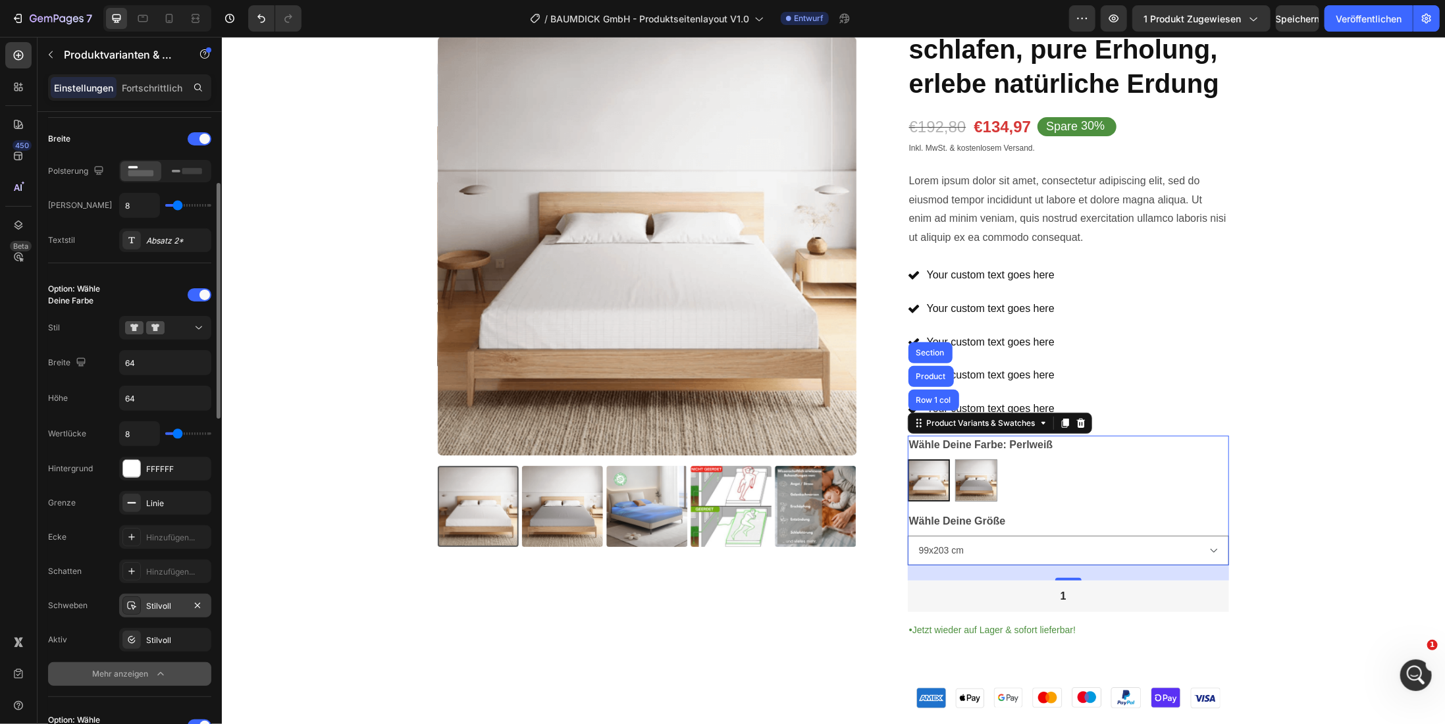
click at [160, 602] on font "Stilvoll" at bounding box center [158, 606] width 25 height 10
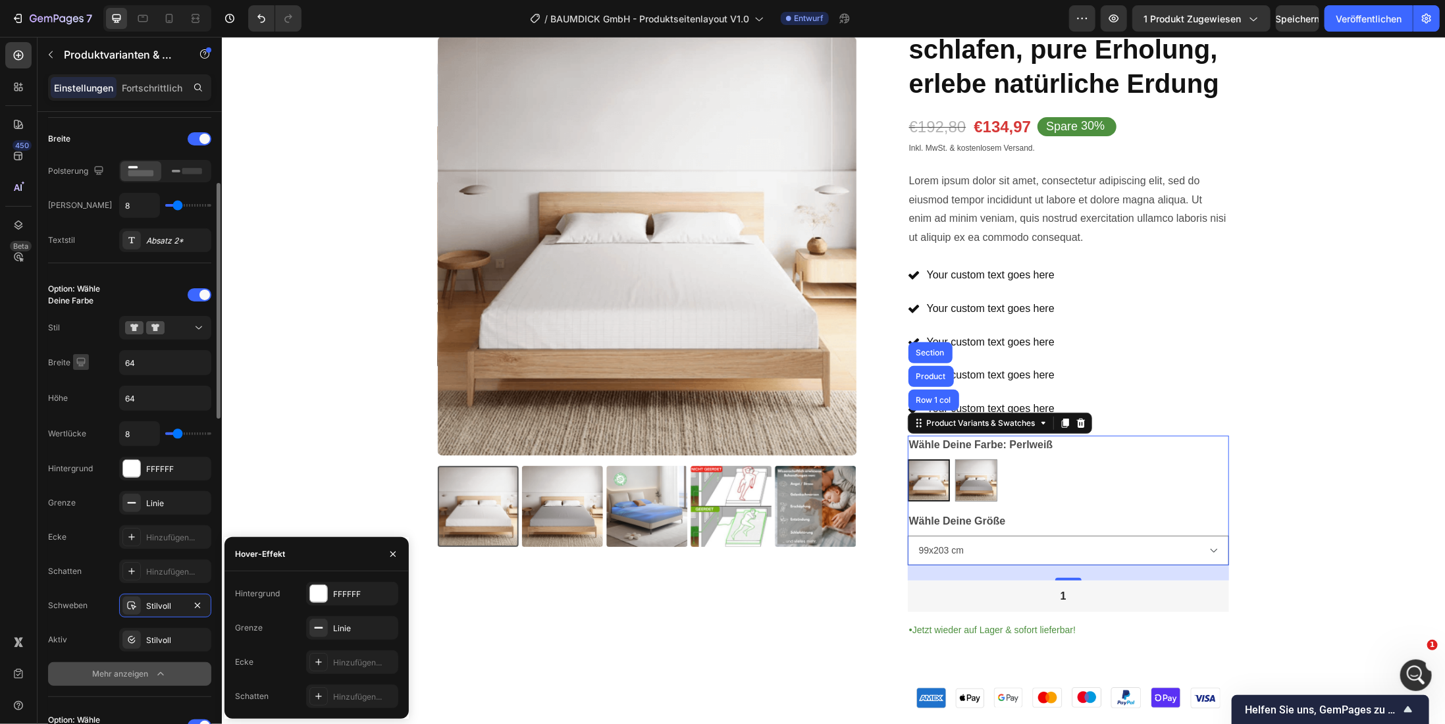
click at [77, 363] on icon "button" at bounding box center [80, 362] width 13 height 13
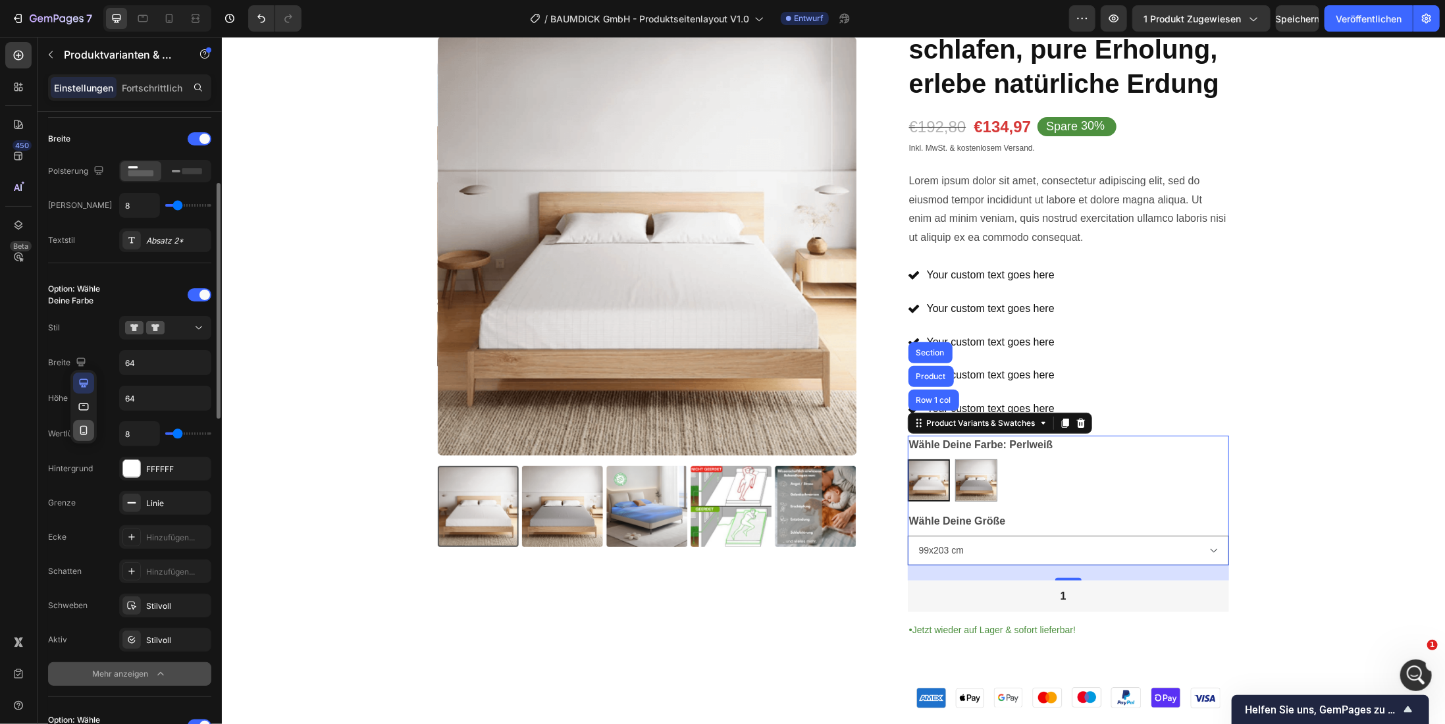
click at [82, 432] on icon "button" at bounding box center [83, 430] width 13 height 13
type input "12"
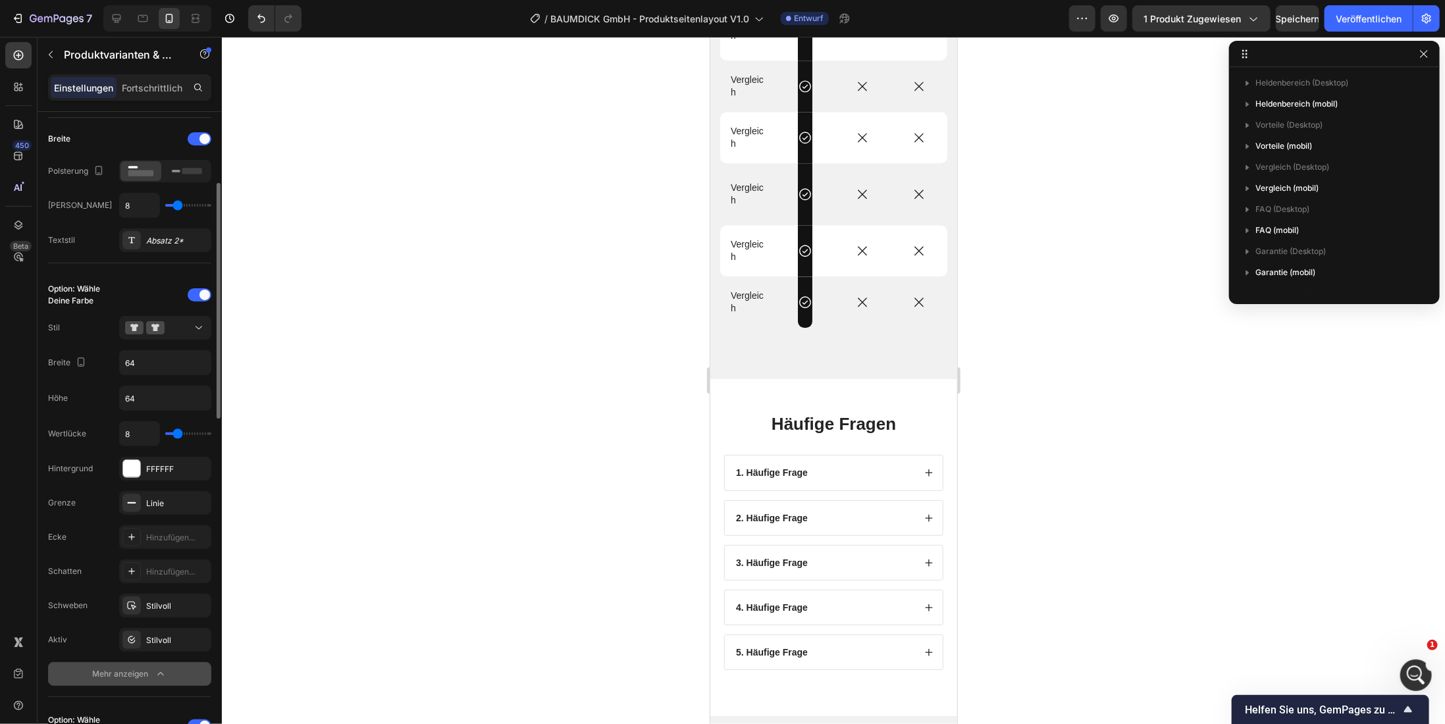
scroll to position [2126, 0]
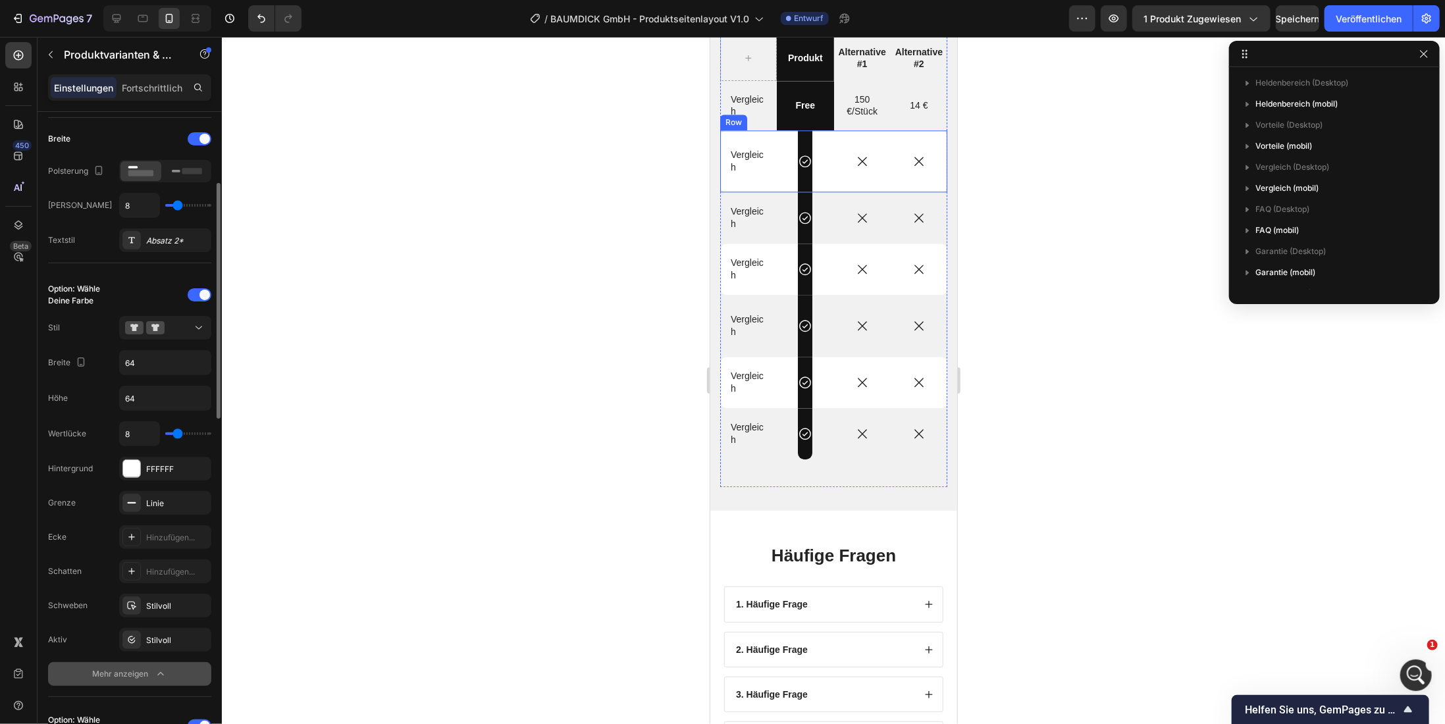
click at [801, 149] on div "Icon Row" at bounding box center [804, 161] width 14 height 62
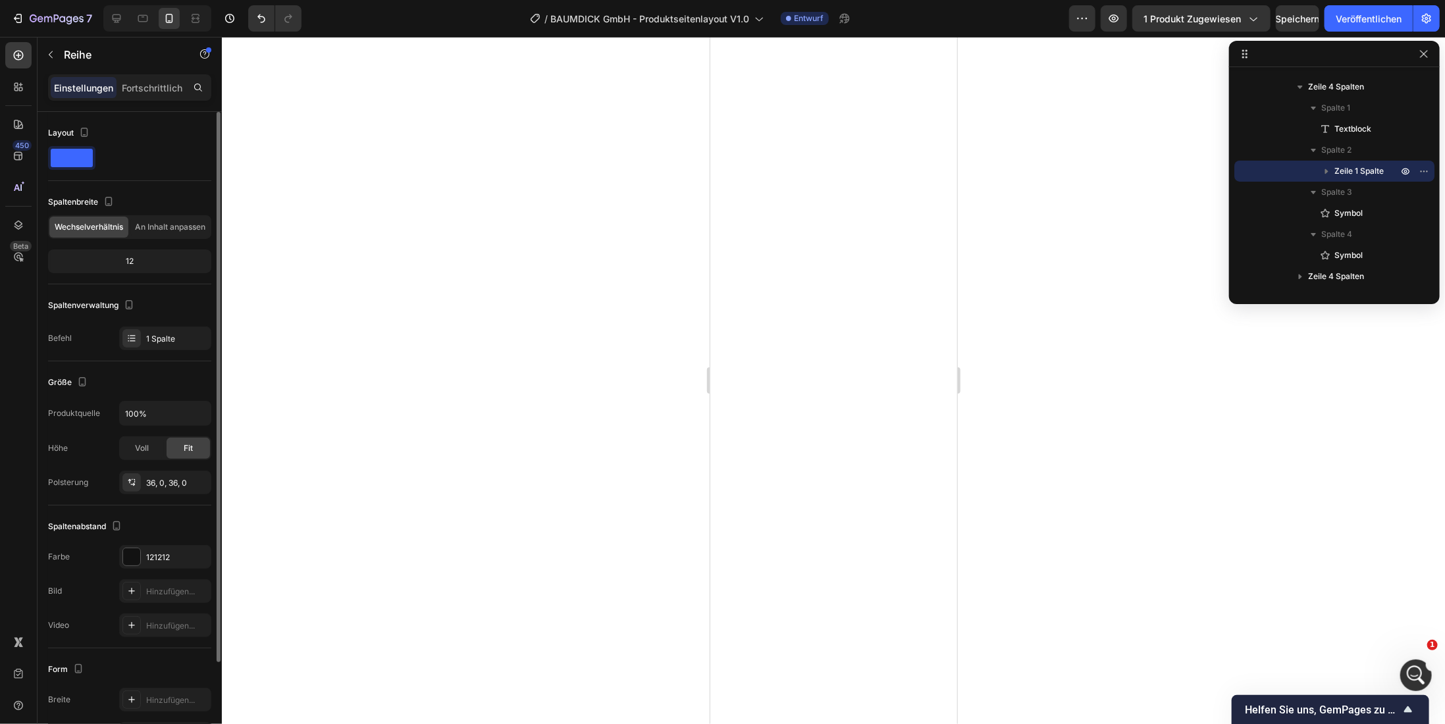
scroll to position [0, 0]
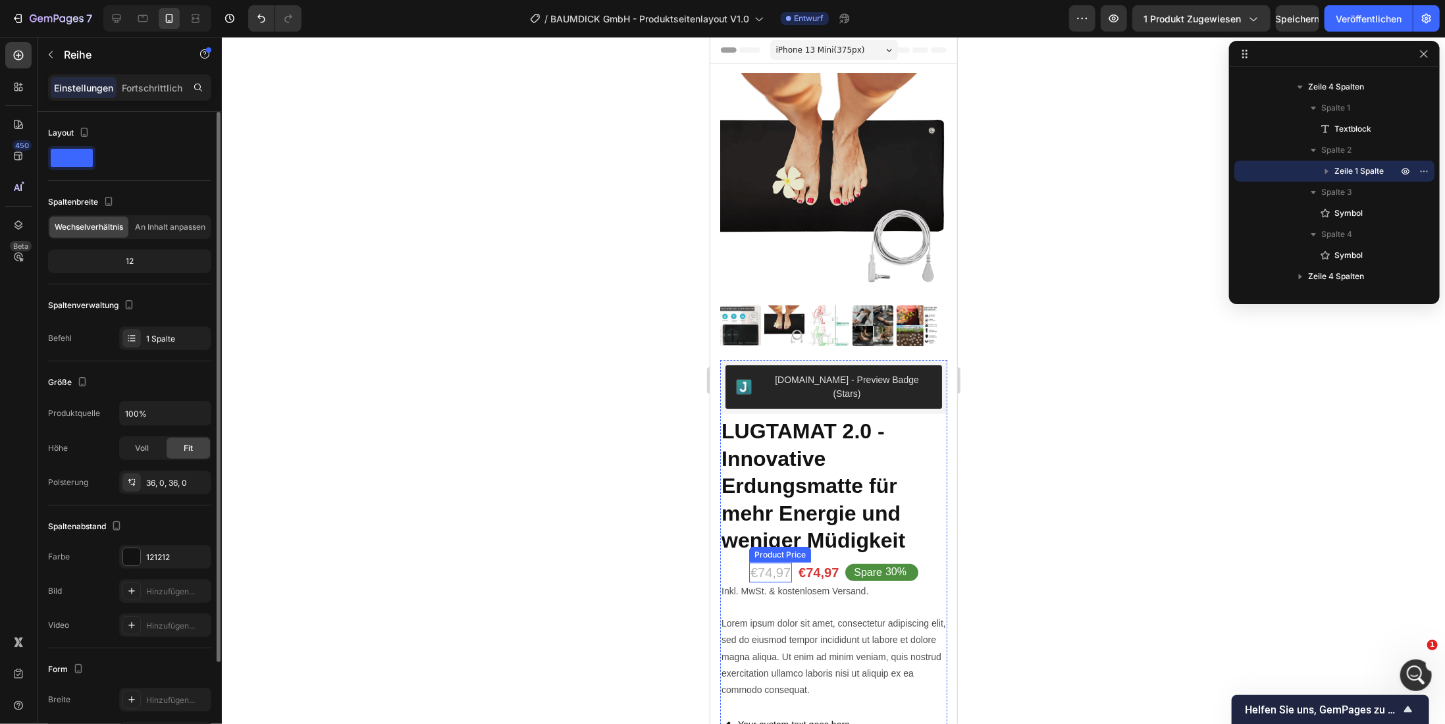
click at [776, 562] on div "€74,97" at bounding box center [770, 572] width 43 height 20
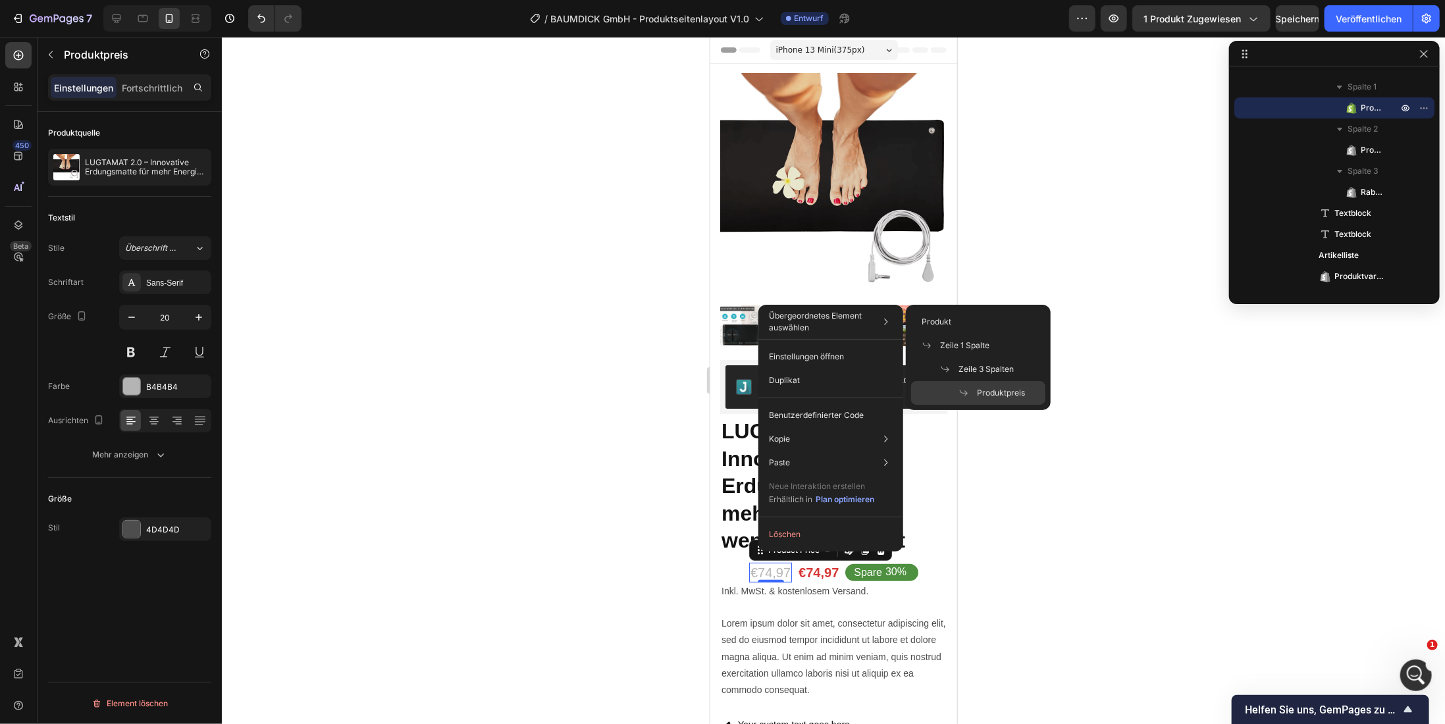
click at [841, 315] on font "Übergeordnetes Element auswählen" at bounding box center [815, 322] width 93 height 22
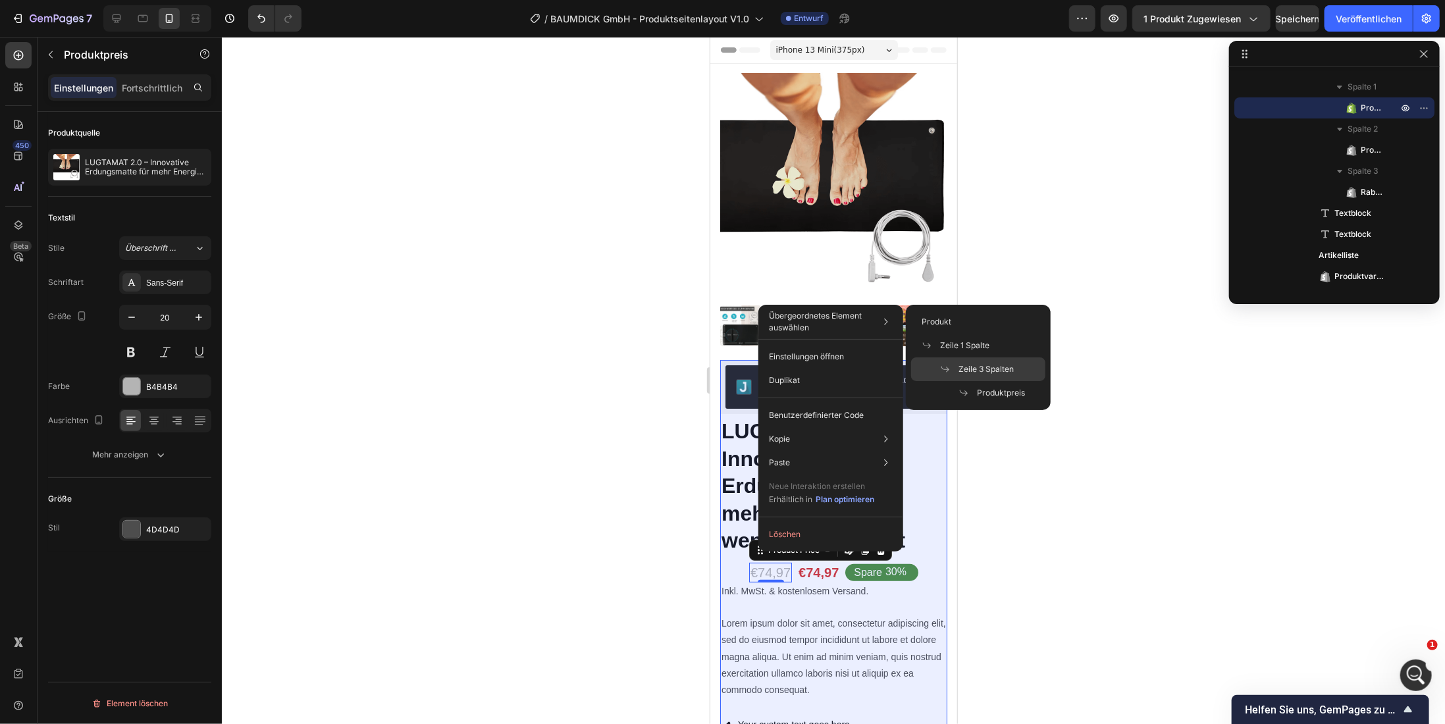
click at [980, 371] on font "Zeile 3 Spalten" at bounding box center [986, 369] width 55 height 10
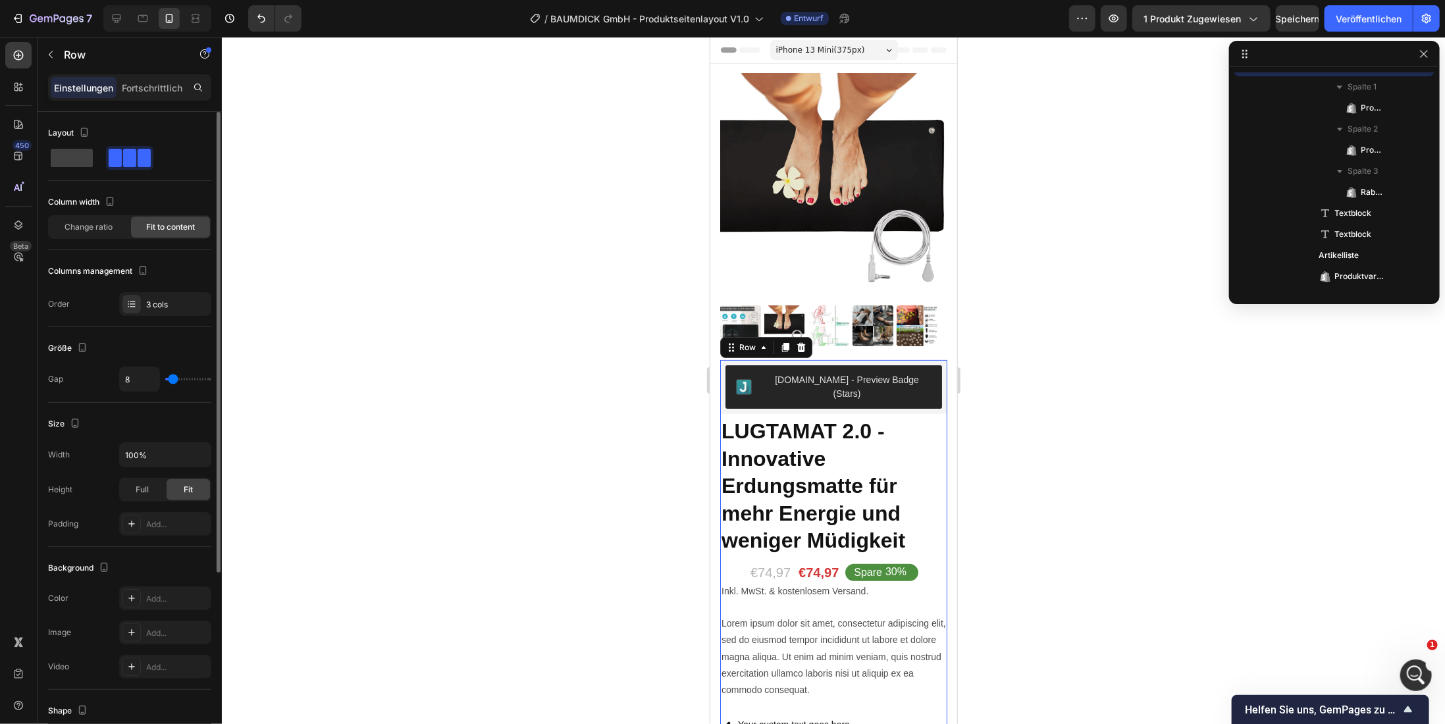
scroll to position [144, 0]
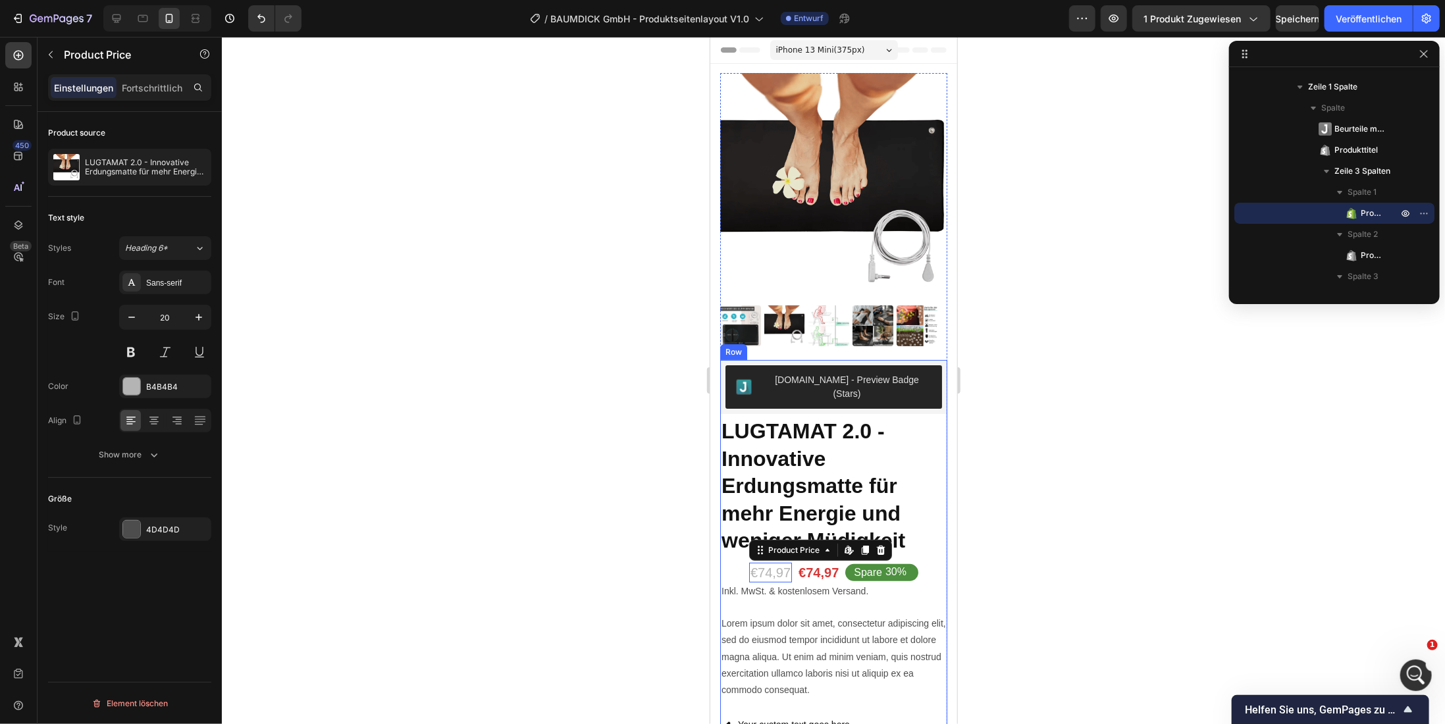
drag, startPoint x: 749, startPoint y: 550, endPoint x: 725, endPoint y: 551, distance: 23.7
click at [725, 551] on div "Judge.me - Preview Badge (Stars) Judge.me LUGTAMAT 2.0 - Innovative Erdungsmatt…" at bounding box center [833, 704] width 227 height 691
click at [269, 24] on button "Rückgängig/Wiederholen" at bounding box center [261, 18] width 26 height 26
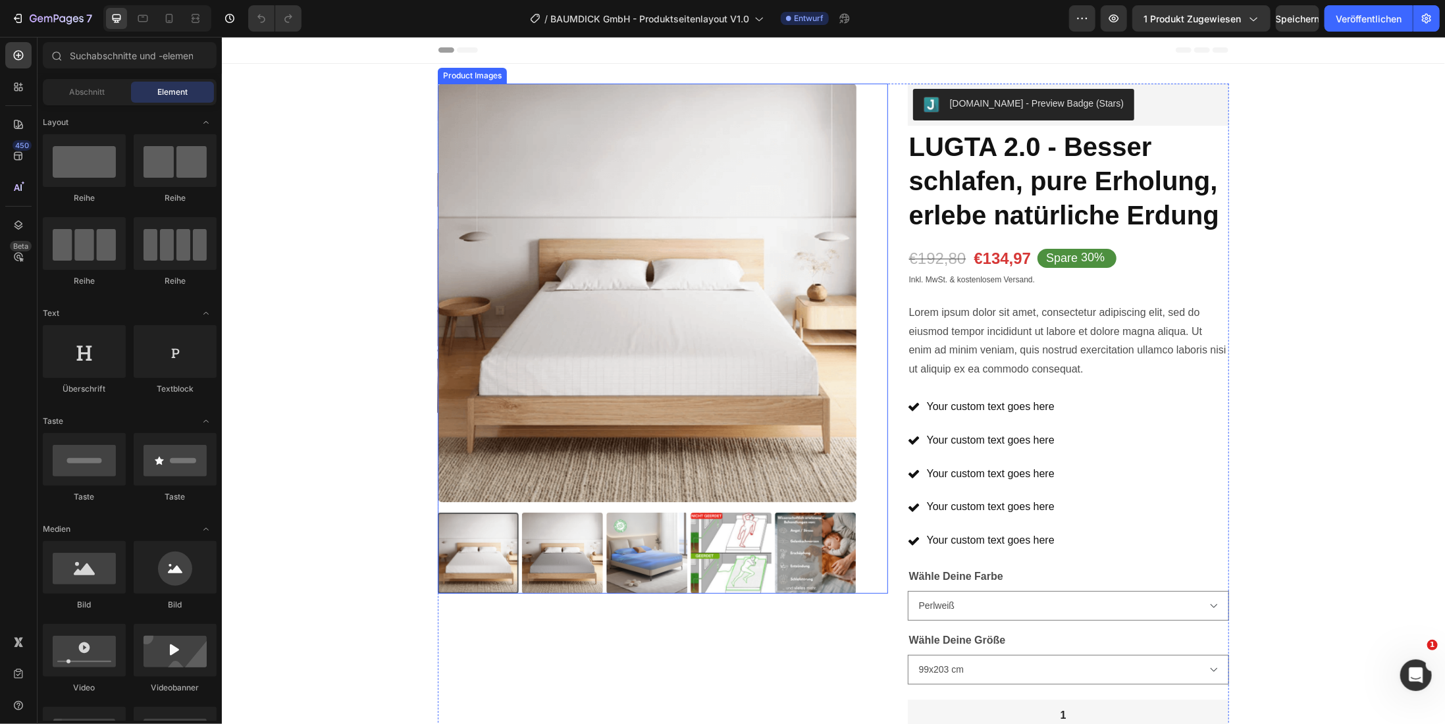
click at [657, 569] on img at bounding box center [646, 552] width 81 height 81
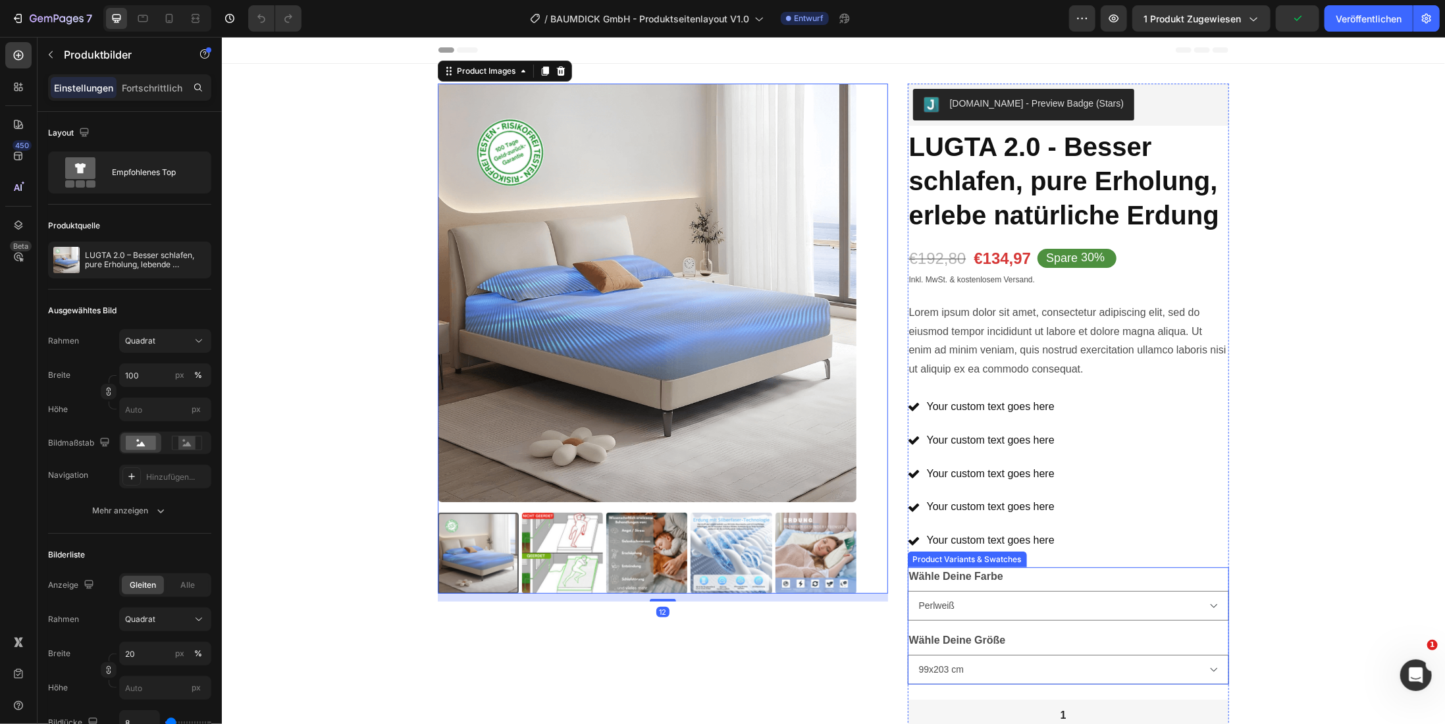
click at [997, 571] on legend "Wähle Deine Farbe" at bounding box center [955, 576] width 97 height 18
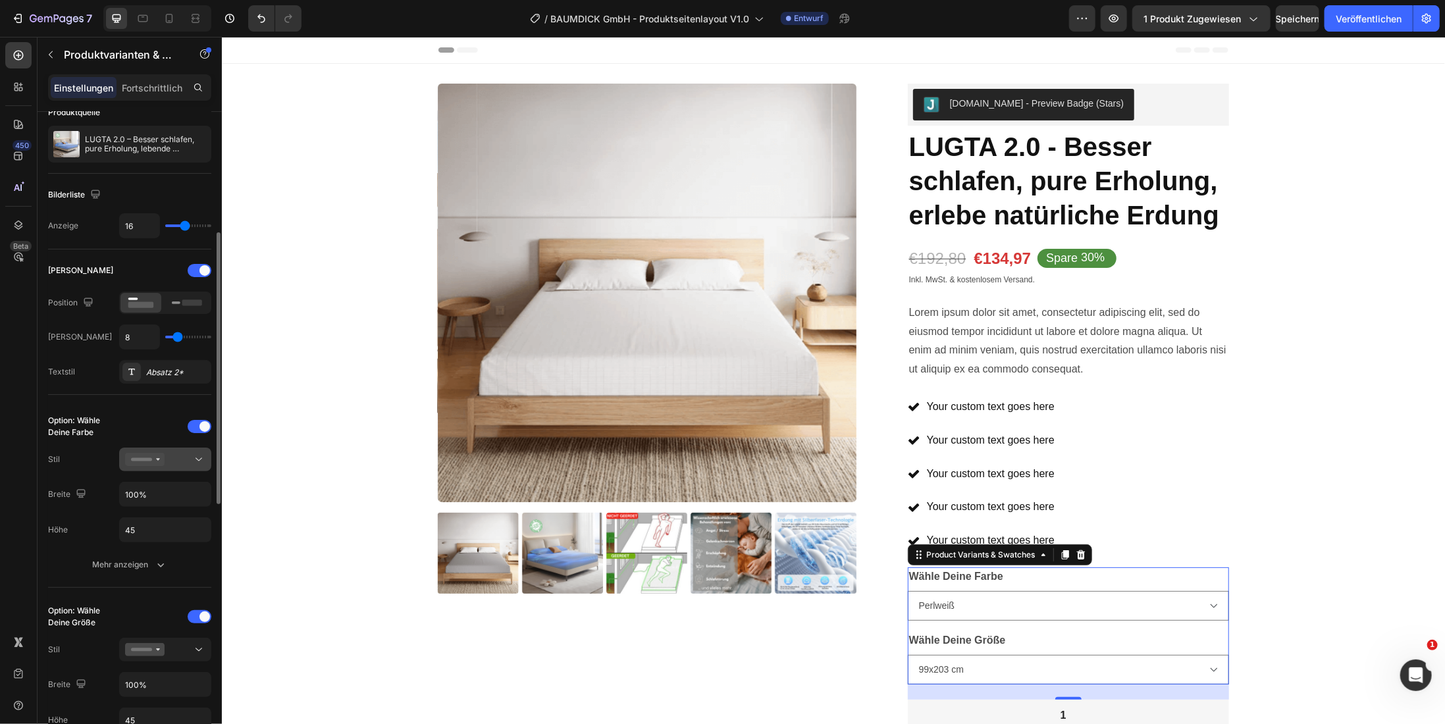
scroll to position [132, 0]
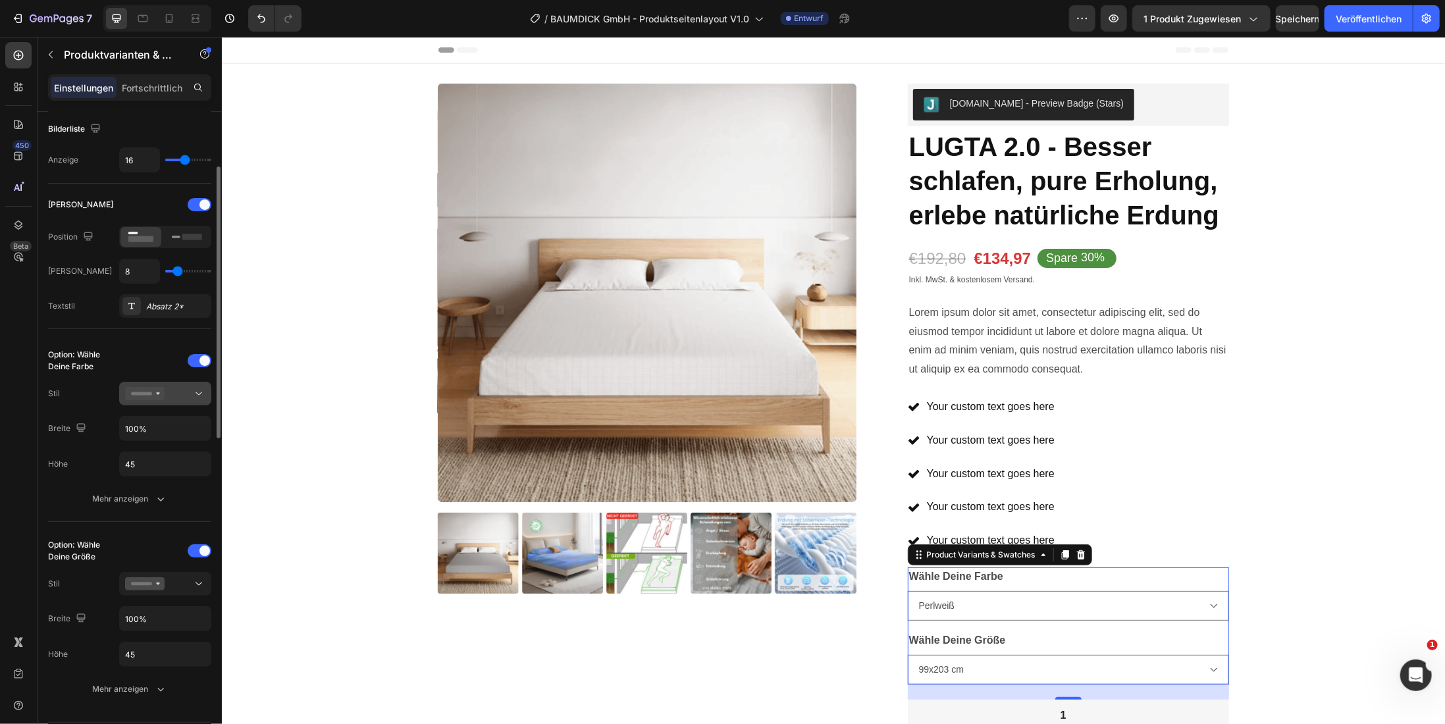
click at [205, 386] on button at bounding box center [165, 394] width 92 height 24
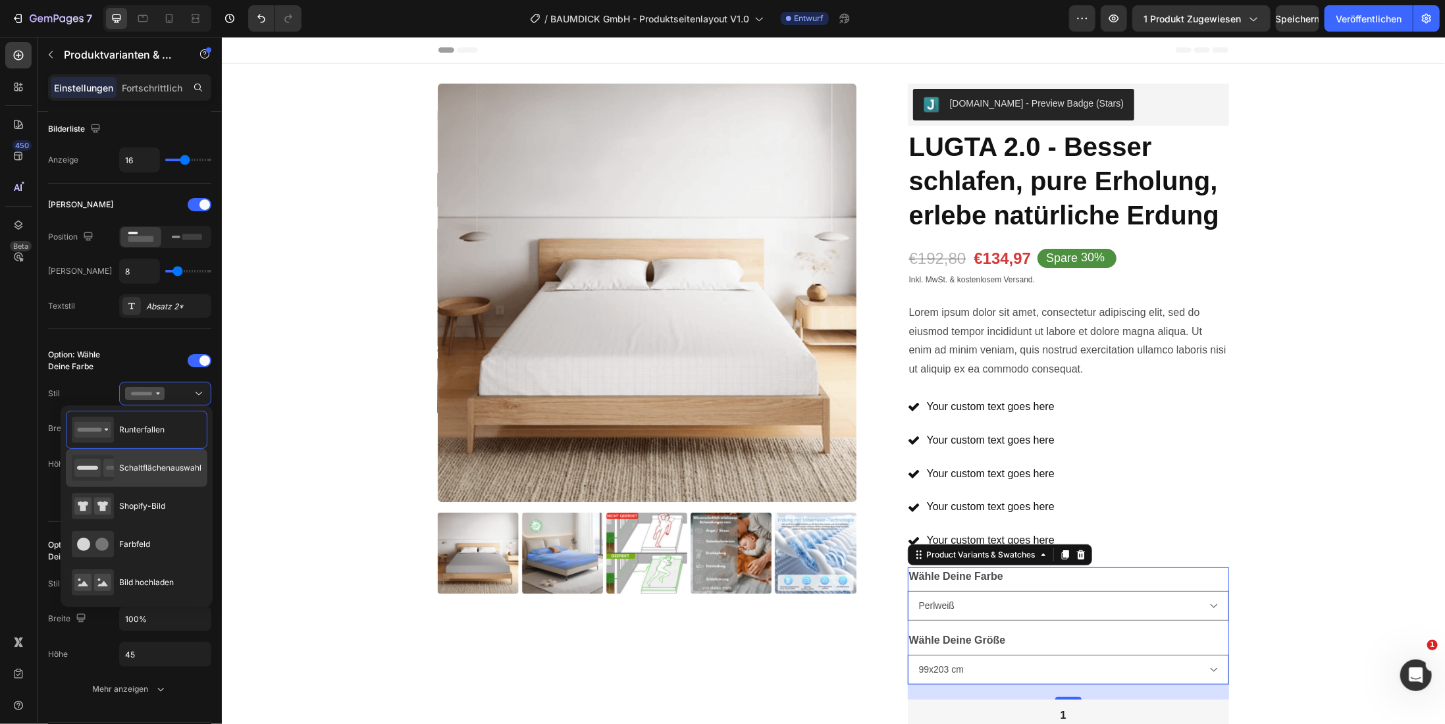
click at [175, 472] on span "Schaltflächenauswahl" at bounding box center [160, 468] width 82 height 12
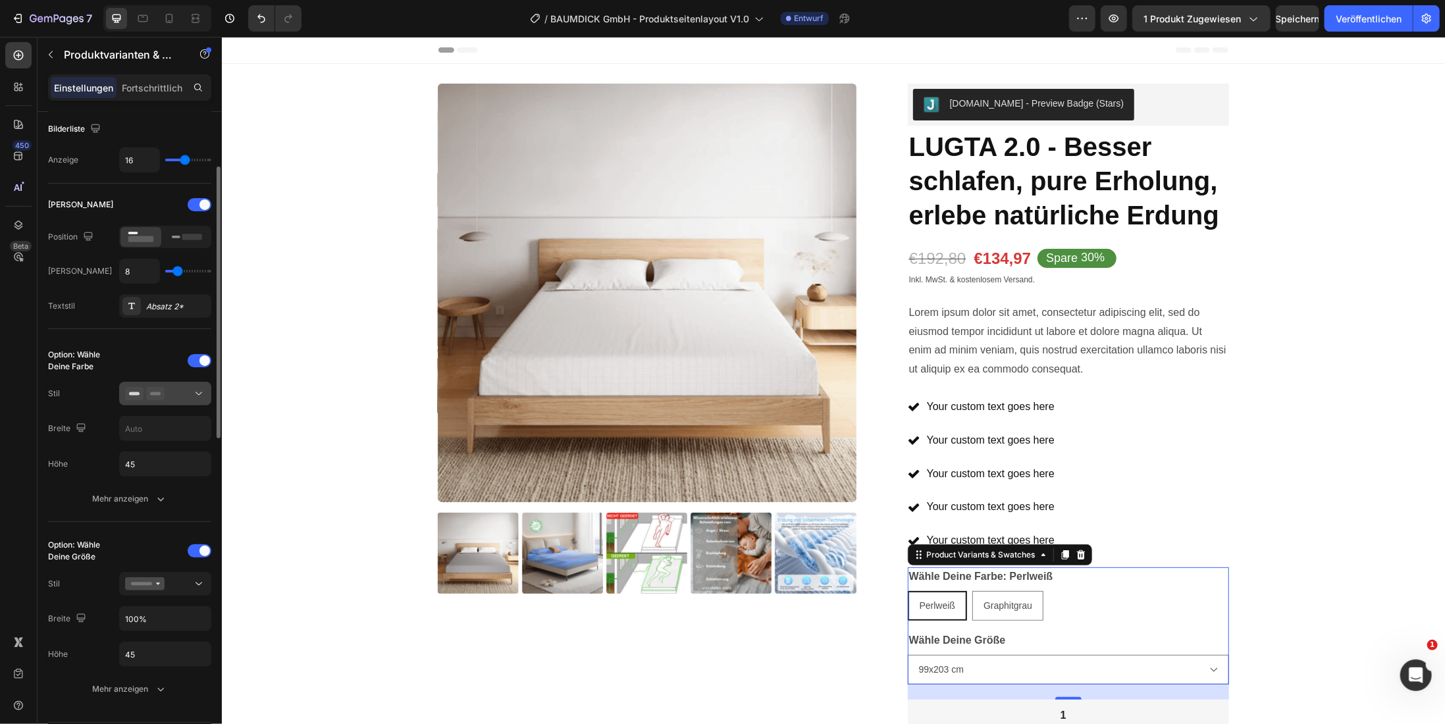
click at [197, 392] on icon at bounding box center [199, 393] width 7 height 3
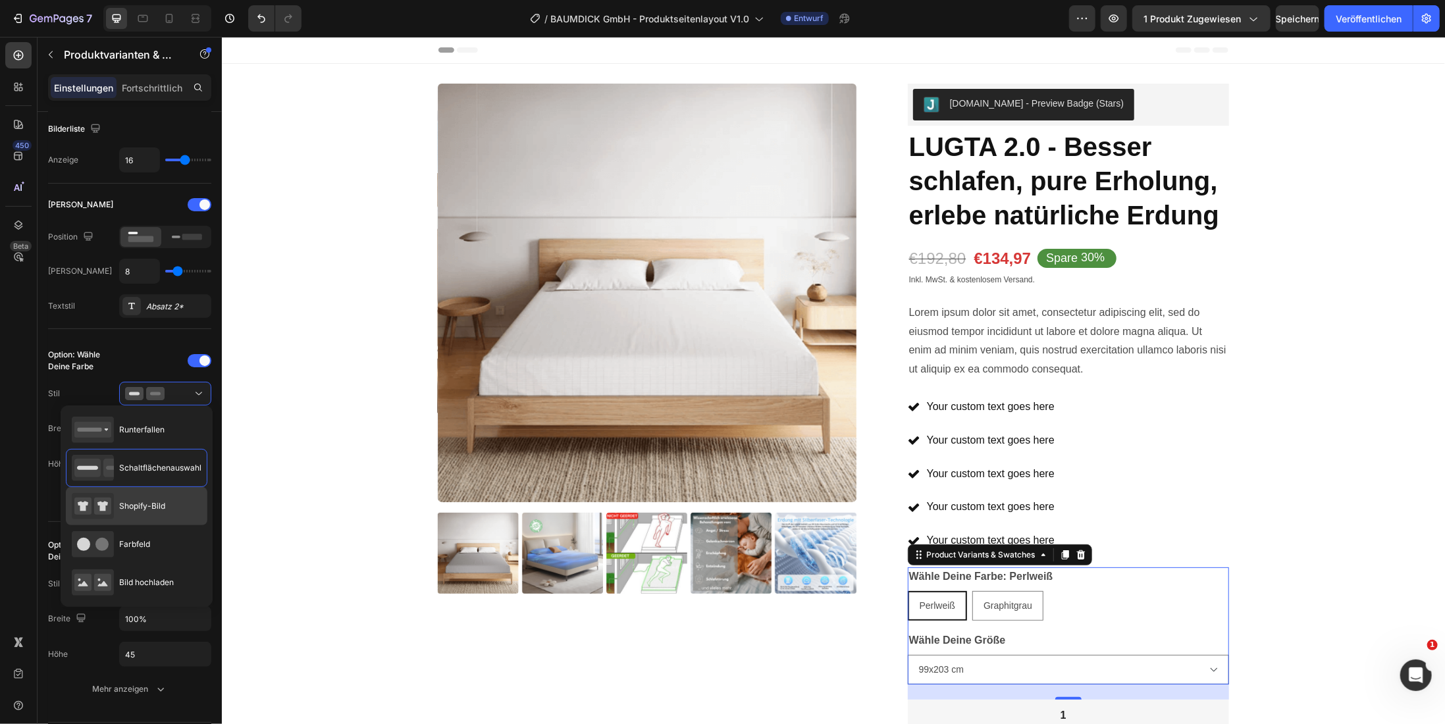
click at [151, 506] on font "Shopify-Bild" at bounding box center [142, 506] width 46 height 10
type input "64"
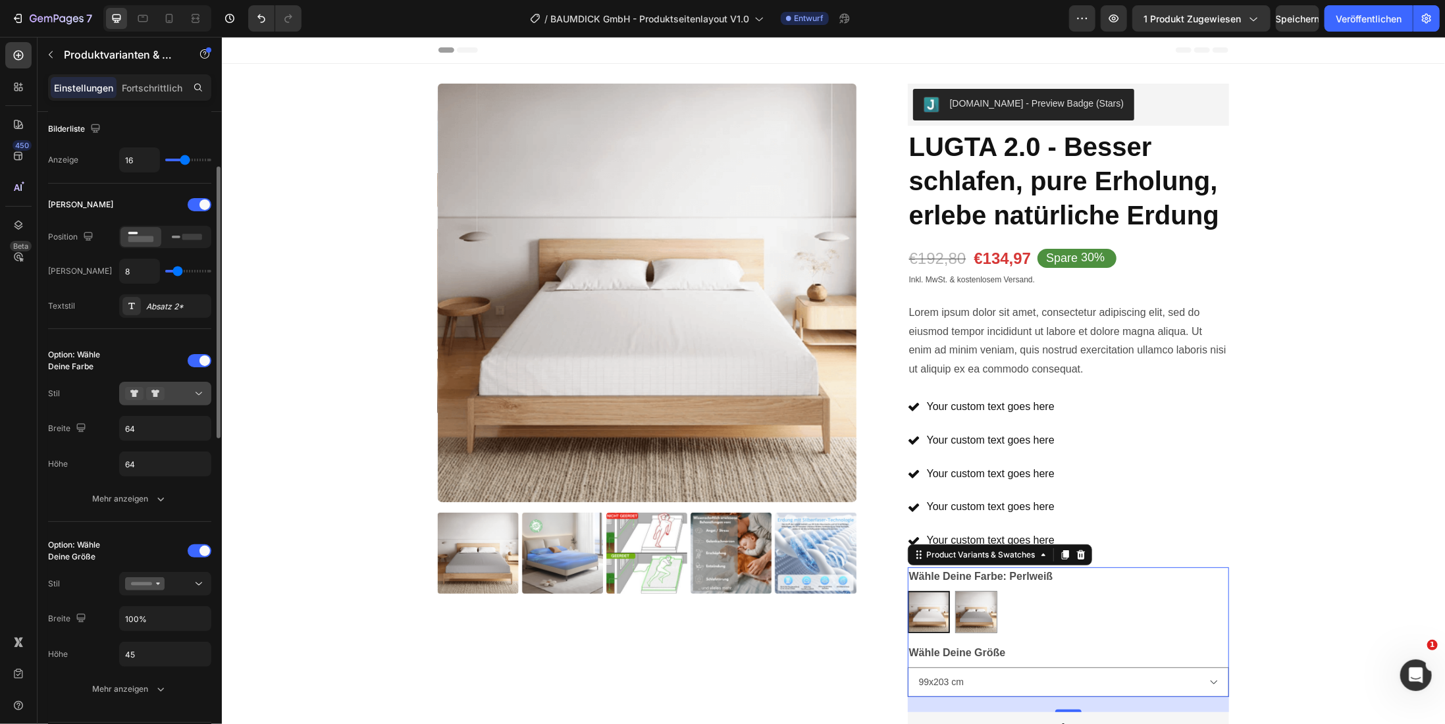
click at [201, 392] on icon at bounding box center [199, 393] width 7 height 3
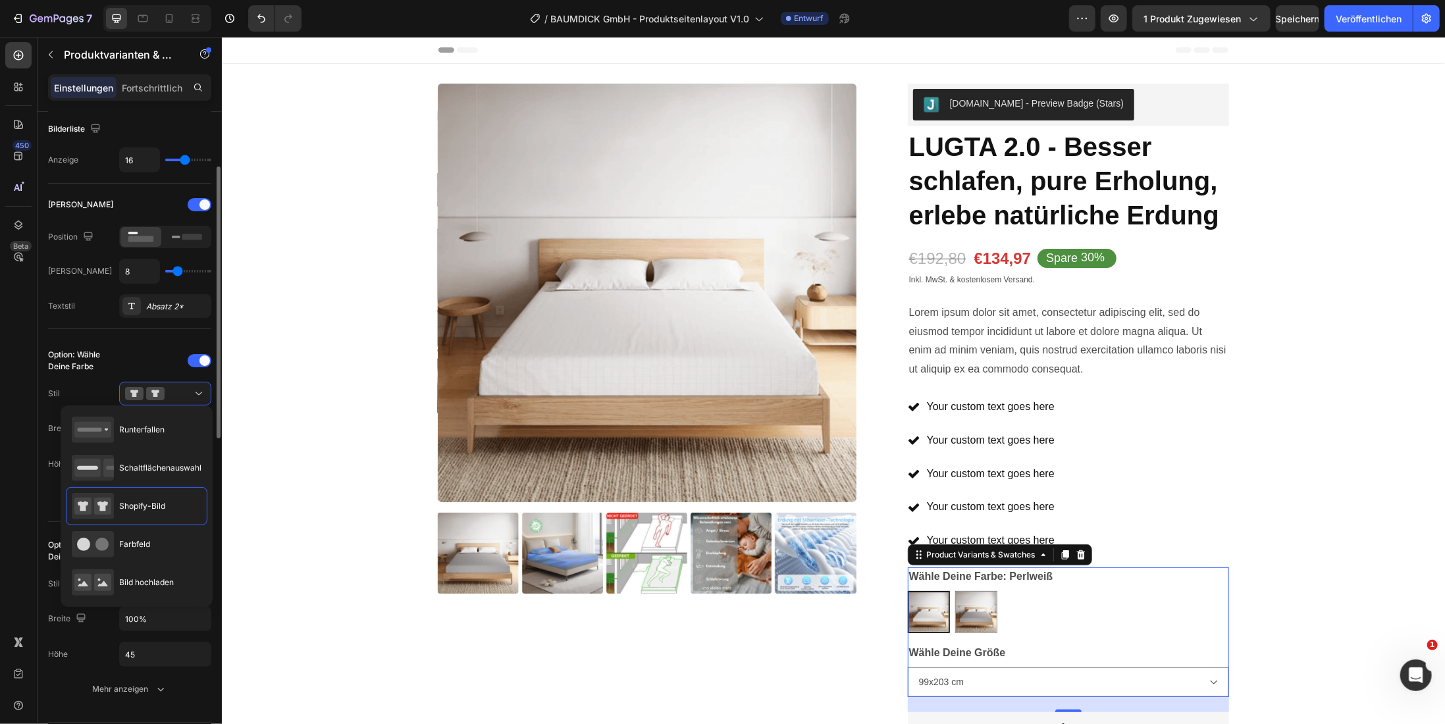
click at [87, 366] on font "Option: Wähle Deine Farbe" at bounding box center [74, 361] width 52 height 22
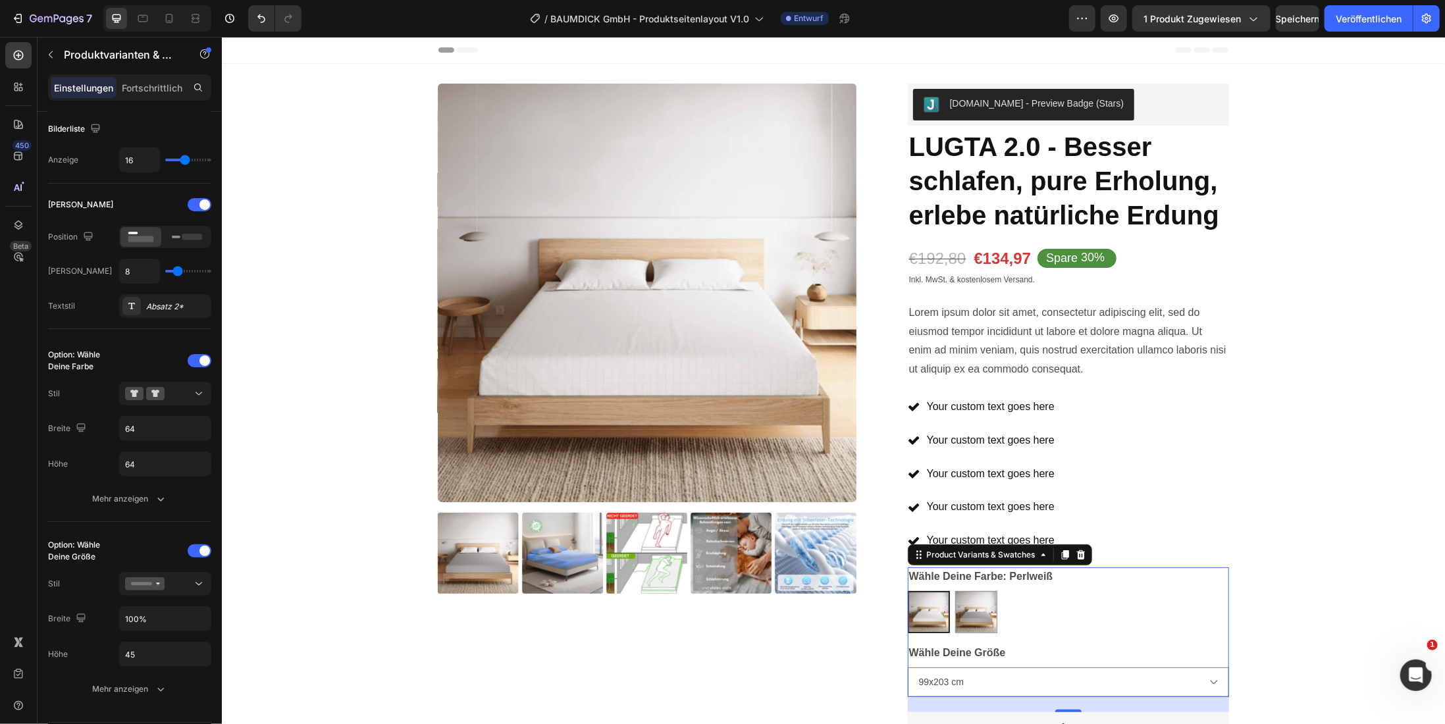
click at [957, 649] on legend "Wähle Deine Größe" at bounding box center [956, 652] width 99 height 18
click at [954, 685] on select "99x203 cm 137x203 cm 153x203 cm 198x203 cm" at bounding box center [1067, 682] width 321 height 30
click at [851, 652] on div "Product Images" at bounding box center [662, 458] width 450 height 751
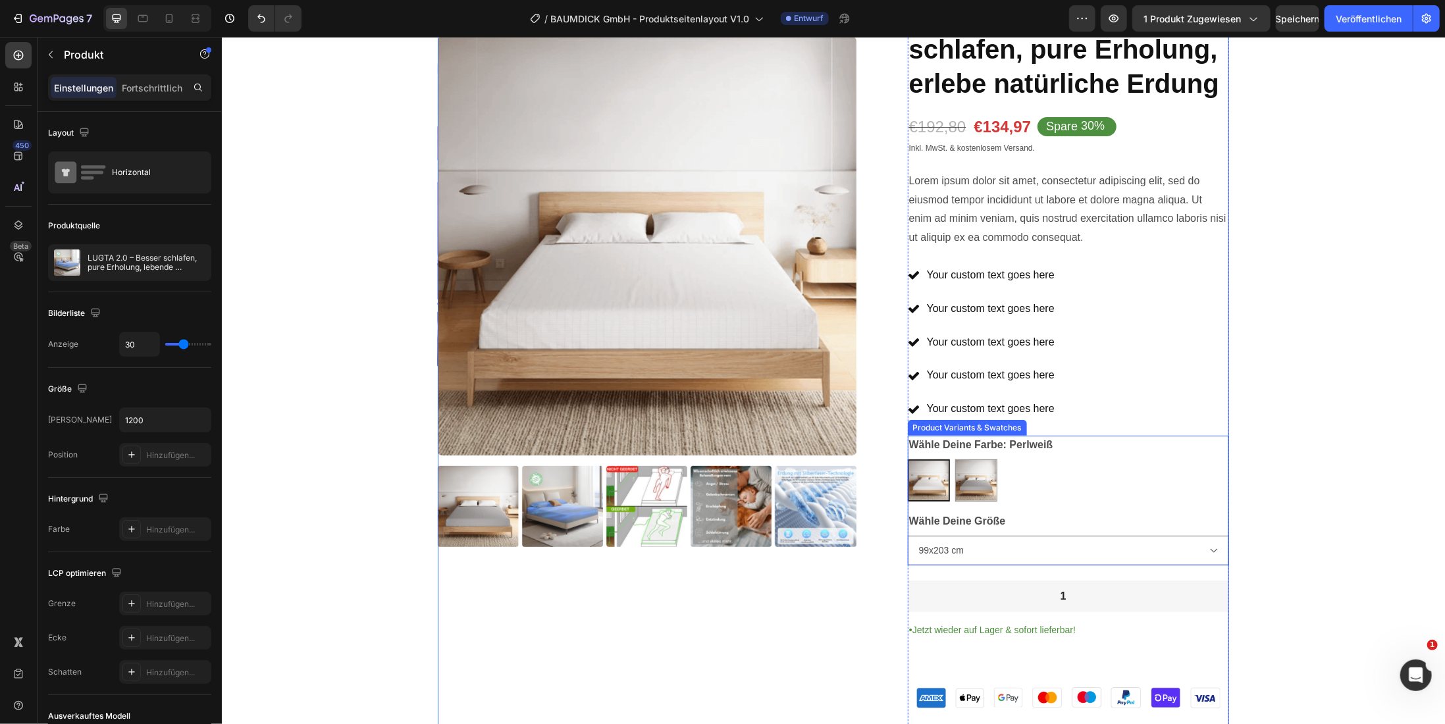
click at [1078, 478] on div "Perlweiß Perlweiß Graphitgrau Graphitgrau" at bounding box center [1067, 480] width 321 height 42
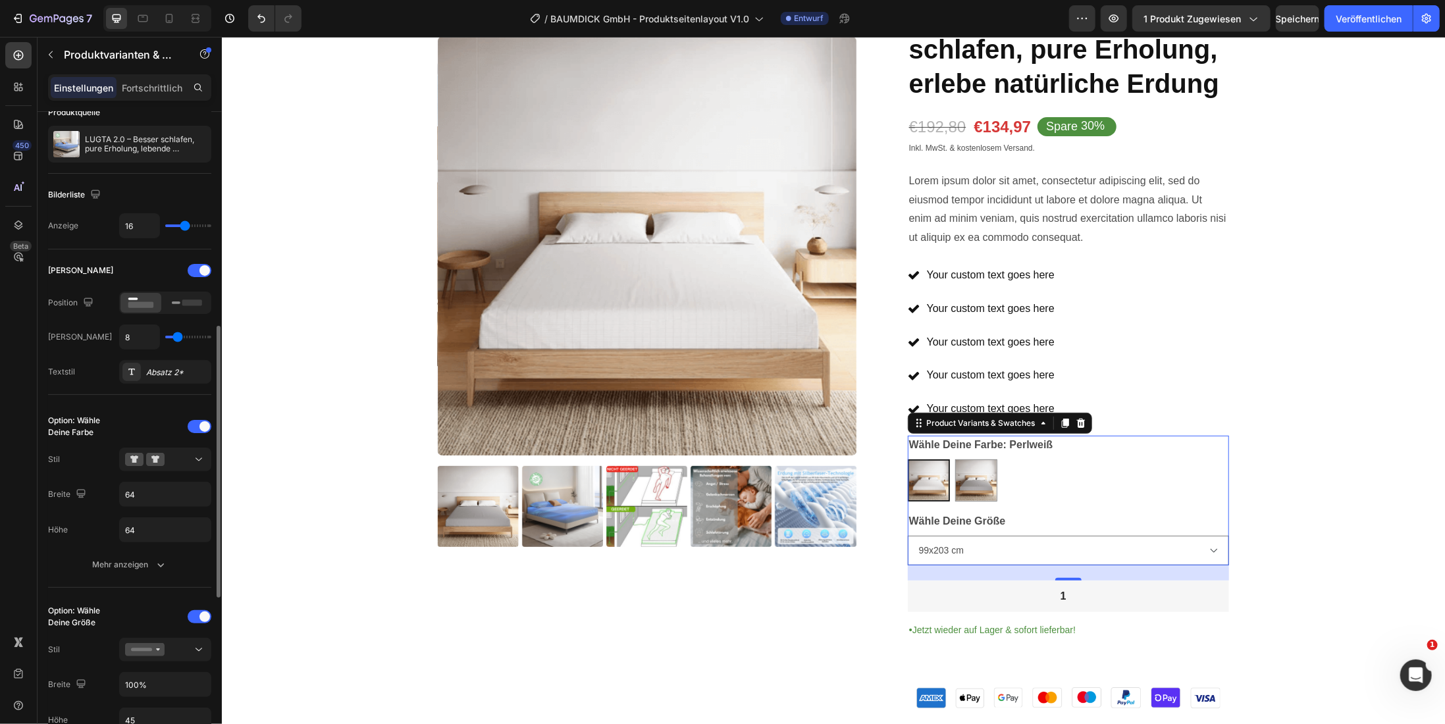
scroll to position [263, 0]
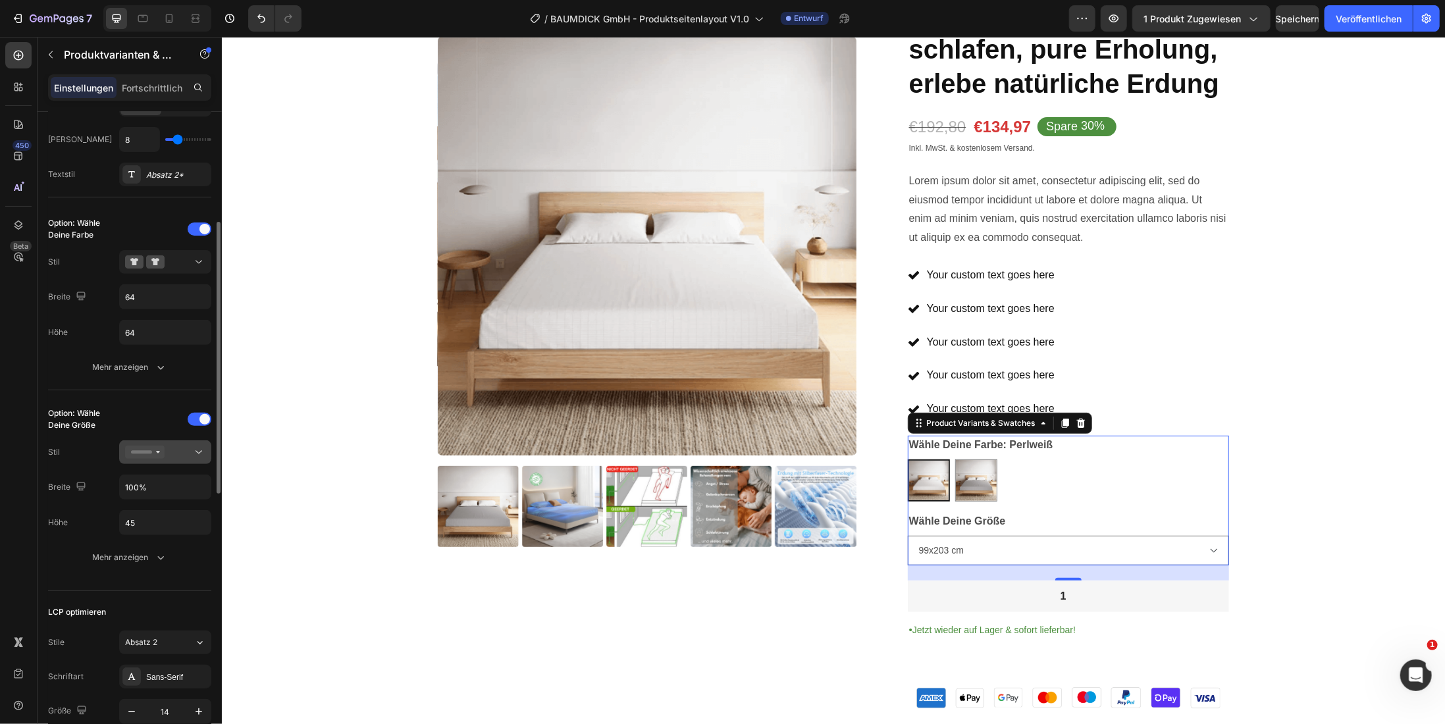
click at [201, 451] on icon at bounding box center [199, 452] width 7 height 3
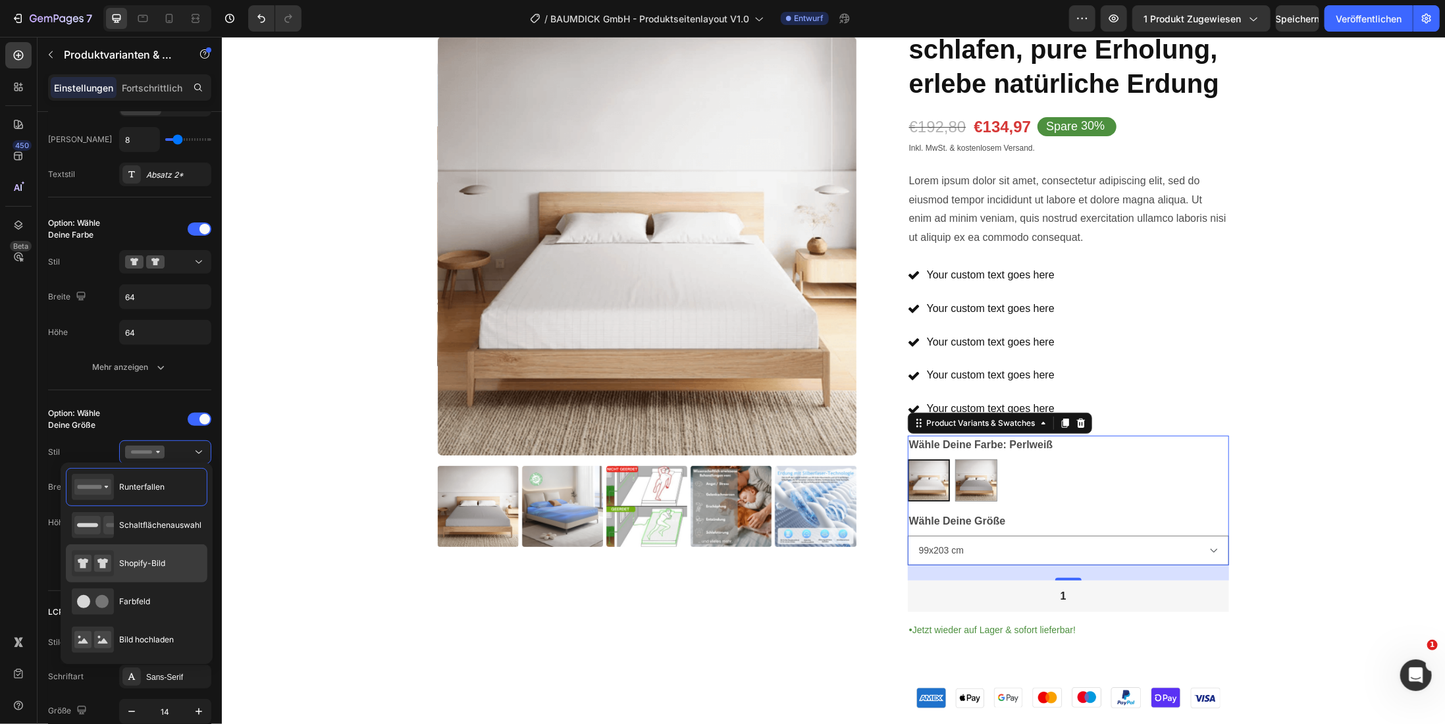
click at [148, 559] on font "Shopify-Bild" at bounding box center [142, 563] width 46 height 10
type input "64"
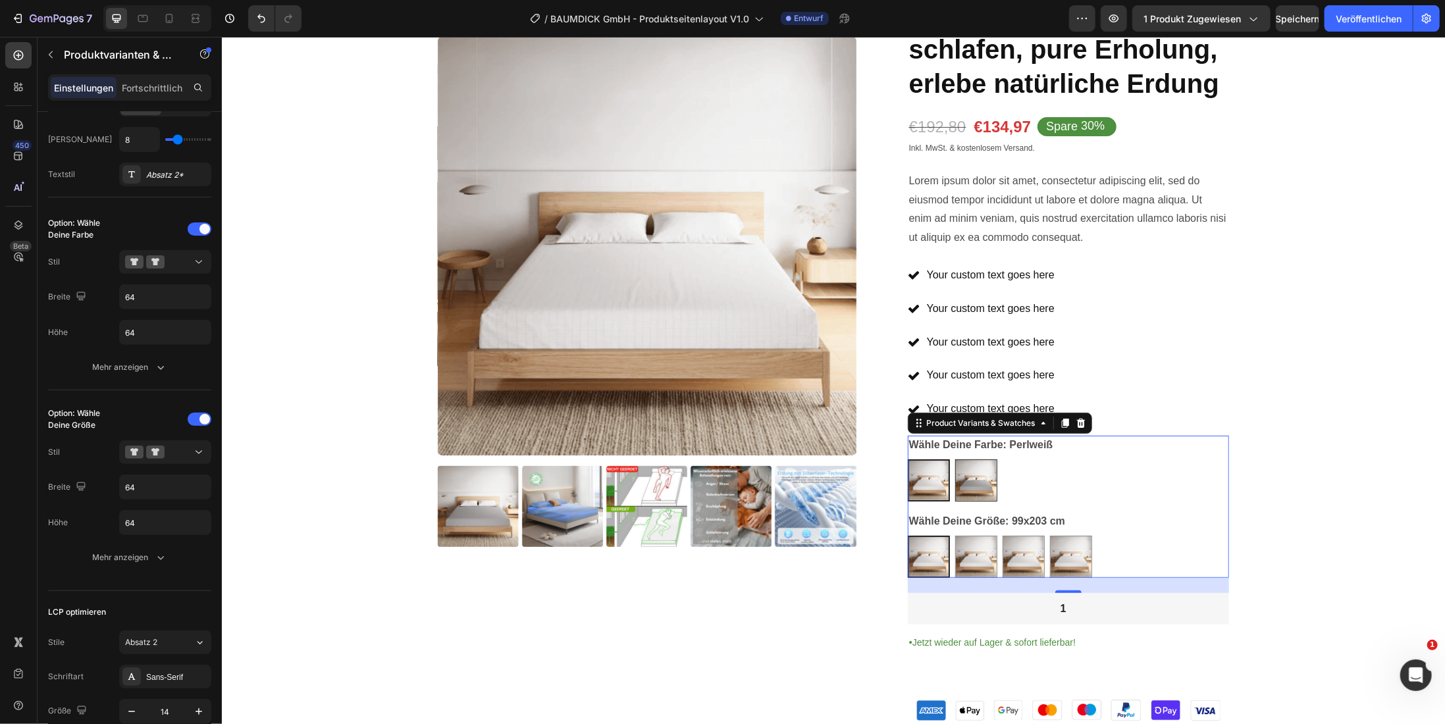
click at [974, 483] on img at bounding box center [975, 480] width 41 height 41
click at [955, 459] on input "Graphitgrau Graphitgrau" at bounding box center [954, 458] width 1 height 1
radio input "false"
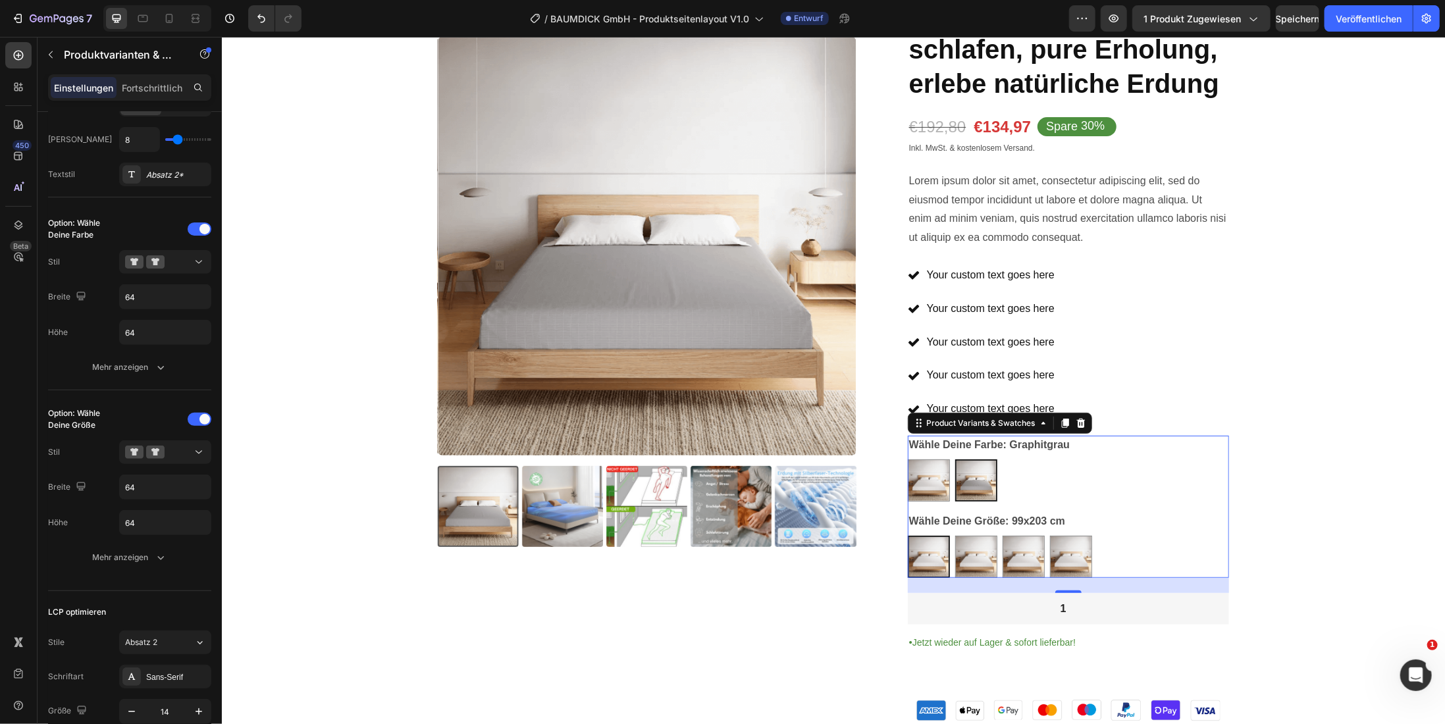
click at [918, 567] on img at bounding box center [929, 557] width 40 height 40
click at [907, 535] on input "99x203 cm 99x203 cm" at bounding box center [907, 535] width 1 height 1
radio input "true"
click at [931, 485] on img at bounding box center [928, 480] width 41 height 41
click at [907, 459] on input "Perlweiß Perlweiß" at bounding box center [907, 458] width 1 height 1
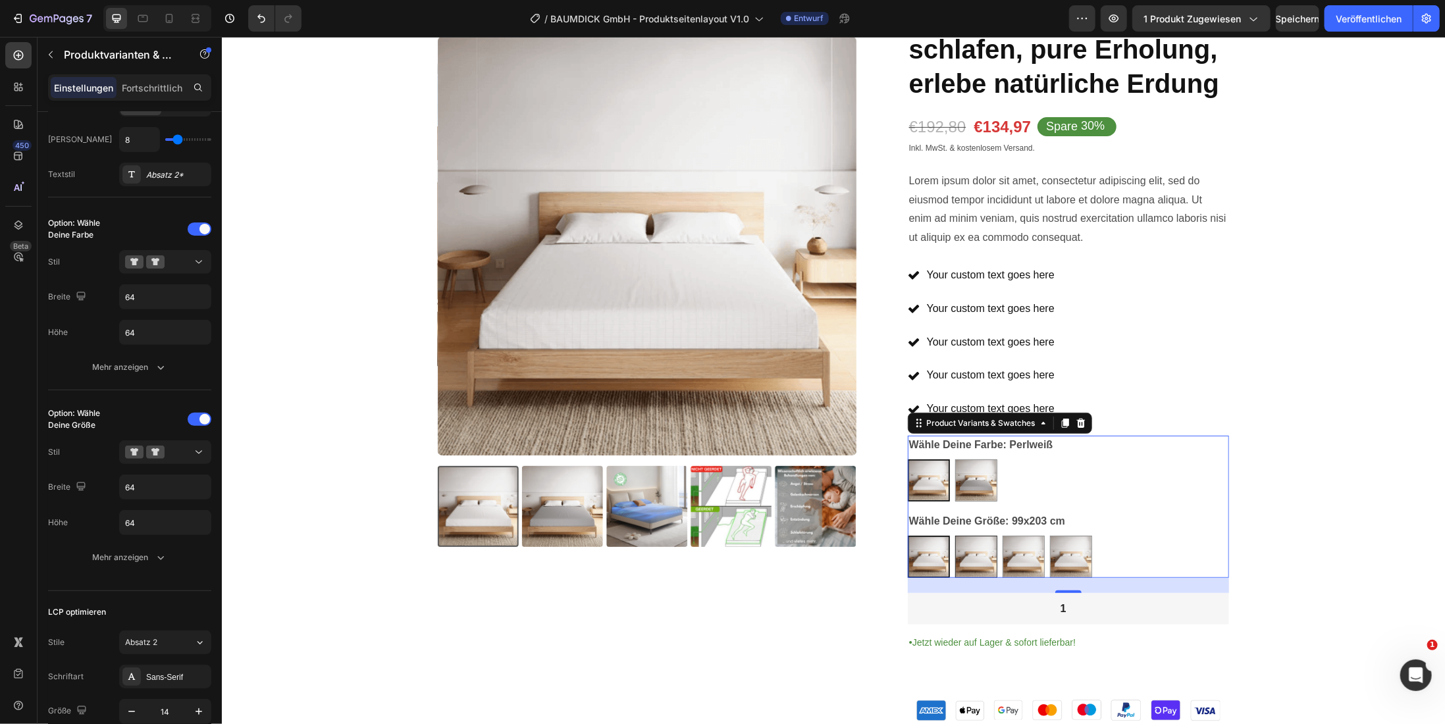
click at [972, 550] on img at bounding box center [975, 556] width 41 height 41
click at [955, 535] on input "137x203 cm 137x203 cm" at bounding box center [954, 535] width 1 height 1
radio input "false"
click at [936, 550] on img at bounding box center [928, 556] width 41 height 41
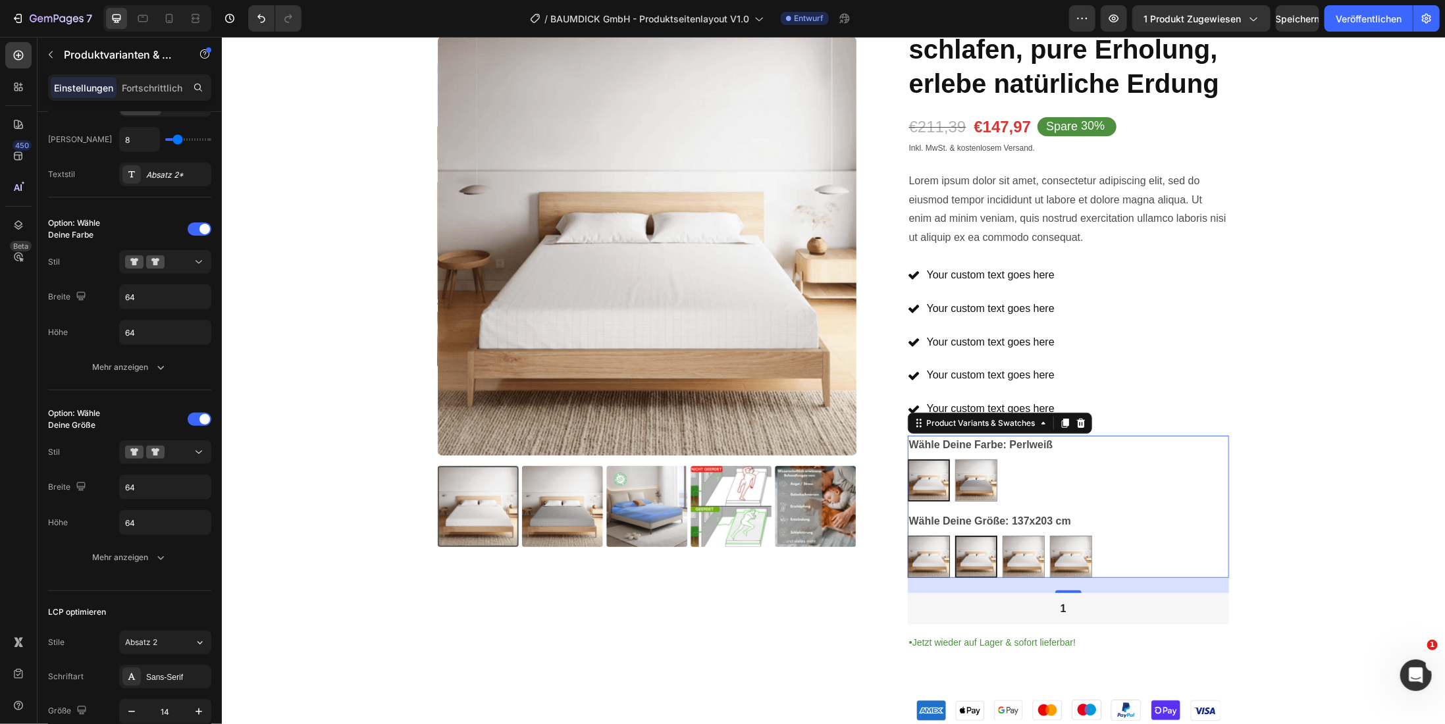
click at [907, 535] on input "99x203 cm 99x203 cm" at bounding box center [907, 535] width 1 height 1
radio input "false"
drag, startPoint x: 199, startPoint y: 451, endPoint x: 1, endPoint y: 402, distance: 204.1
click at [199, 451] on icon at bounding box center [198, 452] width 13 height 13
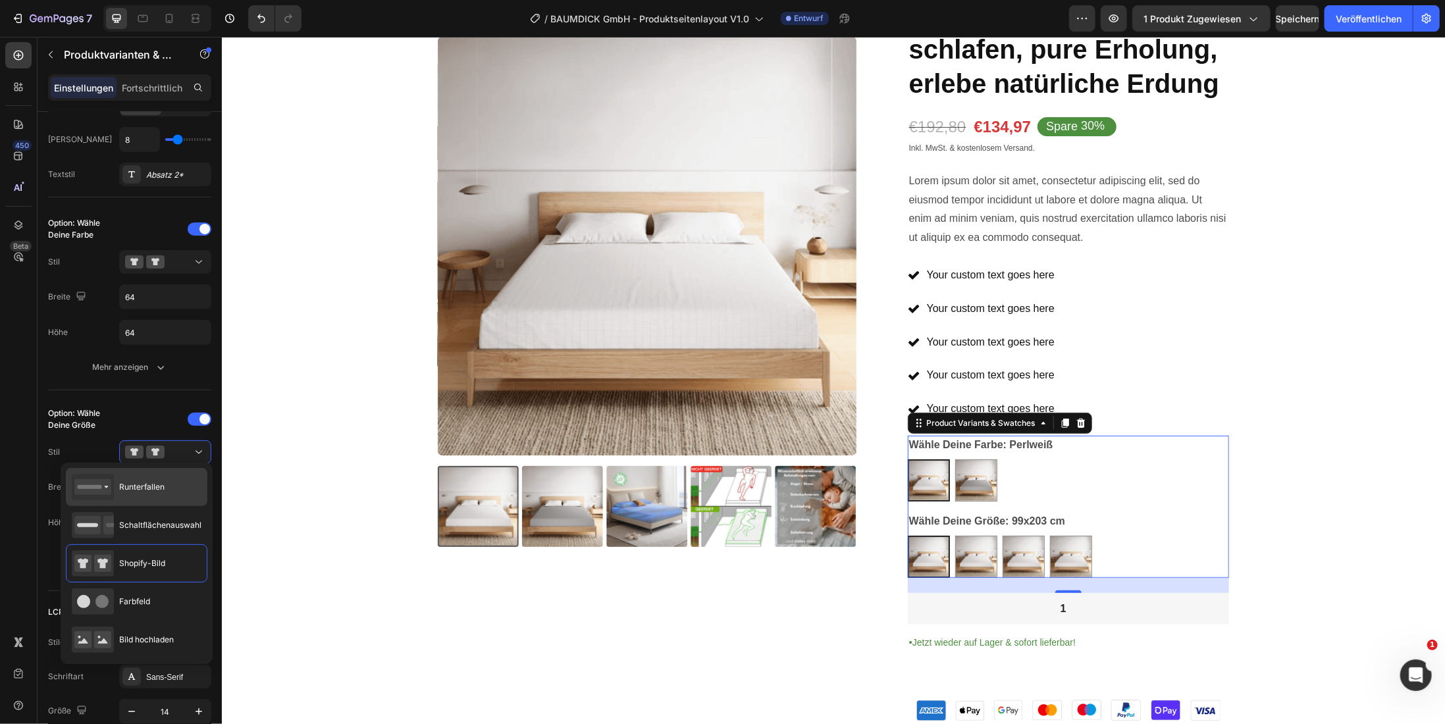
click at [141, 490] on font "Runterfallen" at bounding box center [141, 487] width 45 height 10
type input "100%"
type input "45"
radio input "true"
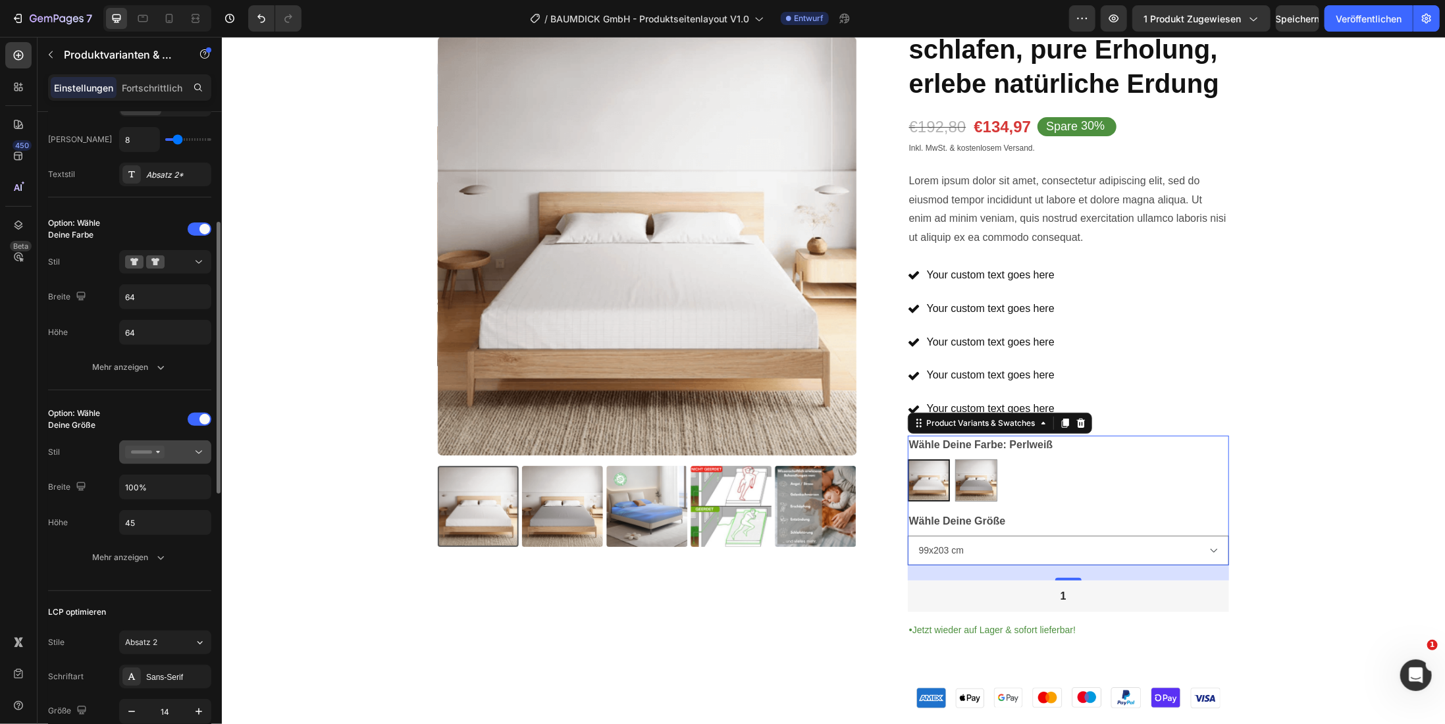
click at [200, 454] on icon at bounding box center [198, 452] width 13 height 13
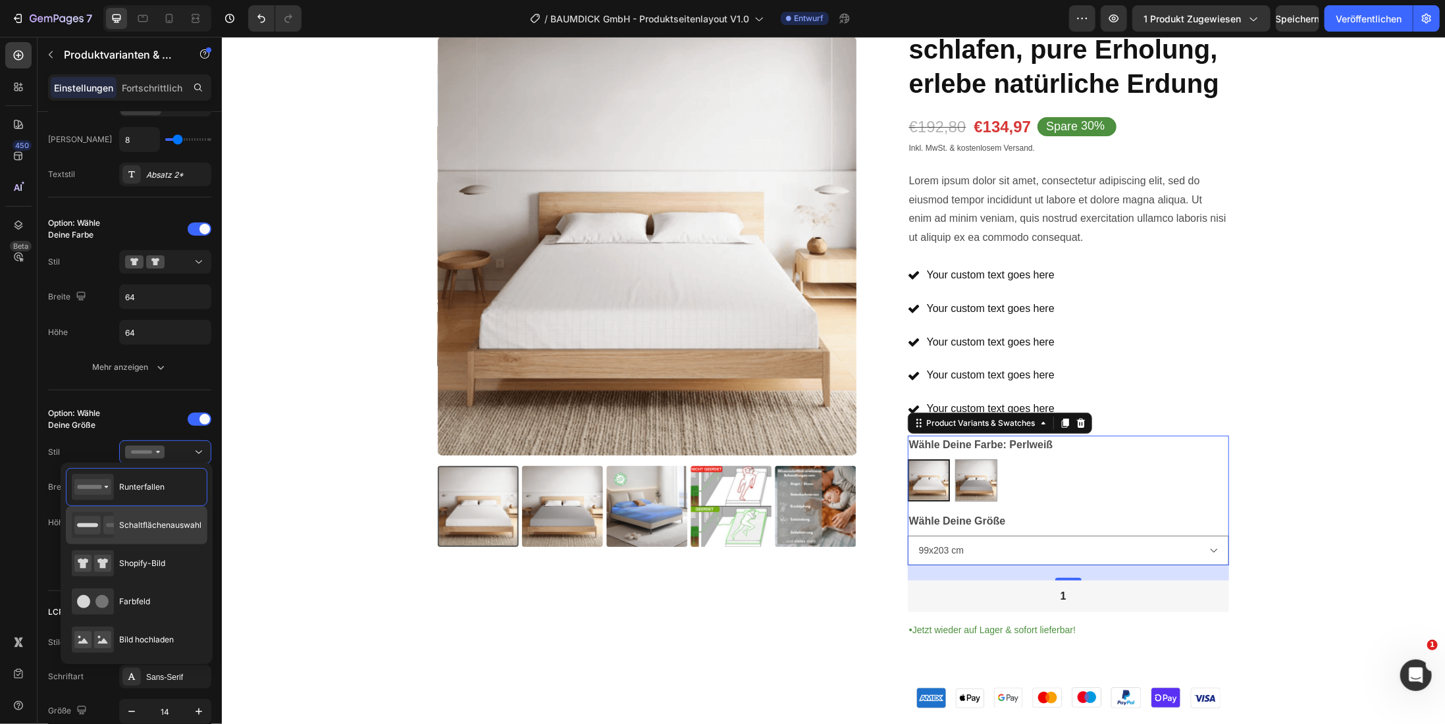
click at [162, 525] on font "Schaltflächenauswahl" at bounding box center [160, 525] width 82 height 10
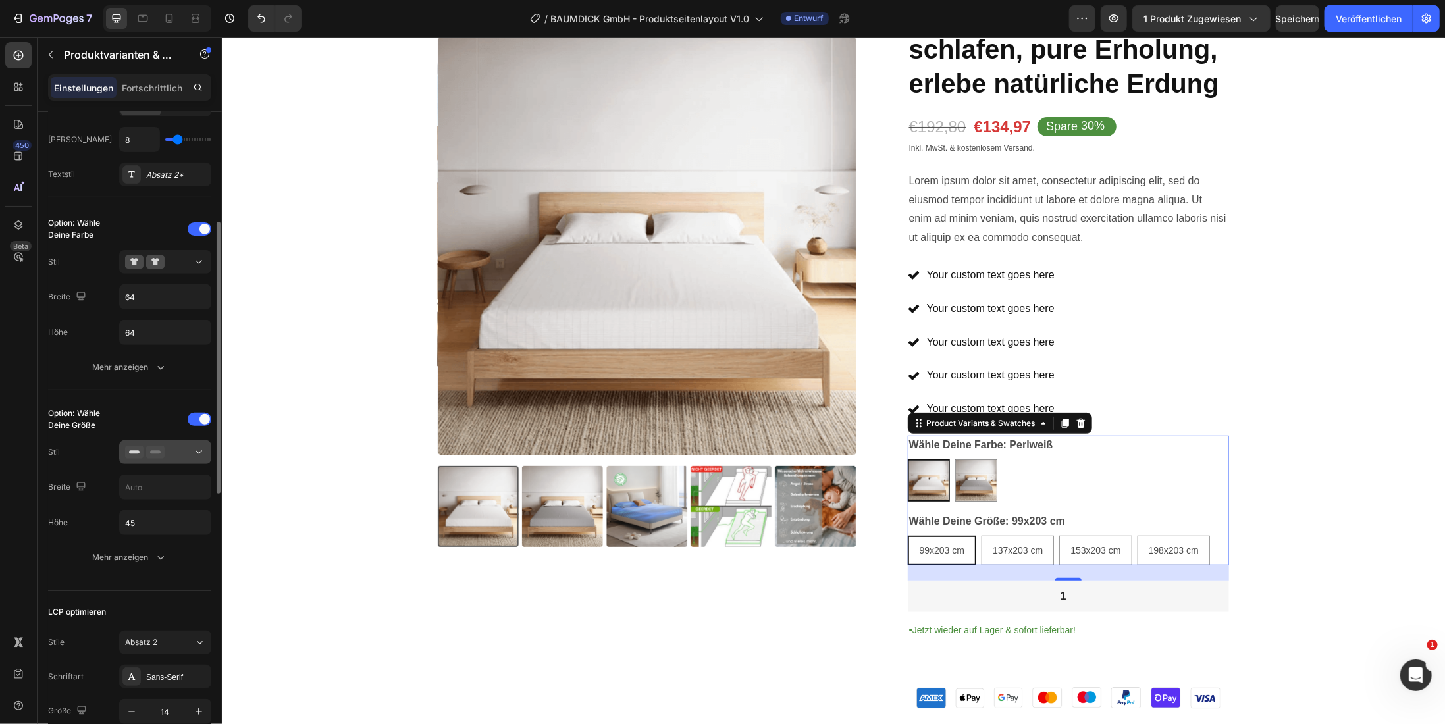
click at [199, 446] on icon at bounding box center [198, 452] width 13 height 13
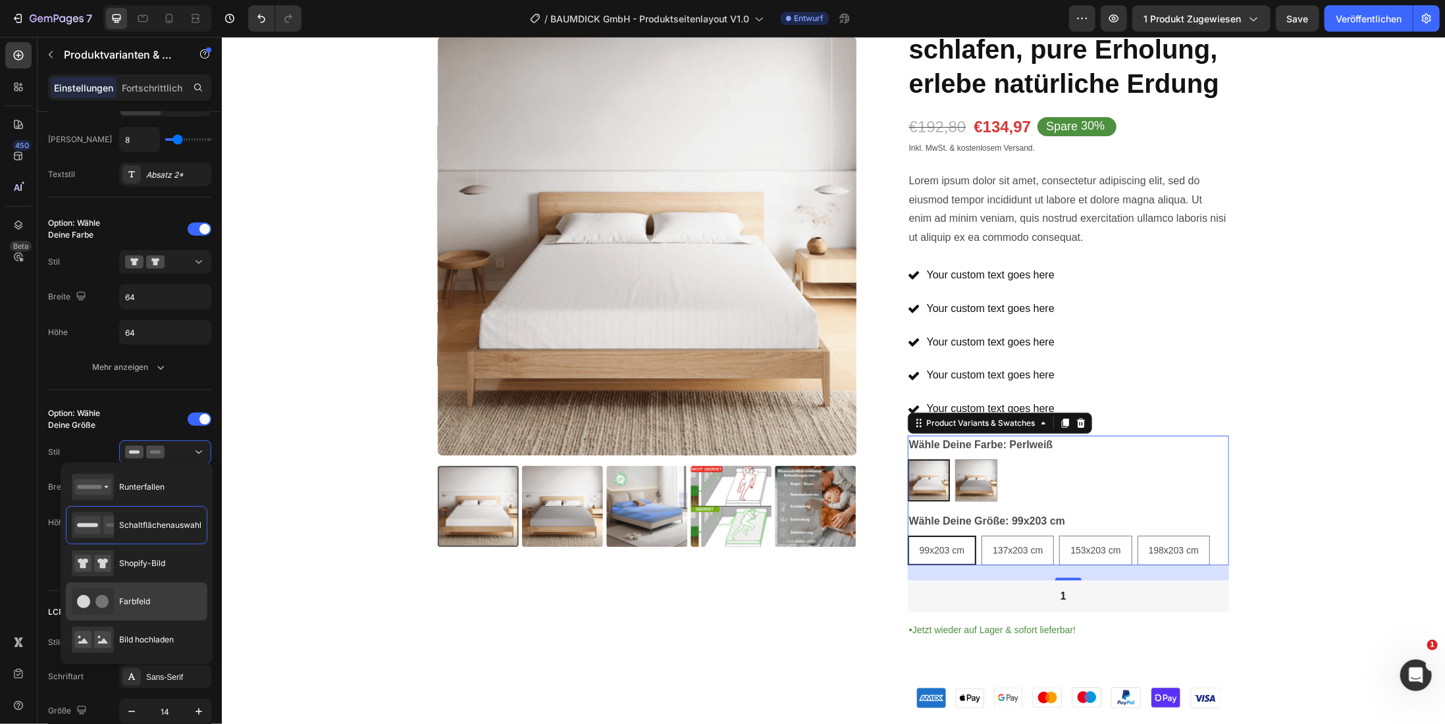
click at [135, 596] on font "Farbfeld" at bounding box center [134, 601] width 31 height 10
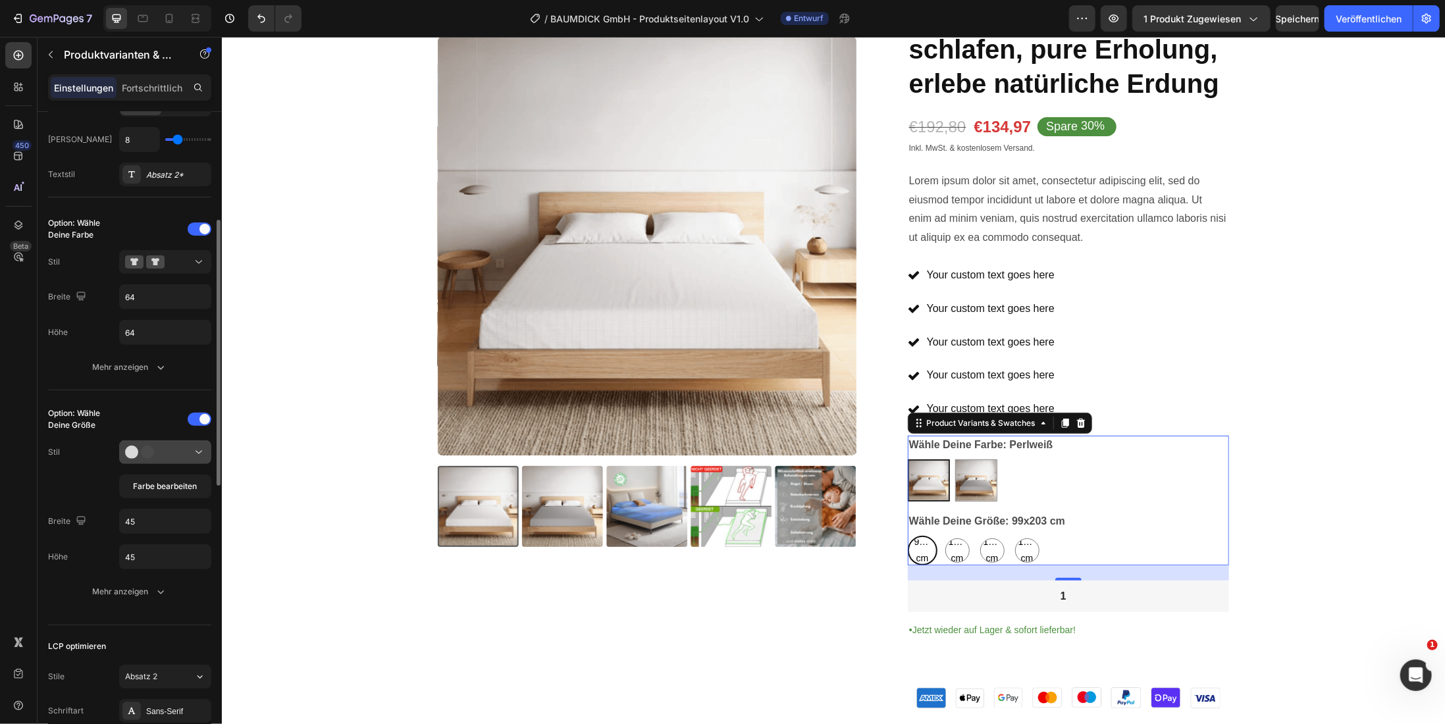
click at [201, 446] on icon at bounding box center [198, 452] width 13 height 13
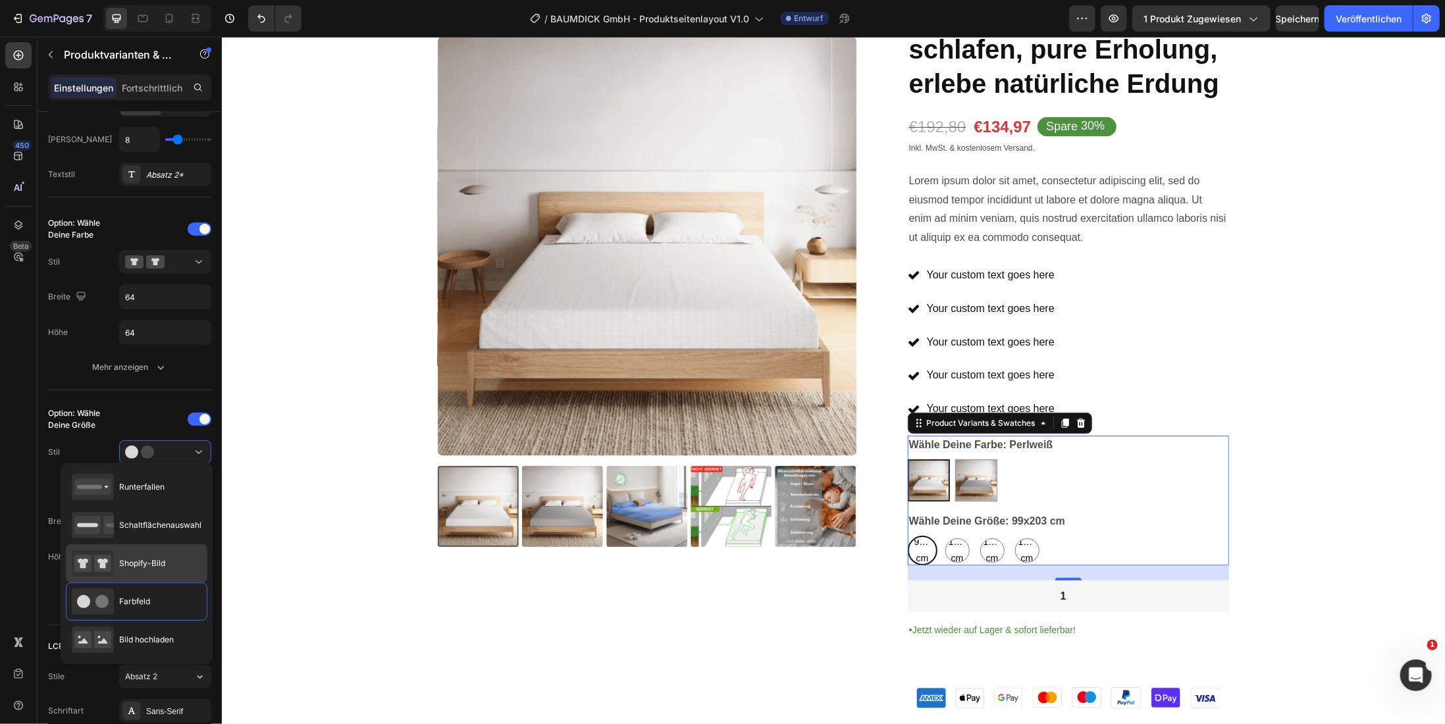
click at [161, 563] on font "Shopify-Bild" at bounding box center [142, 563] width 46 height 10
type input "64"
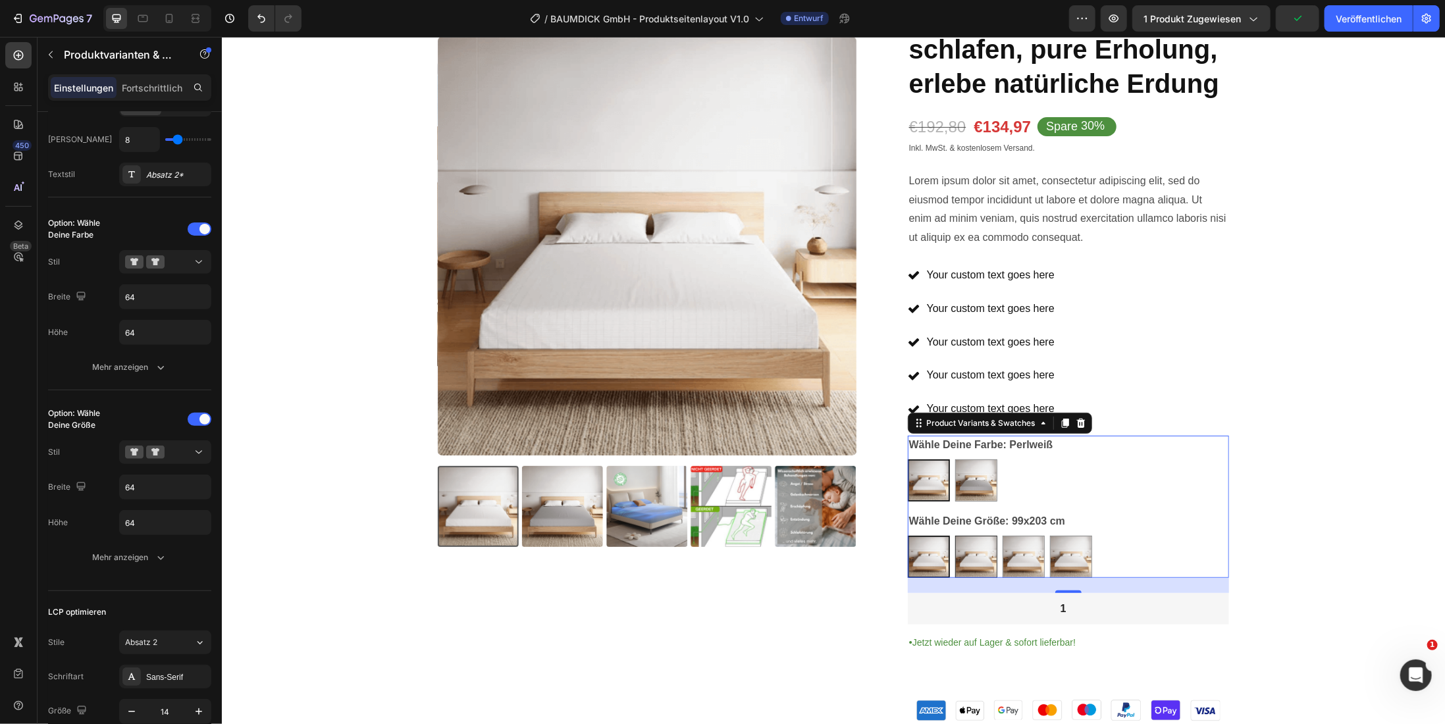
click at [962, 558] on img at bounding box center [975, 556] width 41 height 41
click at [955, 535] on input "137x203 cm 137x203 cm" at bounding box center [954, 535] width 1 height 1
radio input "false"
click at [924, 564] on img at bounding box center [928, 556] width 41 height 41
click at [907, 535] on input "99x203 cm 99x203 cm" at bounding box center [907, 535] width 1 height 1
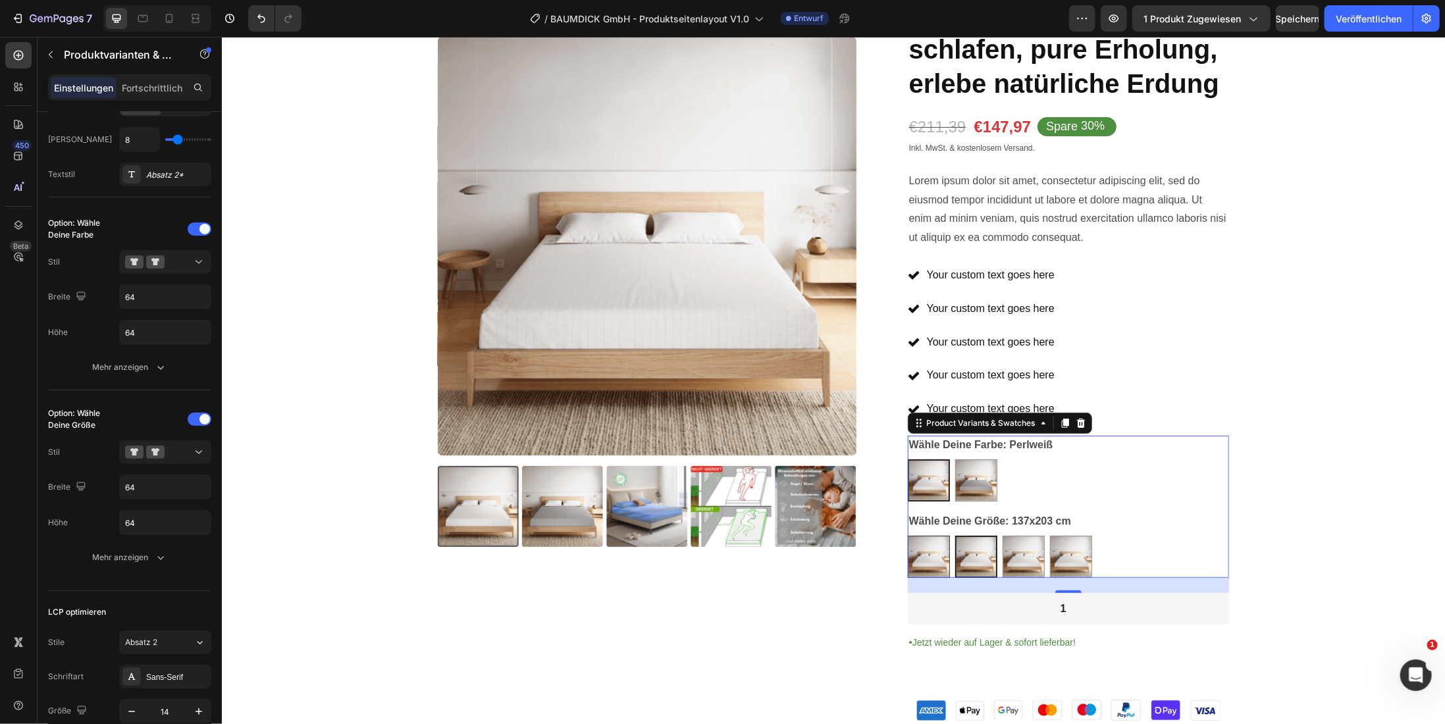
radio input "false"
click at [971, 559] on img at bounding box center [975, 556] width 41 height 41
click at [955, 535] on input "137x203 cm 137x203 cm" at bounding box center [954, 535] width 1 height 1
radio input "false"
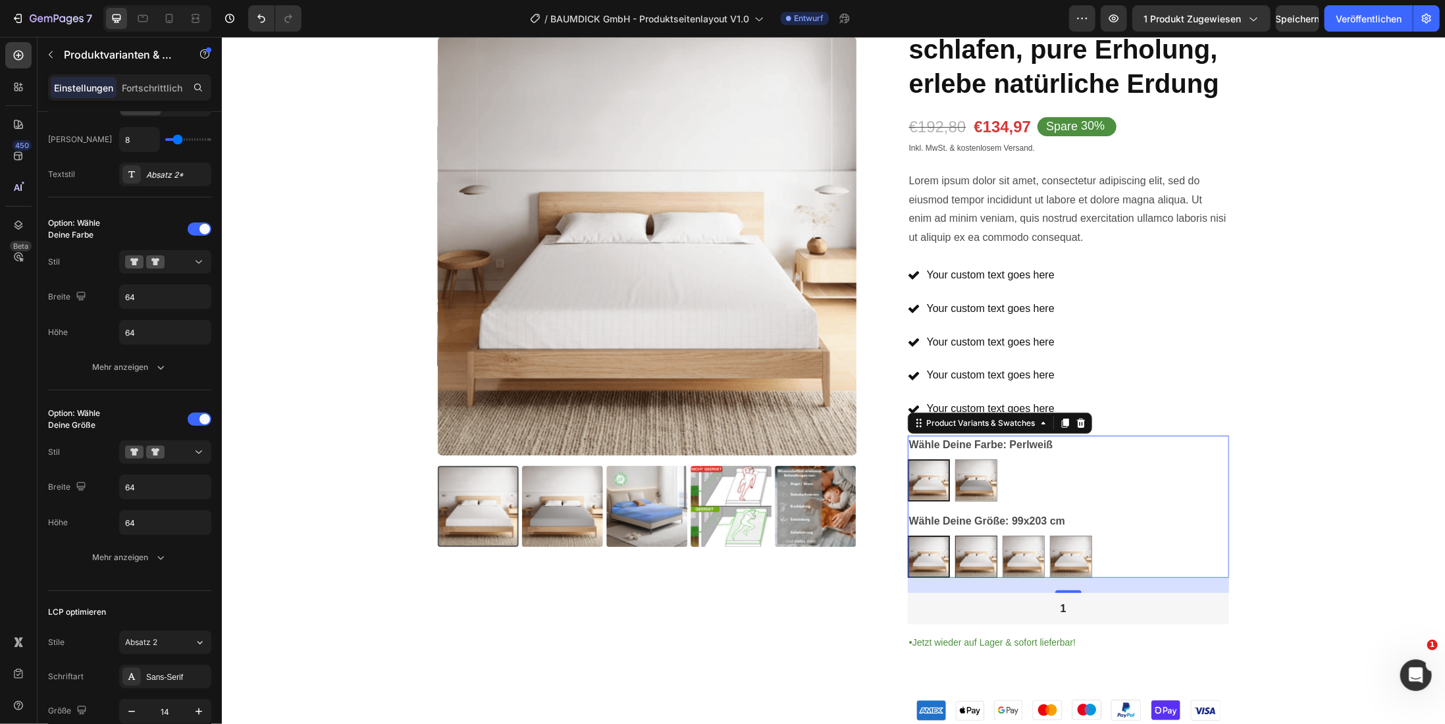
radio input "false"
click at [916, 557] on img at bounding box center [928, 556] width 41 height 41
click at [907, 535] on input "99x203 cm 99x203 cm" at bounding box center [907, 535] width 1 height 1
radio input "false"
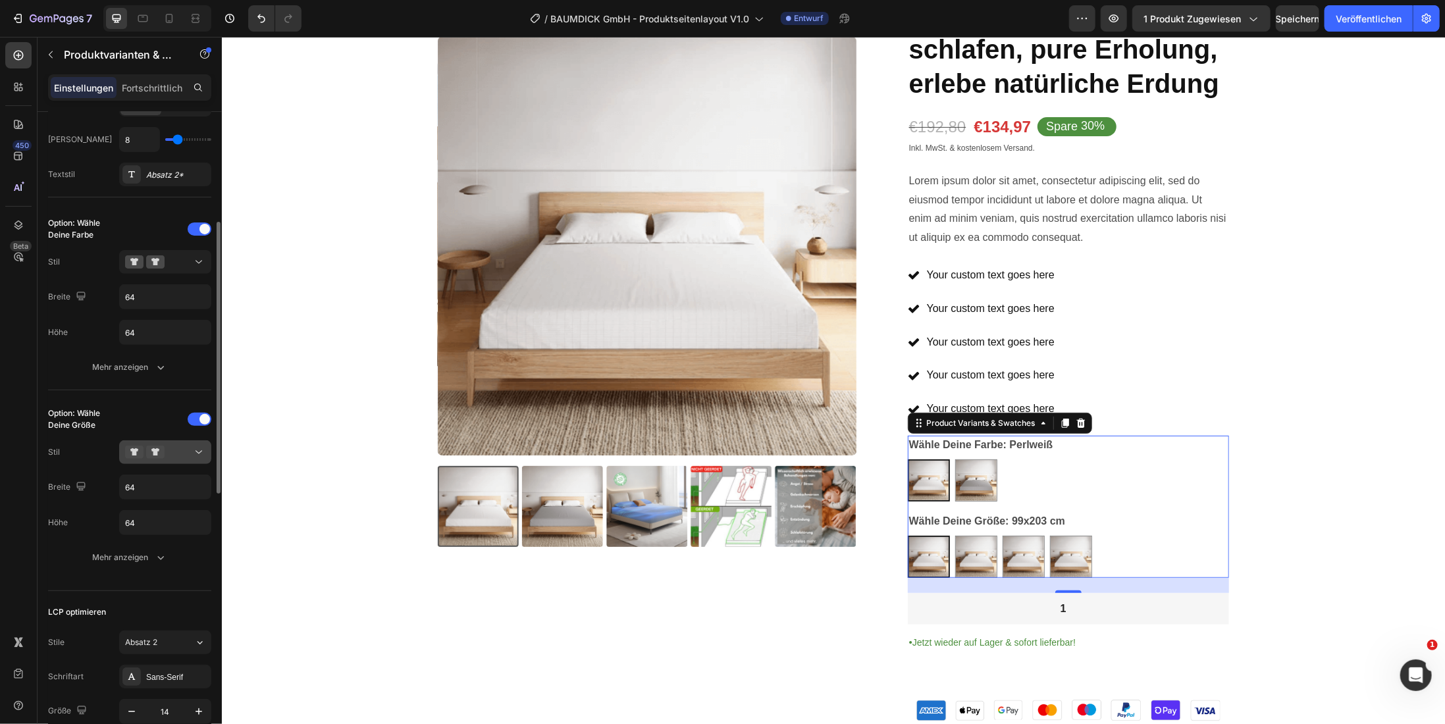
click at [196, 454] on icon at bounding box center [198, 452] width 13 height 13
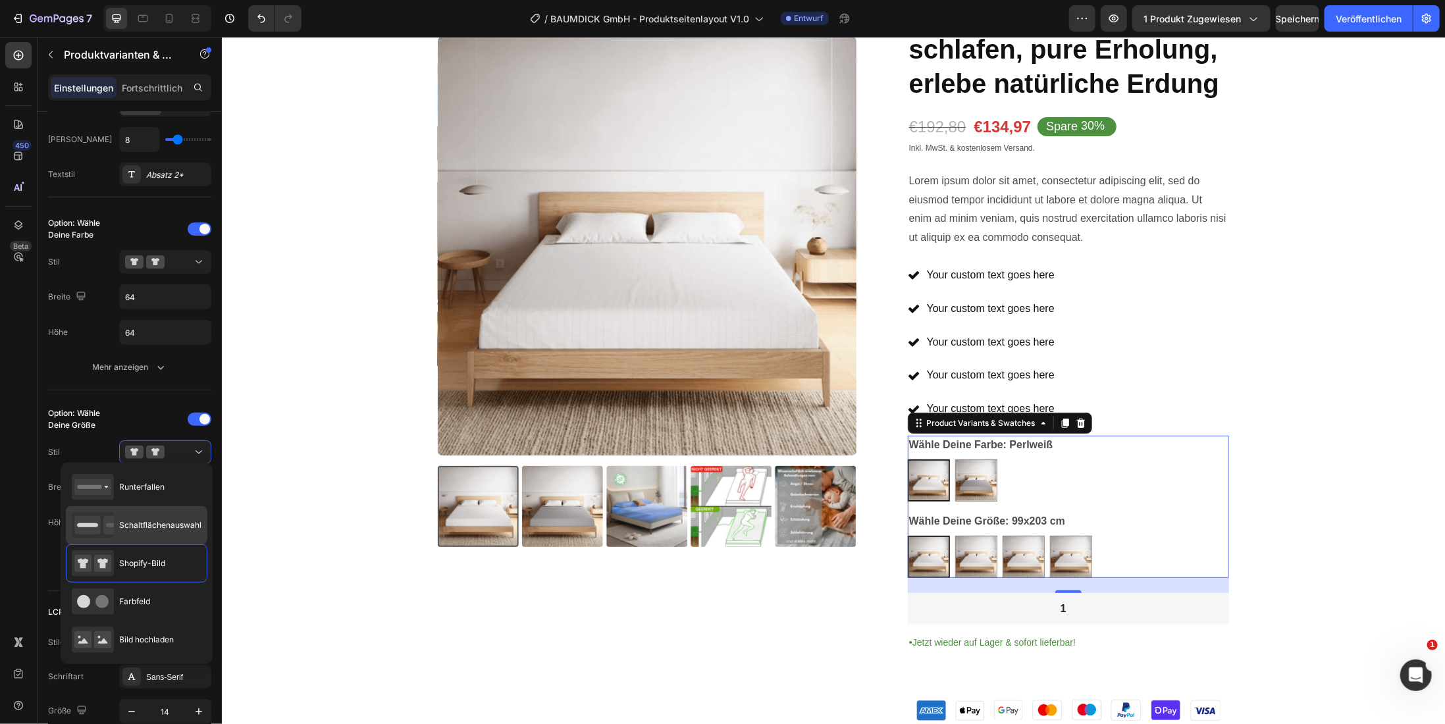
click at [167, 523] on font "Schaltflächenauswahl" at bounding box center [160, 525] width 82 height 10
type input "45"
radio input "true"
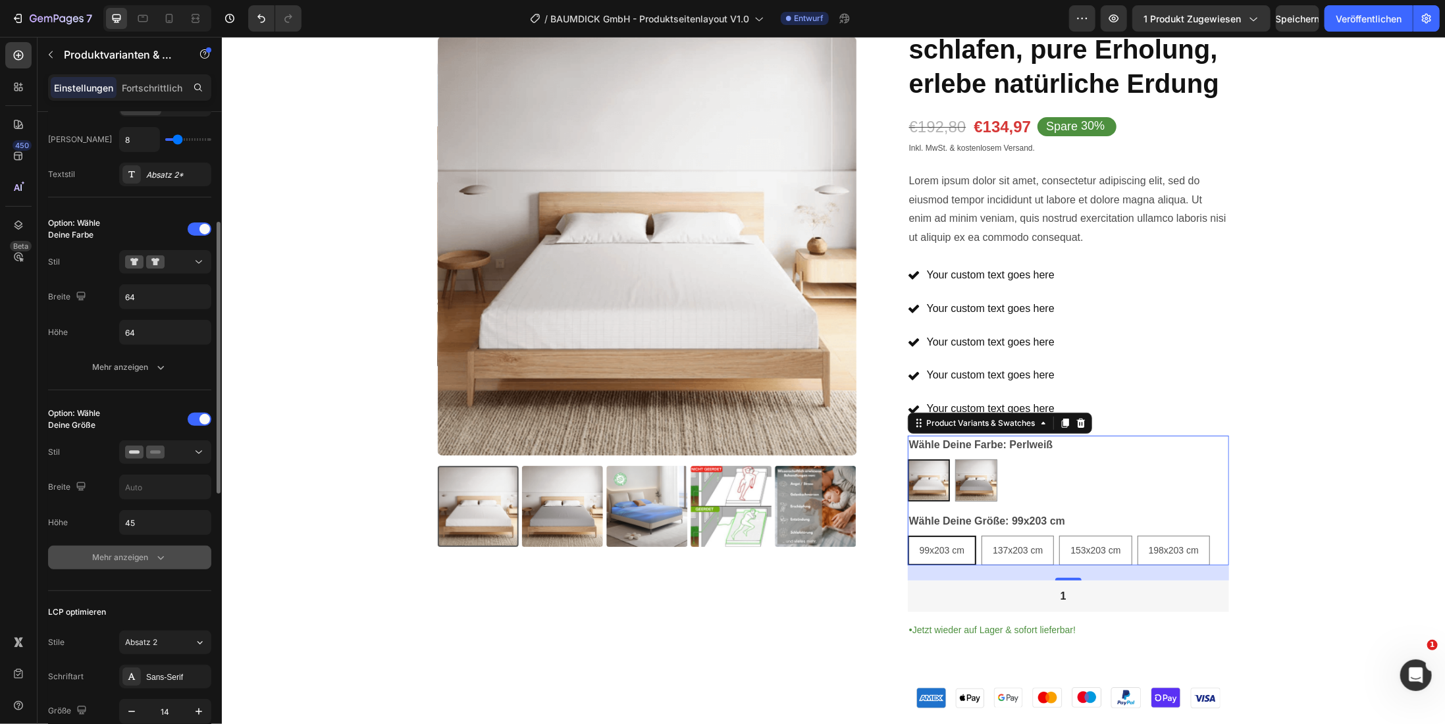
click at [167, 548] on button "Mehr anzeigen" at bounding box center [129, 558] width 163 height 24
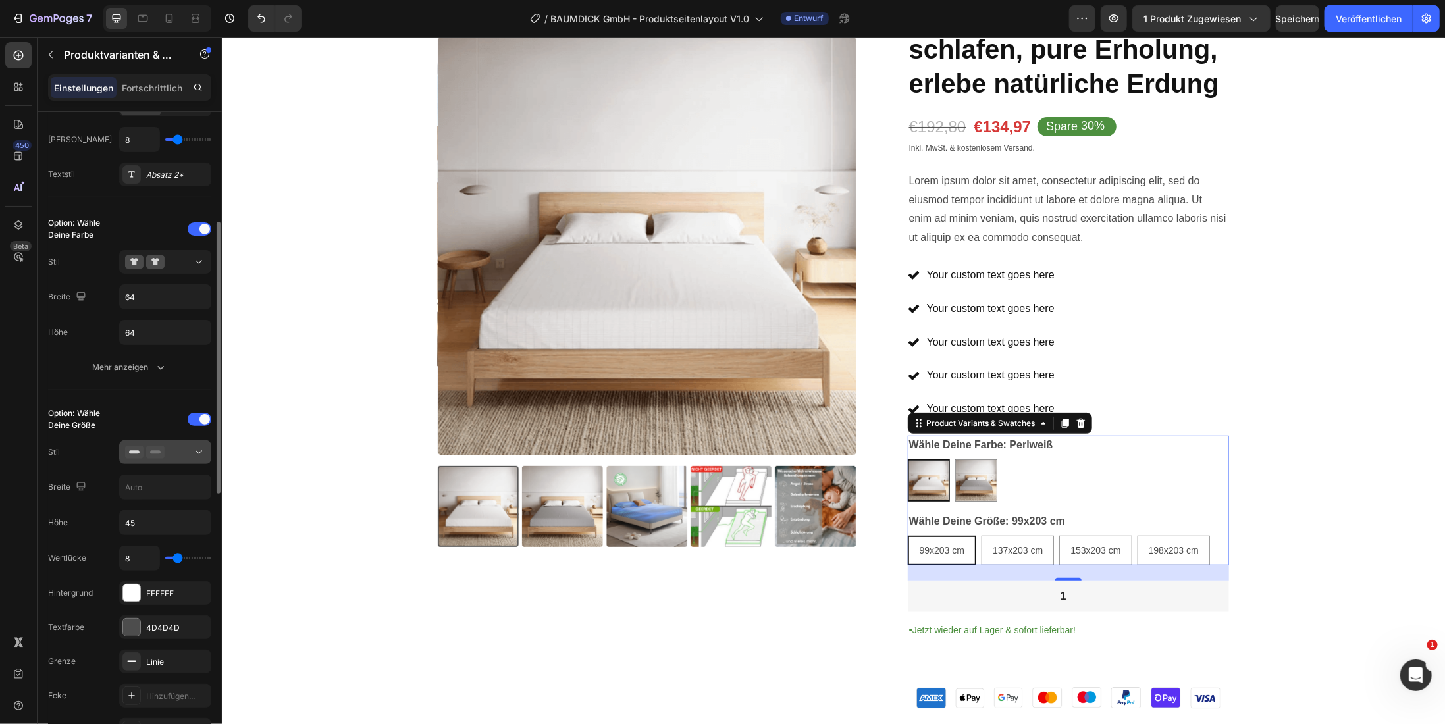
click at [196, 448] on icon at bounding box center [198, 452] width 13 height 13
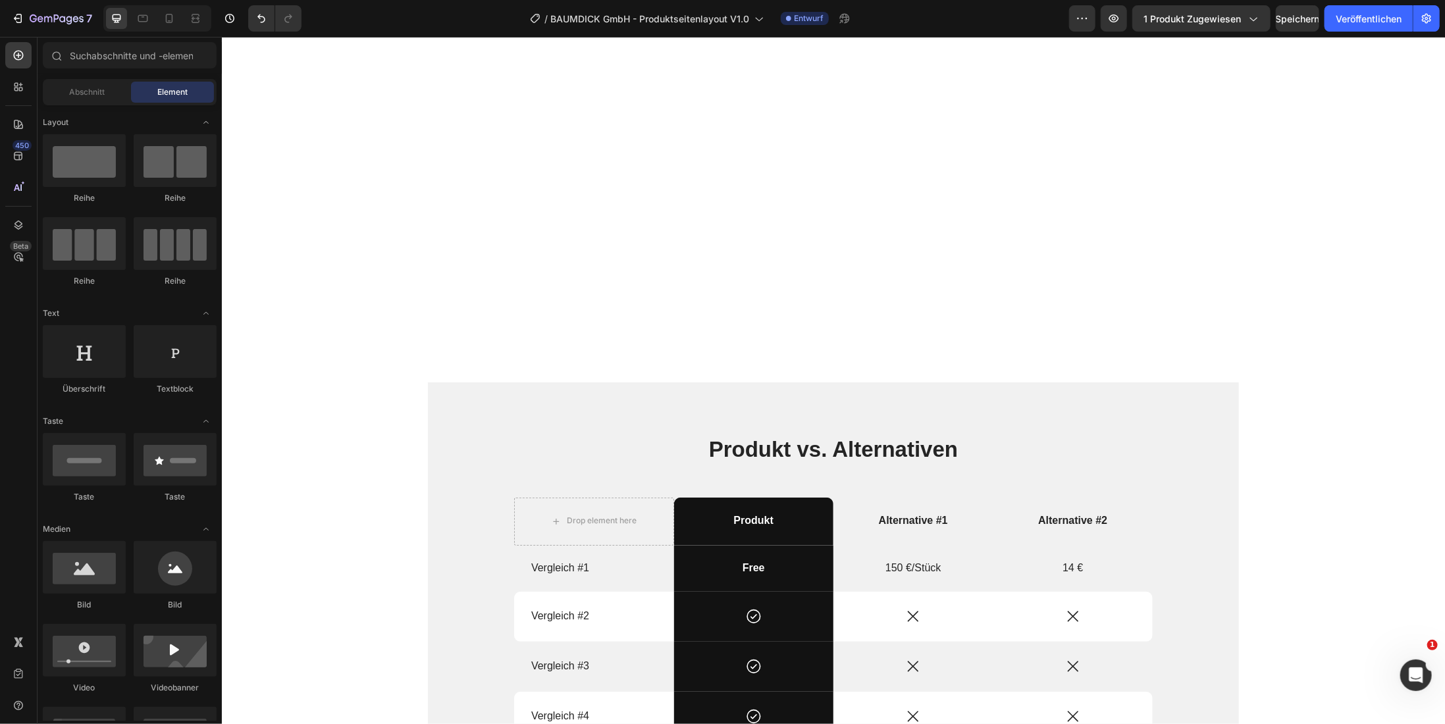
scroll to position [1185, 0]
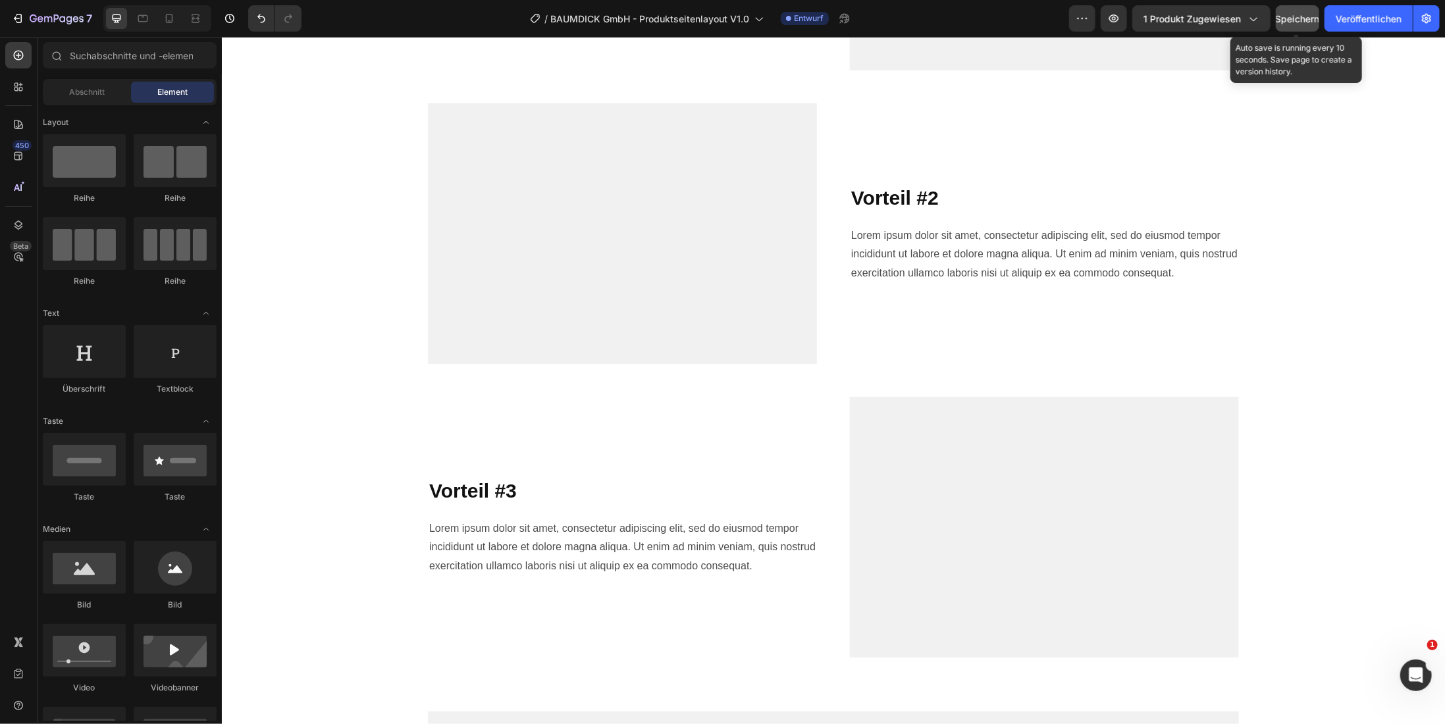
click at [1304, 20] on font "Speichern" at bounding box center [1298, 18] width 44 height 11
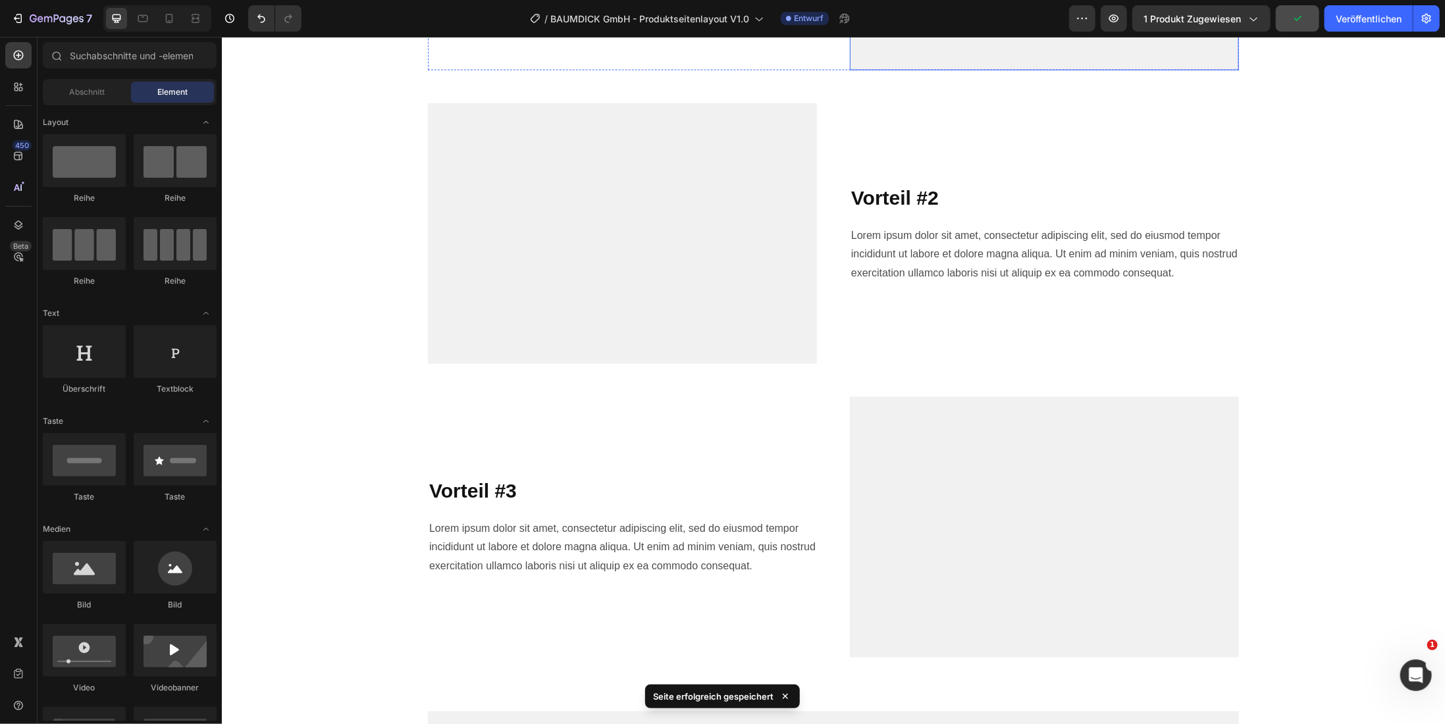
scroll to position [0, 0]
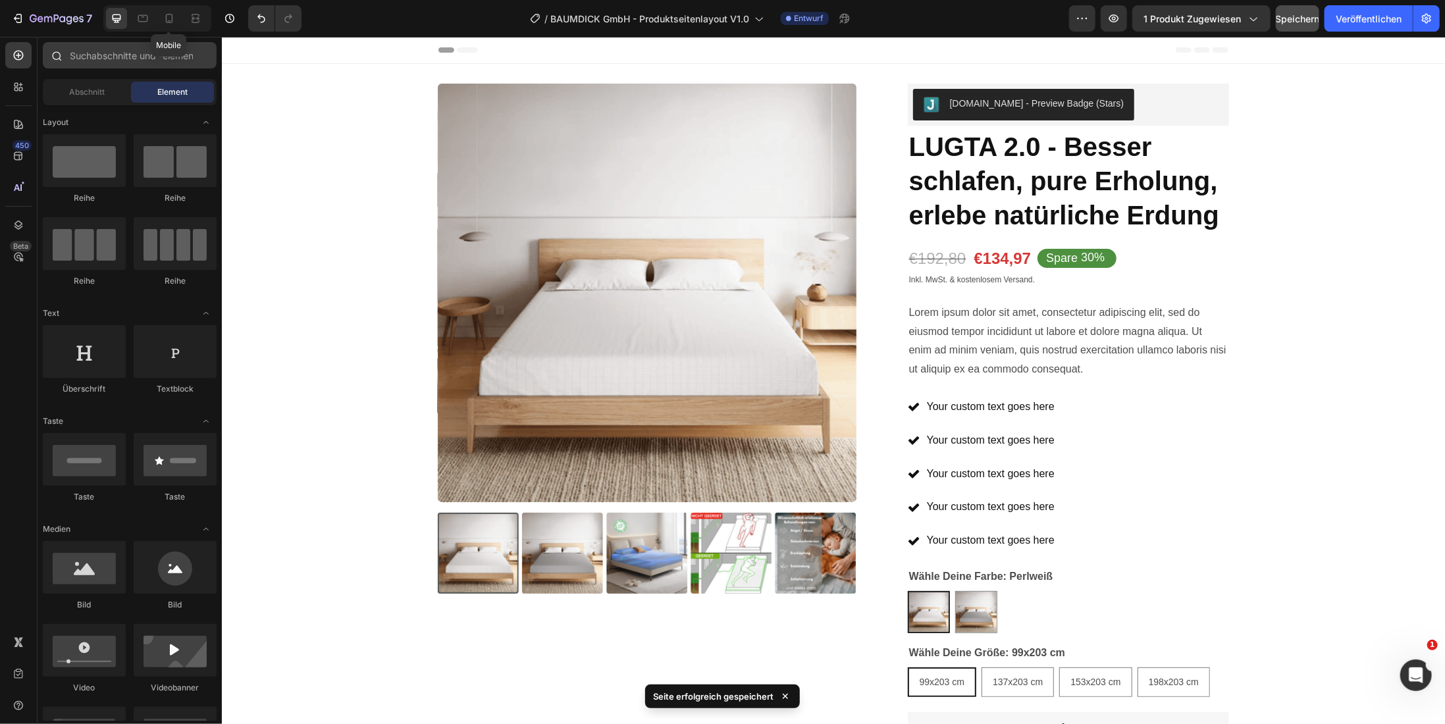
drag, startPoint x: 174, startPoint y: 23, endPoint x: 197, endPoint y: 44, distance: 31.2
click at [173, 23] on icon at bounding box center [169, 18] width 13 height 13
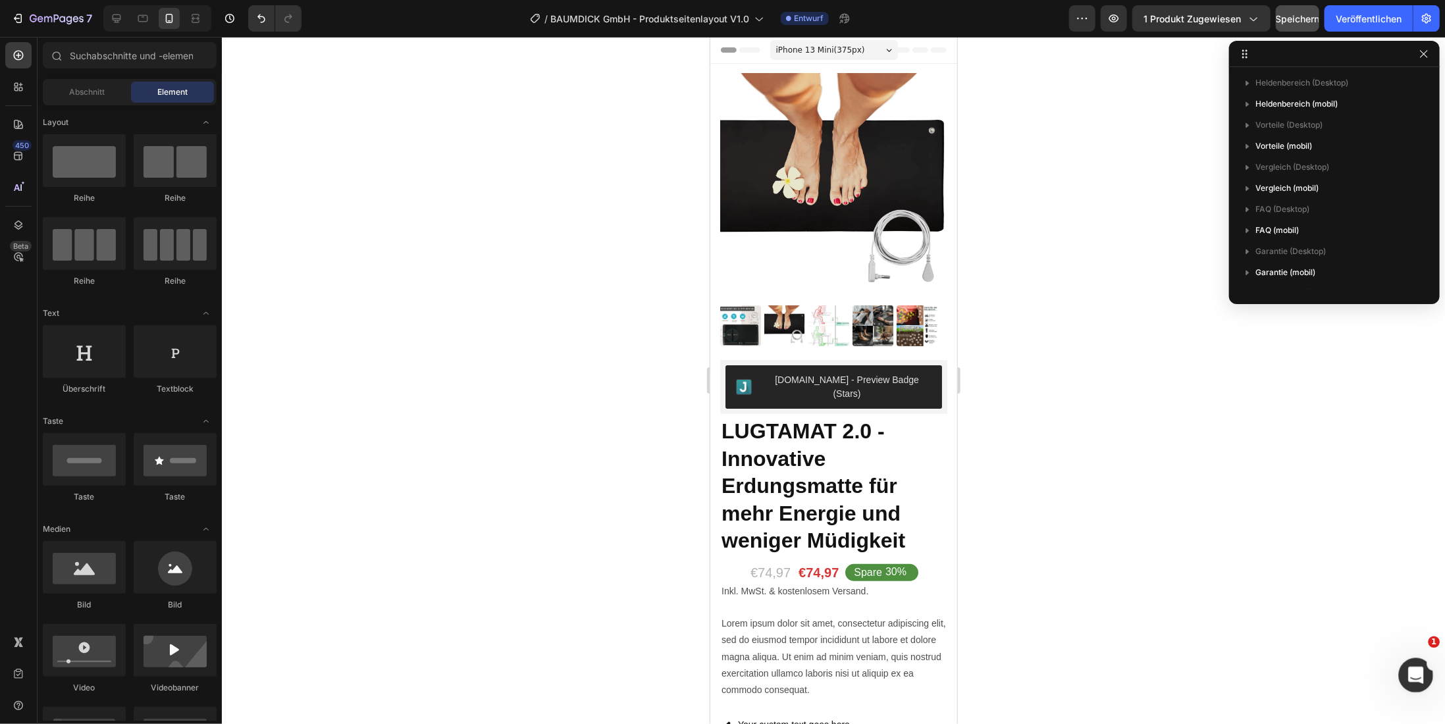
click at [1410, 673] on icon "Intercom-Nachrichtendienst öffnen" at bounding box center [1415, 674] width 22 height 22
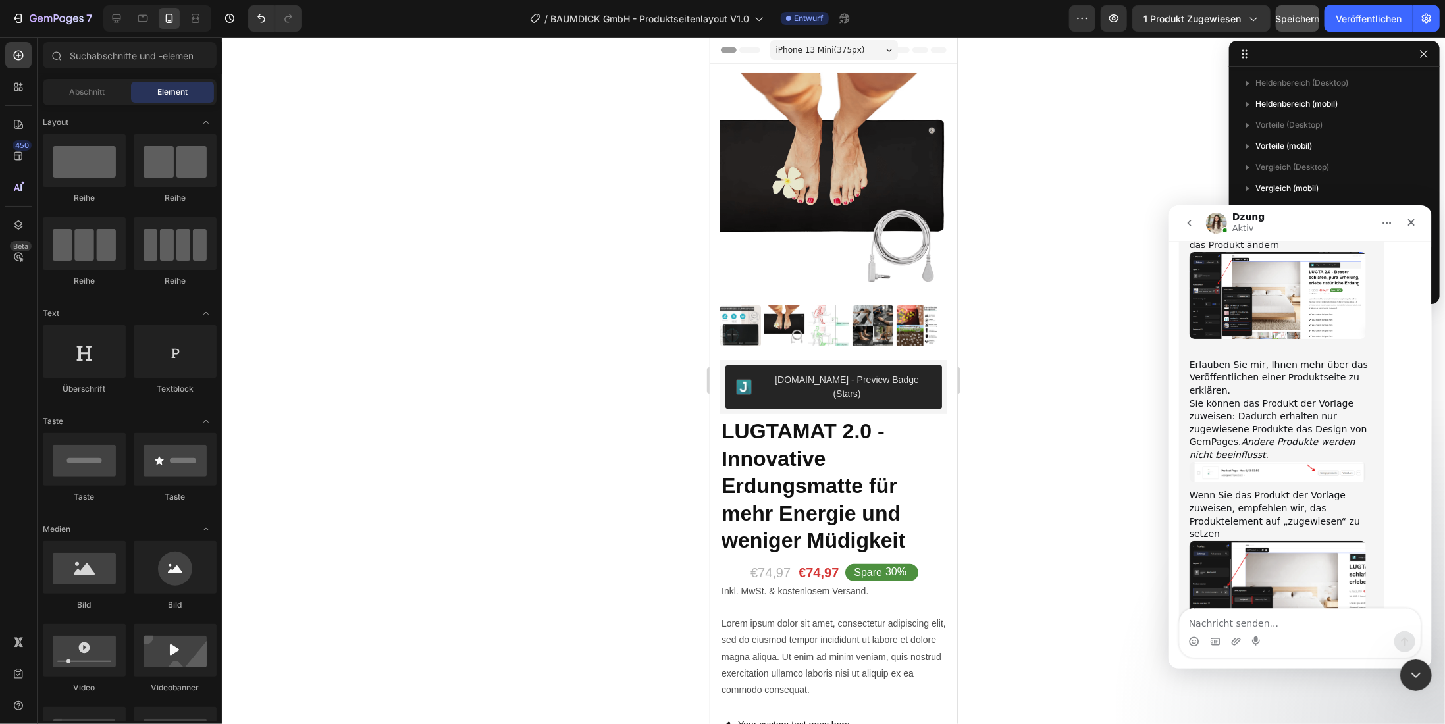
scroll to position [6092, 0]
click at [1226, 623] on textarea "Nachricht senden..." at bounding box center [1299, 619] width 241 height 22
type textarea "Tut mir leid ich muss nochmal stören!"
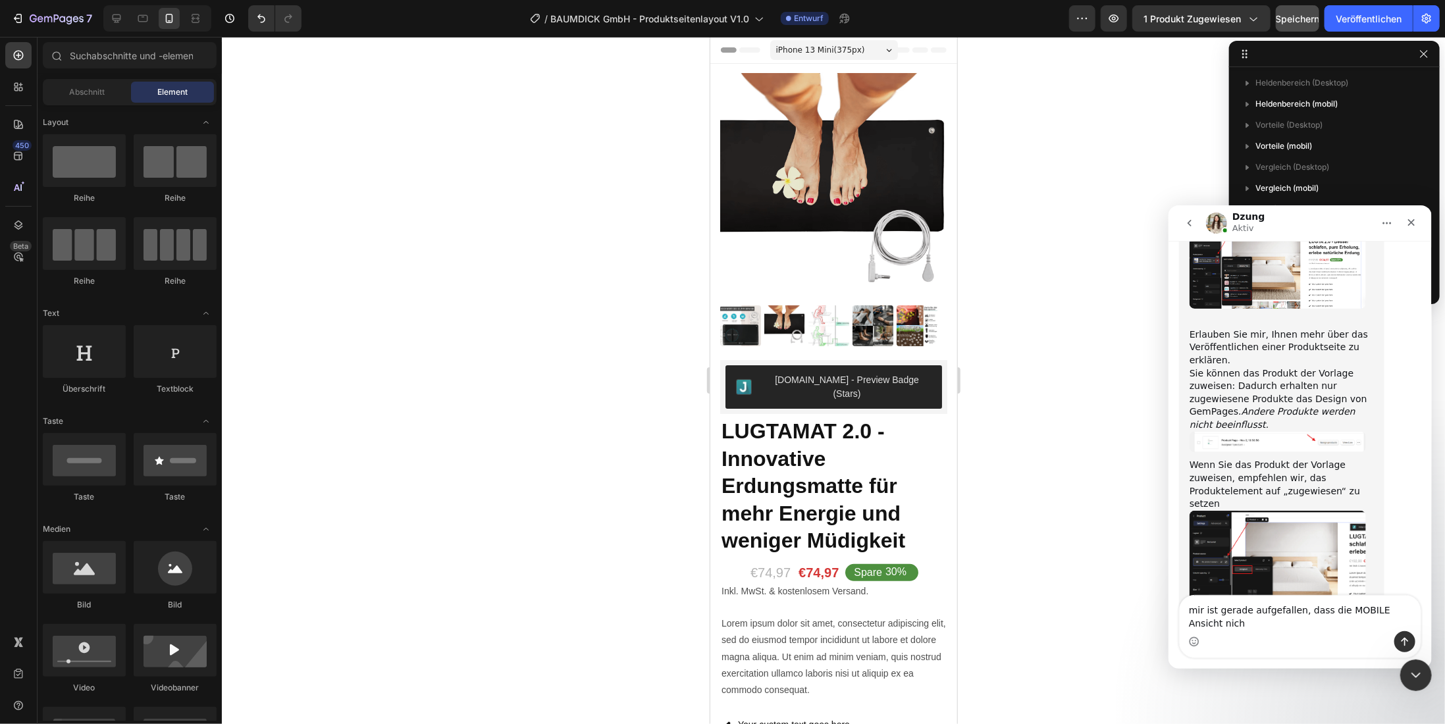
scroll to position [6136, 0]
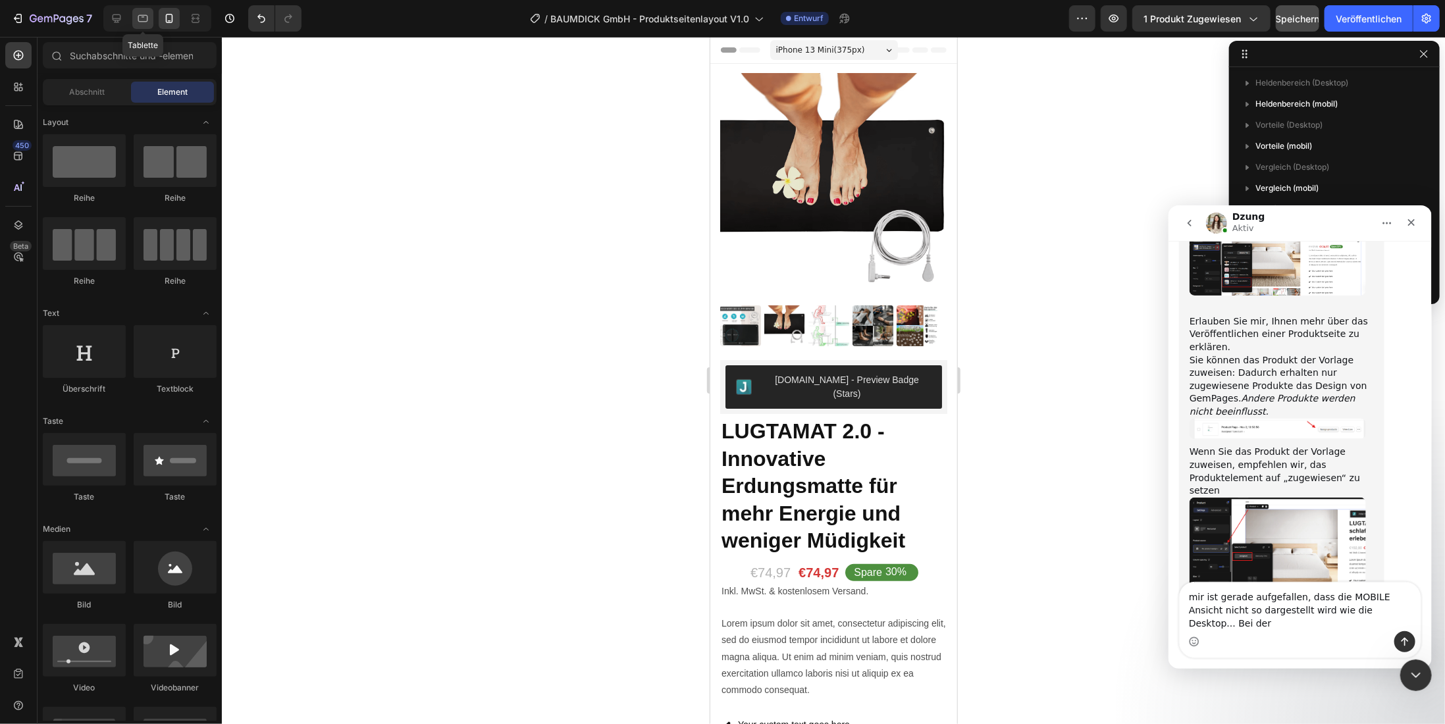
click at [142, 18] on icon at bounding box center [142, 18] width 13 height 13
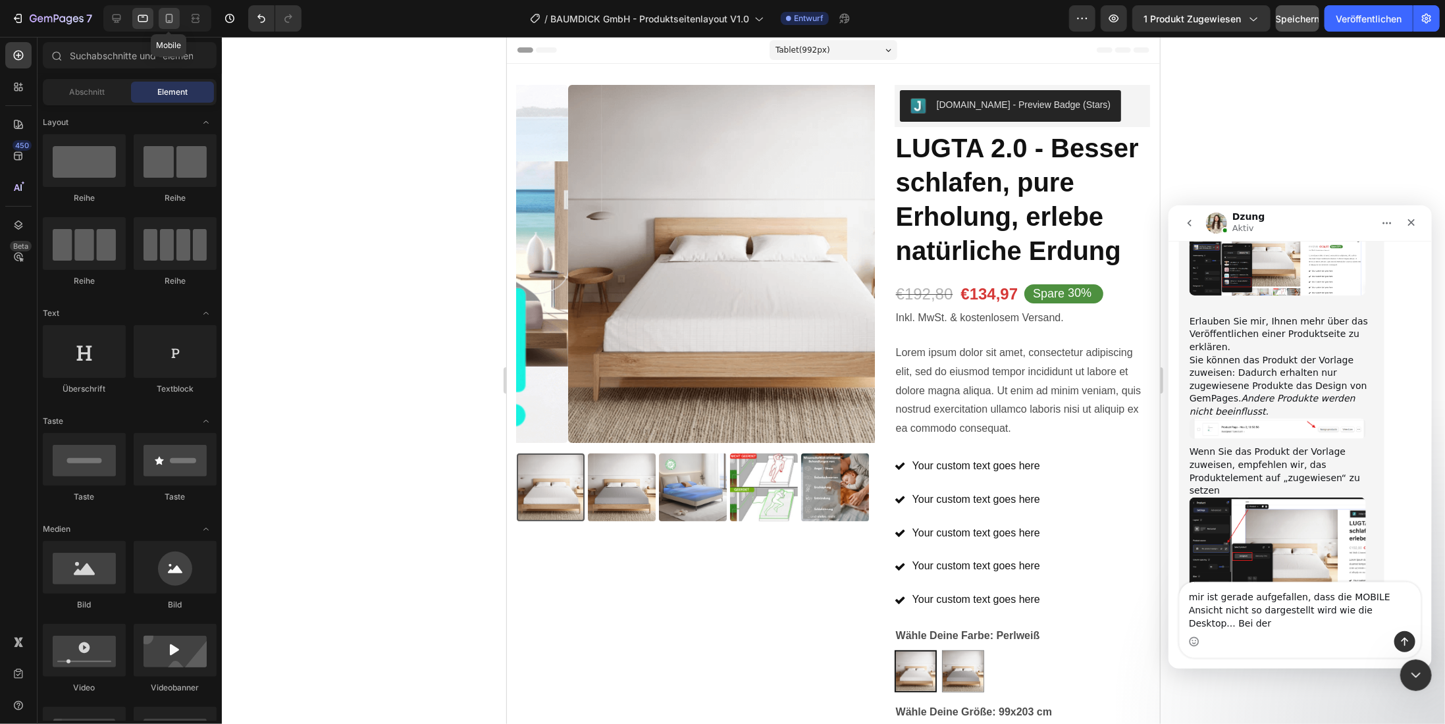
click at [166, 22] on icon at bounding box center [169, 18] width 7 height 9
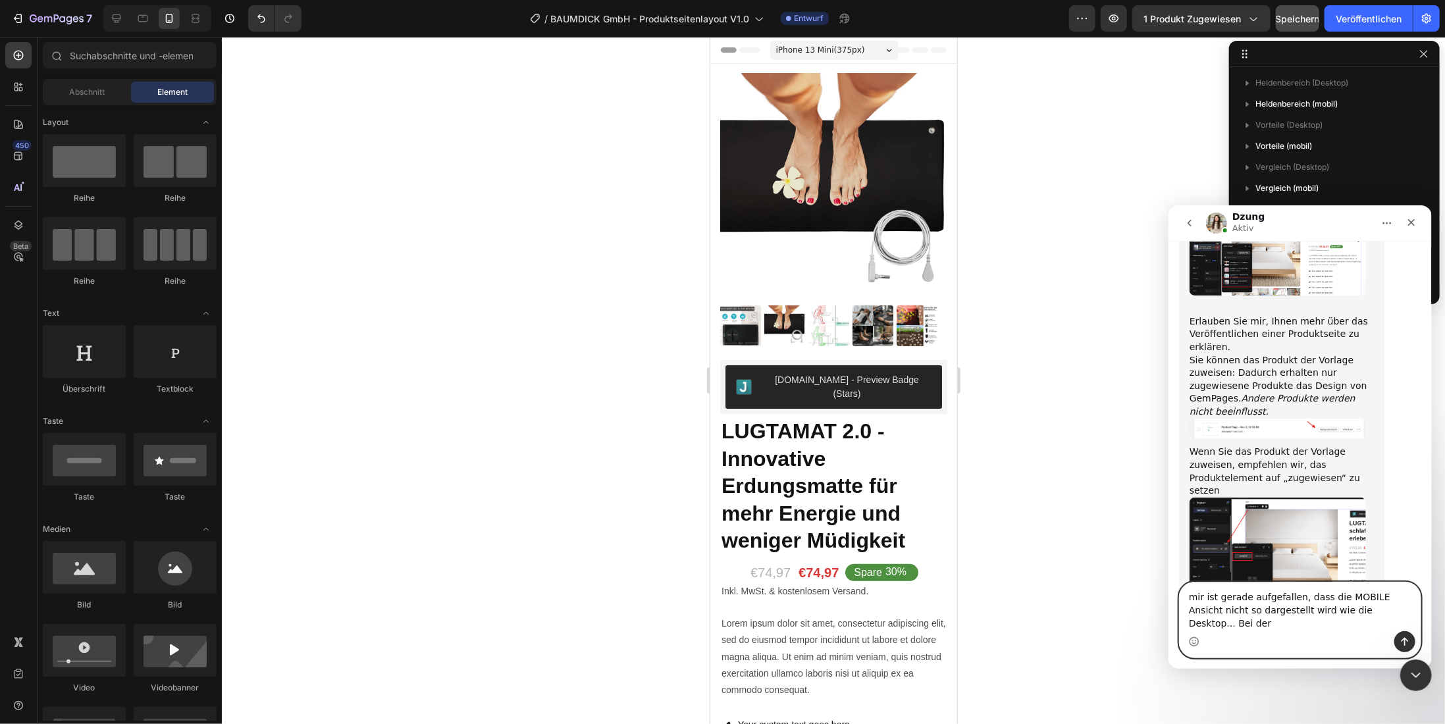
click at [1392, 624] on textarea "mir ist gerade aufgefallen, dass die MOBILE Ansicht nicht so dargestellt wird w…" at bounding box center [1299, 606] width 241 height 49
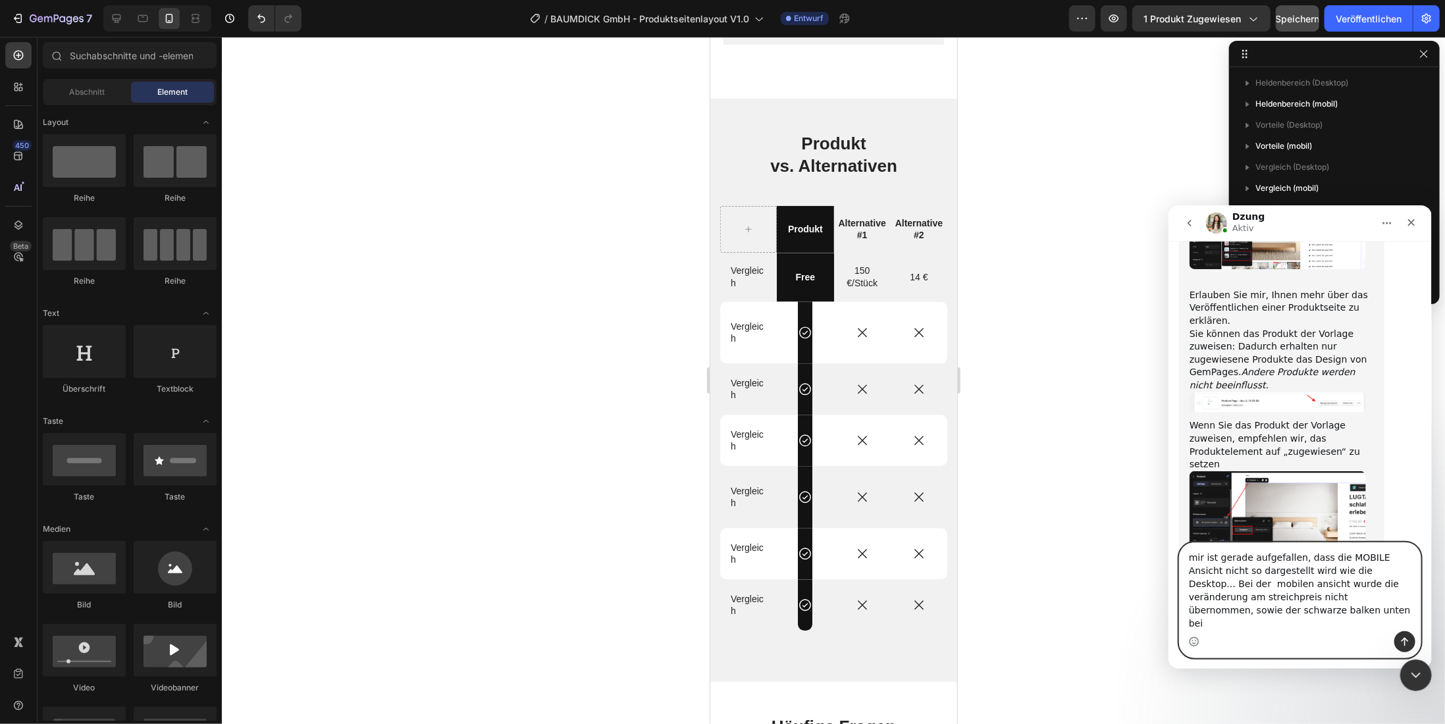
scroll to position [6175, 0]
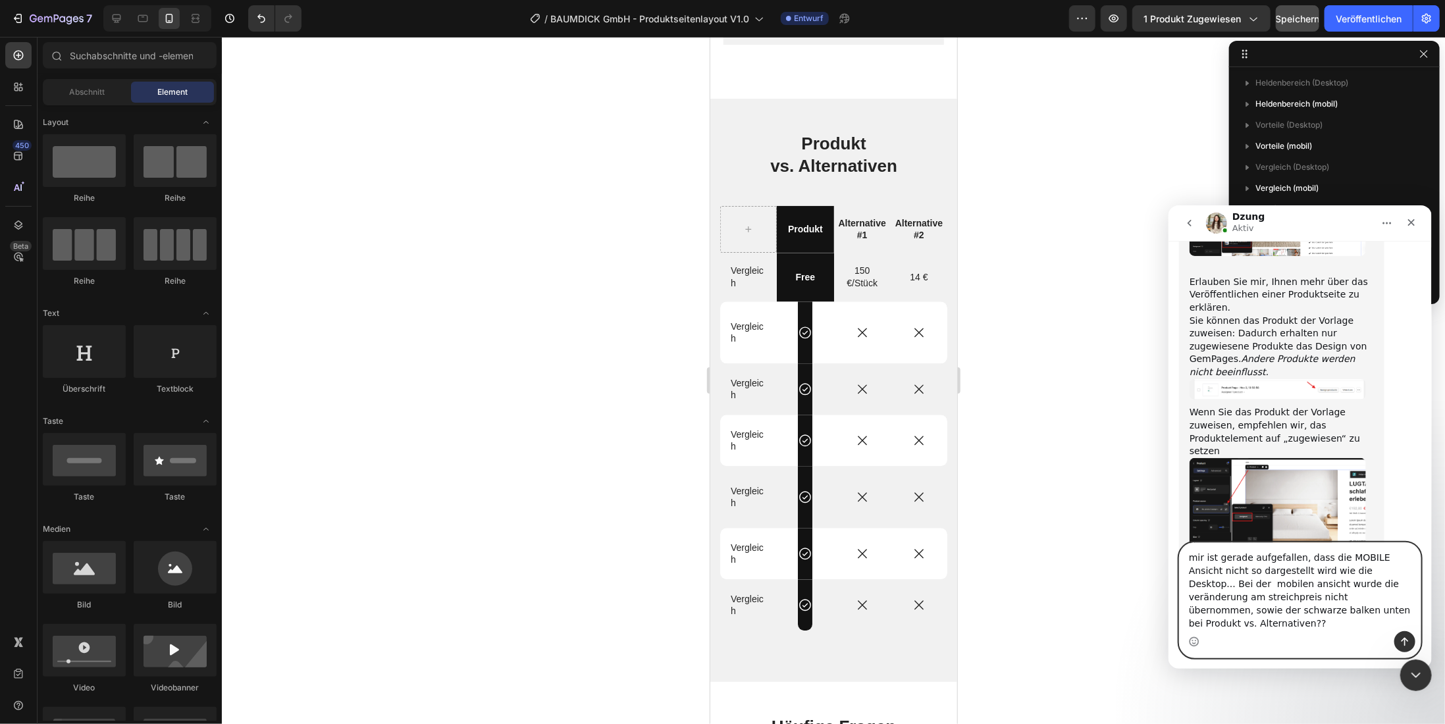
type textarea "mir ist gerade aufgefallen, dass die MOBILE Ansicht nicht so dargestellt wird w…"
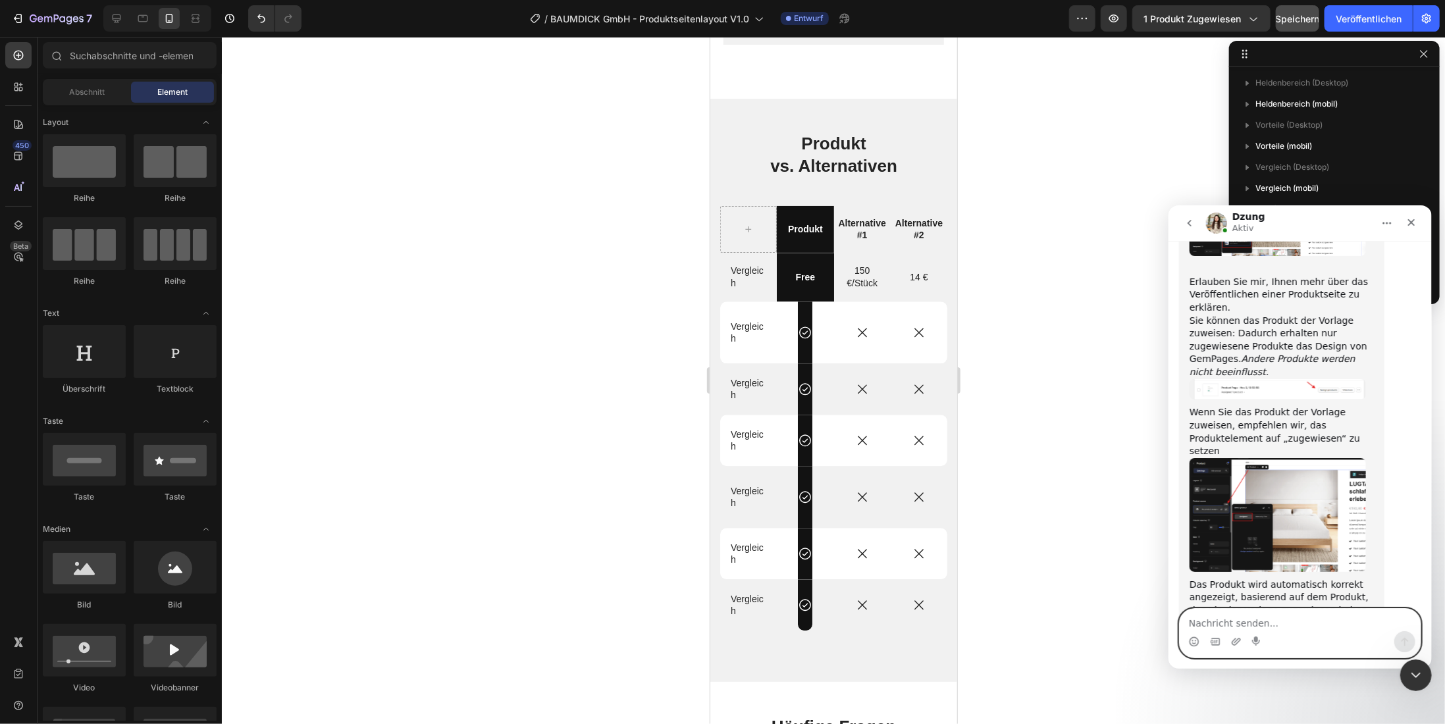
scroll to position [6218, 0]
